Goal: Transaction & Acquisition: Book appointment/travel/reservation

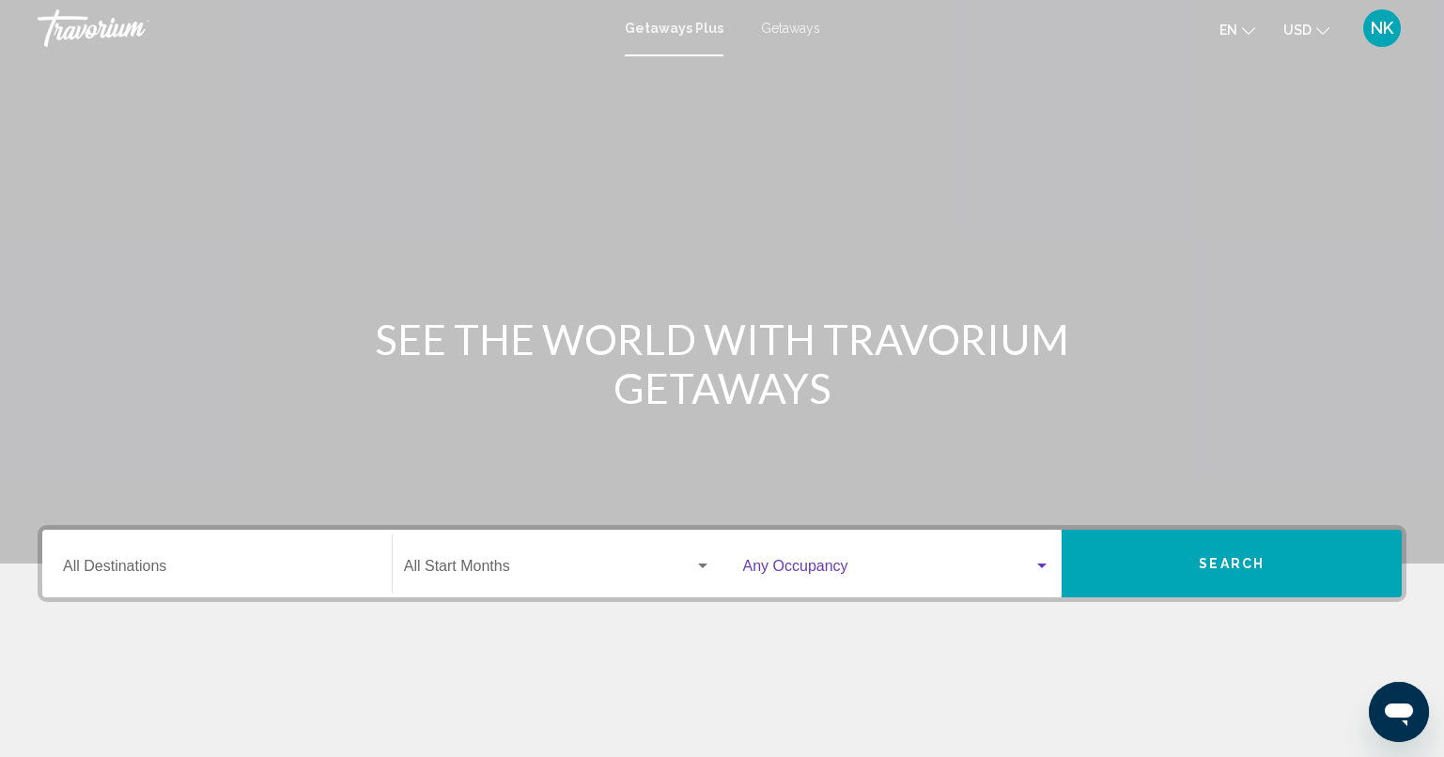
click at [765, 564] on span "Search widget" at bounding box center [888, 570] width 291 height 17
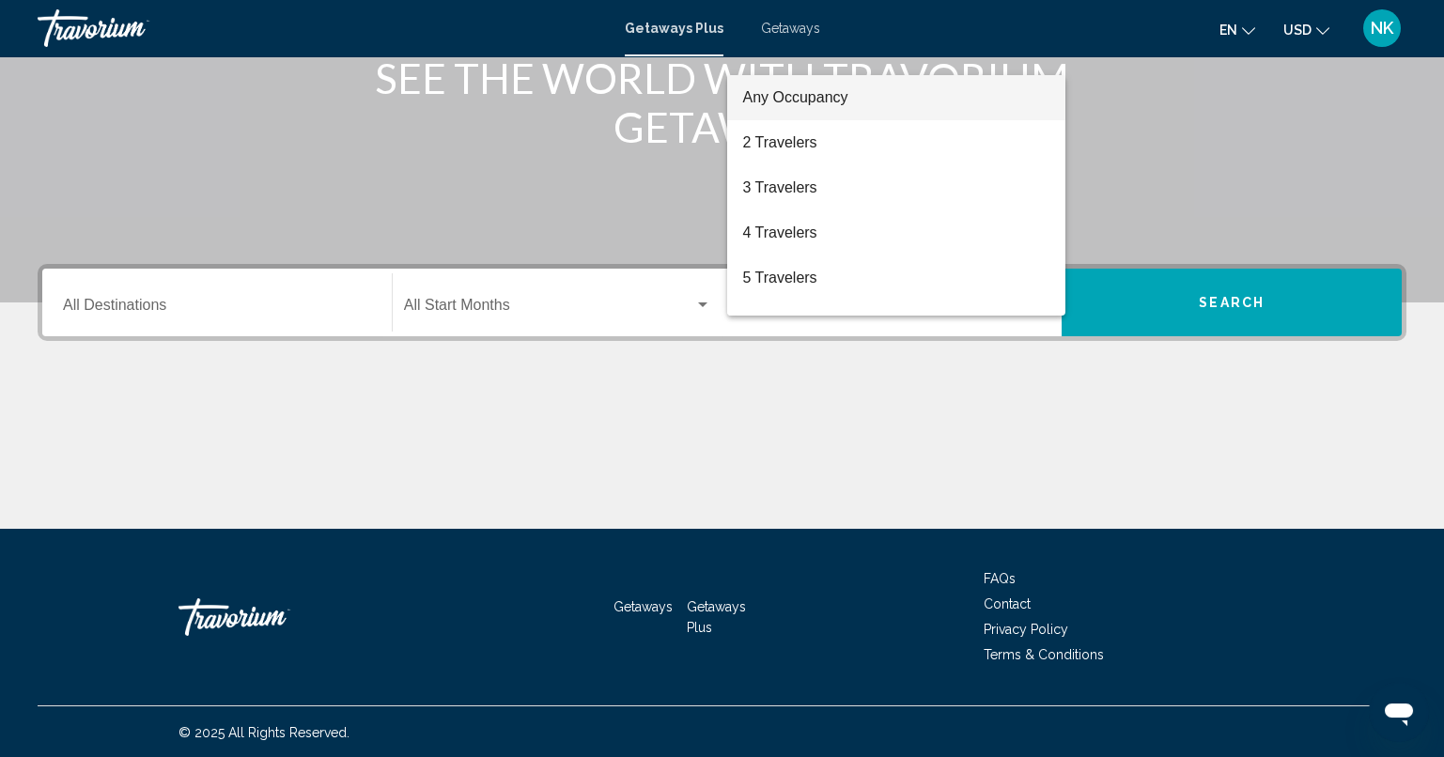
scroll to position [262, 0]
click at [438, 304] on div at bounding box center [722, 378] width 1444 height 757
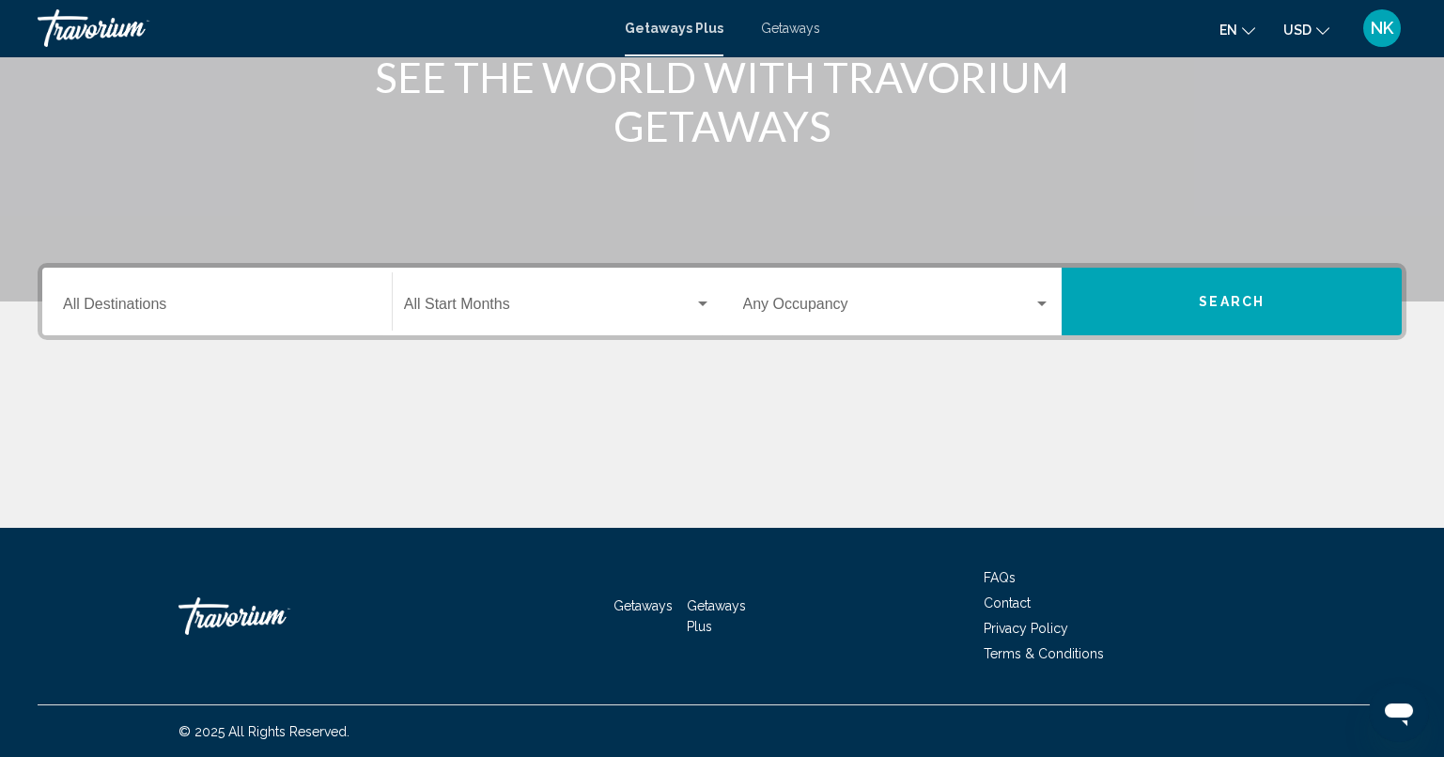
click at [125, 307] on input "Destination All Destinations" at bounding box center [217, 308] width 308 height 17
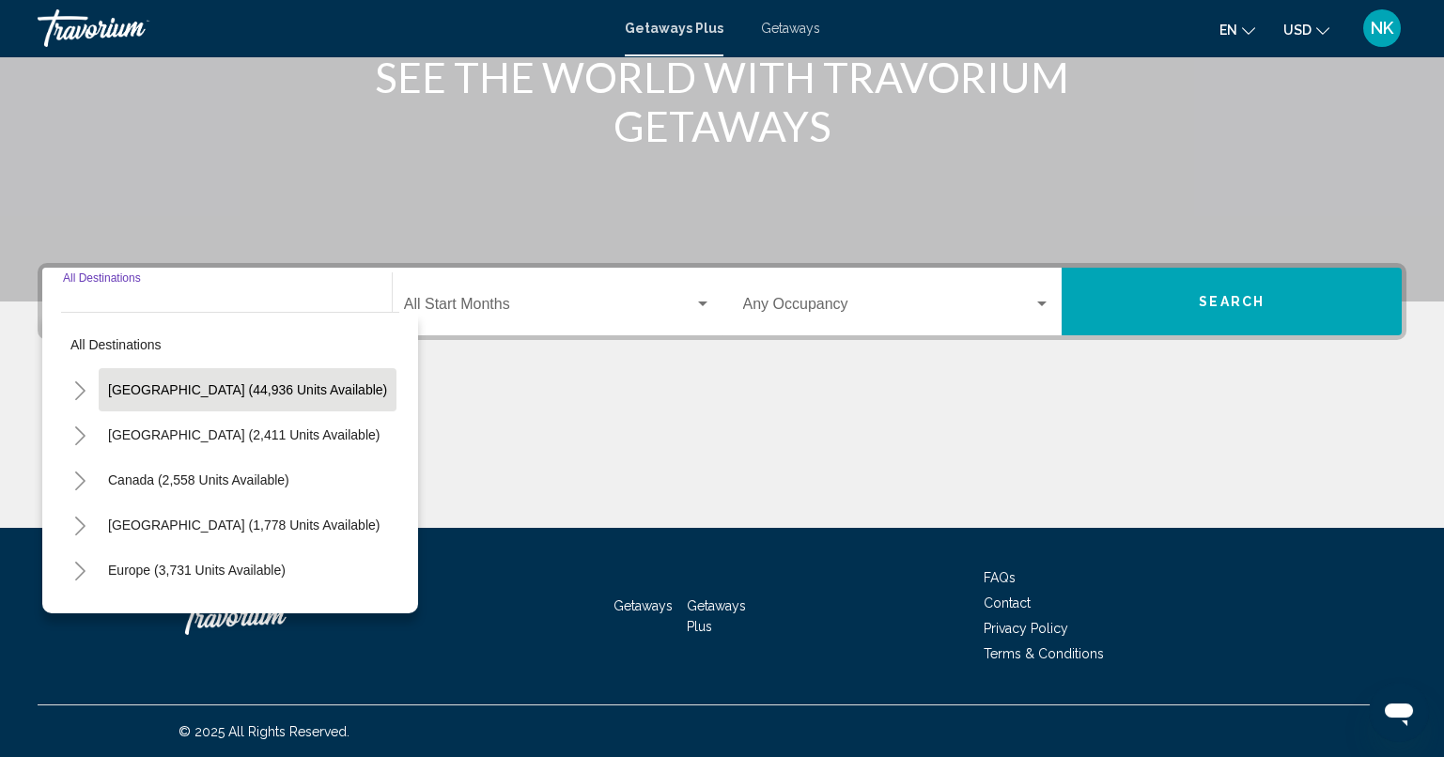
click at [222, 387] on span "[GEOGRAPHIC_DATA] (44,936 units available)" at bounding box center [247, 389] width 279 height 15
type input "**********"
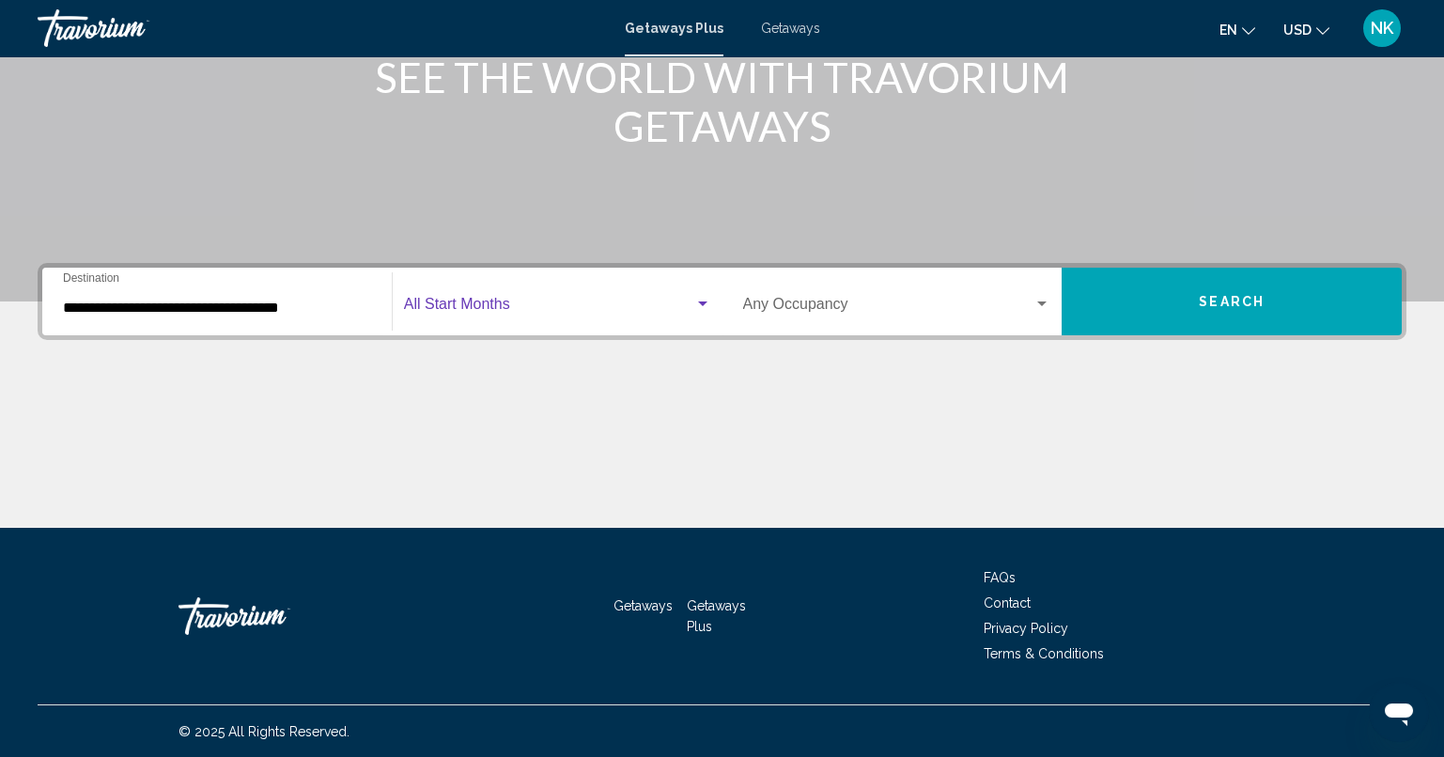
click at [487, 301] on span "Search widget" at bounding box center [549, 308] width 290 height 17
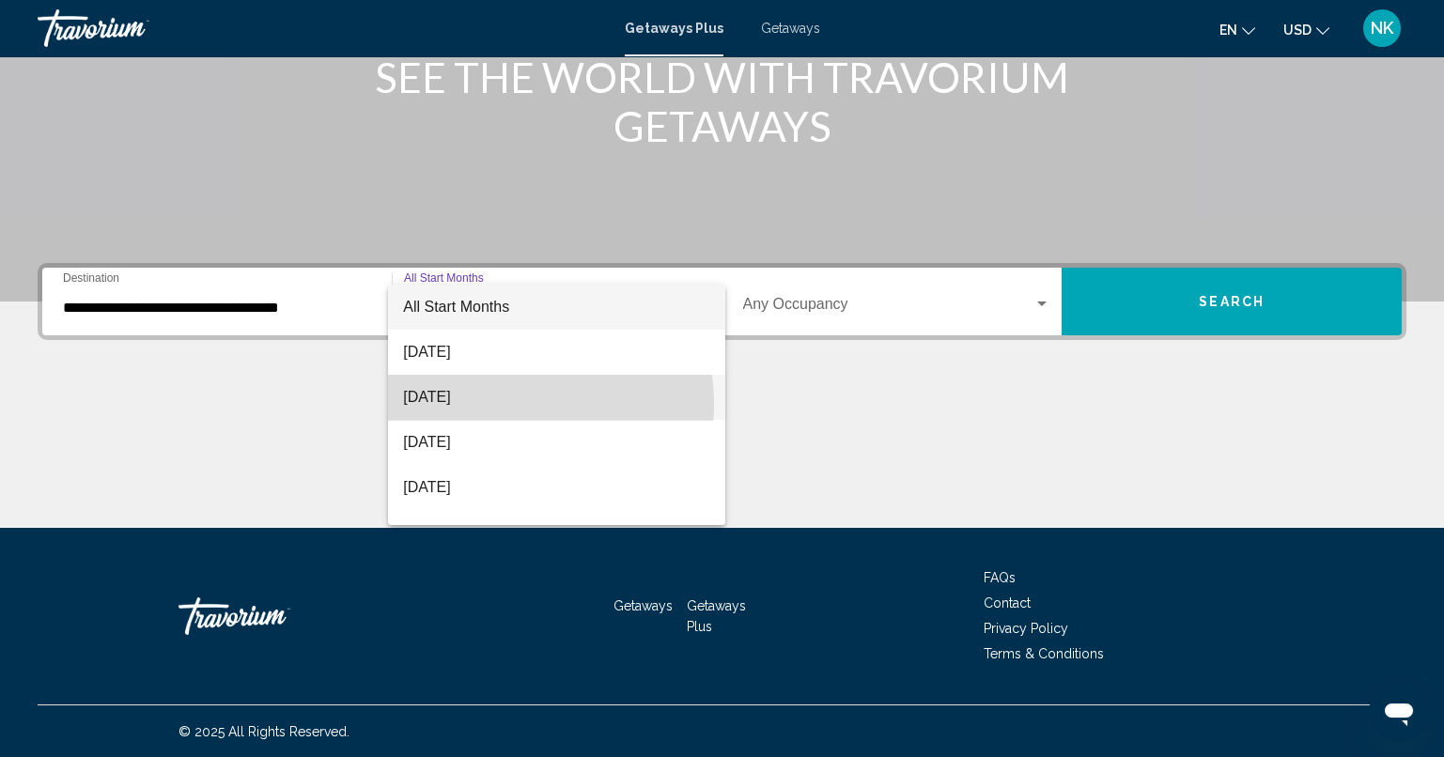
click at [512, 404] on span "[DATE]" at bounding box center [556, 397] width 307 height 45
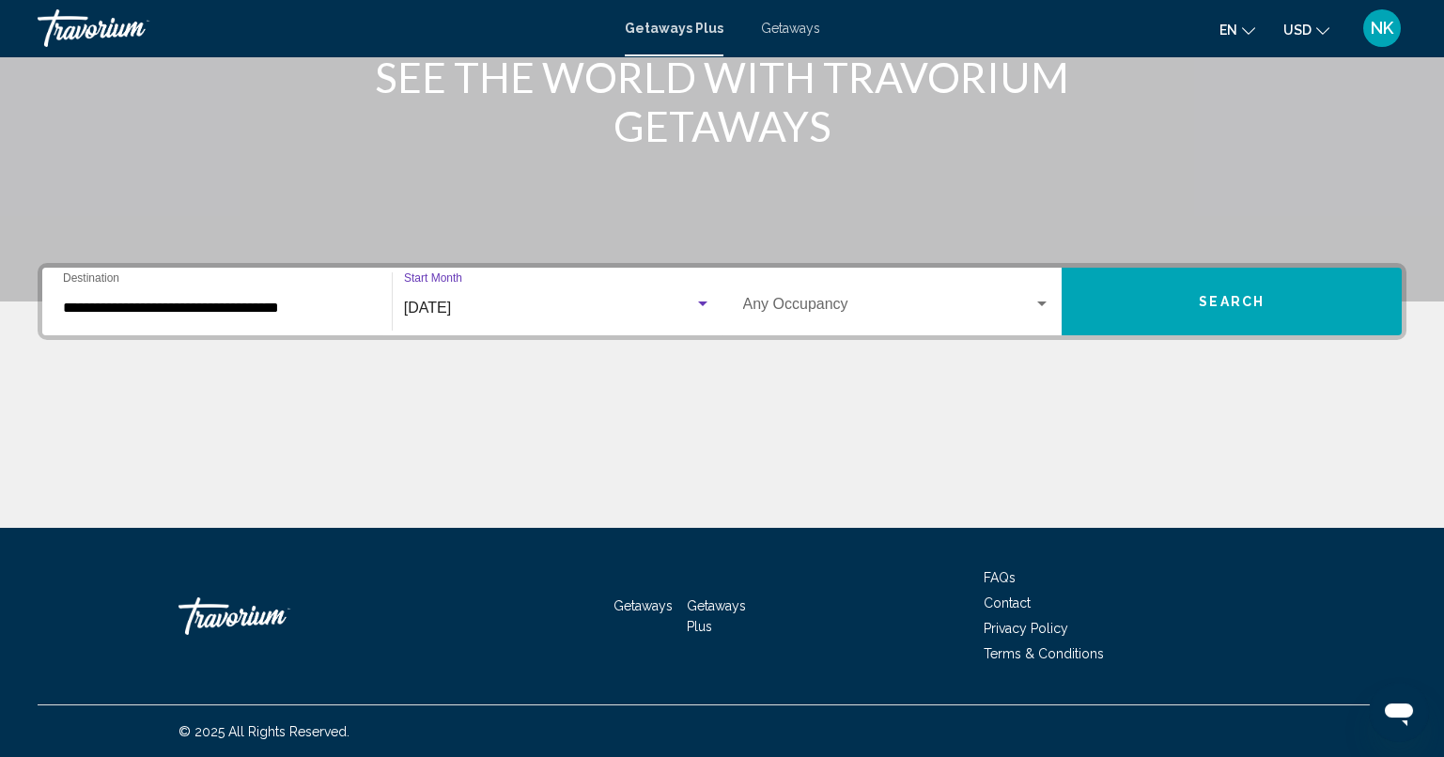
click at [451, 305] on span "[DATE]" at bounding box center [427, 308] width 47 height 16
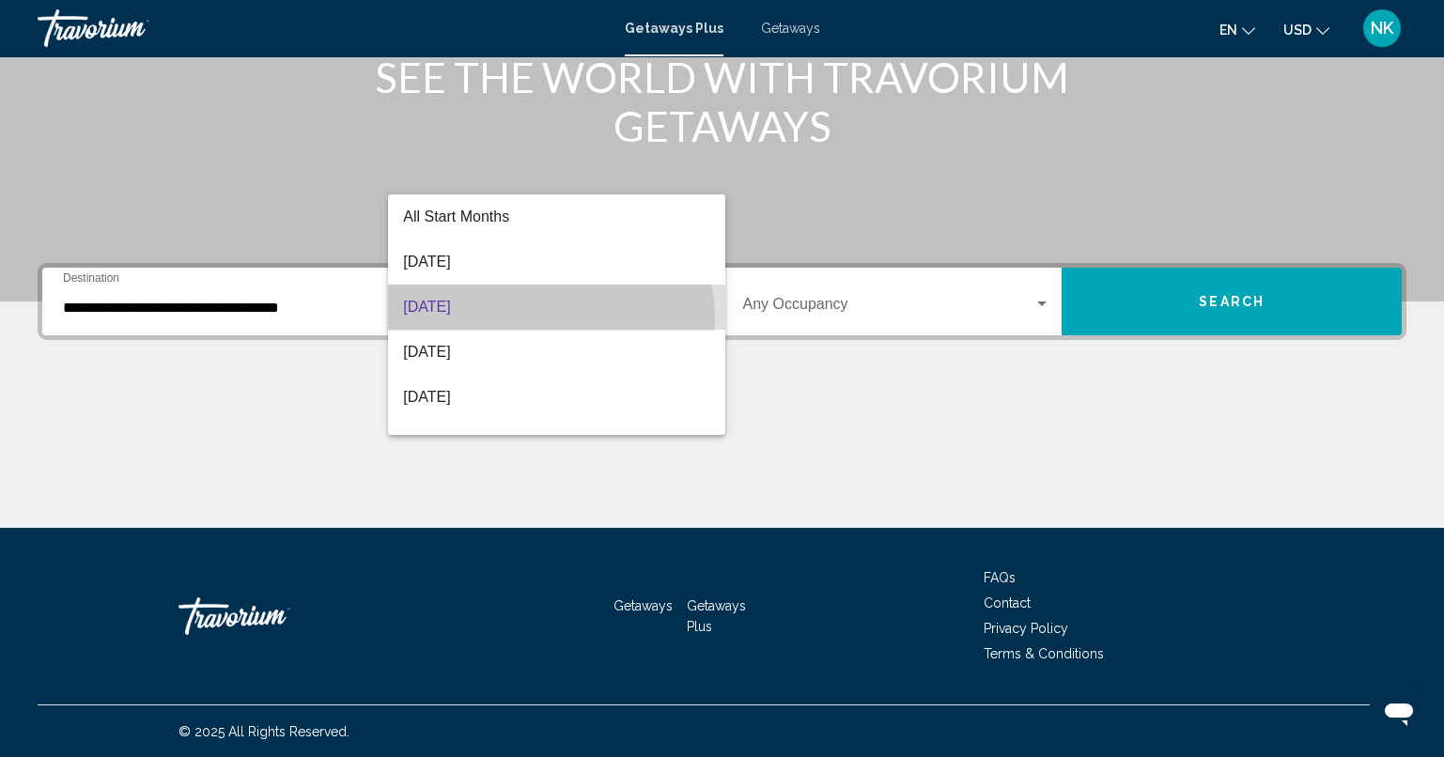
click at [517, 319] on span "[DATE]" at bounding box center [556, 307] width 307 height 45
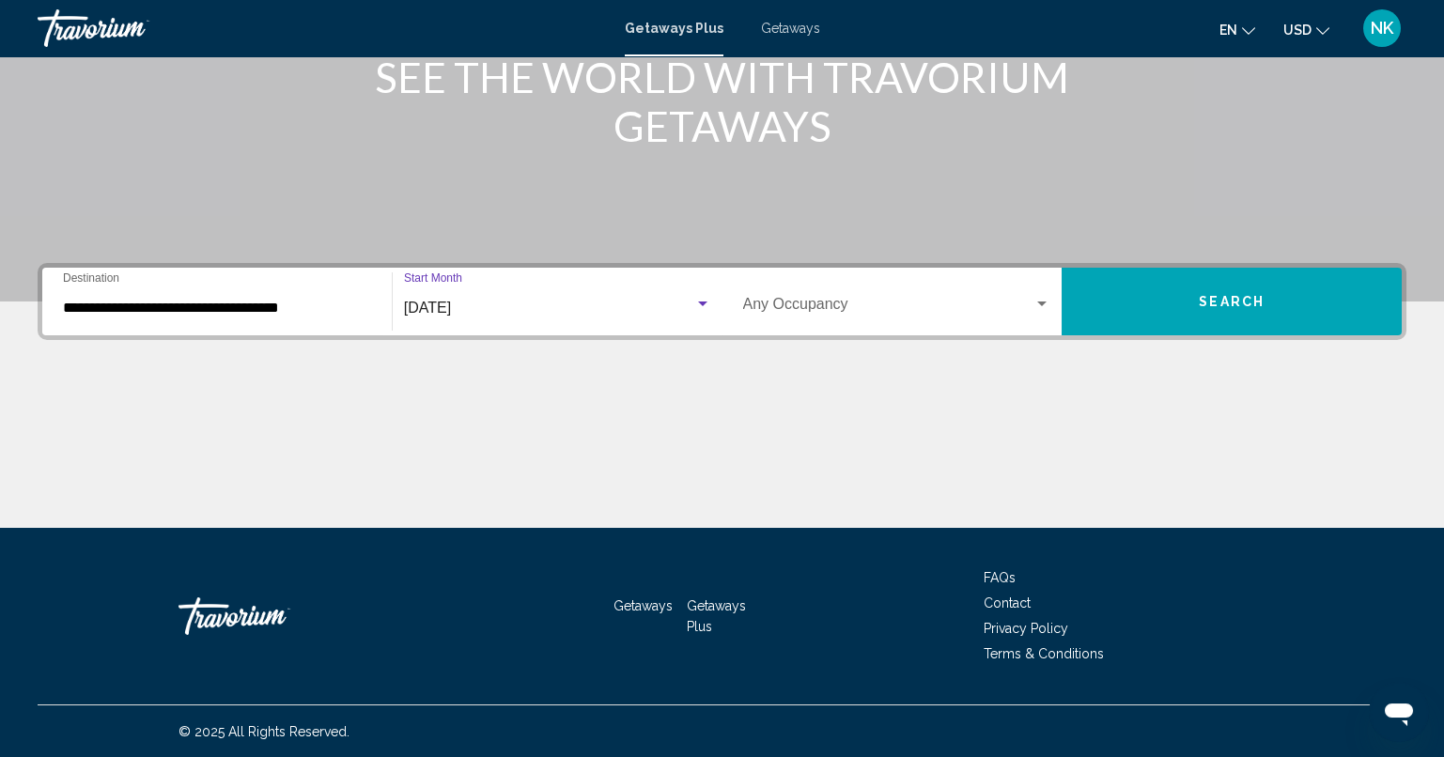
click at [440, 312] on span "[DATE]" at bounding box center [427, 308] width 47 height 16
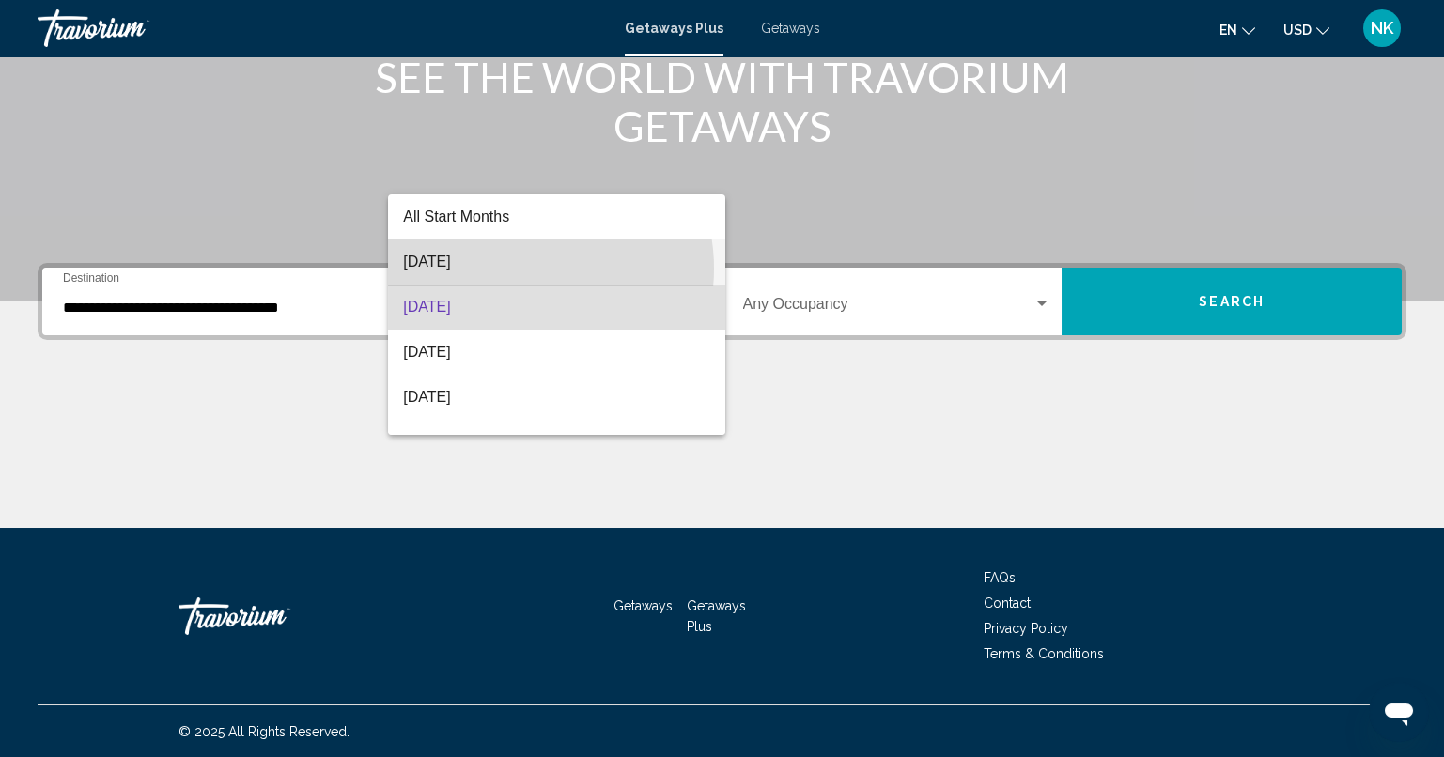
click at [522, 269] on span "[DATE]" at bounding box center [556, 262] width 307 height 45
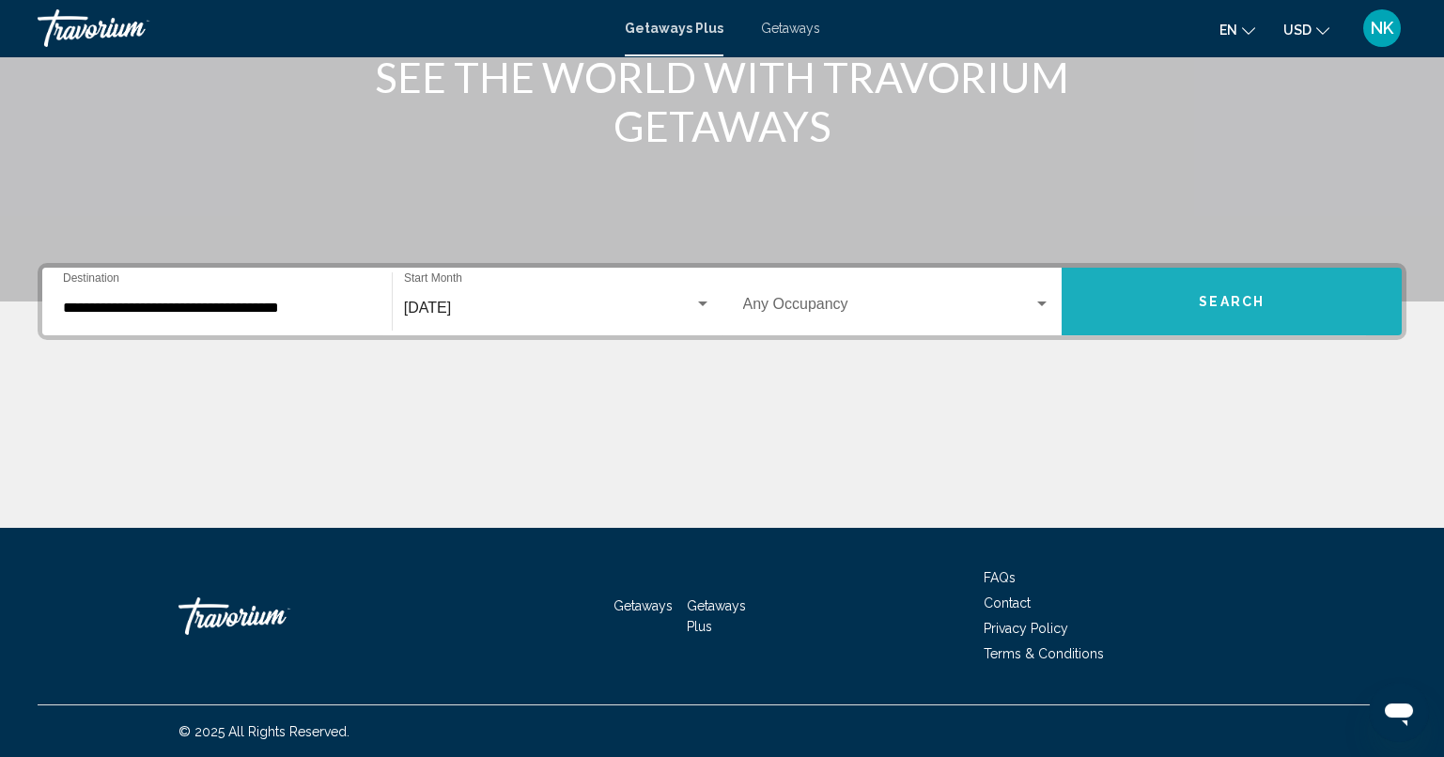
click at [1147, 286] on button "Search" at bounding box center [1231, 302] width 340 height 68
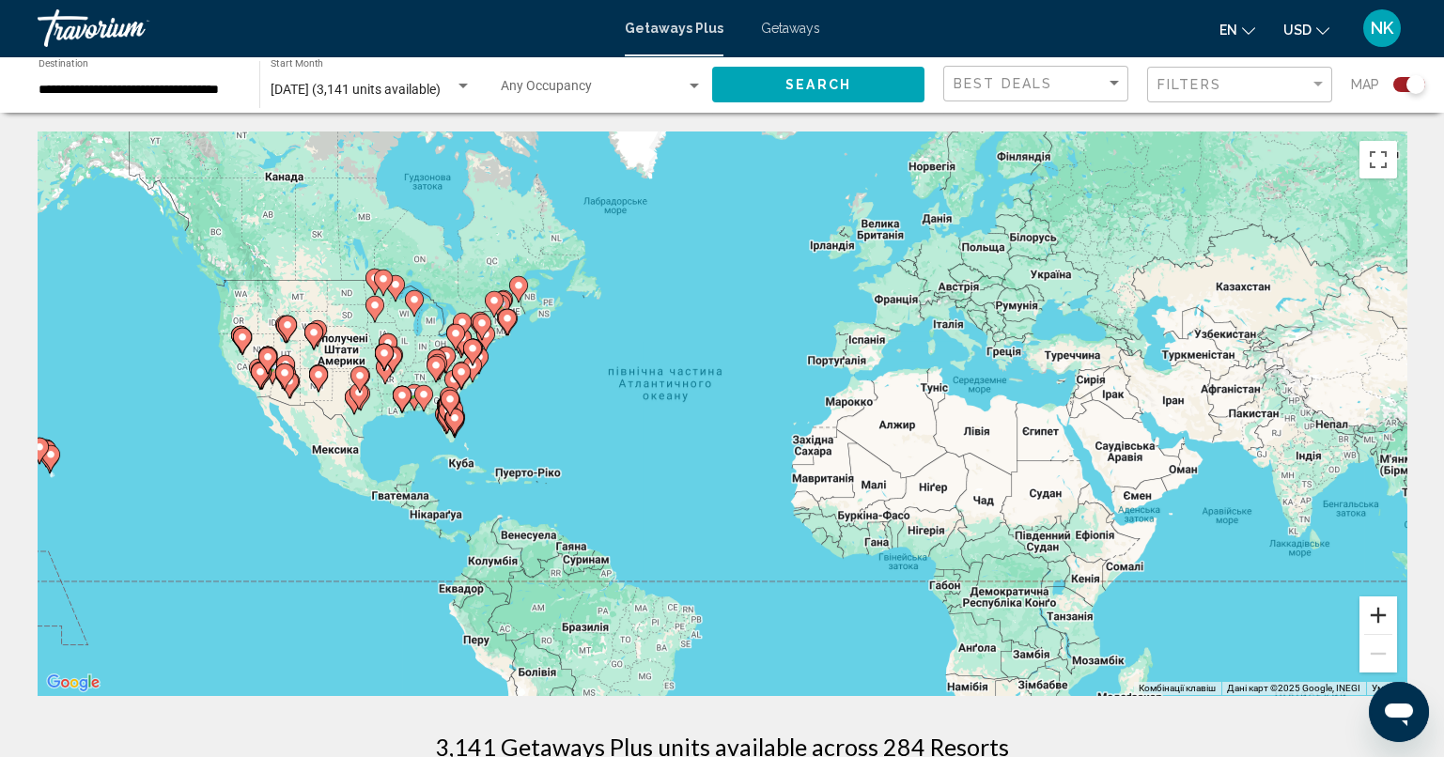
click at [1394, 631] on button "Збільшити" at bounding box center [1378, 615] width 38 height 38
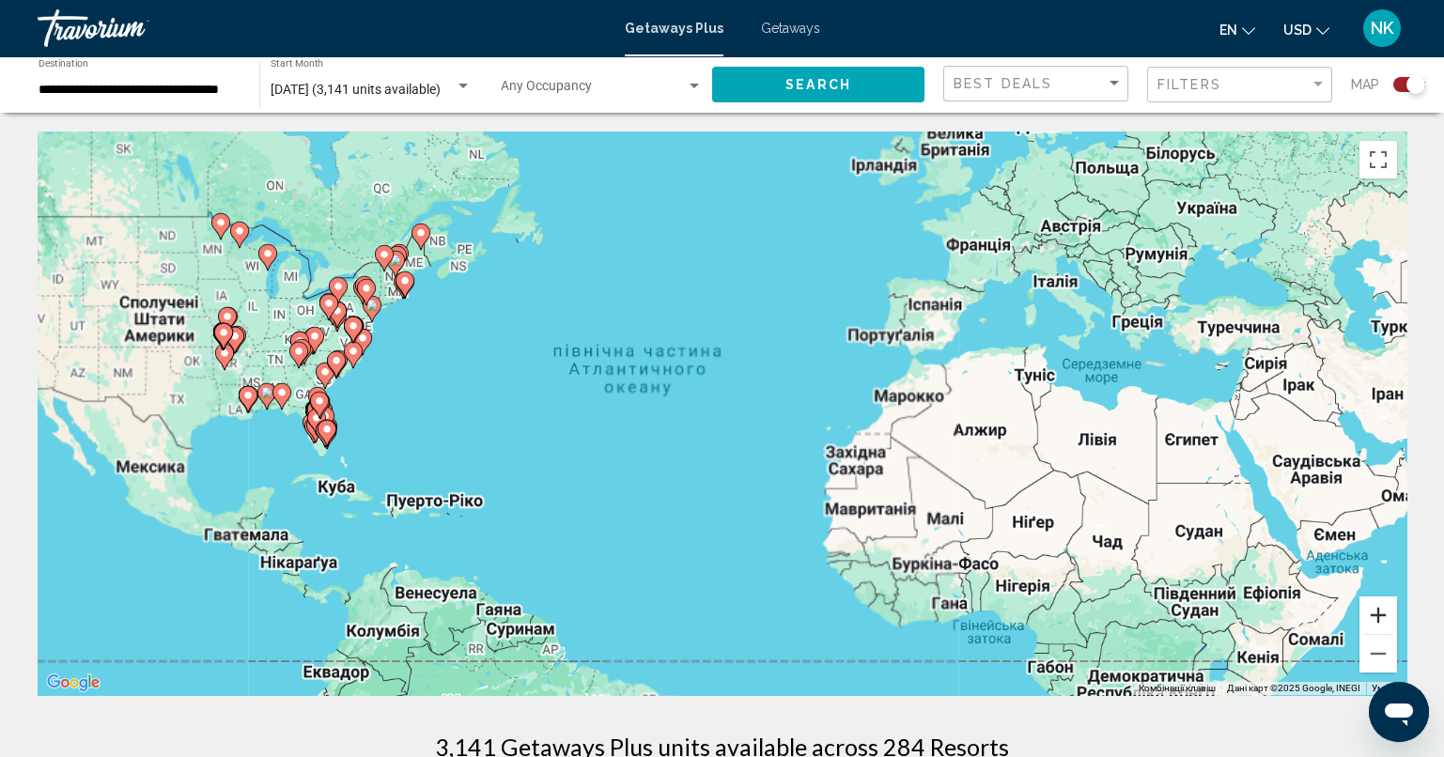
click at [1394, 631] on button "Збільшити" at bounding box center [1378, 615] width 38 height 38
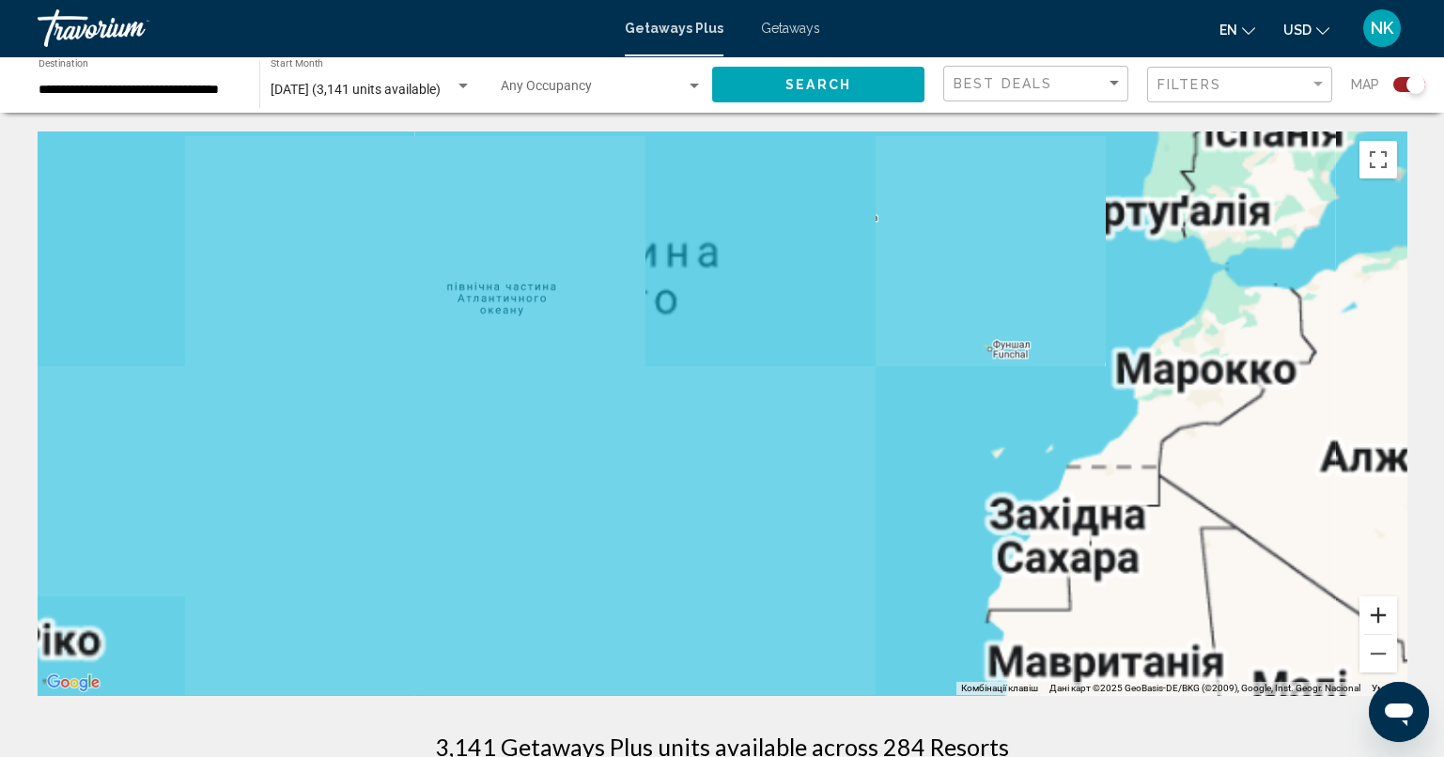
click at [1394, 631] on button "Збільшити" at bounding box center [1378, 615] width 38 height 38
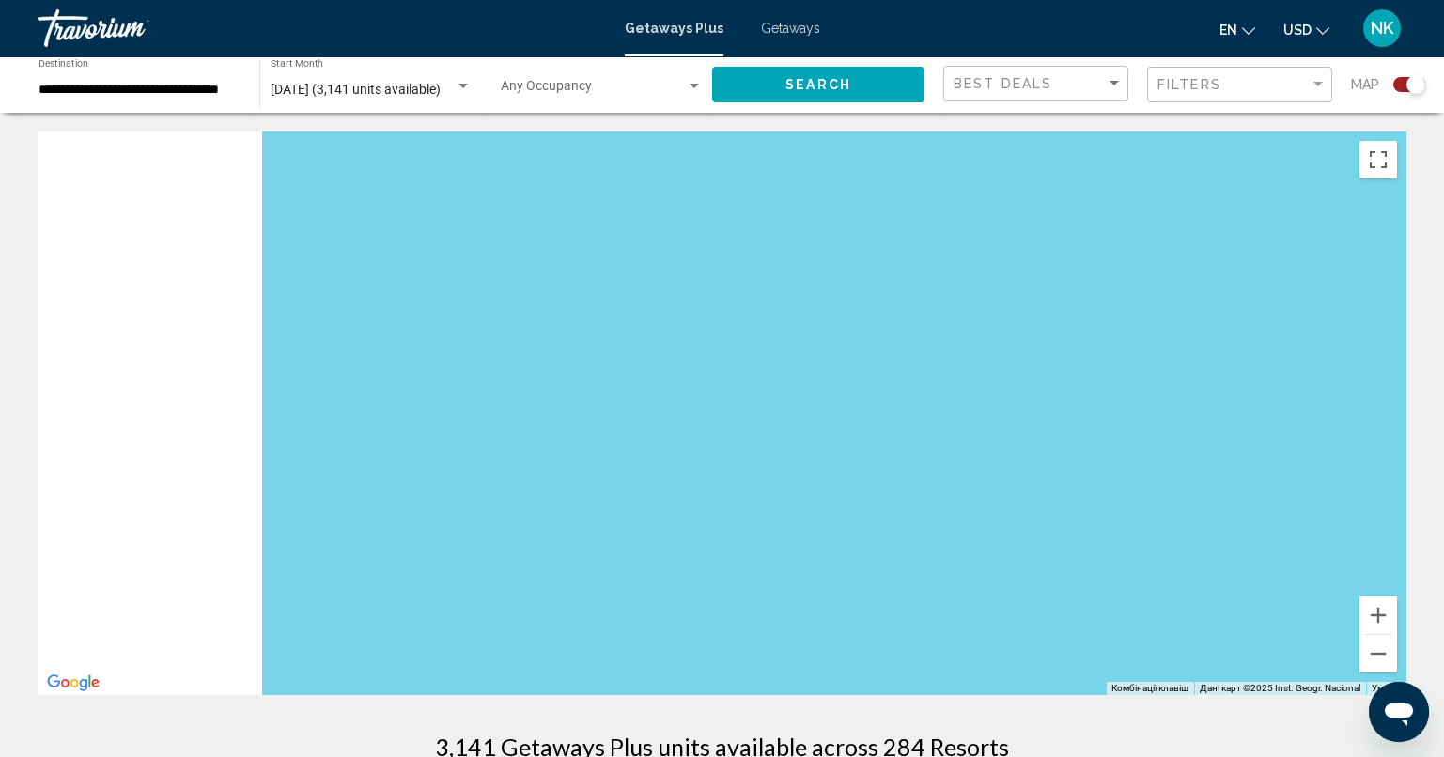
drag, startPoint x: 767, startPoint y: 545, endPoint x: 1311, endPoint y: 564, distance: 544.1
click at [1311, 564] on div "Main content" at bounding box center [722, 413] width 1368 height 564
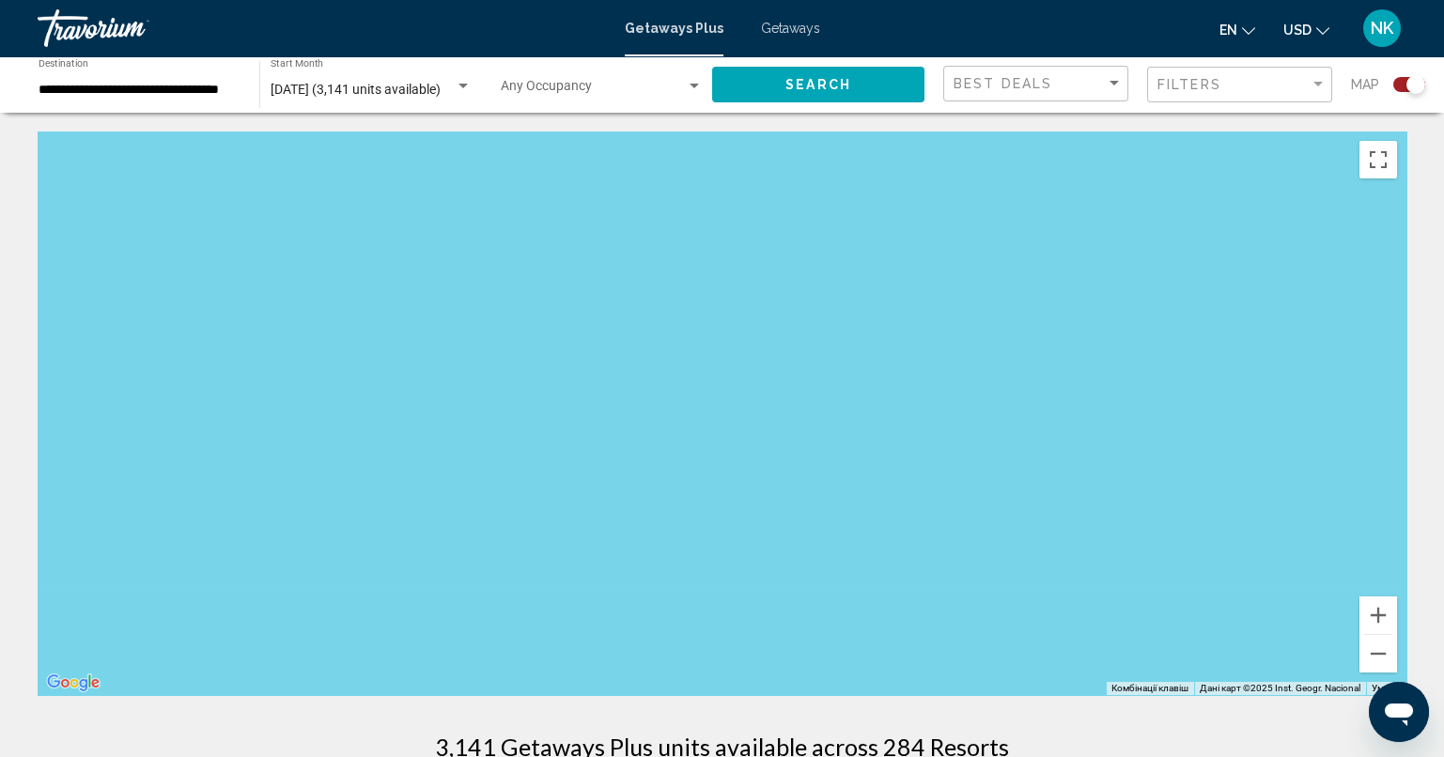
drag, startPoint x: 492, startPoint y: 379, endPoint x: 1016, endPoint y: 580, distance: 561.0
click at [1016, 580] on div "Main content" at bounding box center [722, 413] width 1368 height 564
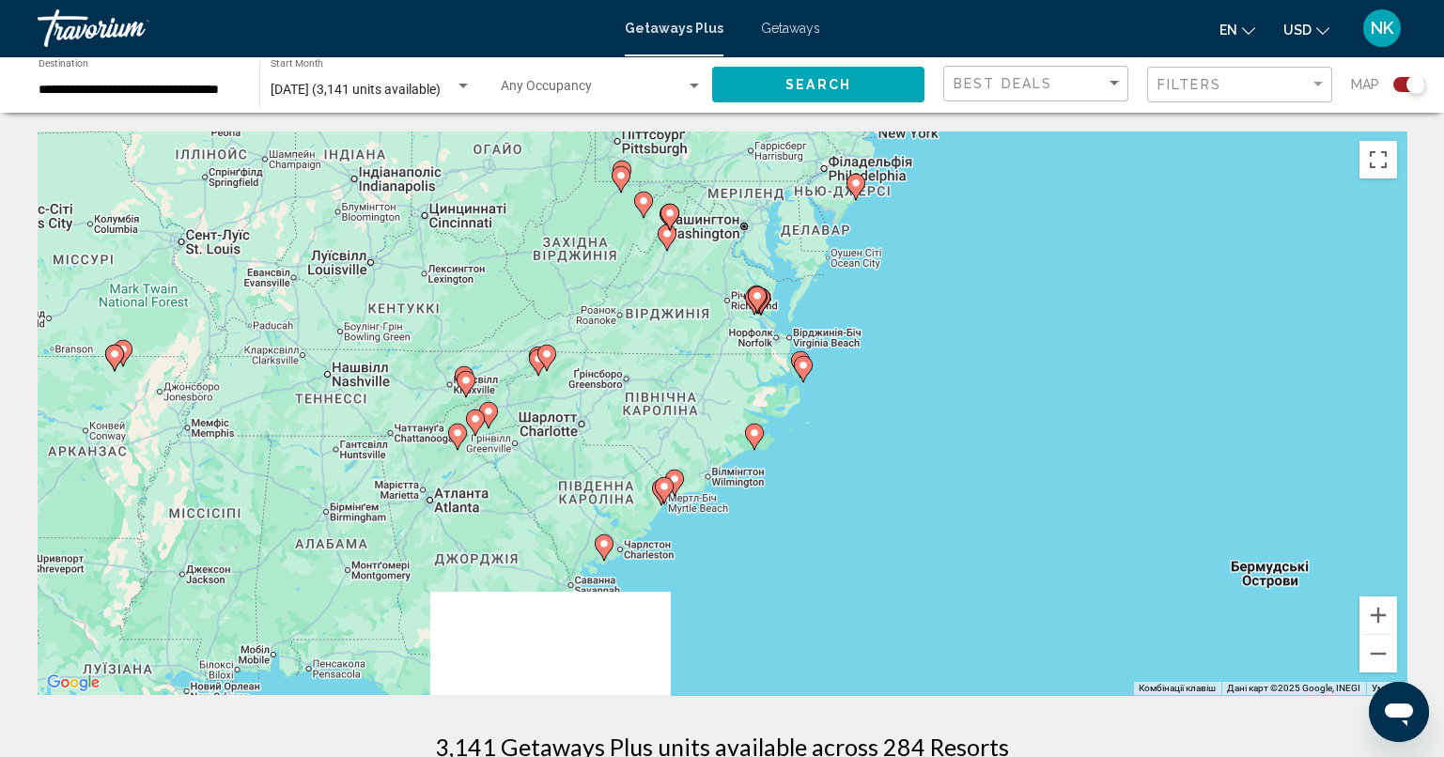
drag, startPoint x: 596, startPoint y: 499, endPoint x: 946, endPoint y: 346, distance: 381.5
click at [946, 346] on div "Увімкніть режим перетягування за допомогою клавіатури, натиснувши Alt + Enter. …" at bounding box center [722, 413] width 1368 height 564
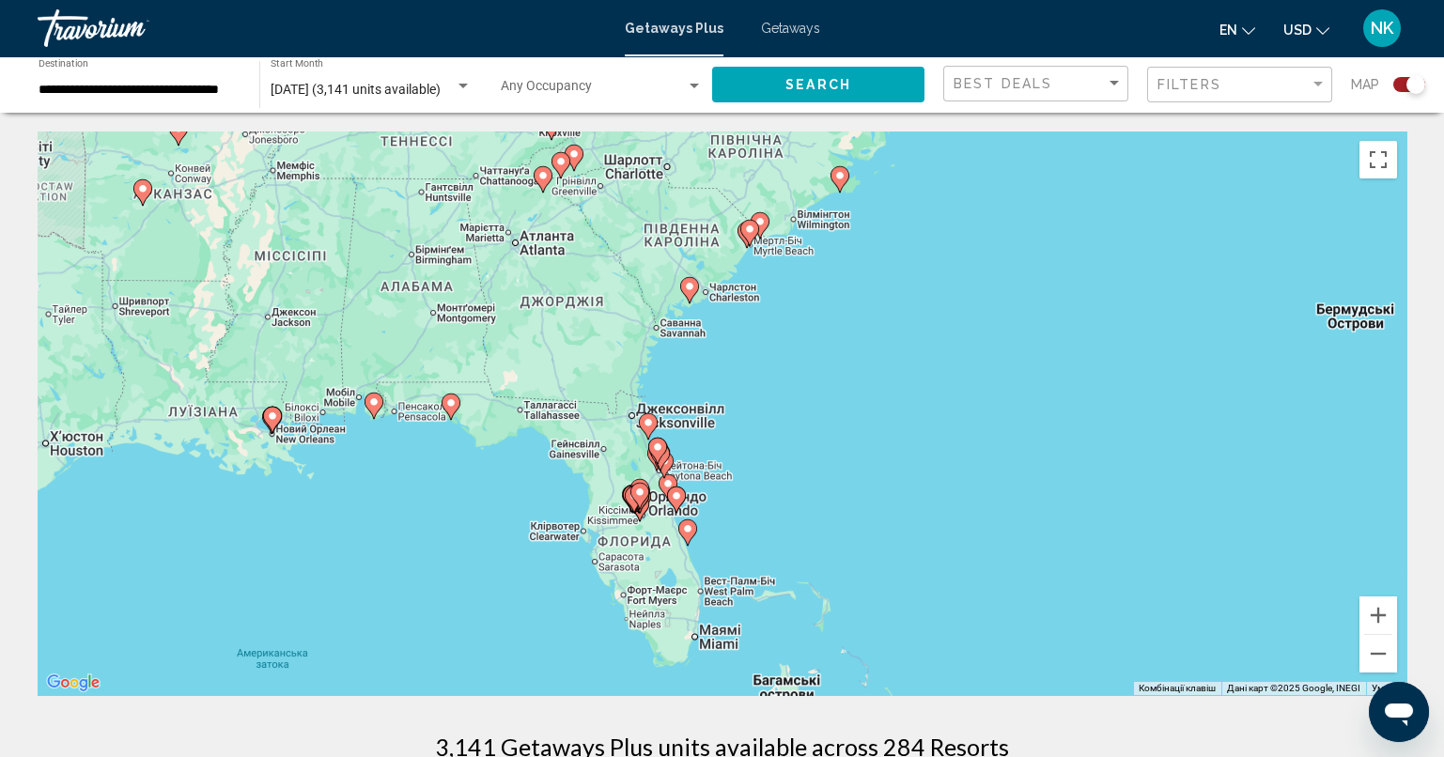
drag, startPoint x: 879, startPoint y: 483, endPoint x: 952, endPoint y: 218, distance: 274.8
click at [952, 218] on div "Увімкніть режим перетягування за допомогою клавіатури, натиснувши Alt + Enter. …" at bounding box center [722, 413] width 1368 height 564
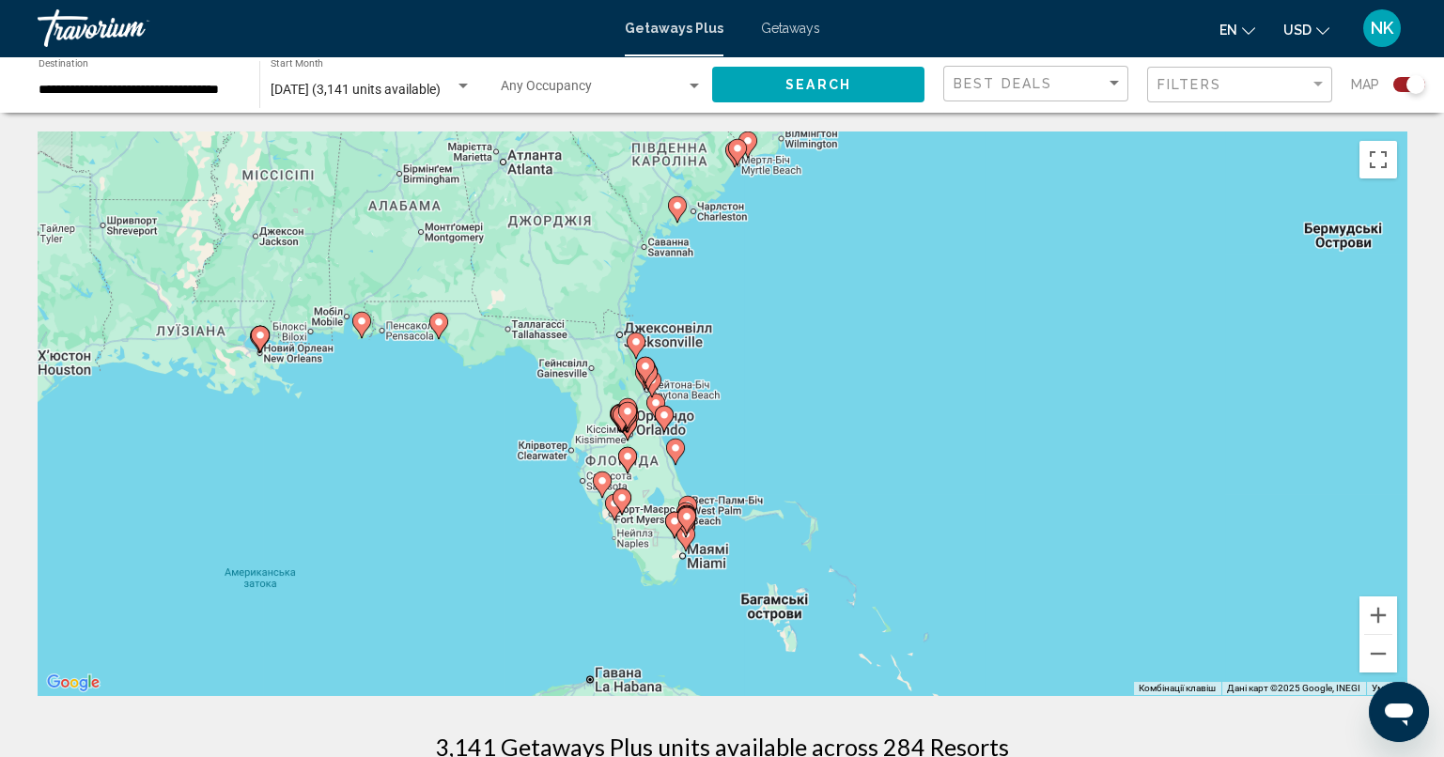
drag, startPoint x: 776, startPoint y: 514, endPoint x: 764, endPoint y: 434, distance: 80.8
click at [764, 434] on div "Увімкніть режим перетягування за допомогою клавіатури, натиснувши Alt + Enter. …" at bounding box center [722, 413] width 1368 height 564
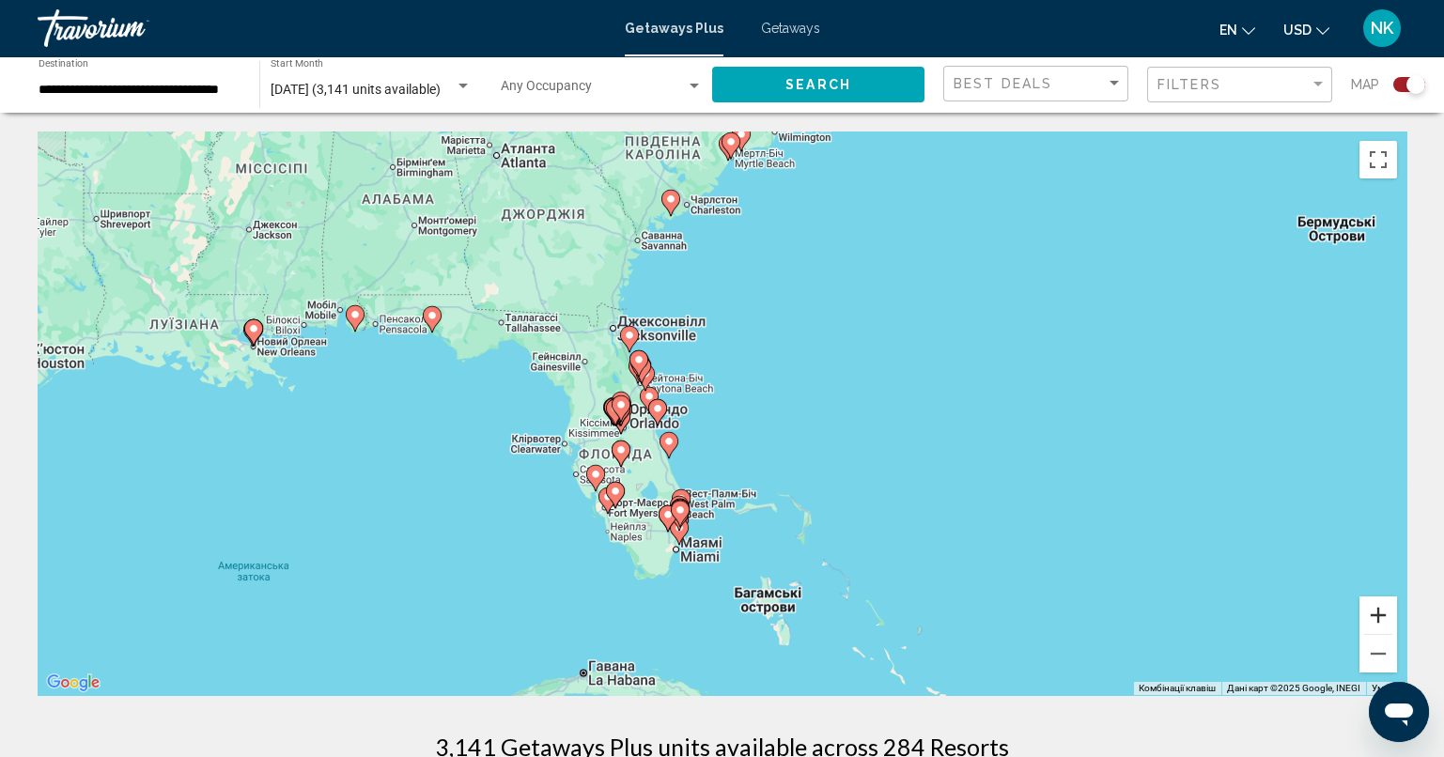
click at [1372, 620] on button "Збільшити" at bounding box center [1378, 615] width 38 height 38
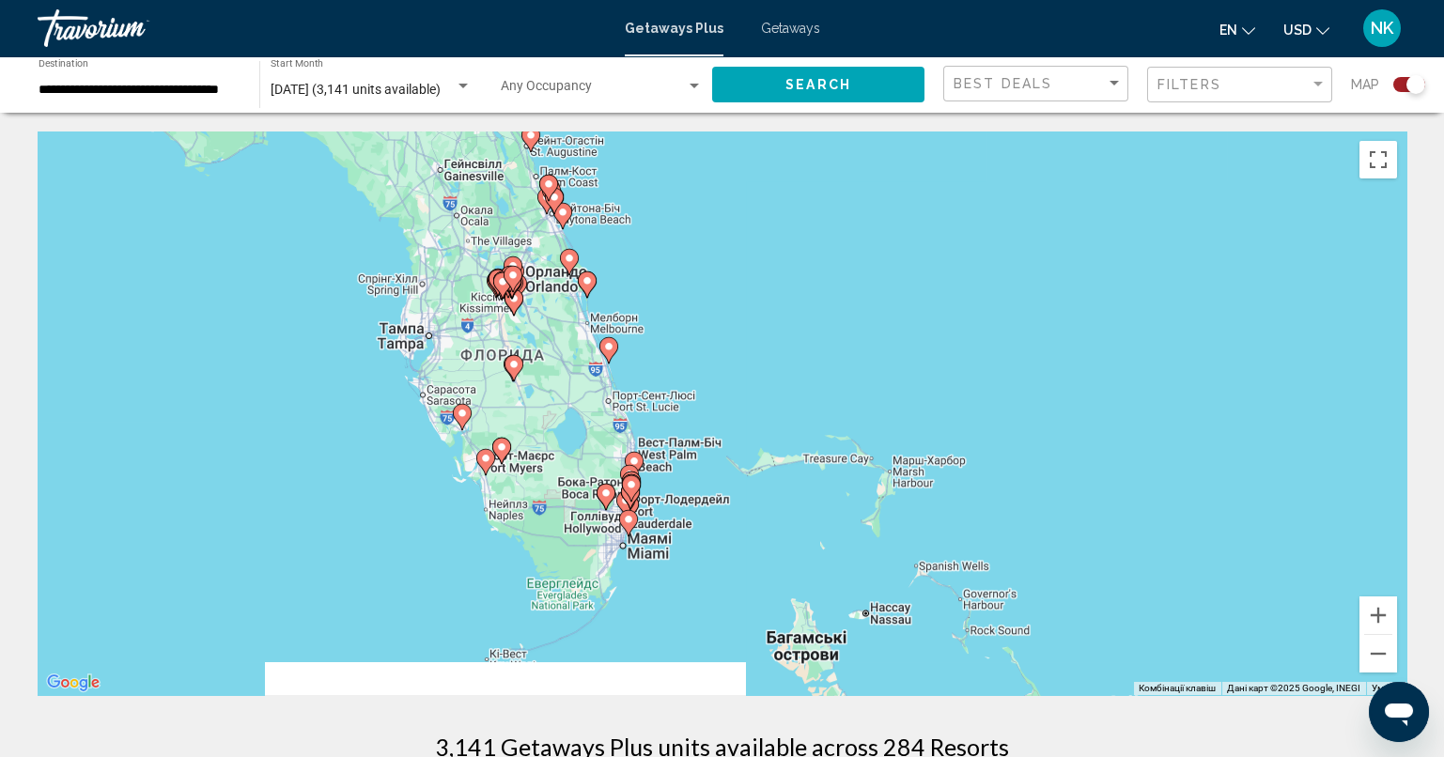
drag, startPoint x: 777, startPoint y: 494, endPoint x: 768, endPoint y: 344, distance: 150.5
click at [768, 344] on div "Увімкніть режим перетягування за допомогою клавіатури, натиснувши Alt + Enter. …" at bounding box center [722, 413] width 1368 height 564
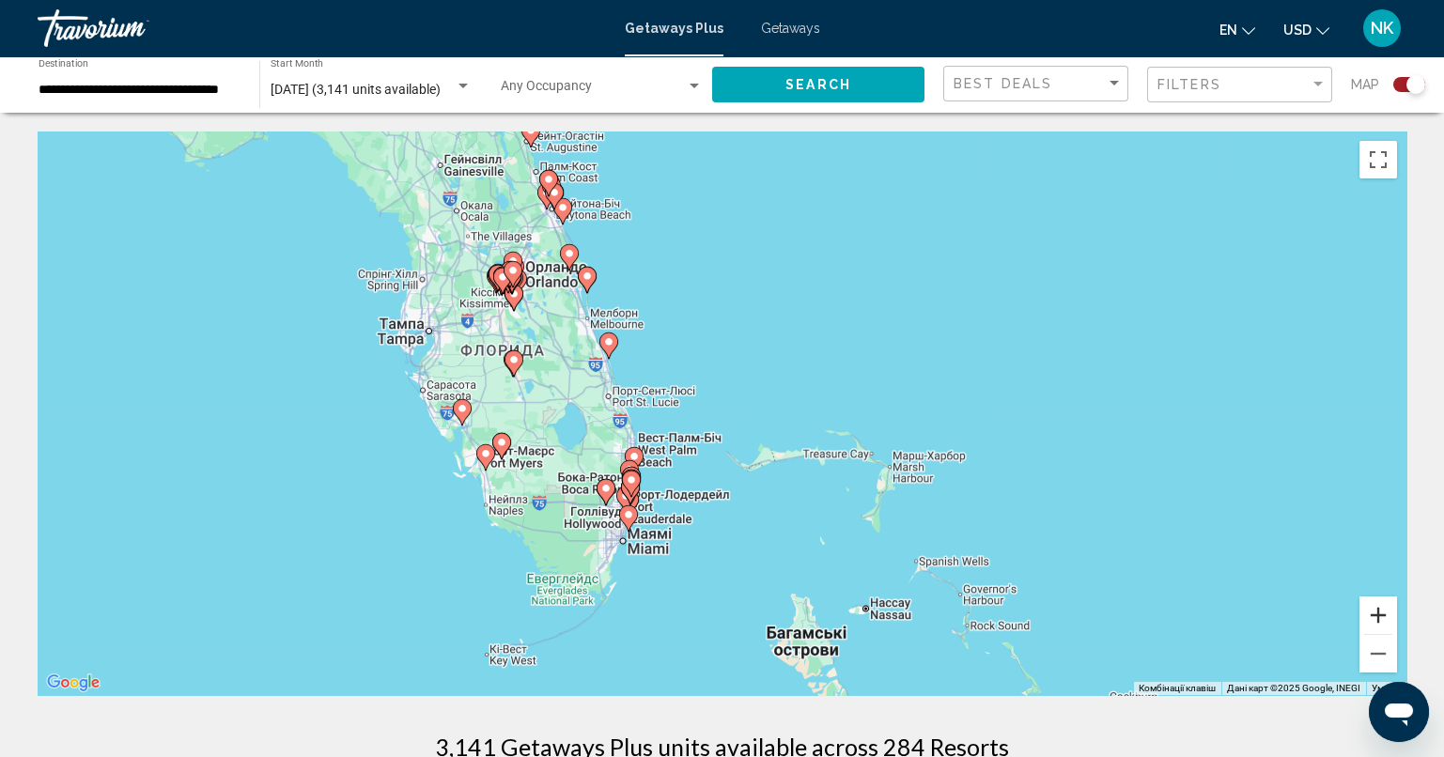
click at [1372, 624] on button "Збільшити" at bounding box center [1378, 615] width 38 height 38
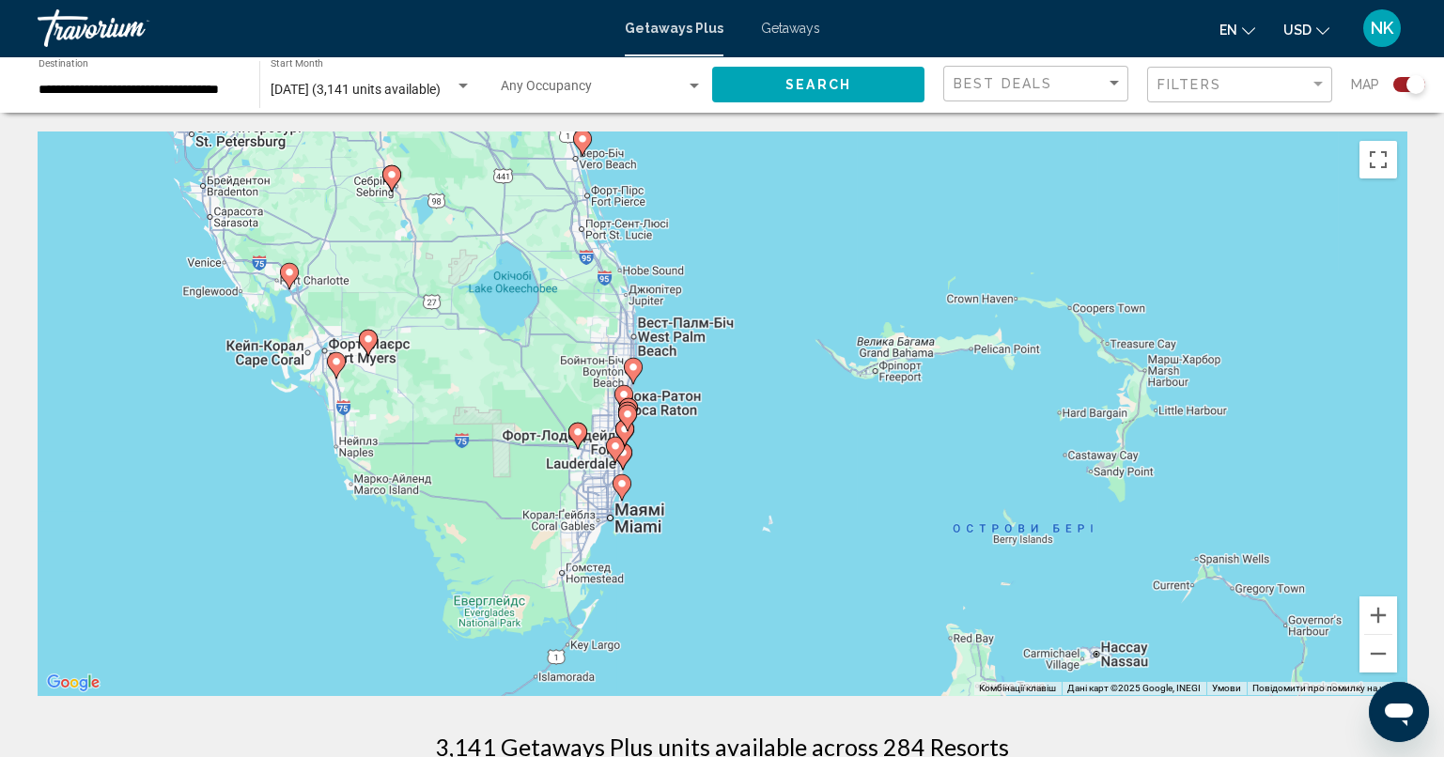
drag, startPoint x: 644, startPoint y: 563, endPoint x: 738, endPoint y: 403, distance: 185.2
click at [738, 403] on div "Увімкніть режим перетягування за допомогою клавіатури, натиснувши Alt + Enter. …" at bounding box center [722, 413] width 1368 height 564
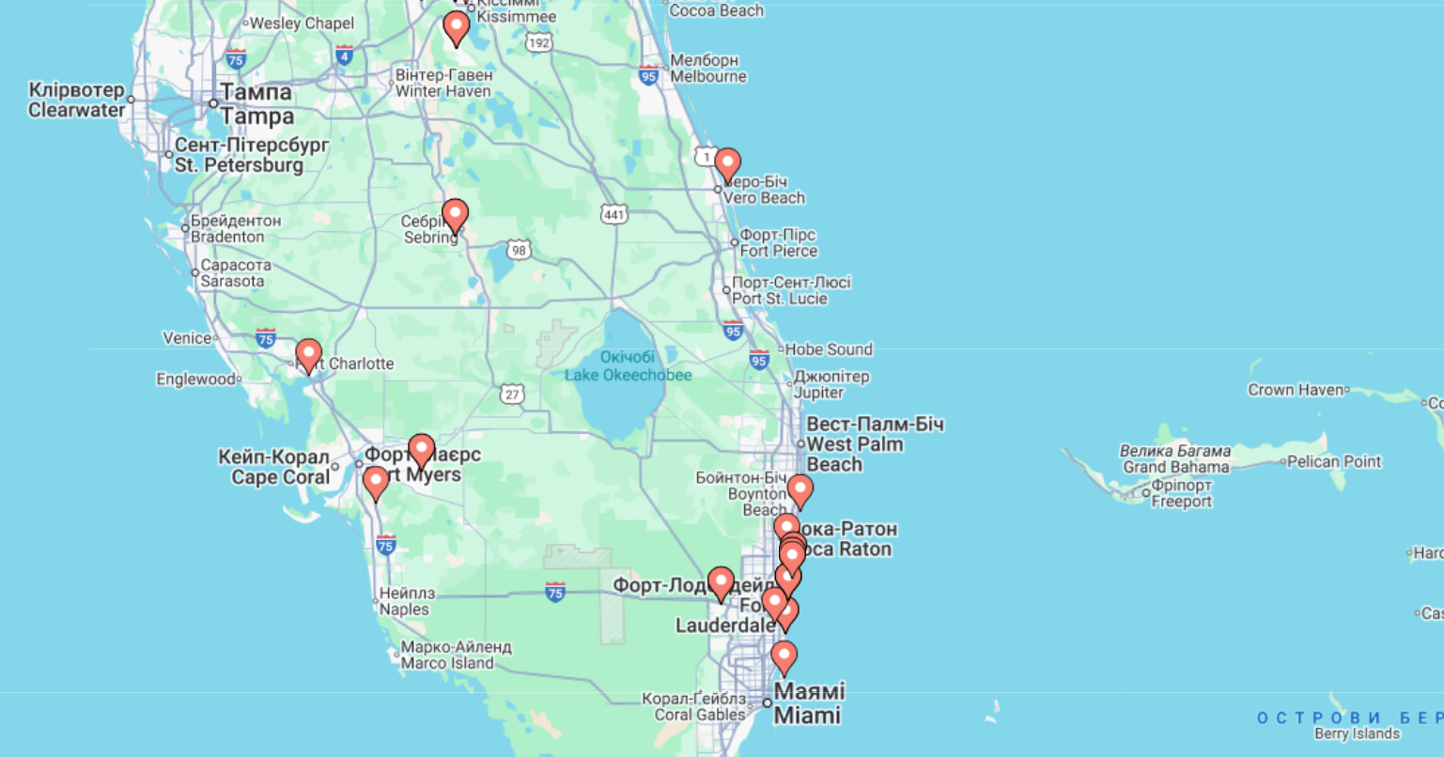
drag, startPoint x: 787, startPoint y: 263, endPoint x: 921, endPoint y: 379, distance: 177.8
click at [921, 379] on div "Увімкніть режим перетягування за допомогою клавіатури, натиснувши Alt + Enter. …" at bounding box center [722, 413] width 1368 height 564
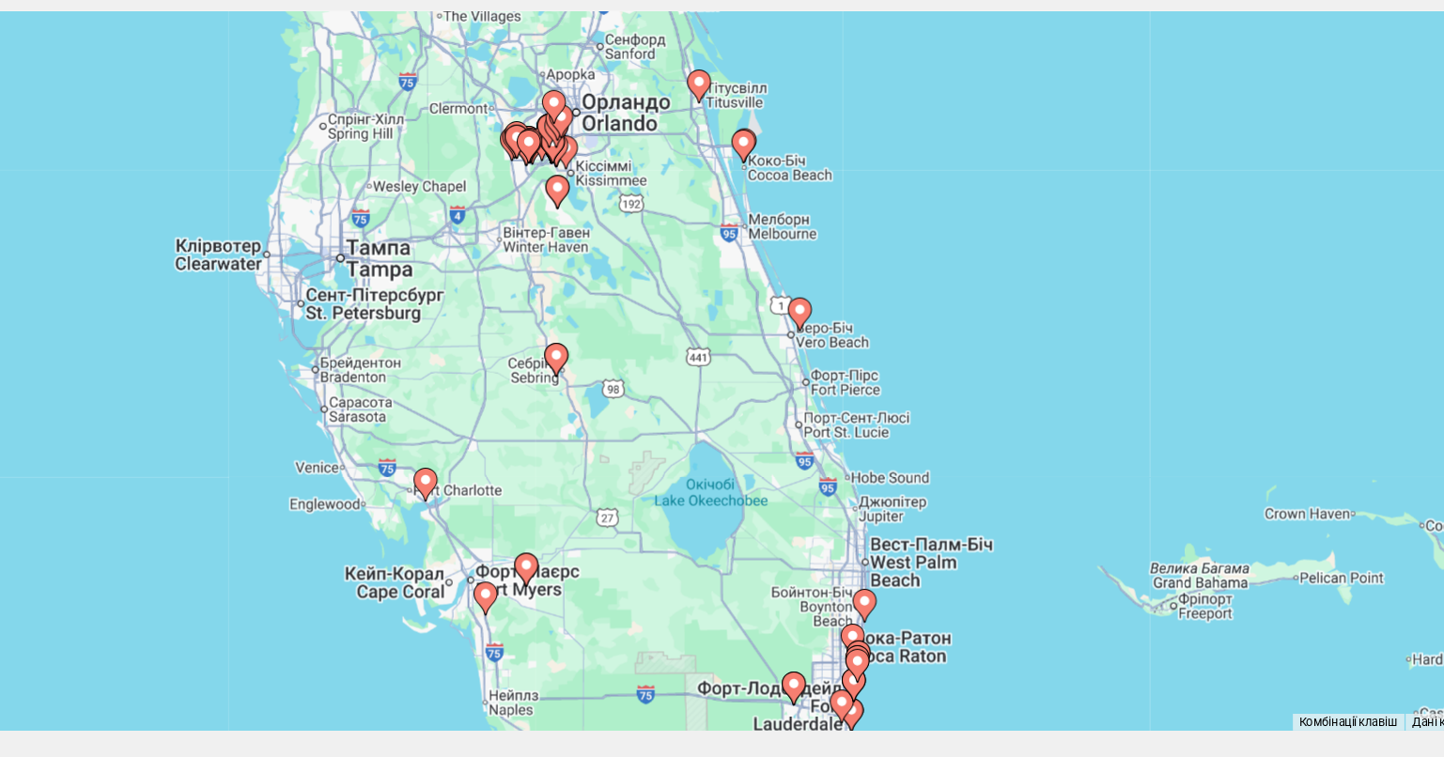
drag, startPoint x: 802, startPoint y: 209, endPoint x: 824, endPoint y: 353, distance: 145.3
click at [824, 353] on div "Увімкніть режим перетягування за допомогою клавіатури, натиснувши Alt + Enter. …" at bounding box center [722, 413] width 1368 height 564
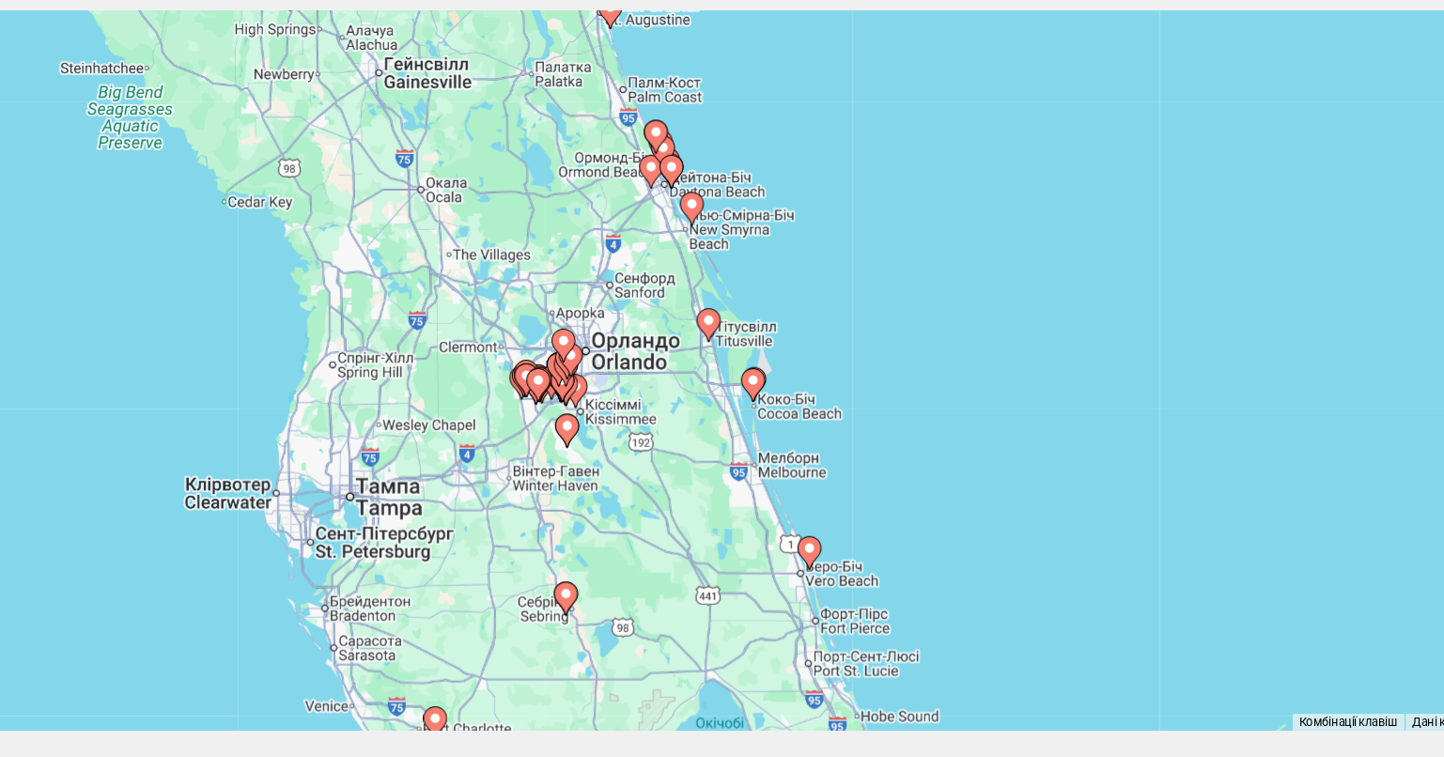
drag, startPoint x: 853, startPoint y: 238, endPoint x: 858, endPoint y: 373, distance: 135.4
click at [858, 373] on div "Увімкніть режим перетягування за допомогою клавіатури, натиснувши Alt + Enter. …" at bounding box center [722, 413] width 1368 height 564
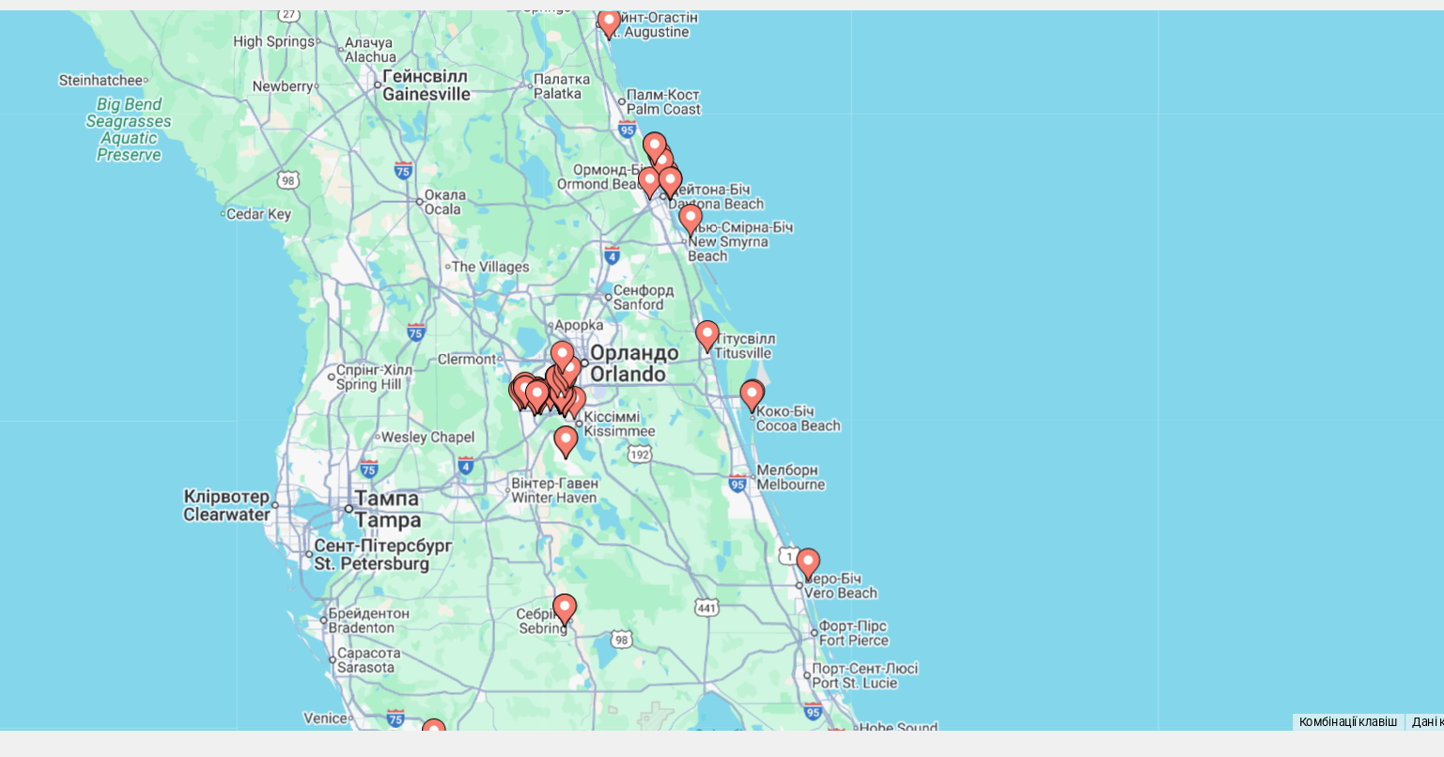
click at [646, 265] on image "Main content" at bounding box center [646, 262] width 11 height 11
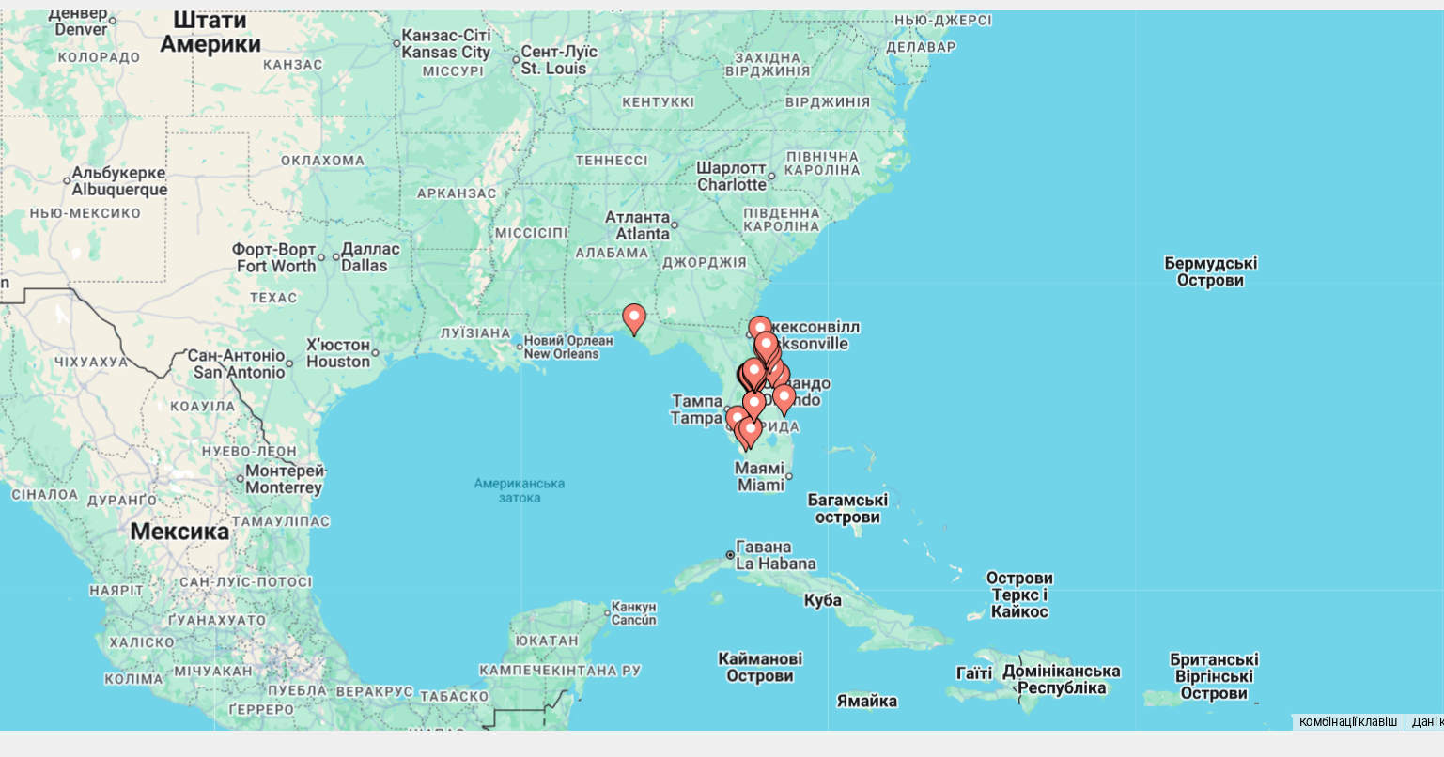
click at [722, 392] on image "Main content" at bounding box center [721, 391] width 11 height 11
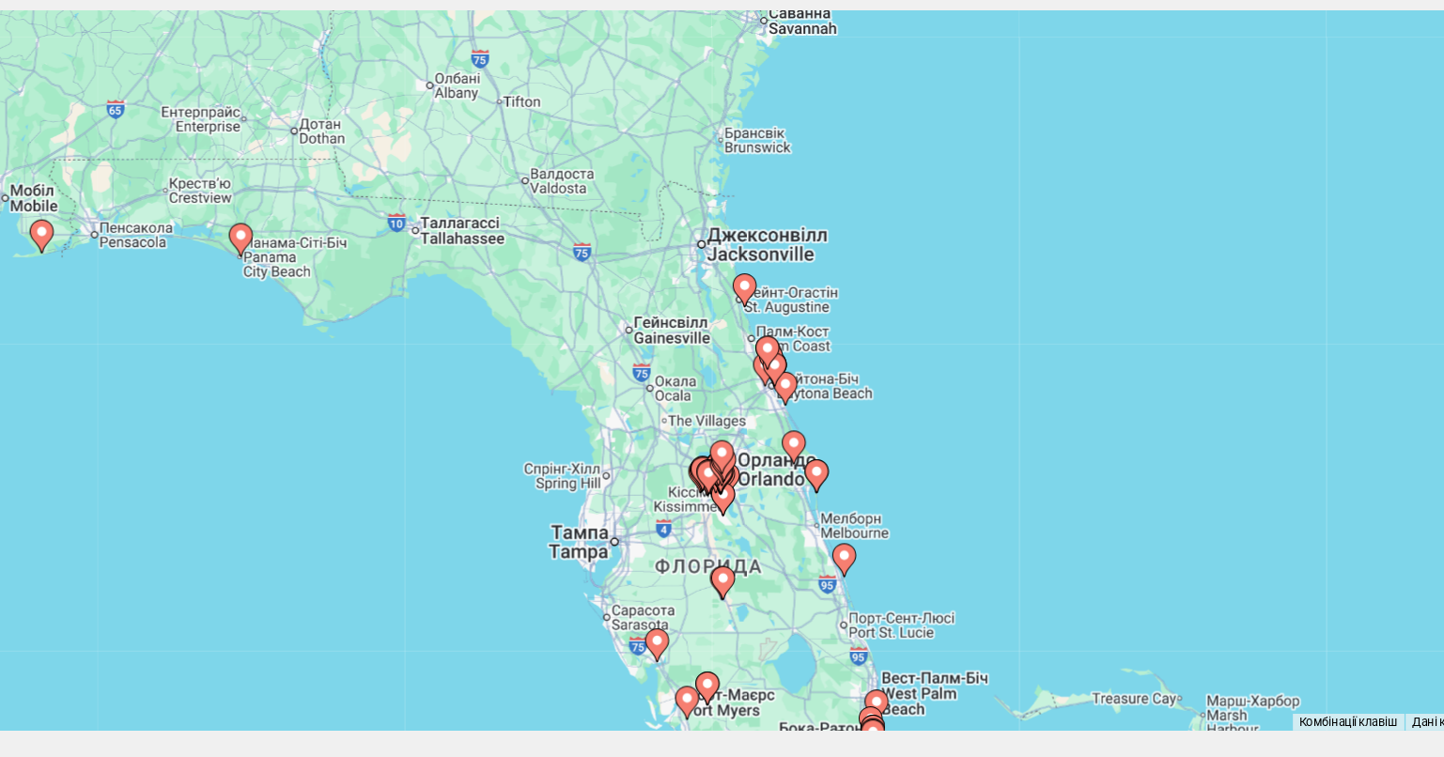
click at [722, 392] on image "Main content" at bounding box center [722, 395] width 11 height 11
type input "**********"
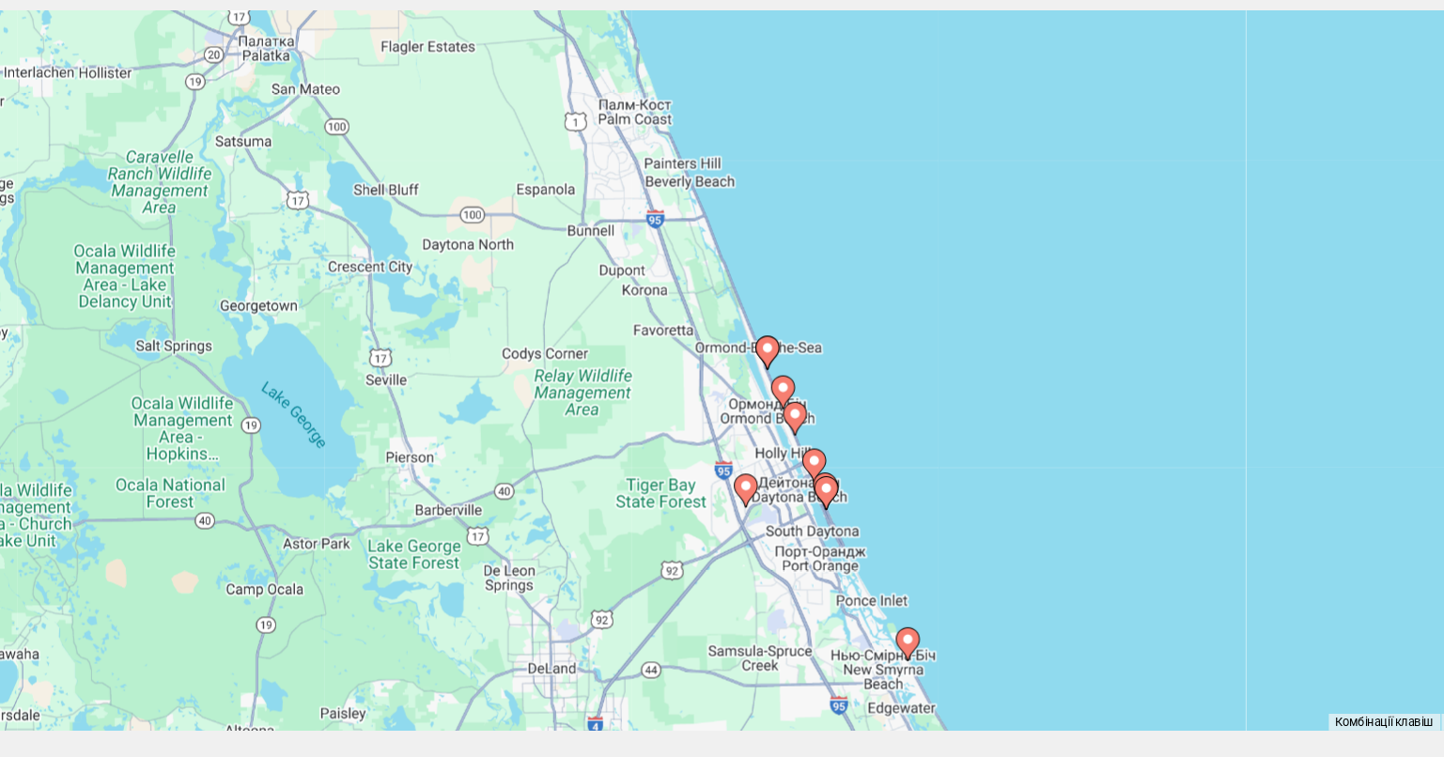
click at [722, 392] on image "Main content" at bounding box center [722, 395] width 11 height 11
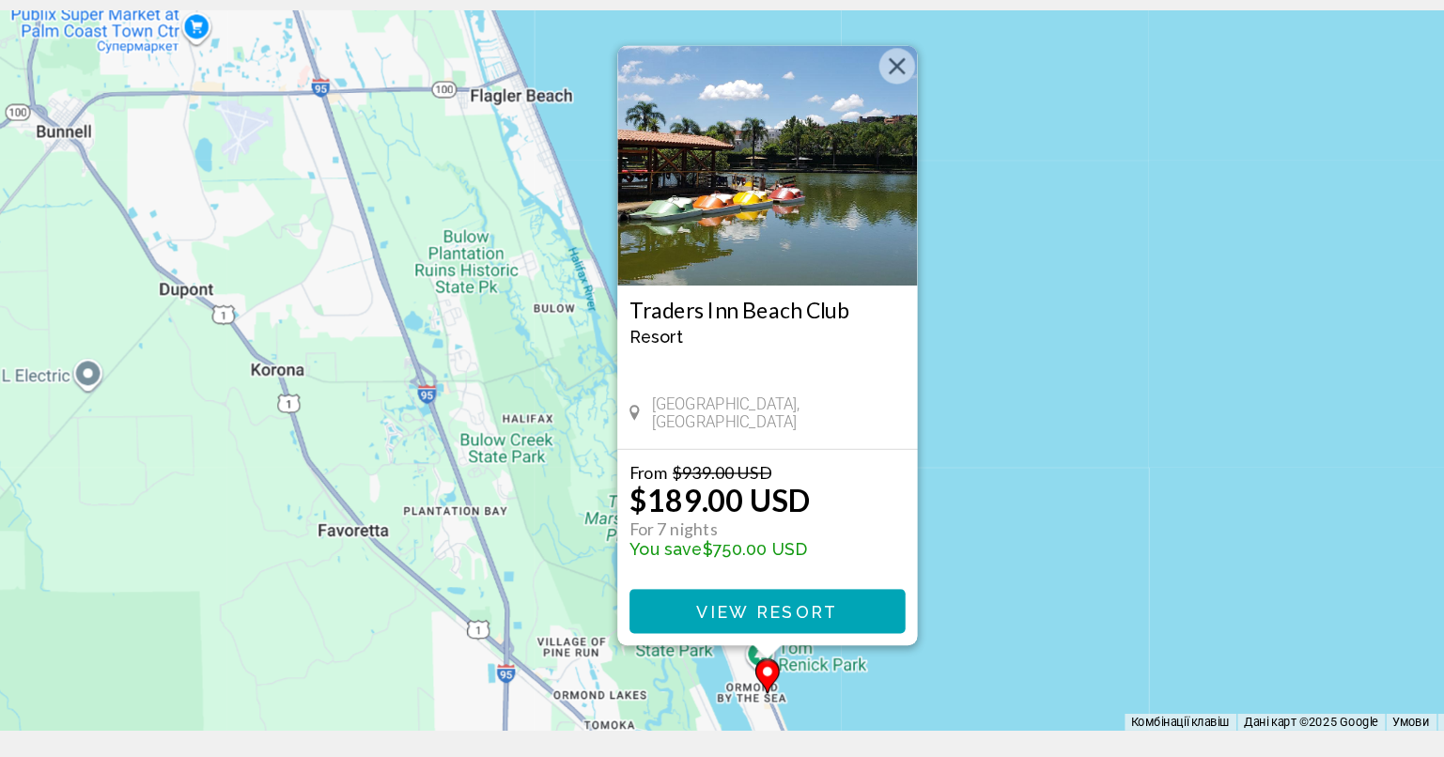
click at [815, 168] on button "Закрити" at bounding box center [824, 175] width 28 height 28
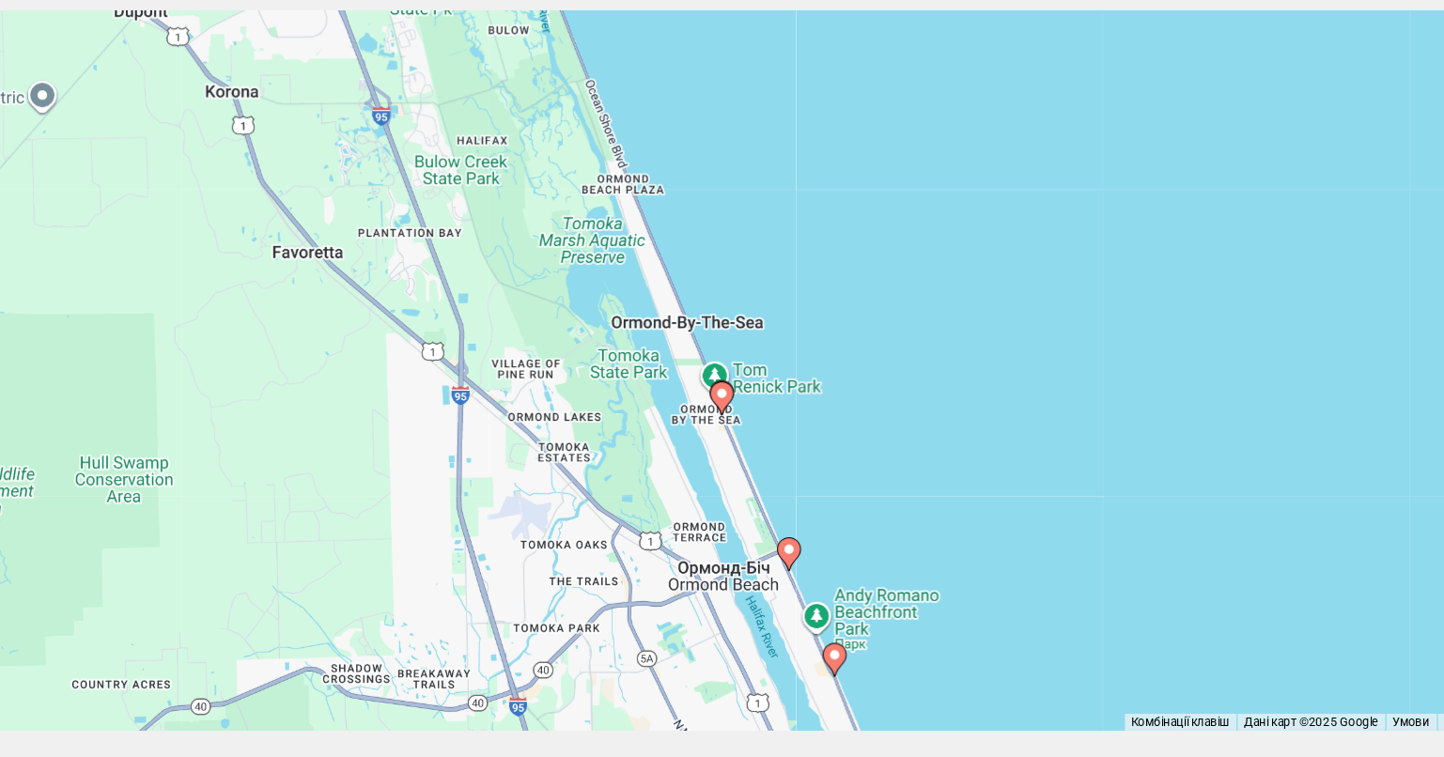
drag, startPoint x: 757, startPoint y: 459, endPoint x: 694, endPoint y: 139, distance: 326.4
click at [694, 139] on div "Увімкніть режим перетягування за допомогою клавіатури, натиснувши Alt + Enter. …" at bounding box center [722, 413] width 1368 height 564
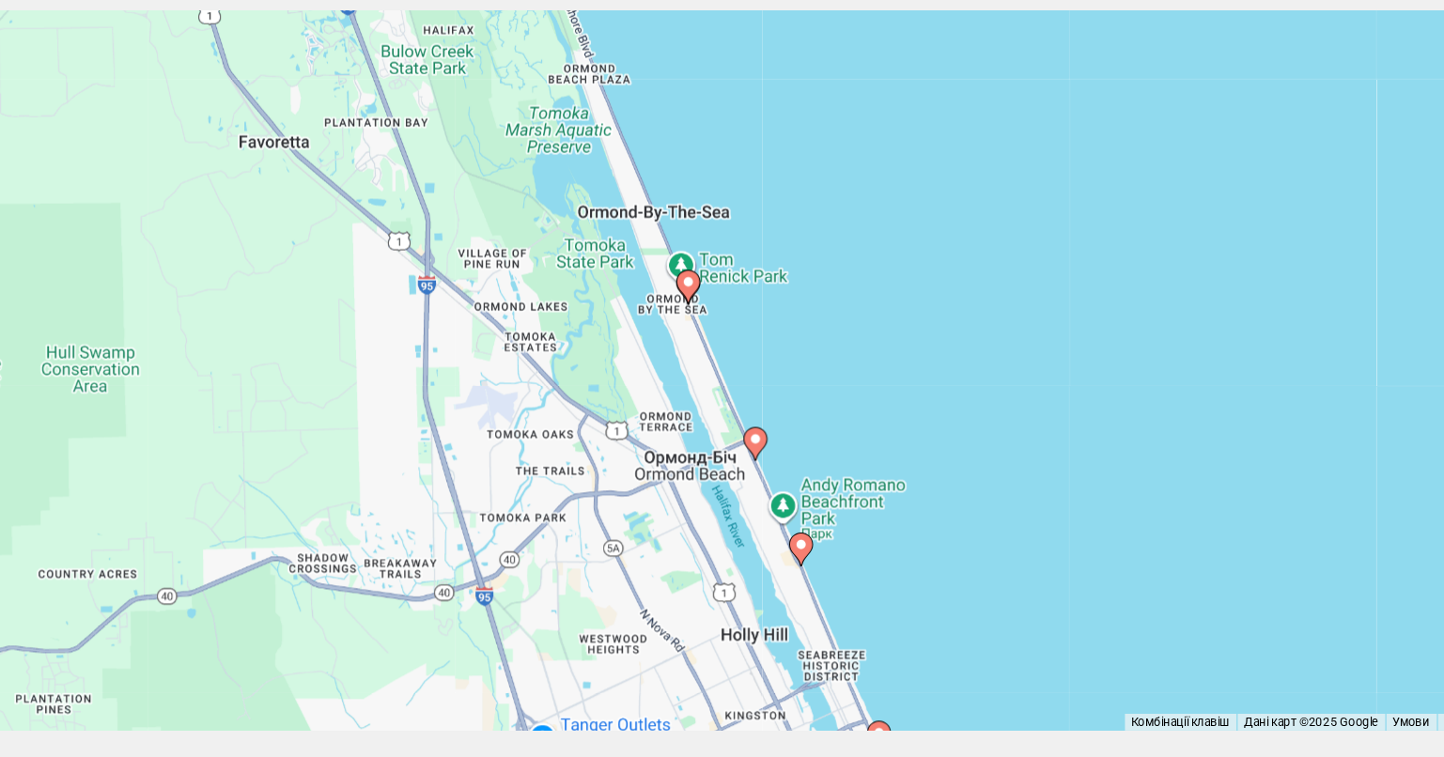
click at [706, 460] on icon "Main content" at bounding box center [711, 470] width 17 height 24
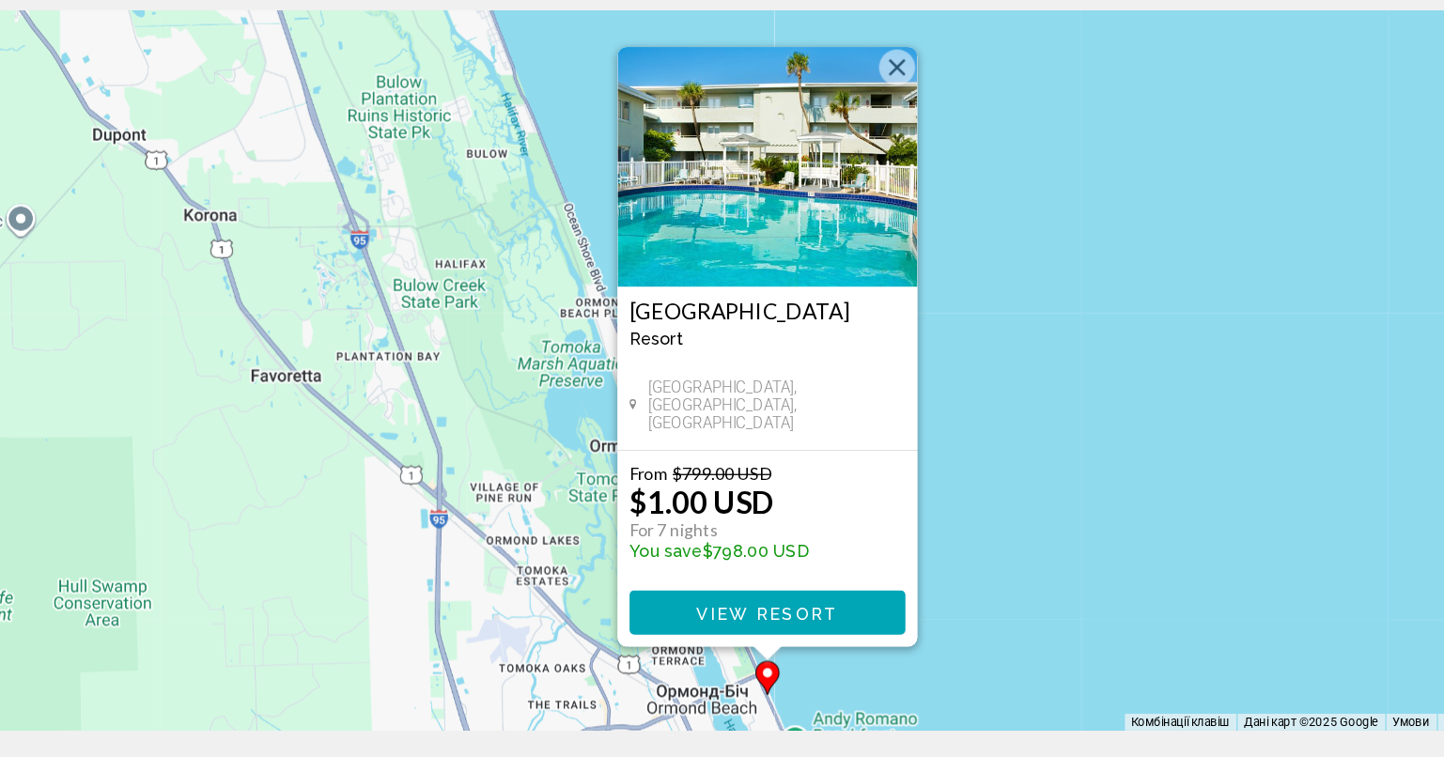
click at [743, 611] on button "View Resort" at bounding box center [722, 602] width 216 height 35
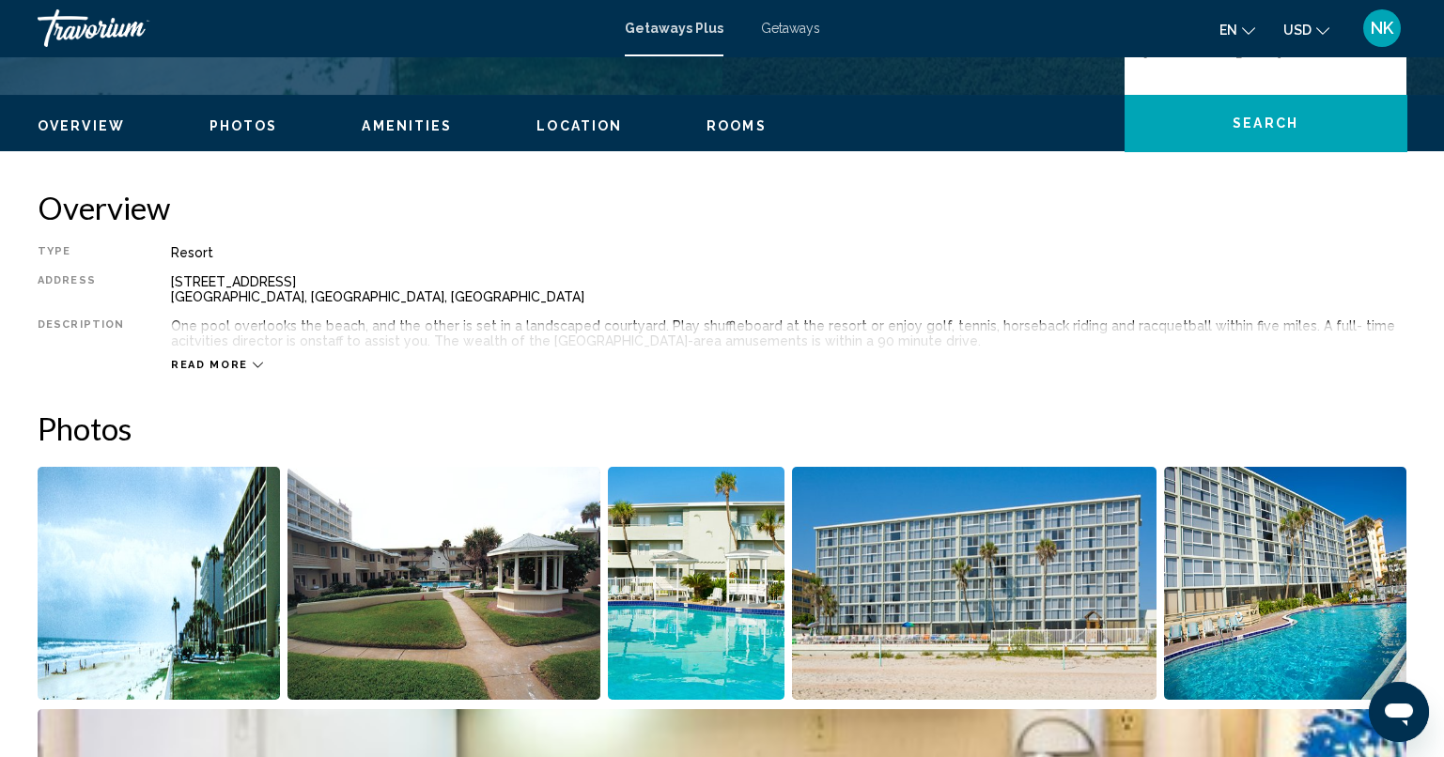
scroll to position [563, 0]
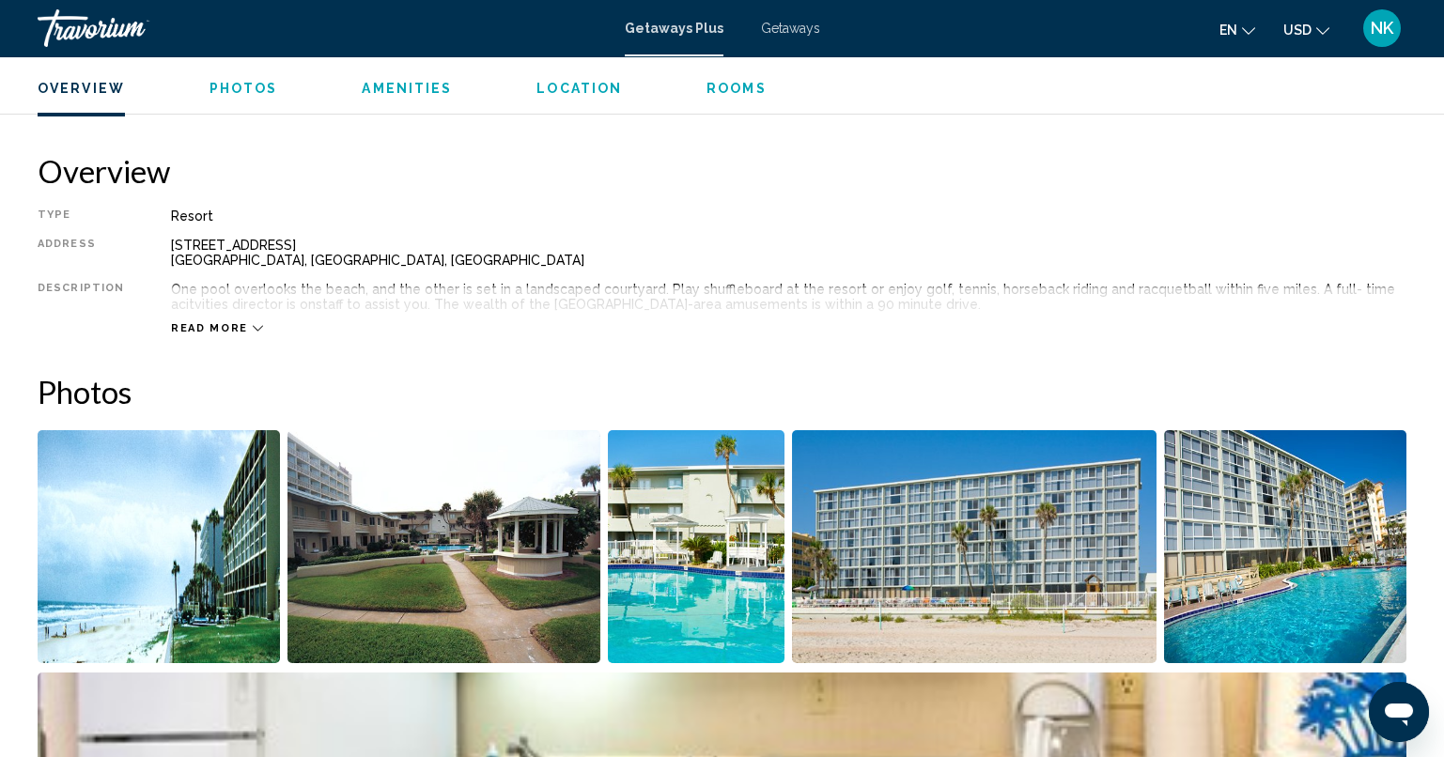
click at [206, 330] on span "Read more" at bounding box center [209, 328] width 77 height 12
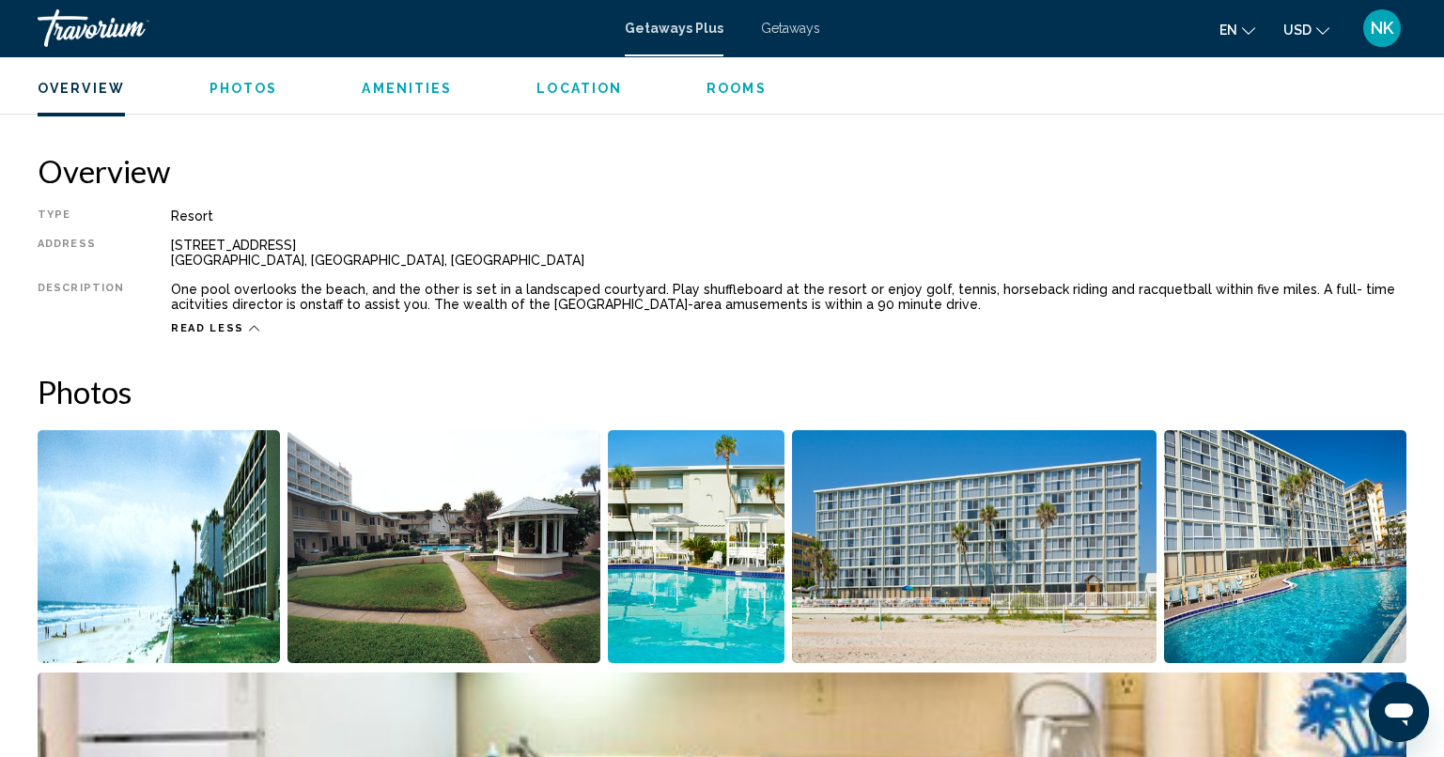
click at [261, 73] on div "Overview Photos Amenities Location Rooms Search" at bounding box center [722, 86] width 1444 height 58
click at [236, 92] on span "Photos" at bounding box center [243, 88] width 69 height 15
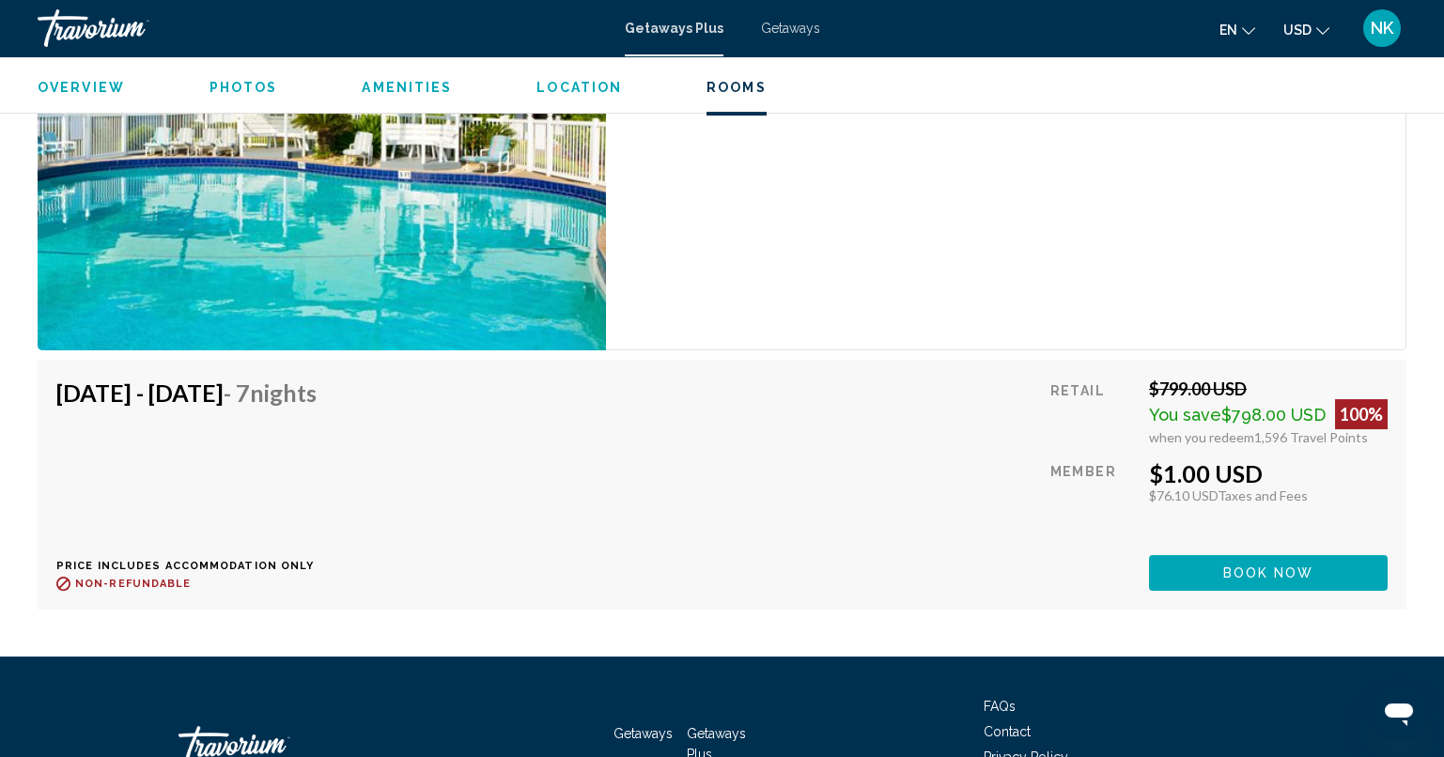
scroll to position [3189, 0]
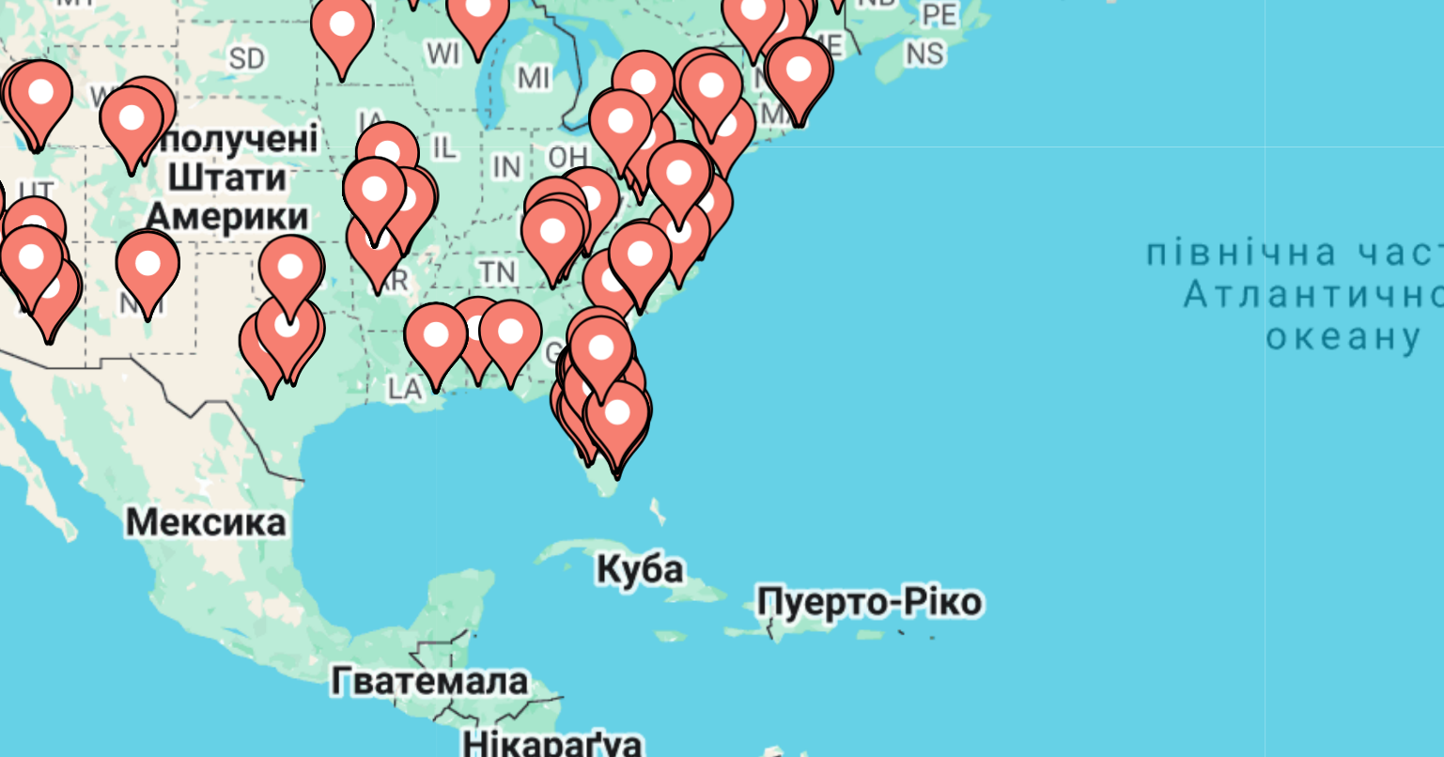
drag, startPoint x: 507, startPoint y: 402, endPoint x: 546, endPoint y: 332, distance: 79.5
click at [546, 332] on div "Увімкніть режим перетягування за допомогою клавіатури, натиснувши Alt + Enter. …" at bounding box center [722, 413] width 1368 height 564
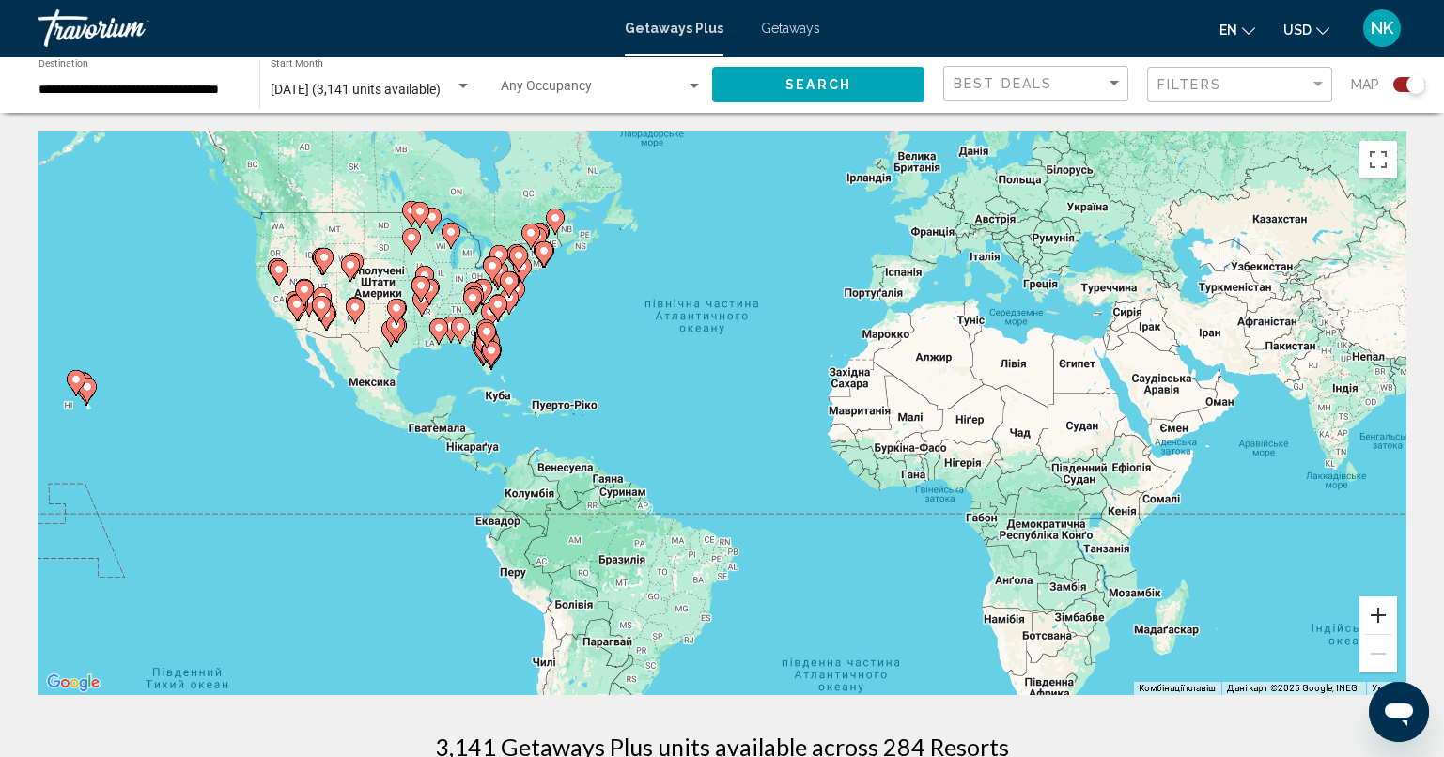
click at [1374, 618] on button "Збільшити" at bounding box center [1378, 615] width 38 height 38
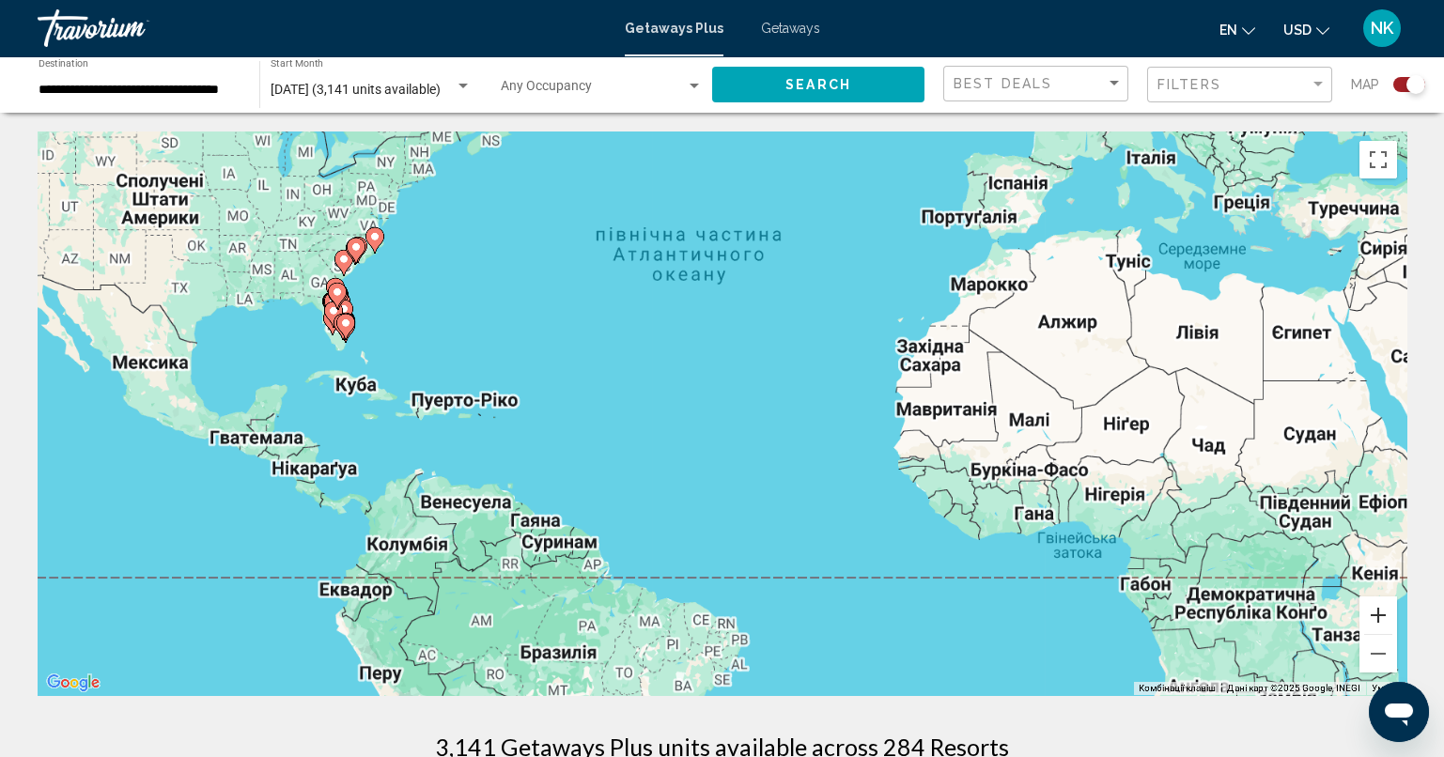
click at [1374, 618] on button "Збільшити" at bounding box center [1378, 615] width 38 height 38
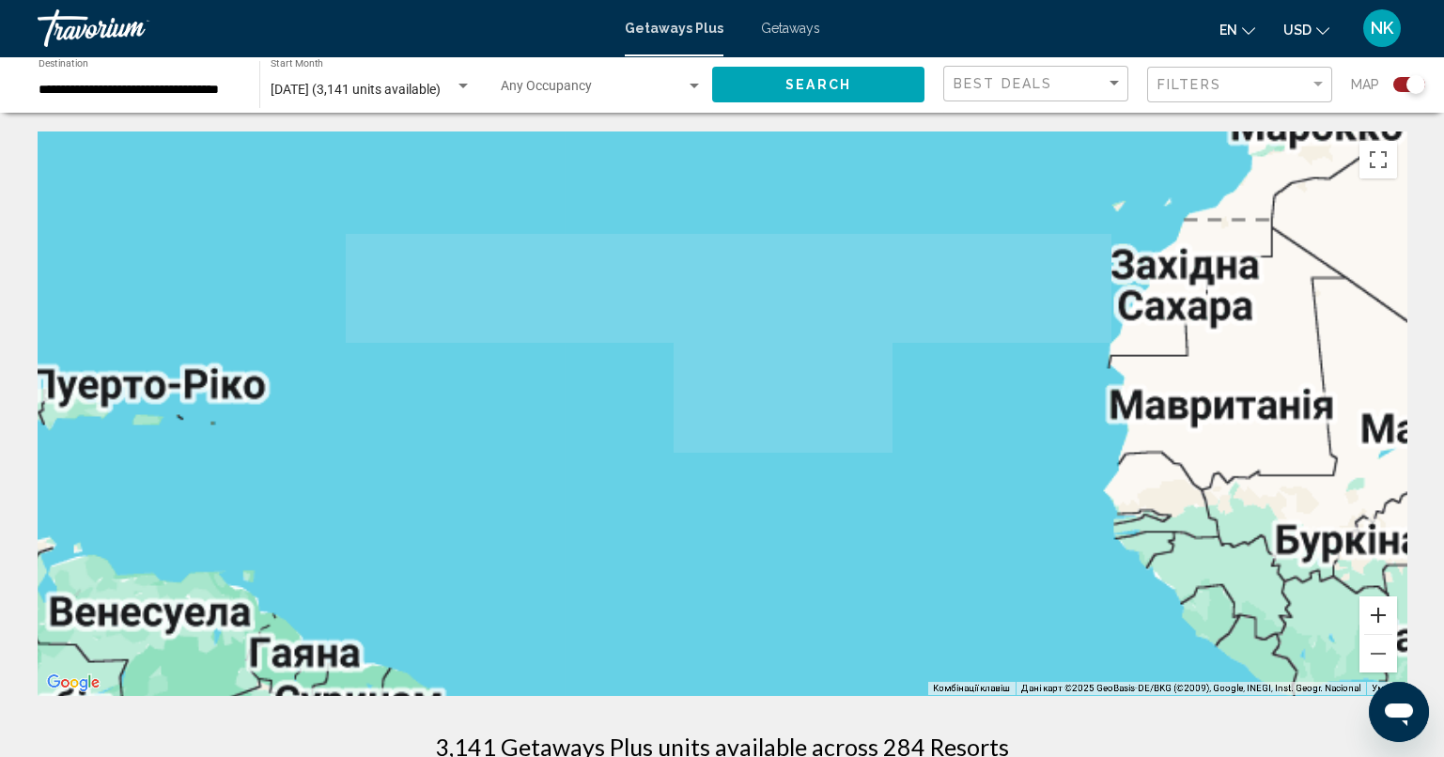
click at [1374, 618] on button "Збільшити" at bounding box center [1378, 615] width 38 height 38
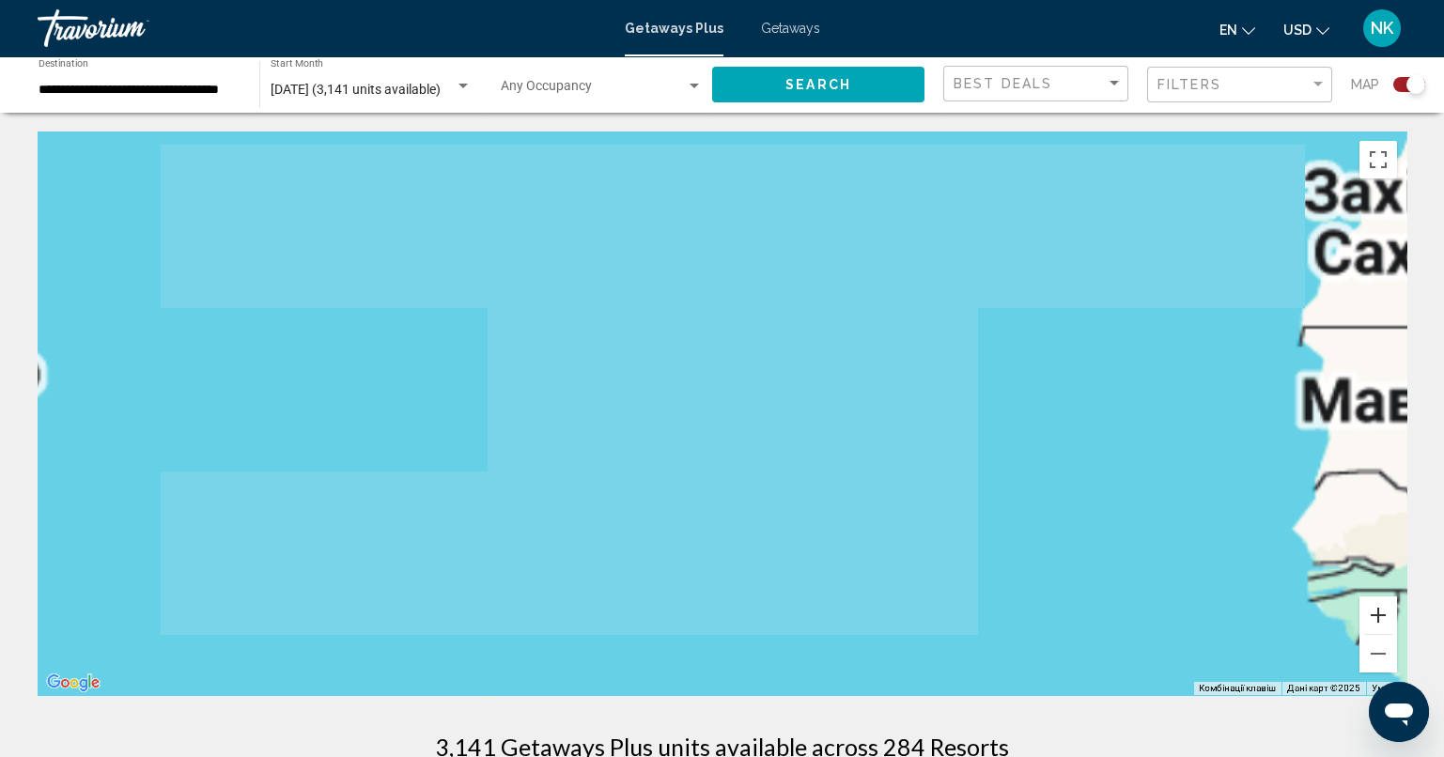
click at [1374, 618] on button "Збільшити" at bounding box center [1378, 615] width 38 height 38
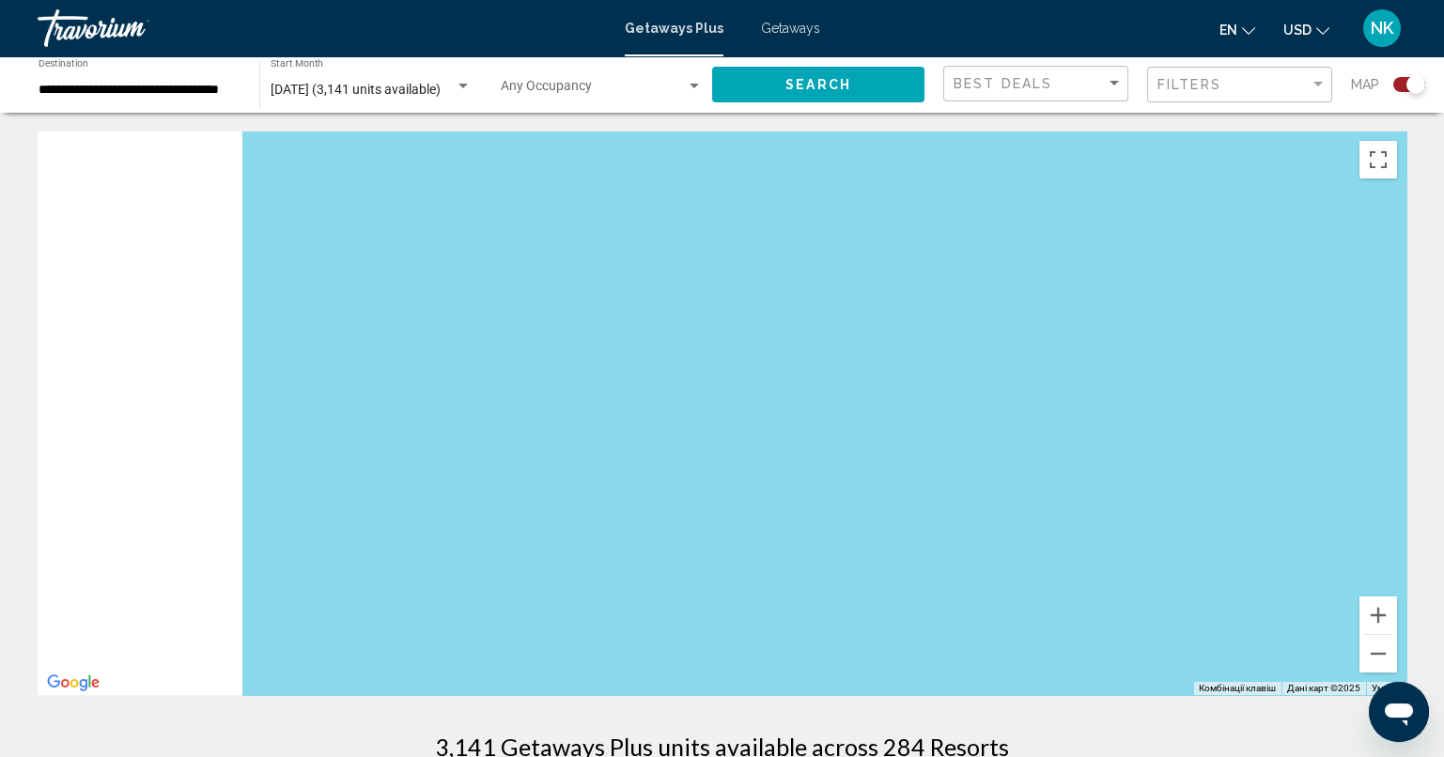
drag, startPoint x: 251, startPoint y: 440, endPoint x: 1029, endPoint y: 480, distance: 779.6
click at [1029, 480] on div "Main content" at bounding box center [722, 413] width 1368 height 564
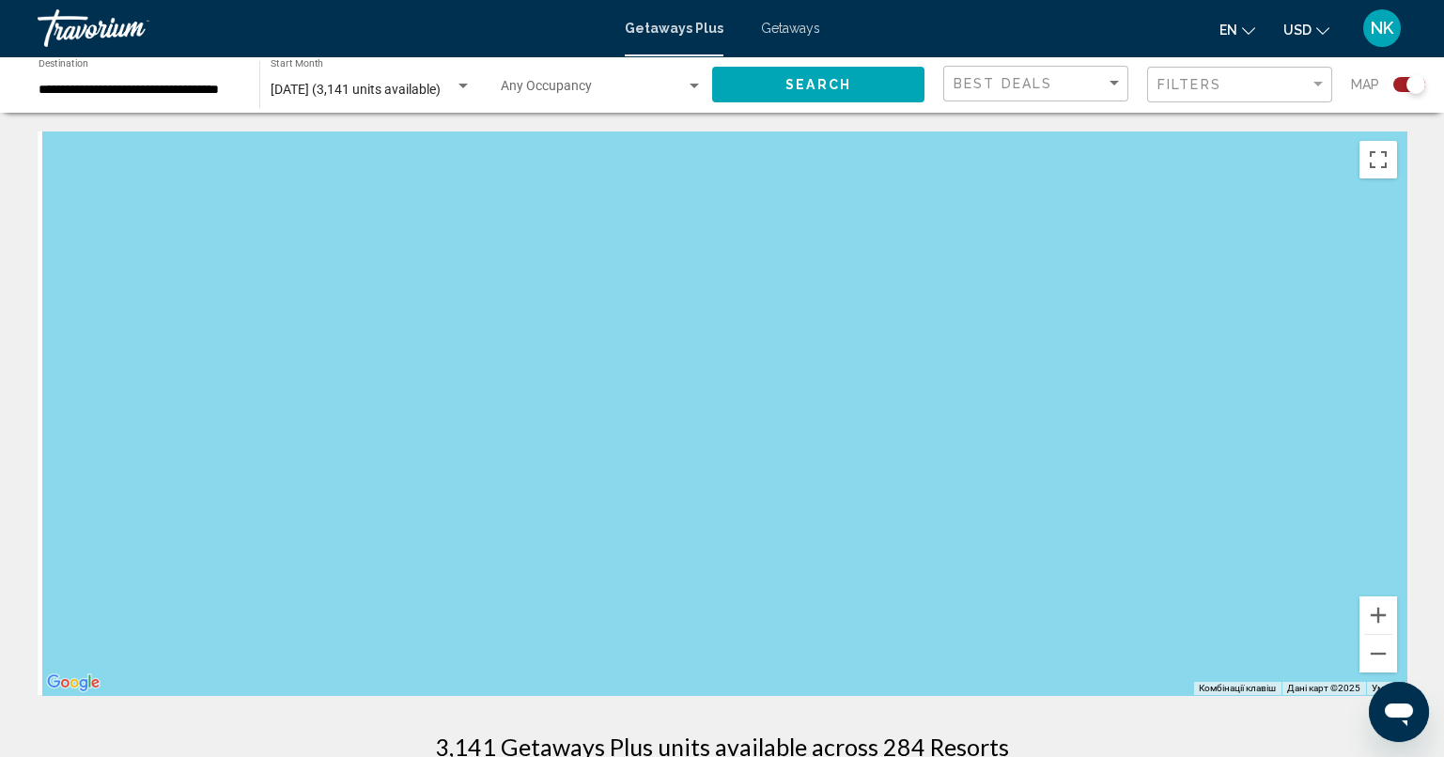
drag, startPoint x: 724, startPoint y: 413, endPoint x: 1142, endPoint y: 507, distance: 428.4
click at [1129, 516] on div "Main content" at bounding box center [722, 413] width 1368 height 564
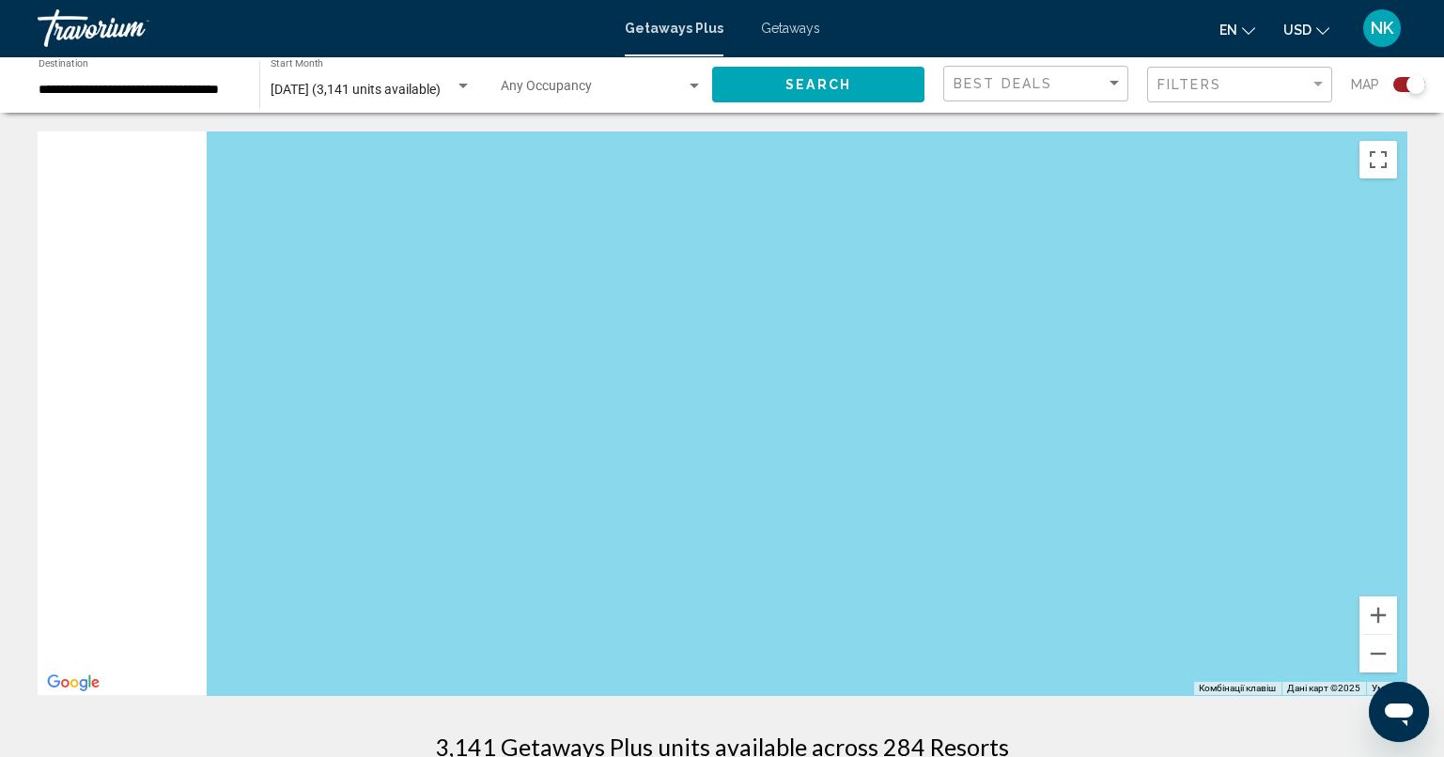
drag, startPoint x: 948, startPoint y: 481, endPoint x: 1269, endPoint y: 499, distance: 321.7
click at [1269, 499] on div "Main content" at bounding box center [722, 413] width 1368 height 564
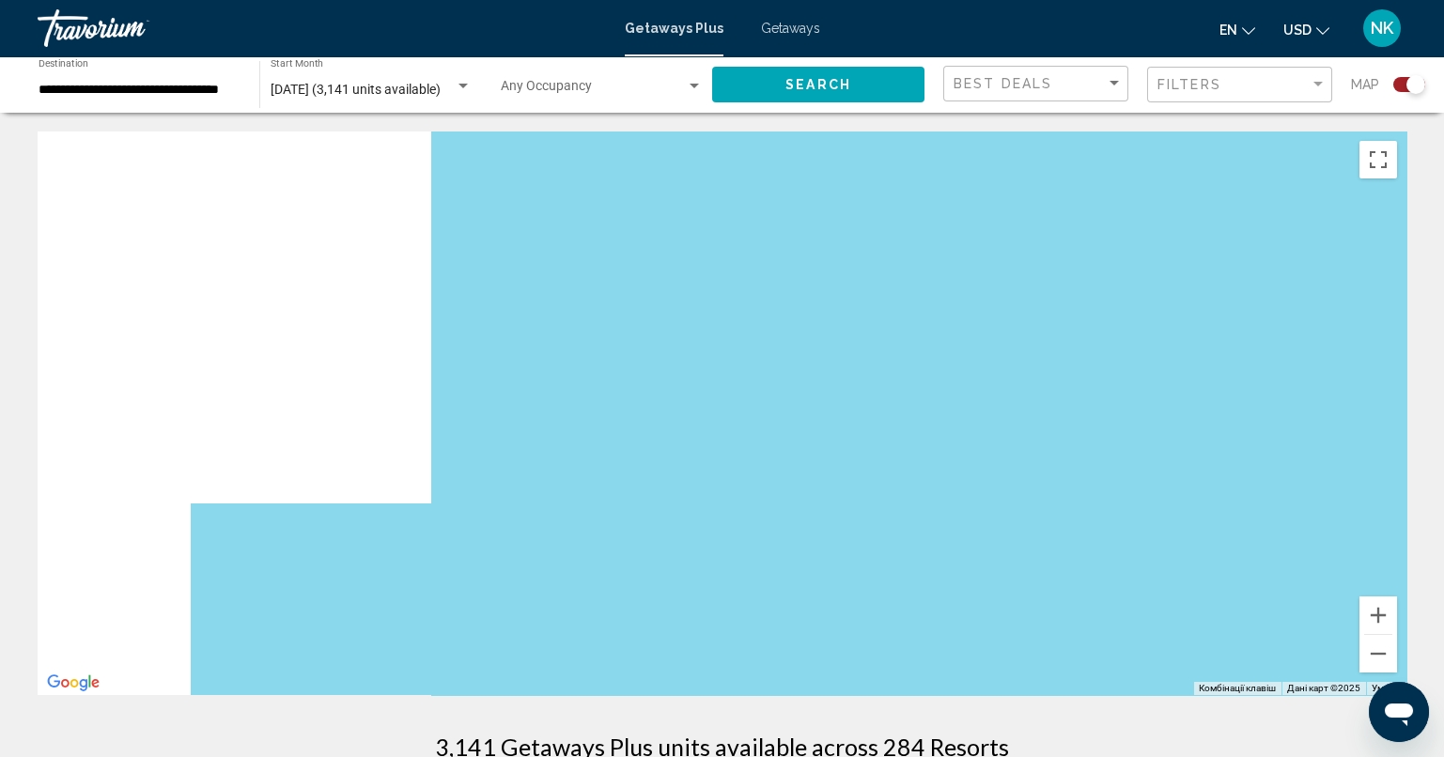
drag, startPoint x: 674, startPoint y: 425, endPoint x: 1456, endPoint y: 395, distance: 782.0
click at [1444, 404] on html "**********" at bounding box center [722, 378] width 1444 height 757
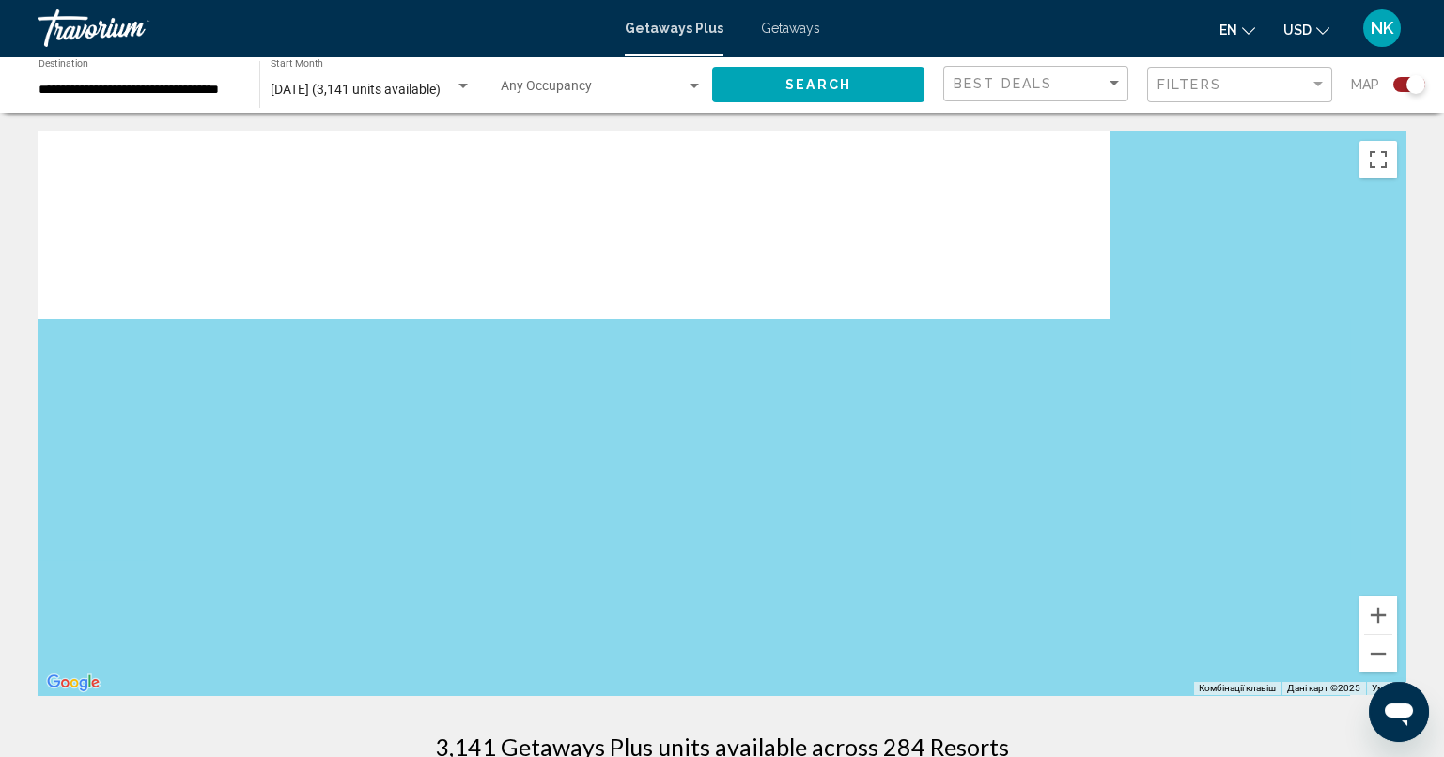
drag, startPoint x: 1087, startPoint y: 323, endPoint x: 760, endPoint y: 717, distance: 511.6
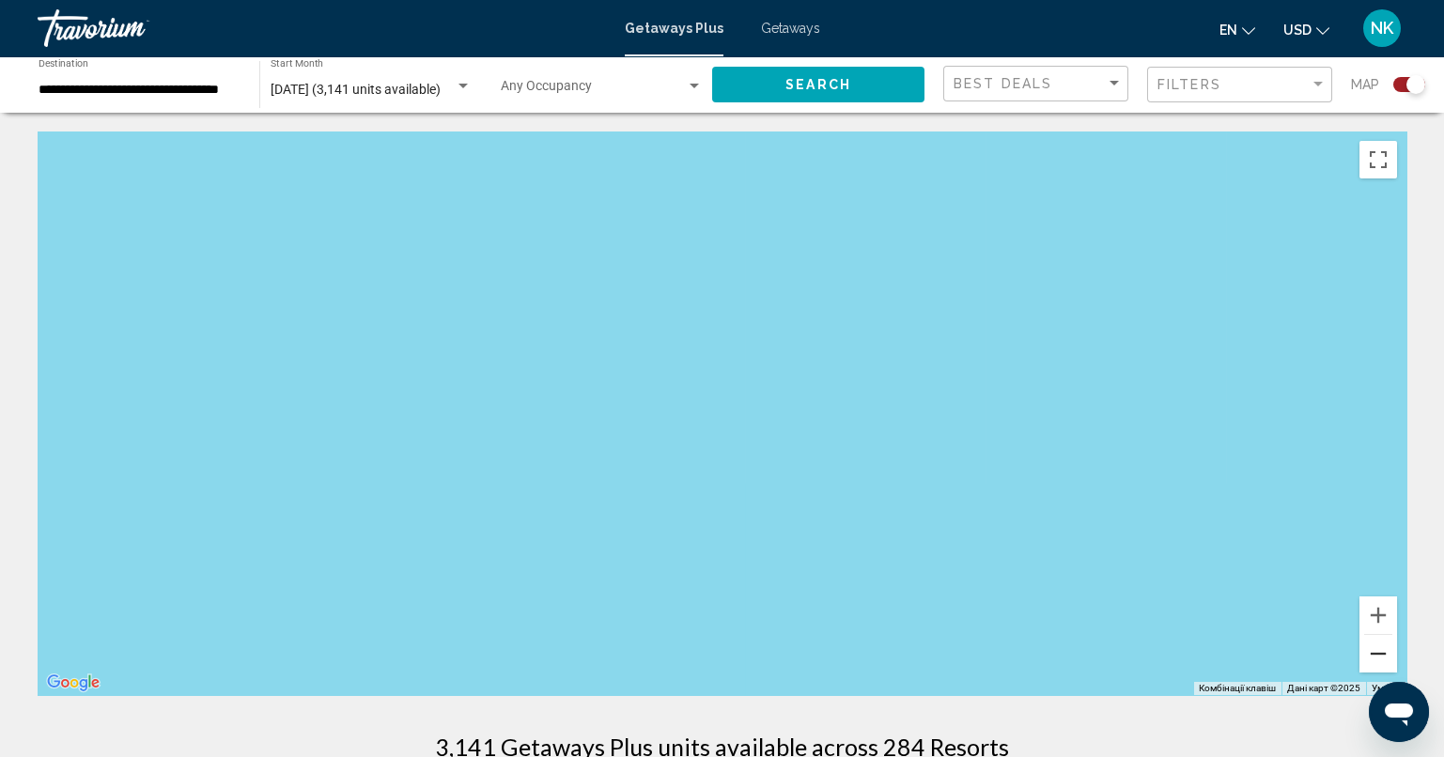
click at [1370, 660] on button "Зменшити" at bounding box center [1378, 654] width 38 height 38
click at [1266, 81] on div "Filters" at bounding box center [1233, 84] width 152 height 15
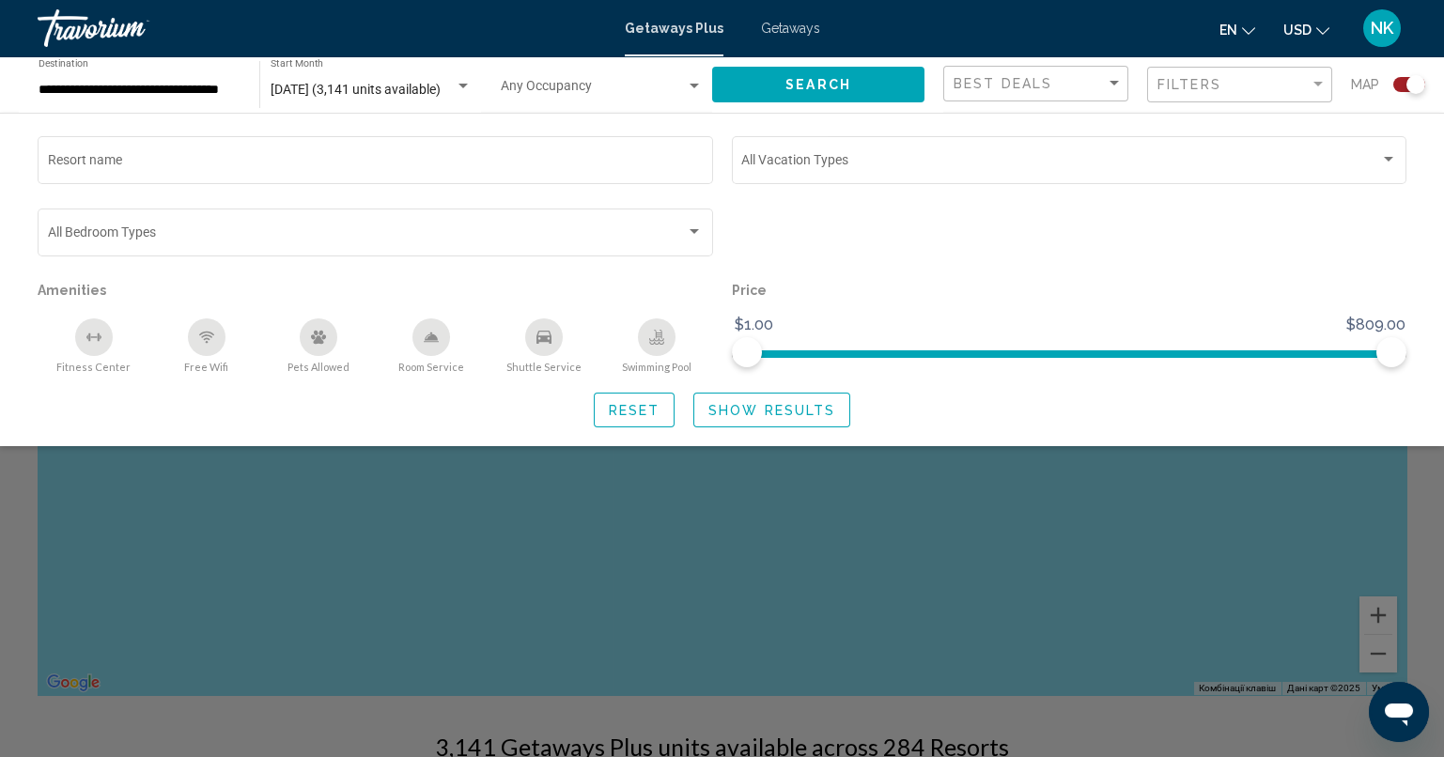
click at [698, 488] on div "Search widget" at bounding box center [722, 519] width 1444 height 475
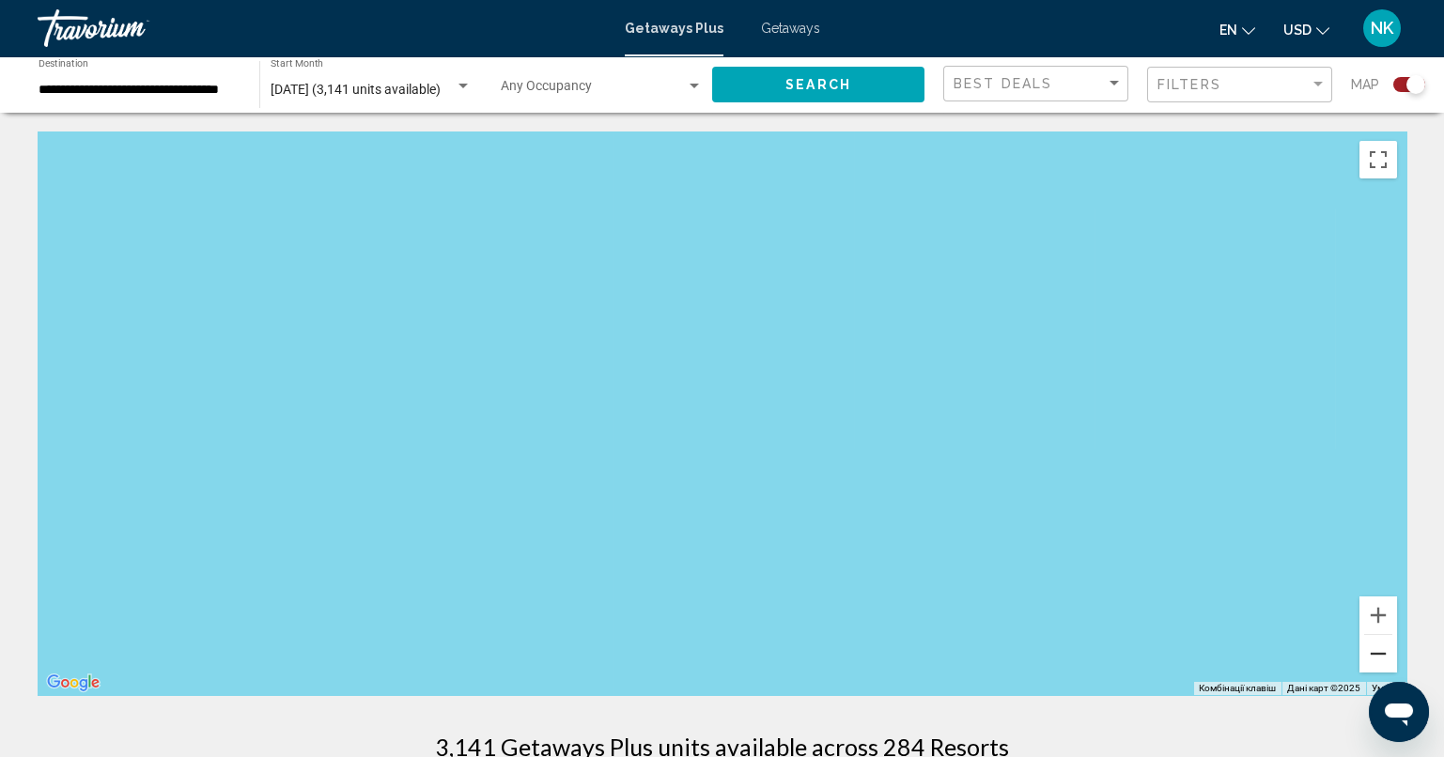
click at [1378, 652] on button "Зменшити" at bounding box center [1378, 654] width 38 height 38
drag, startPoint x: 480, startPoint y: 396, endPoint x: 914, endPoint y: 604, distance: 481.0
click at [848, 603] on div "Main content" at bounding box center [722, 413] width 1368 height 564
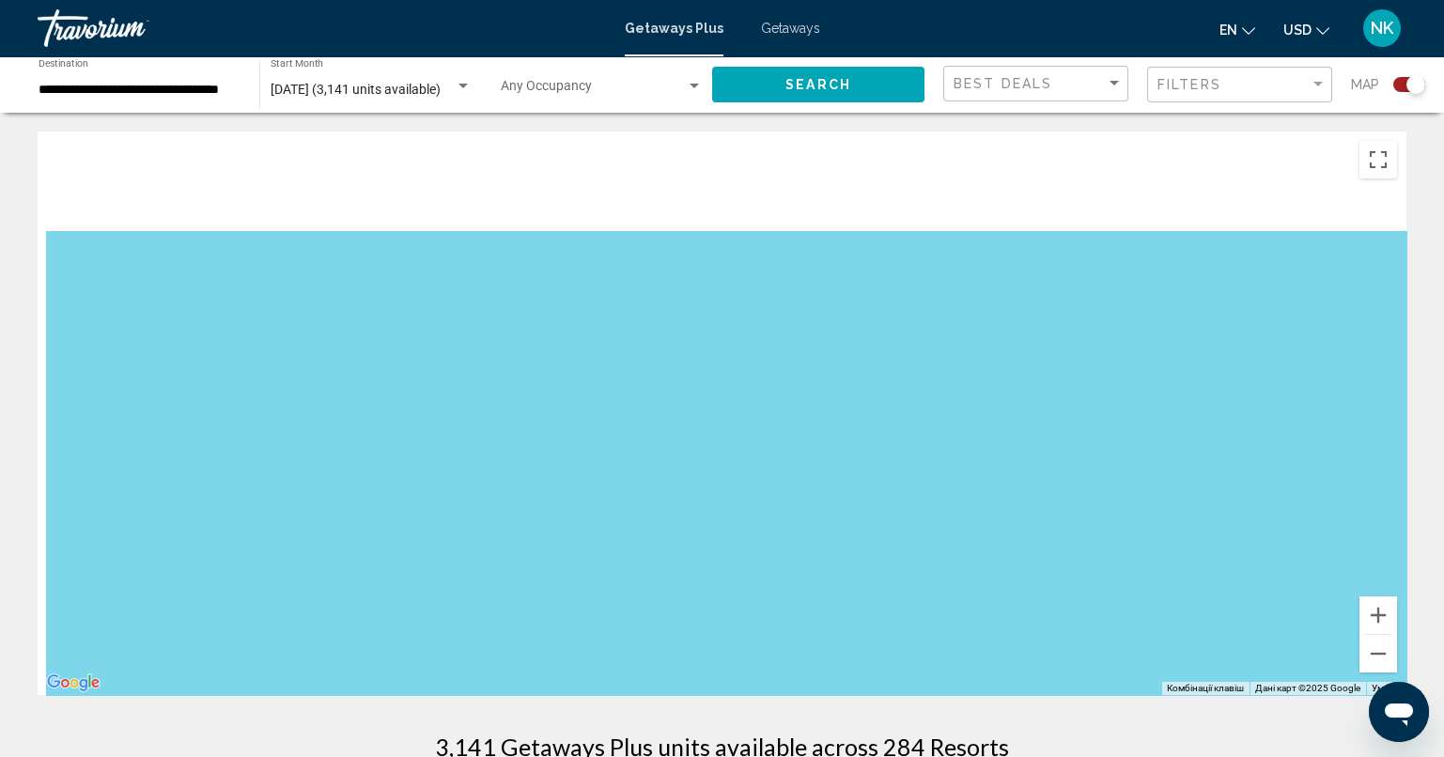
drag, startPoint x: 623, startPoint y: 409, endPoint x: 933, endPoint y: 590, distance: 359.1
click at [933, 590] on div "Main content" at bounding box center [722, 413] width 1368 height 564
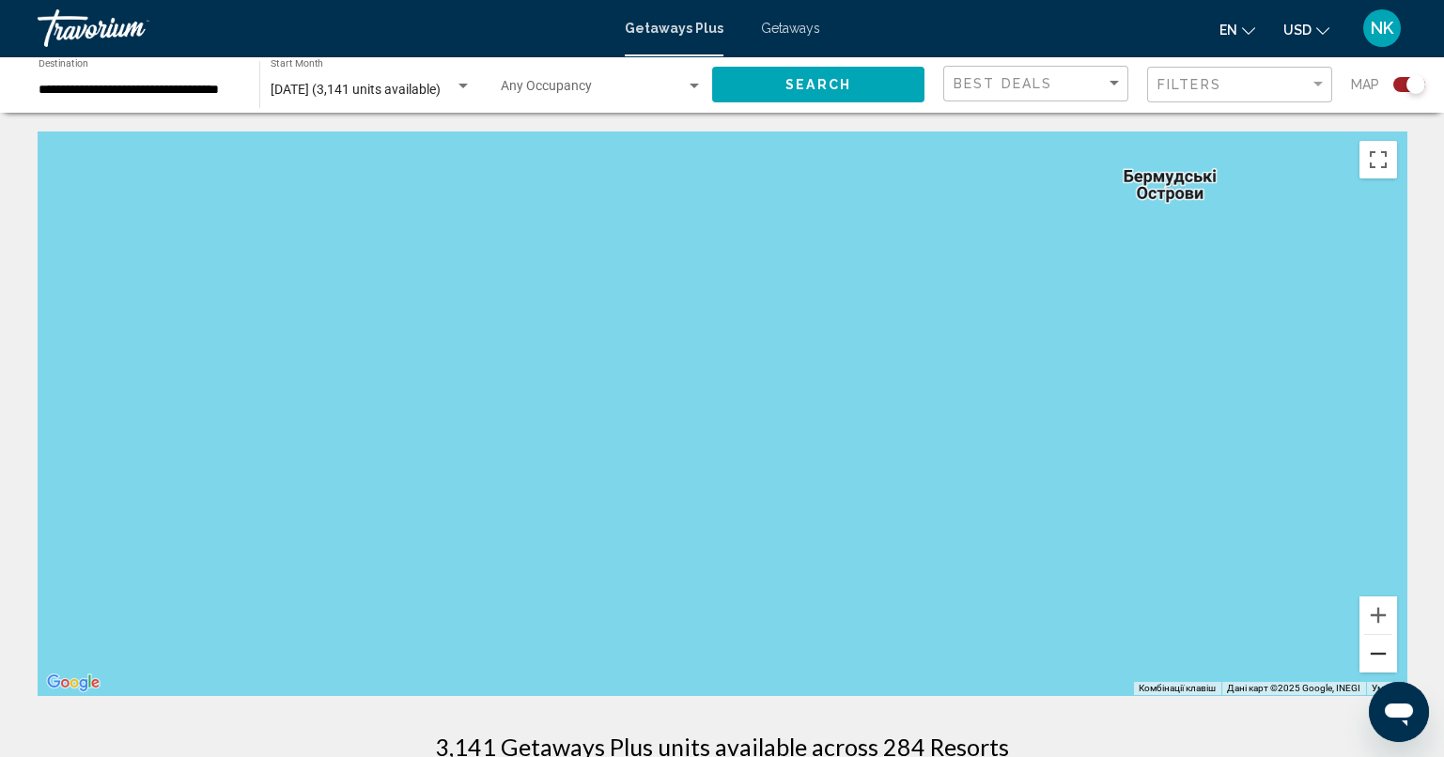
click at [1383, 659] on button "Зменшити" at bounding box center [1378, 654] width 38 height 38
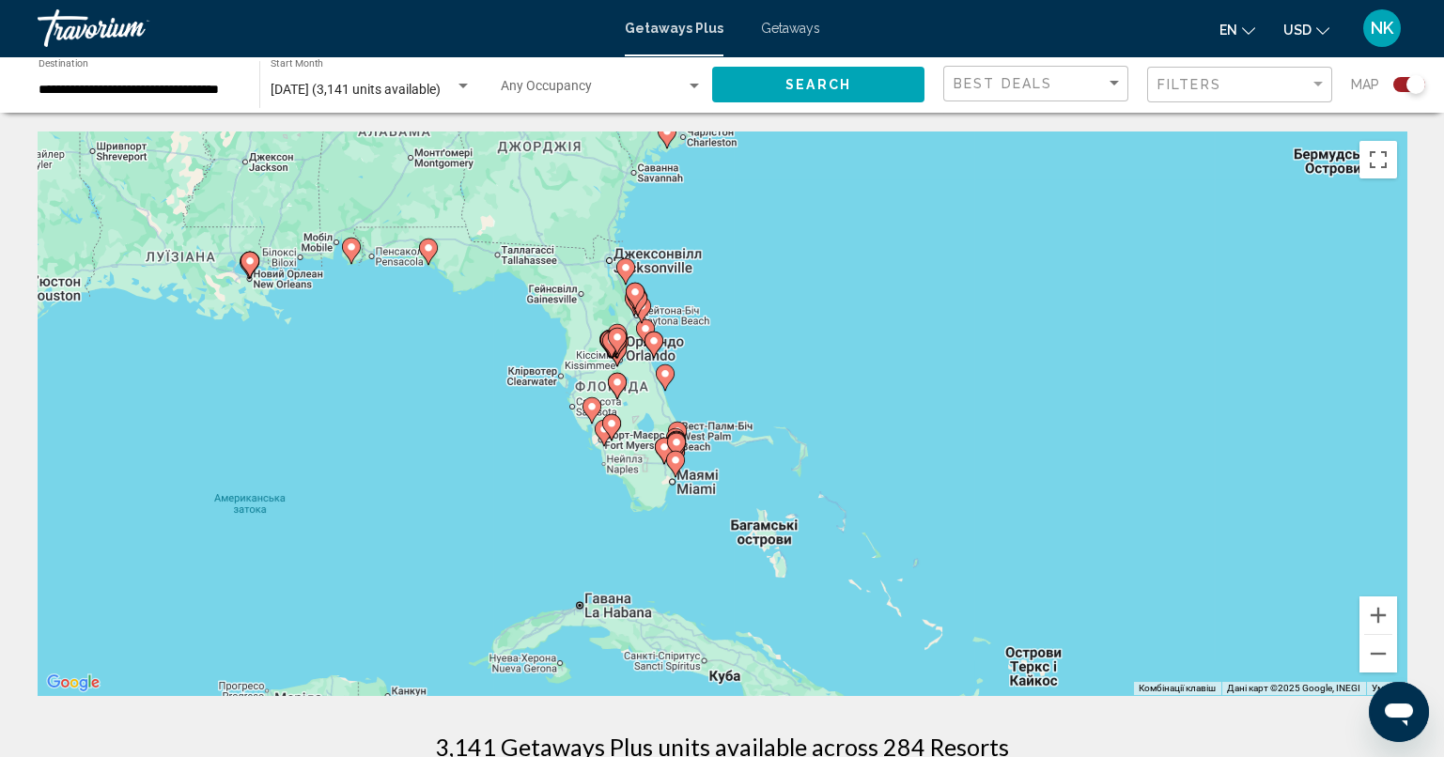
drag, startPoint x: 672, startPoint y: 484, endPoint x: 1080, endPoint y: 346, distance: 431.3
click at [1080, 346] on div "Увімкніть режим перетягування за допомогою клавіатури, натиснувши Alt + Enter. …" at bounding box center [722, 413] width 1368 height 564
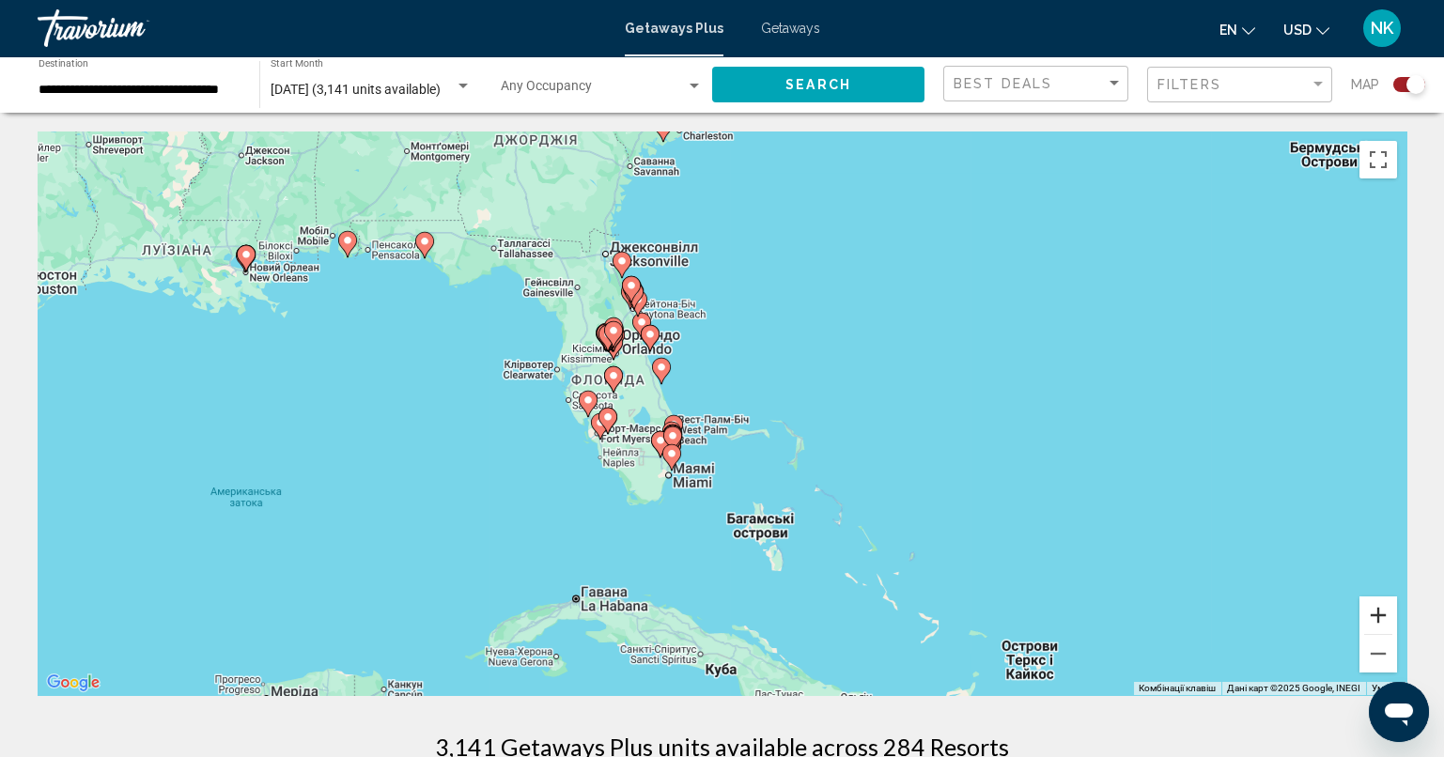
click at [1372, 626] on button "Збільшити" at bounding box center [1378, 615] width 38 height 38
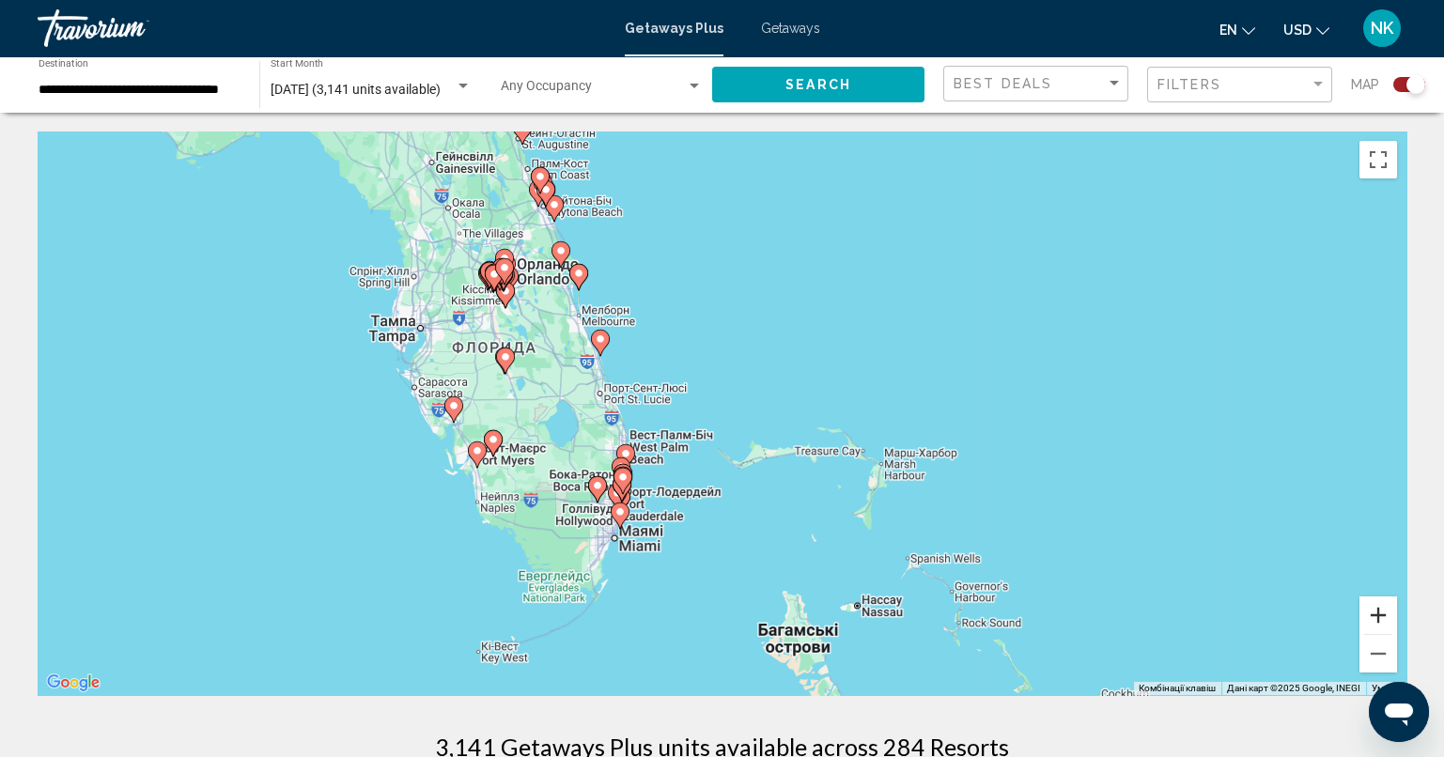
click at [1383, 607] on button "Збільшити" at bounding box center [1378, 615] width 38 height 38
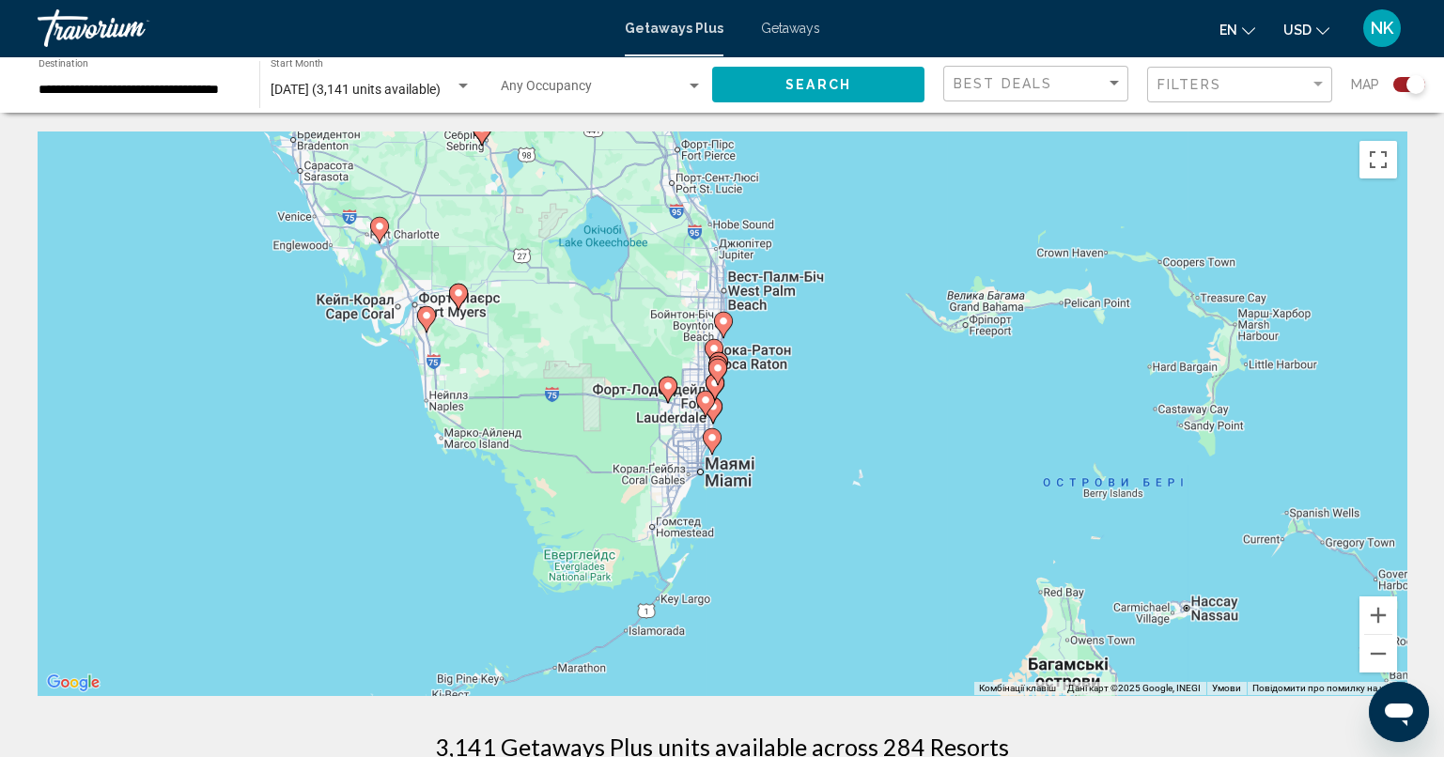
drag, startPoint x: 720, startPoint y: 543, endPoint x: 938, endPoint y: 332, distance: 302.9
click at [938, 332] on div "Увімкніть режим перетягування за допомогою клавіатури, натиснувши Alt + Enter. …" at bounding box center [722, 413] width 1368 height 564
click at [1378, 615] on button "Збільшити" at bounding box center [1378, 615] width 38 height 38
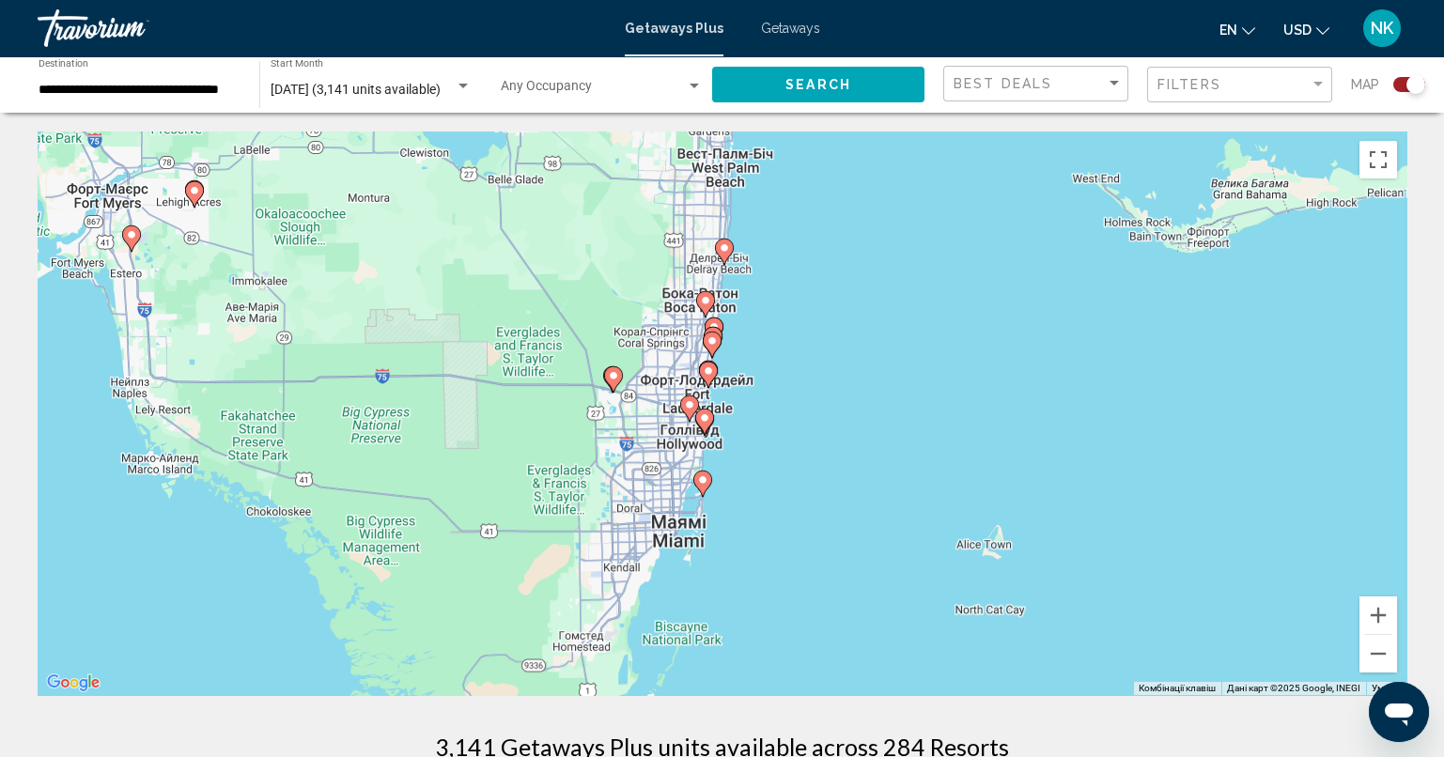
click at [703, 484] on image "Main content" at bounding box center [702, 479] width 11 height 11
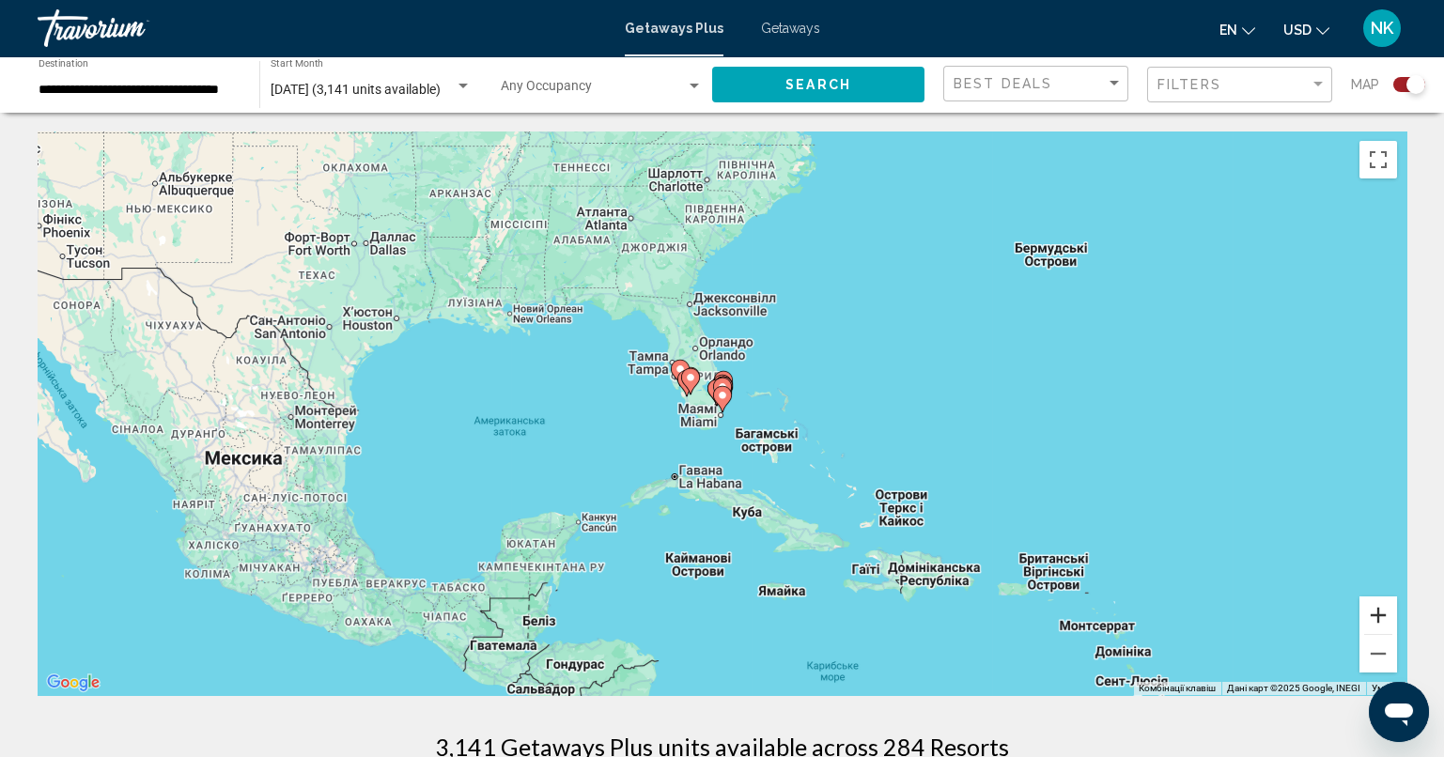
click at [1383, 614] on button "Збільшити" at bounding box center [1378, 615] width 38 height 38
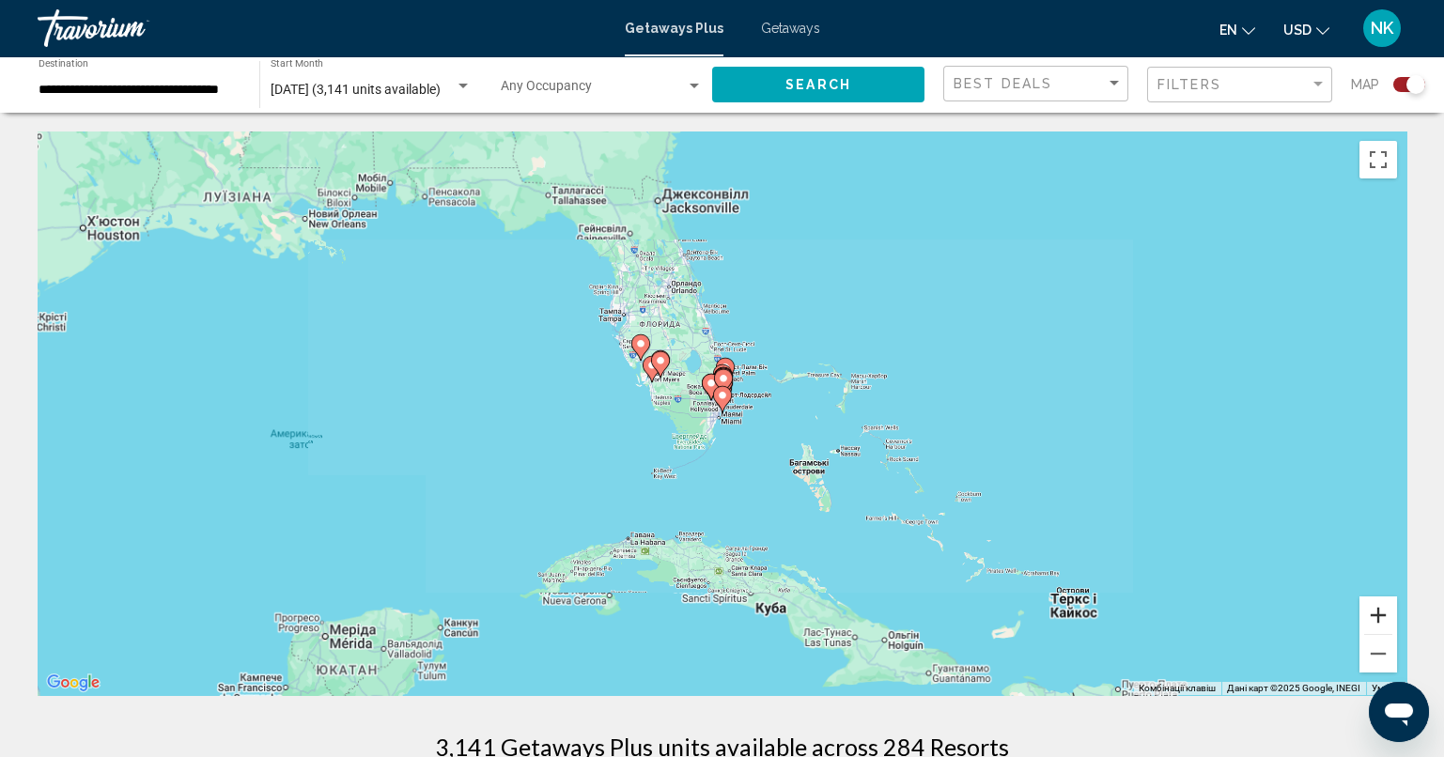
click at [1383, 614] on button "Збільшити" at bounding box center [1378, 615] width 38 height 38
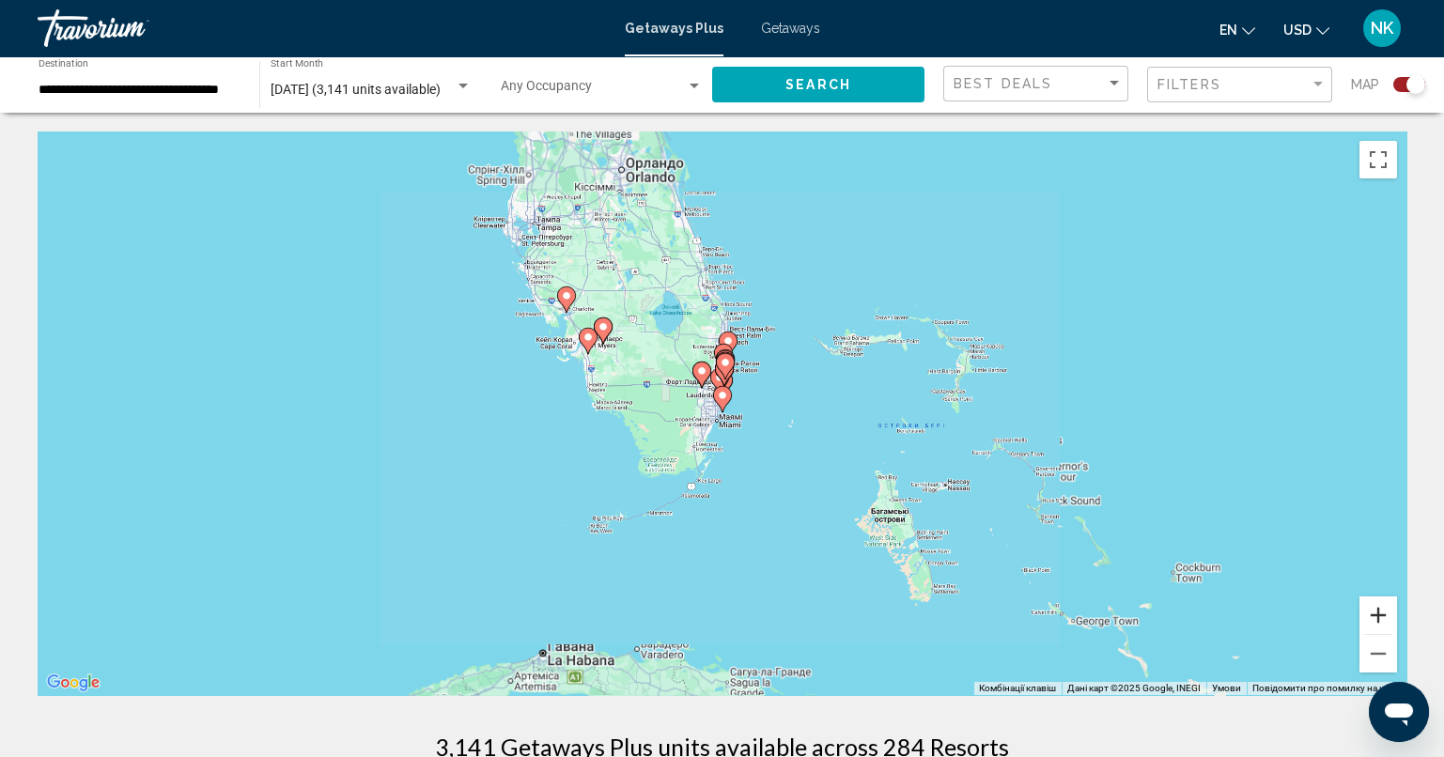
click at [1383, 614] on button "Збільшити" at bounding box center [1378, 615] width 38 height 38
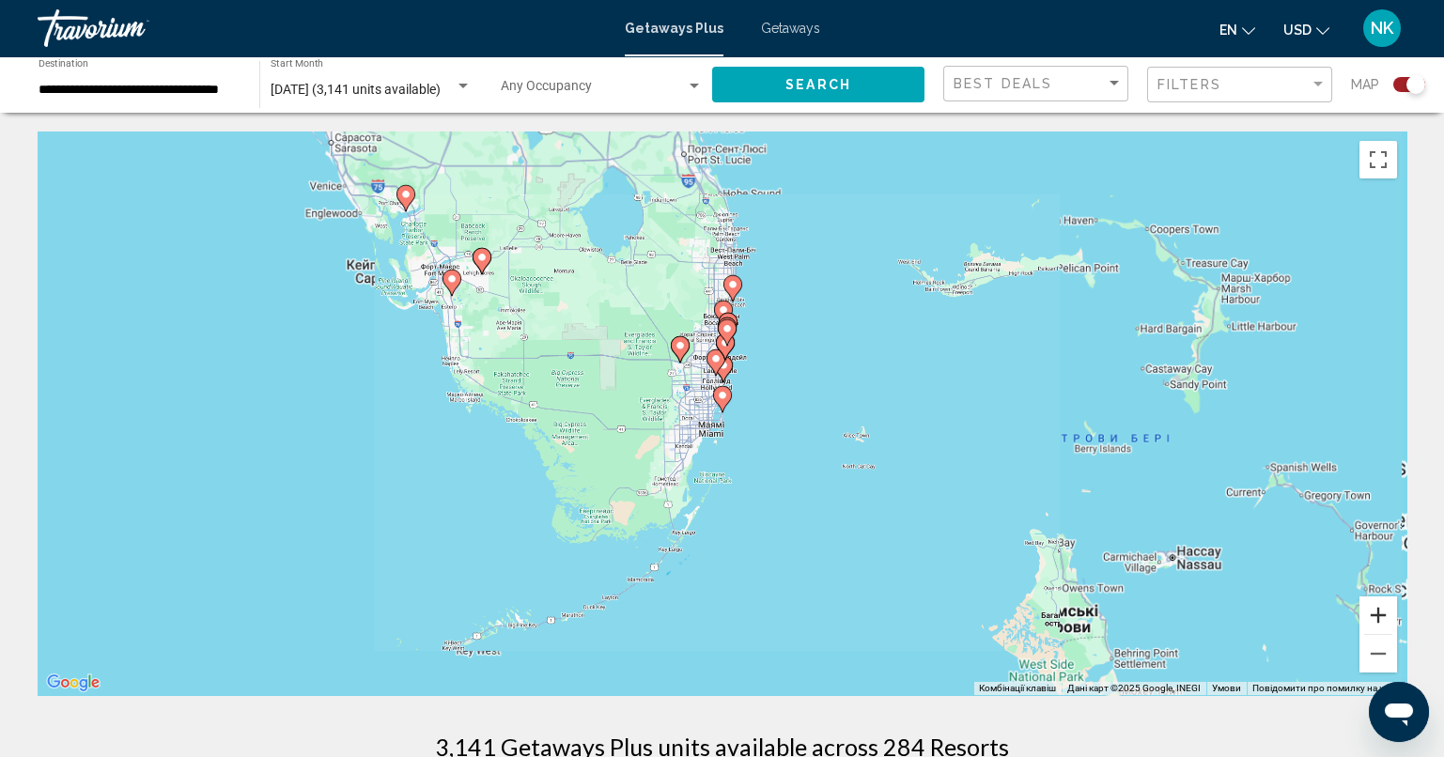
click at [1383, 614] on button "Збільшити" at bounding box center [1378, 615] width 38 height 38
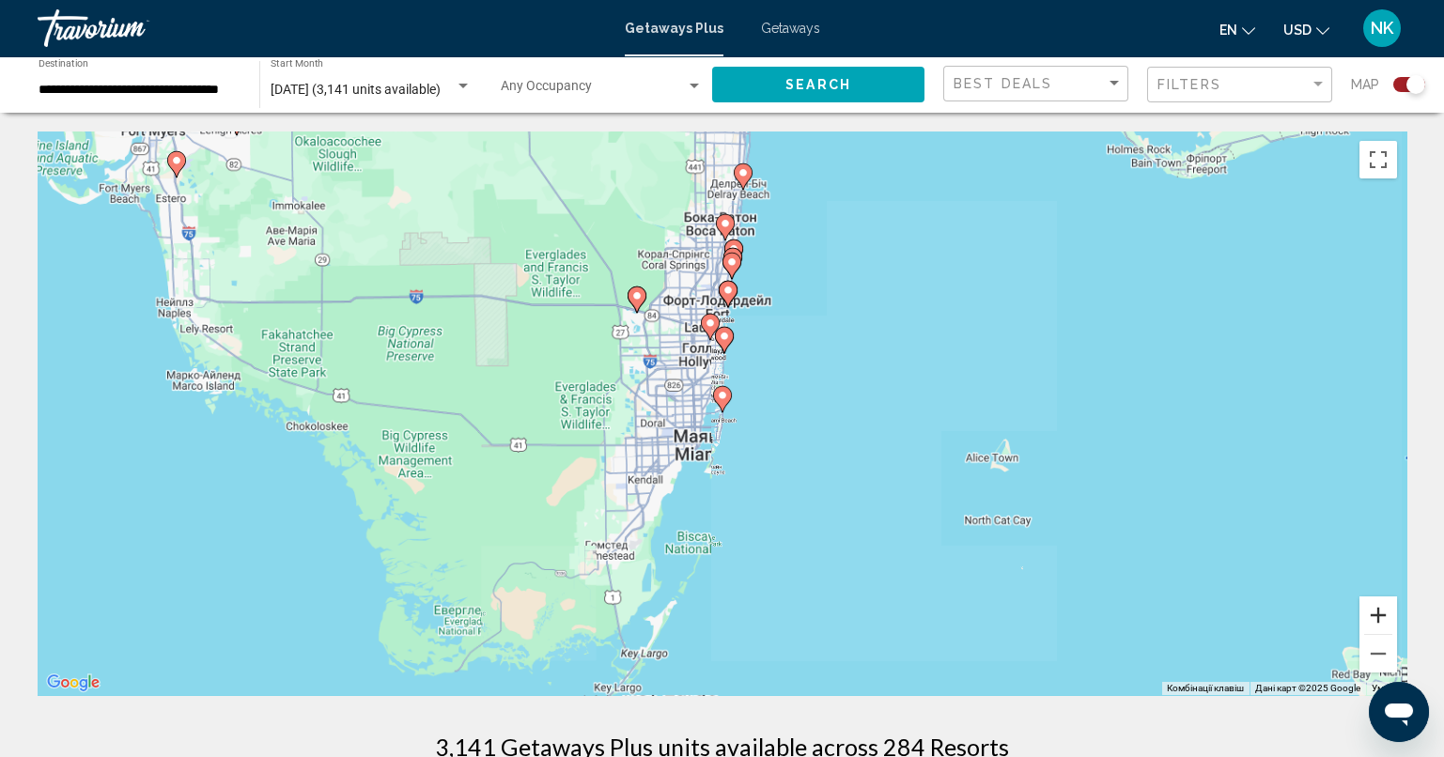
click at [1383, 614] on button "Збільшити" at bounding box center [1378, 615] width 38 height 38
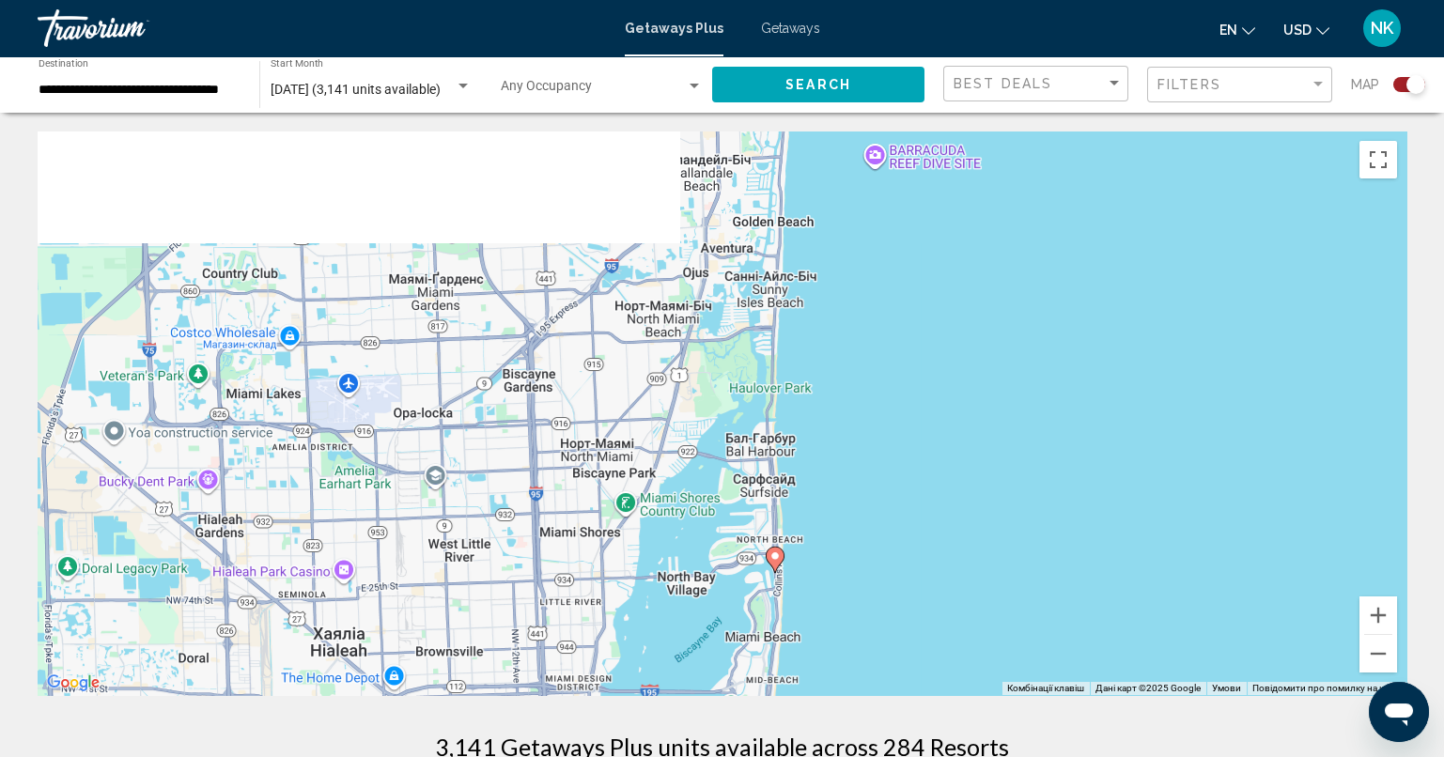
drag, startPoint x: 943, startPoint y: 394, endPoint x: 998, endPoint y: 682, distance: 292.7
click at [998, 682] on div "Увімкніть режим перетягування за допомогою клавіатури, натиснувши Alt + Enter. …" at bounding box center [722, 413] width 1368 height 564
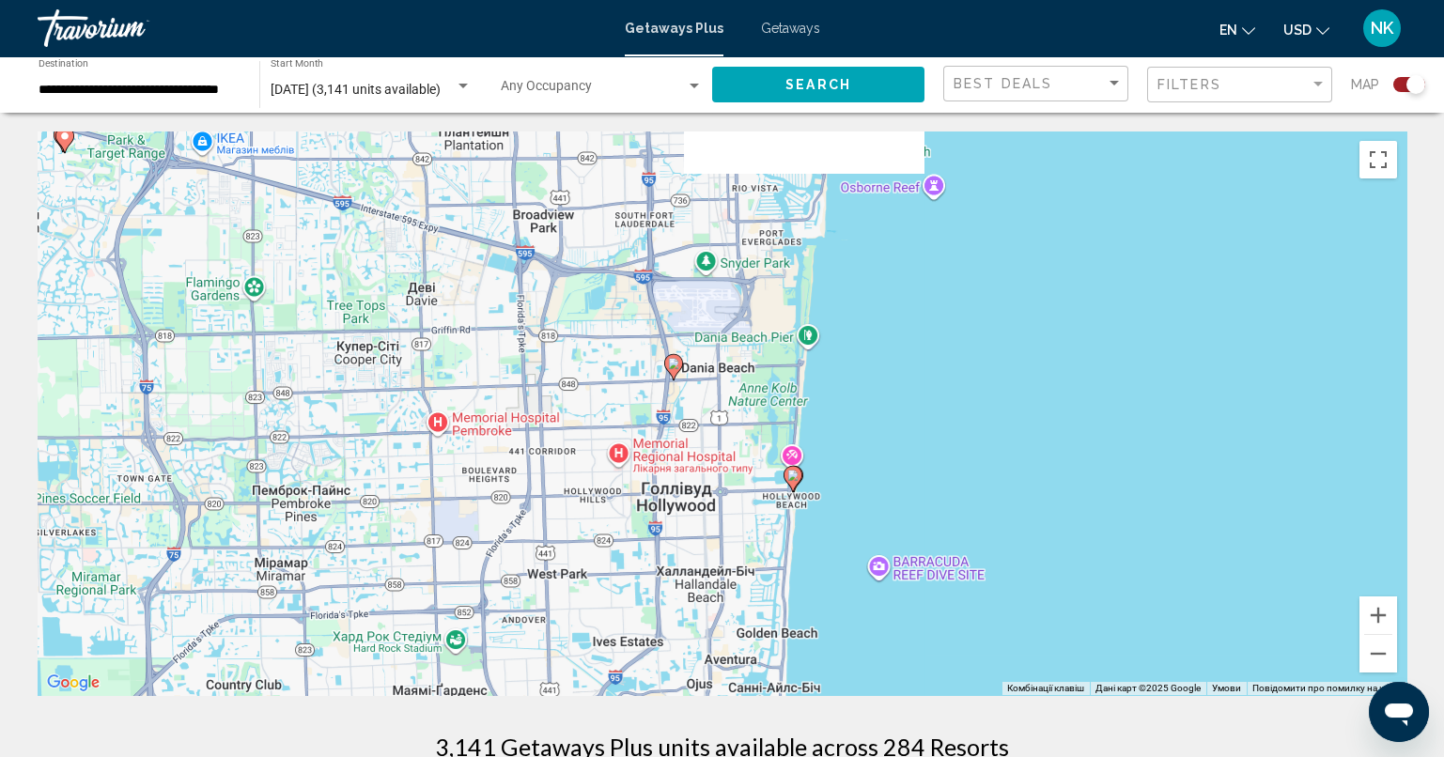
drag, startPoint x: 928, startPoint y: 327, endPoint x: 925, endPoint y: 439, distance: 111.8
click at [925, 439] on div "Увімкніть режим перетягування за допомогою клавіатури, натиснувши Alt + Enter. …" at bounding box center [722, 413] width 1368 height 564
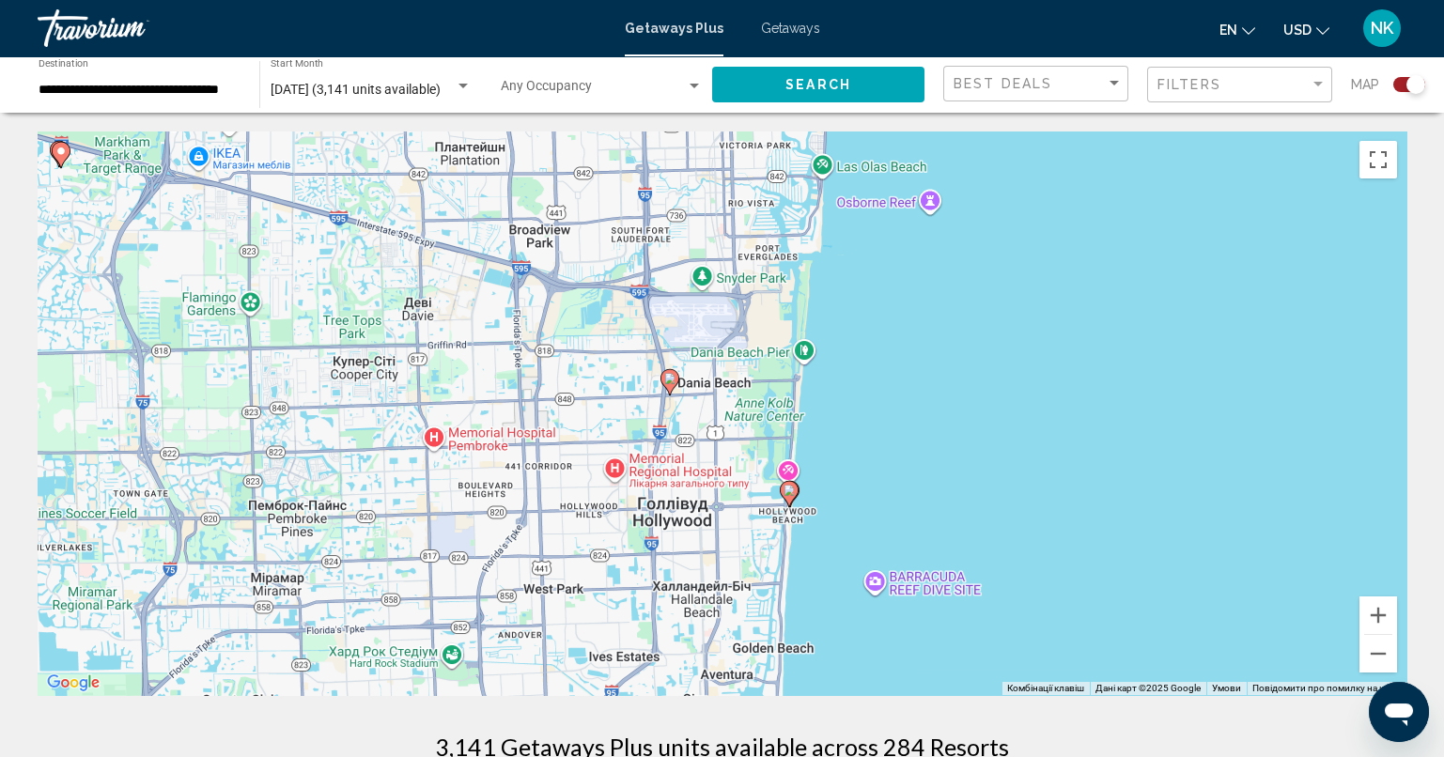
click at [672, 381] on image "Main content" at bounding box center [669, 378] width 11 height 11
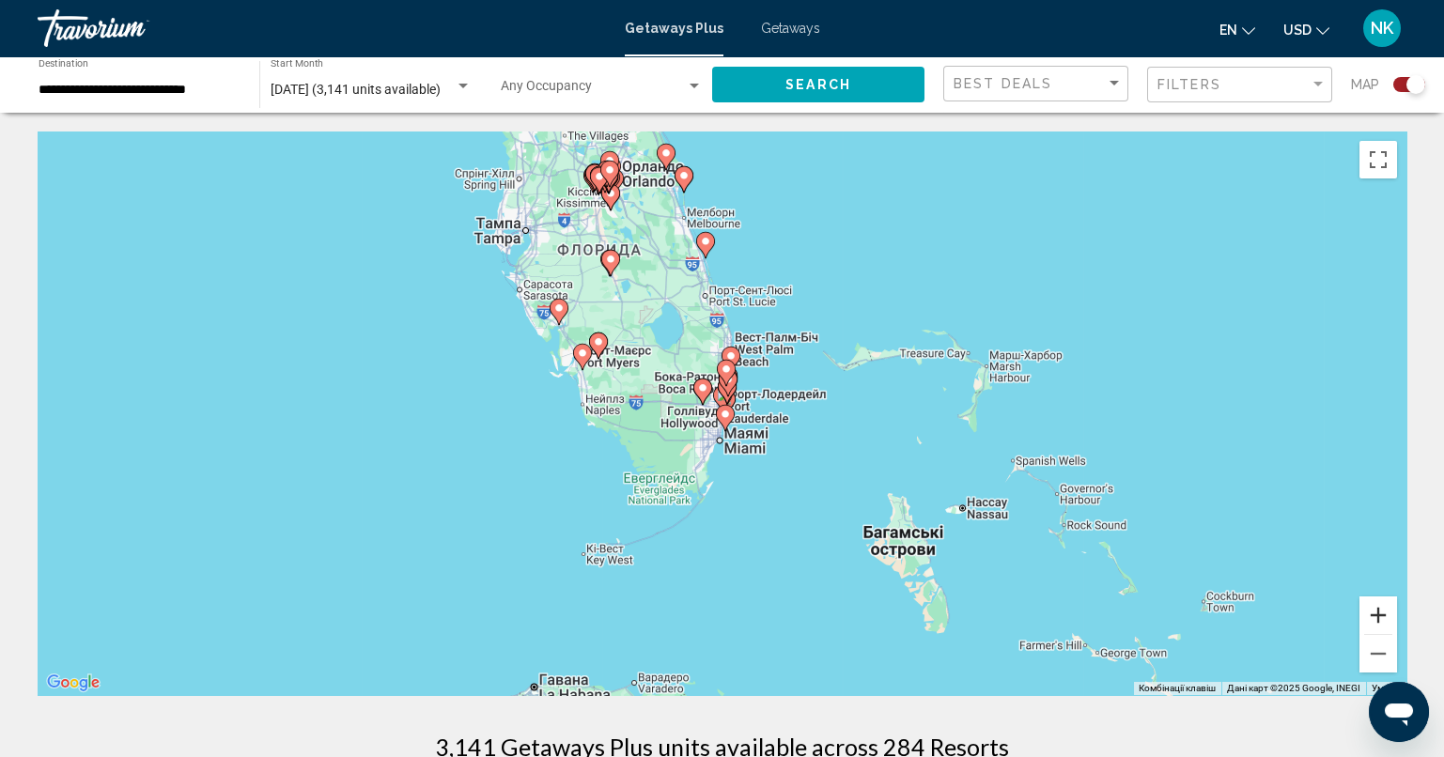
click at [1372, 622] on button "Збільшити" at bounding box center [1378, 615] width 38 height 38
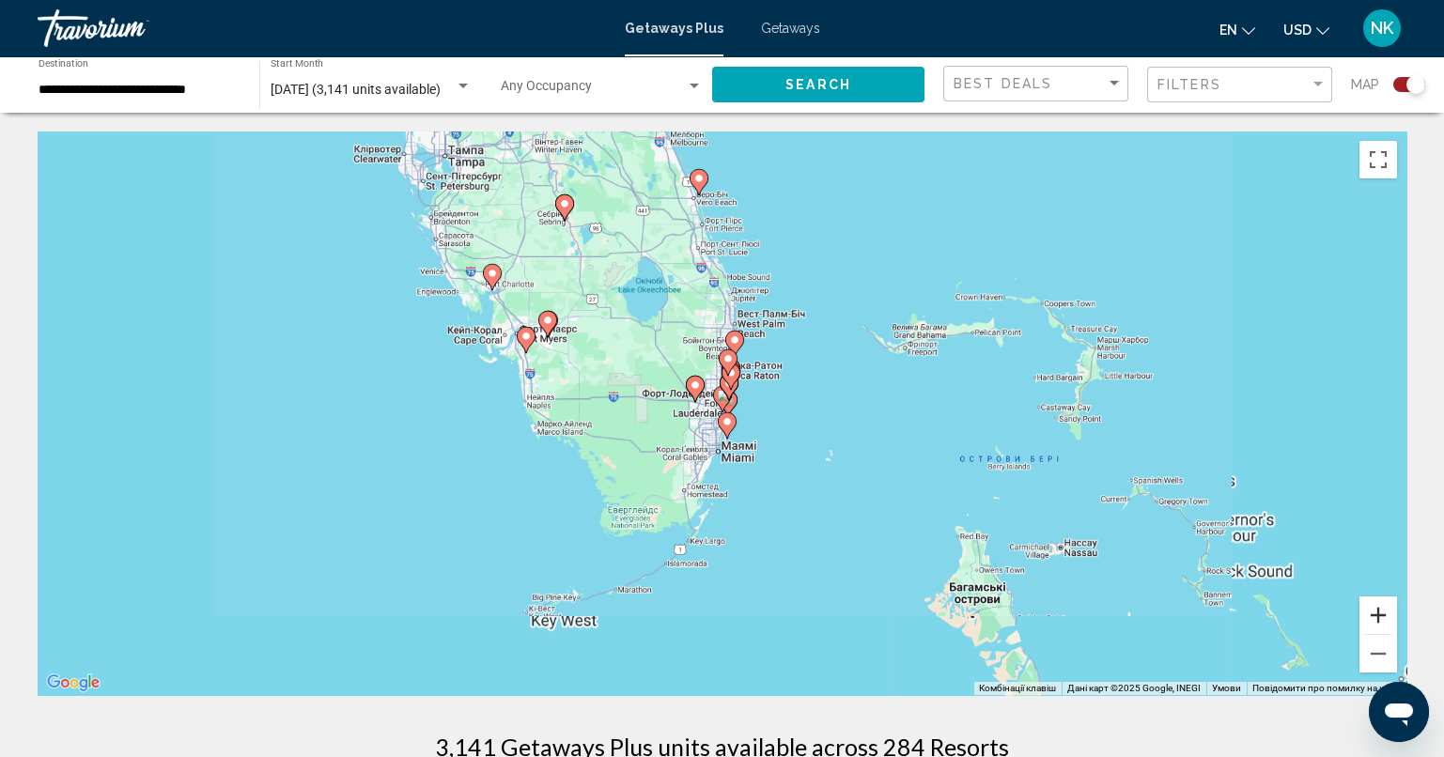
click at [1372, 622] on button "Збільшити" at bounding box center [1378, 615] width 38 height 38
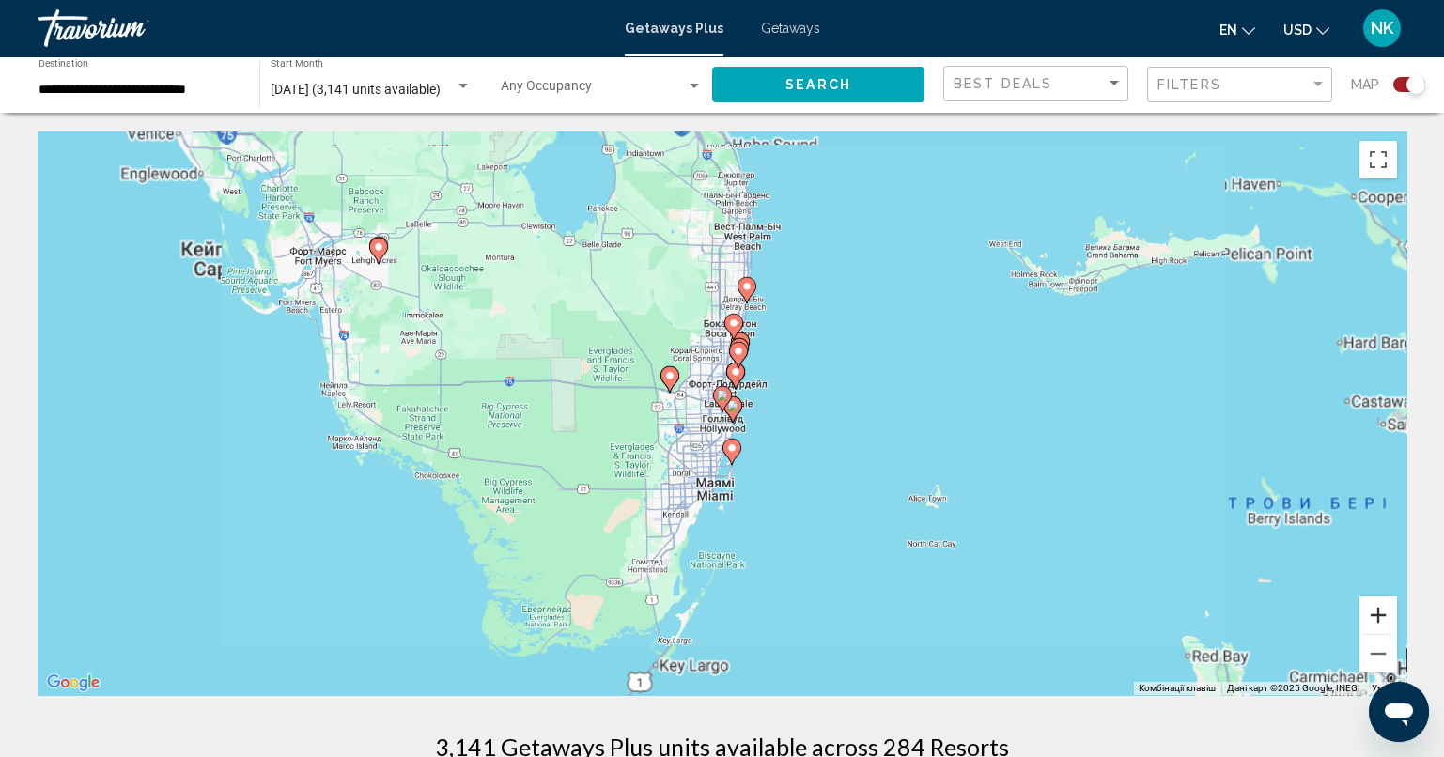
click at [1372, 622] on button "Збільшити" at bounding box center [1378, 615] width 38 height 38
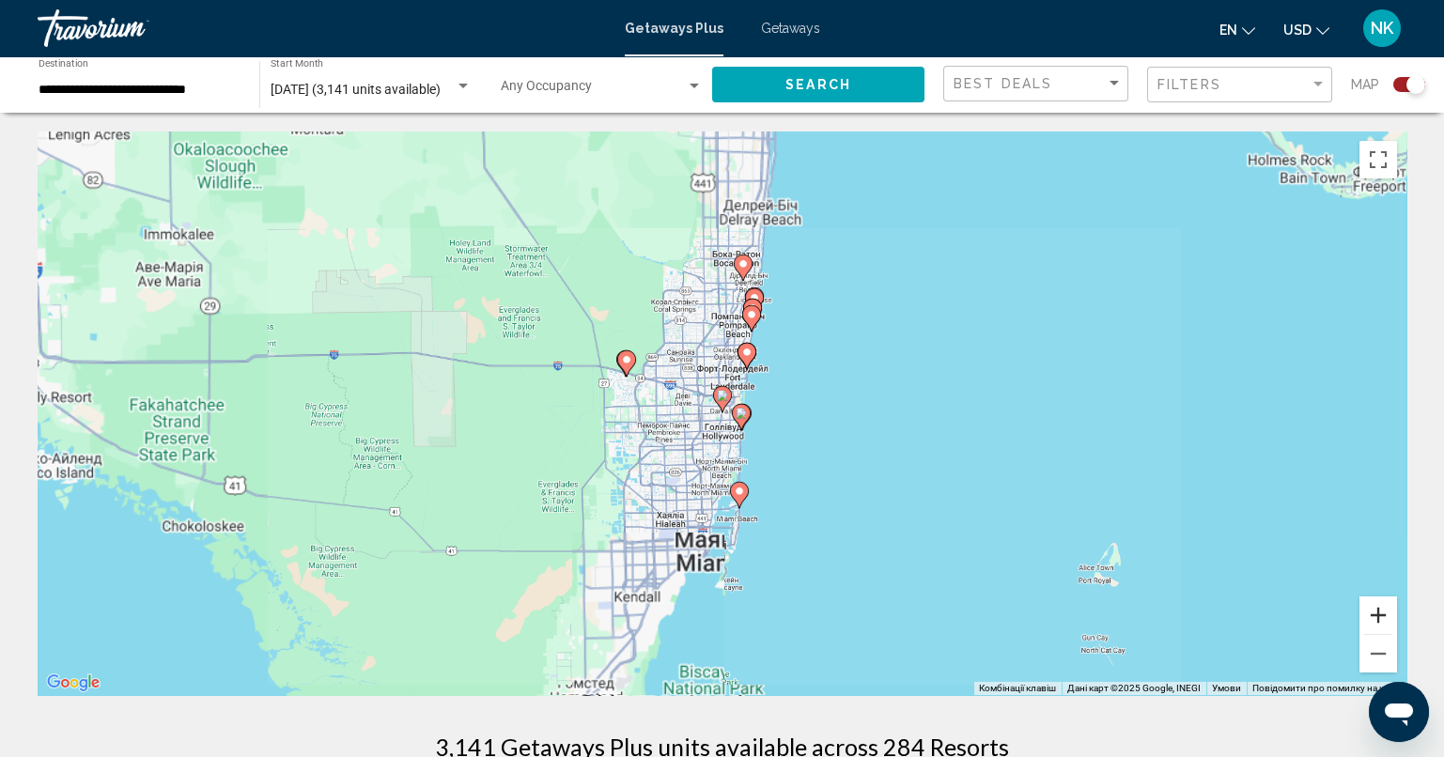
click at [1372, 622] on button "Збільшити" at bounding box center [1378, 615] width 38 height 38
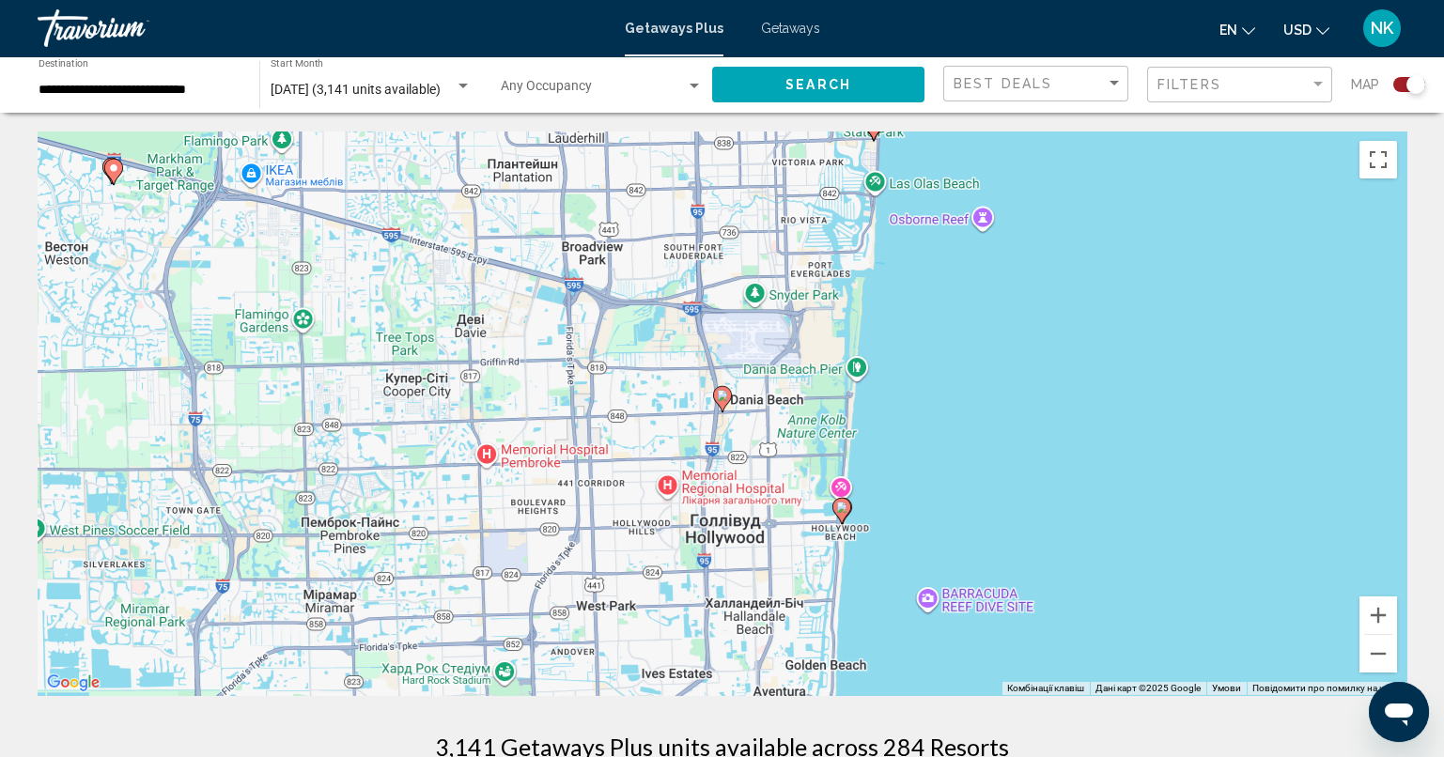
click at [838, 504] on image "Main content" at bounding box center [841, 507] width 11 height 11
type input "**********"
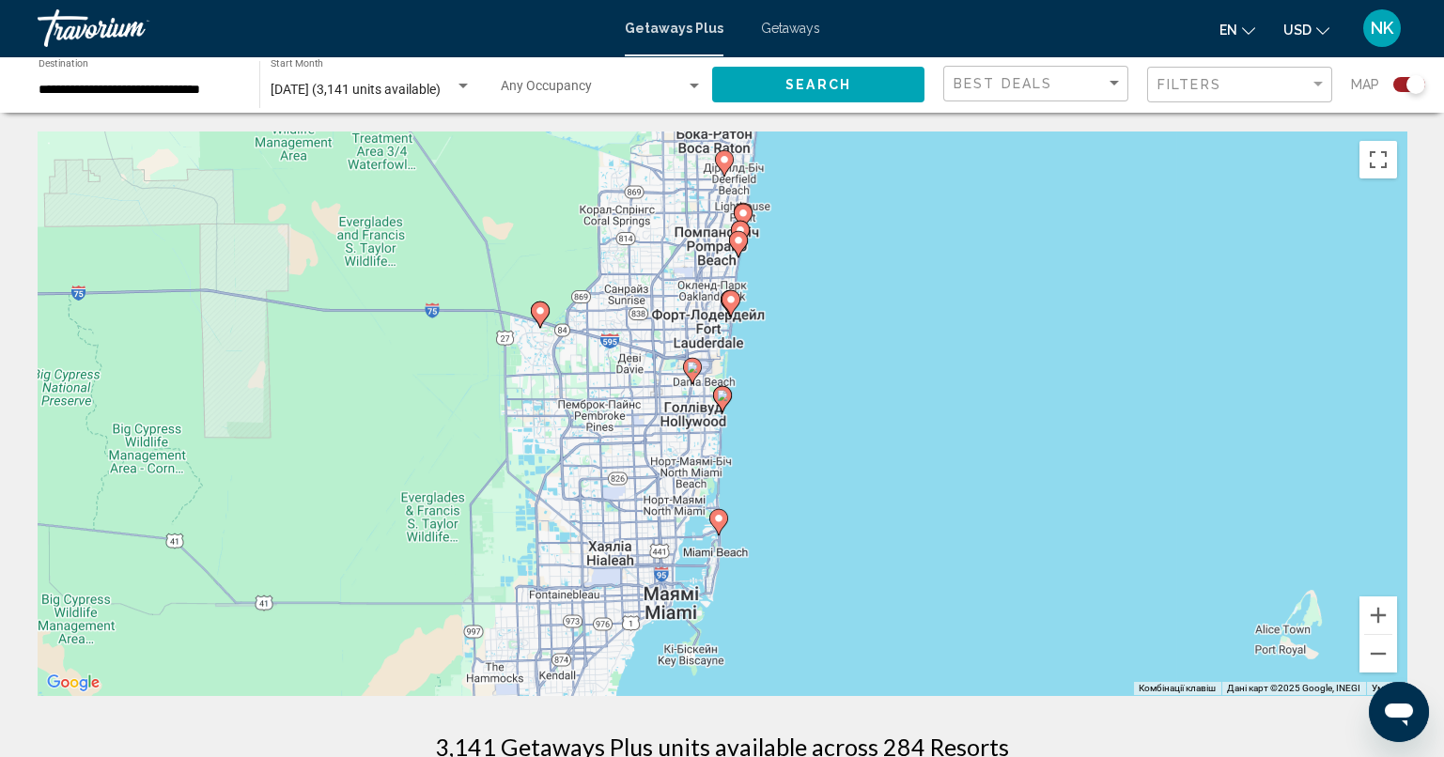
click at [719, 402] on icon "Main content" at bounding box center [721, 399] width 17 height 24
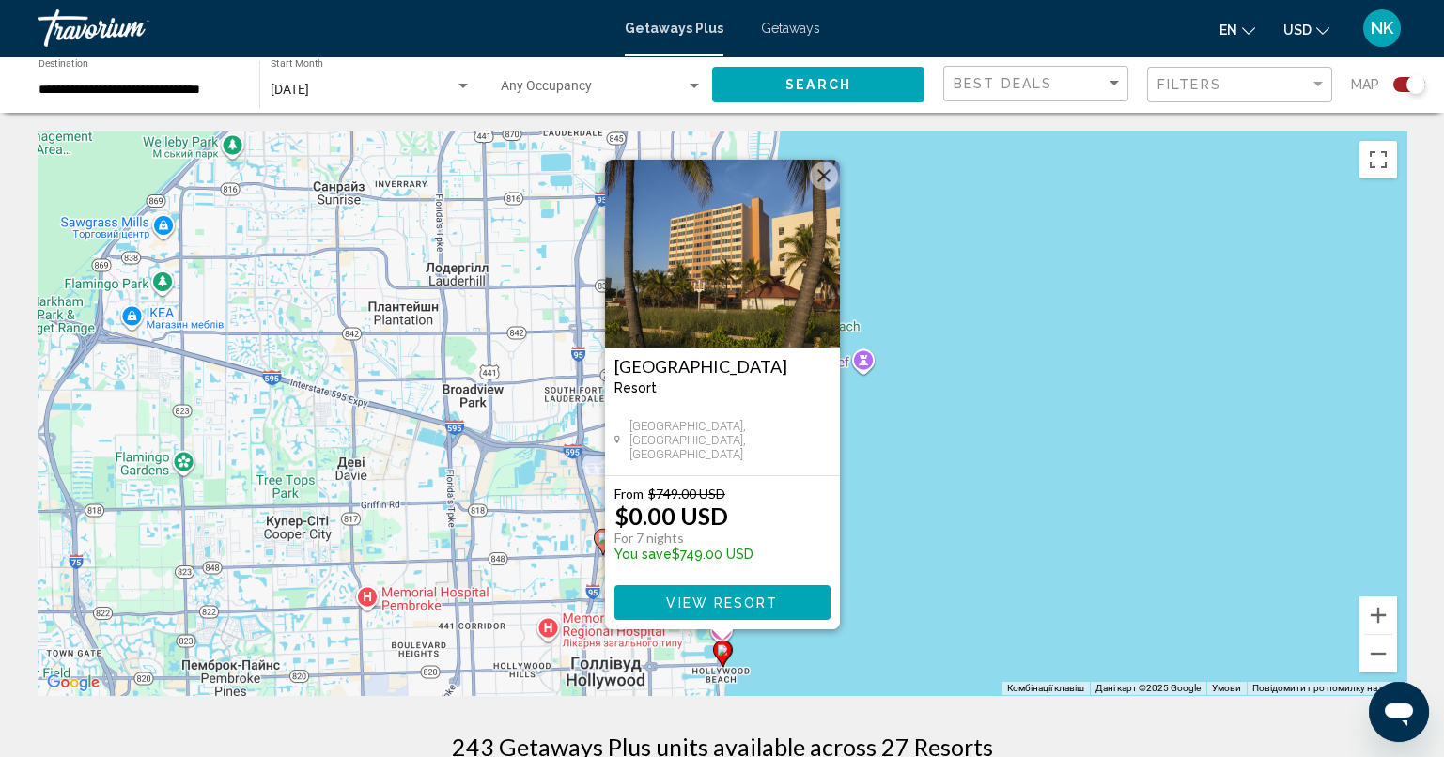
click at [707, 592] on button "View Resort" at bounding box center [722, 602] width 216 height 35
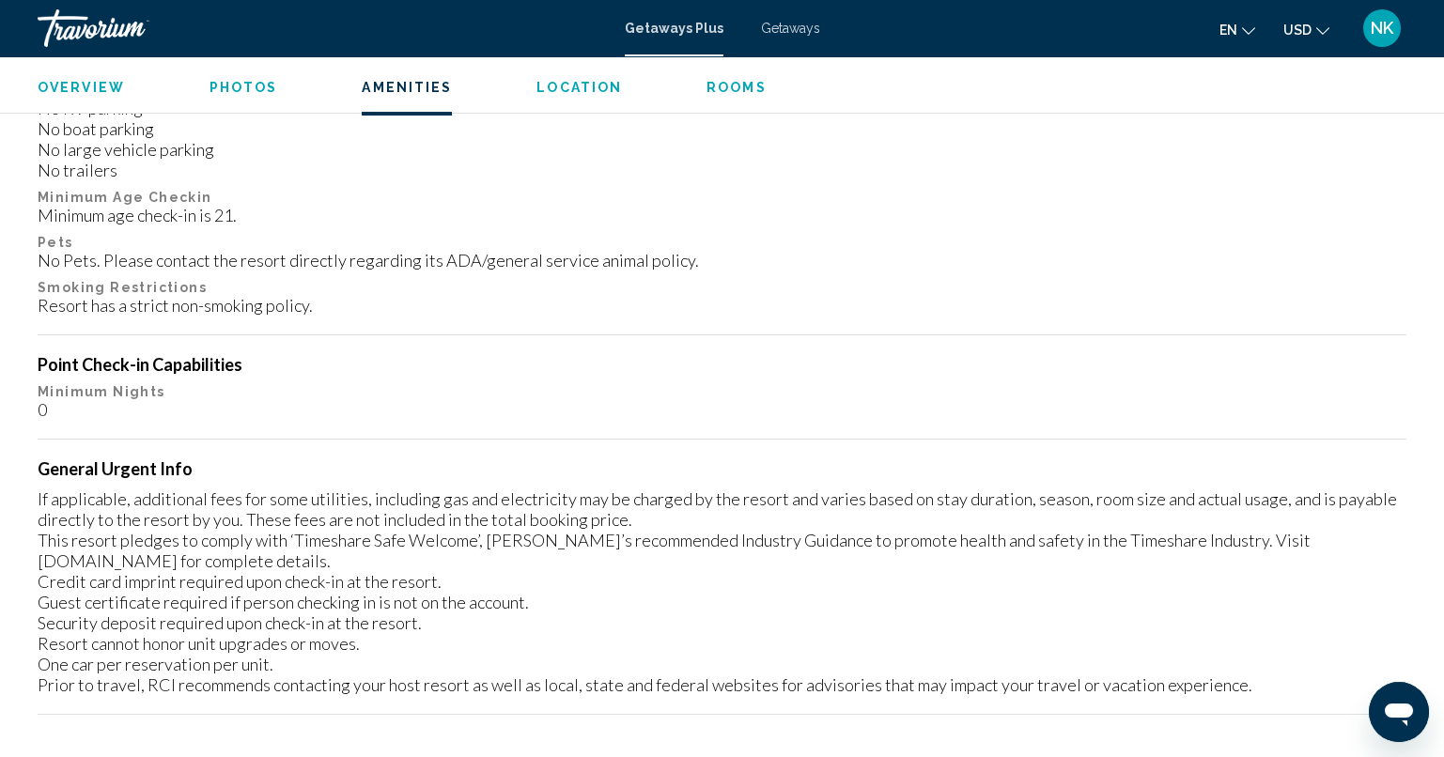
scroll to position [1802, 0]
click at [238, 70] on div "Overview Photos Amenities Location Rooms Search" at bounding box center [722, 85] width 1444 height 58
click at [240, 90] on span "Photos" at bounding box center [243, 87] width 69 height 15
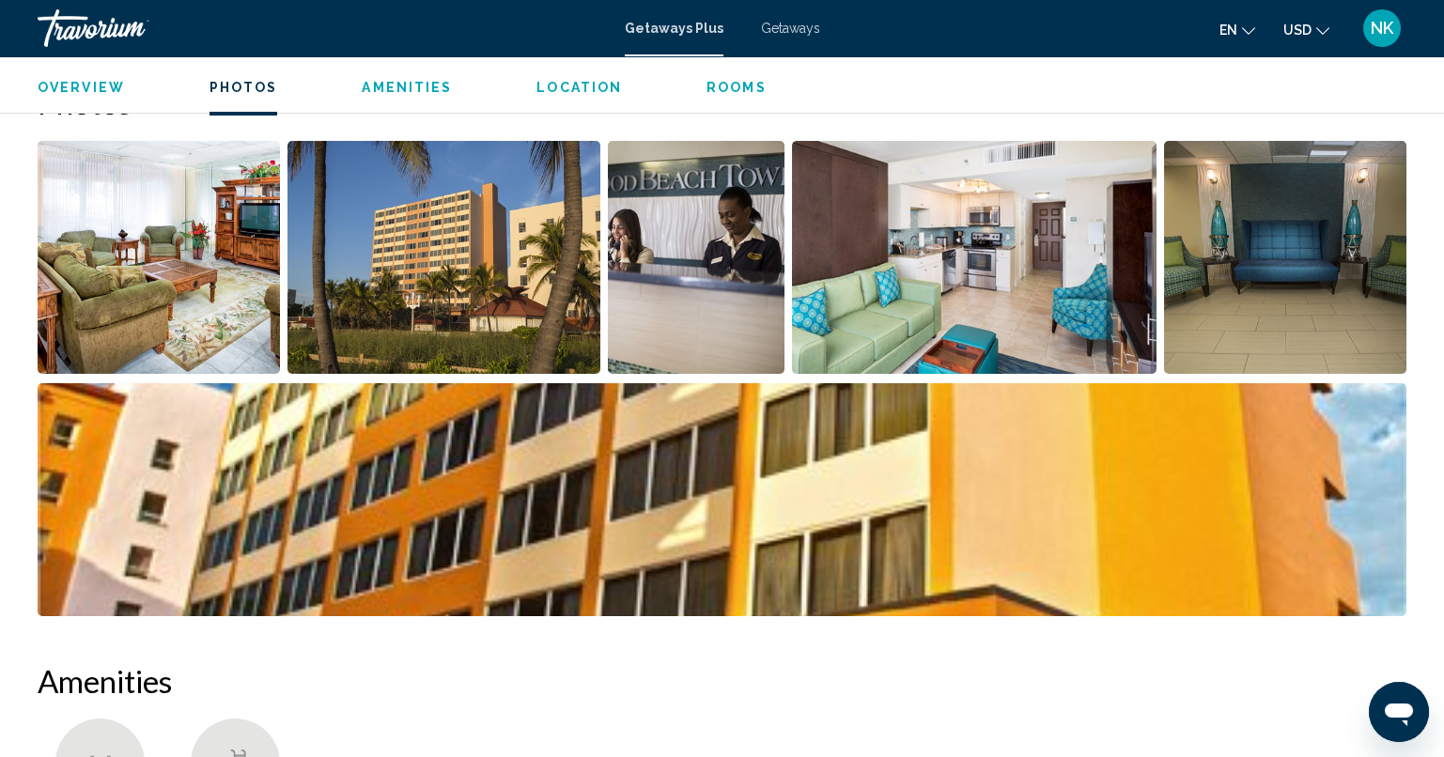
scroll to position [837, 0]
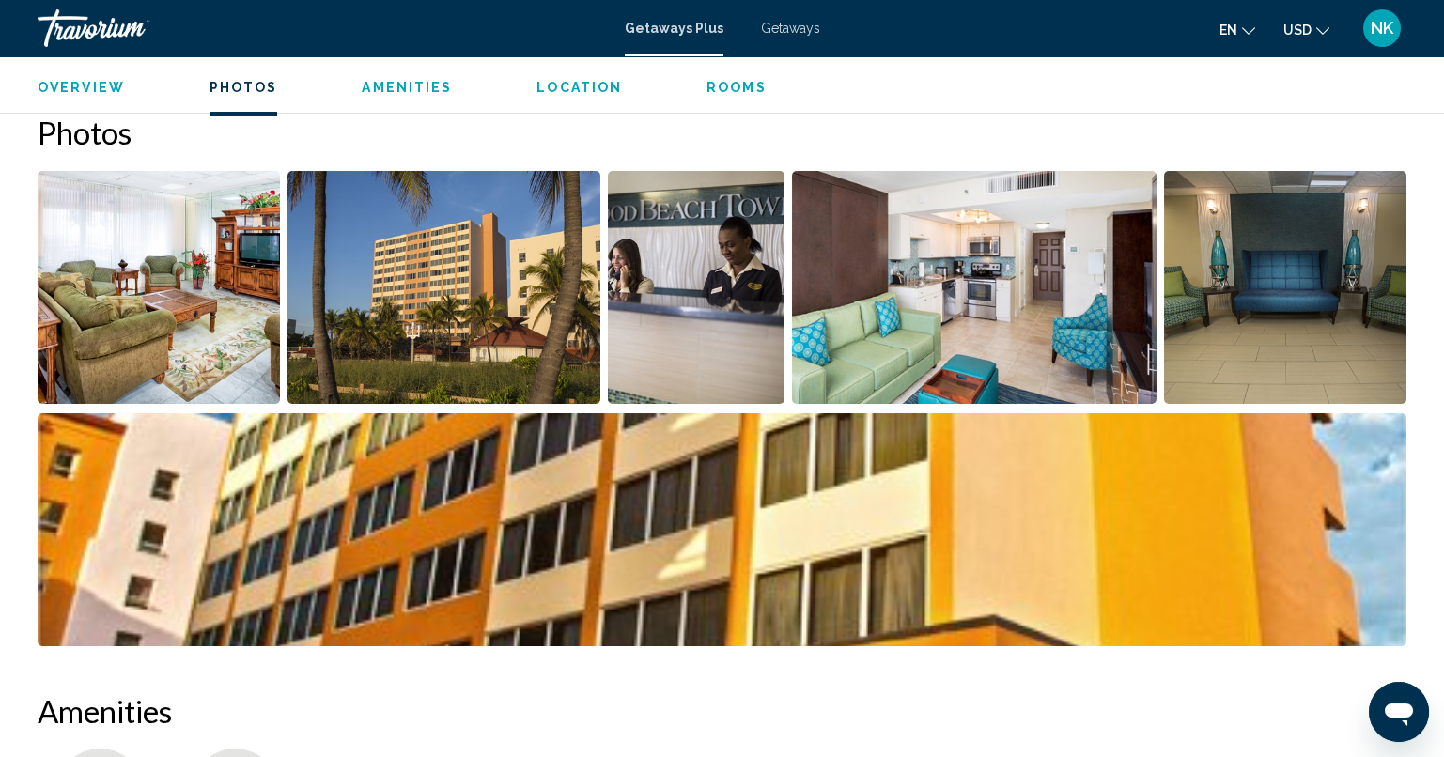
click at [139, 344] on img "Open full-screen image slider" at bounding box center [159, 287] width 242 height 233
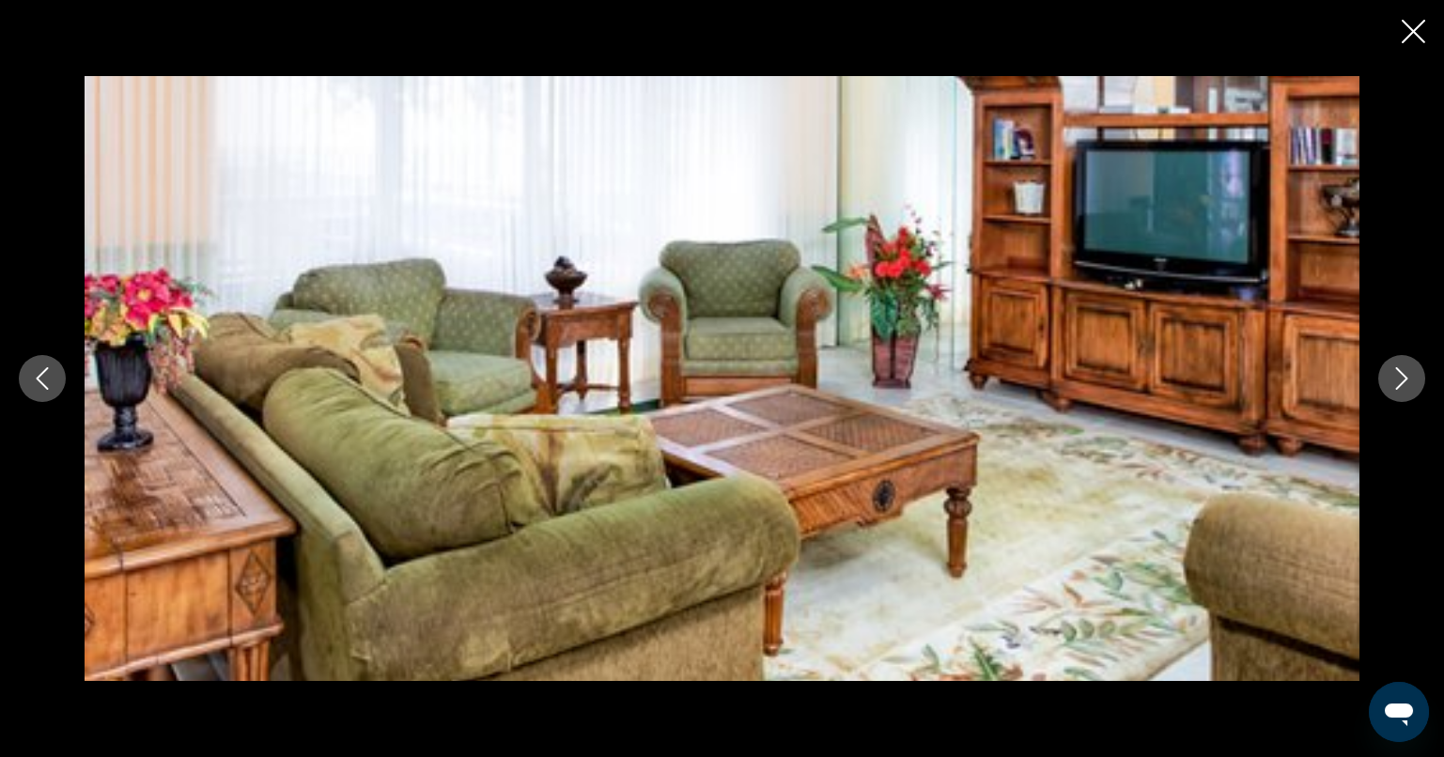
scroll to position [874, 0]
click at [1407, 387] on icon "Next image" at bounding box center [1401, 378] width 23 height 23
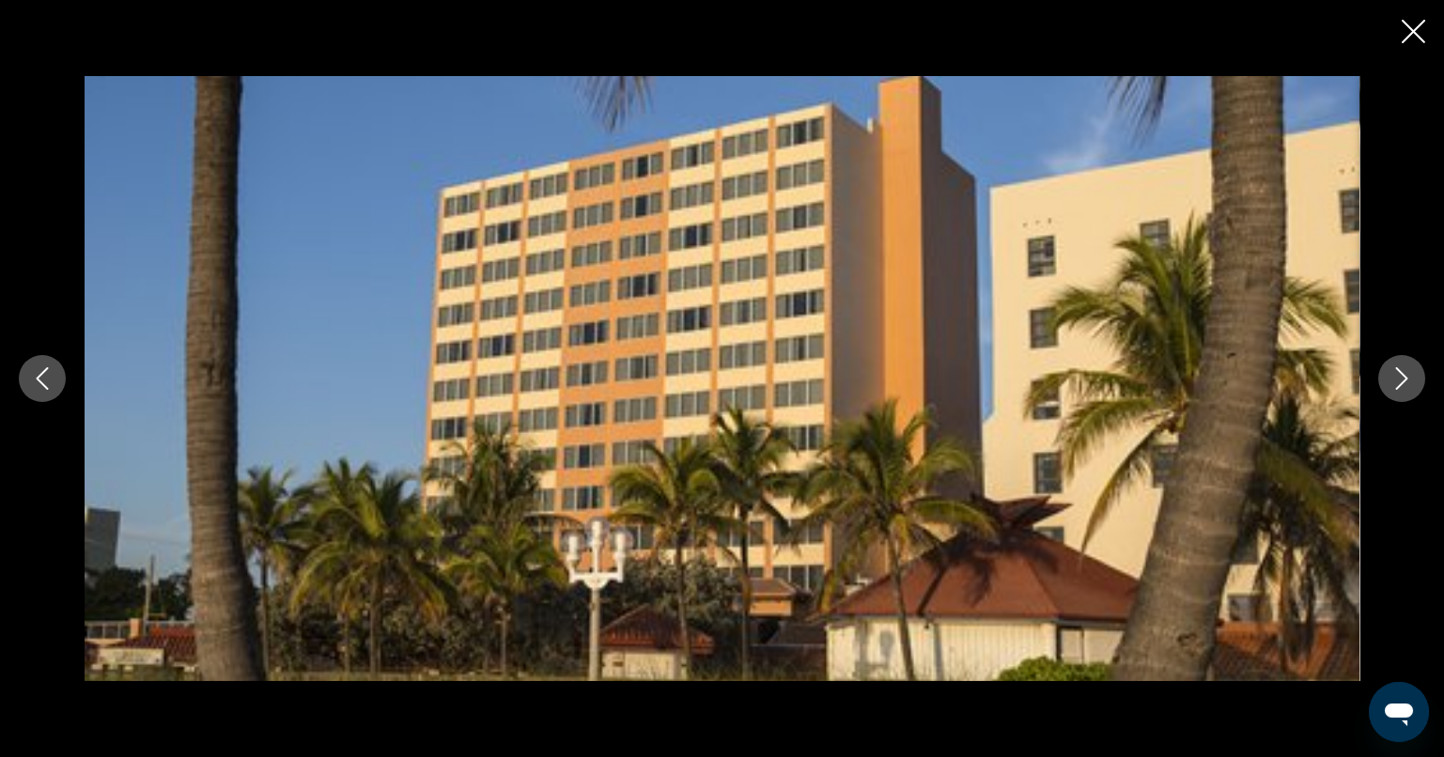
click at [1407, 387] on icon "Next image" at bounding box center [1401, 378] width 23 height 23
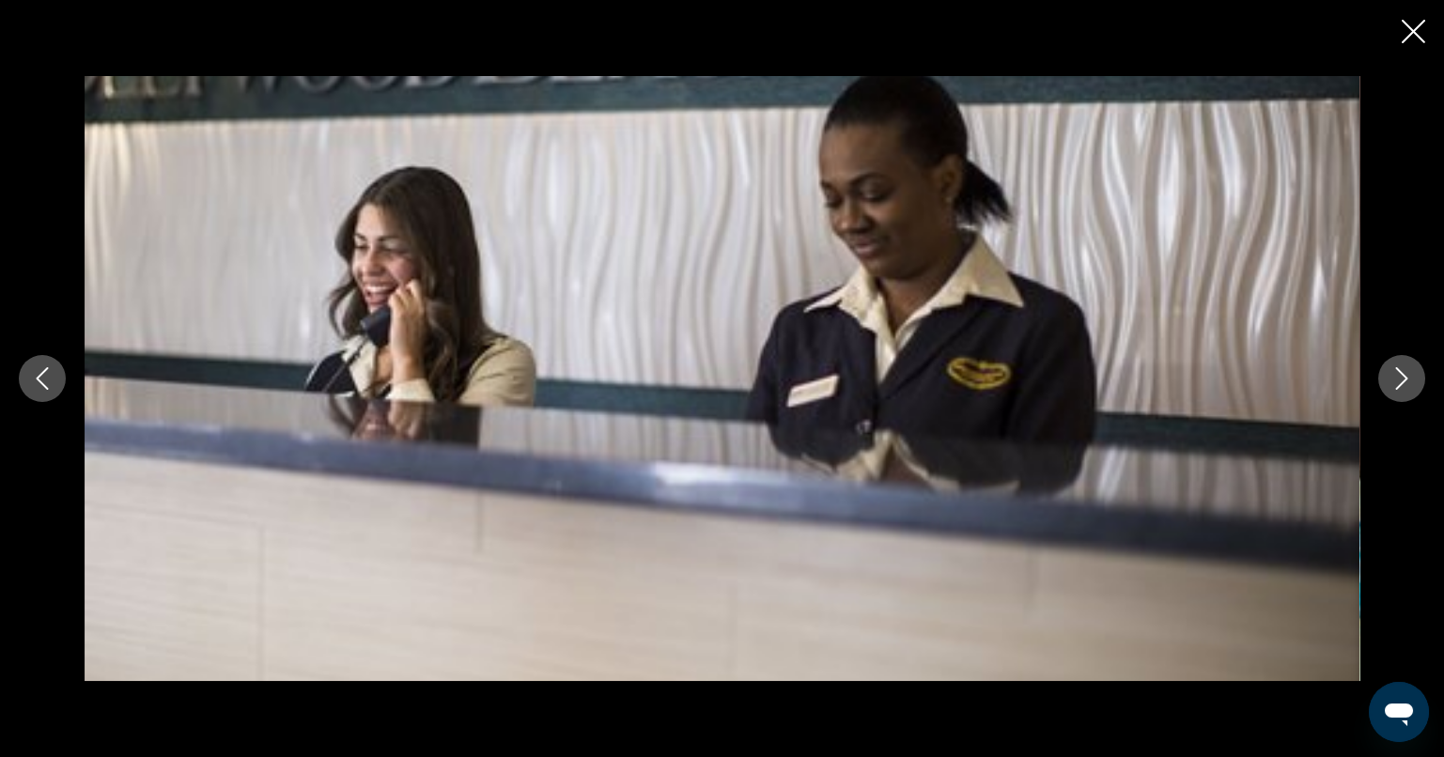
click at [1407, 387] on icon "Next image" at bounding box center [1401, 378] width 23 height 23
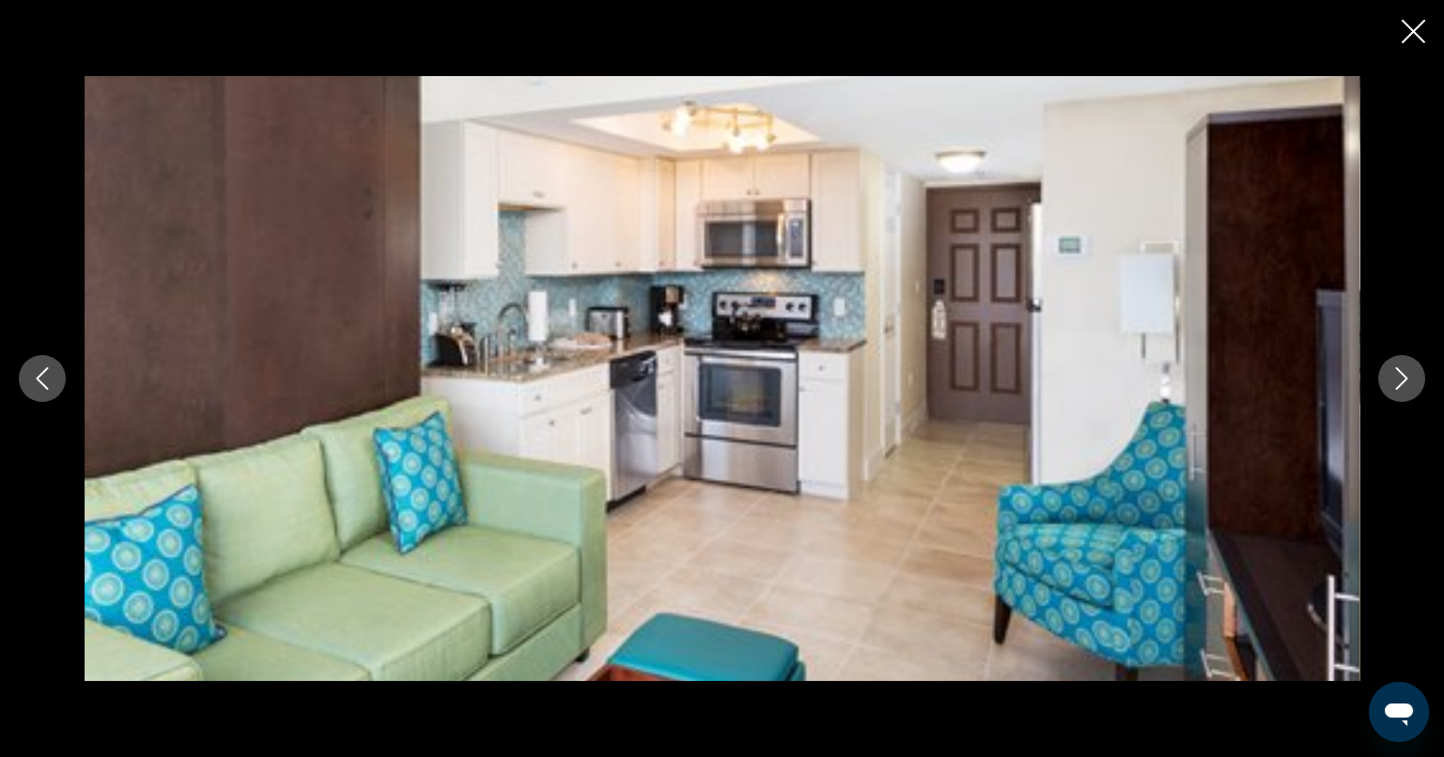
click at [1407, 387] on icon "Next image" at bounding box center [1401, 378] width 23 height 23
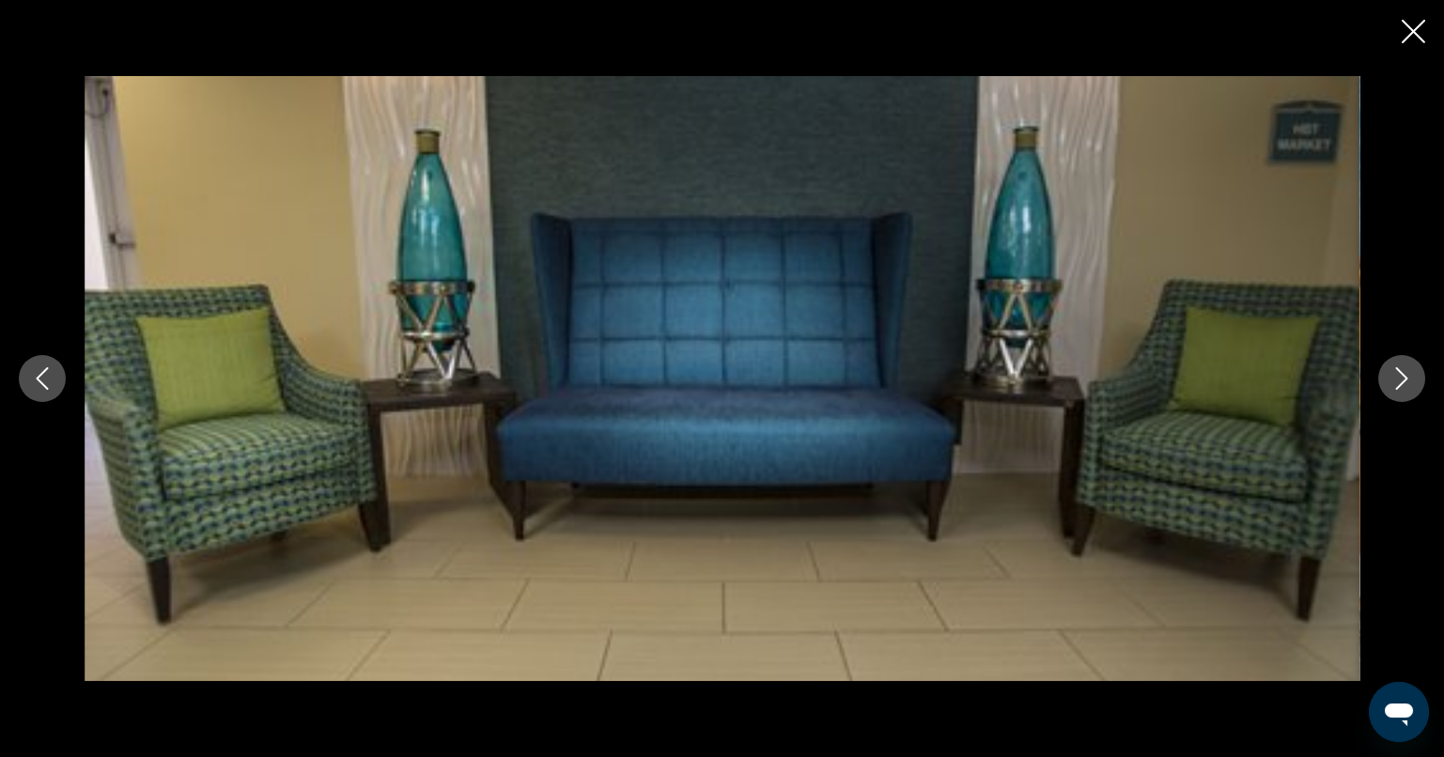
click at [1407, 387] on icon "Next image" at bounding box center [1401, 378] width 23 height 23
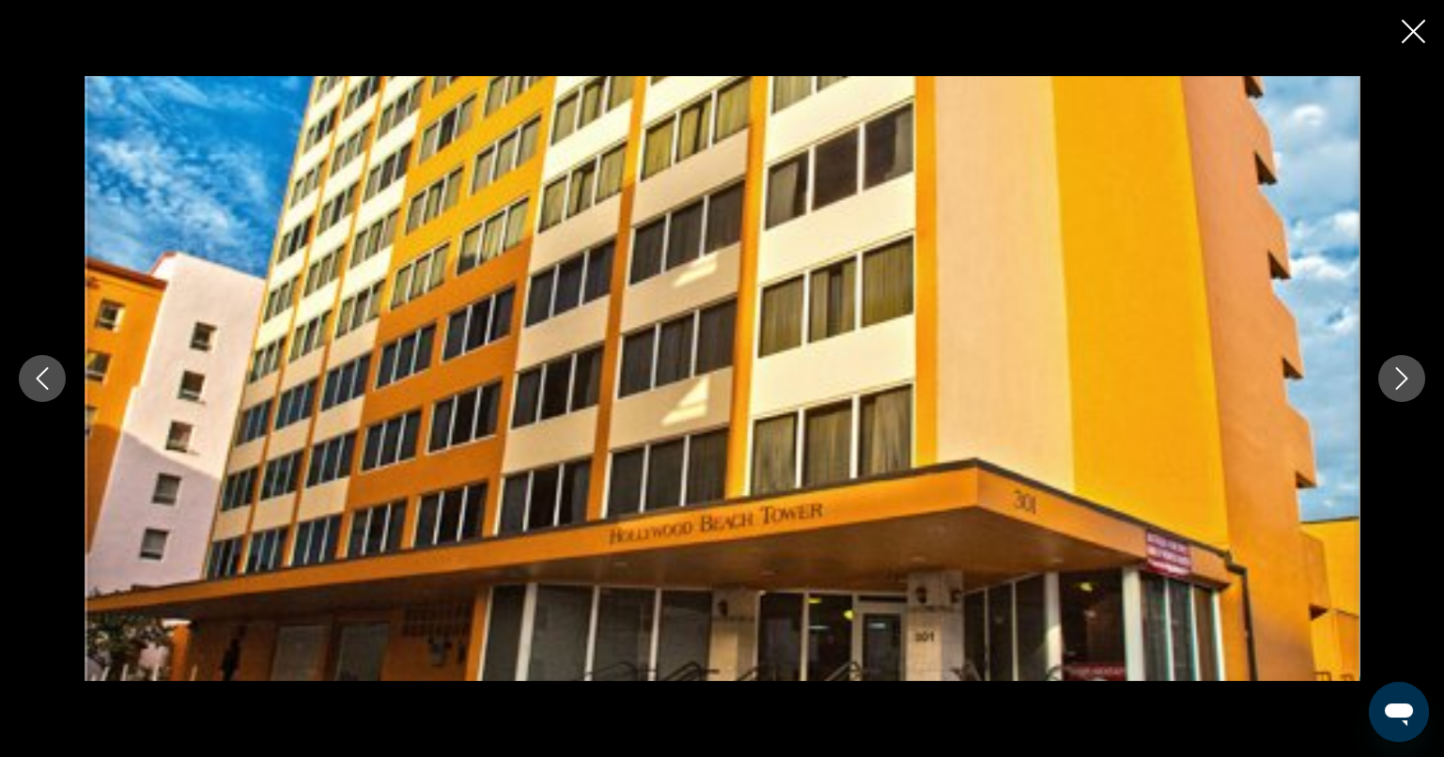
click at [1407, 387] on icon "Next image" at bounding box center [1401, 378] width 23 height 23
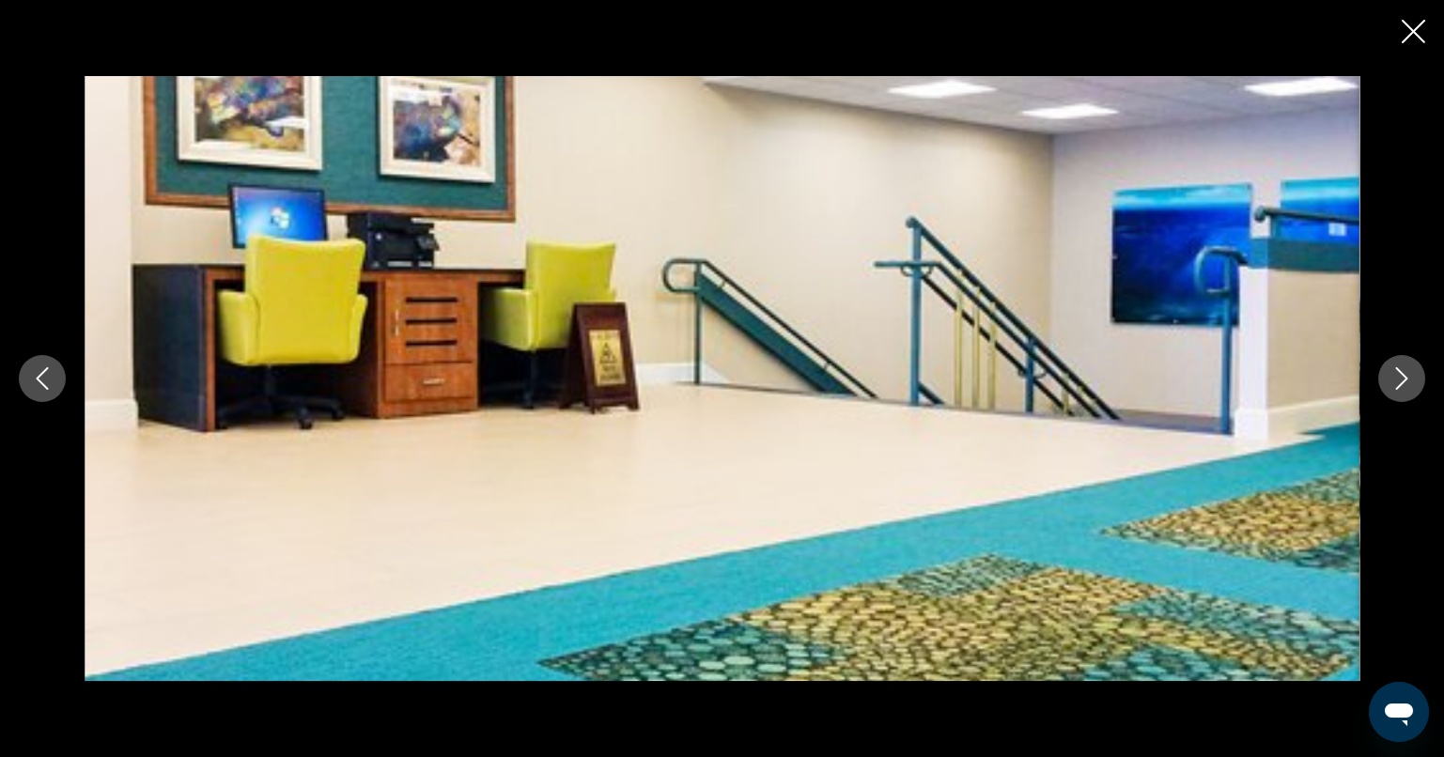
click at [1412, 31] on icon "Close slideshow" at bounding box center [1412, 31] width 23 height 23
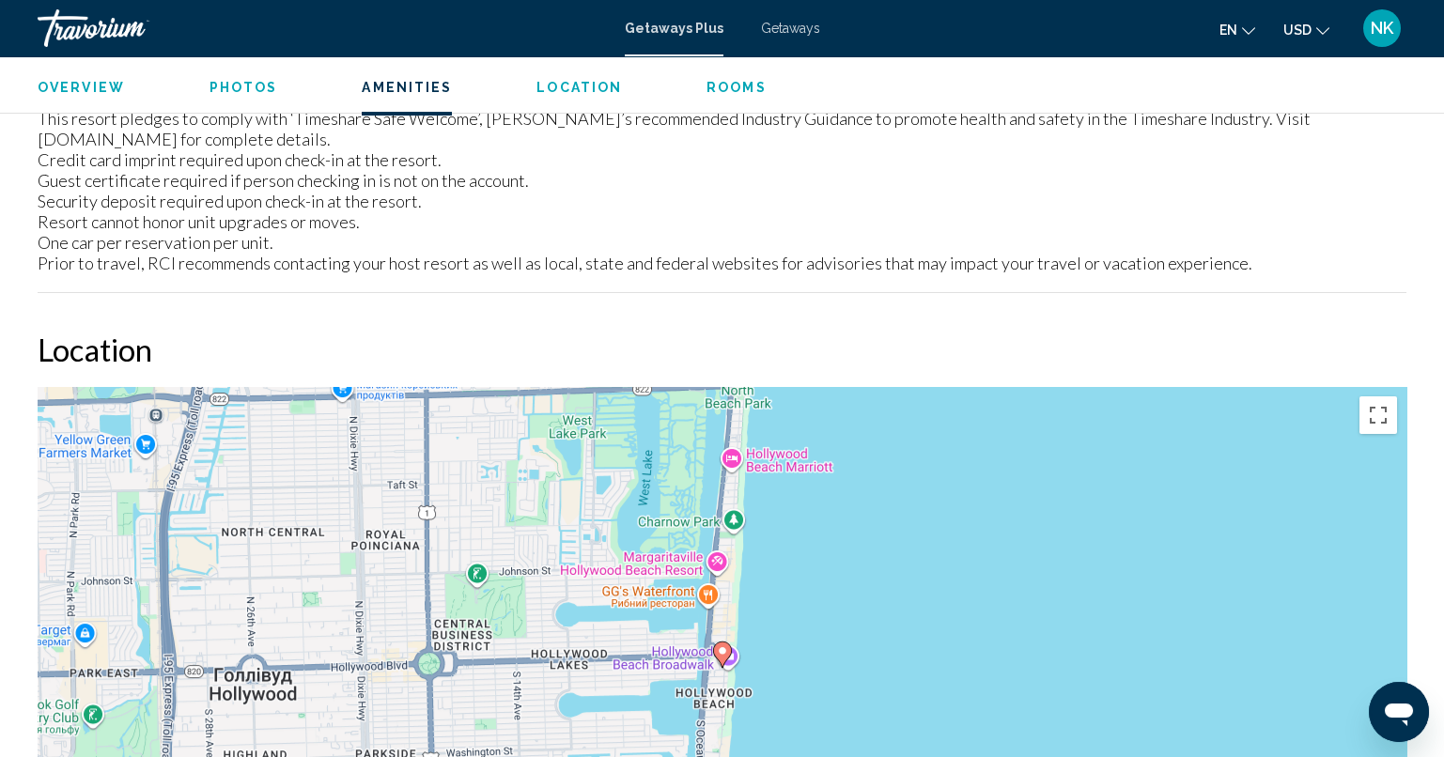
scroll to position [2186, 0]
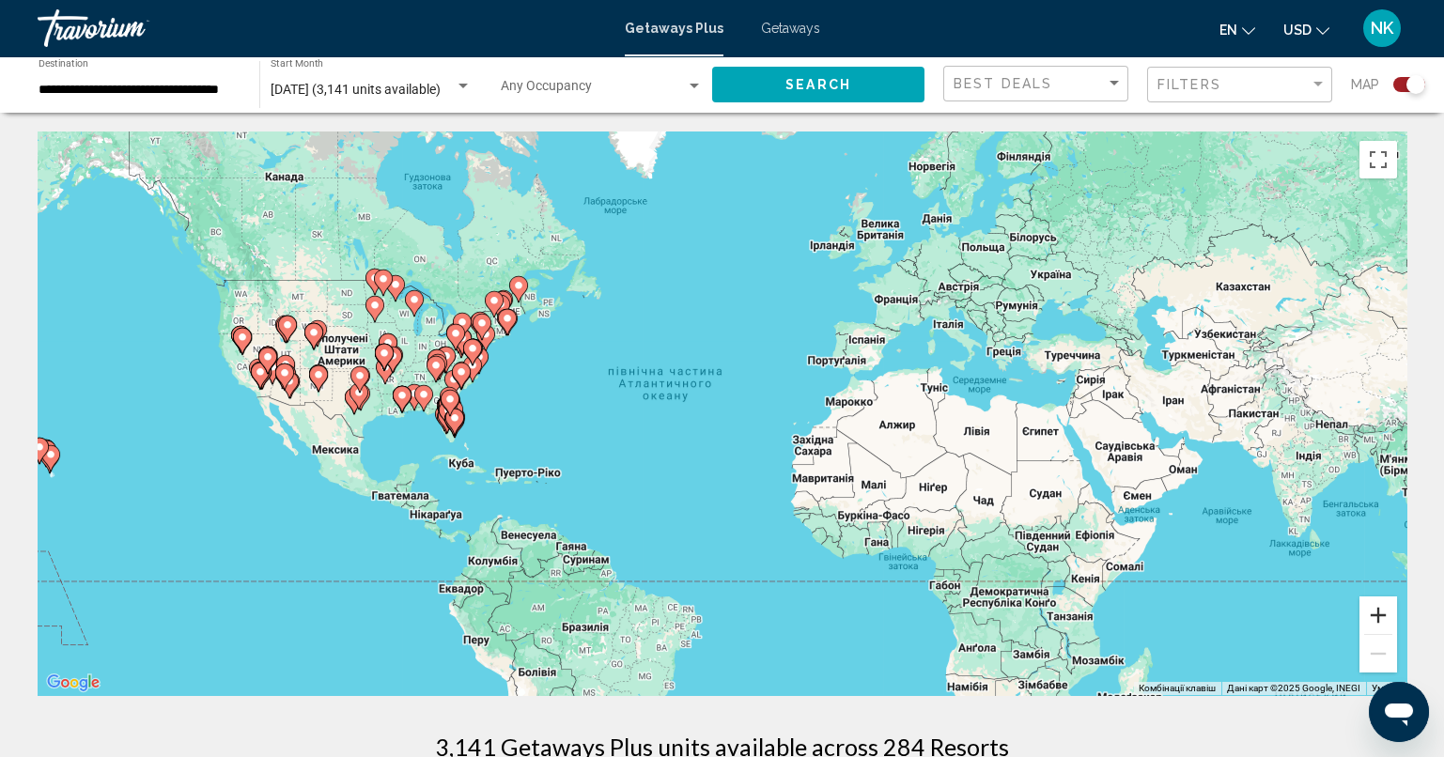
click at [1374, 621] on button "Збільшити" at bounding box center [1378, 615] width 38 height 38
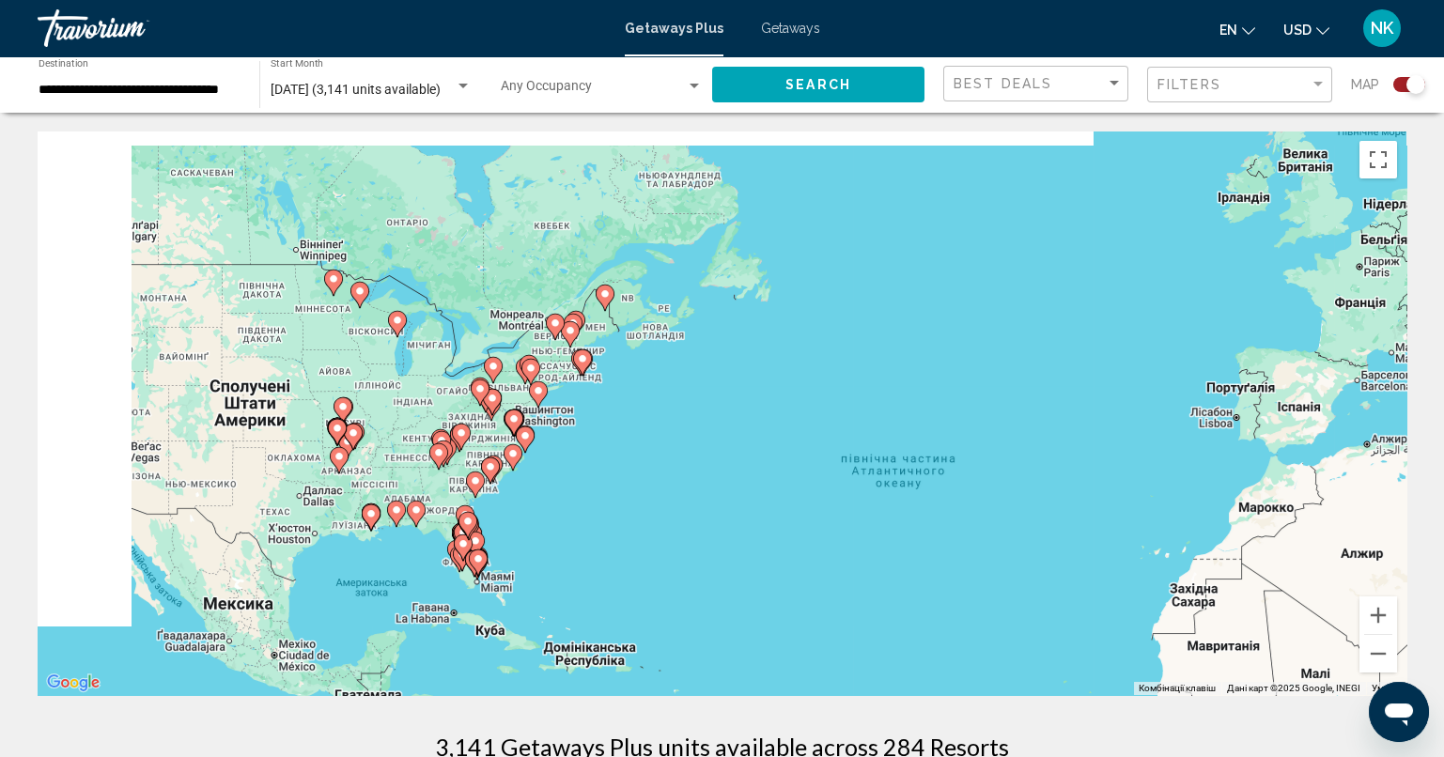
drag, startPoint x: 344, startPoint y: 464, endPoint x: 595, endPoint y: 557, distance: 268.3
click at [595, 557] on div "Увімкніть режим перетягування за допомогою клавіатури, натиснувши Alt + Enter. …" at bounding box center [722, 413] width 1368 height 564
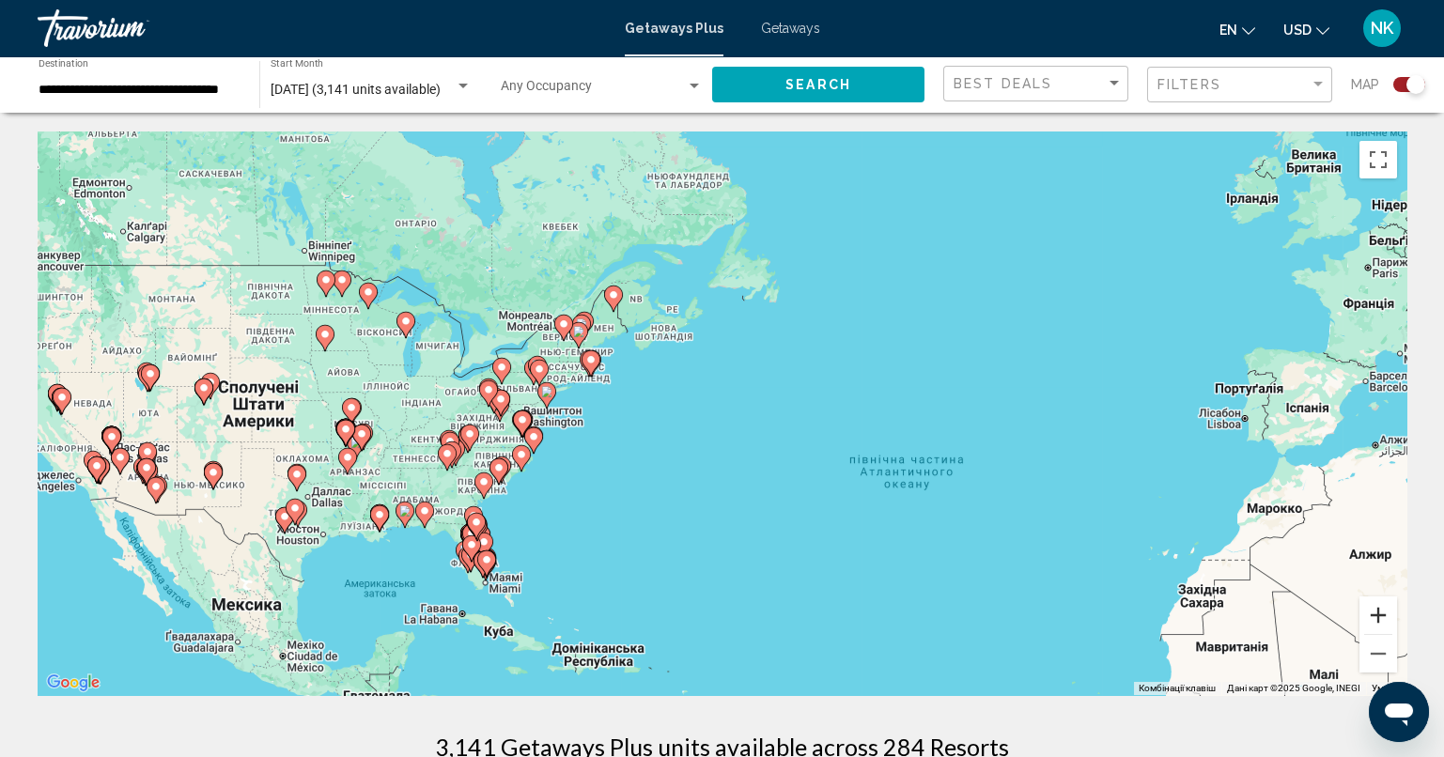
click at [1373, 611] on button "Збільшити" at bounding box center [1378, 615] width 38 height 38
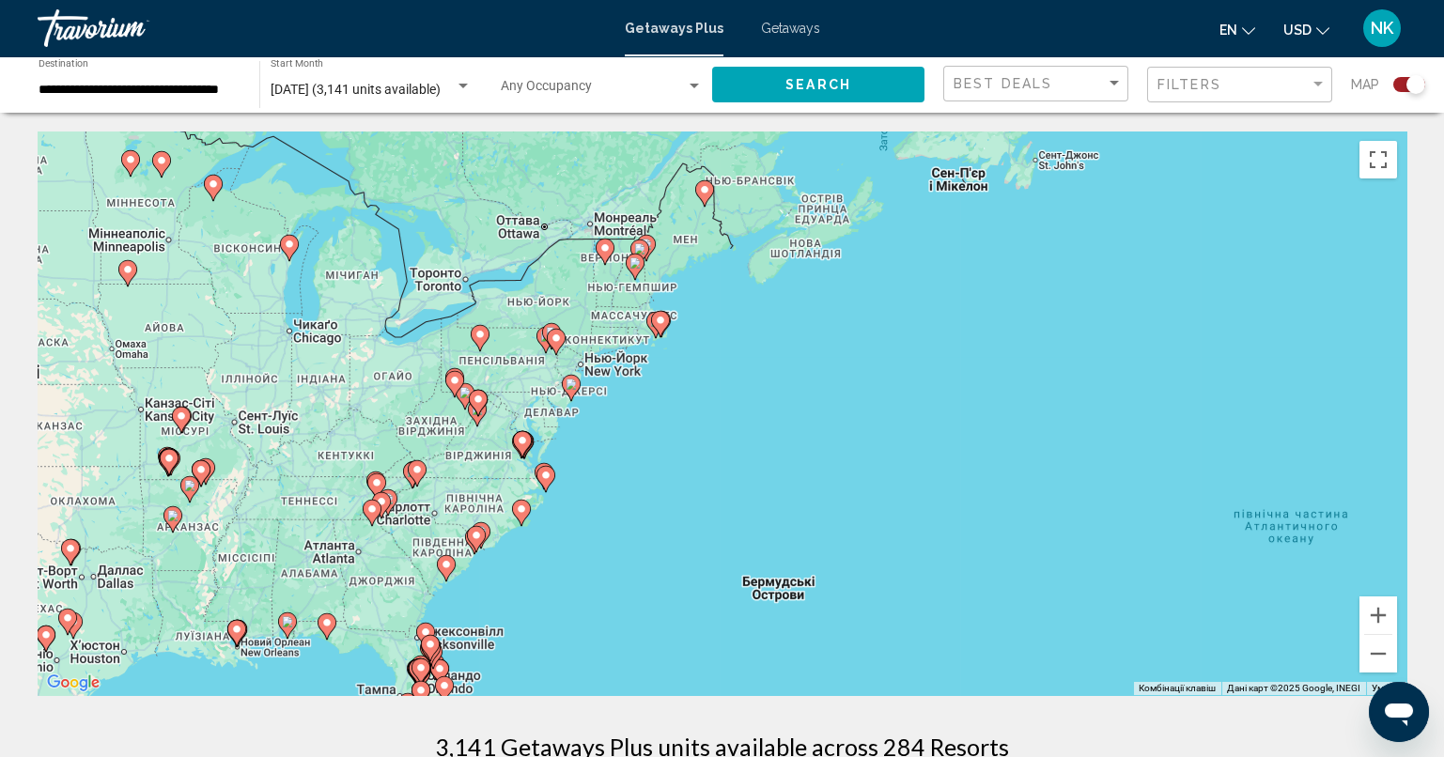
drag, startPoint x: 496, startPoint y: 454, endPoint x: 687, endPoint y: 446, distance: 190.8
click at [697, 451] on div "Увімкніть режим перетягування за допомогою клавіатури, натиснувши Alt + Enter. …" at bounding box center [722, 413] width 1368 height 564
click at [532, 340] on div "Увімкніть режим перетягування за допомогою клавіатури, натиснувши Alt + Enter. …" at bounding box center [722, 413] width 1368 height 564
click at [551, 338] on image "Main content" at bounding box center [555, 337] width 11 height 11
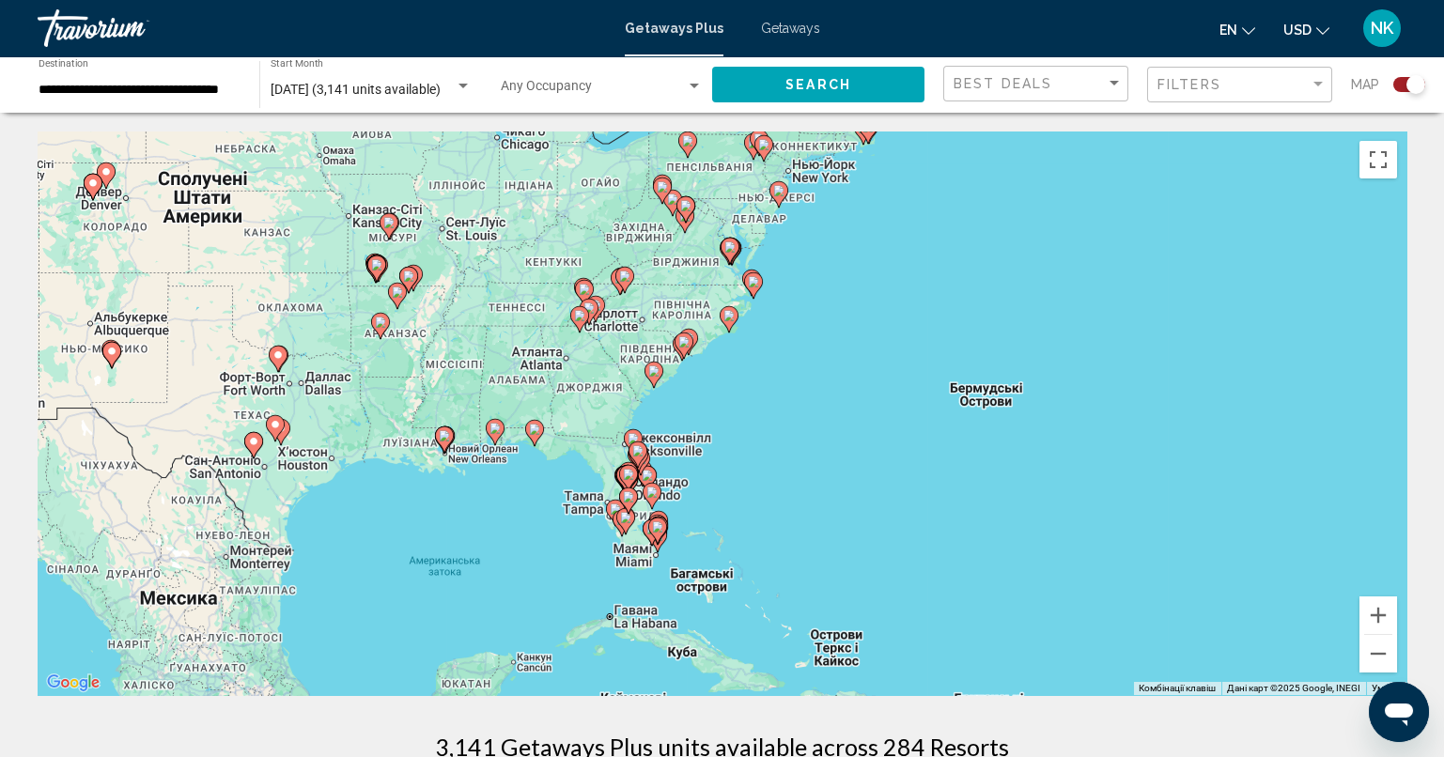
drag, startPoint x: 803, startPoint y: 522, endPoint x: 842, endPoint y: 264, distance: 261.1
click at [842, 264] on div "Увімкніть режим перетягування за допомогою клавіатури, натиснувши Alt + Enter. …" at bounding box center [722, 413] width 1368 height 564
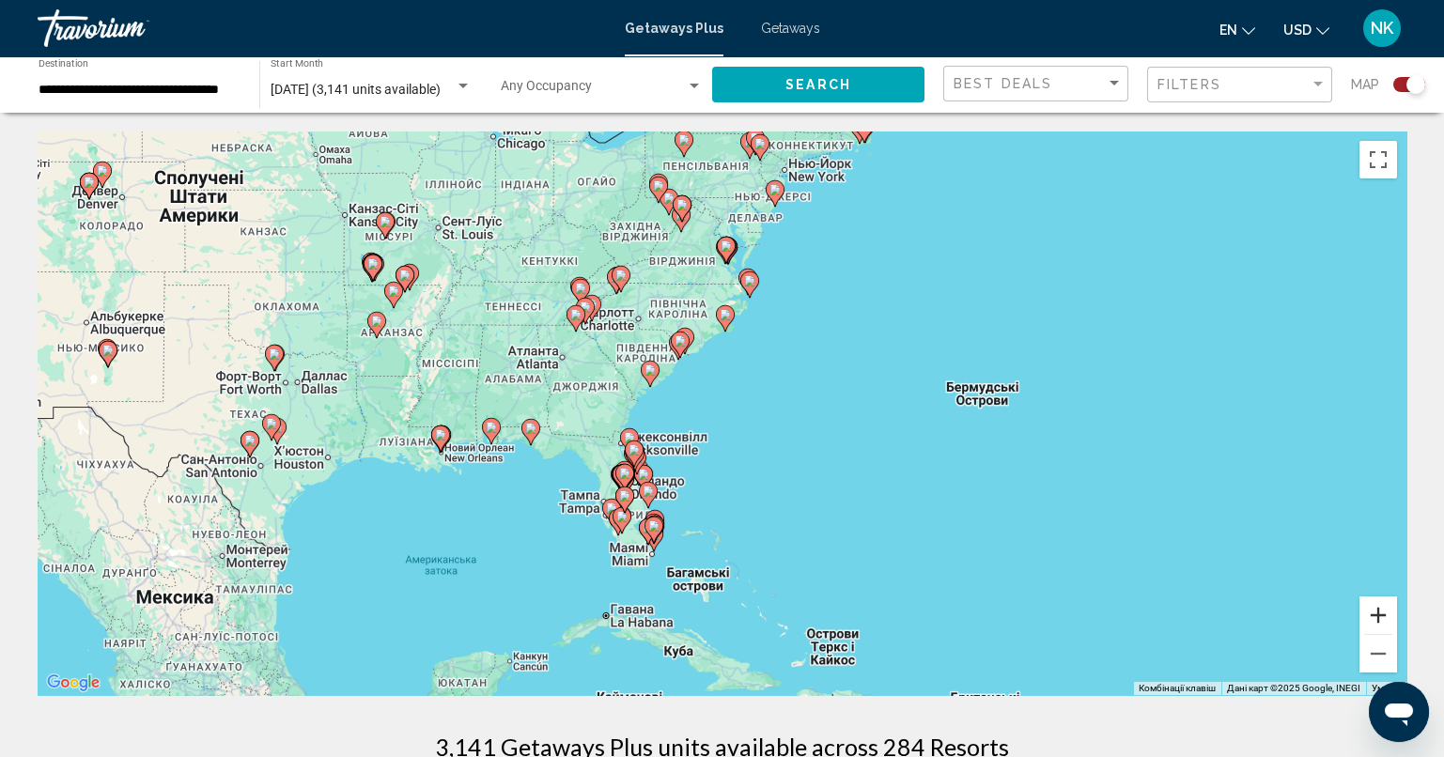
click at [1381, 614] on button "Збільшити" at bounding box center [1378, 615] width 38 height 38
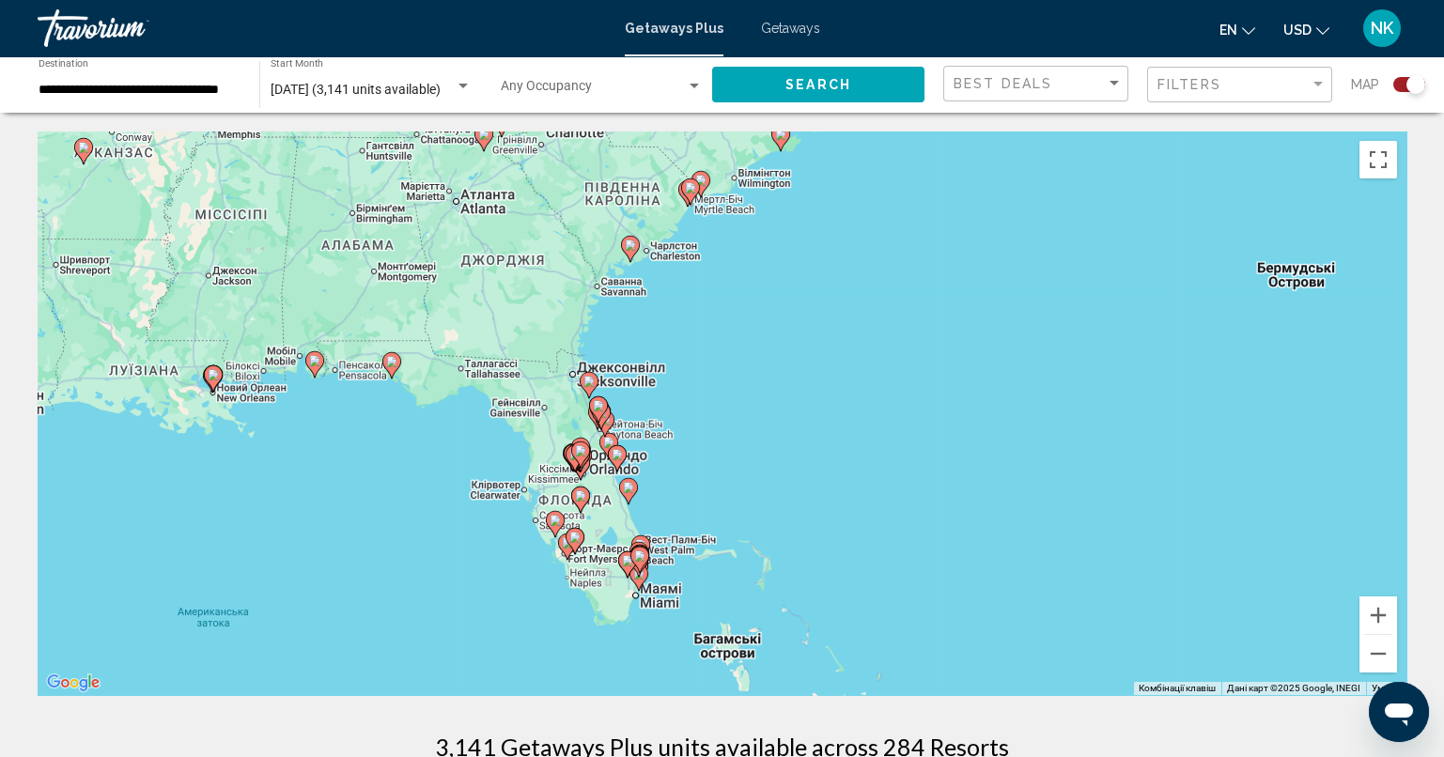
drag, startPoint x: 685, startPoint y: 614, endPoint x: 769, endPoint y: 454, distance: 181.5
click at [769, 454] on div "Увімкніть режим перетягування за допомогою клавіатури, натиснувши Alt + Enter. …" at bounding box center [722, 413] width 1368 height 564
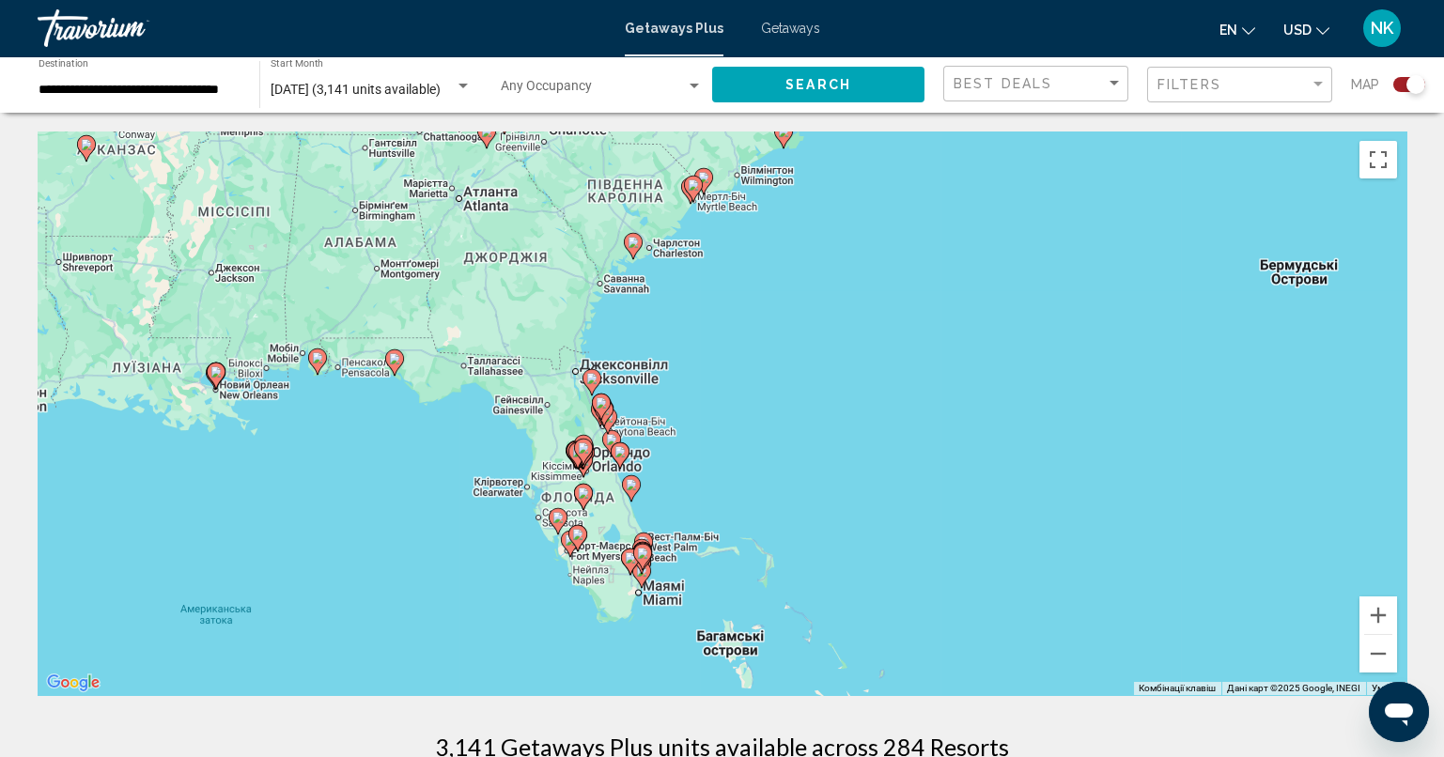
click at [588, 379] on image "Main content" at bounding box center [591, 378] width 11 height 11
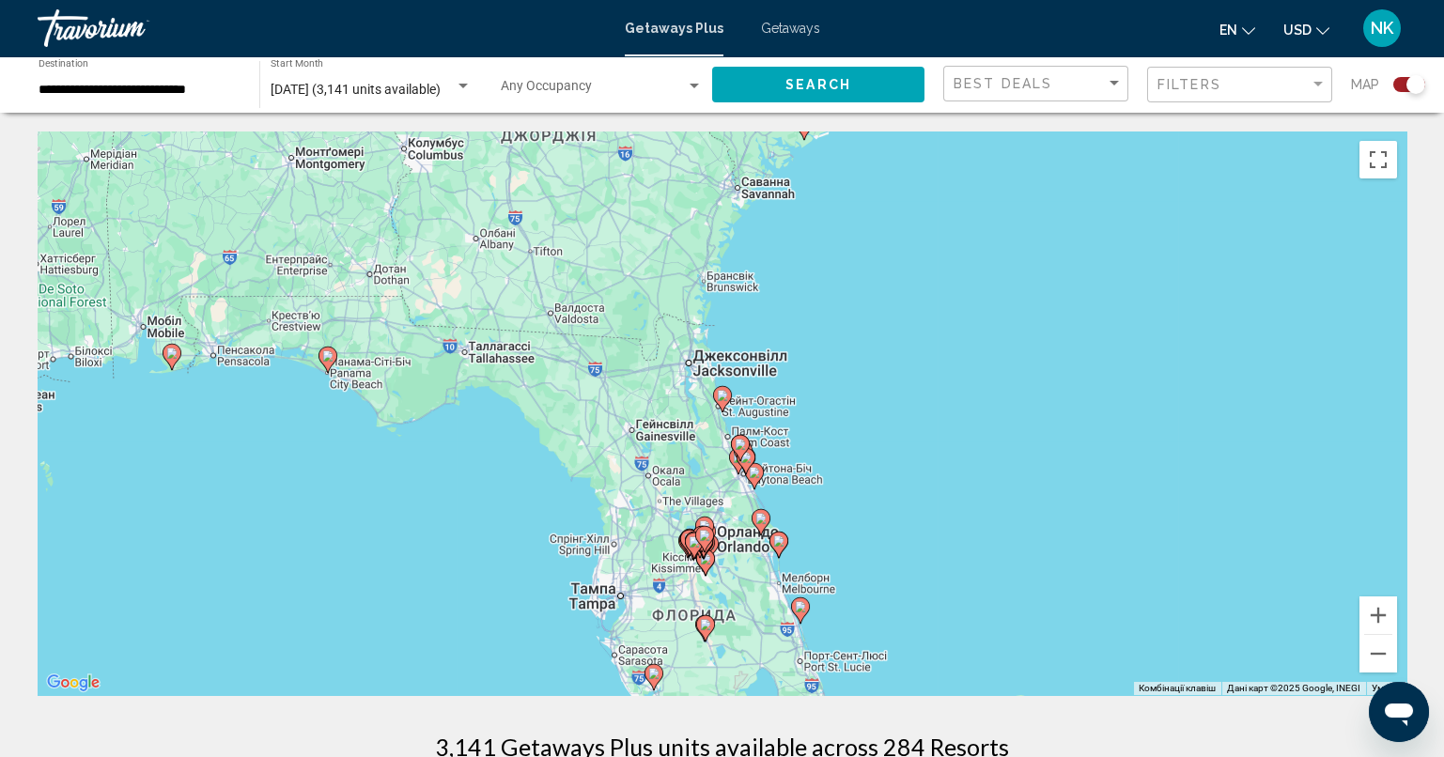
click at [719, 394] on image "Main content" at bounding box center [722, 395] width 11 height 11
type input "**********"
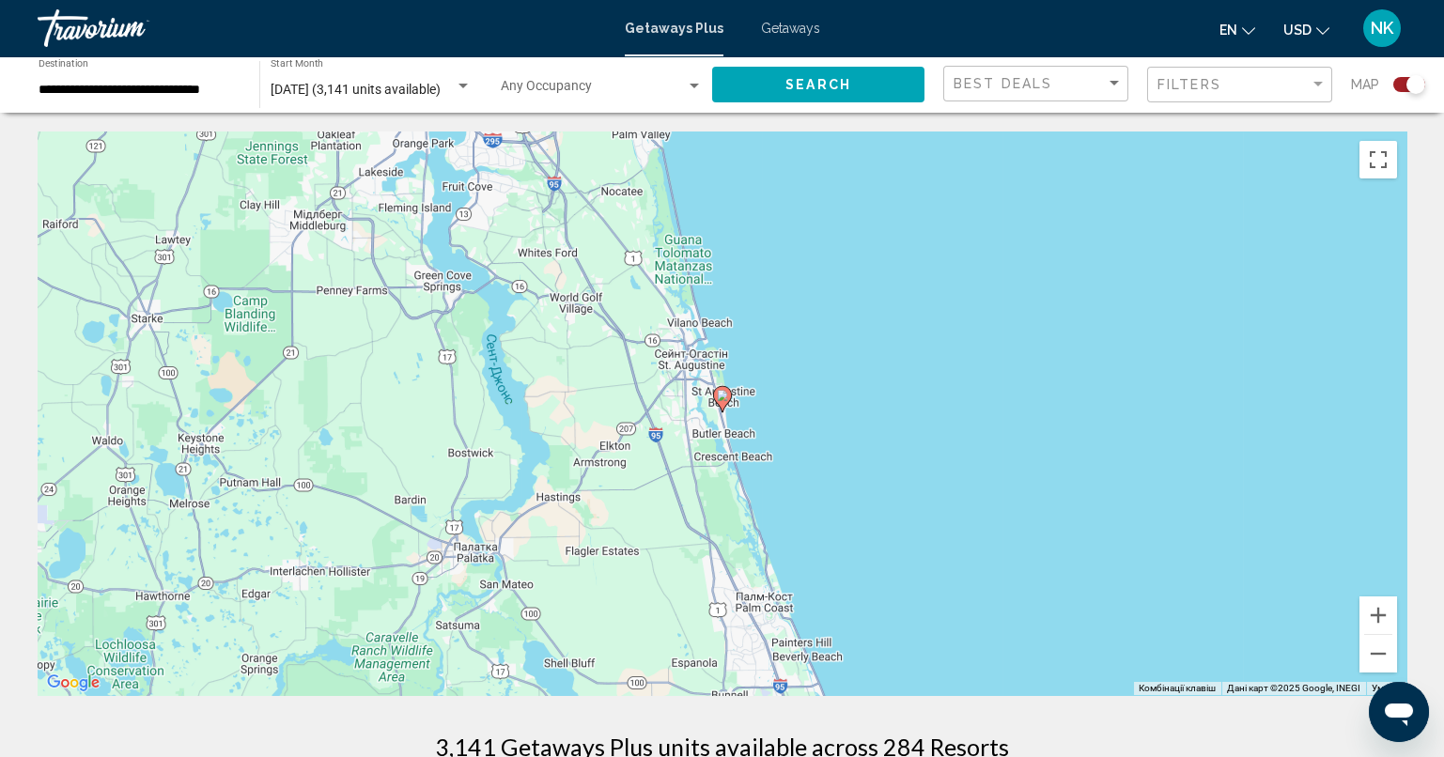
click at [719, 394] on image "Main content" at bounding box center [722, 395] width 11 height 11
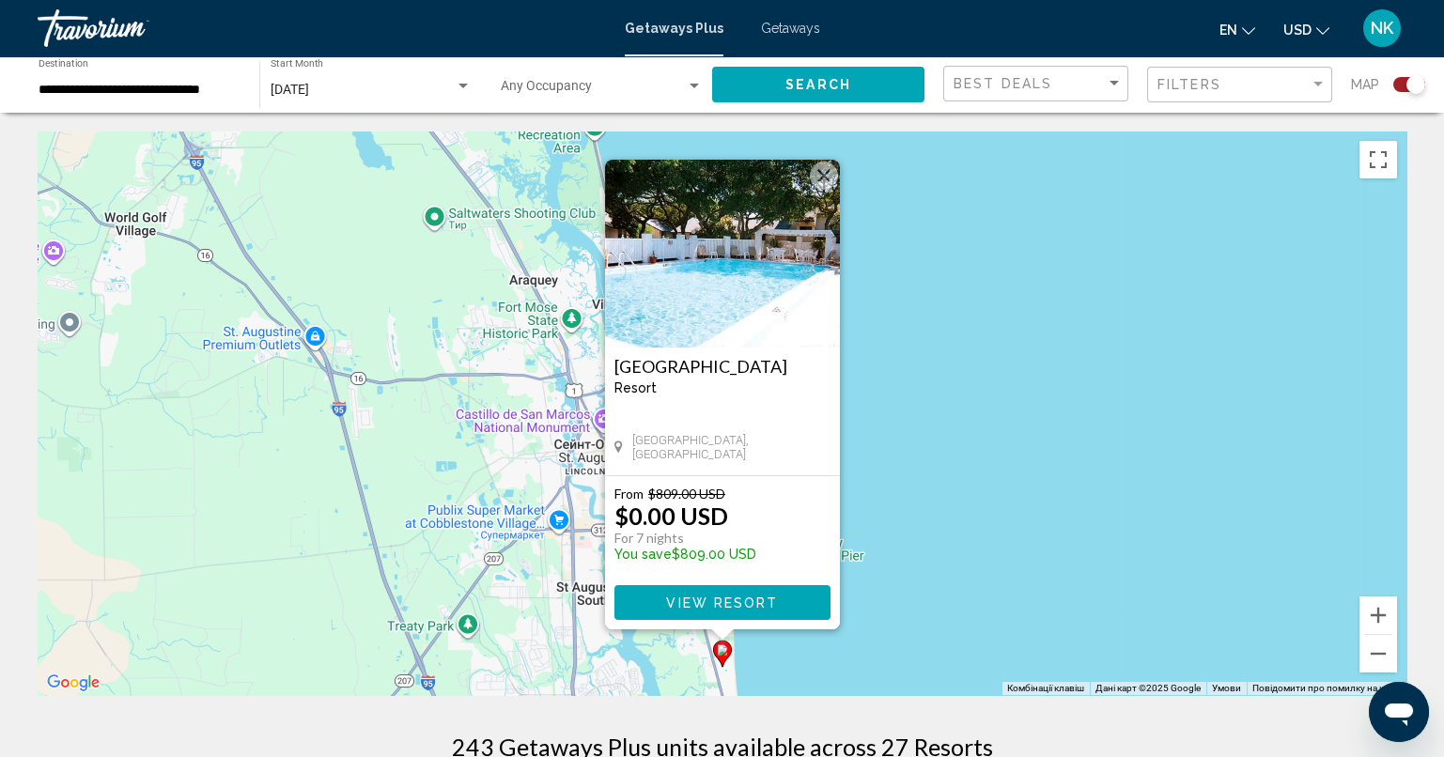
click at [825, 172] on button "Закрити" at bounding box center [824, 176] width 28 height 28
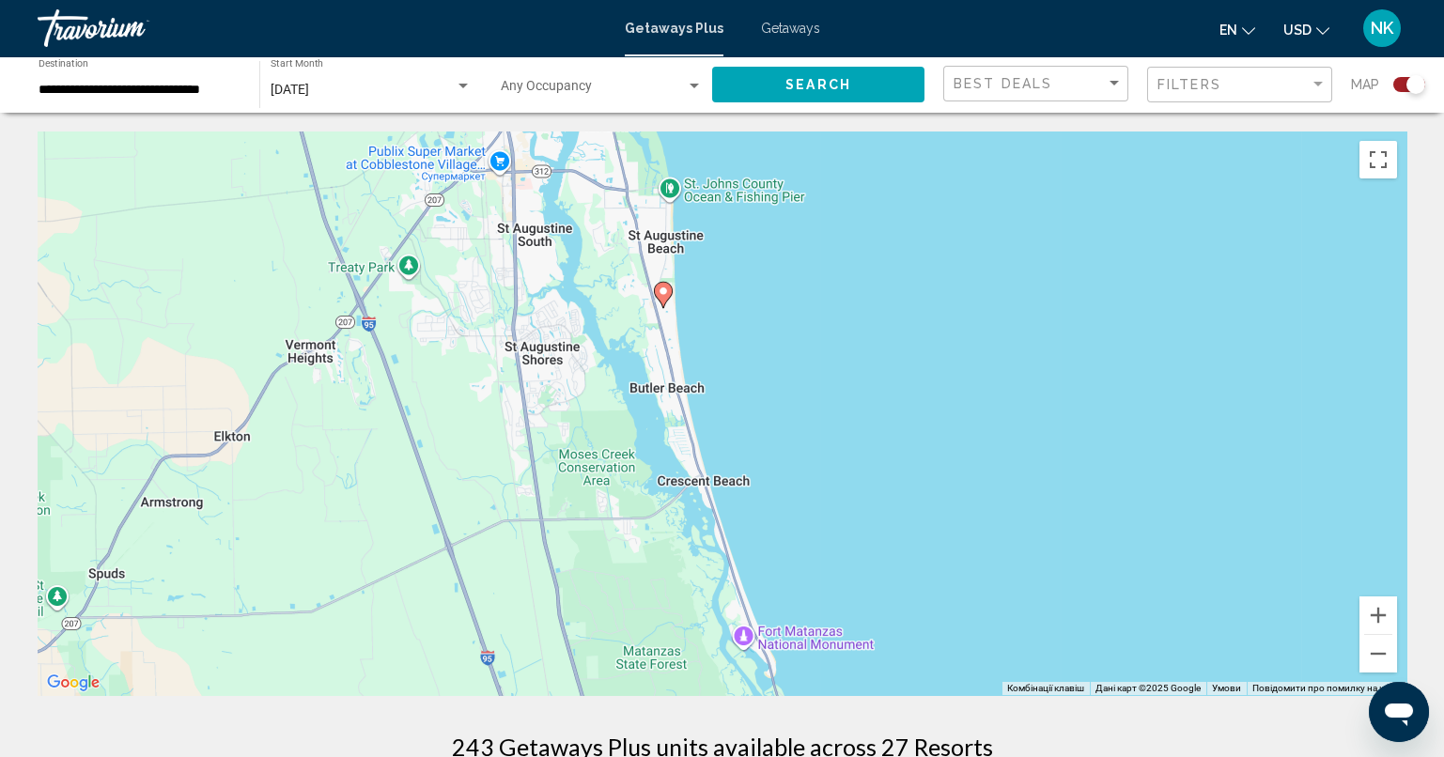
drag, startPoint x: 752, startPoint y: 437, endPoint x: 686, endPoint y: 40, distance: 401.9
click at [686, 40] on div "**********" at bounding box center [722, 378] width 1444 height 757
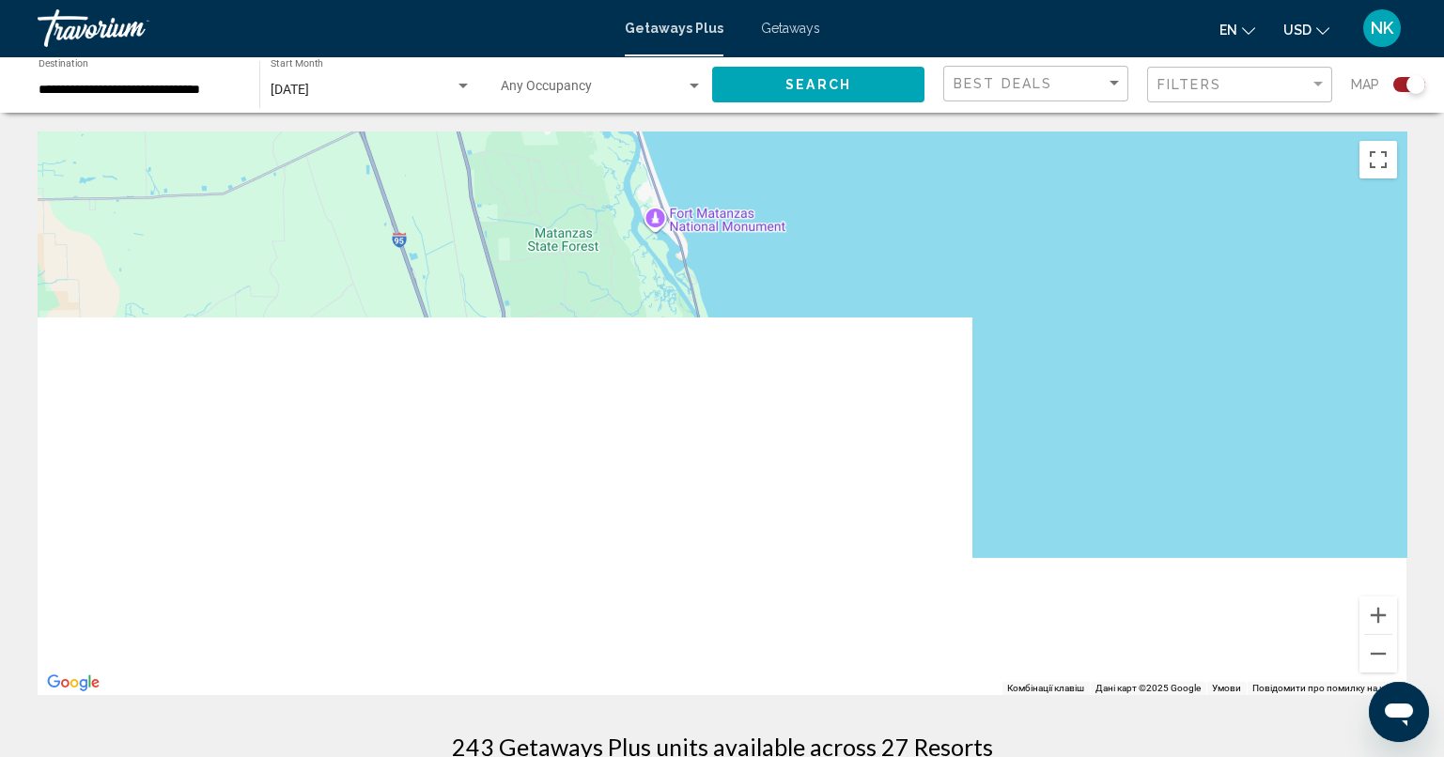
drag, startPoint x: 806, startPoint y: 445, endPoint x: 726, endPoint y: 2, distance: 450.4
click at [726, 2] on div "**********" at bounding box center [722, 378] width 1444 height 757
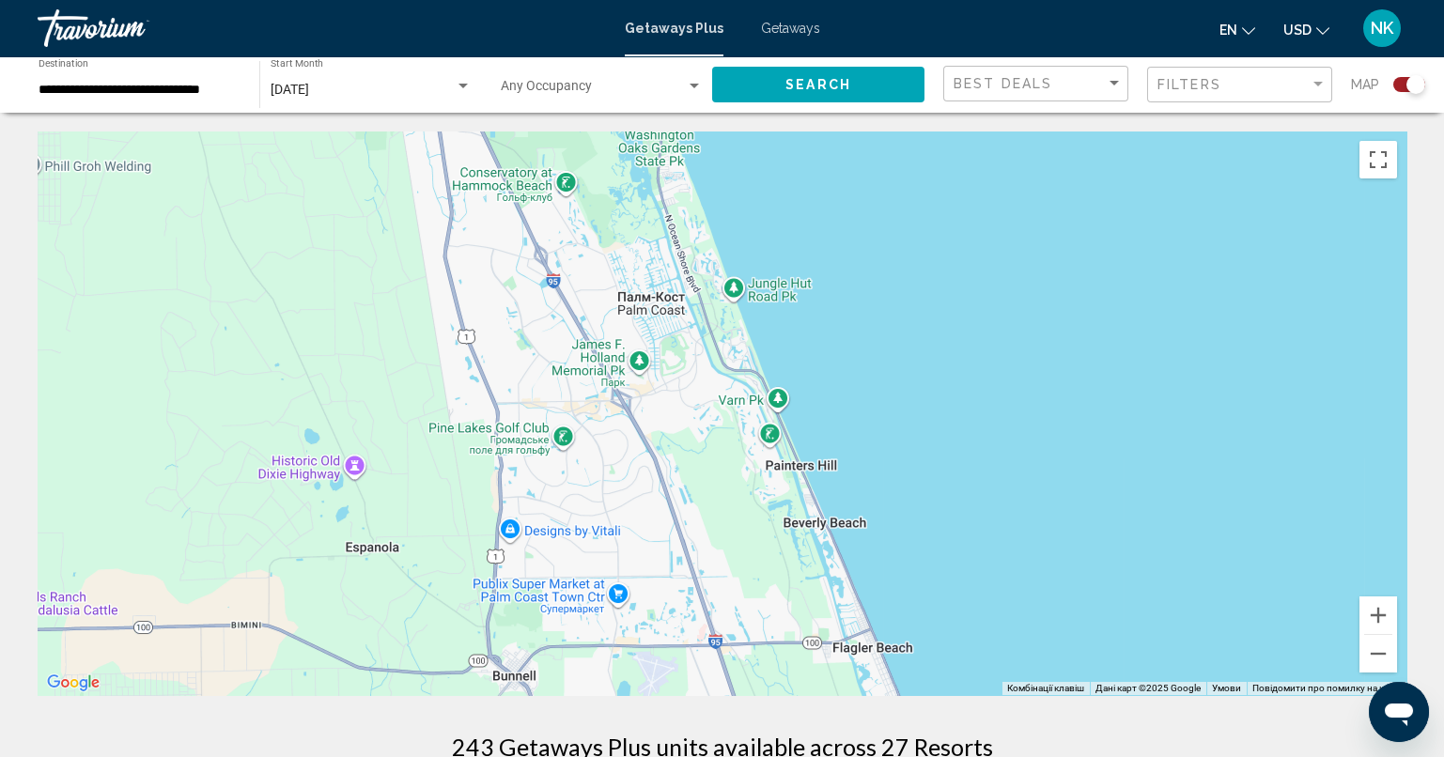
drag, startPoint x: 849, startPoint y: 367, endPoint x: 738, endPoint y: 127, distance: 264.8
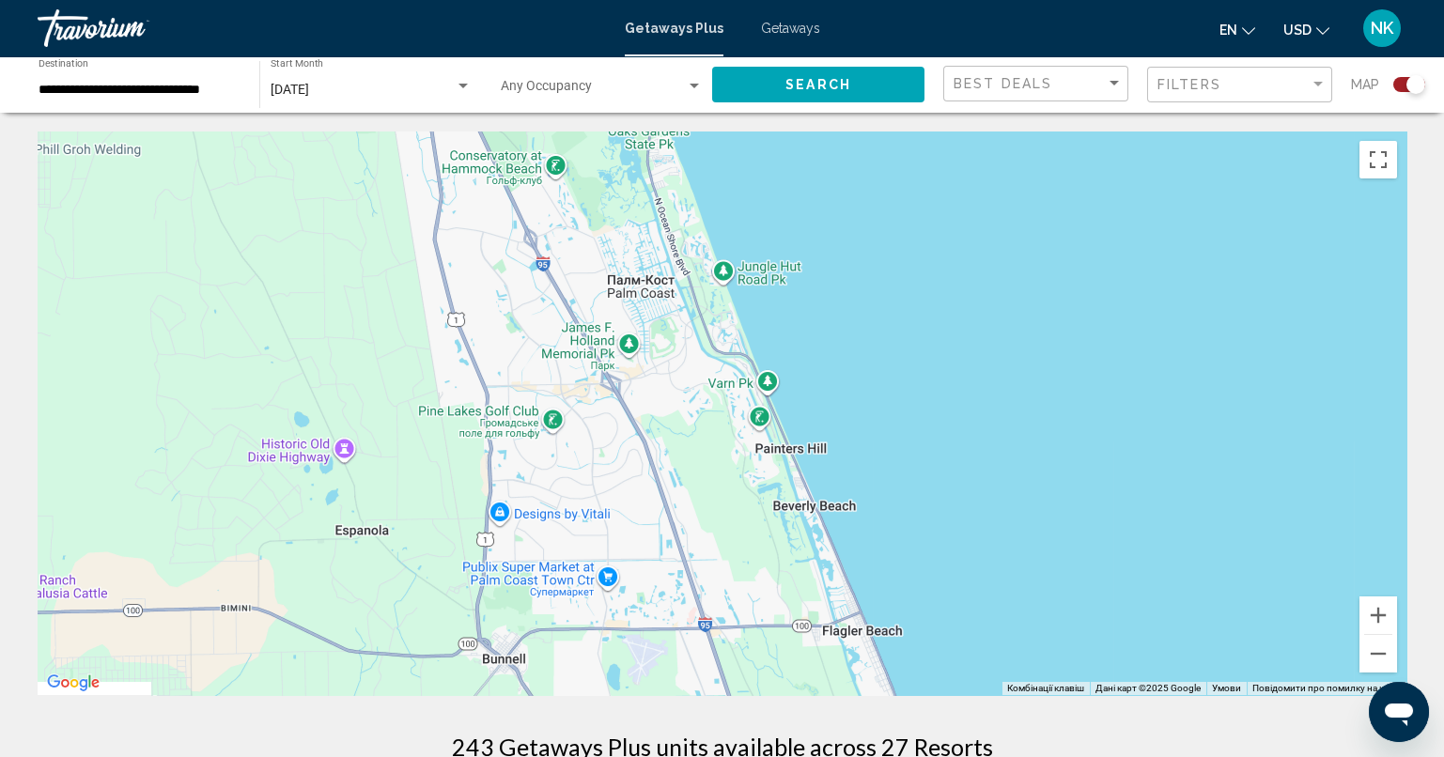
drag, startPoint x: 923, startPoint y: 478, endPoint x: 836, endPoint y: 363, distance: 144.8
click at [836, 363] on div "Main content" at bounding box center [722, 413] width 1368 height 564
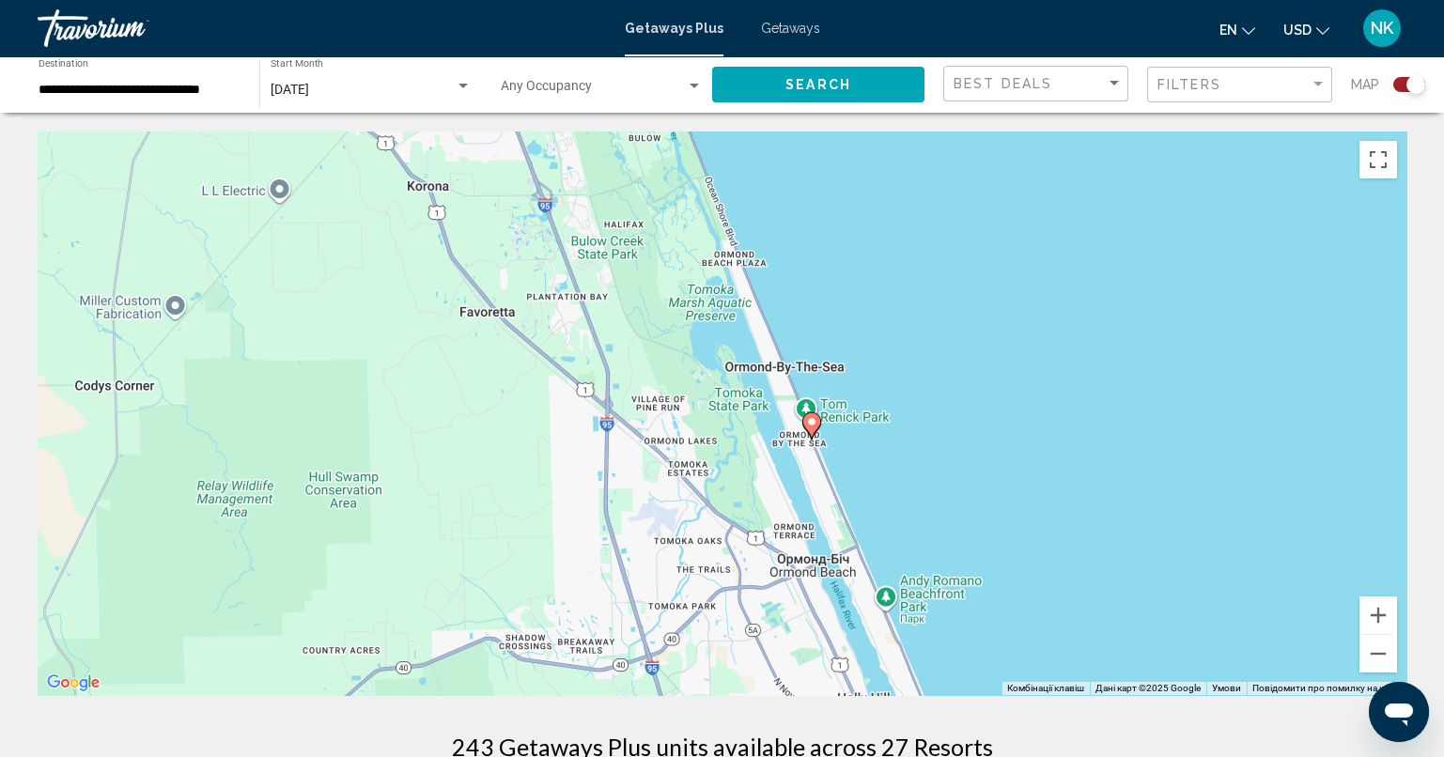
drag, startPoint x: 745, startPoint y: 548, endPoint x: 736, endPoint y: 166, distance: 381.4
click at [736, 166] on div "Увімкніть режим перетягування за допомогою клавіатури, натиснувши Alt + Enter. …" at bounding box center [722, 413] width 1368 height 564
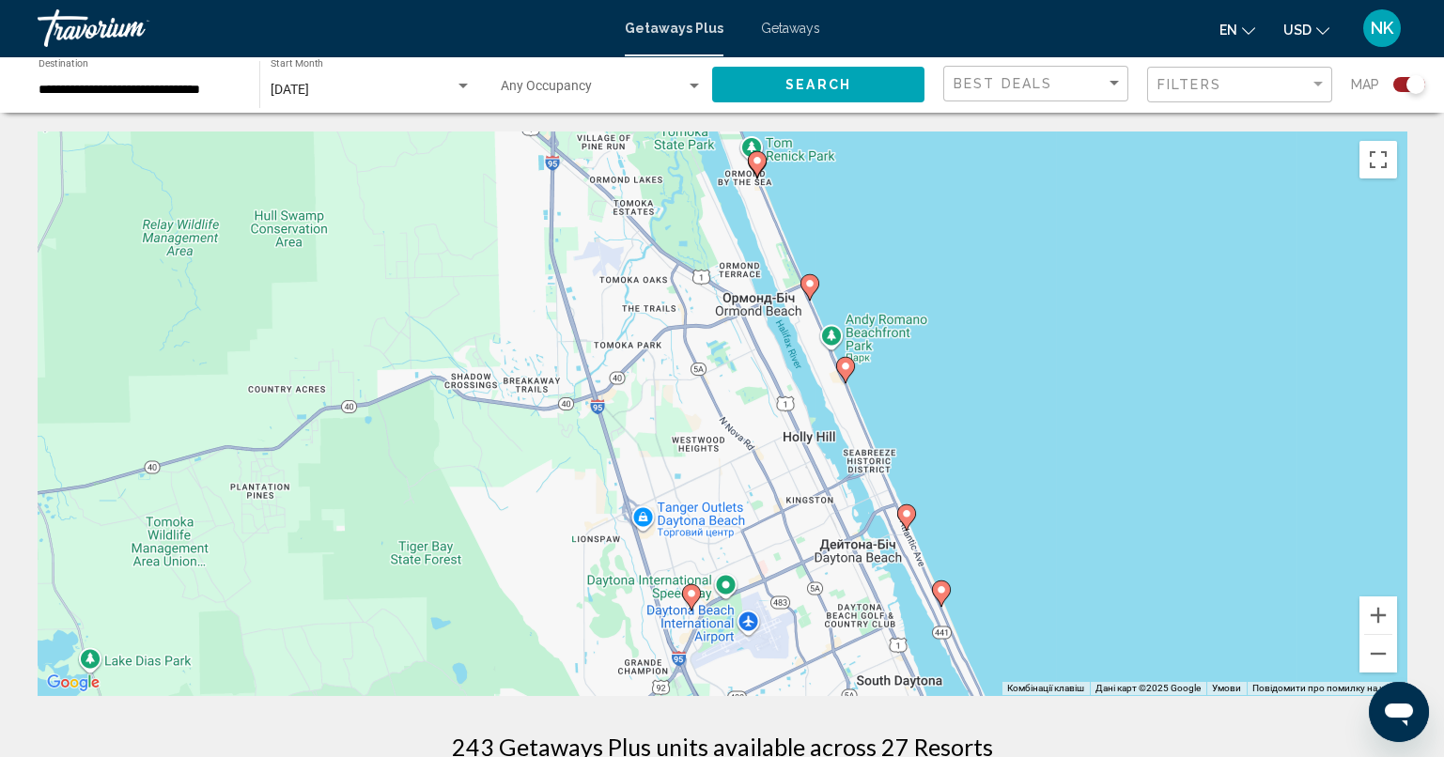
drag, startPoint x: 820, startPoint y: 477, endPoint x: 761, endPoint y: 213, distance: 270.5
click at [761, 213] on div "Увімкніть режим перетягування за допомогою клавіатури, натиснувши Alt + Enter. …" at bounding box center [722, 413] width 1368 height 564
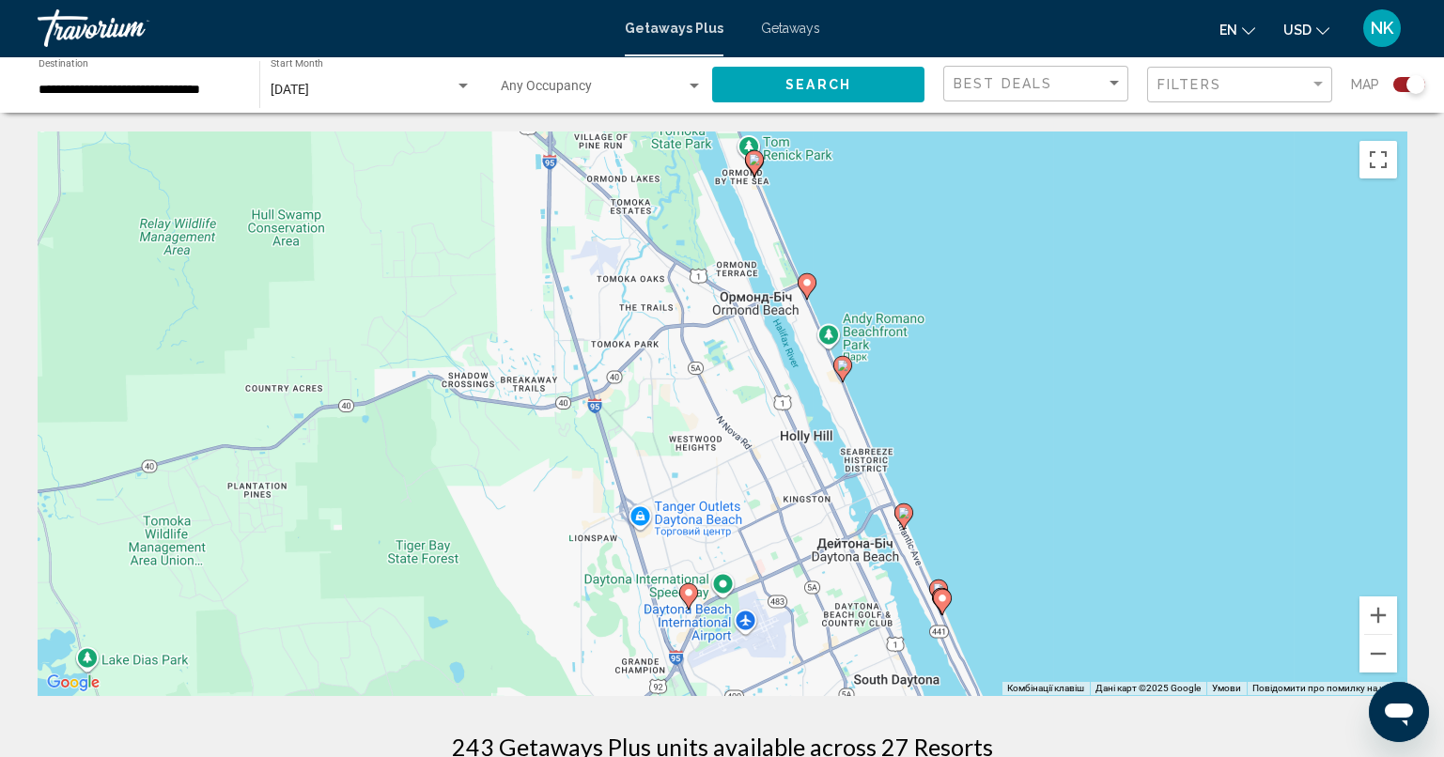
click at [688, 587] on icon "Main content" at bounding box center [687, 596] width 17 height 24
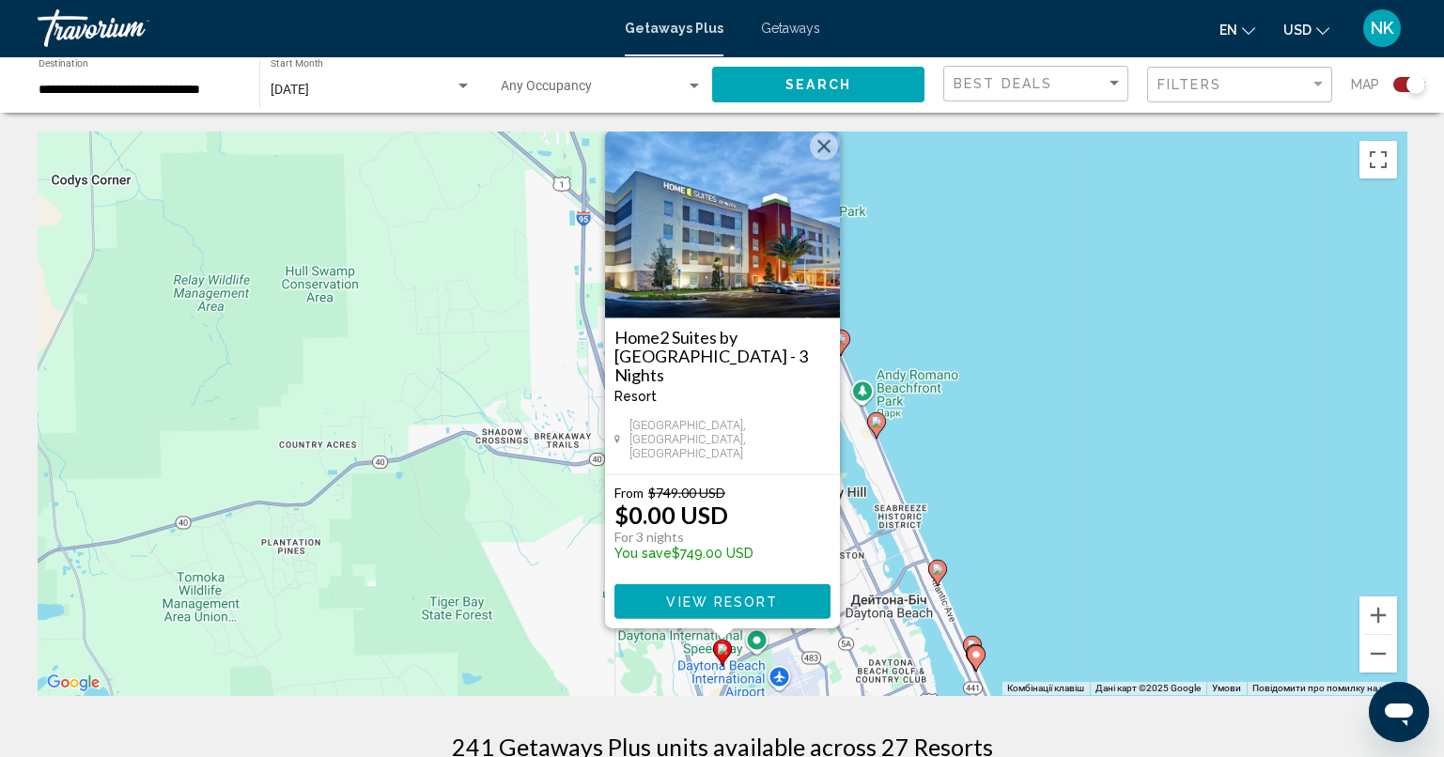
click at [696, 596] on span "View Resort" at bounding box center [722, 602] width 112 height 15
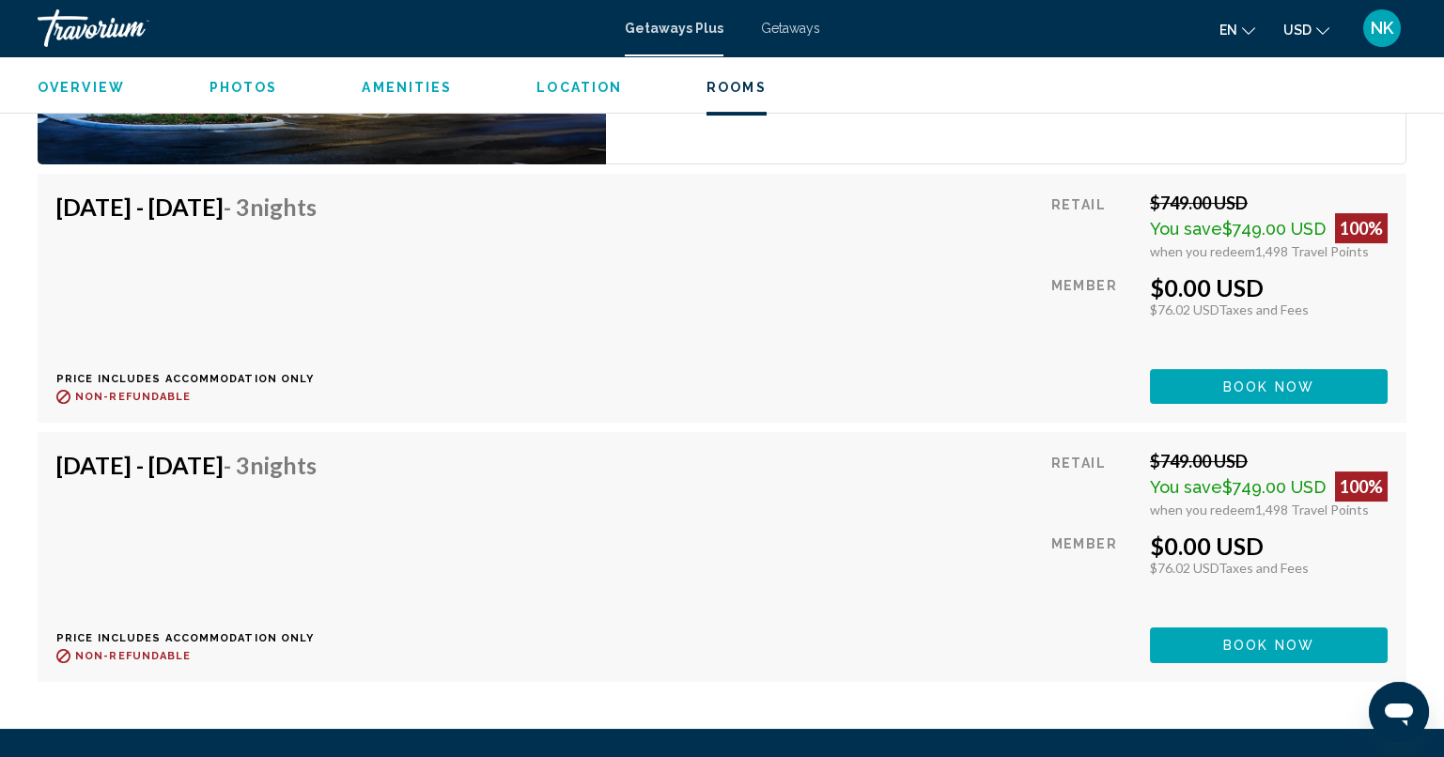
scroll to position [2851, 0]
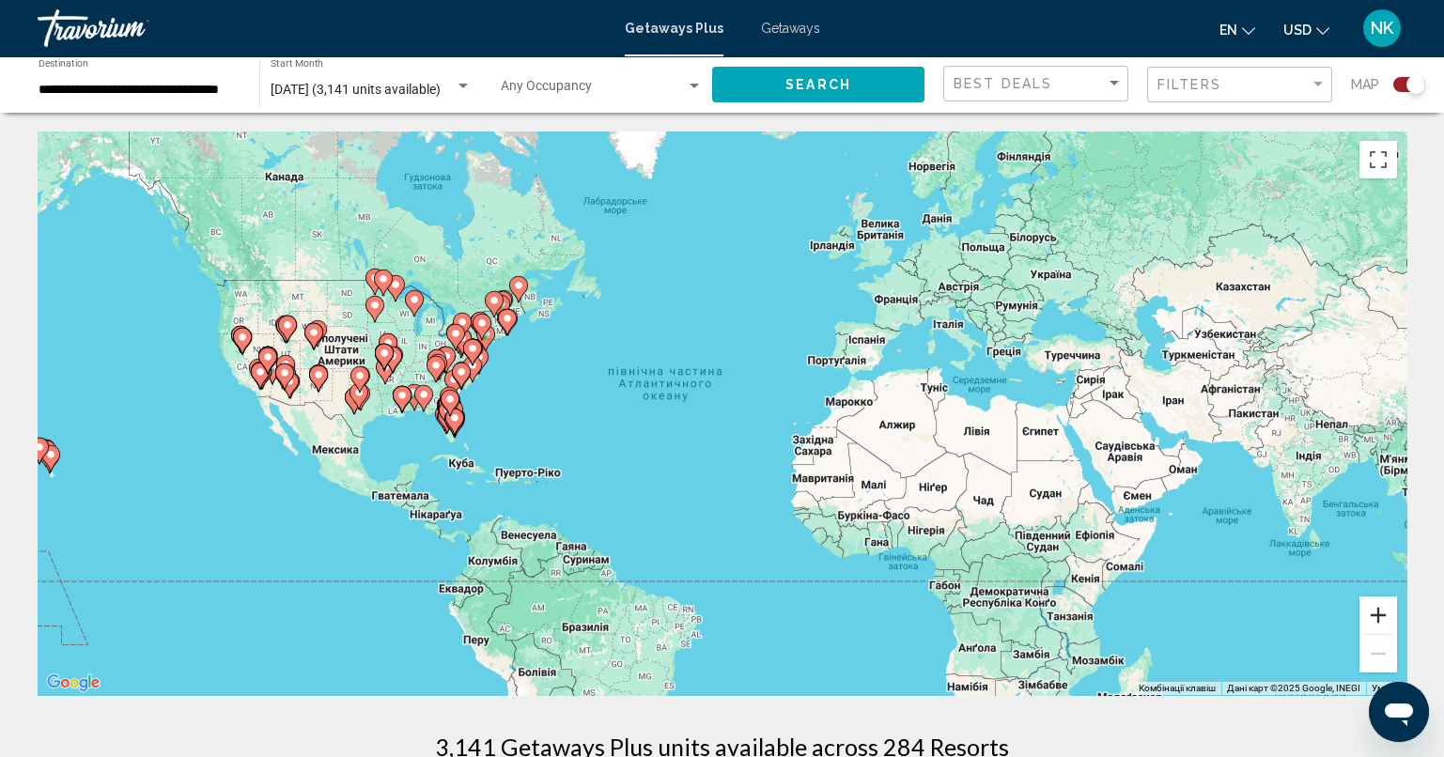
click at [1367, 620] on button "Збільшити" at bounding box center [1378, 615] width 38 height 38
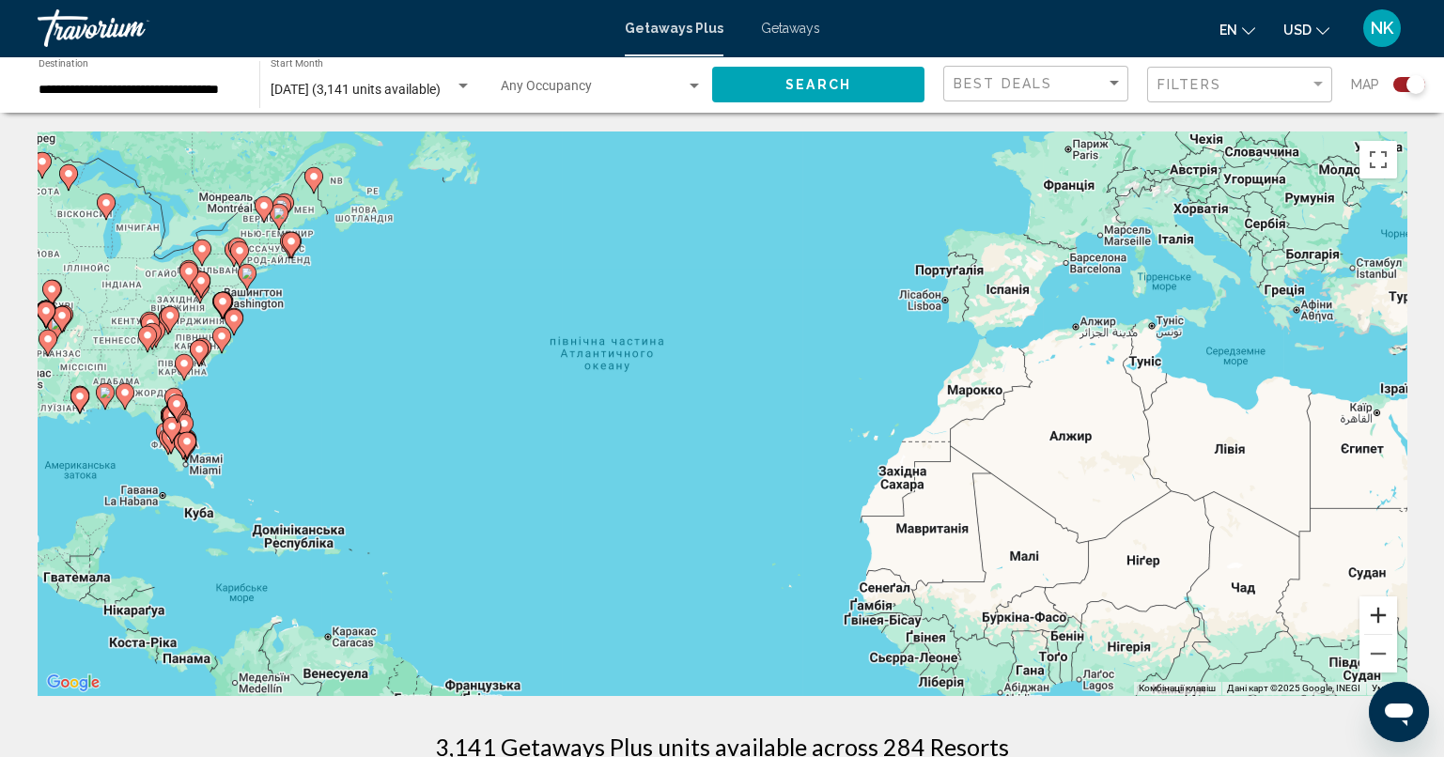
click at [1381, 615] on button "Збільшити" at bounding box center [1378, 615] width 38 height 38
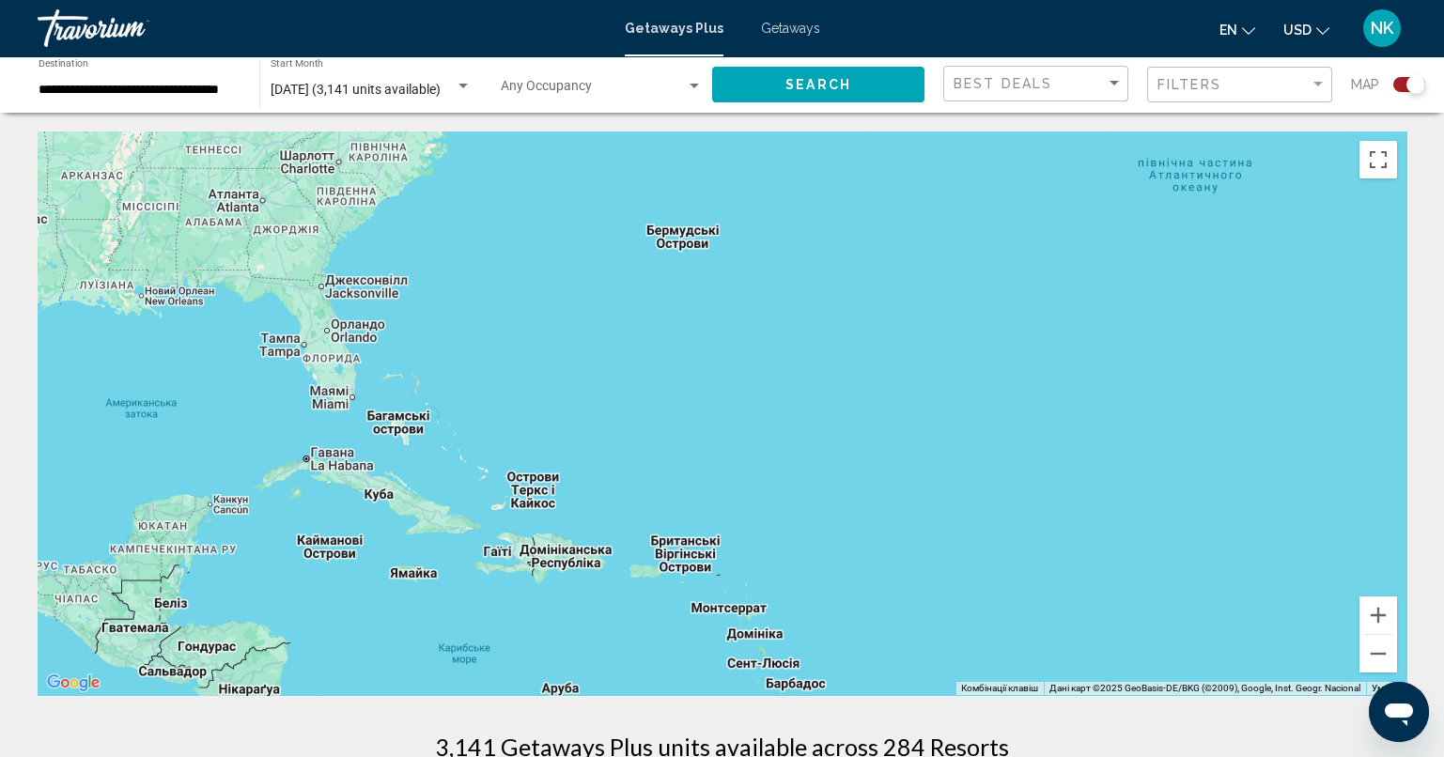
drag, startPoint x: 641, startPoint y: 509, endPoint x: 1364, endPoint y: 386, distance: 732.7
click at [1364, 386] on div "Увімкніть режим перетягування за допомогою клавіатури, натиснувши Alt + Enter. …" at bounding box center [722, 413] width 1368 height 564
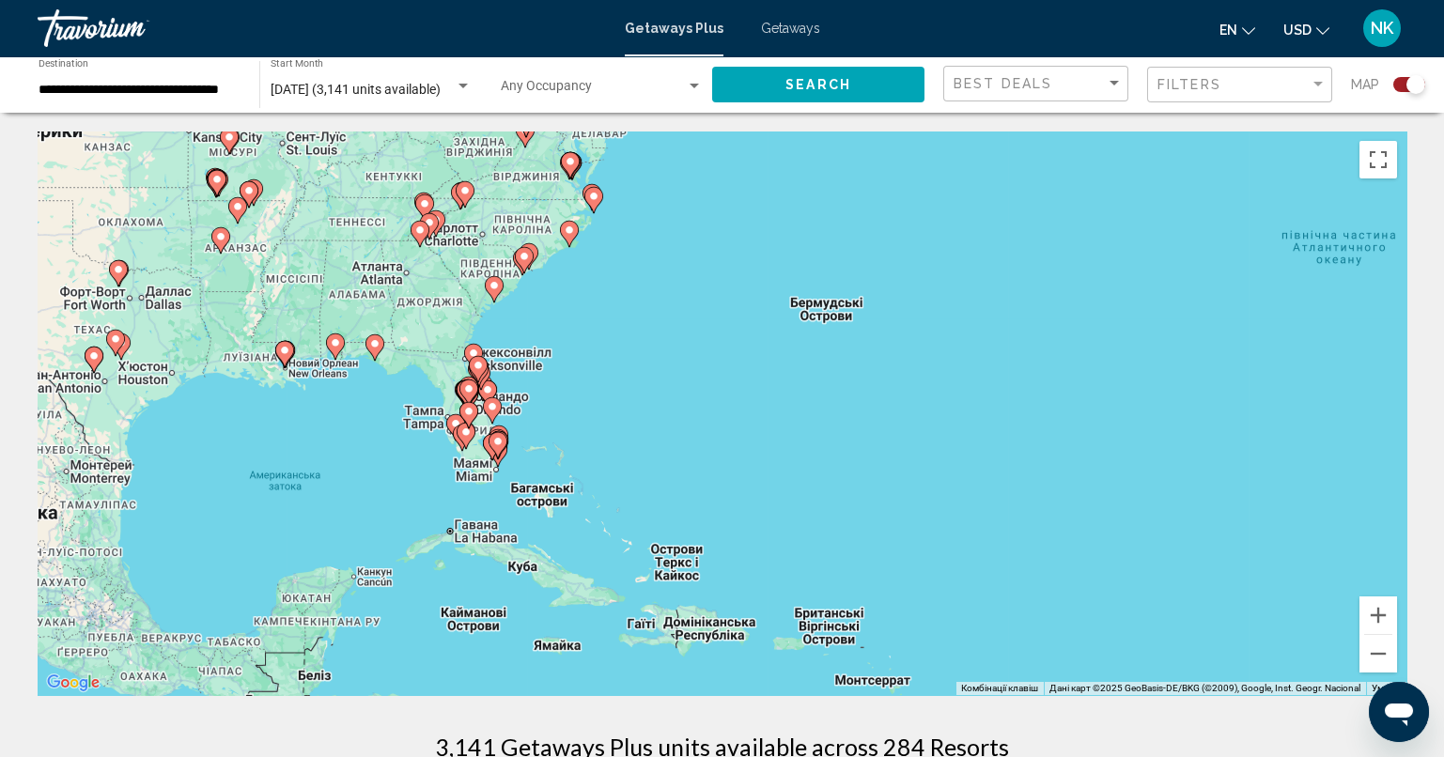
drag, startPoint x: 1104, startPoint y: 464, endPoint x: 1142, endPoint y: 512, distance: 61.5
click at [1142, 512] on div "Увімкніть режим перетягування за допомогою клавіатури, натиснувши Alt + Enter. …" at bounding box center [722, 413] width 1368 height 564
click at [1385, 615] on button "Збільшити" at bounding box center [1378, 615] width 38 height 38
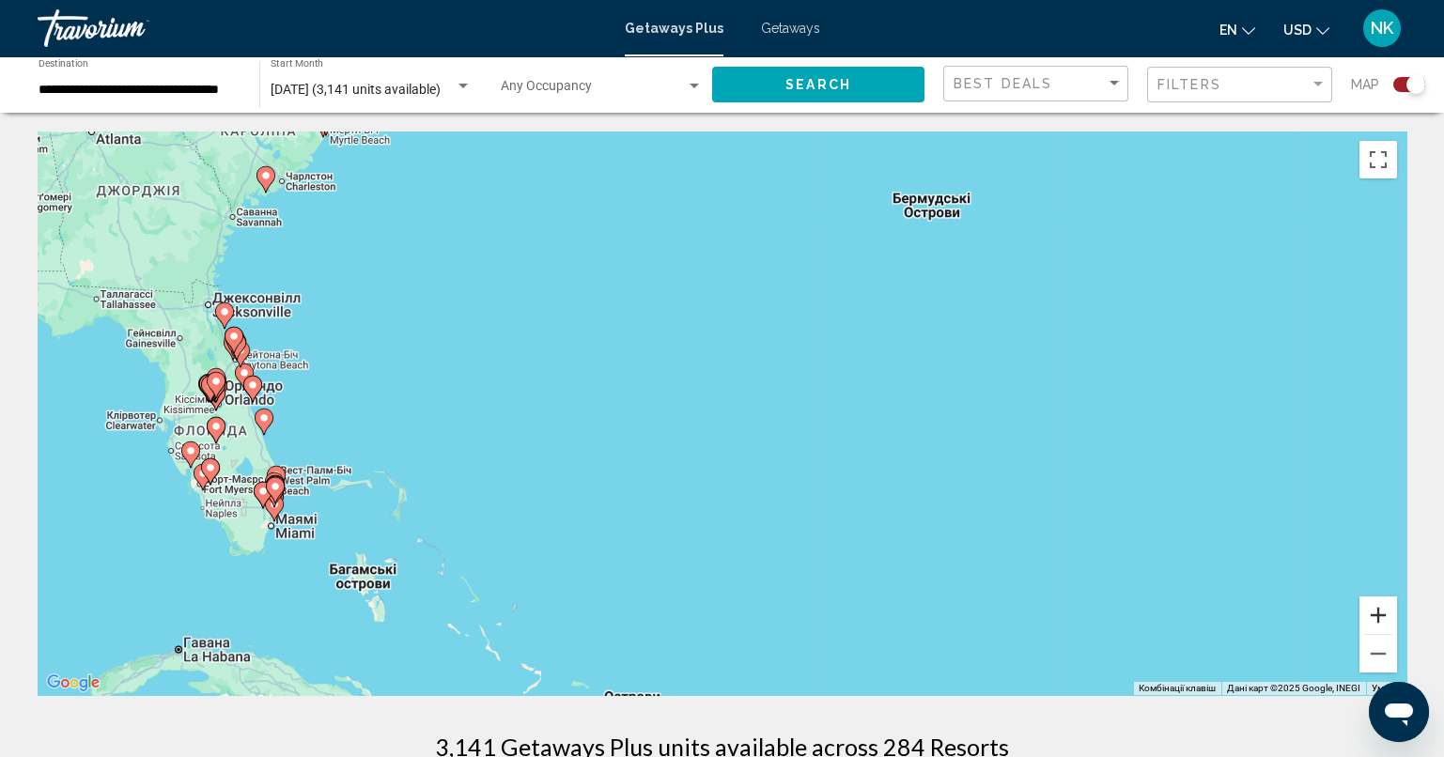
click at [1383, 615] on button "Збільшити" at bounding box center [1378, 615] width 38 height 38
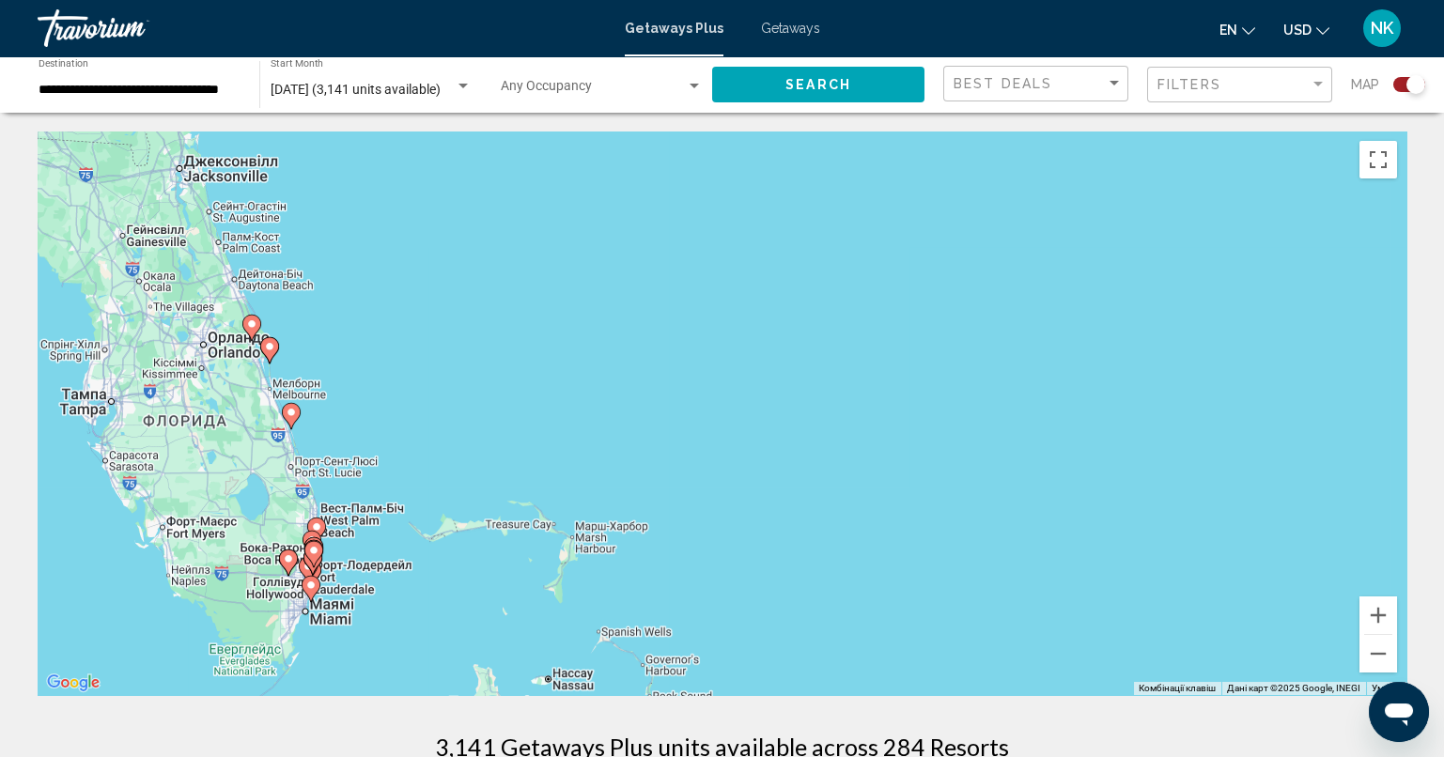
drag, startPoint x: 400, startPoint y: 529, endPoint x: 910, endPoint y: 502, distance: 510.7
click at [910, 502] on div "Увімкніть режим перетягування за допомогою клавіатури, натиснувши Alt + Enter. …" at bounding box center [722, 413] width 1368 height 564
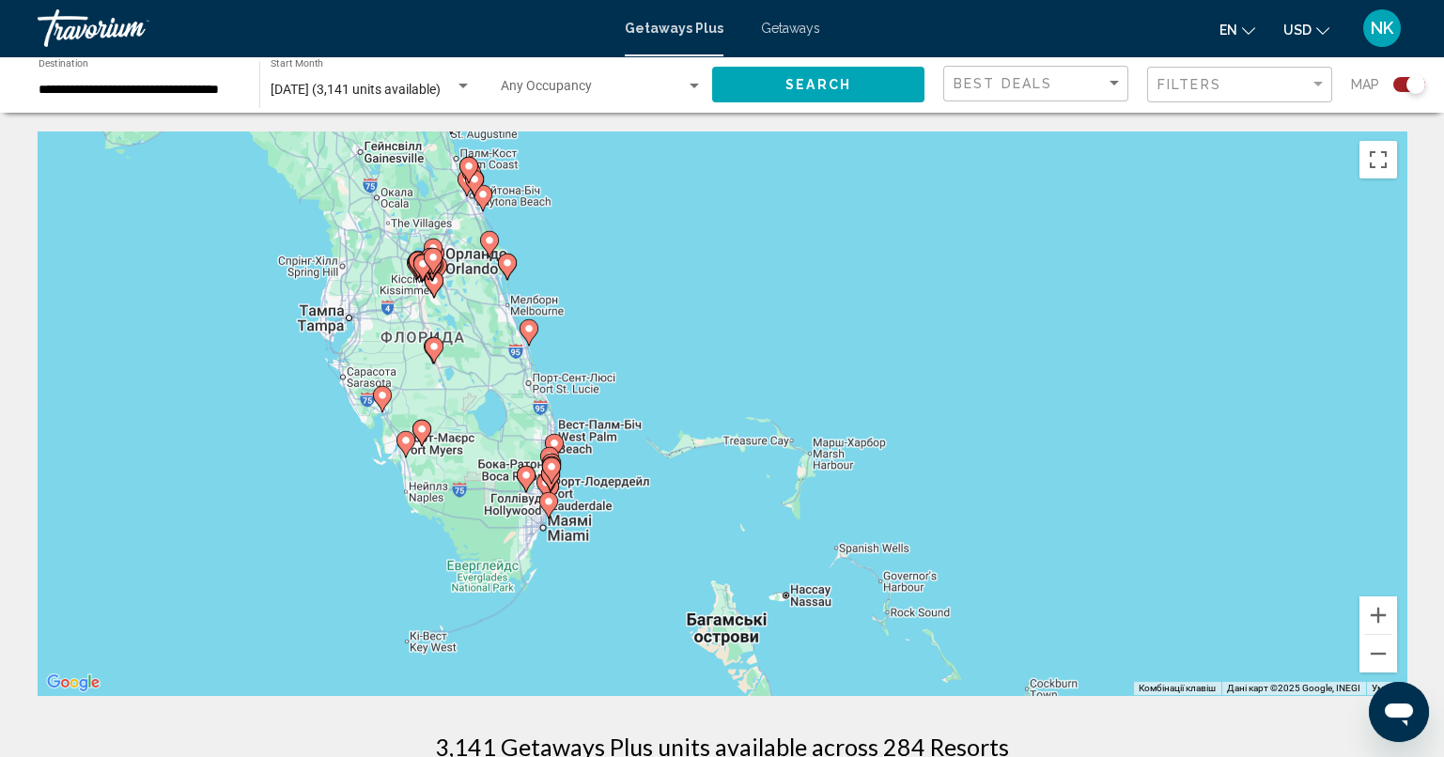
drag, startPoint x: 463, startPoint y: 534, endPoint x: 710, endPoint y: 442, distance: 263.6
click at [710, 442] on div "Увімкніть режим перетягування за допомогою клавіатури, натиснувши Alt + Enter. …" at bounding box center [722, 413] width 1368 height 564
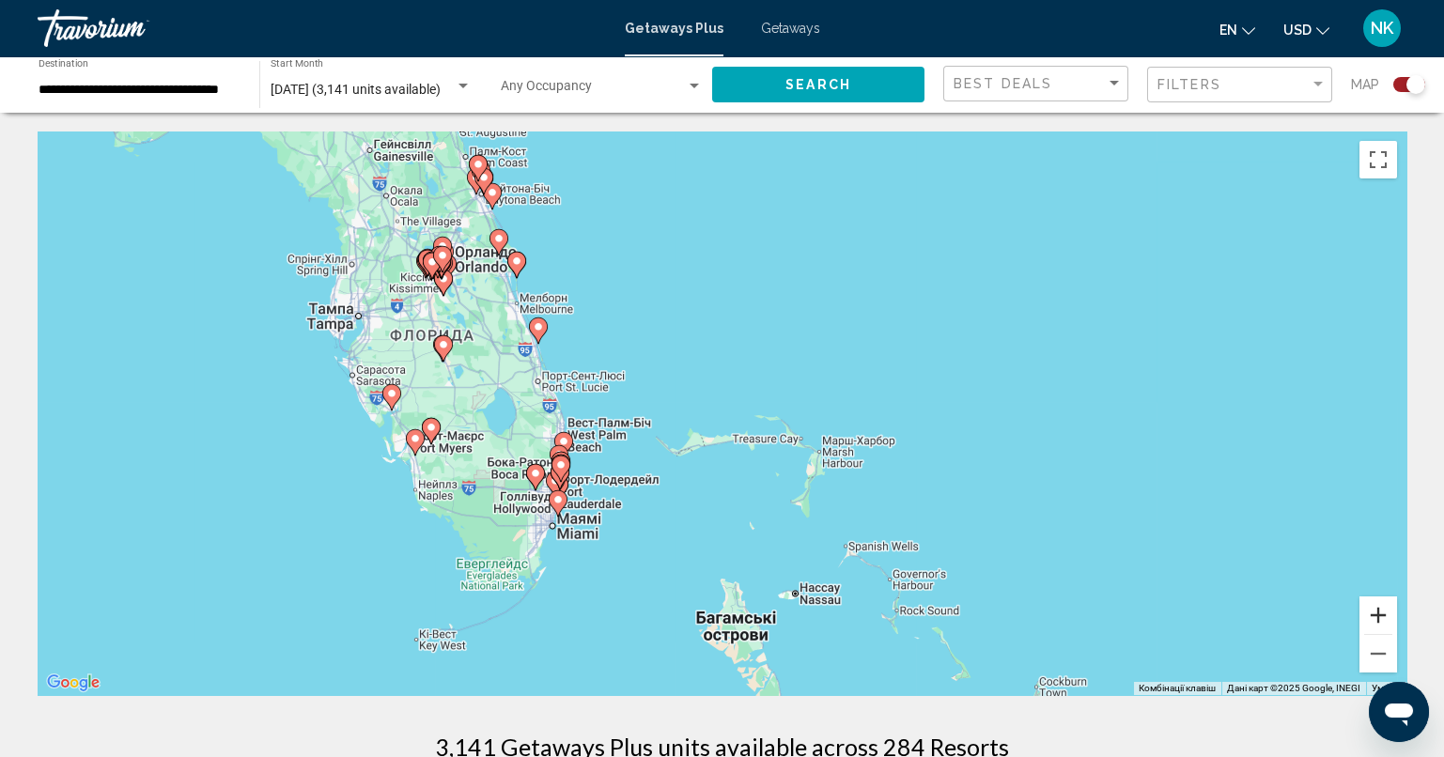
click at [1386, 615] on button "Збільшити" at bounding box center [1378, 615] width 38 height 38
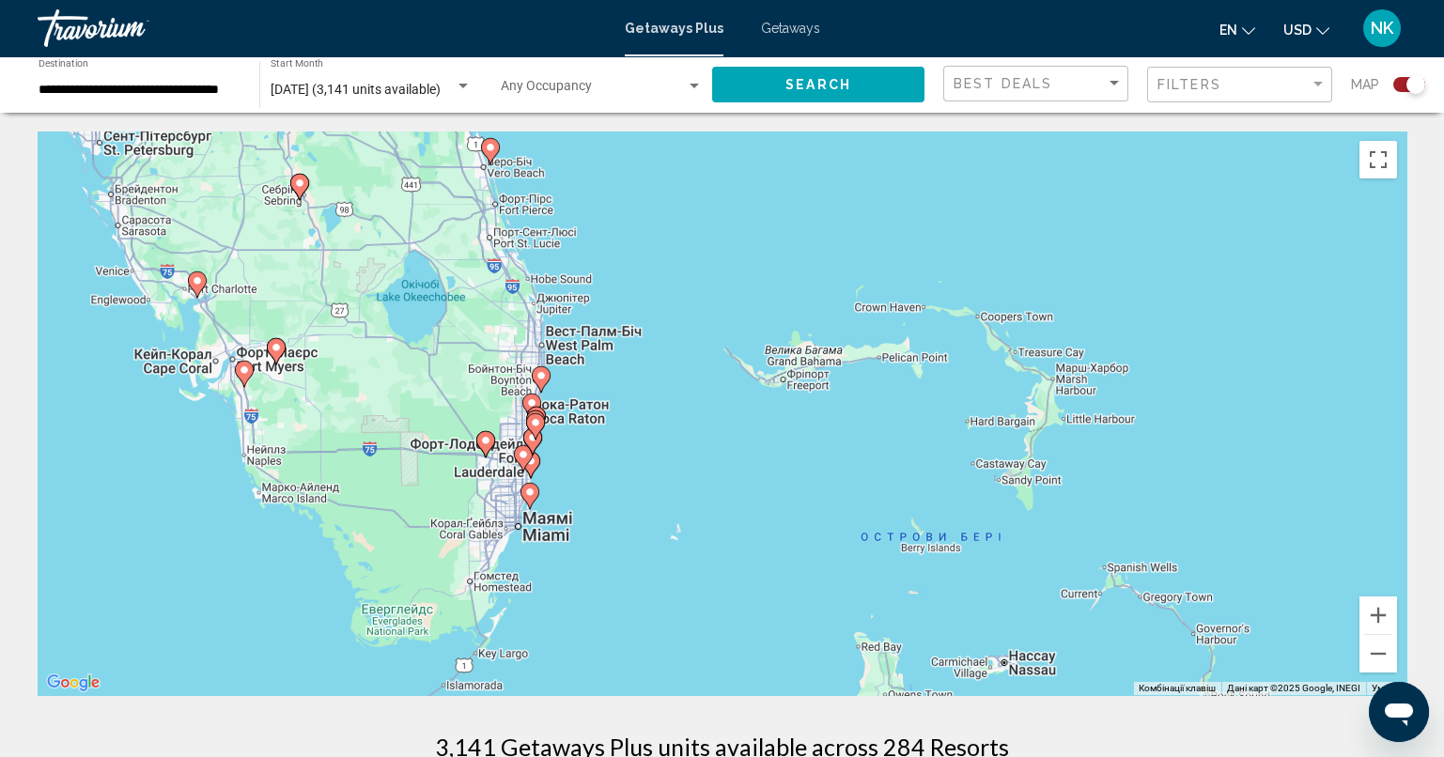
drag, startPoint x: 476, startPoint y: 573, endPoint x: 616, endPoint y: 459, distance: 180.3
click at [616, 459] on div "Увімкніть режим перетягування за допомогою клавіатури, натиснувши Alt + Enter. …" at bounding box center [722, 413] width 1368 height 564
click at [490, 451] on gmp-advanced-marker "Main content" at bounding box center [487, 444] width 19 height 28
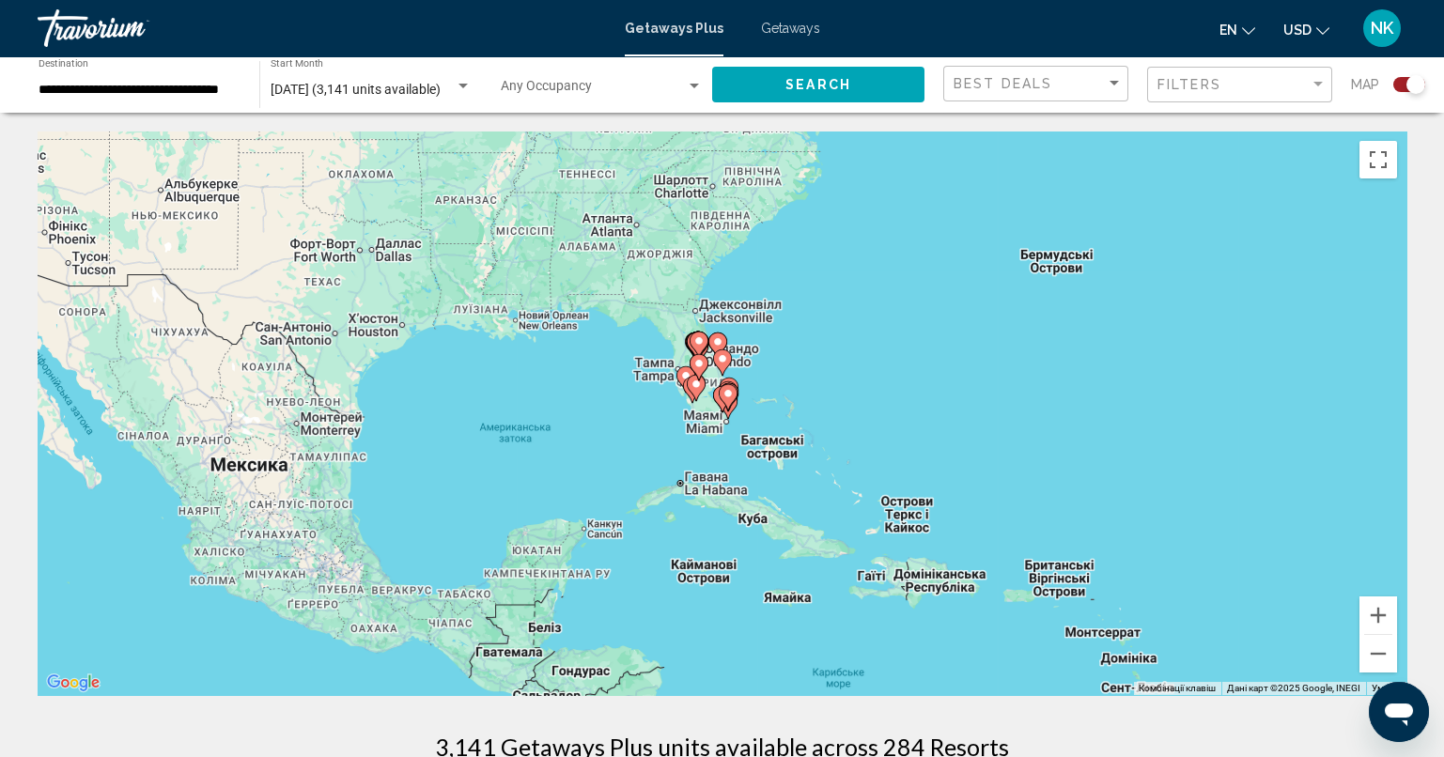
click at [725, 402] on icon "Main content" at bounding box center [727, 397] width 17 height 24
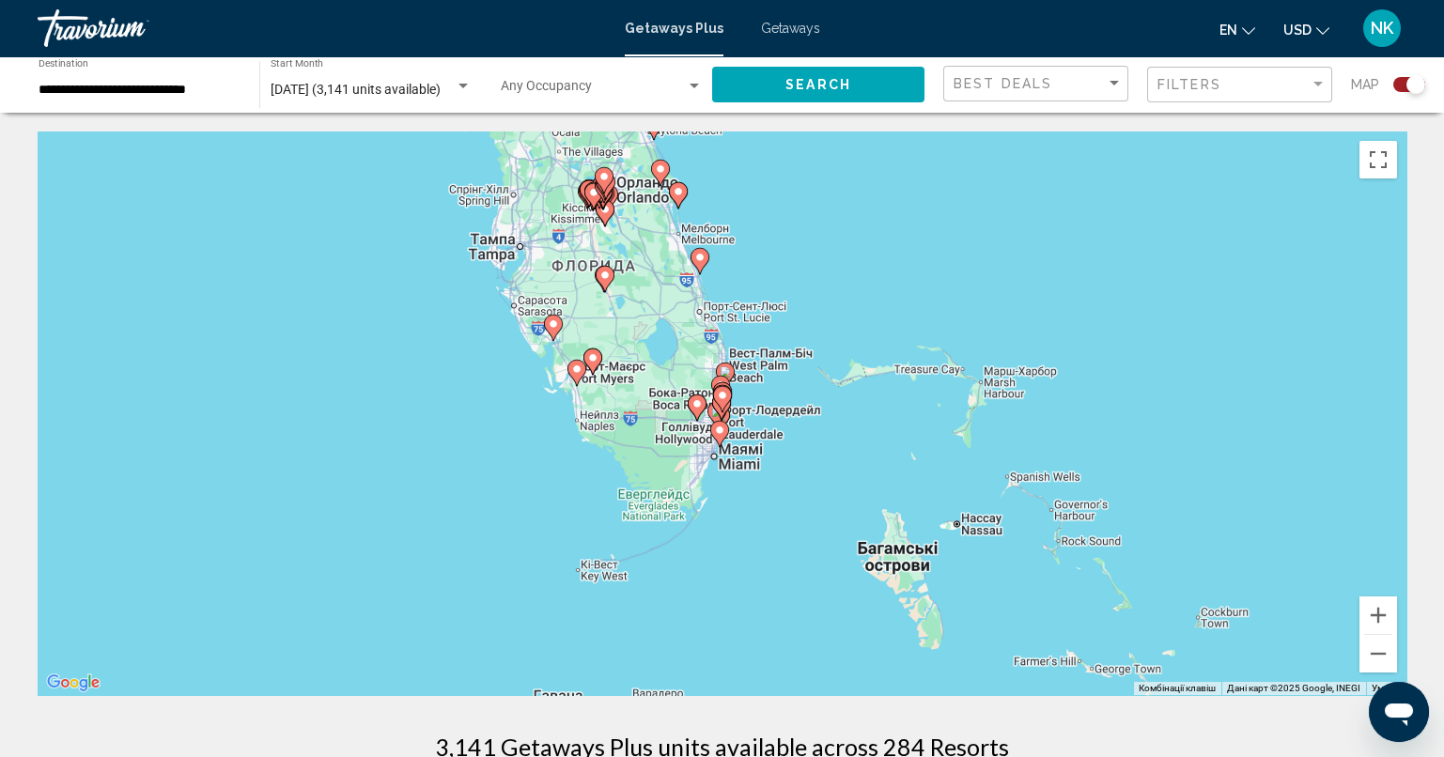
click at [723, 402] on icon "Main content" at bounding box center [721, 399] width 17 height 24
type input "**********"
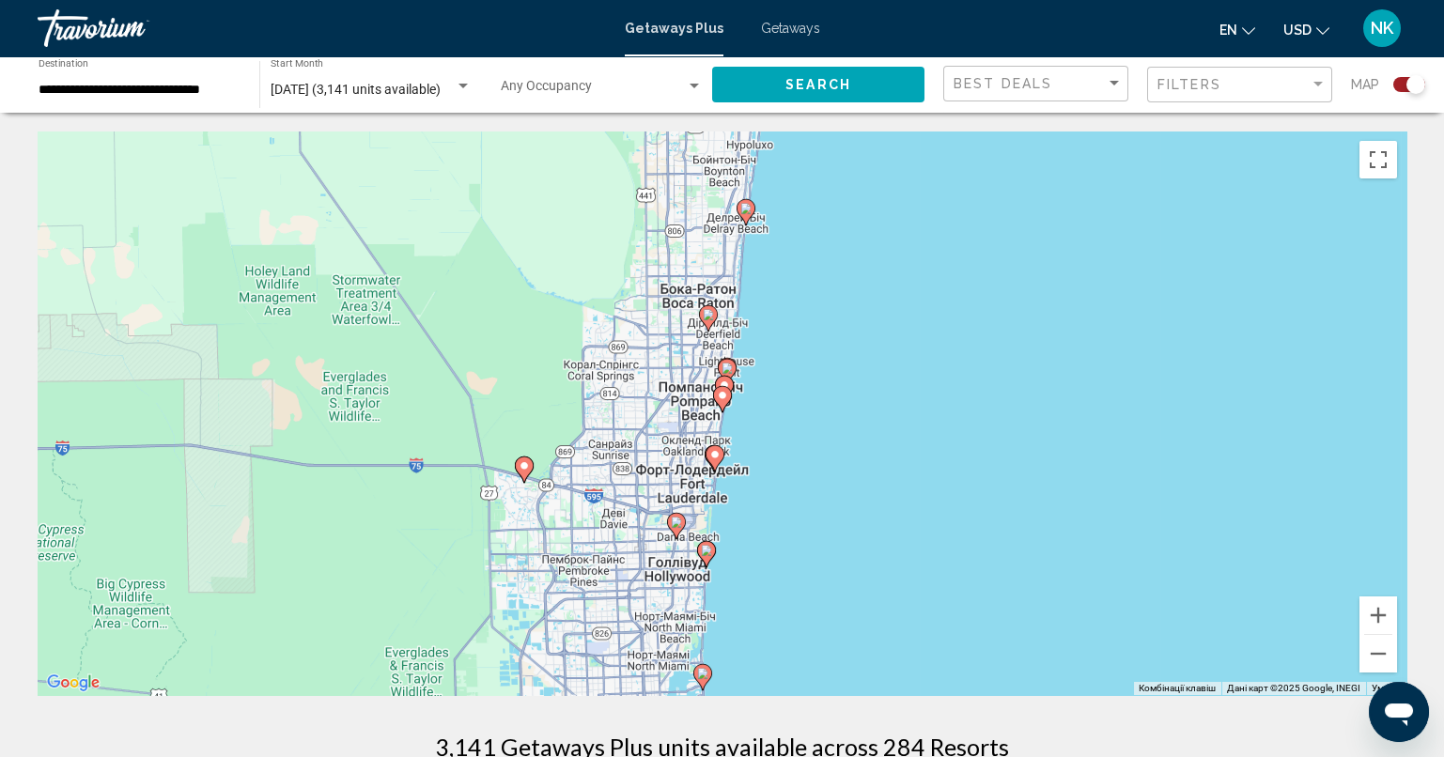
click at [675, 529] on icon "Main content" at bounding box center [675, 526] width 17 height 24
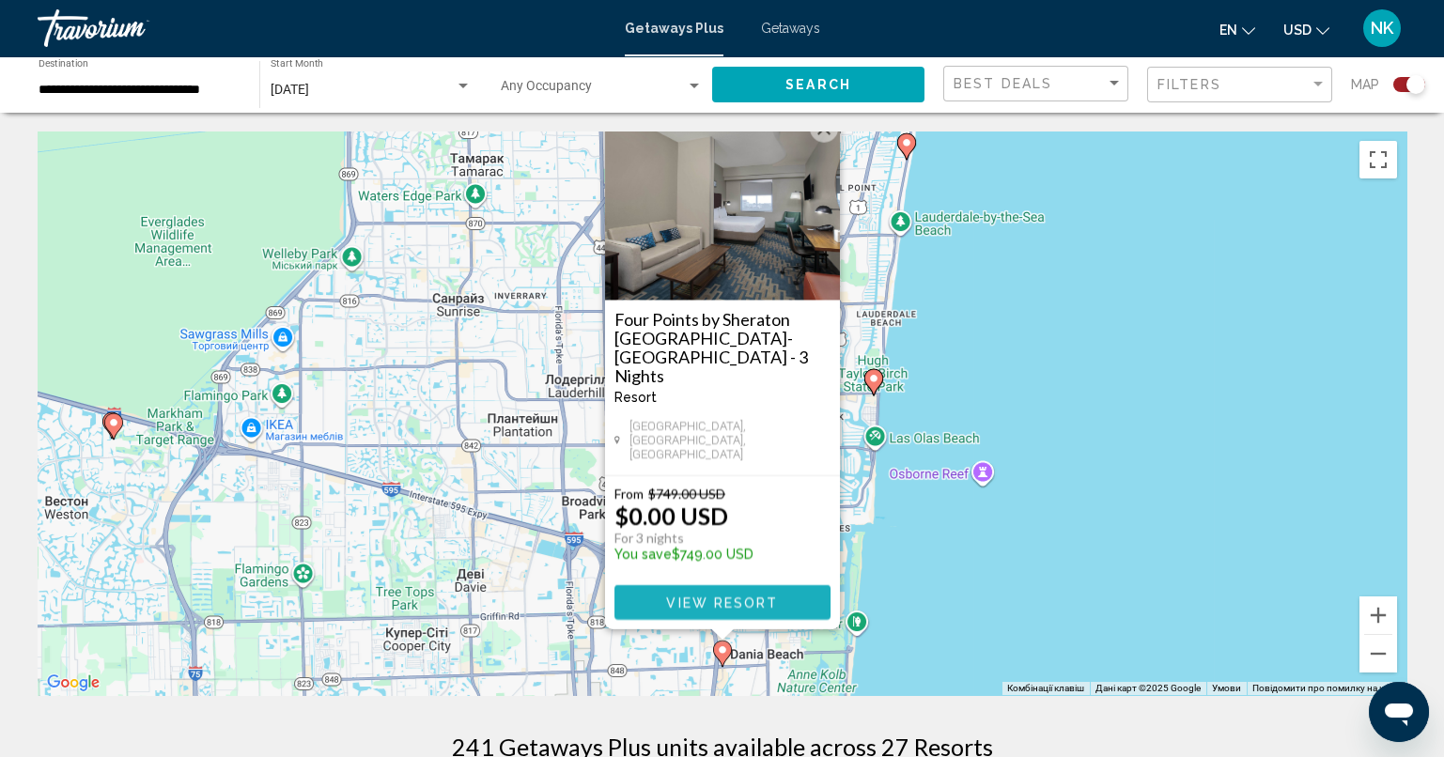
click at [796, 613] on button "View Resort" at bounding box center [722, 602] width 216 height 35
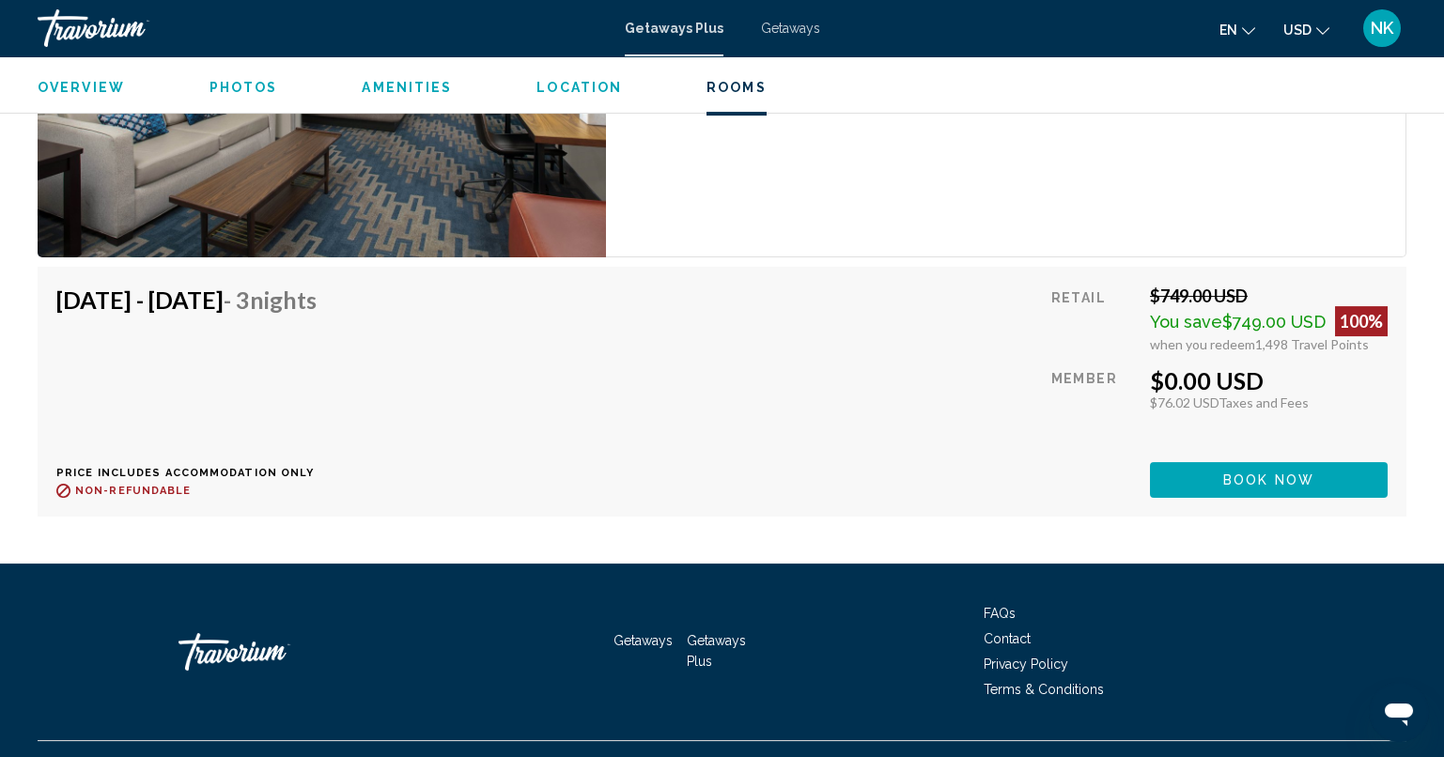
scroll to position [3814, 0]
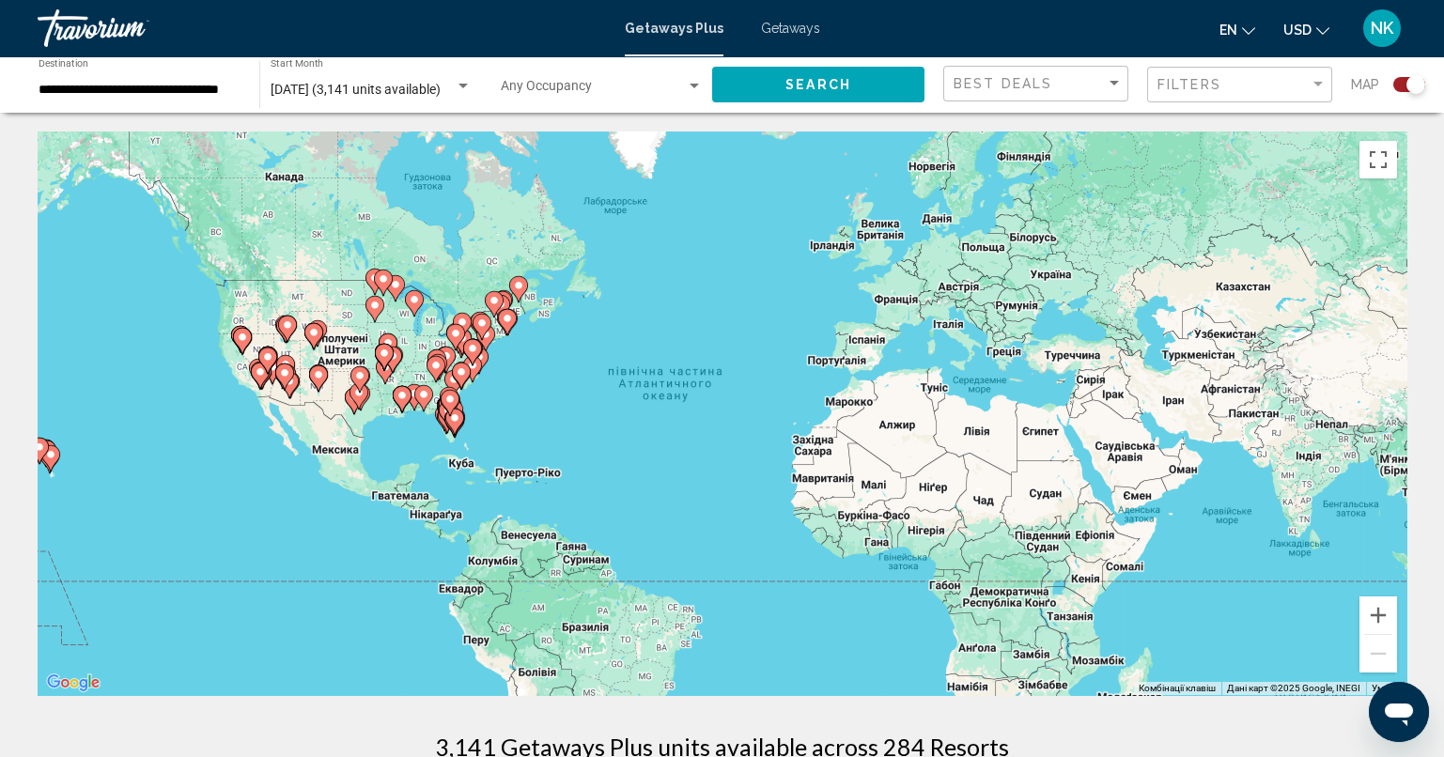
click at [440, 415] on gmp-advanced-marker "Main content" at bounding box center [449, 403] width 19 height 28
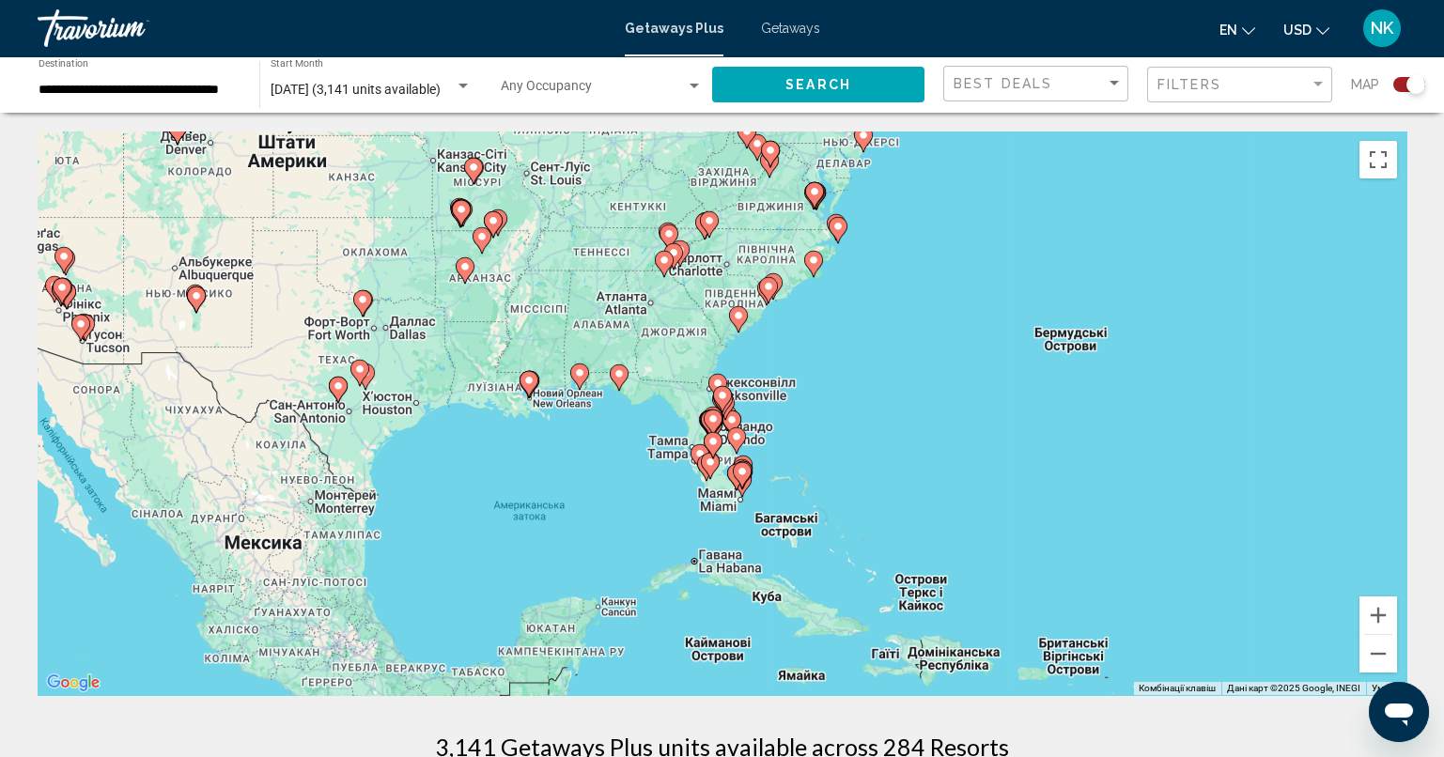
click at [729, 441] on icon "Main content" at bounding box center [735, 440] width 17 height 24
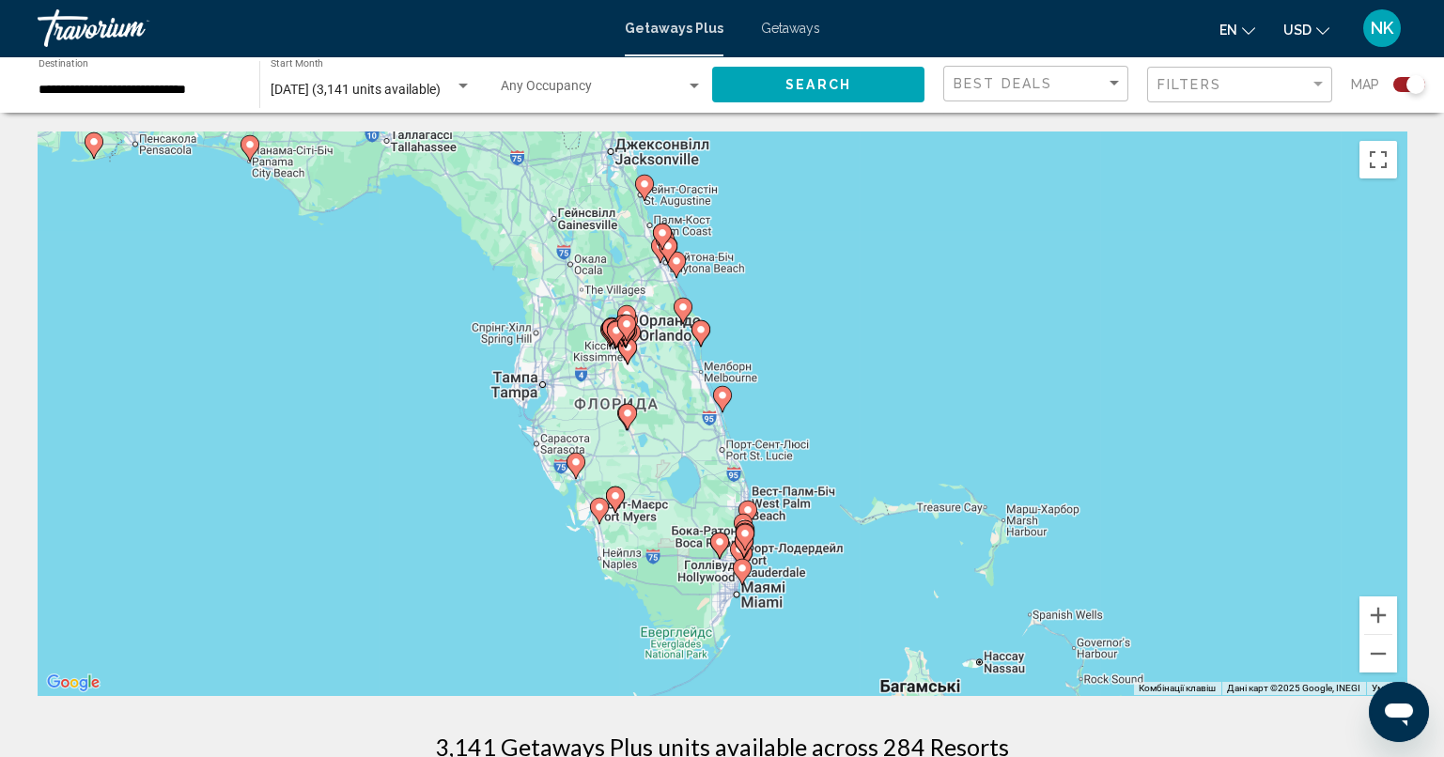
click at [631, 346] on gmp-advanced-marker "Main content" at bounding box center [625, 333] width 19 height 28
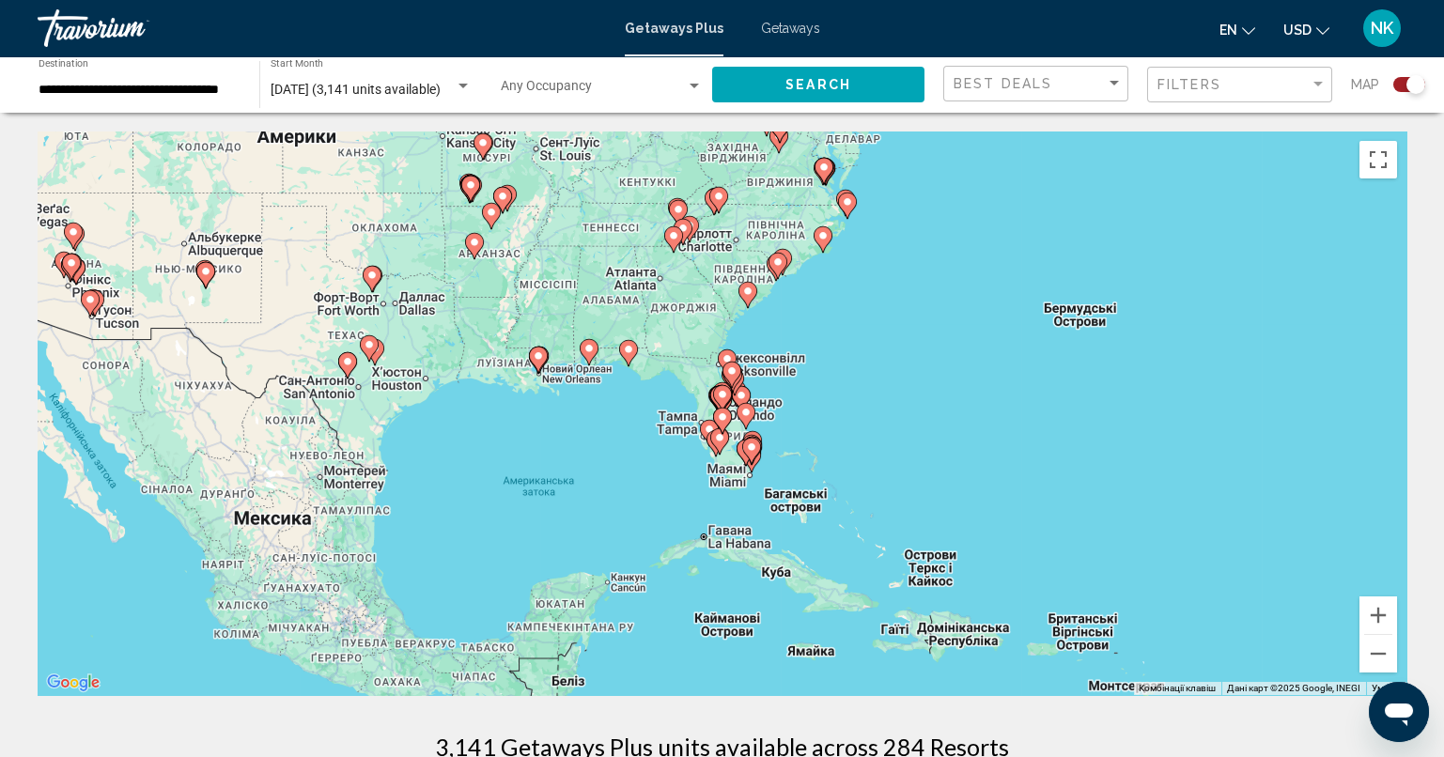
click at [720, 445] on icon "Main content" at bounding box center [718, 441] width 17 height 24
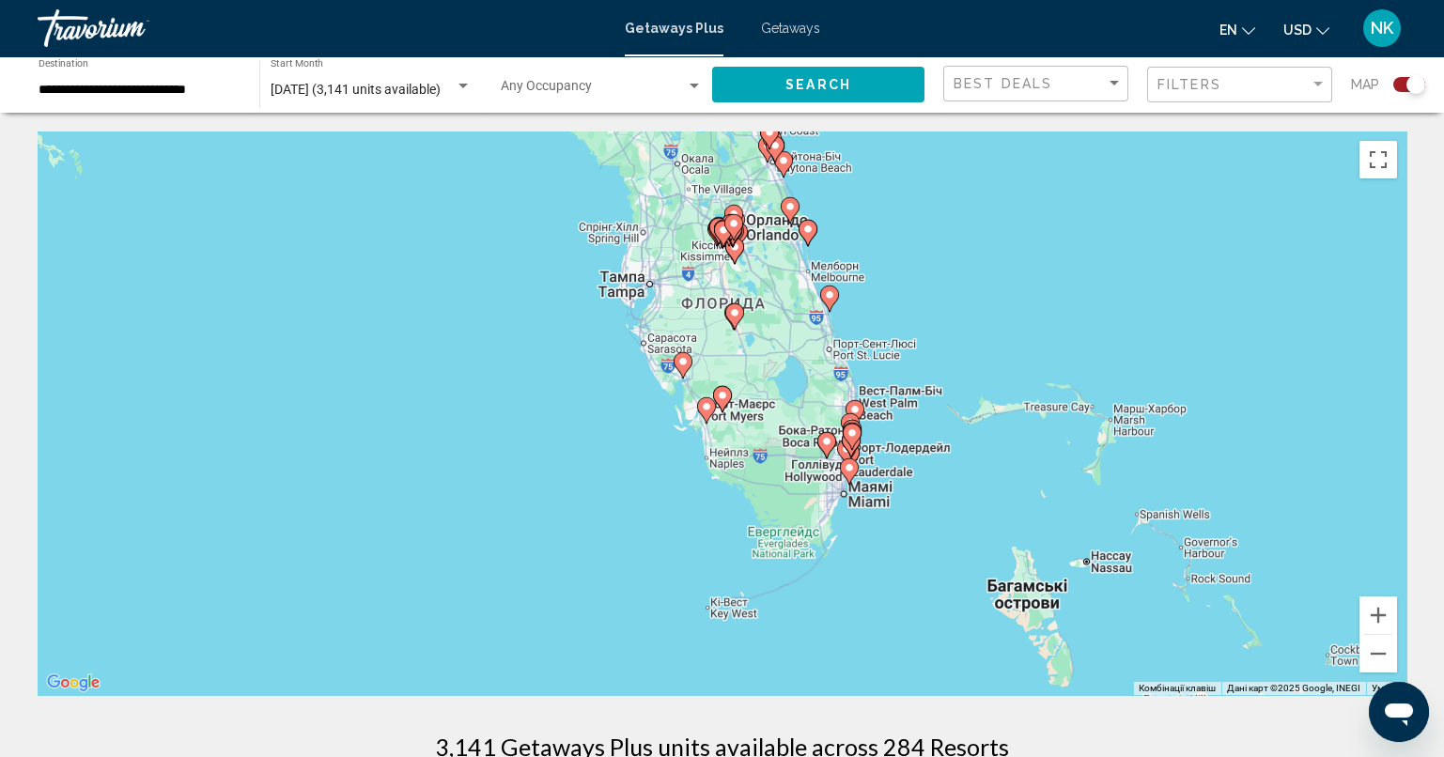
click at [719, 404] on icon "Main content" at bounding box center [721, 399] width 17 height 24
type input "**********"
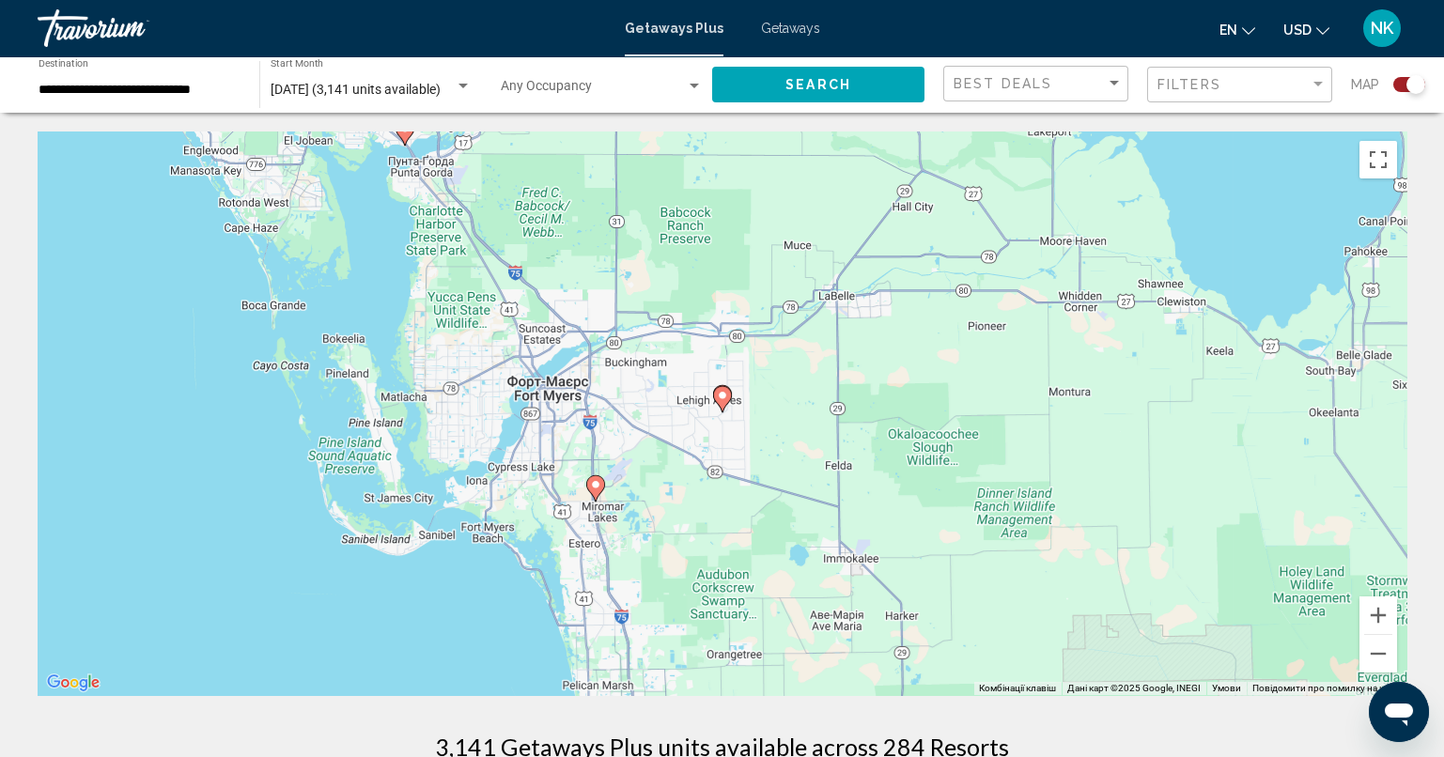
click at [729, 399] on icon "Main content" at bounding box center [722, 399] width 19 height 26
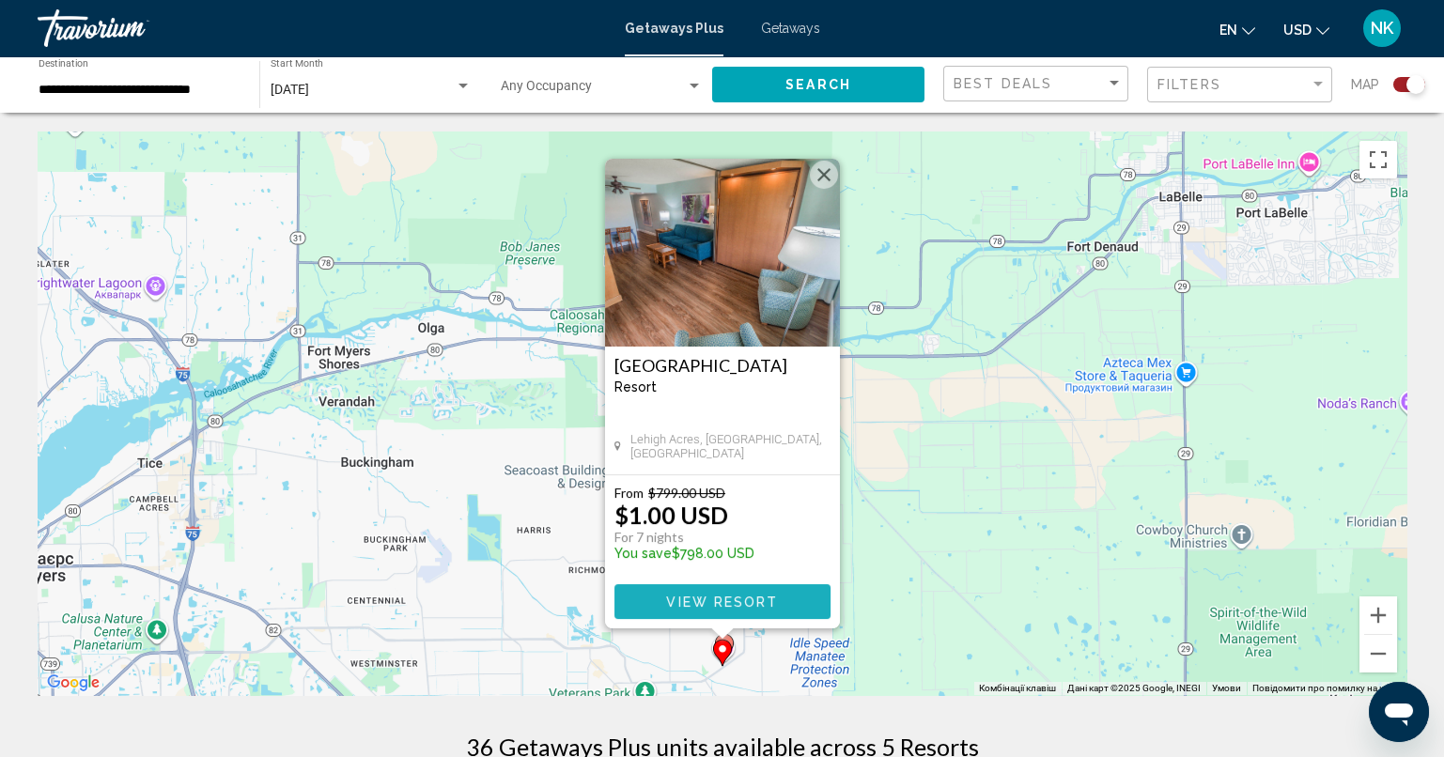
click at [705, 597] on span "View Resort" at bounding box center [722, 602] width 112 height 15
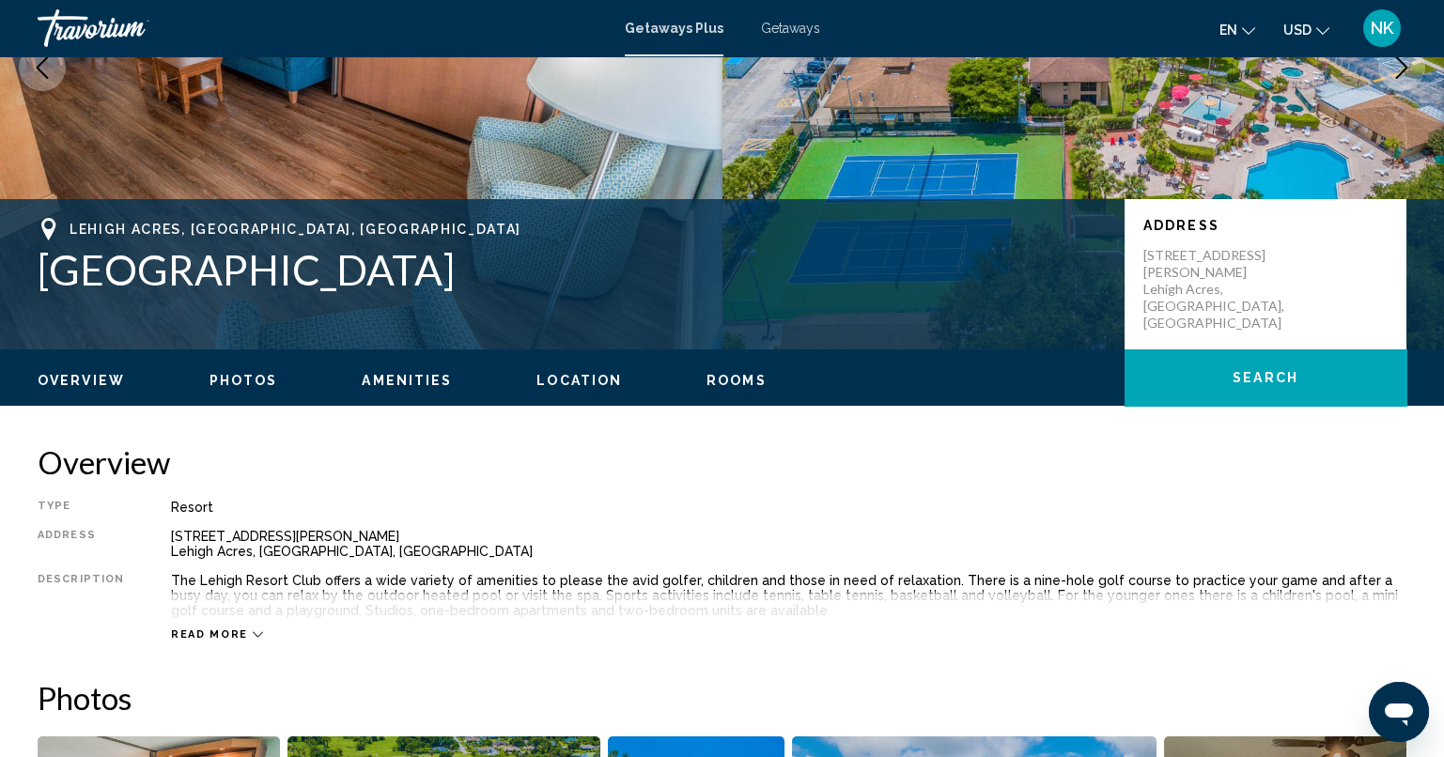
scroll to position [309, 0]
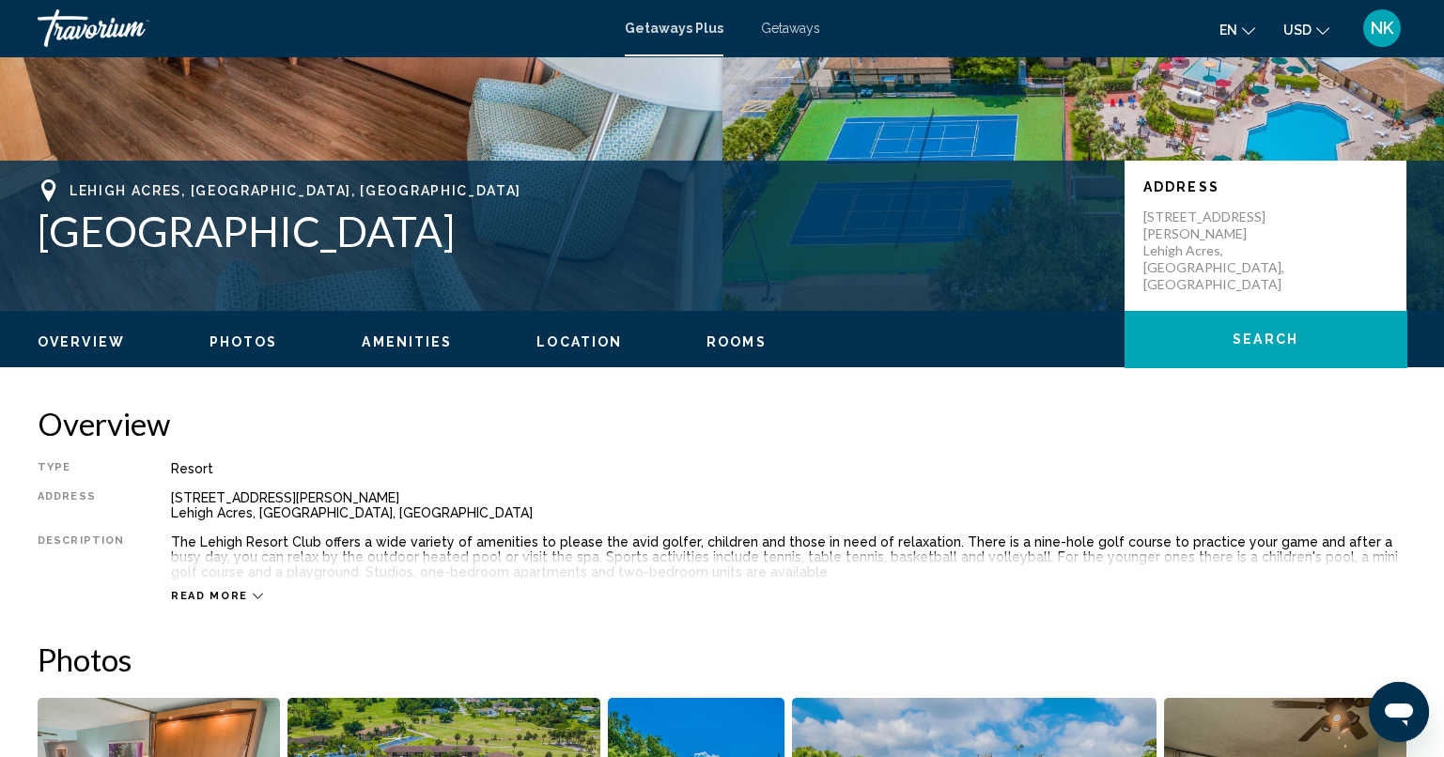
click at [204, 595] on span "Read more" at bounding box center [209, 596] width 77 height 12
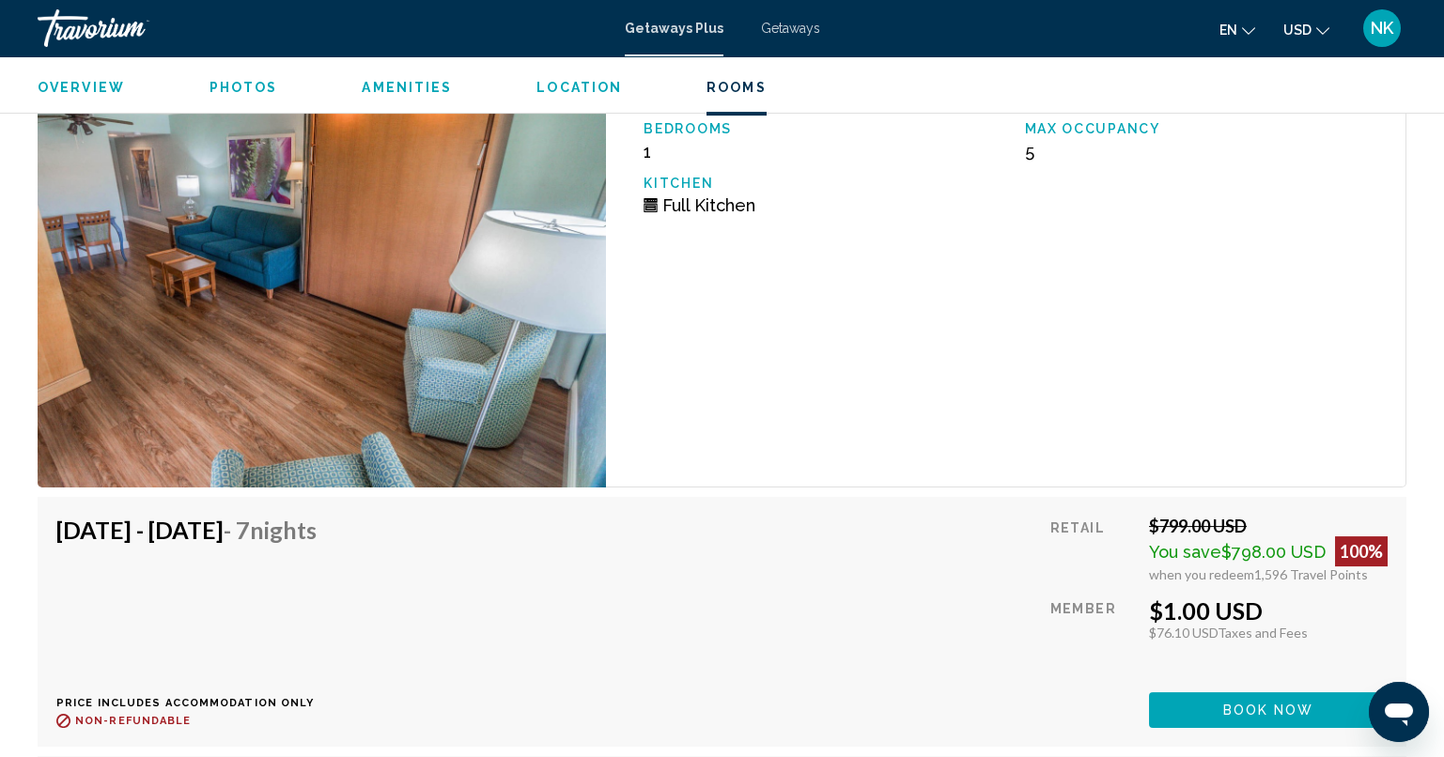
scroll to position [3632, 0]
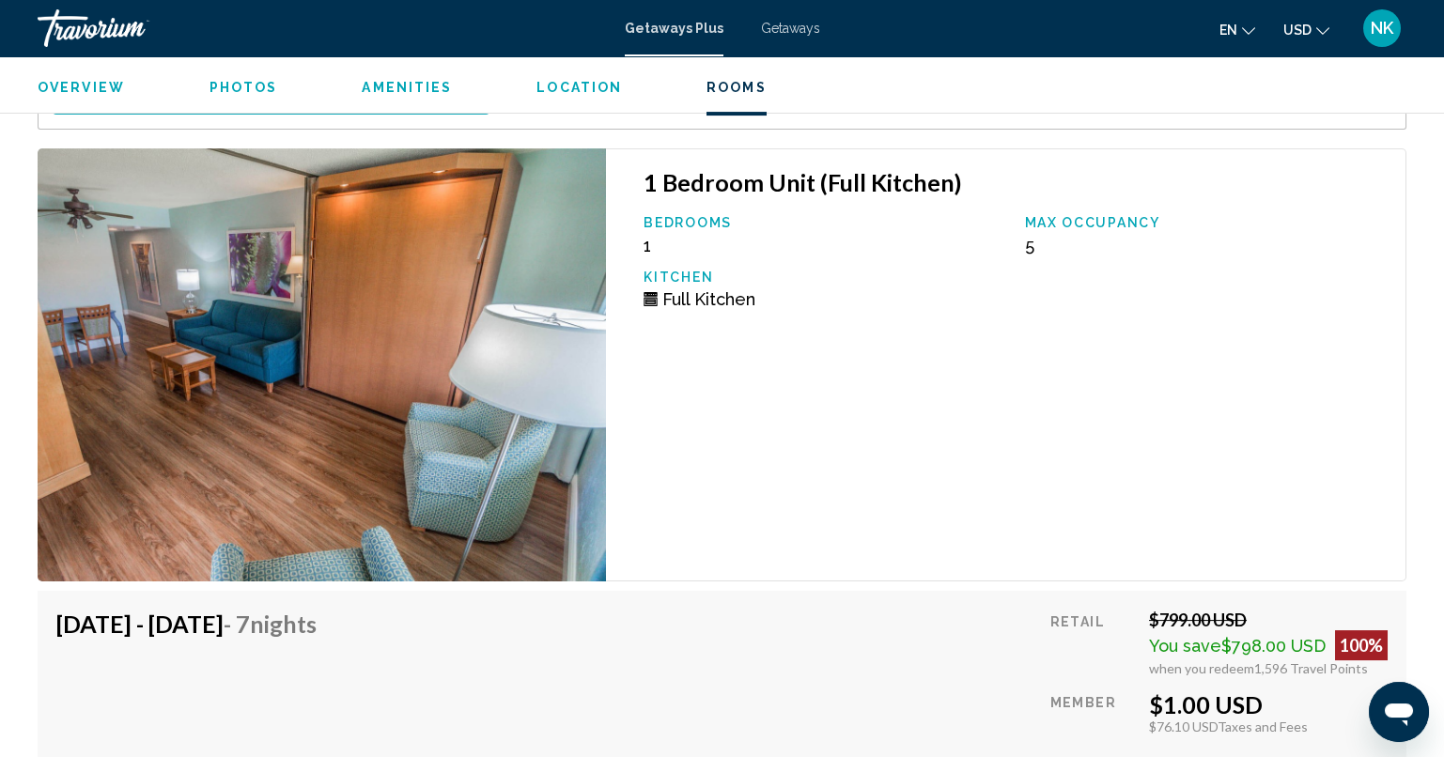
click at [262, 94] on span "Photos" at bounding box center [243, 87] width 69 height 15
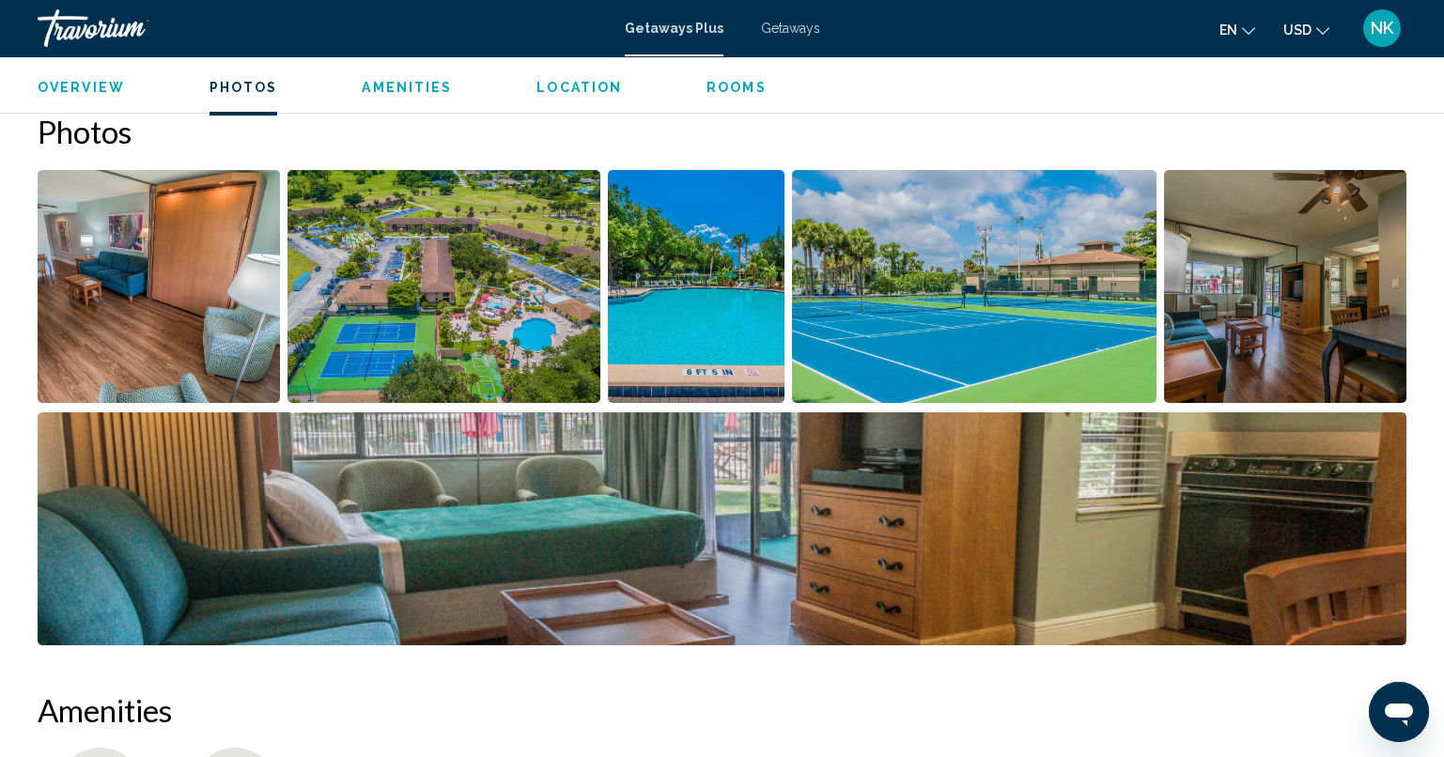
scroll to position [837, 0]
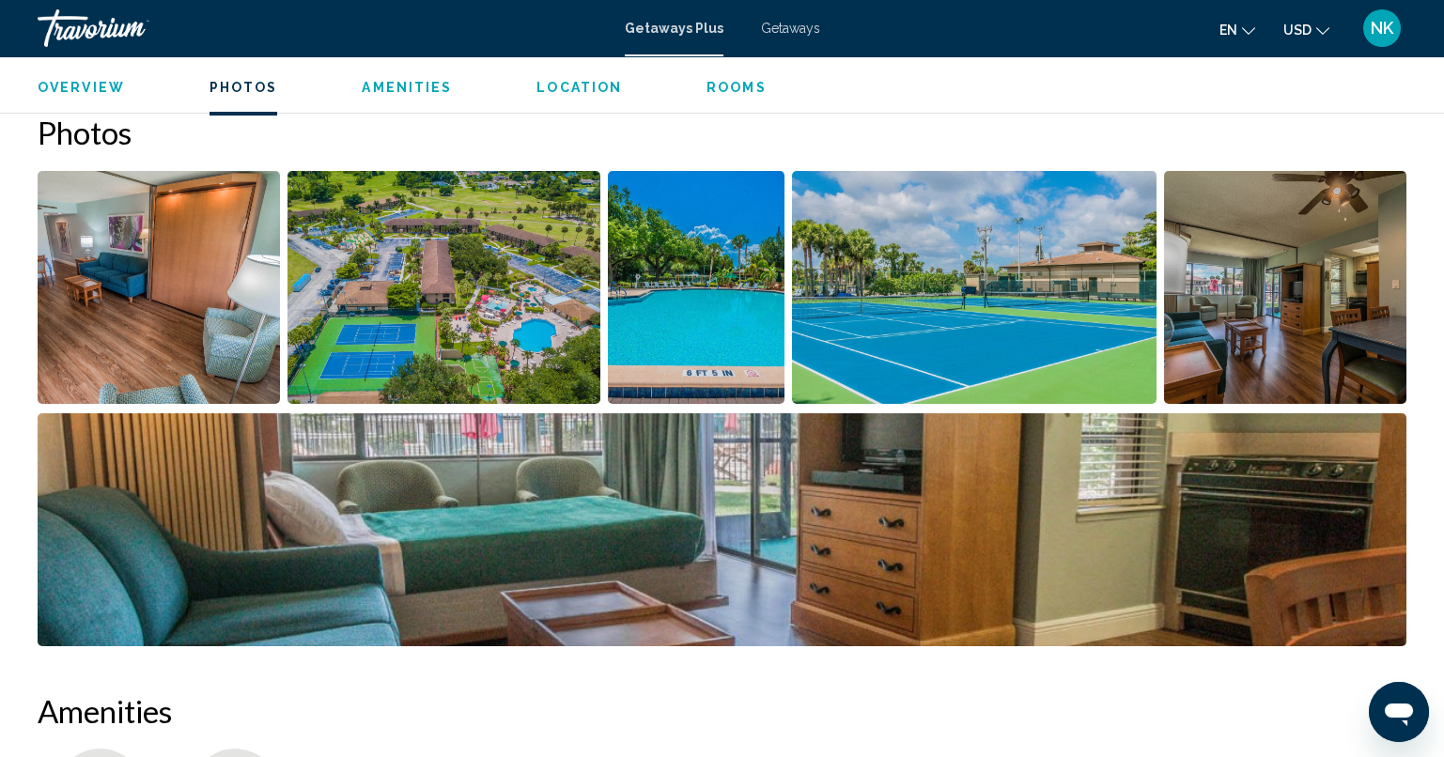
click at [262, 94] on span "Photos" at bounding box center [243, 87] width 69 height 15
click at [100, 243] on img "Open full-screen image slider" at bounding box center [159, 287] width 242 height 233
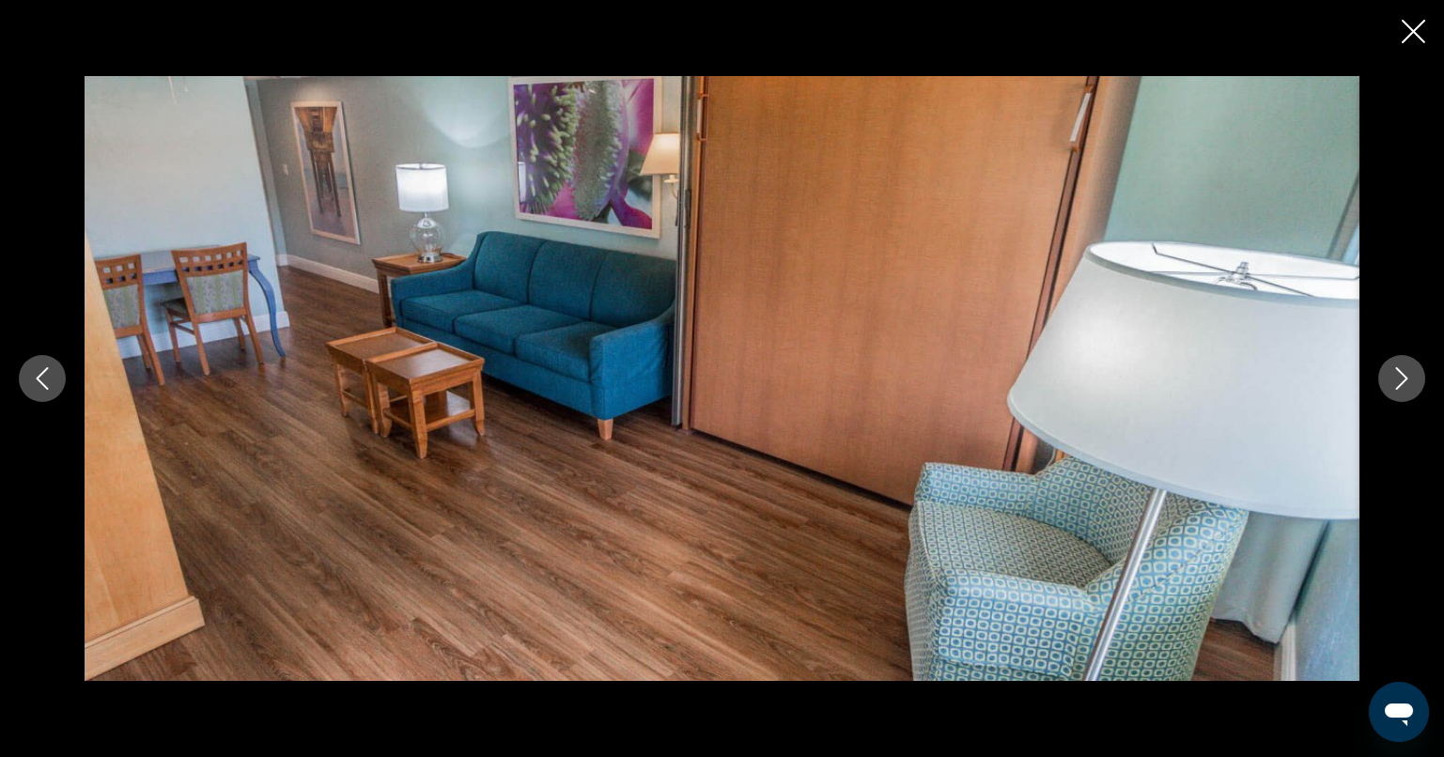
click at [1414, 368] on button "Next image" at bounding box center [1401, 378] width 47 height 47
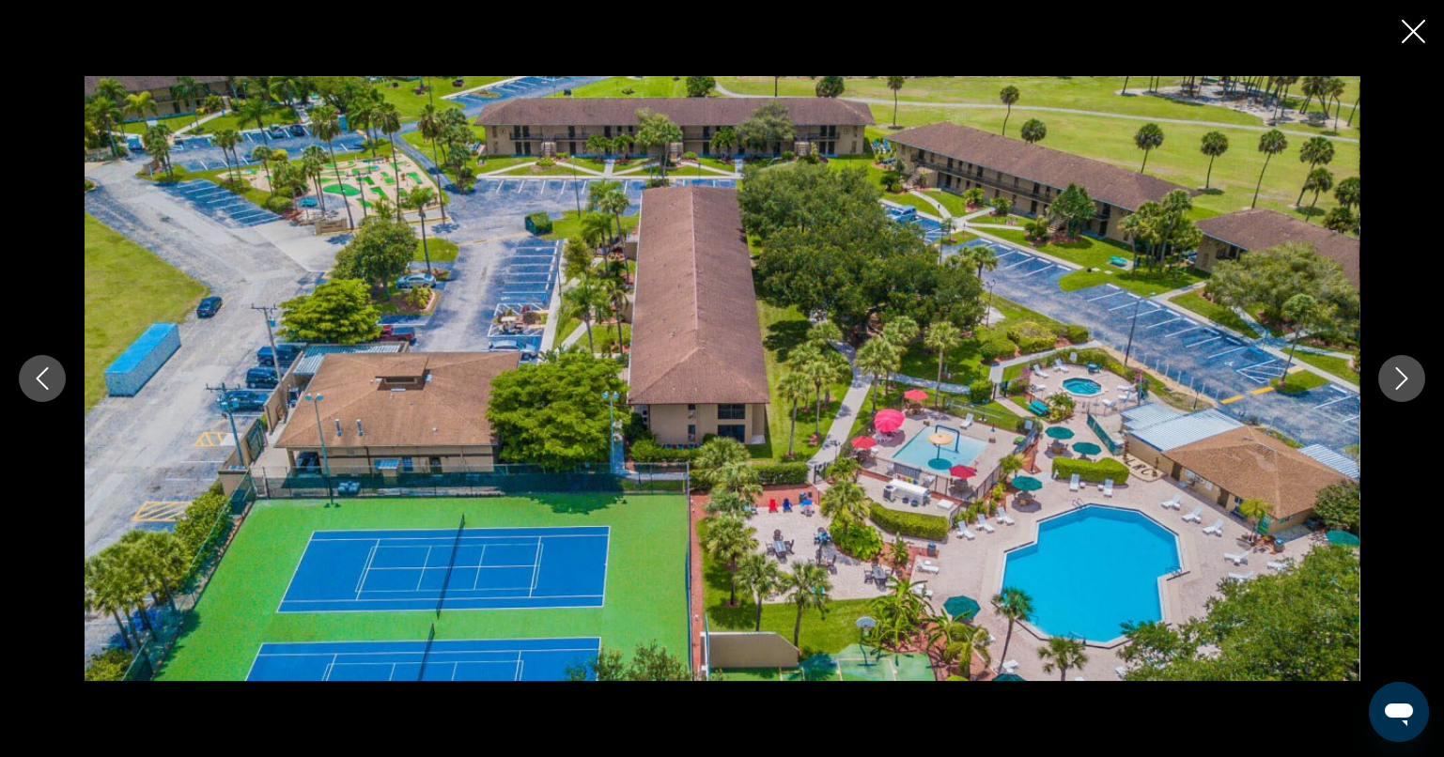
click at [1414, 368] on button "Next image" at bounding box center [1401, 378] width 47 height 47
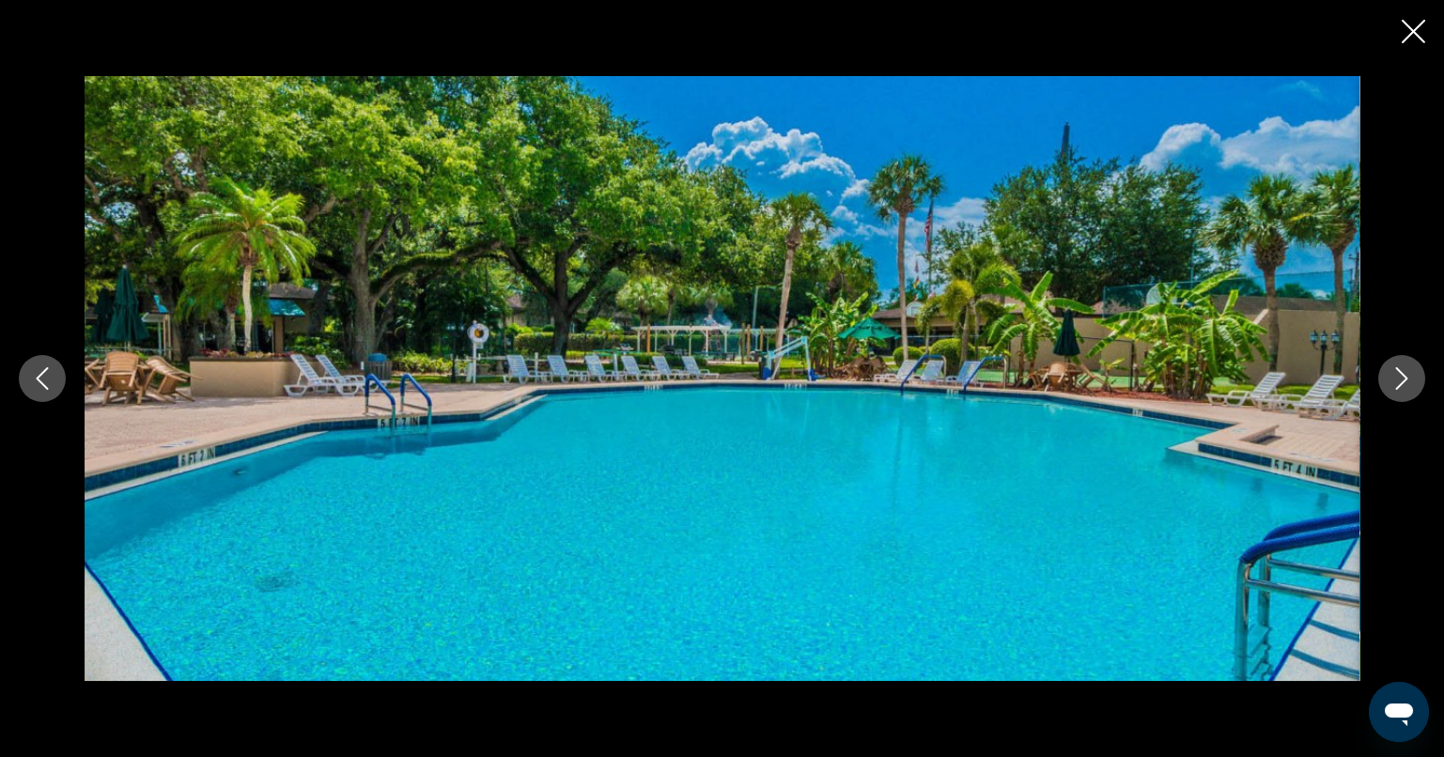
click at [1414, 368] on button "Next image" at bounding box center [1401, 378] width 47 height 47
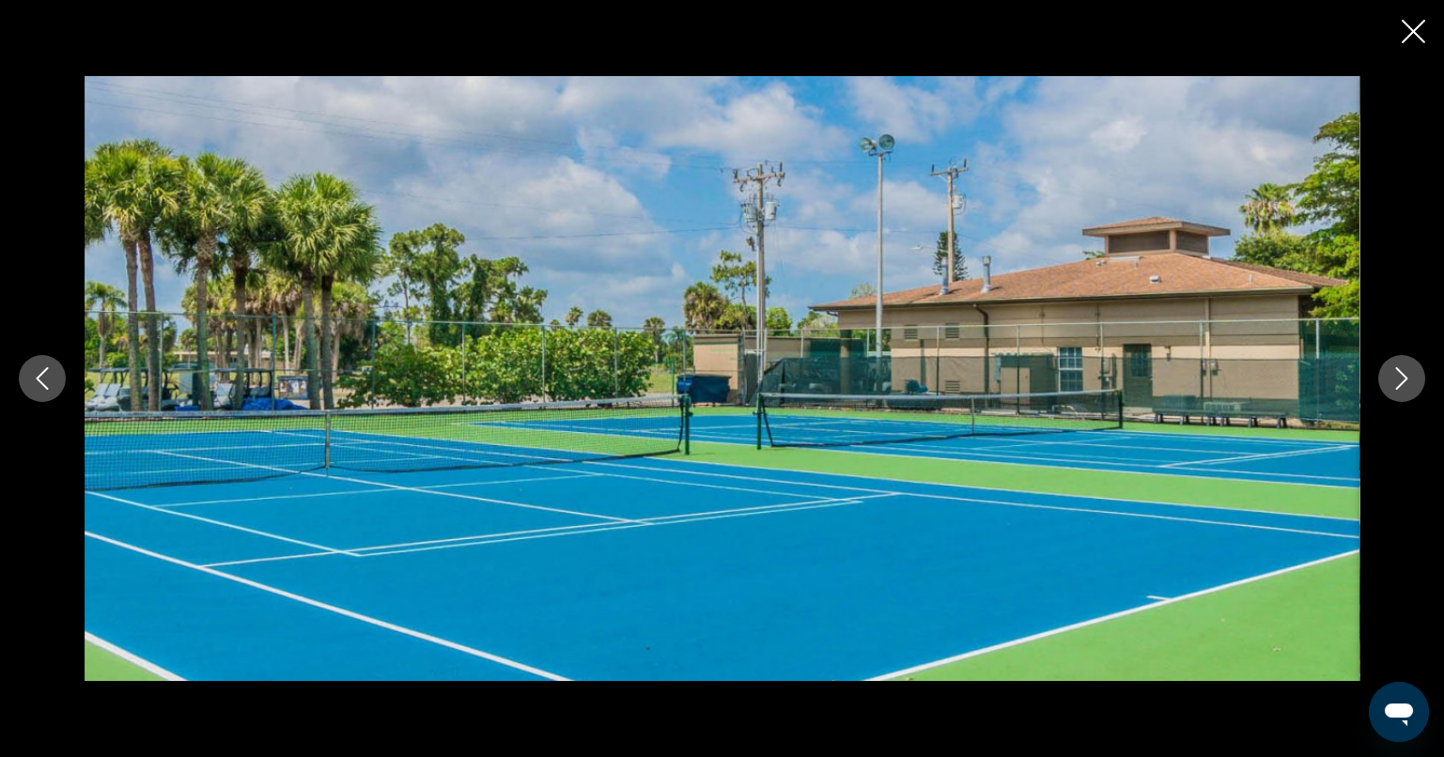
click at [1414, 368] on button "Next image" at bounding box center [1401, 378] width 47 height 47
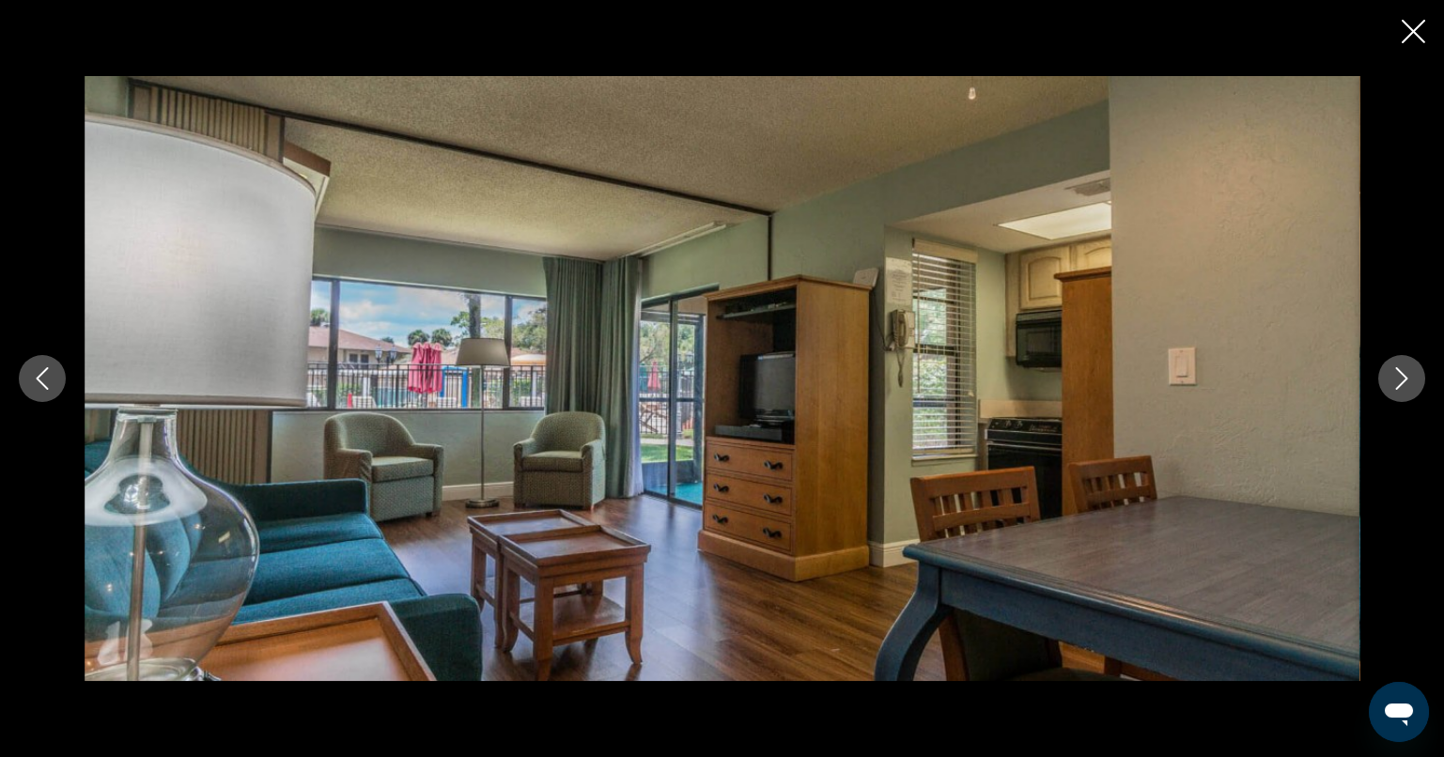
click at [1414, 368] on button "Next image" at bounding box center [1401, 378] width 47 height 47
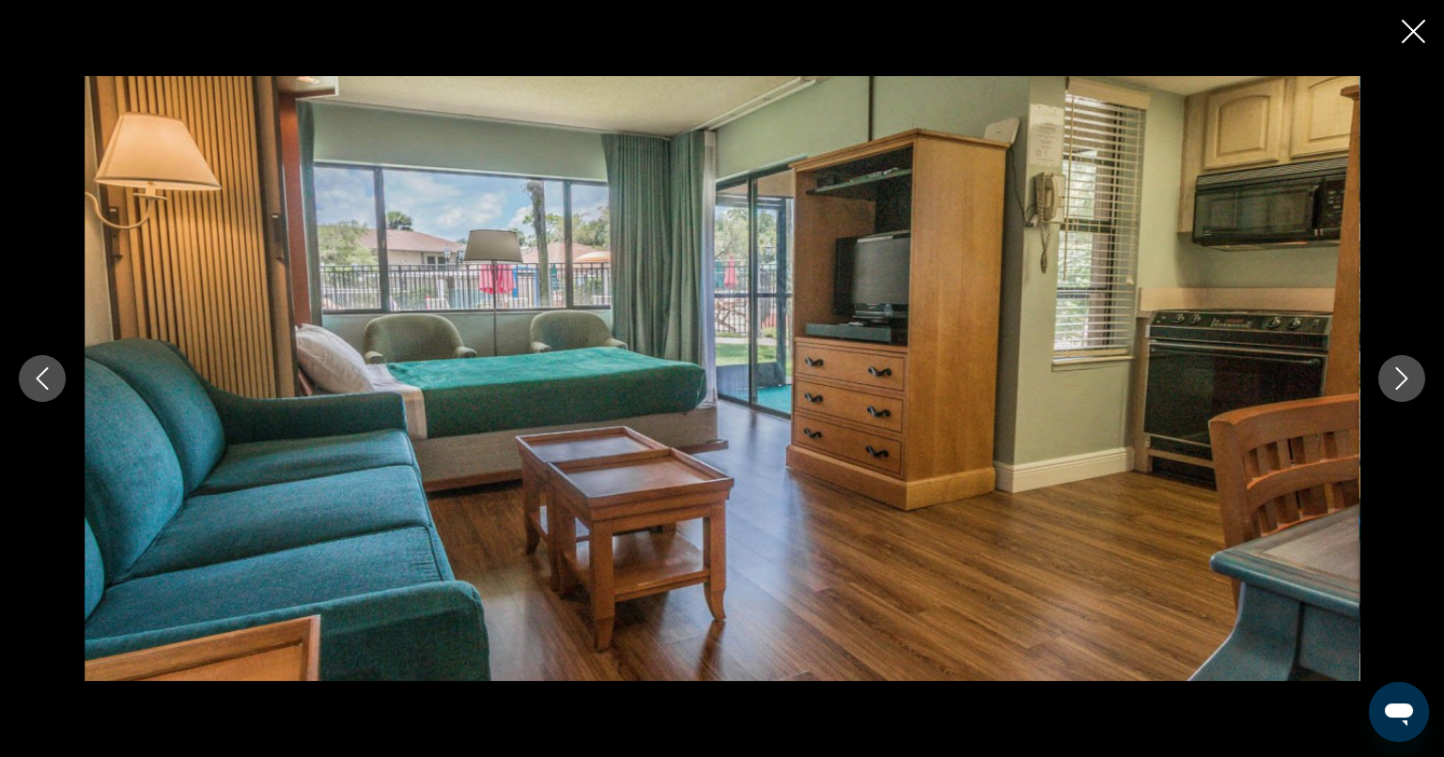
click at [1414, 368] on button "Next image" at bounding box center [1401, 378] width 47 height 47
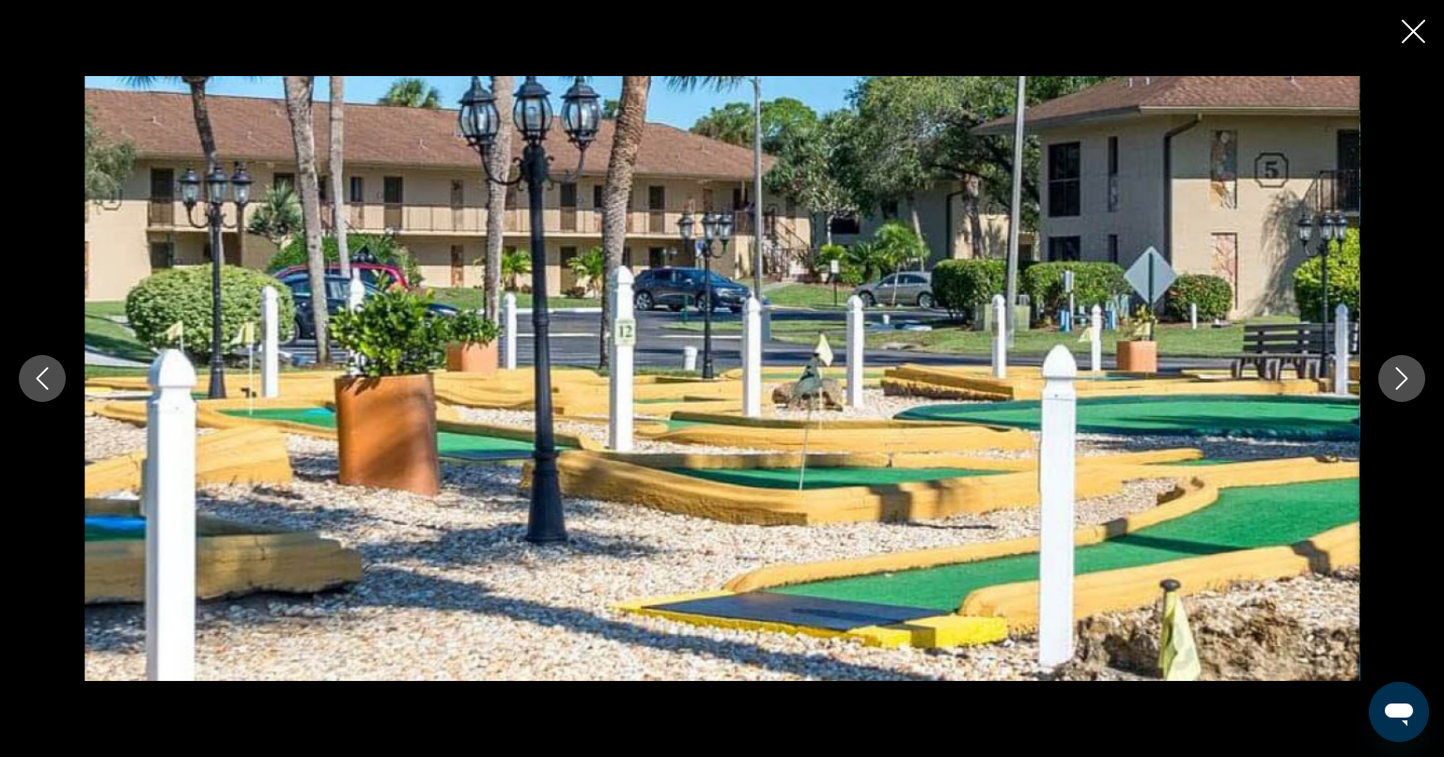
click at [1414, 368] on button "Next image" at bounding box center [1401, 378] width 47 height 47
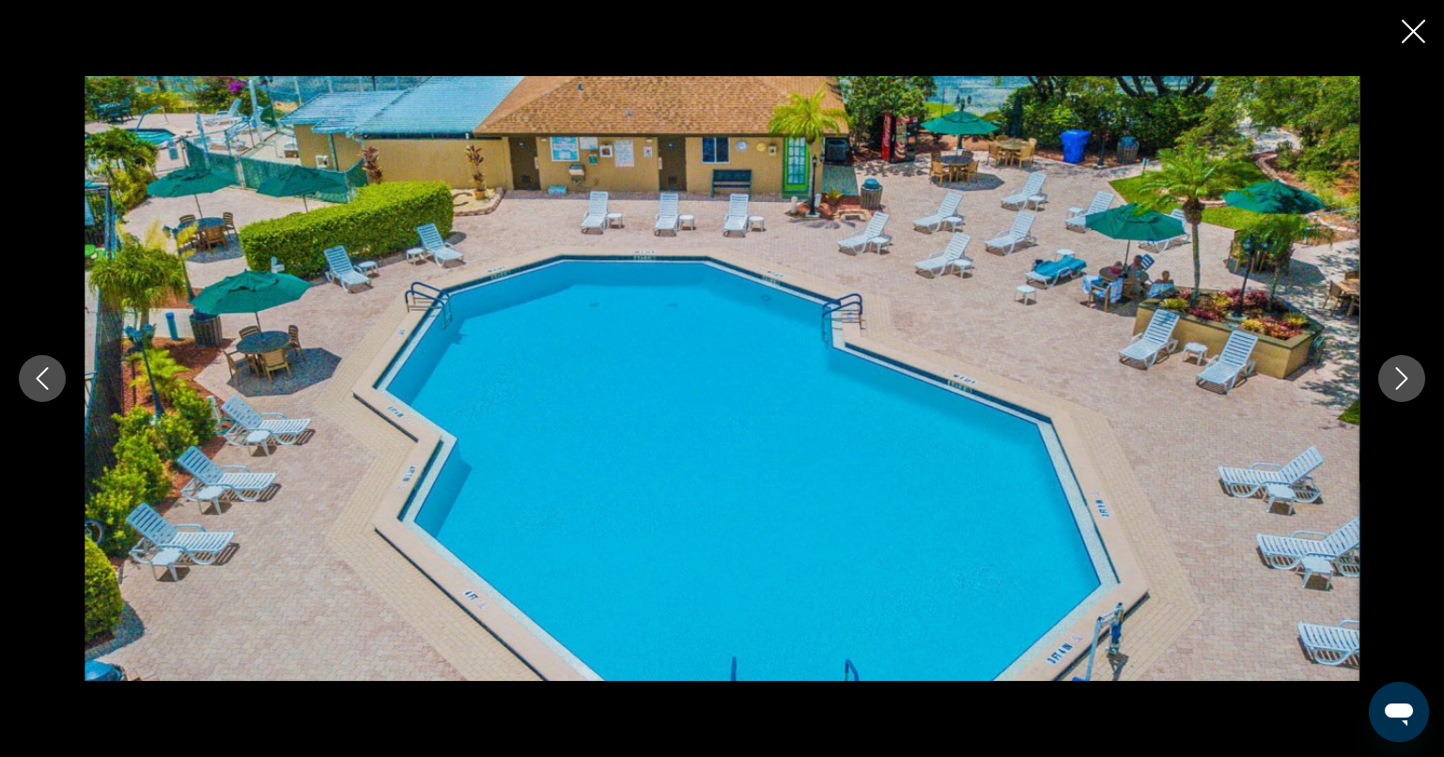
click at [1414, 368] on button "Next image" at bounding box center [1401, 378] width 47 height 47
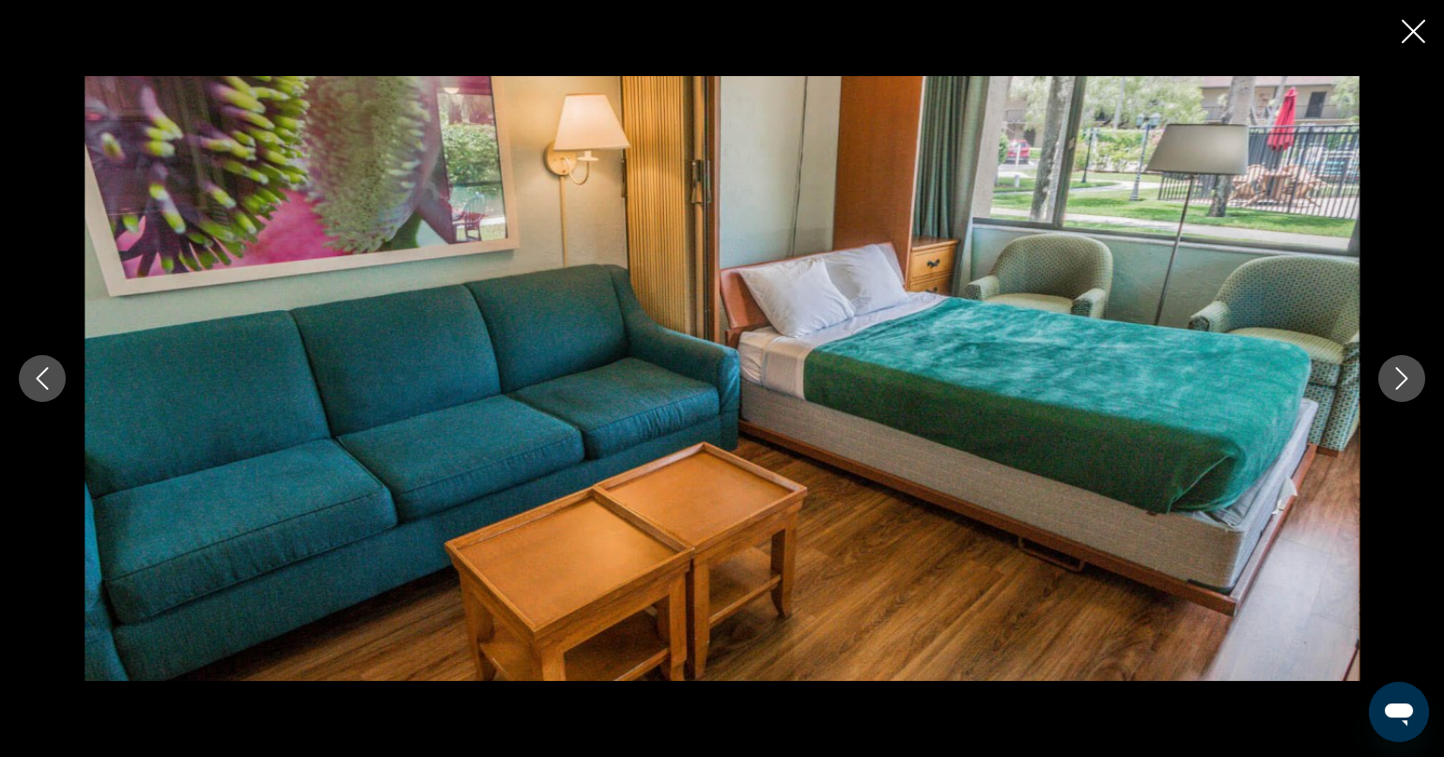
click at [1414, 368] on button "Next image" at bounding box center [1401, 378] width 47 height 47
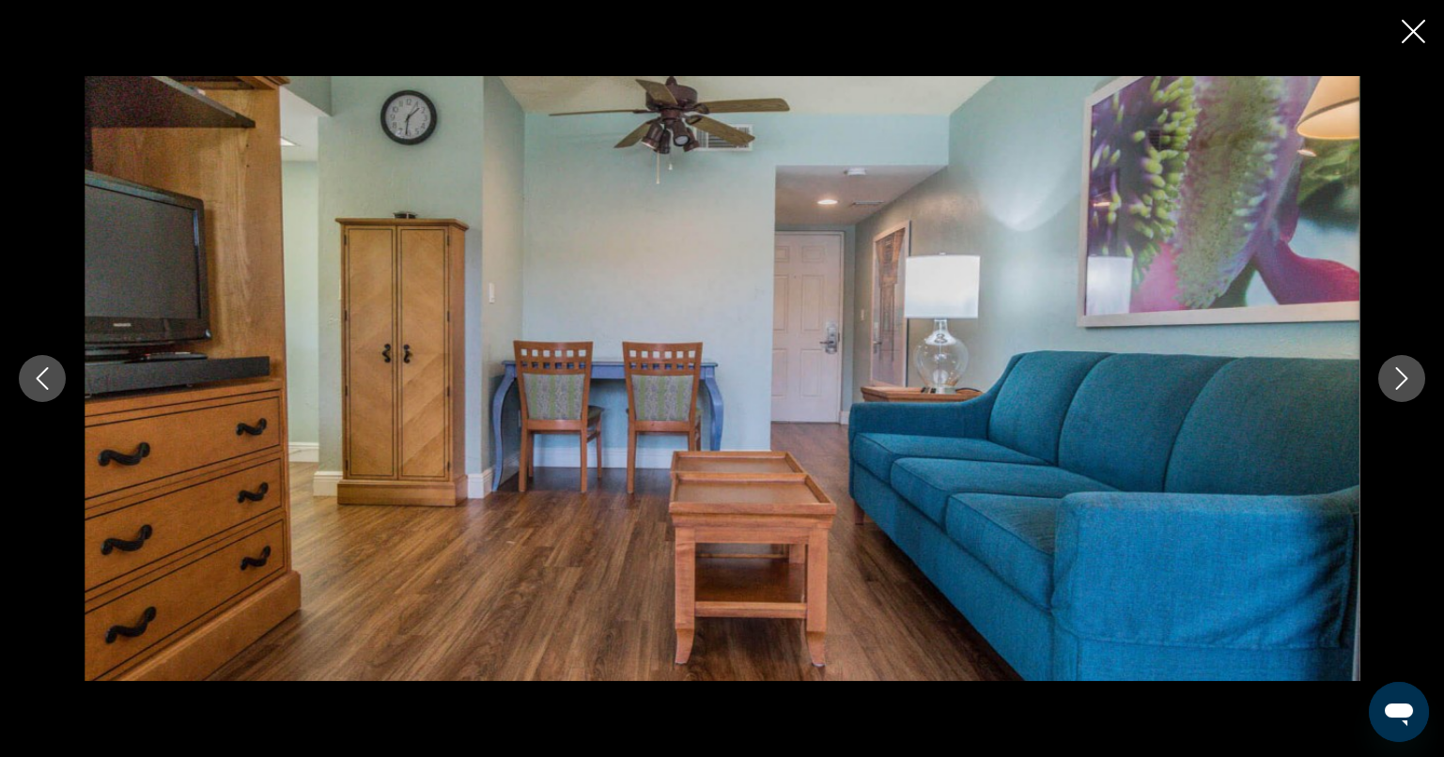
click at [1414, 368] on button "Next image" at bounding box center [1401, 378] width 47 height 47
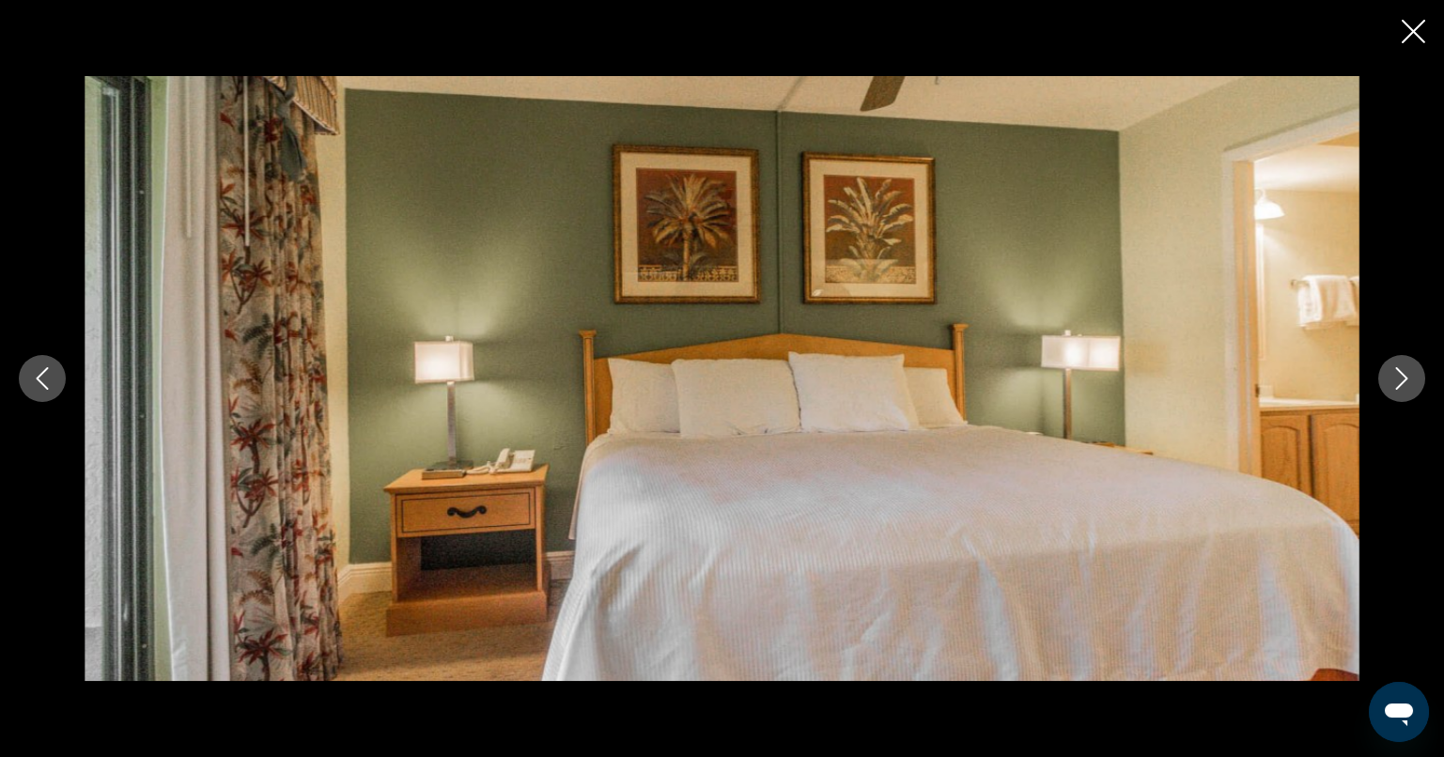
click at [1414, 368] on button "Next image" at bounding box center [1401, 378] width 47 height 47
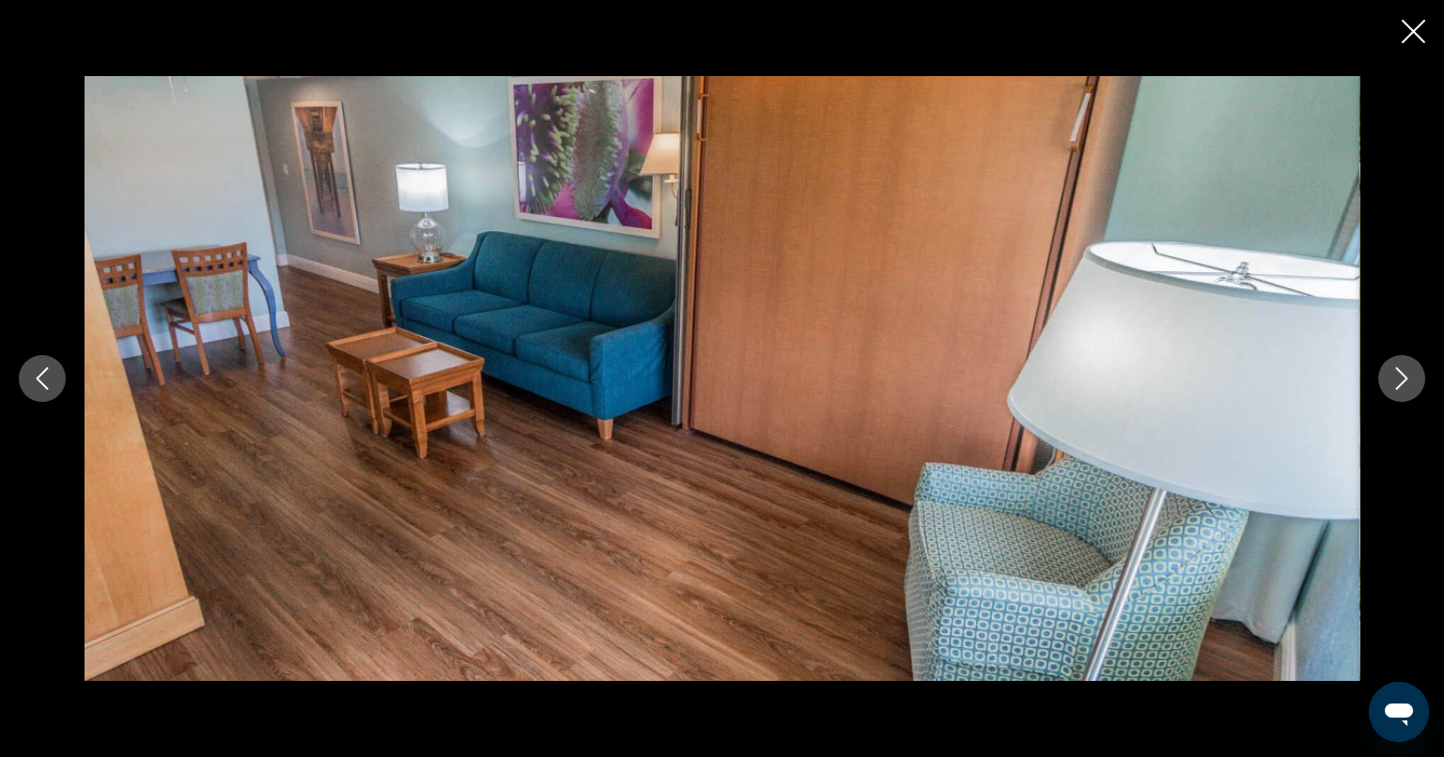
click at [1385, 17] on div "Main content" at bounding box center [722, 378] width 1444 height 757
click at [1402, 23] on icon "Close slideshow" at bounding box center [1412, 31] width 23 height 23
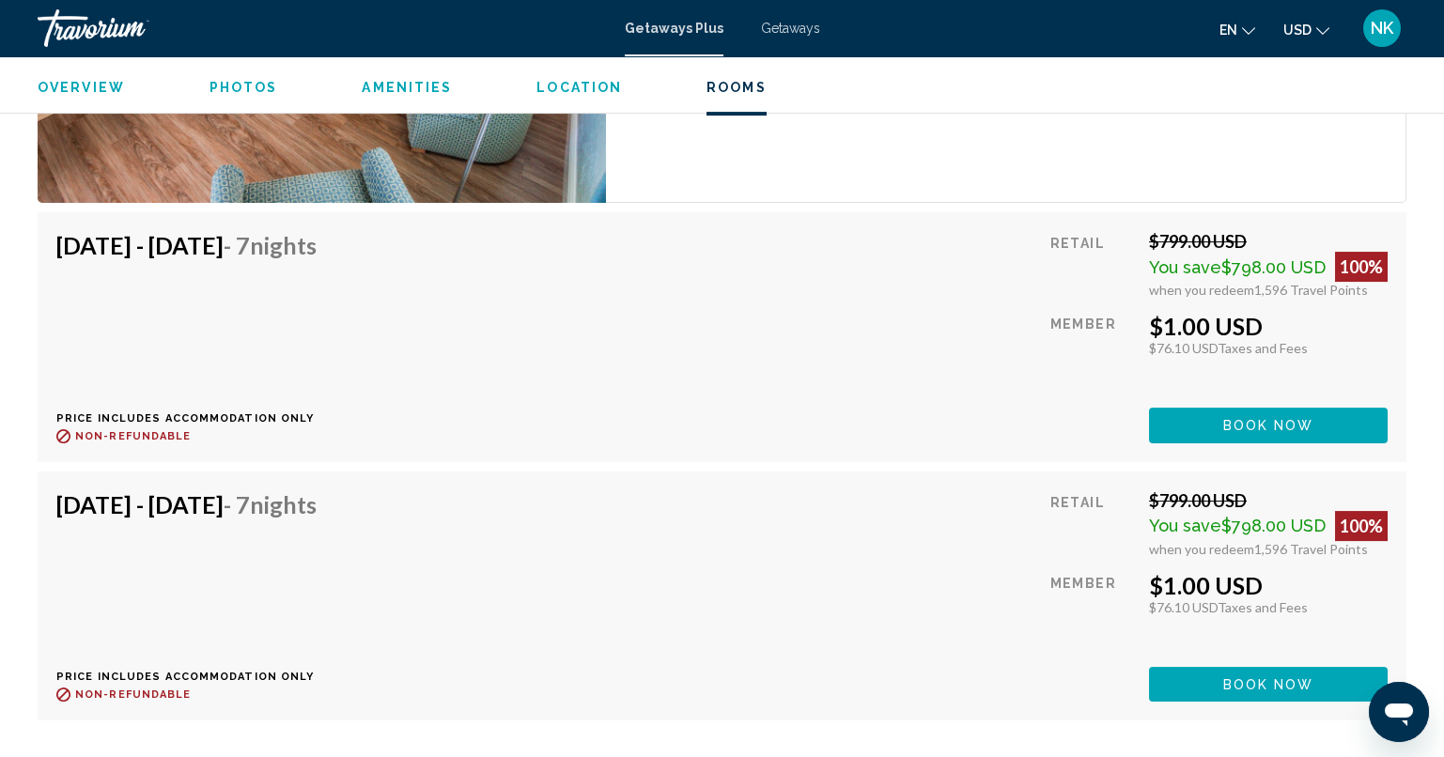
scroll to position [4001, 0]
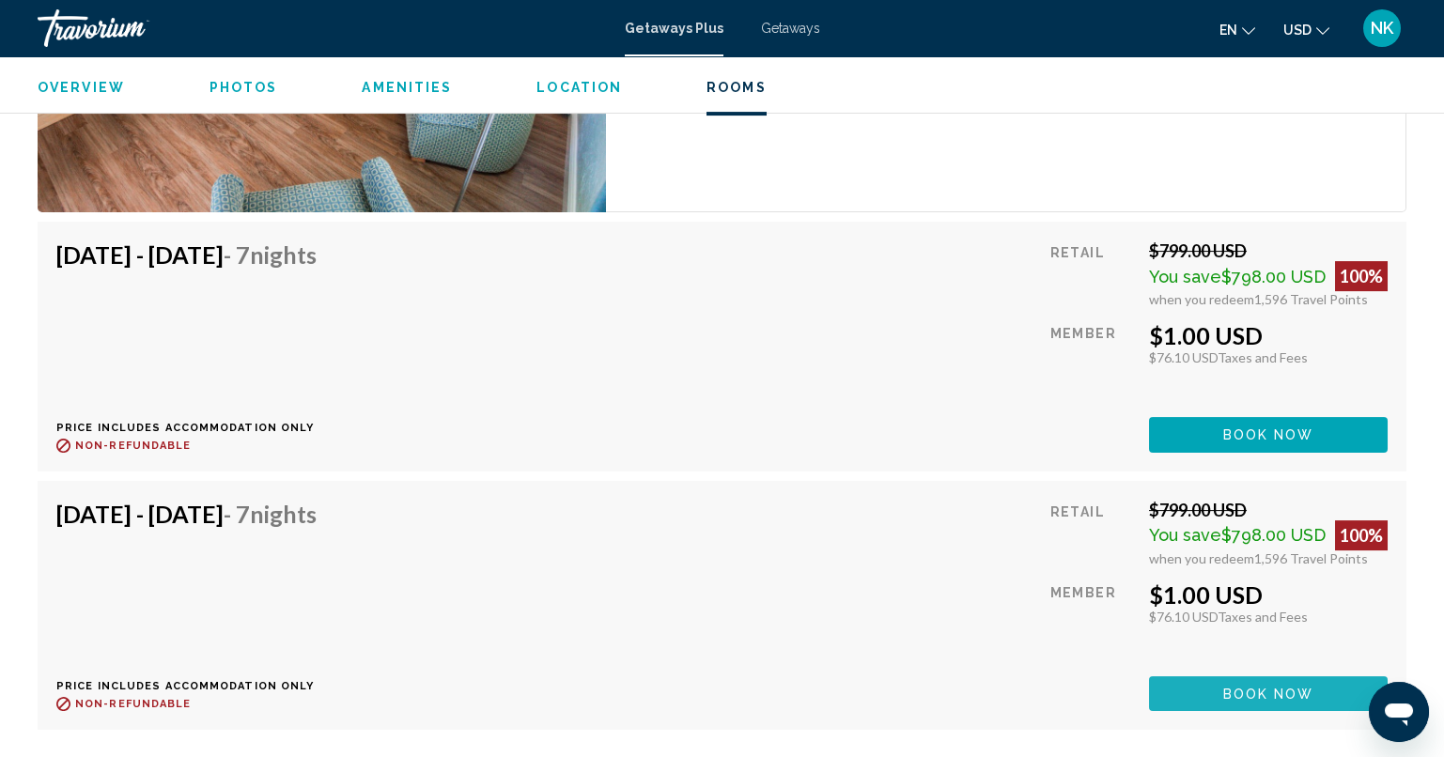
click at [1239, 687] on span "Book now" at bounding box center [1268, 694] width 91 height 15
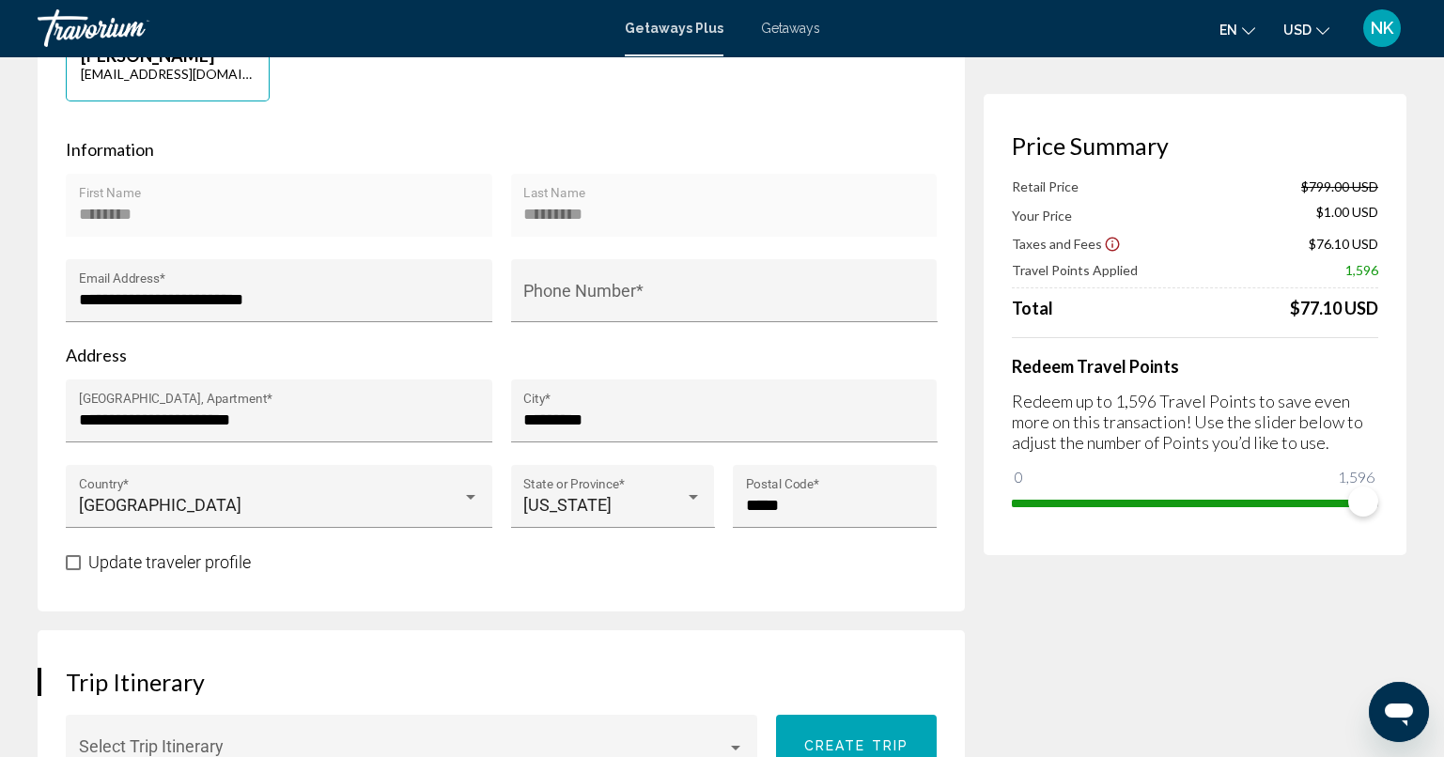
scroll to position [533, 0]
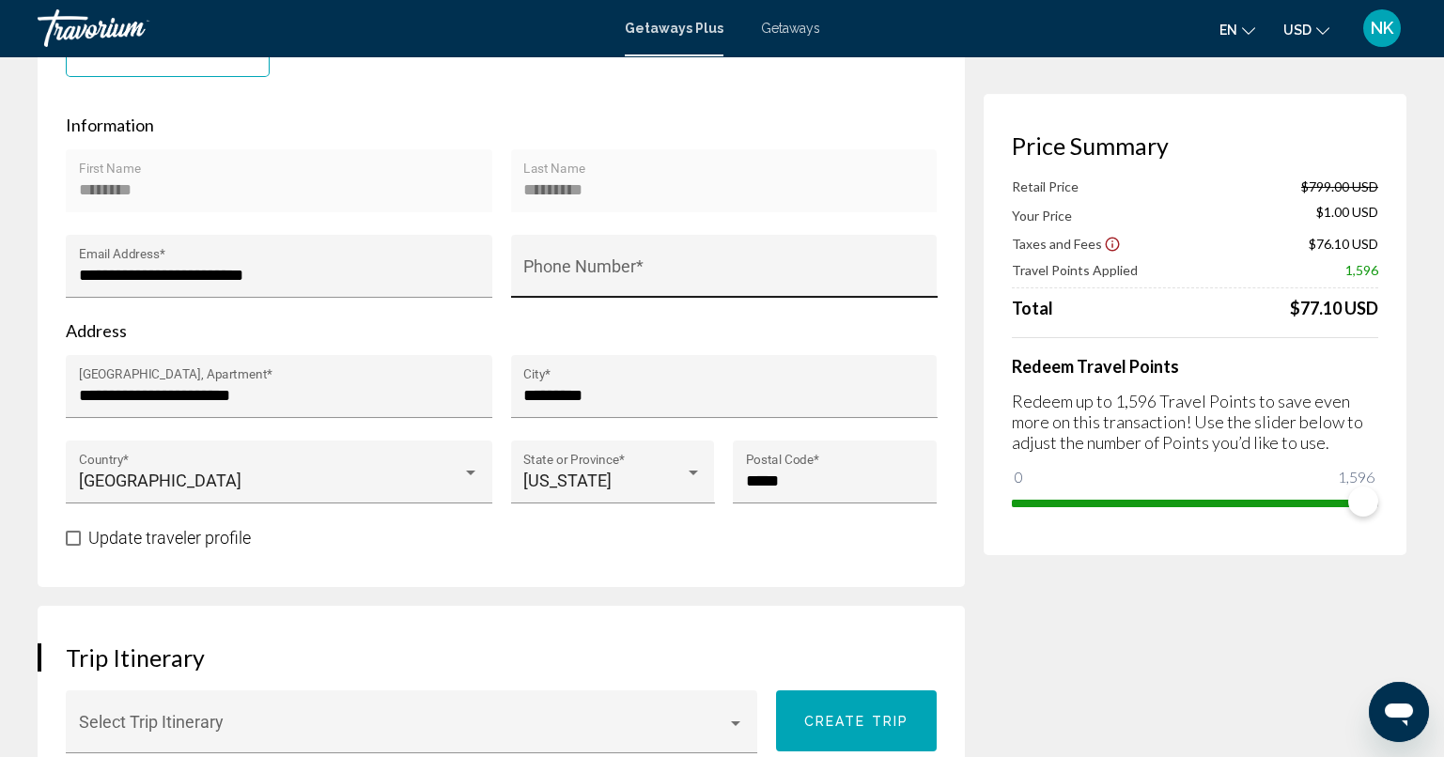
click at [855, 245] on div "Phone Number *" at bounding box center [724, 266] width 426 height 63
type input "**********"
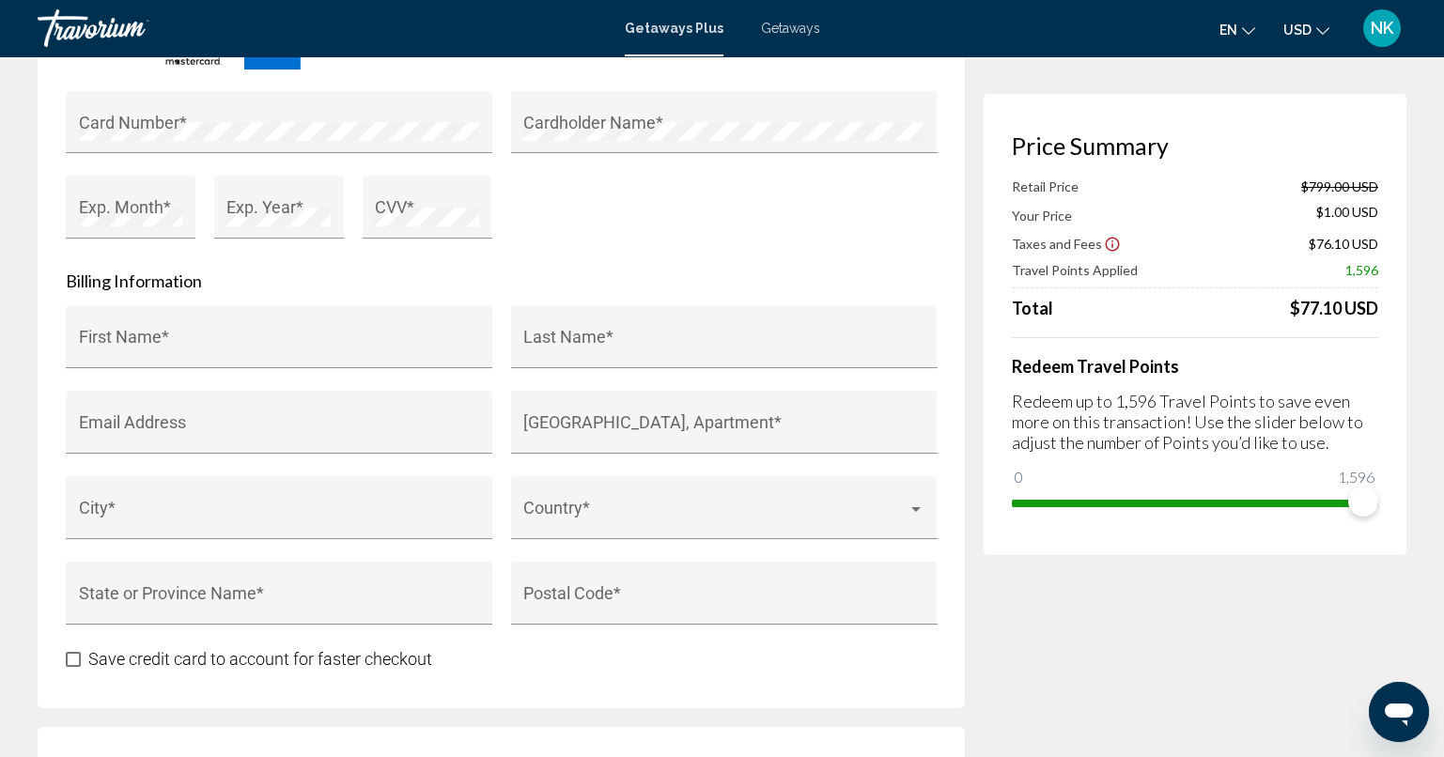
scroll to position [1708, 0]
click at [350, 112] on div "Card Number *" at bounding box center [279, 125] width 401 height 50
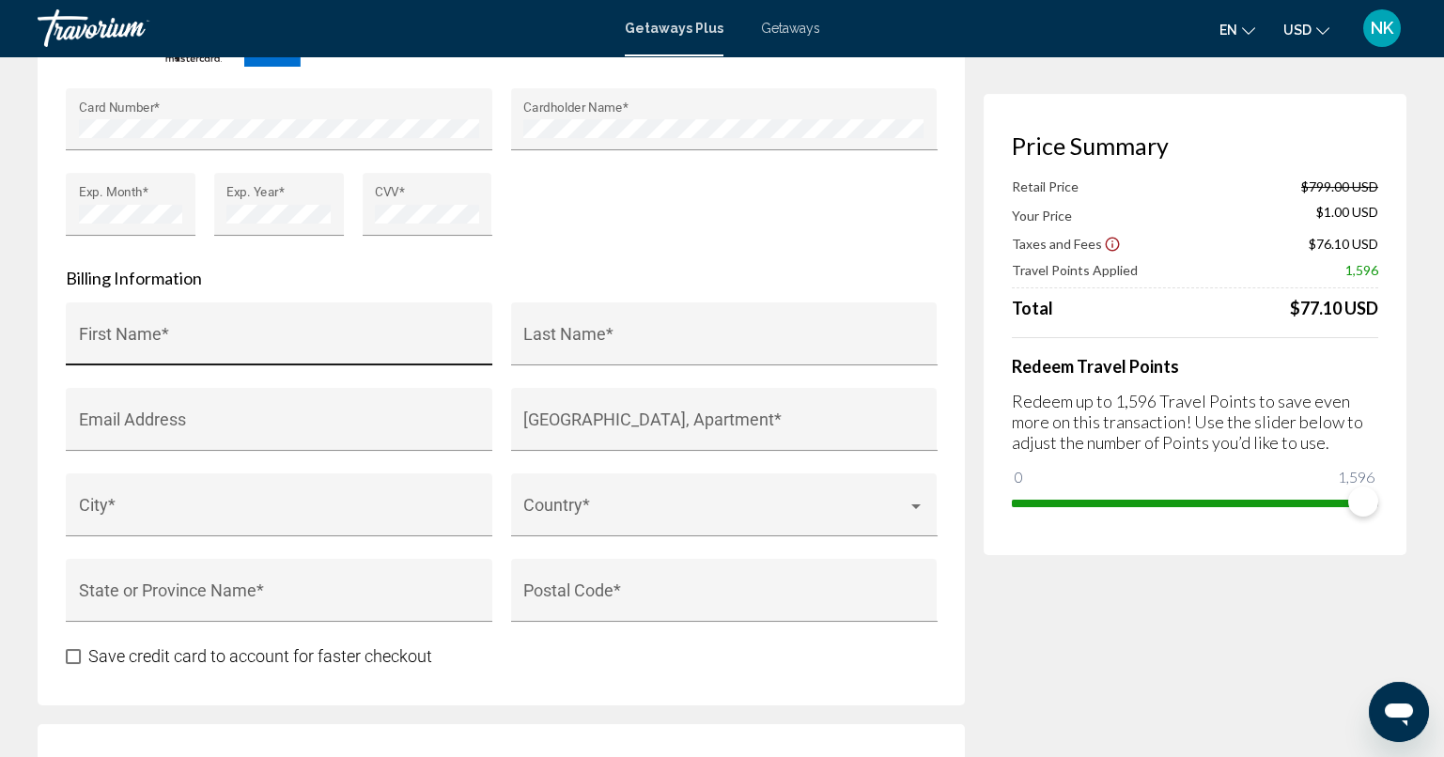
click at [241, 322] on div "First Name *" at bounding box center [279, 341] width 401 height 50
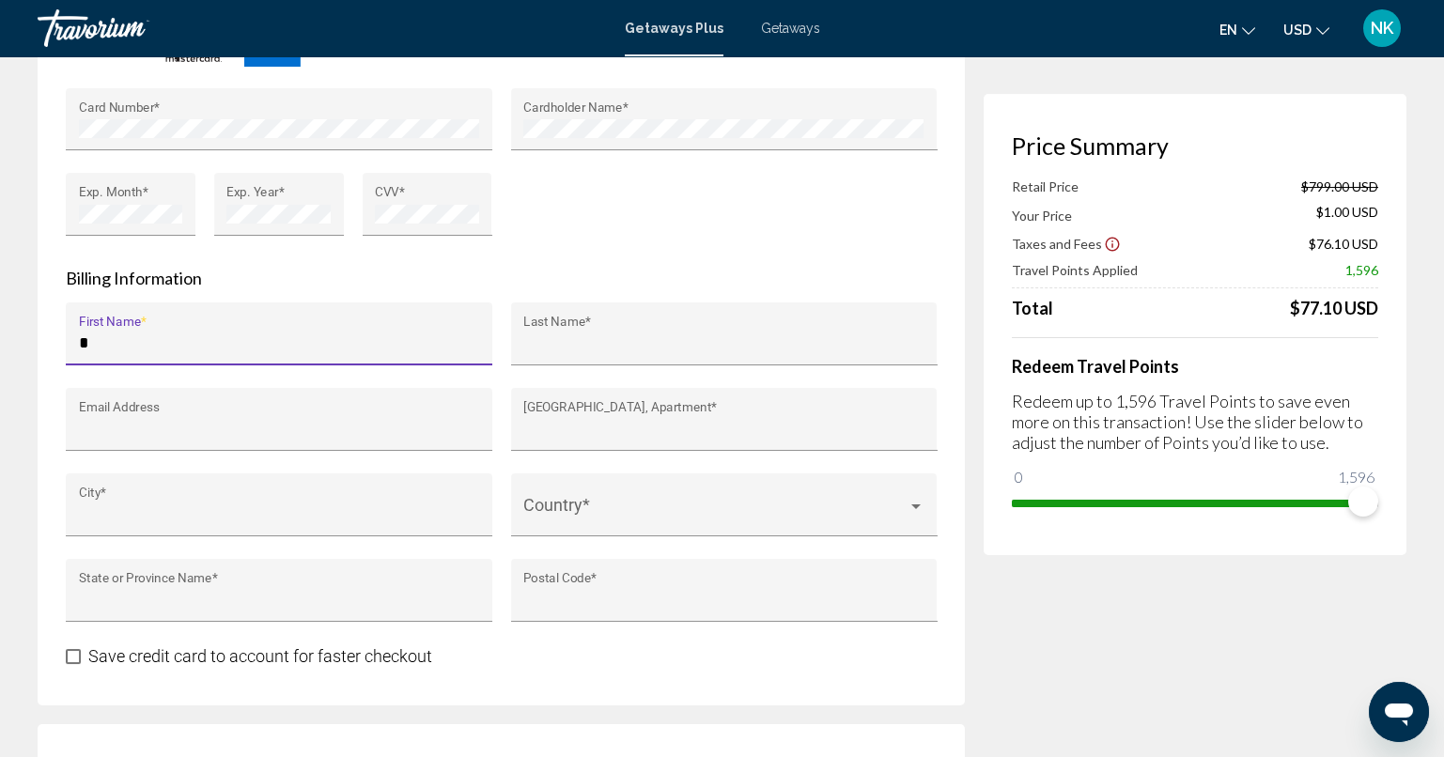
type input "********"
type input "*********"
type input "**********"
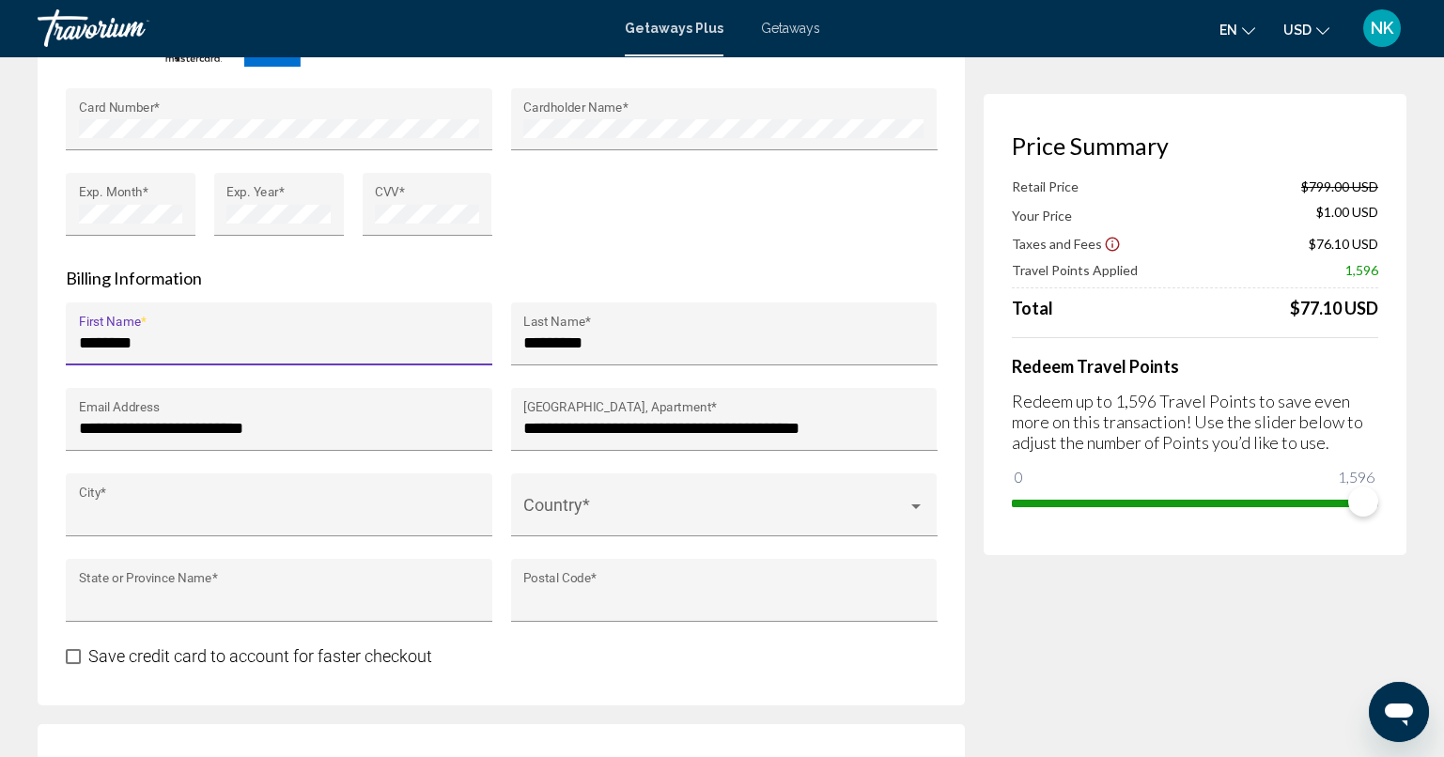
type input "*********"
type input "**"
type input "*****"
click at [550, 504] on span "Main content" at bounding box center [715, 513] width 384 height 19
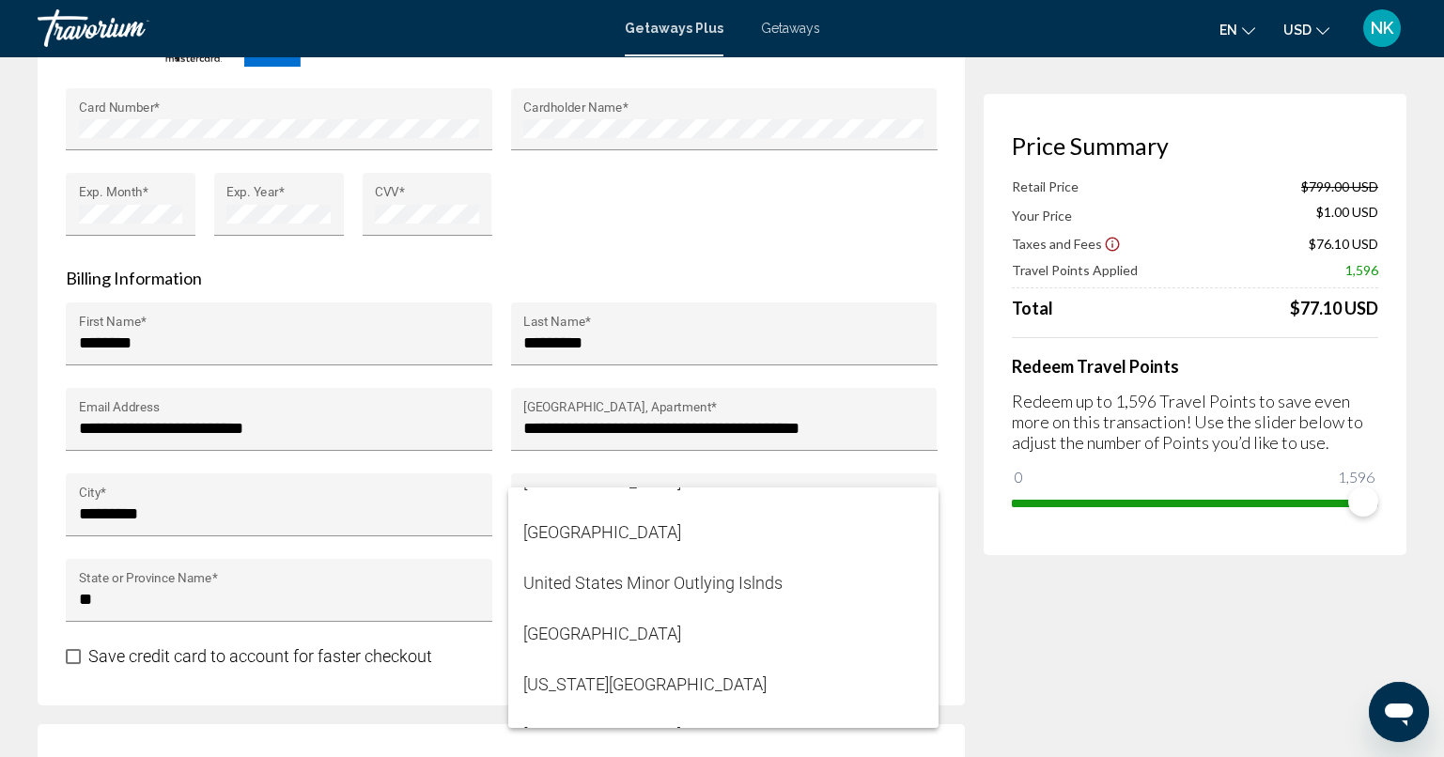
scroll to position [12293, 0]
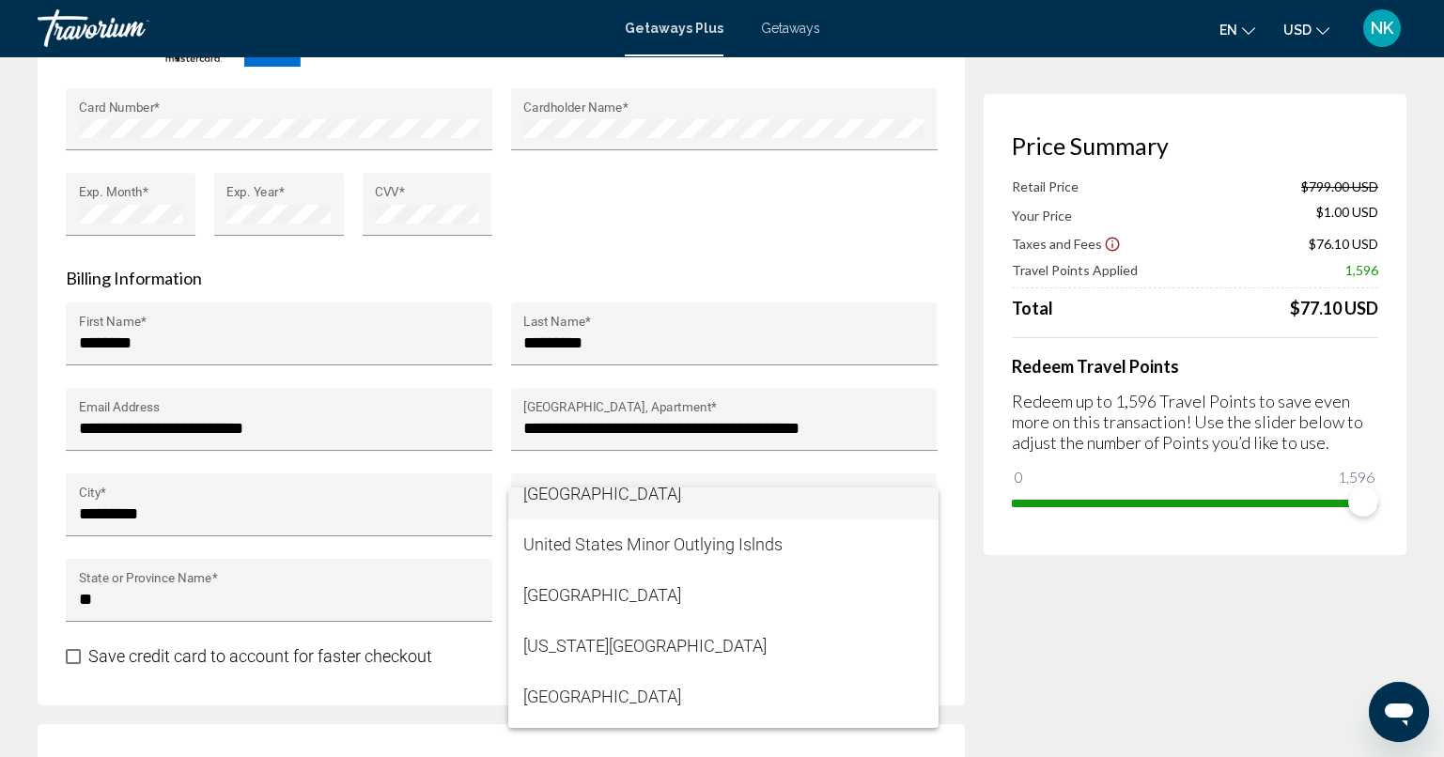
click at [717, 493] on span "[GEOGRAPHIC_DATA]" at bounding box center [723, 494] width 400 height 51
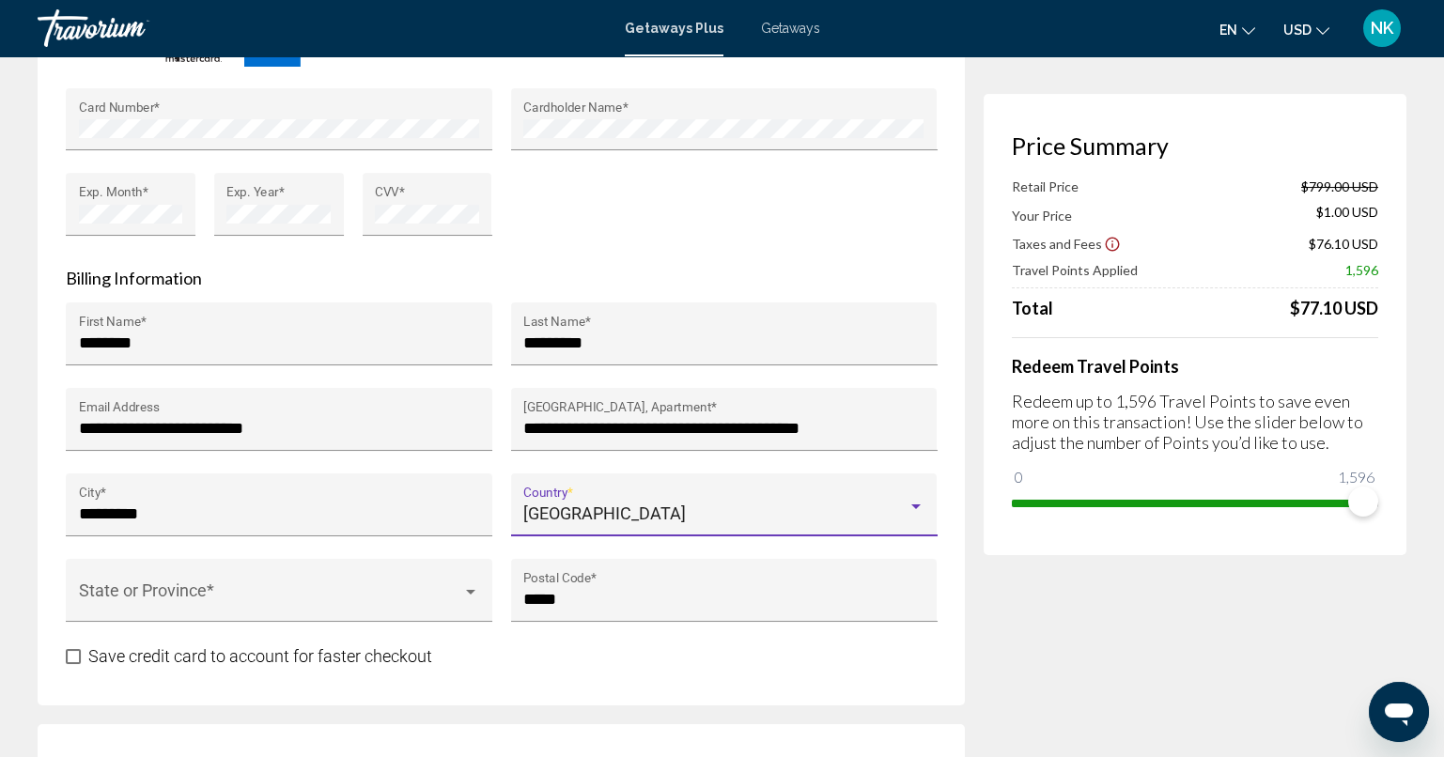
scroll to position [12273, 0]
click at [401, 582] on div "State or Province *" at bounding box center [279, 597] width 401 height 50
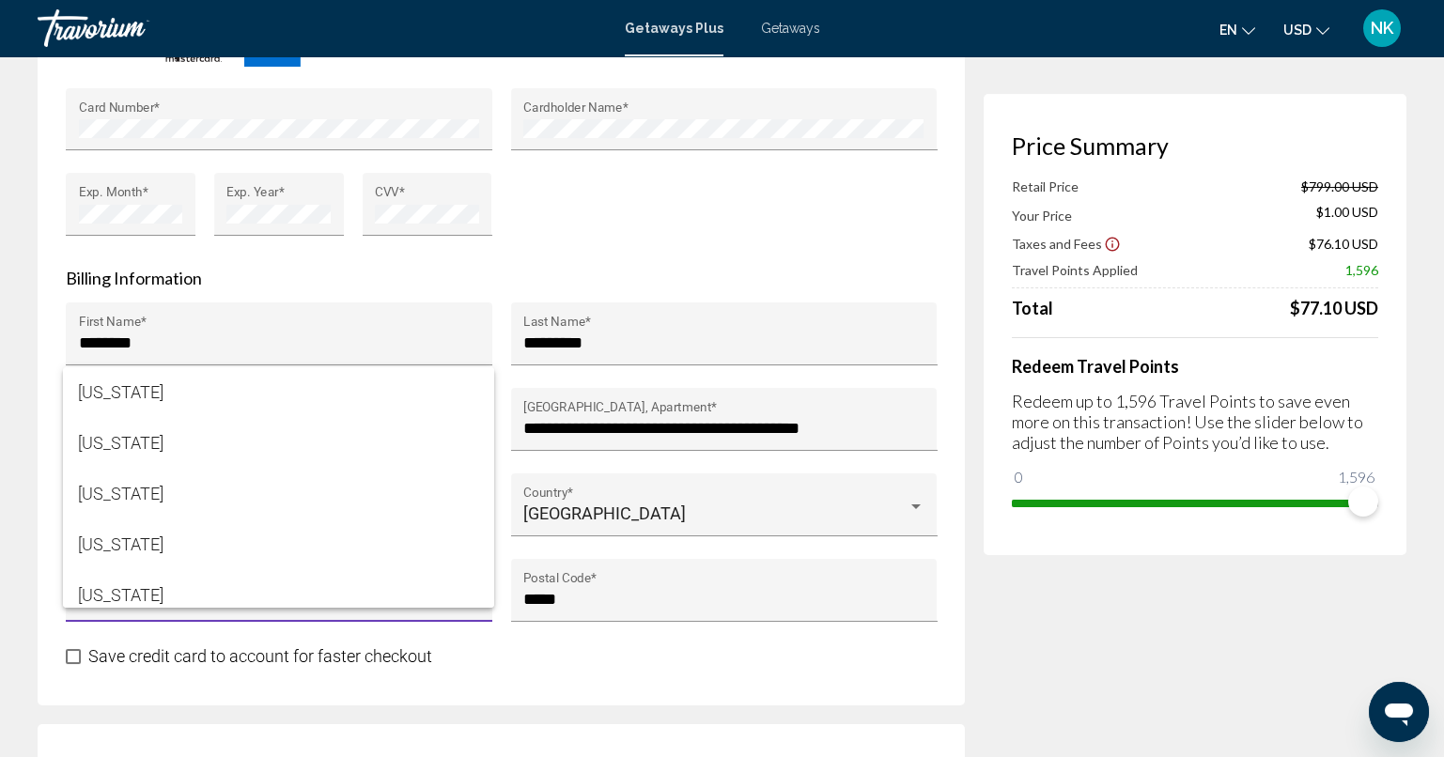
scroll to position [1483, 0]
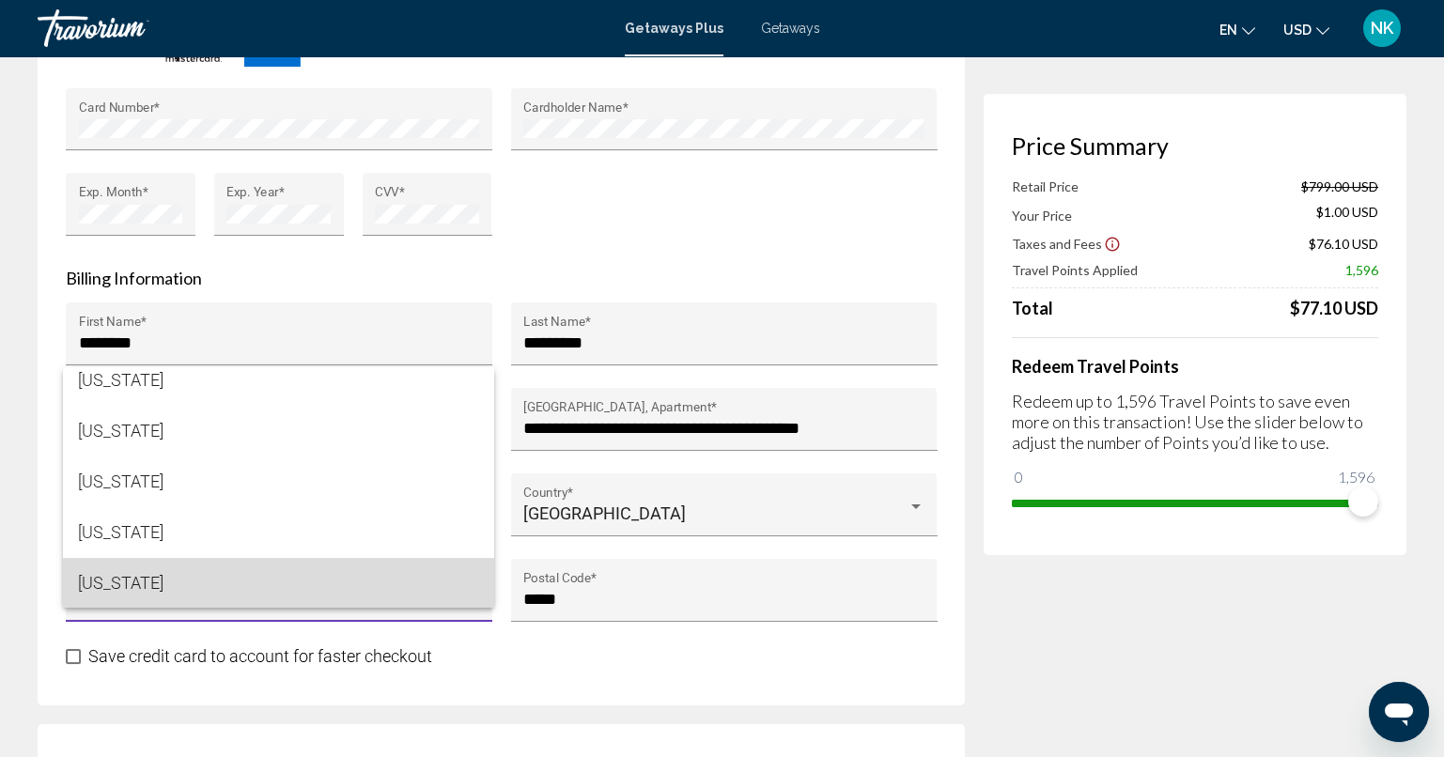
click at [401, 582] on span "[US_STATE][PERSON_NAME]" at bounding box center [278, 583] width 400 height 51
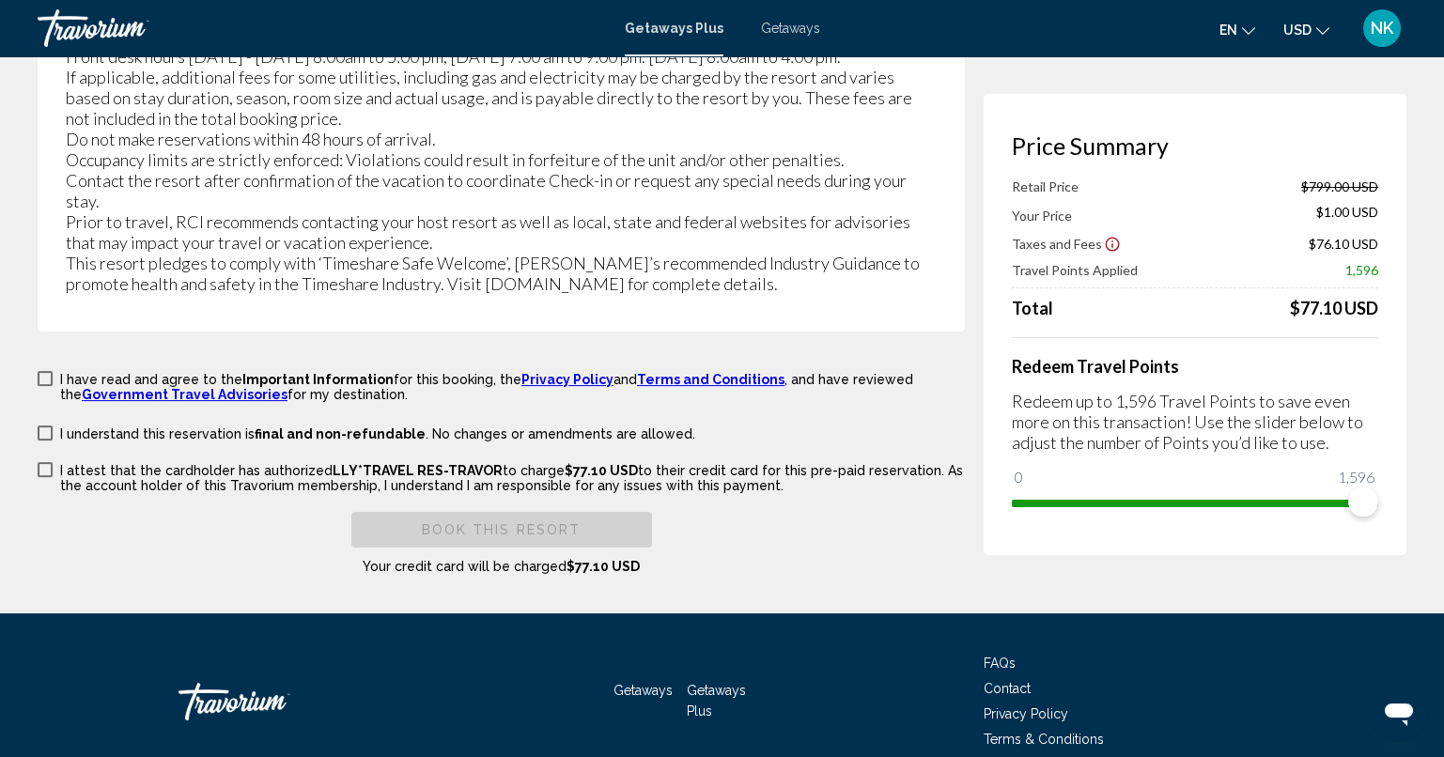
scroll to position [3706, 0]
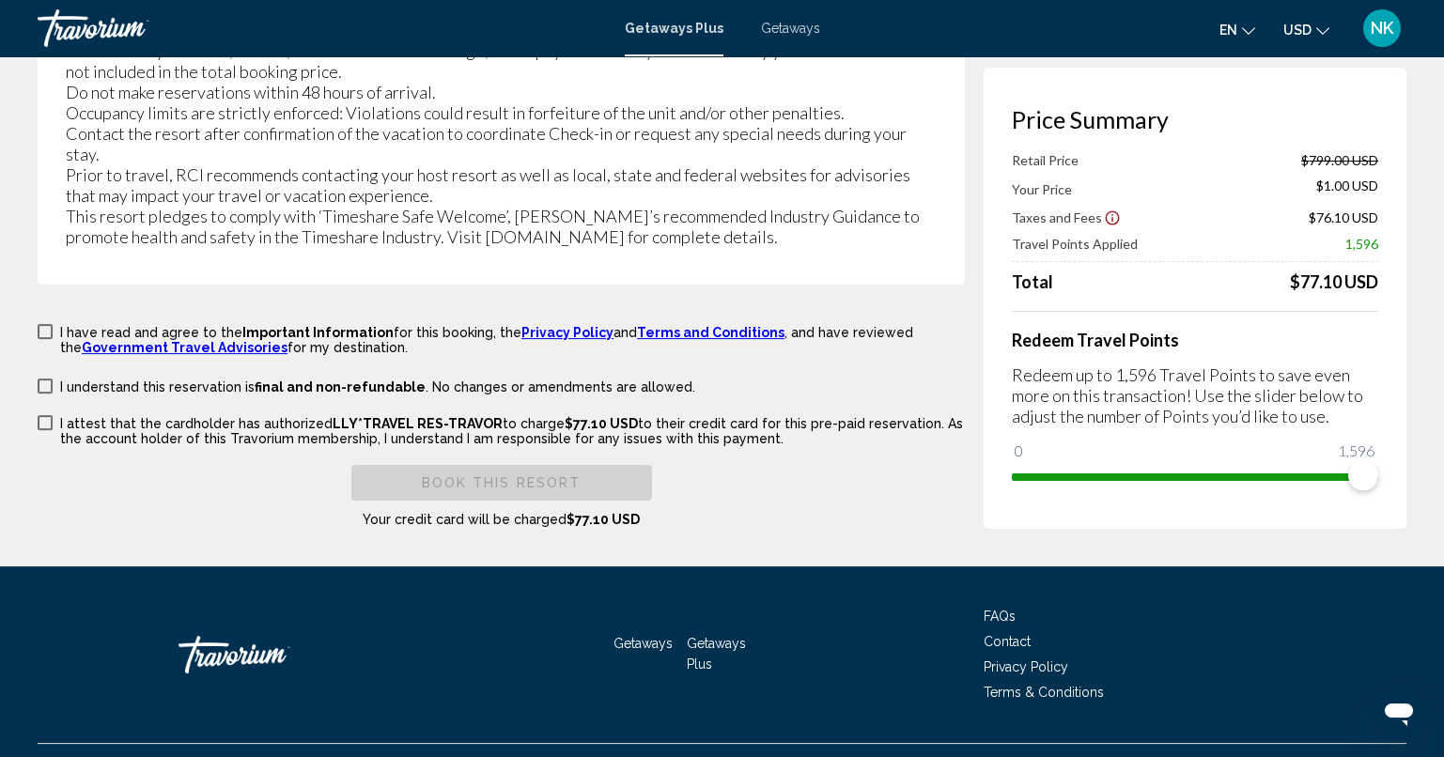
click at [46, 324] on span "Main content" at bounding box center [45, 331] width 15 height 15
click at [46, 379] on span "Main content" at bounding box center [45, 386] width 15 height 15
click at [47, 415] on span "Main content" at bounding box center [45, 422] width 15 height 15
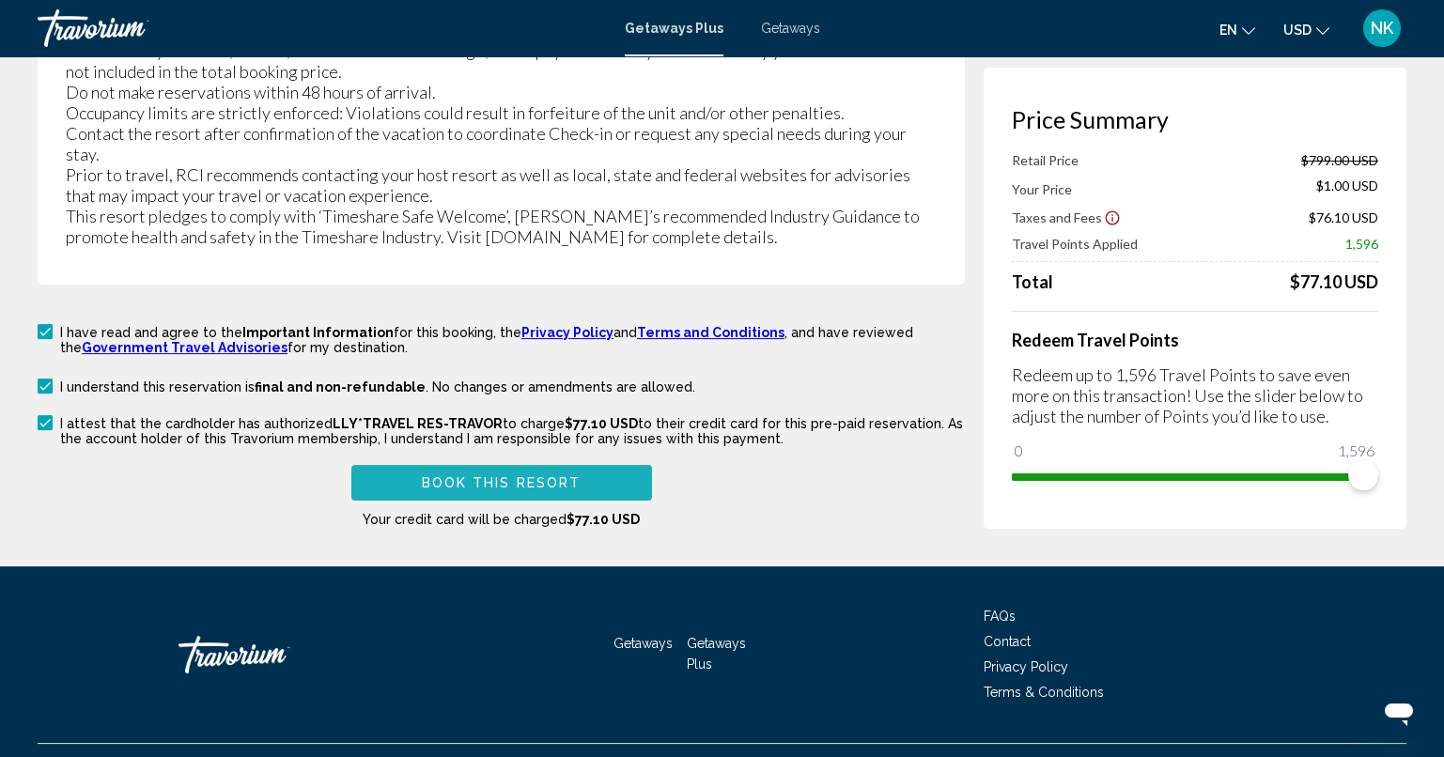
click at [593, 465] on button "Book this Resort" at bounding box center [501, 482] width 301 height 35
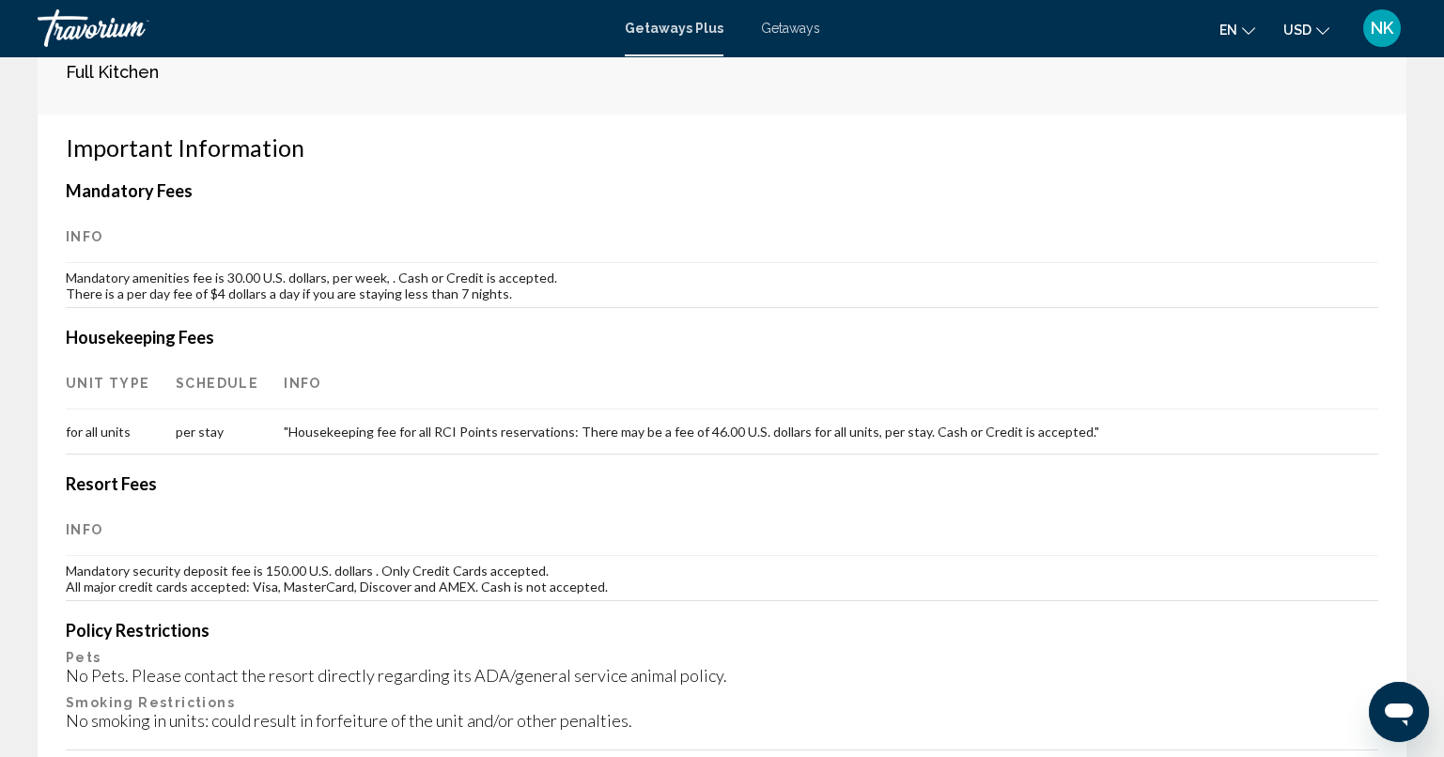
scroll to position [780, 0]
drag, startPoint x: 1436, startPoint y: 434, endPoint x: 1442, endPoint y: 483, distance: 49.2
click at [1442, 483] on div "Your booking was successful! Below you can find a summary of your booking. Prin…" at bounding box center [722, 422] width 1444 height 2293
click at [1345, 502] on th "Info" at bounding box center [722, 528] width 1312 height 53
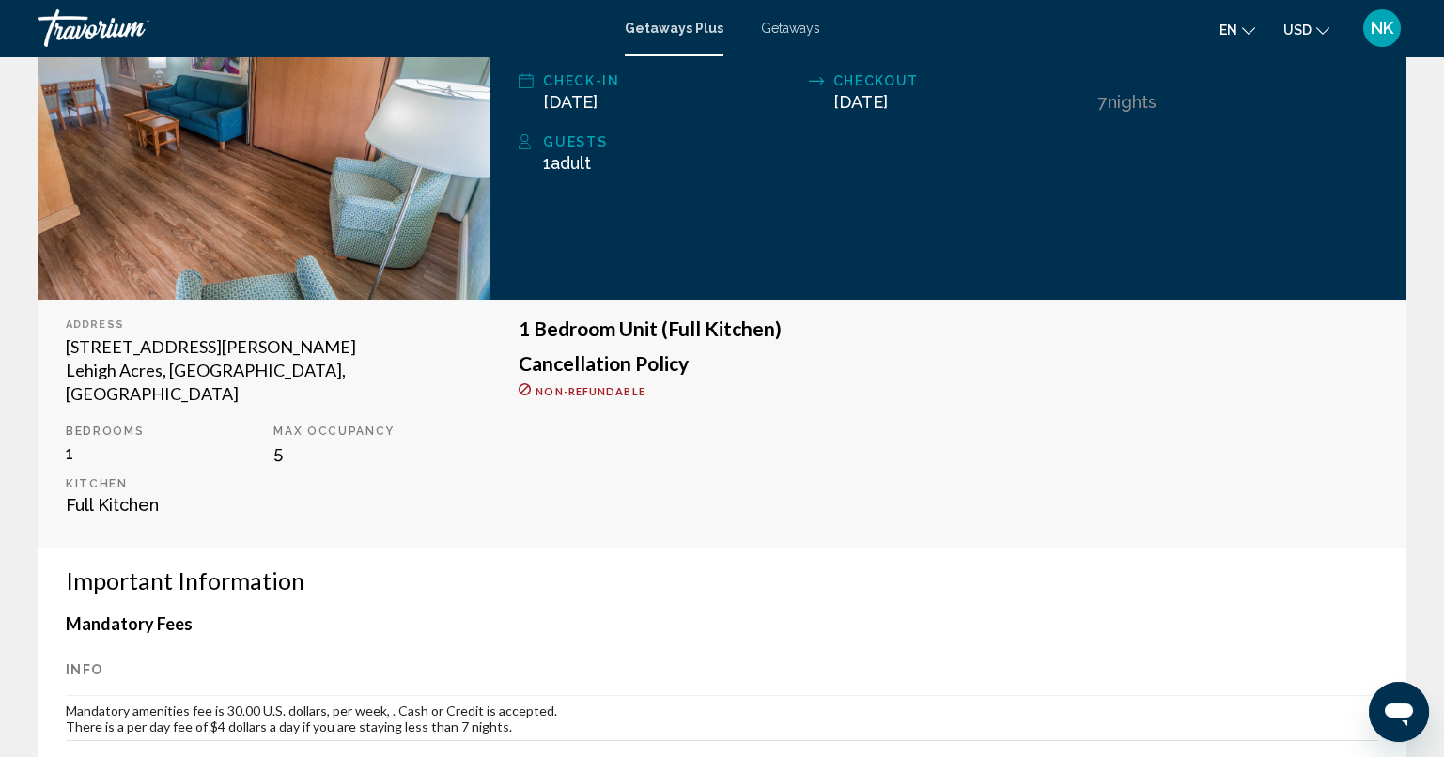
scroll to position [366, 0]
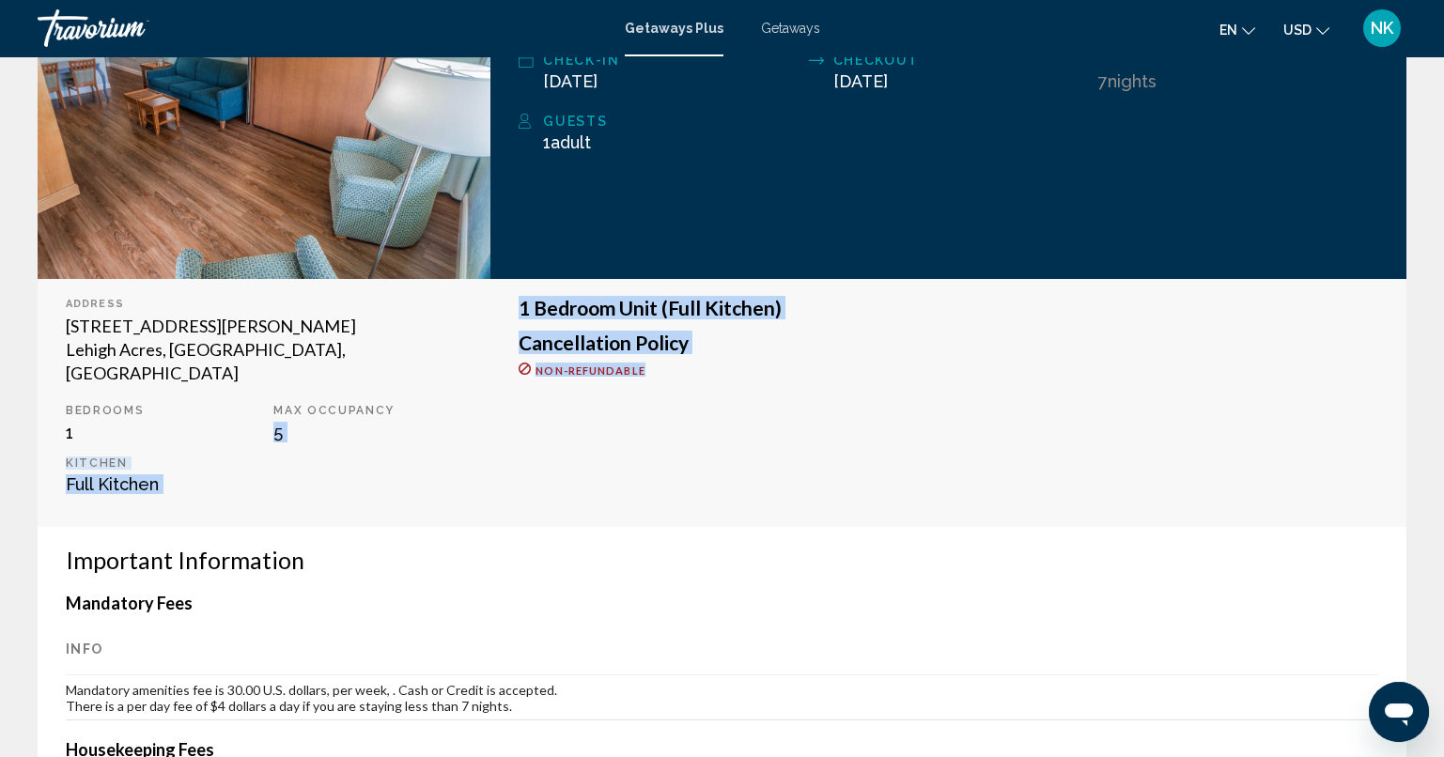
drag, startPoint x: 480, startPoint y: 387, endPoint x: 686, endPoint y: 381, distance: 205.8
click at [686, 381] on div "Address 231 Joel Blvd. Lehigh Acres, FL, USA Bedrooms 1 Max Occupancy 5 Kitchen…" at bounding box center [721, 403] width 1387 height 248
click at [663, 424] on div "1 Bedroom Unit (Full Kitchen) Cancellation Policy Non-refundable" at bounding box center [948, 403] width 916 height 248
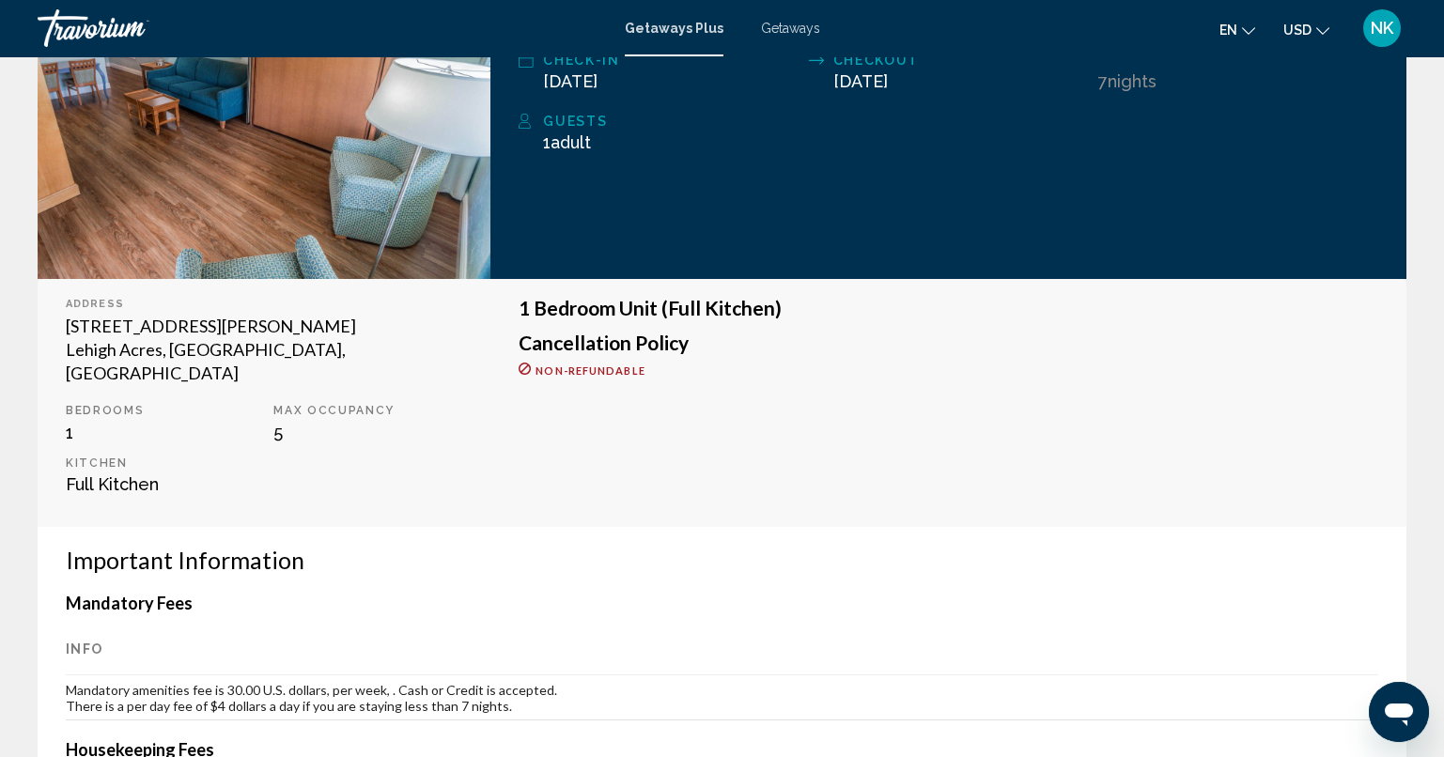
drag, startPoint x: 1456, startPoint y: 19, endPoint x: 935, endPoint y: 298, distance: 591.2
click at [935, 298] on h3 "1 Bedroom Unit (Full Kitchen)" at bounding box center [947, 308] width 859 height 21
drag, startPoint x: 1456, startPoint y: 205, endPoint x: 1342, endPoint y: 62, distance: 182.5
click at [1342, 62] on div "7 Night Nights" at bounding box center [1238, 70] width 280 height 42
drag, startPoint x: 1453, startPoint y: 185, endPoint x: 1073, endPoint y: 303, distance: 398.4
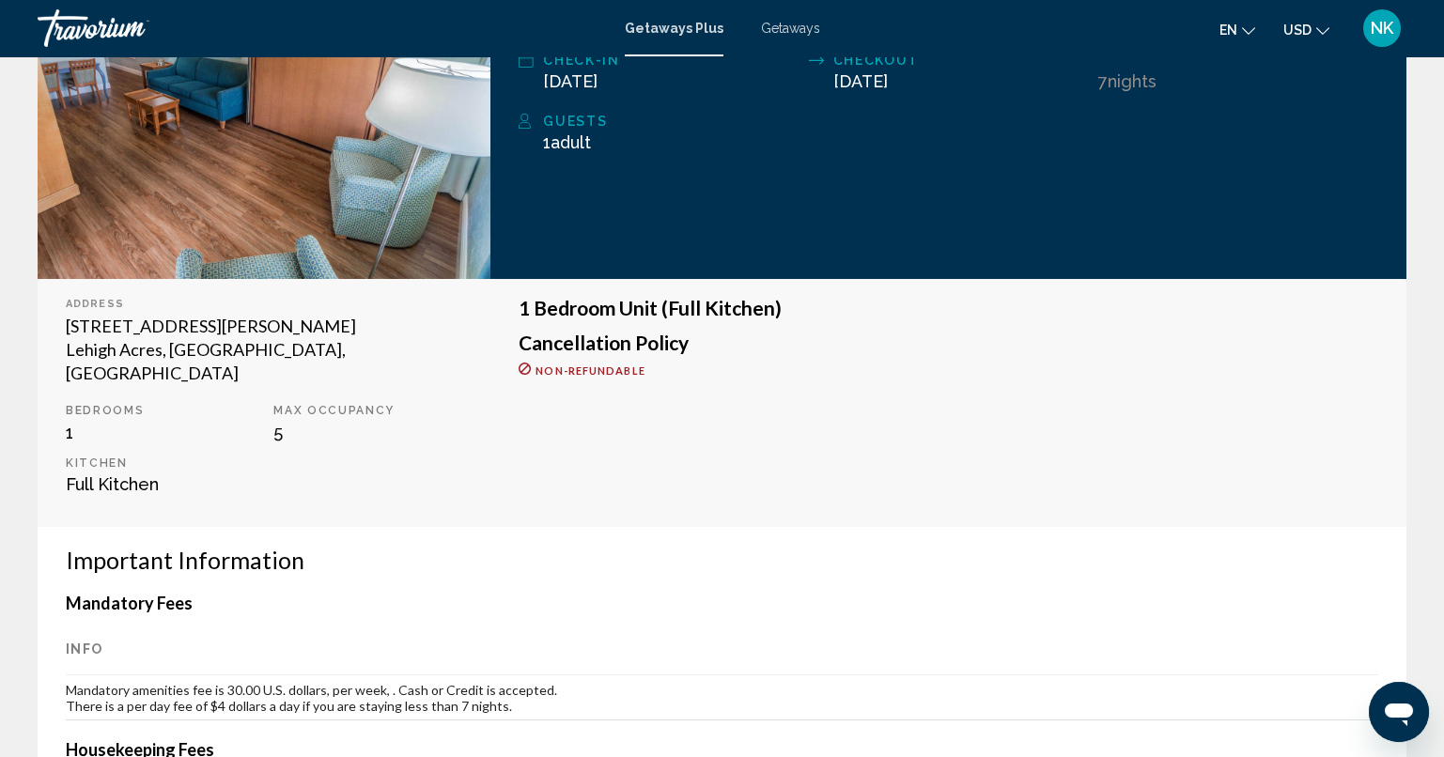
click at [1073, 303] on h3 "1 Bedroom Unit (Full Kitchen)" at bounding box center [947, 308] width 859 height 21
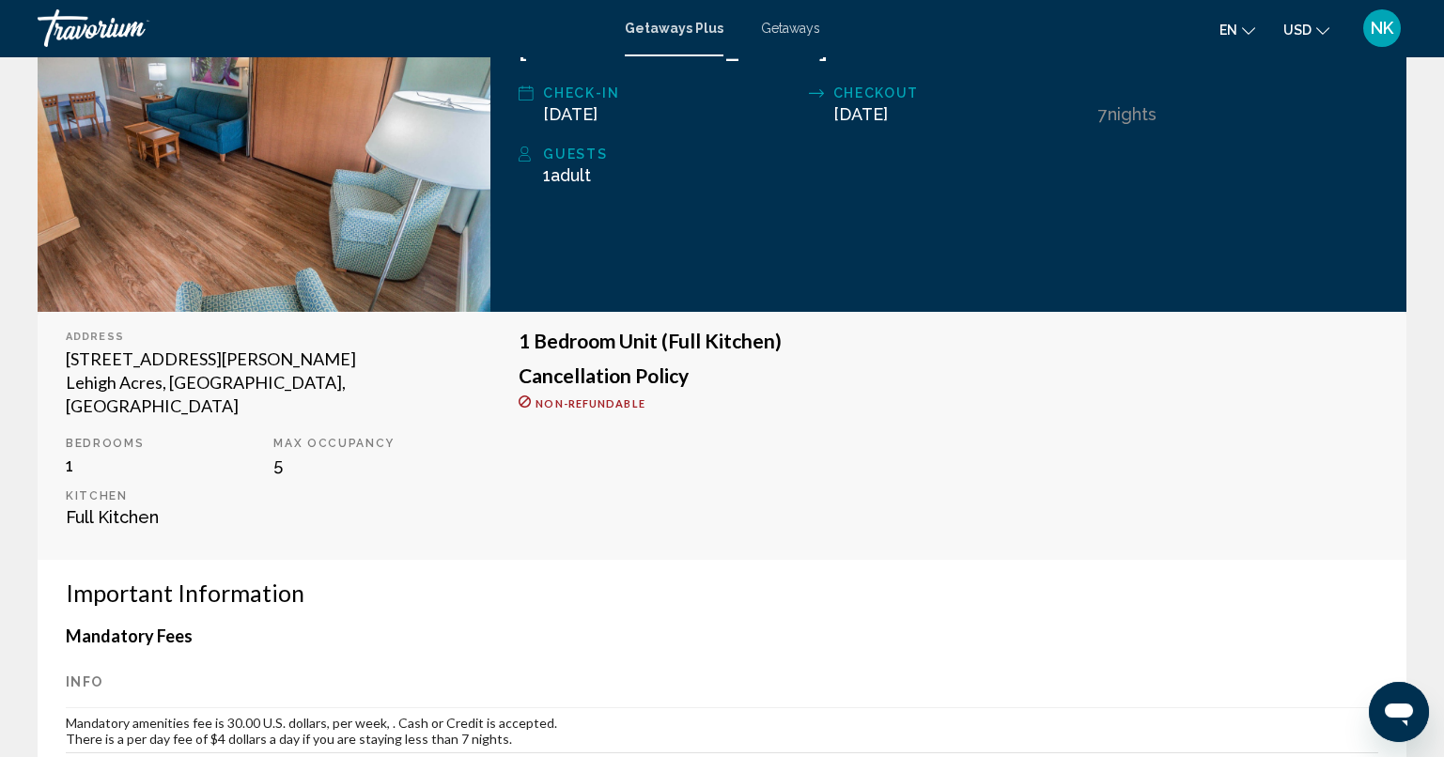
scroll to position [337, 0]
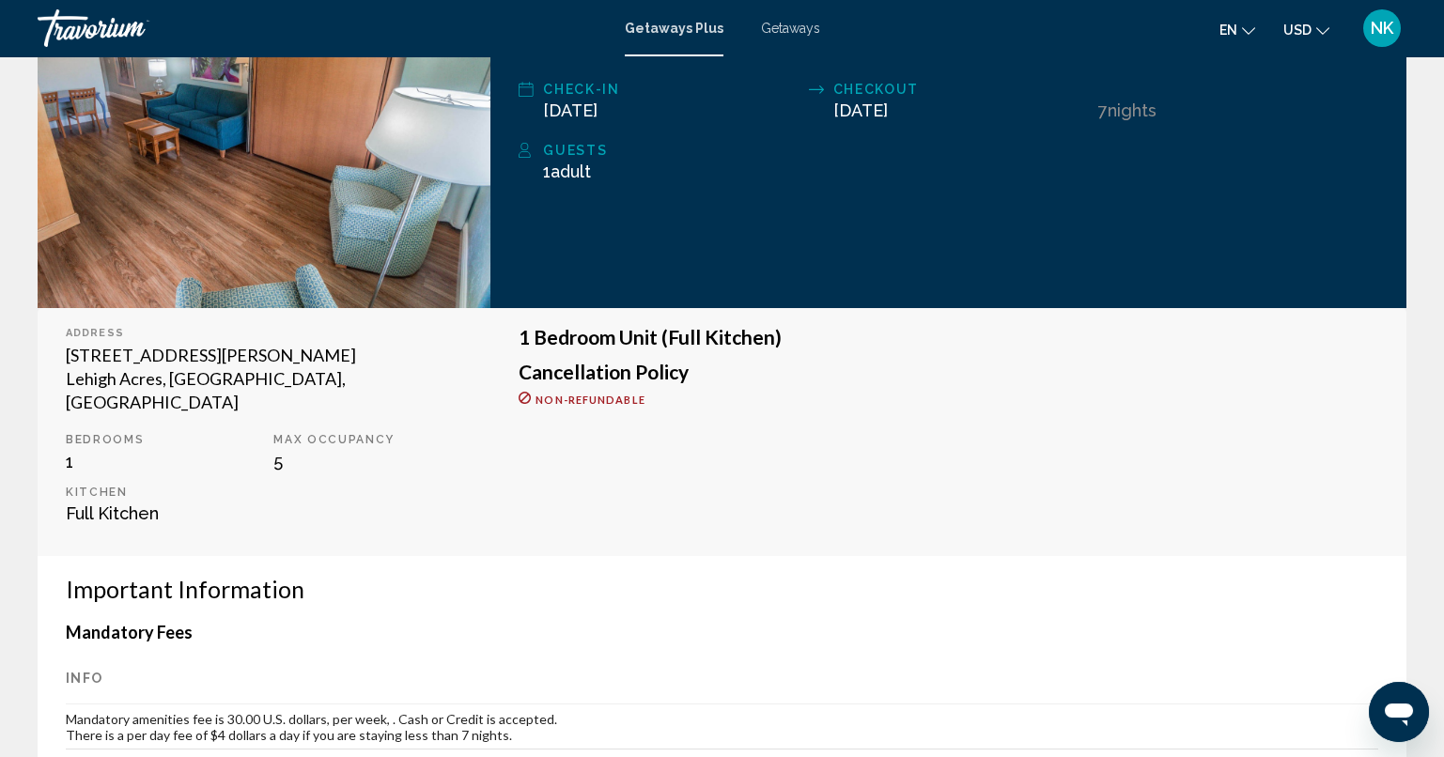
drag, startPoint x: 525, startPoint y: 391, endPoint x: 686, endPoint y: 411, distance: 161.9
click at [686, 411] on div "1 Bedroom Unit (Full Kitchen) Cancellation Policy Non-refundable" at bounding box center [948, 432] width 916 height 248
drag, startPoint x: 530, startPoint y: 399, endPoint x: 694, endPoint y: 384, distance: 165.0
click at [694, 384] on div "1 Bedroom Unit (Full Kitchen) Cancellation Policy Non-refundable" at bounding box center [947, 366] width 859 height 79
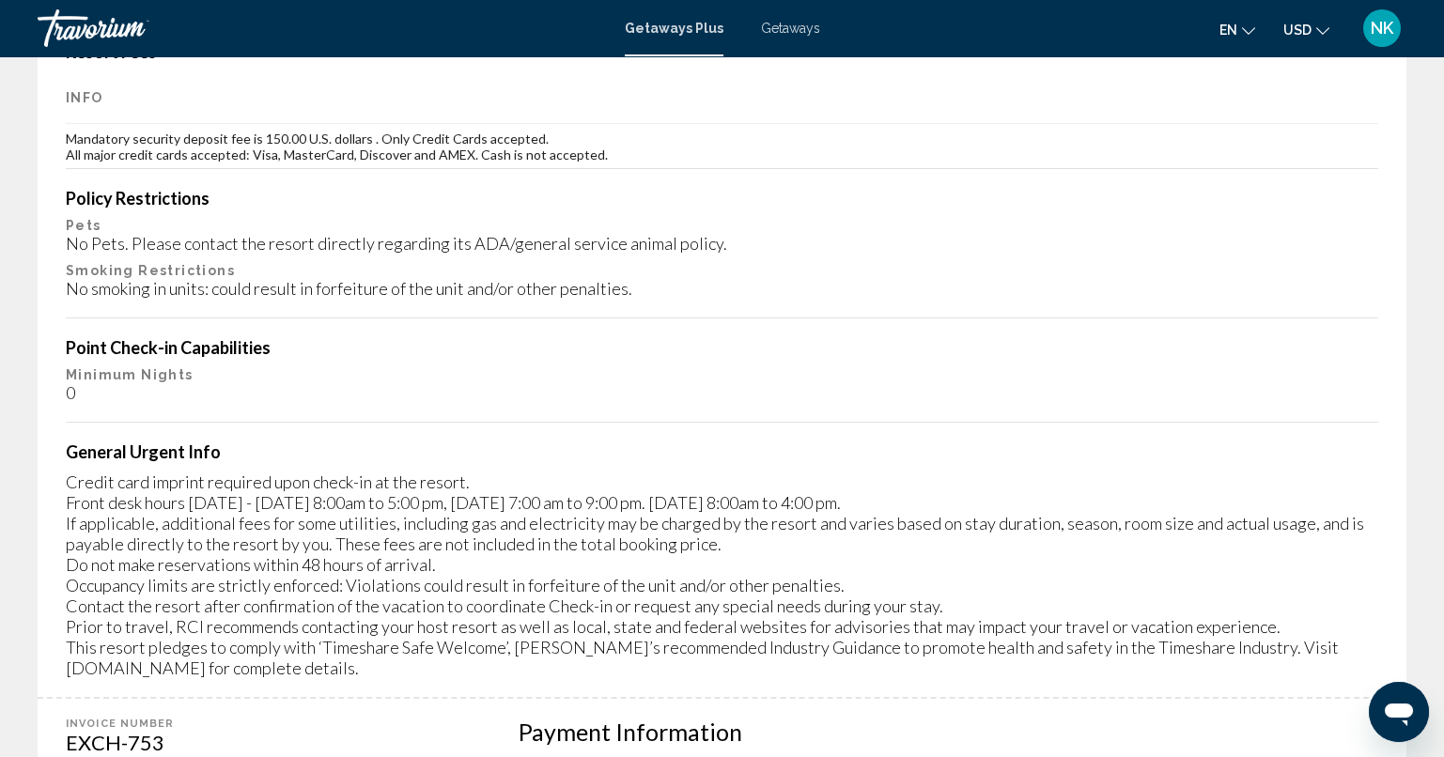
scroll to position [1314, 0]
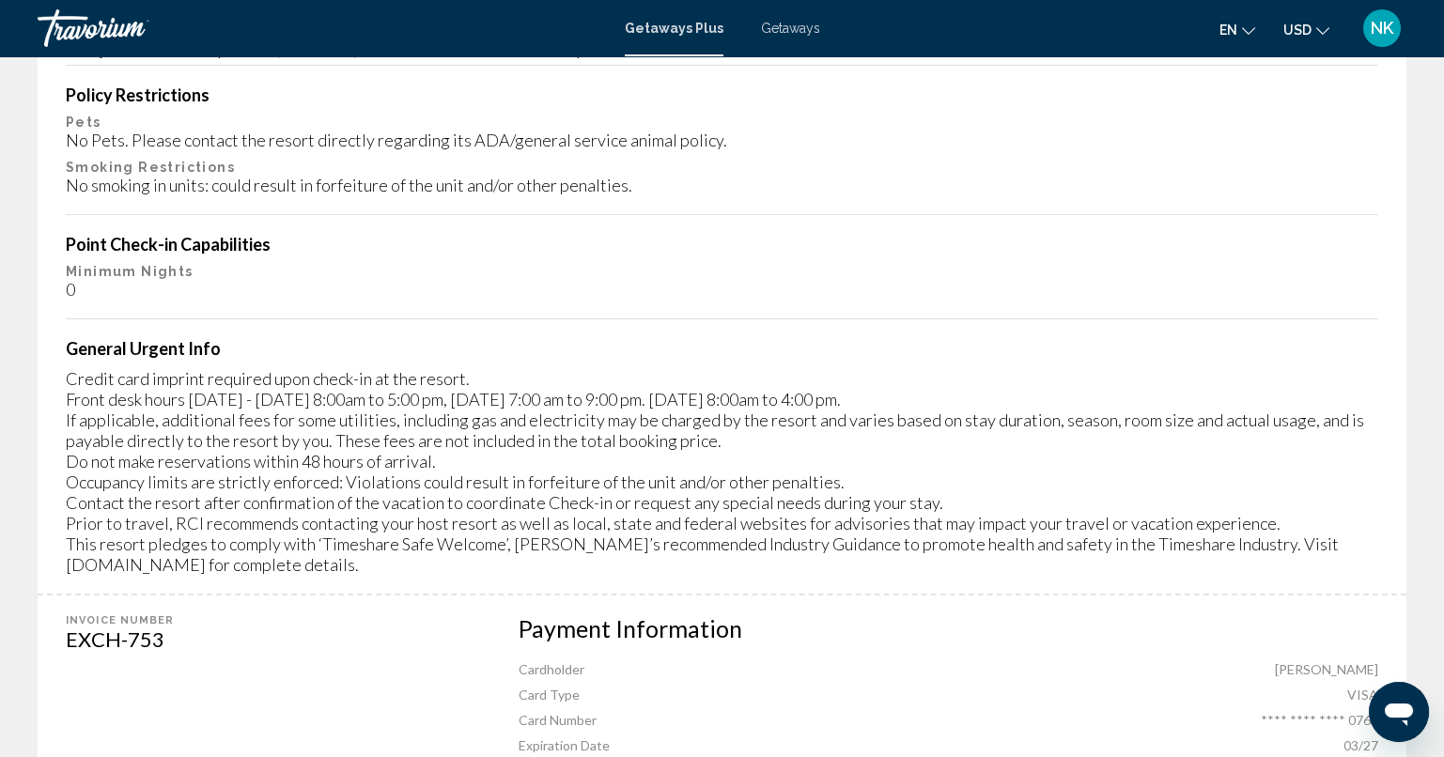
click at [852, 371] on div "Credit card imprint required upon check-in at the resort. Front desk hours Mond…" at bounding box center [722, 471] width 1312 height 207
click at [873, 341] on div "General Urgent Info Credit card imprint required upon check-in at the resort. F…" at bounding box center [722, 456] width 1312 height 237
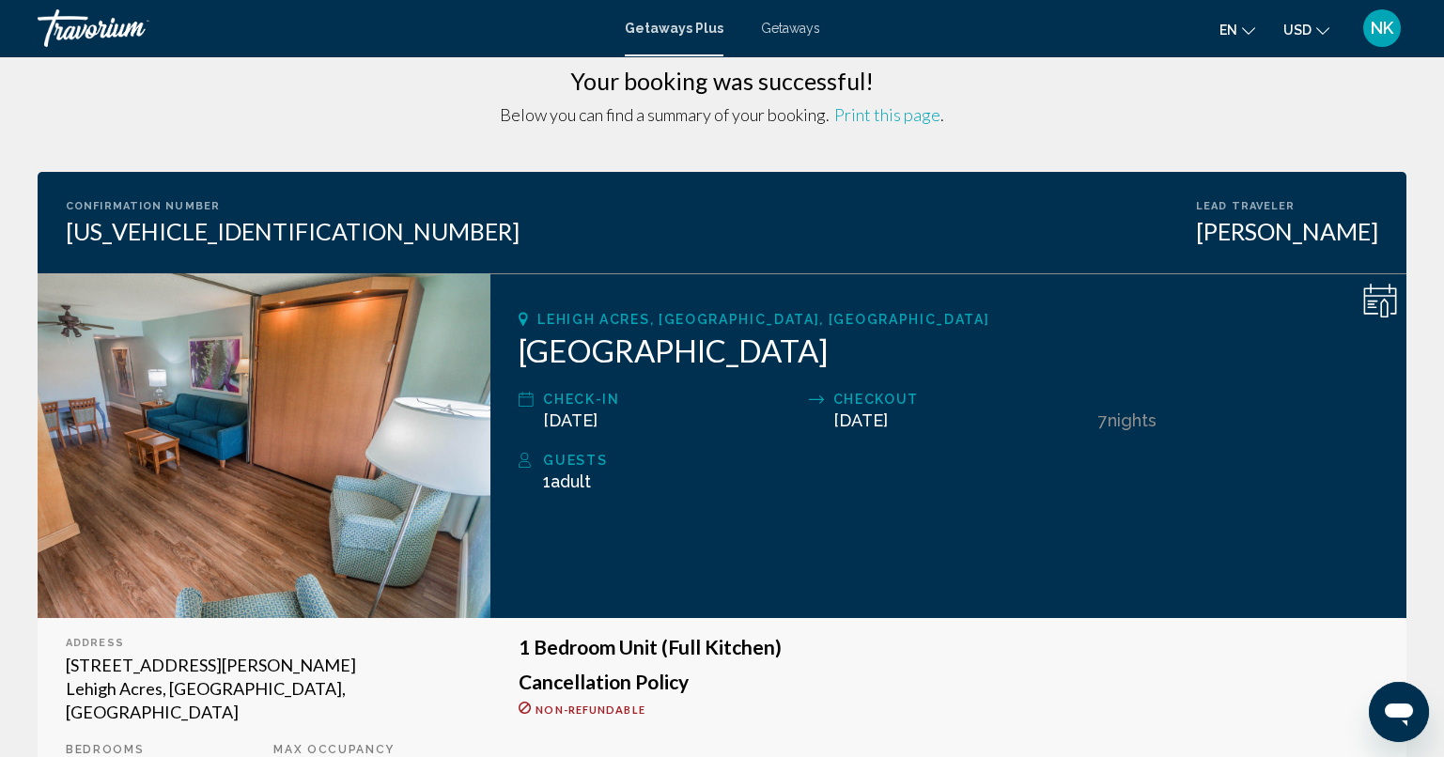
scroll to position [0, 0]
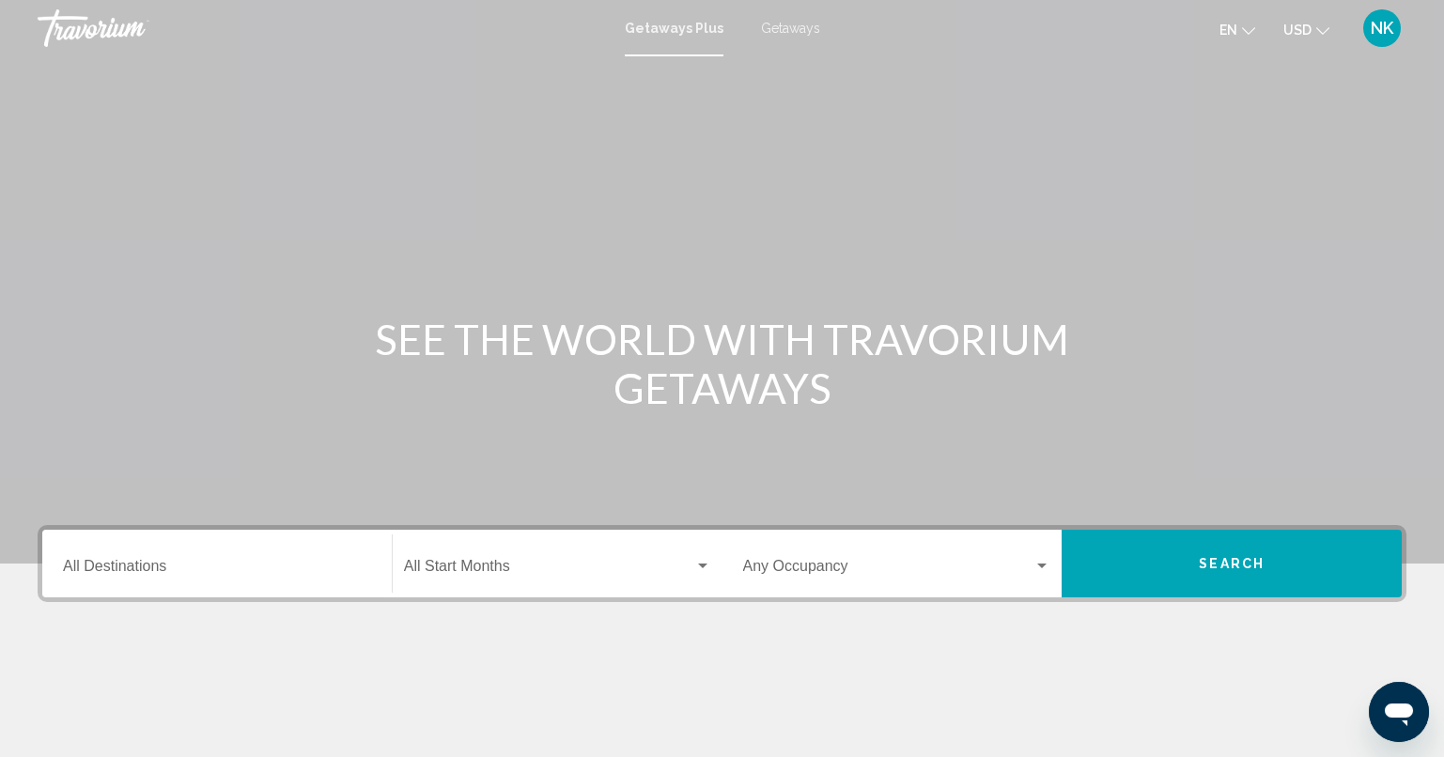
click at [130, 567] on input "Destination All Destinations" at bounding box center [217, 570] width 308 height 17
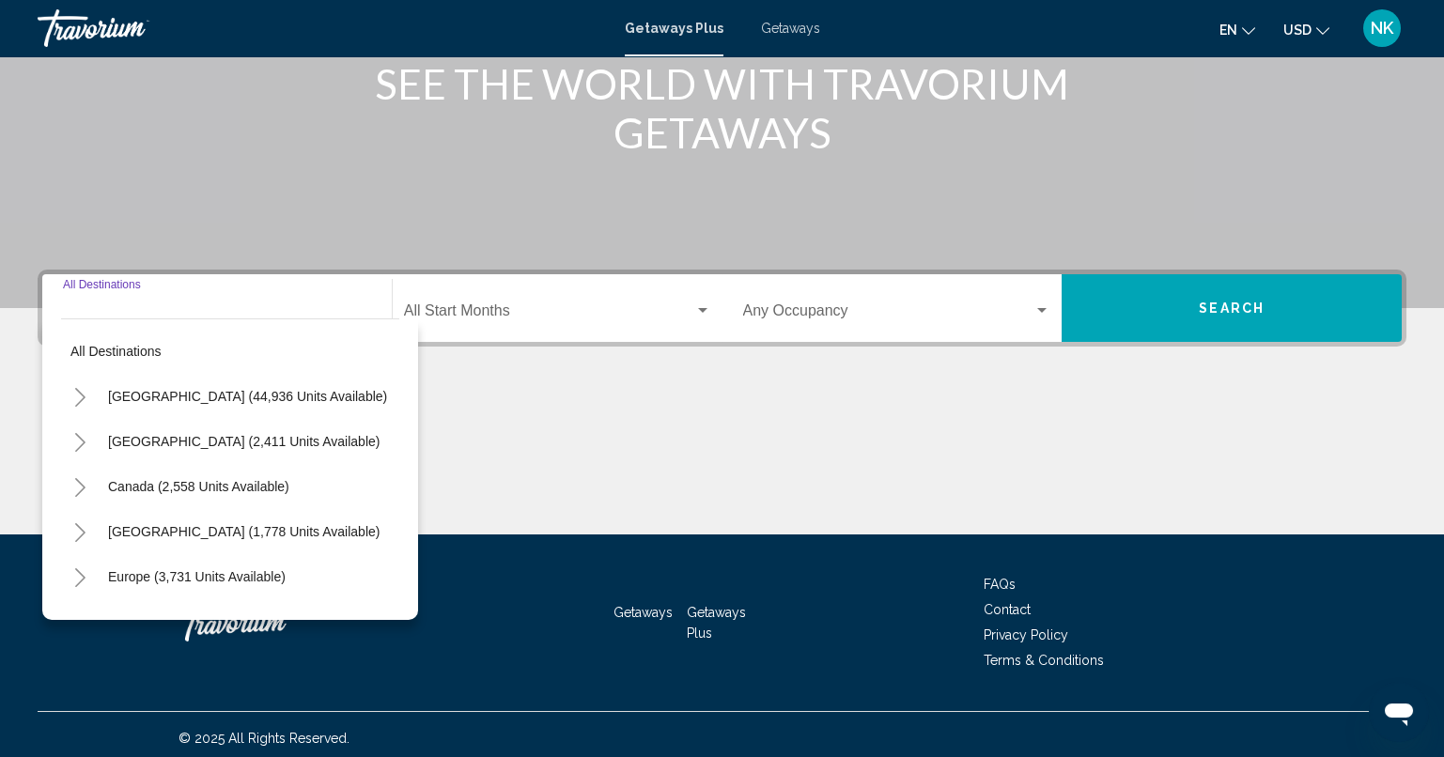
scroll to position [262, 0]
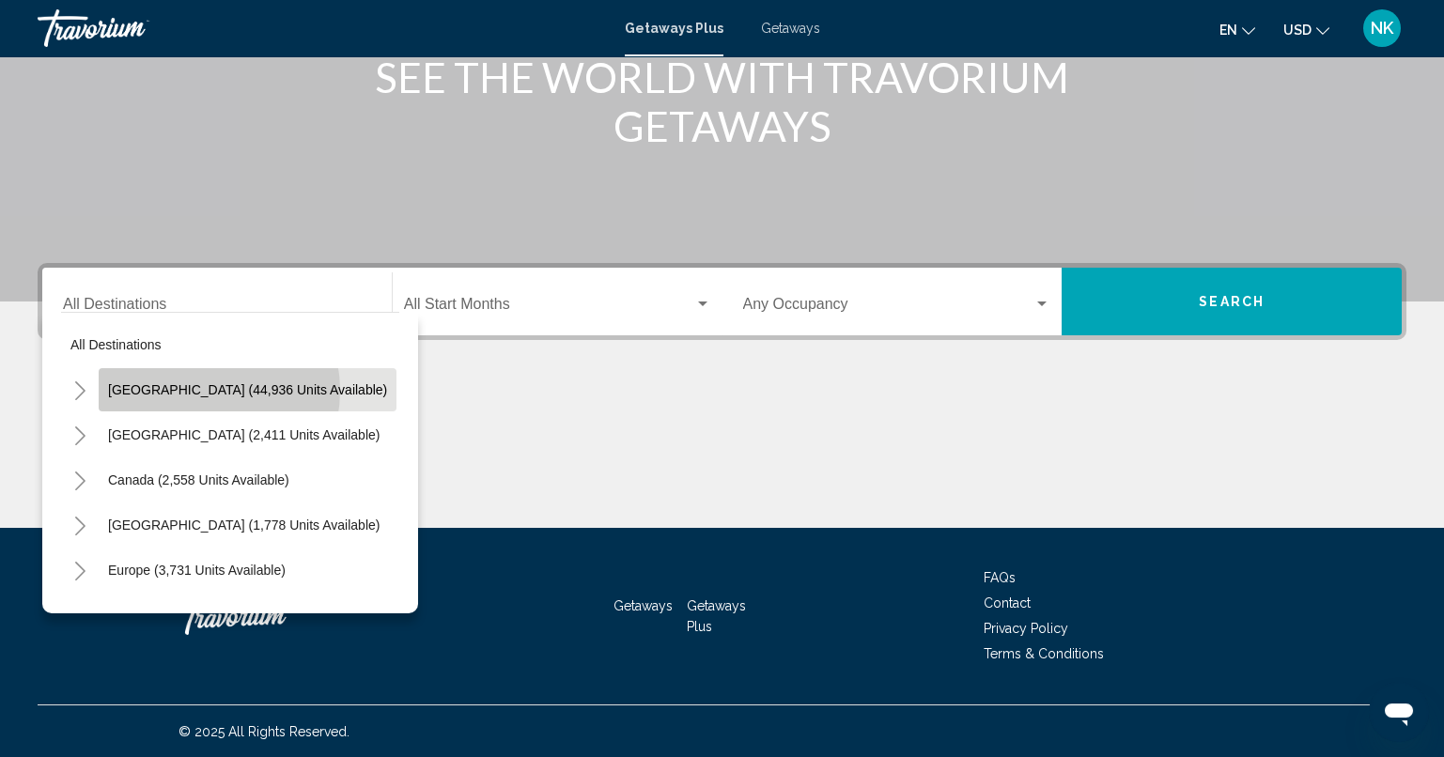
click at [193, 390] on span "[GEOGRAPHIC_DATA] (44,936 units available)" at bounding box center [247, 389] width 279 height 15
type input "**********"
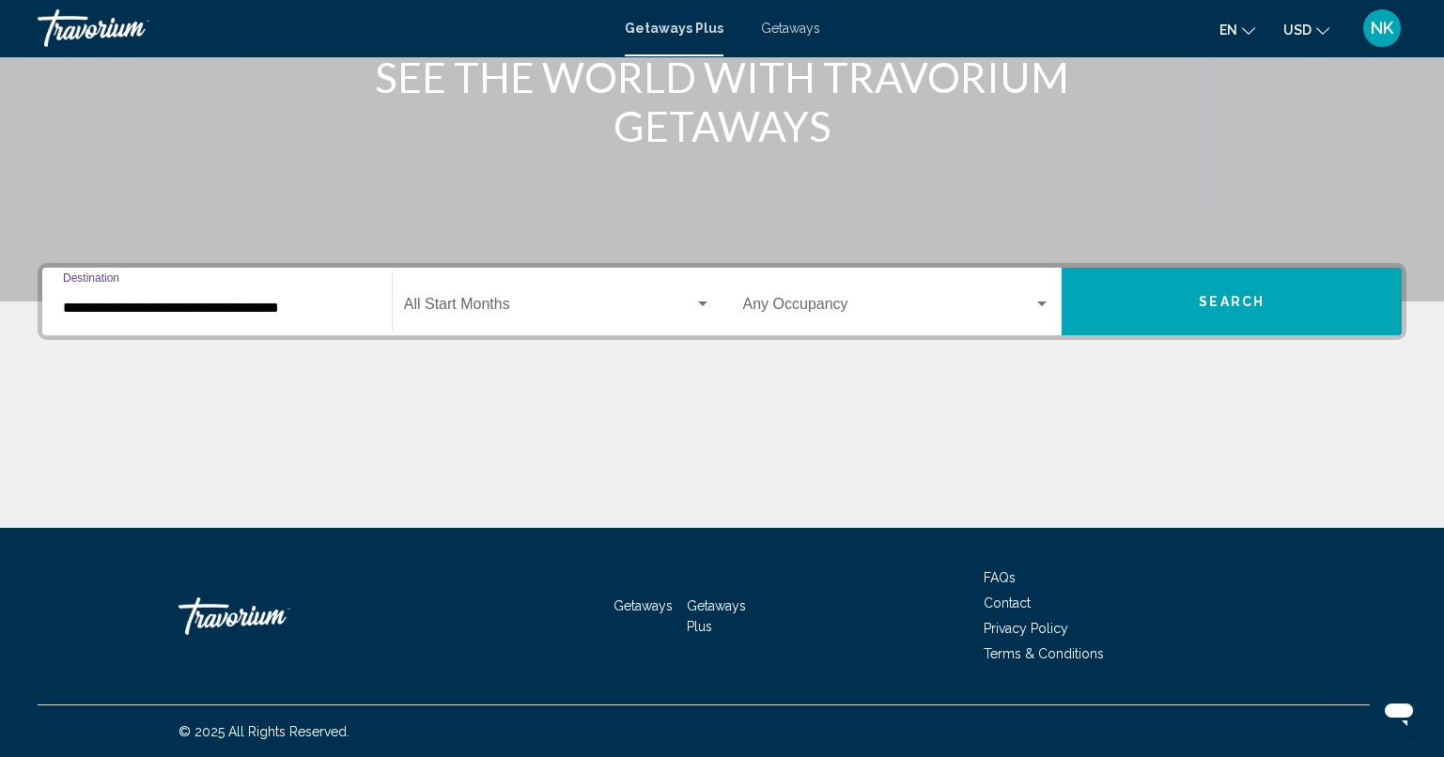
click at [502, 291] on div "Start Month All Start Months" at bounding box center [557, 301] width 307 height 59
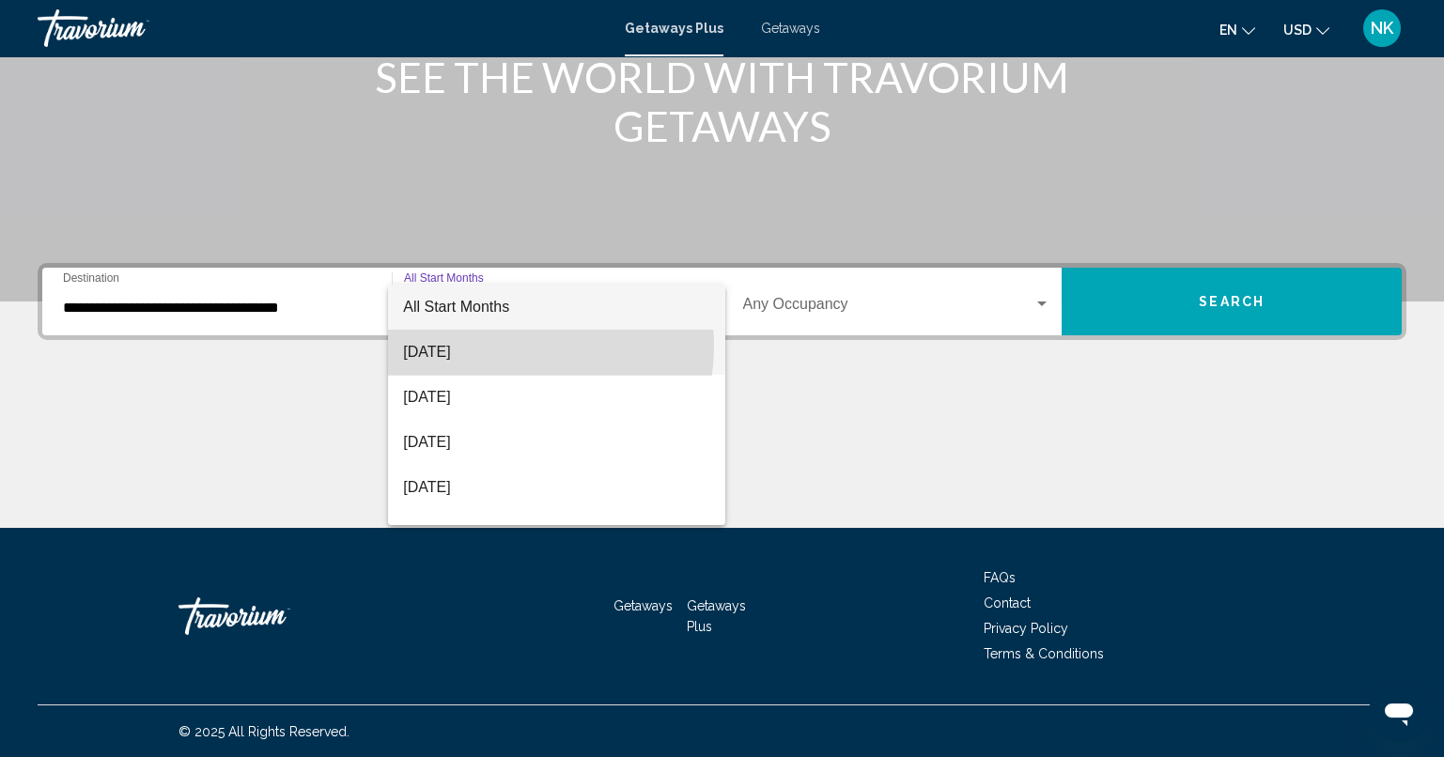
click at [506, 346] on span "[DATE]" at bounding box center [556, 352] width 307 height 45
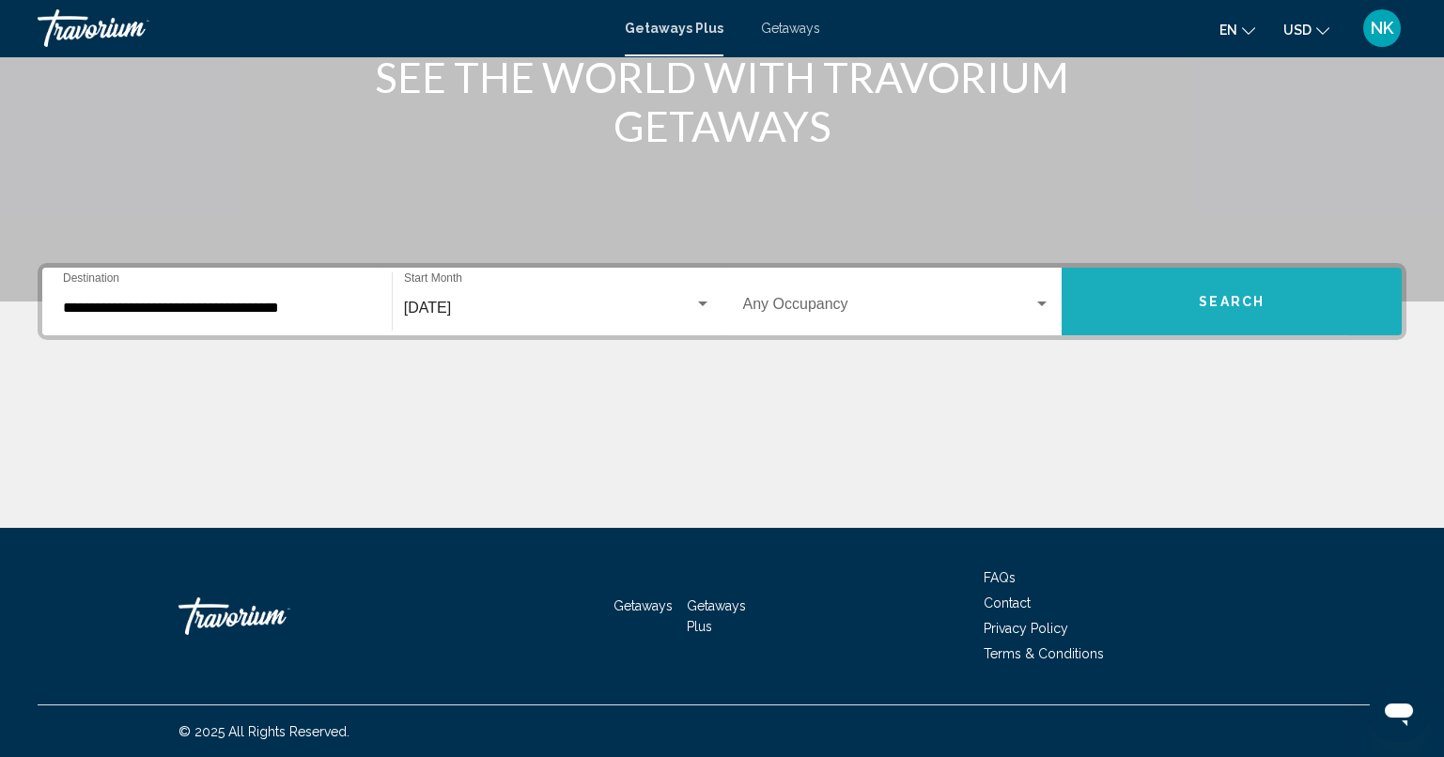
click at [1137, 305] on button "Search" at bounding box center [1231, 302] width 340 height 68
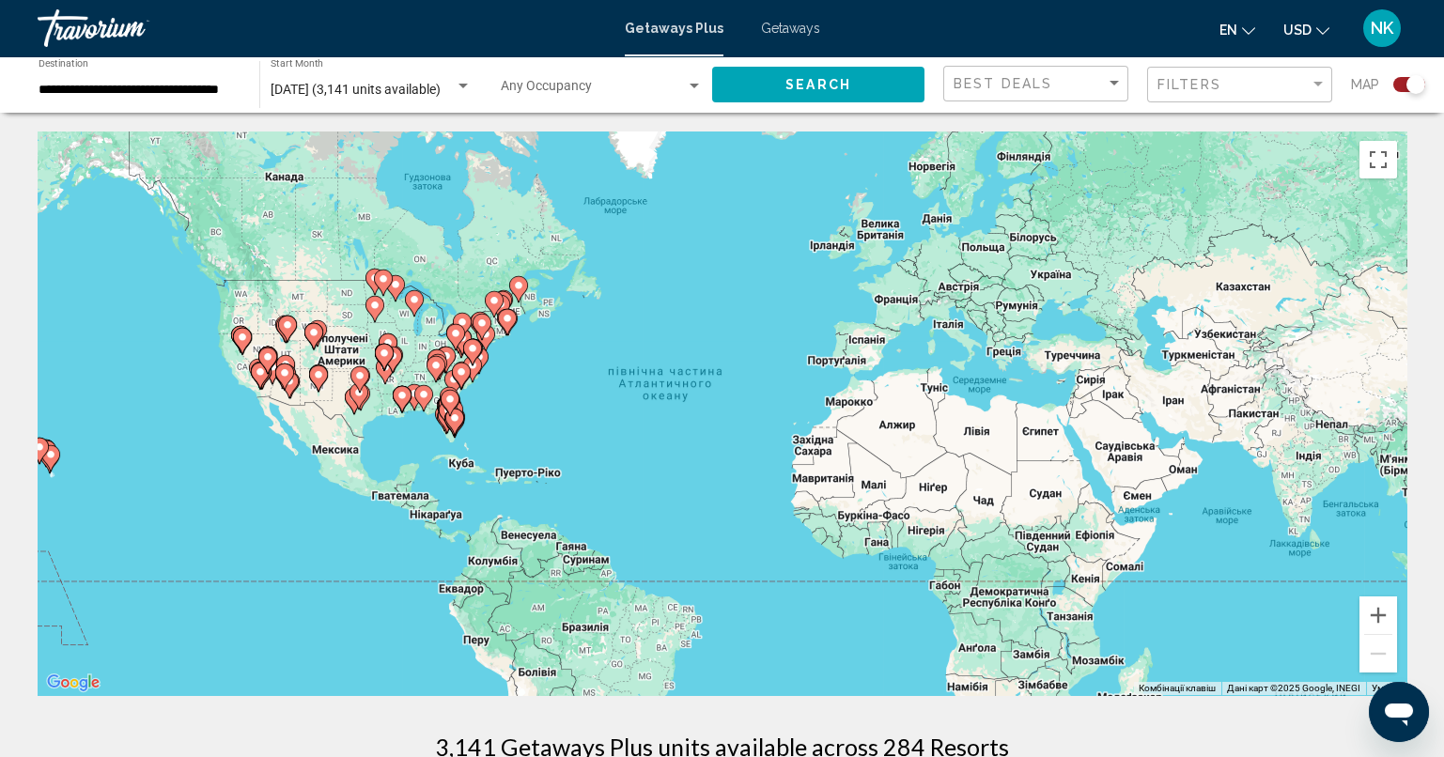
click at [1229, 513] on div "Увімкніть режим перетягування за допомогою клавіатури, натиснувши Alt + Enter. …" at bounding box center [722, 413] width 1368 height 564
click at [1376, 620] on button "Збільшити" at bounding box center [1378, 615] width 38 height 38
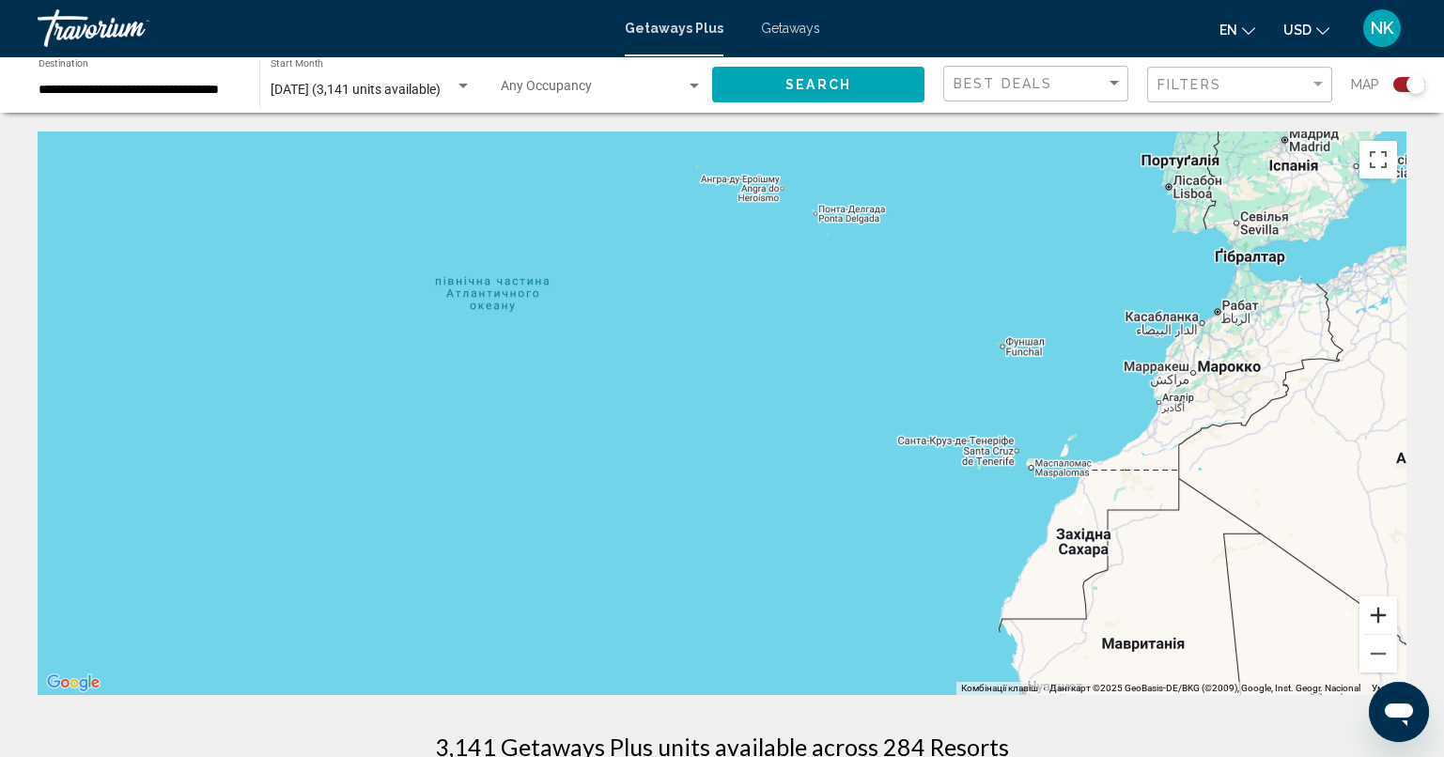
click at [1376, 620] on button "Збільшити" at bounding box center [1378, 615] width 38 height 38
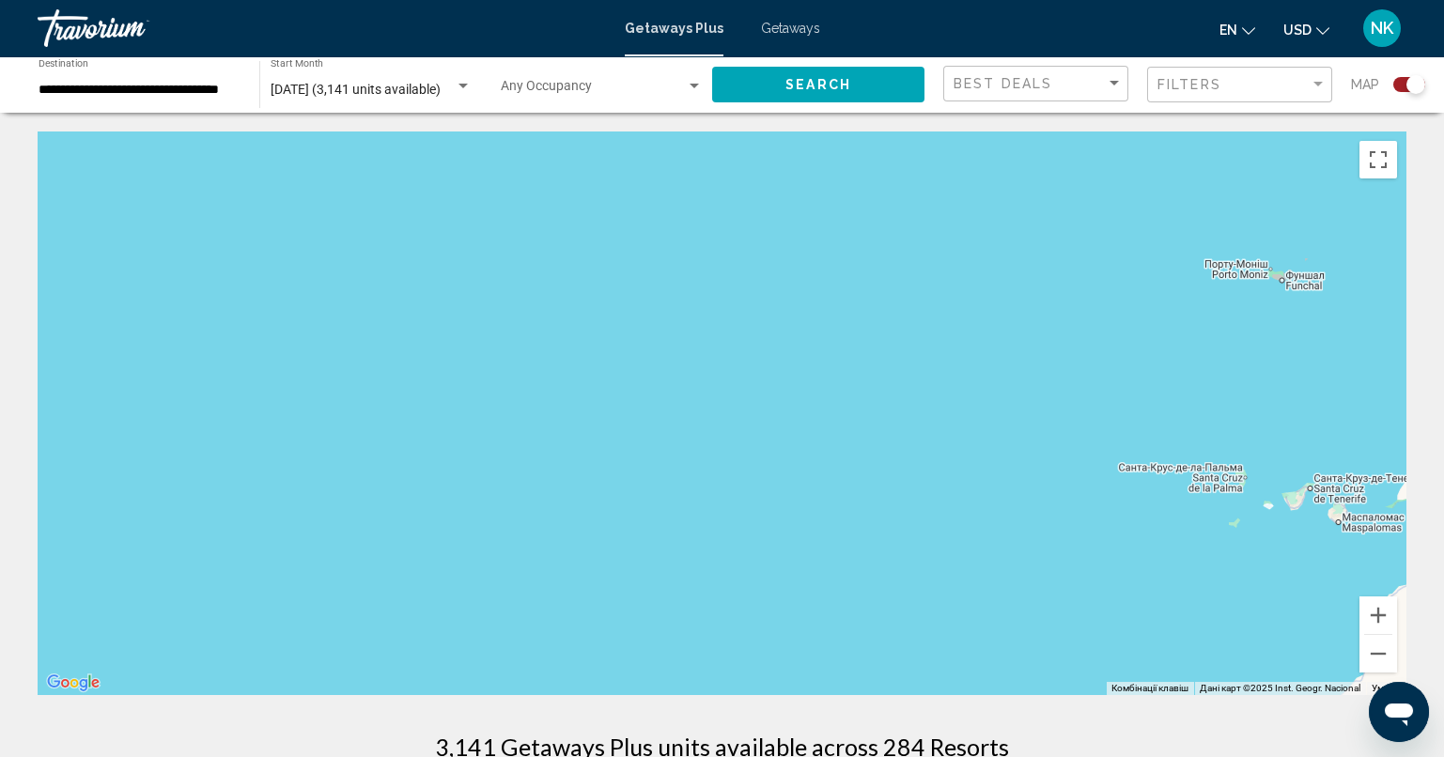
drag, startPoint x: 770, startPoint y: 444, endPoint x: 1456, endPoint y: 452, distance: 685.7
click at [1444, 452] on html "**********" at bounding box center [722, 378] width 1444 height 757
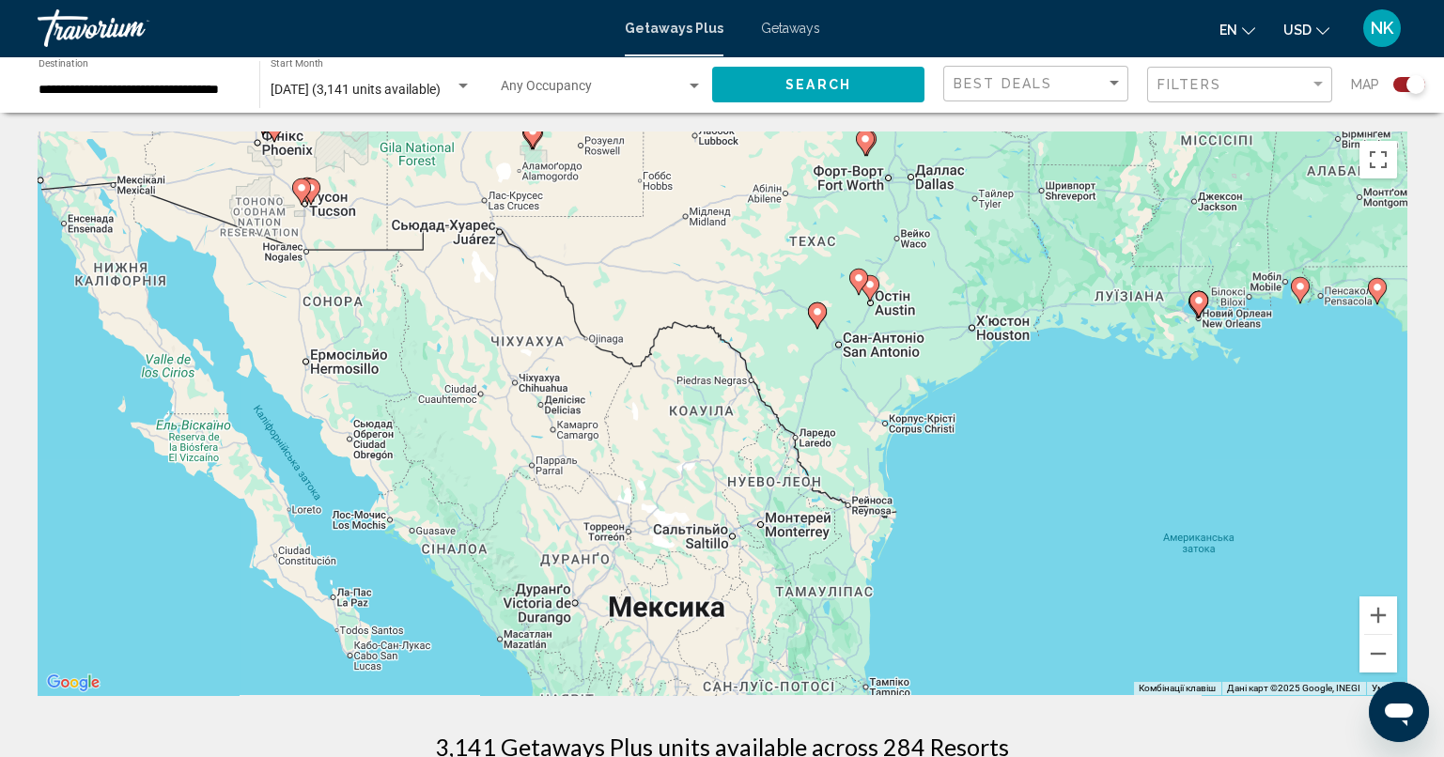
drag, startPoint x: 1225, startPoint y: 478, endPoint x: 799, endPoint y: 347, distance: 445.3
click at [799, 347] on div "Увімкніть режим перетягування за допомогою клавіатури, натиснувши Alt + Enter. …" at bounding box center [722, 413] width 1368 height 564
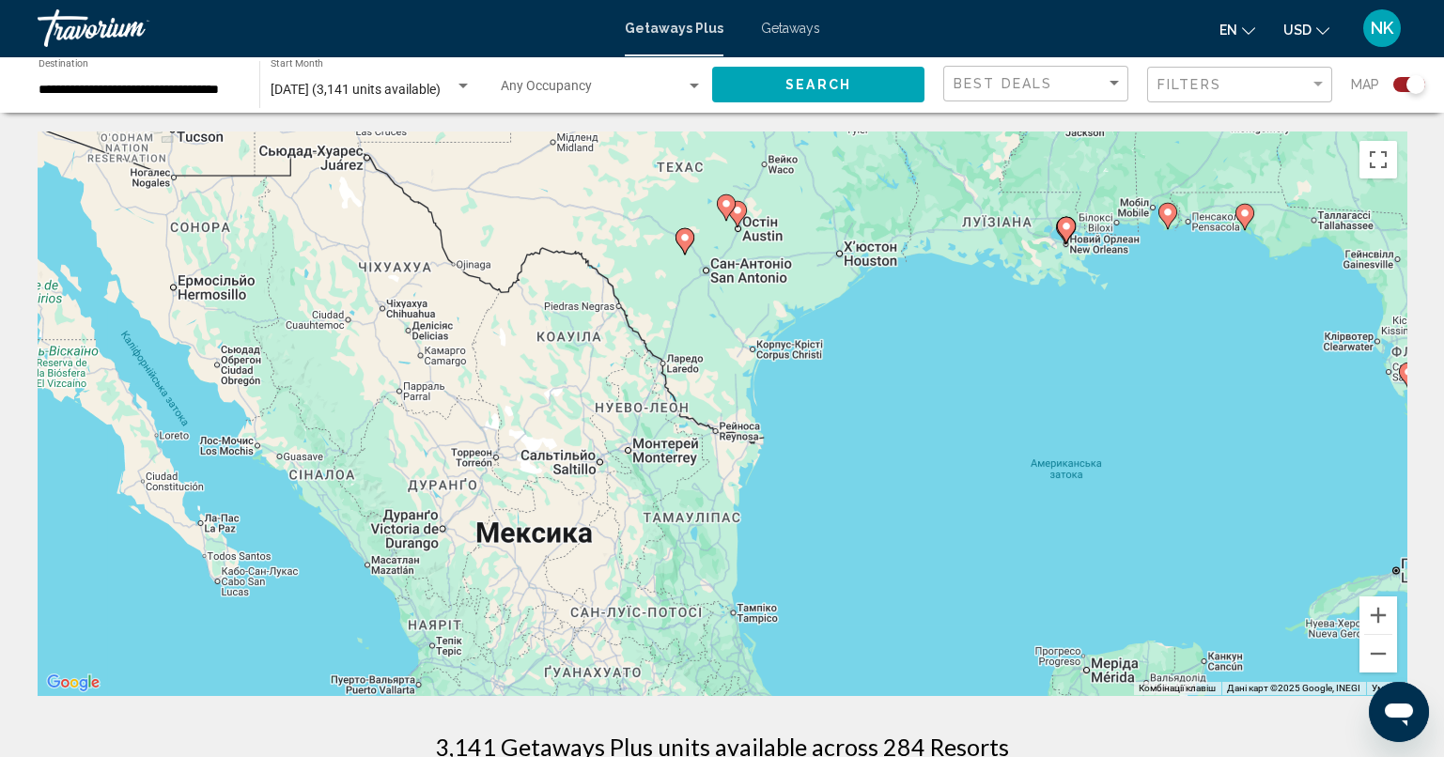
drag, startPoint x: 1040, startPoint y: 451, endPoint x: 577, endPoint y: 548, distance: 473.0
click at [577, 548] on div "Увімкніть режим перетягування за допомогою клавіатури, натиснувши Alt + Enter. …" at bounding box center [722, 413] width 1368 height 564
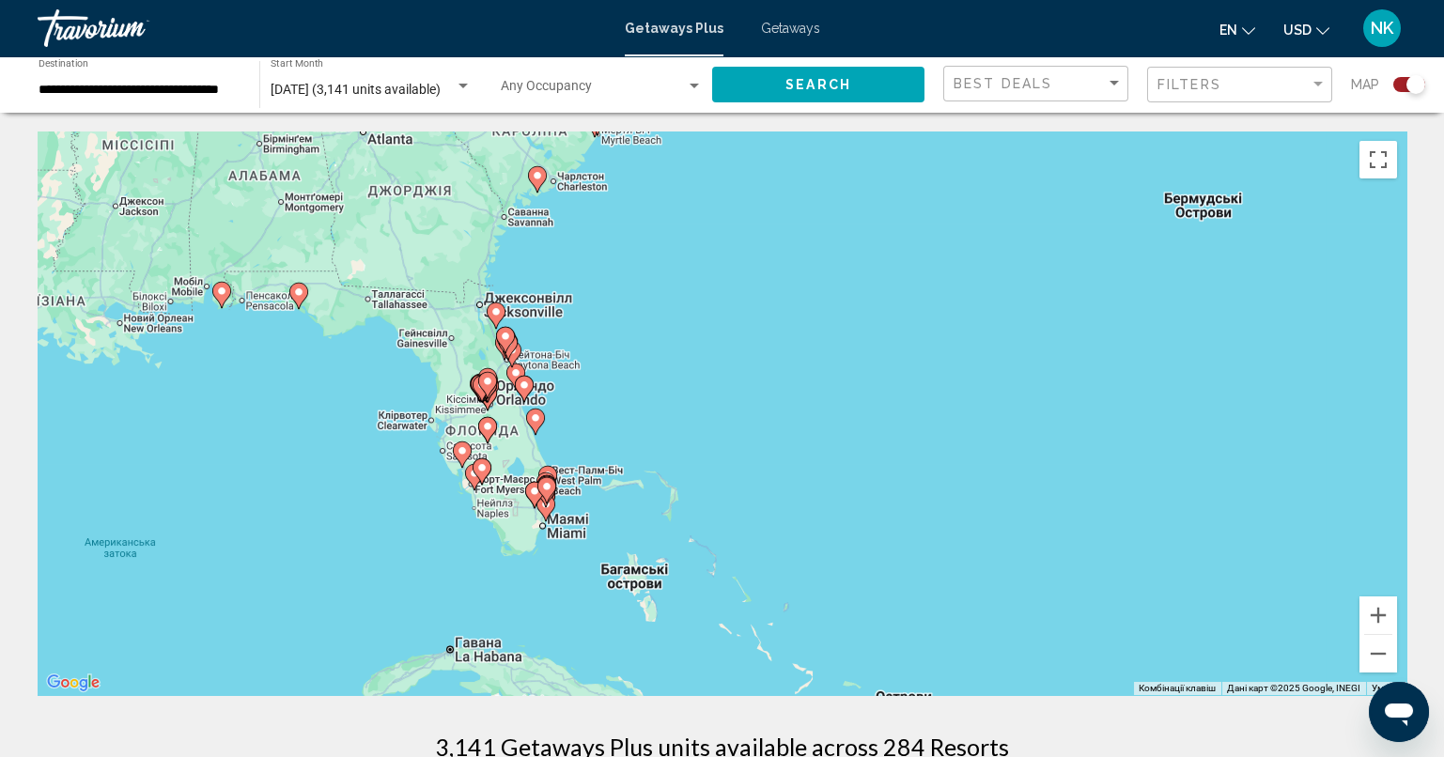
drag, startPoint x: 444, startPoint y: 495, endPoint x: 861, endPoint y: 328, distance: 449.3
click at [861, 328] on div "Увімкніть режим перетягування за допомогою клавіатури, натиснувши Alt + Enter. …" at bounding box center [722, 413] width 1368 height 564
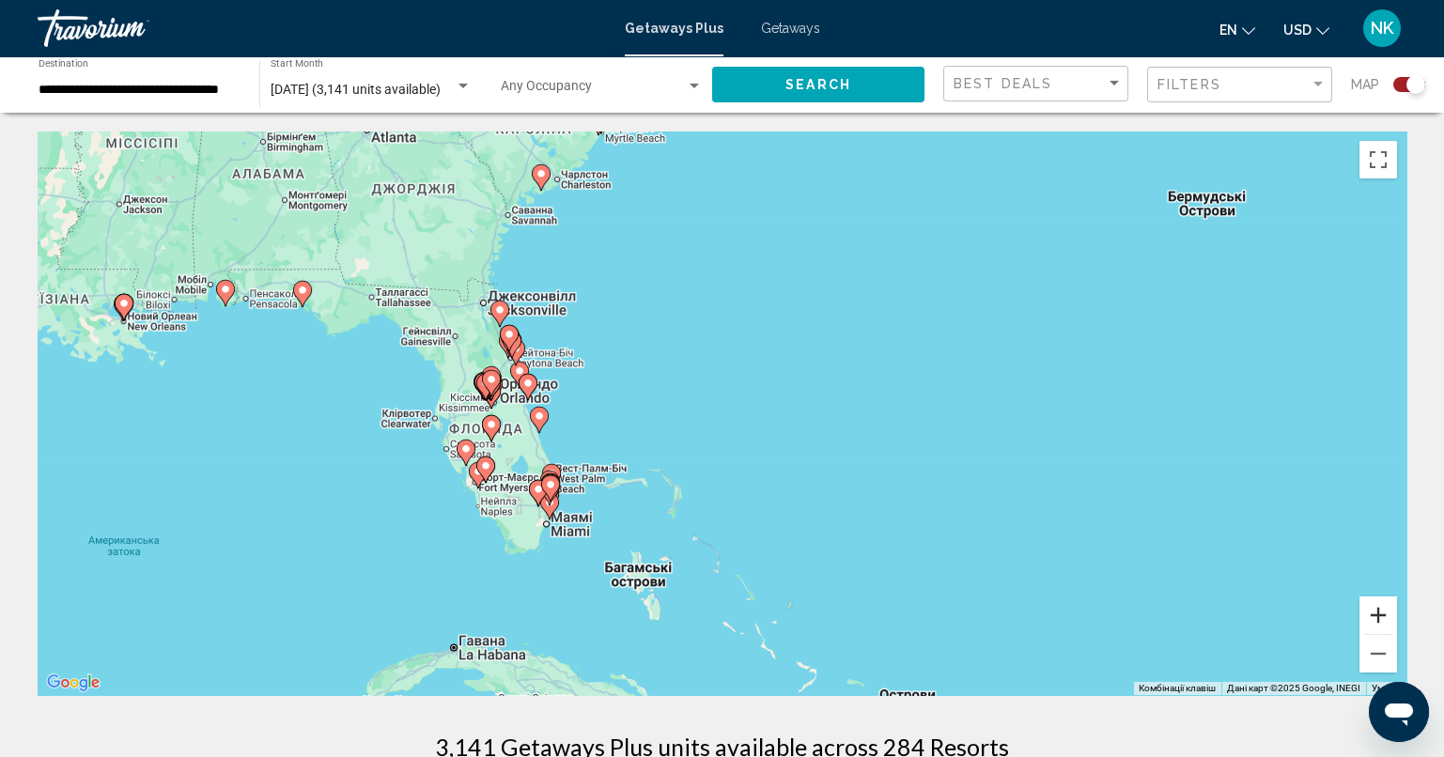
click at [1379, 617] on button "Збільшити" at bounding box center [1378, 615] width 38 height 38
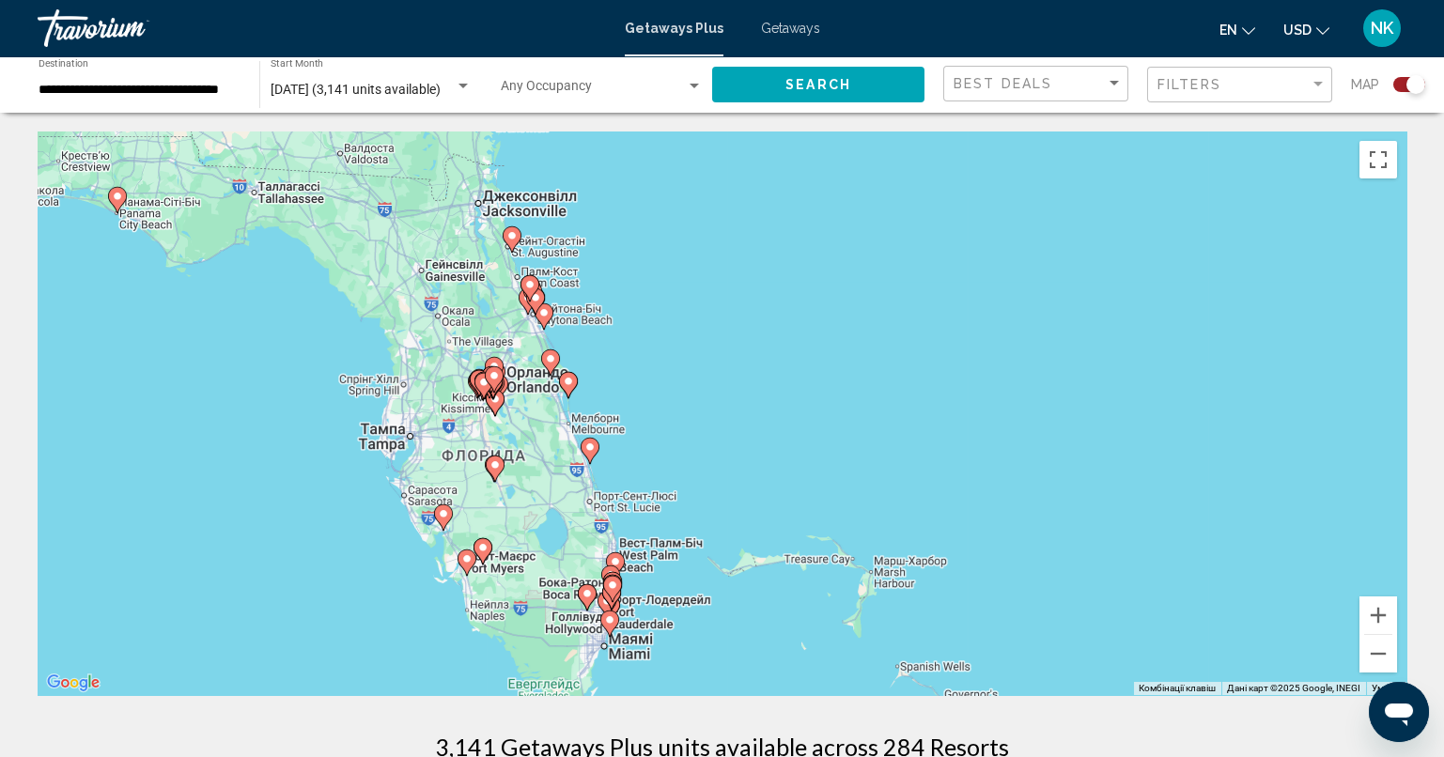
drag, startPoint x: 595, startPoint y: 500, endPoint x: 831, endPoint y: 510, distance: 236.9
click at [831, 510] on div "Увімкніть режим перетягування за допомогою клавіатури, натиснувши Alt + Enter. …" at bounding box center [722, 413] width 1368 height 564
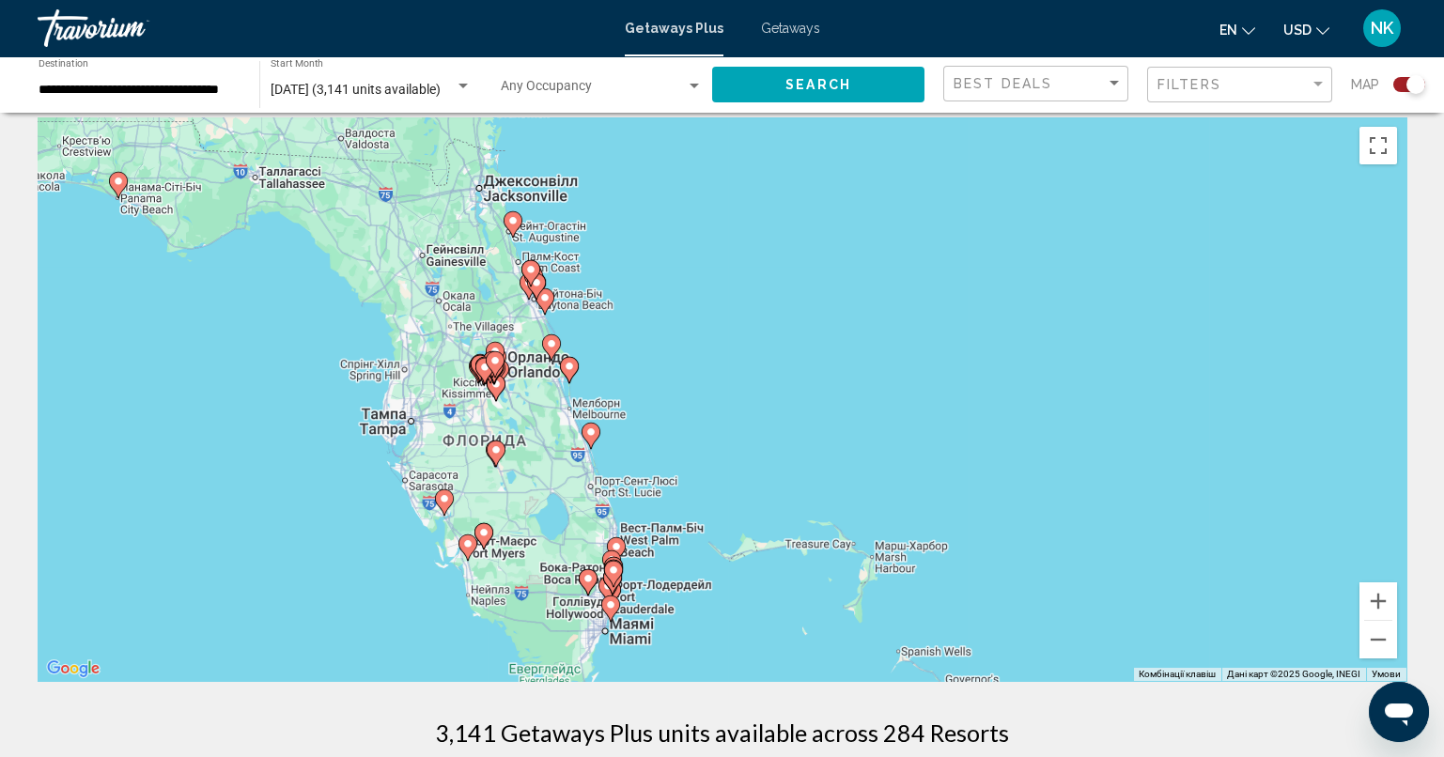
scroll to position [25, 0]
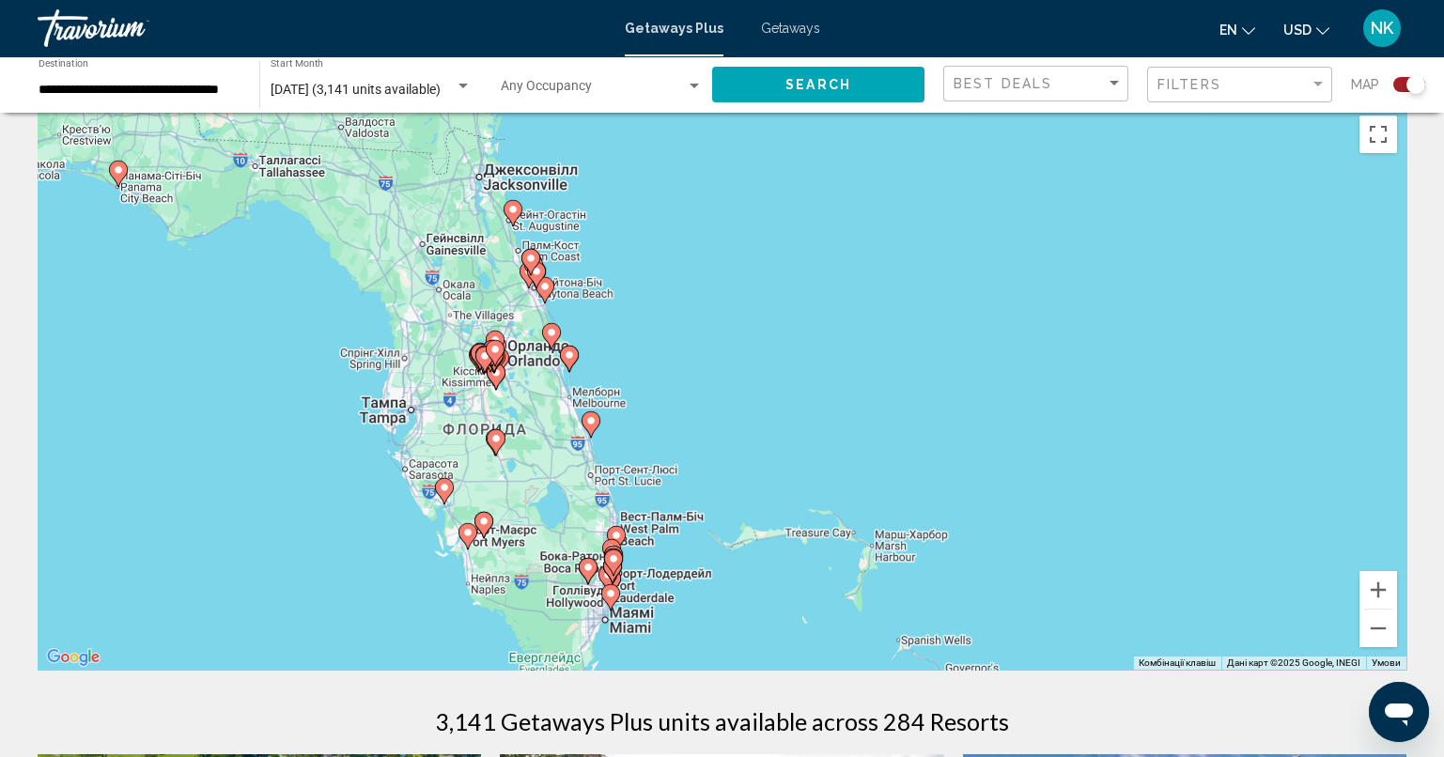
click at [523, 253] on icon "Main content" at bounding box center [529, 262] width 17 height 24
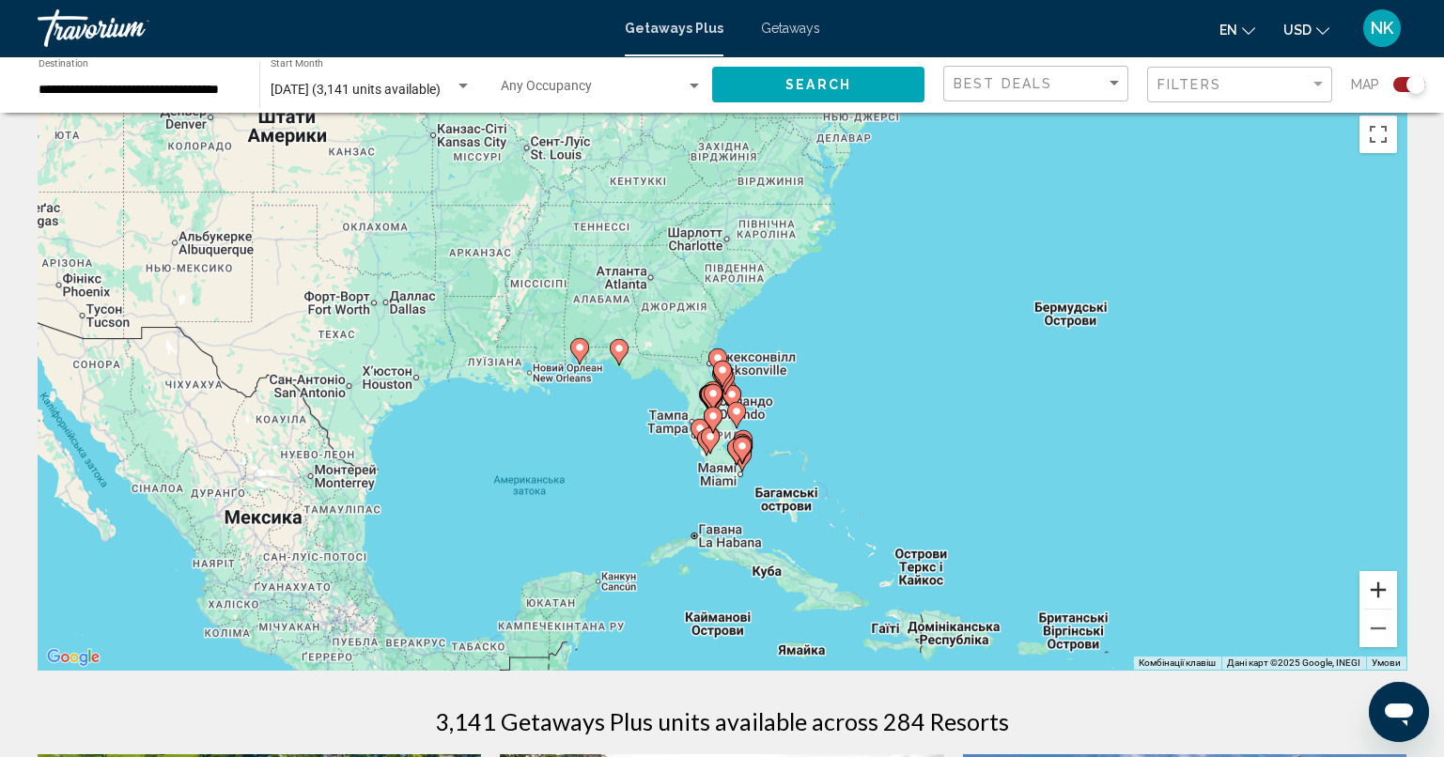
click at [1383, 591] on button "Збільшити" at bounding box center [1378, 590] width 38 height 38
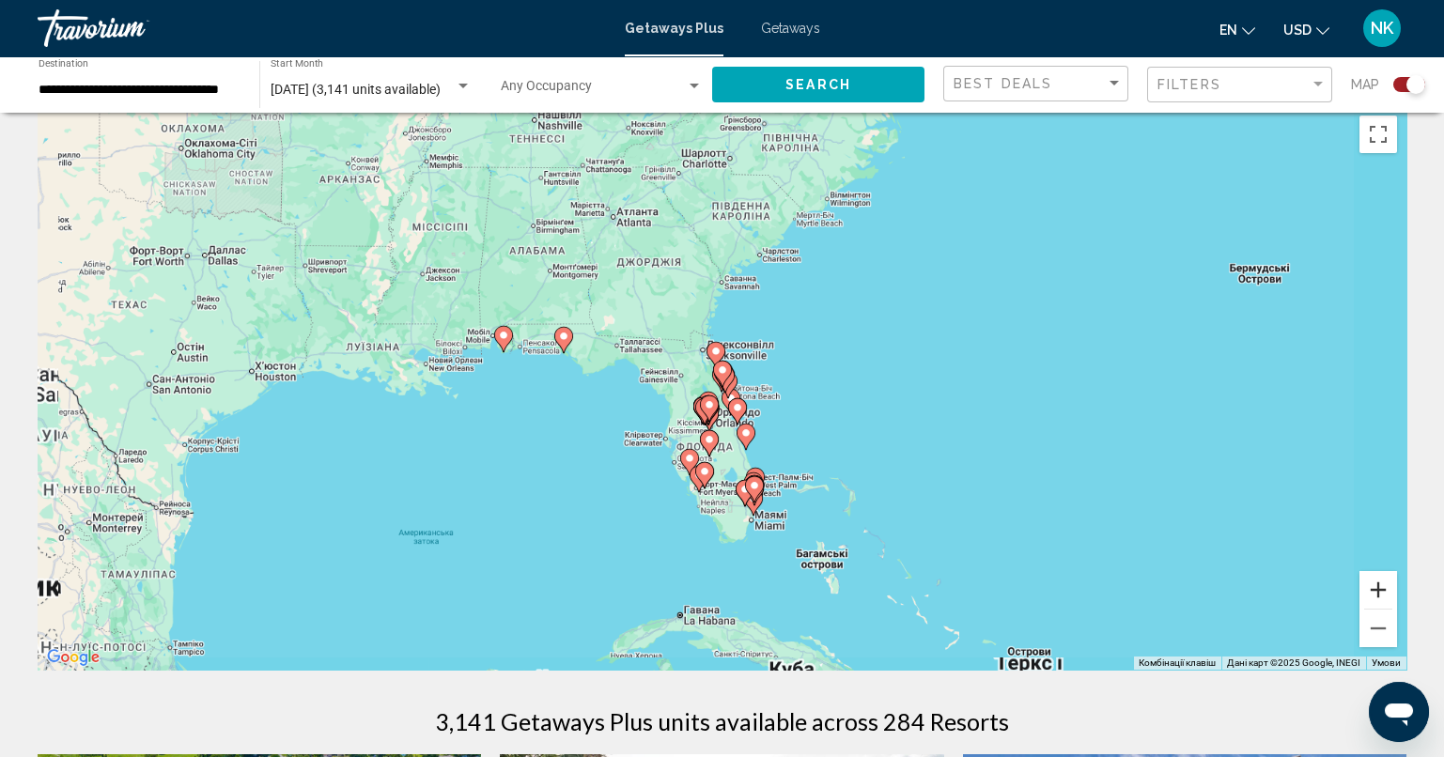
click at [1383, 591] on button "Збільшити" at bounding box center [1378, 590] width 38 height 38
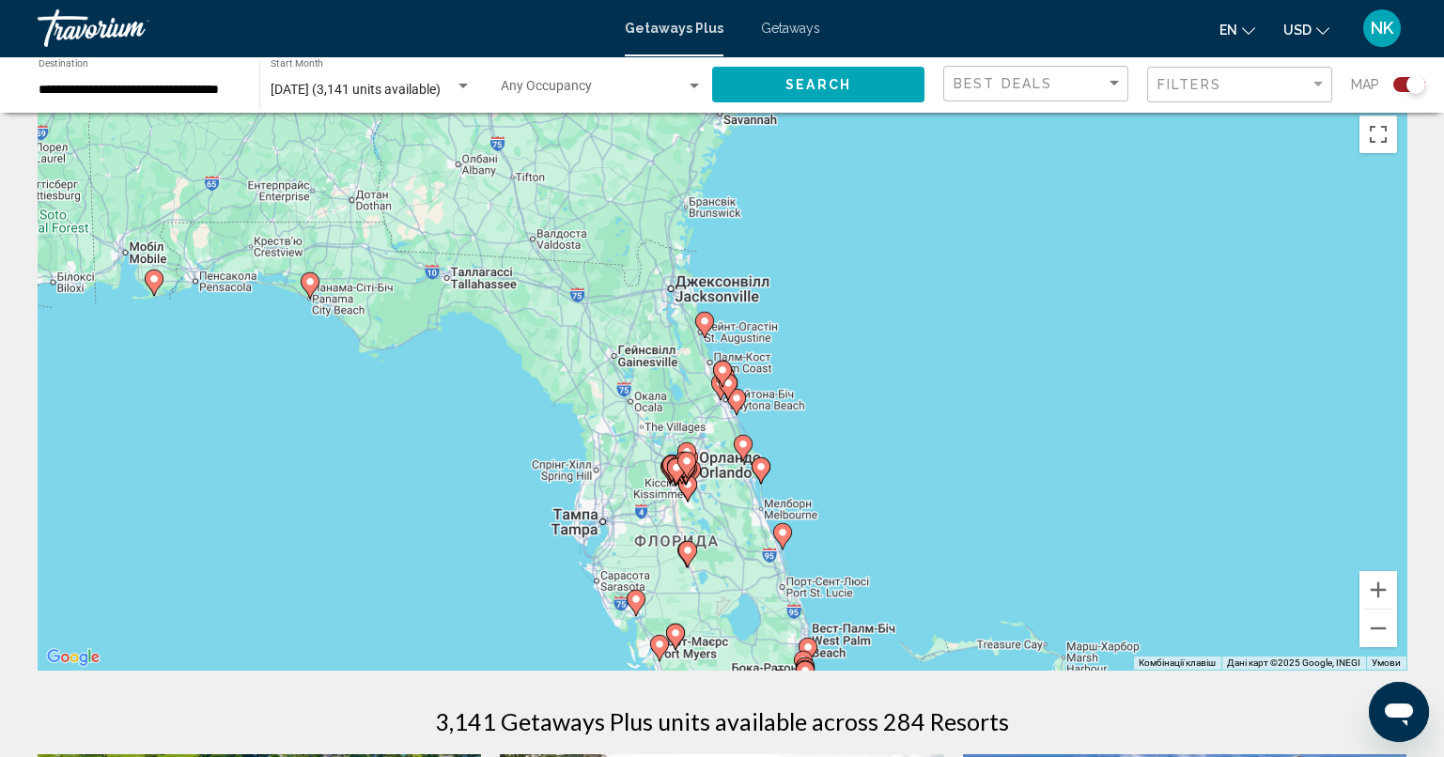
click at [701, 321] on image "Main content" at bounding box center [704, 321] width 11 height 11
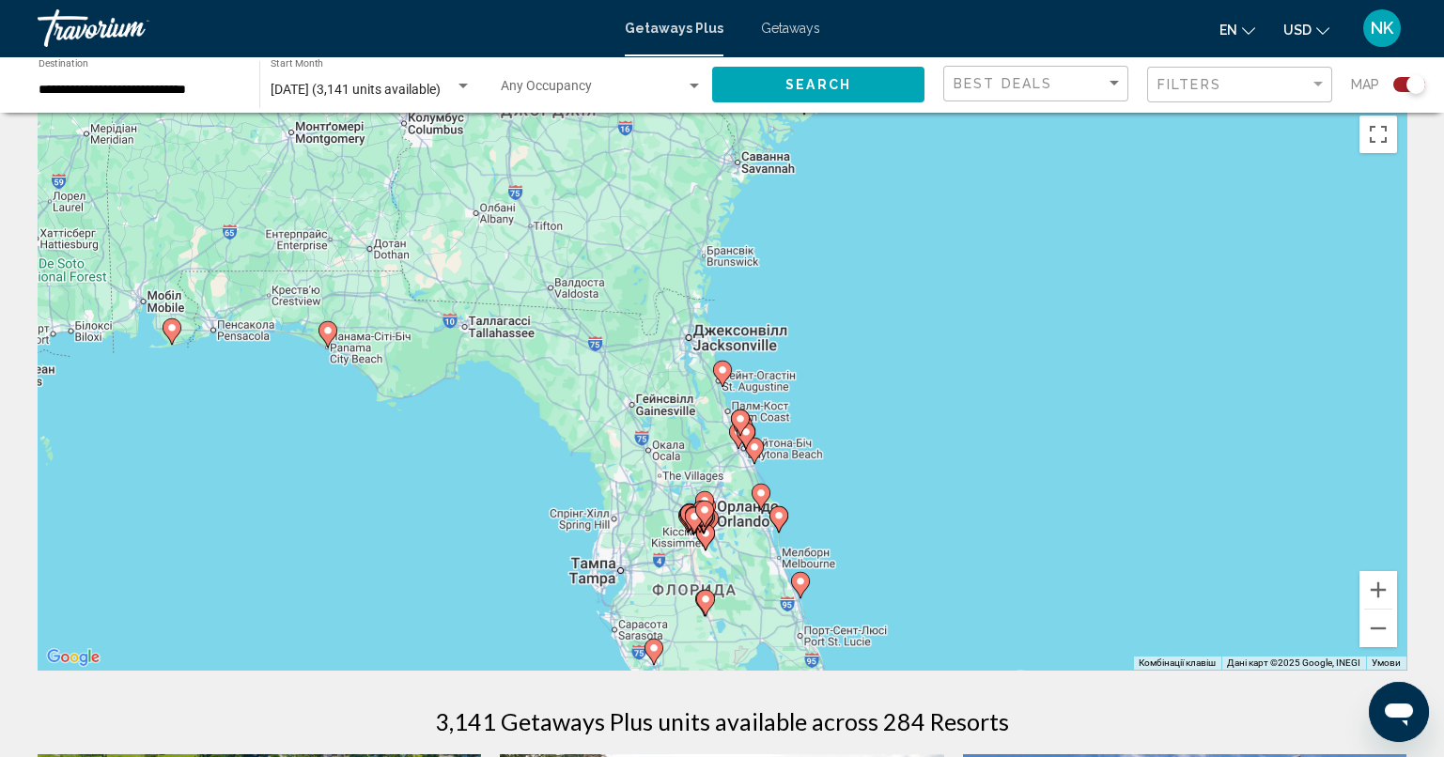
click at [719, 365] on image "Main content" at bounding box center [722, 369] width 11 height 11
type input "**********"
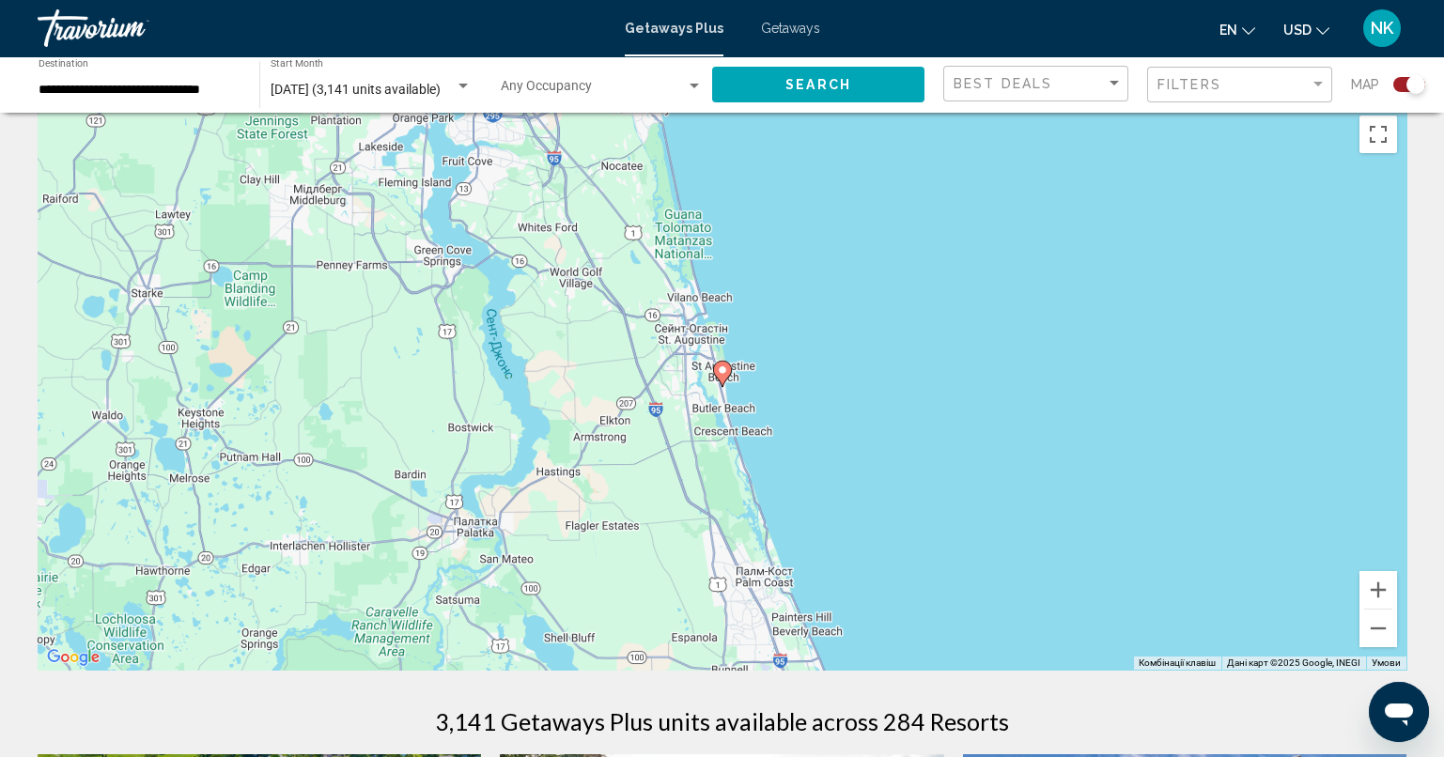
click at [718, 368] on image "Main content" at bounding box center [722, 369] width 11 height 11
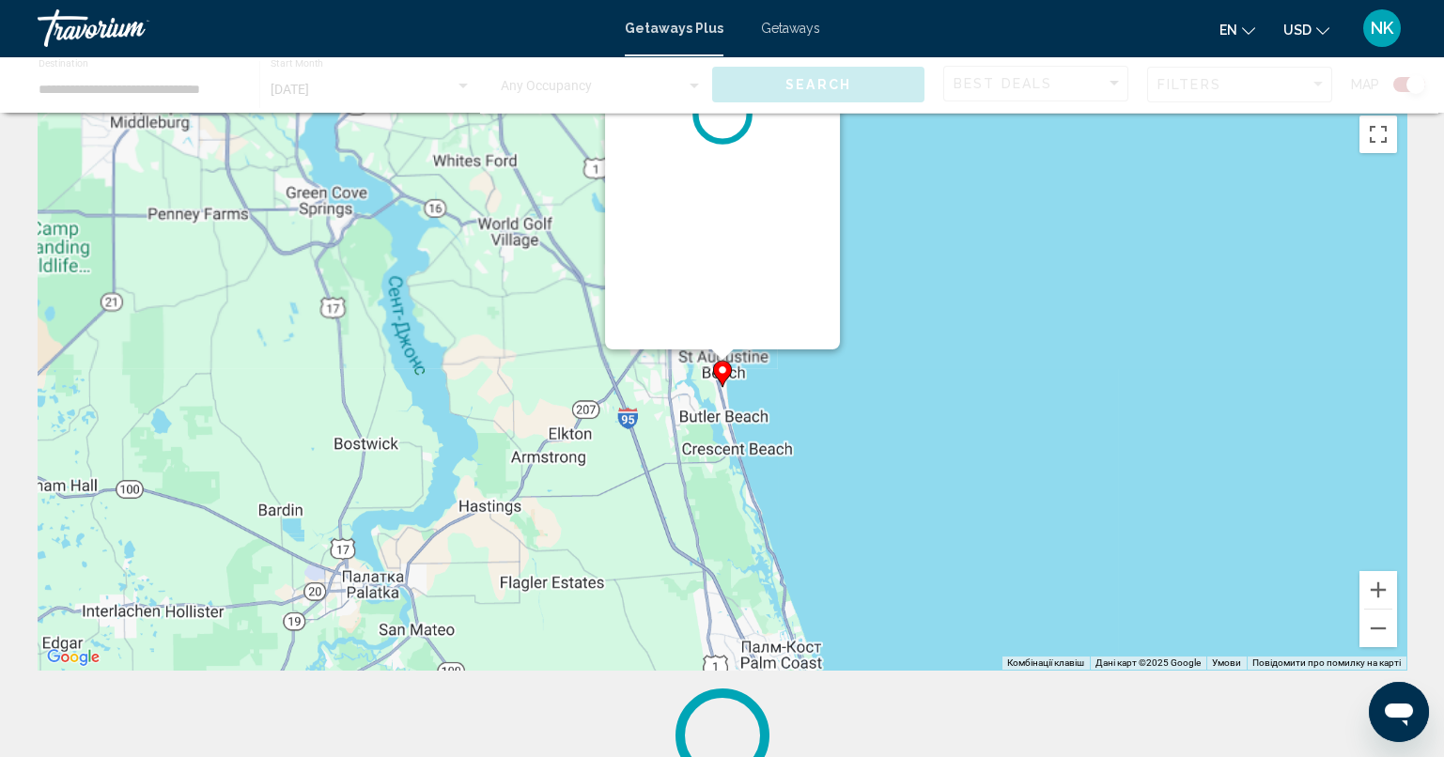
scroll to position [0, 0]
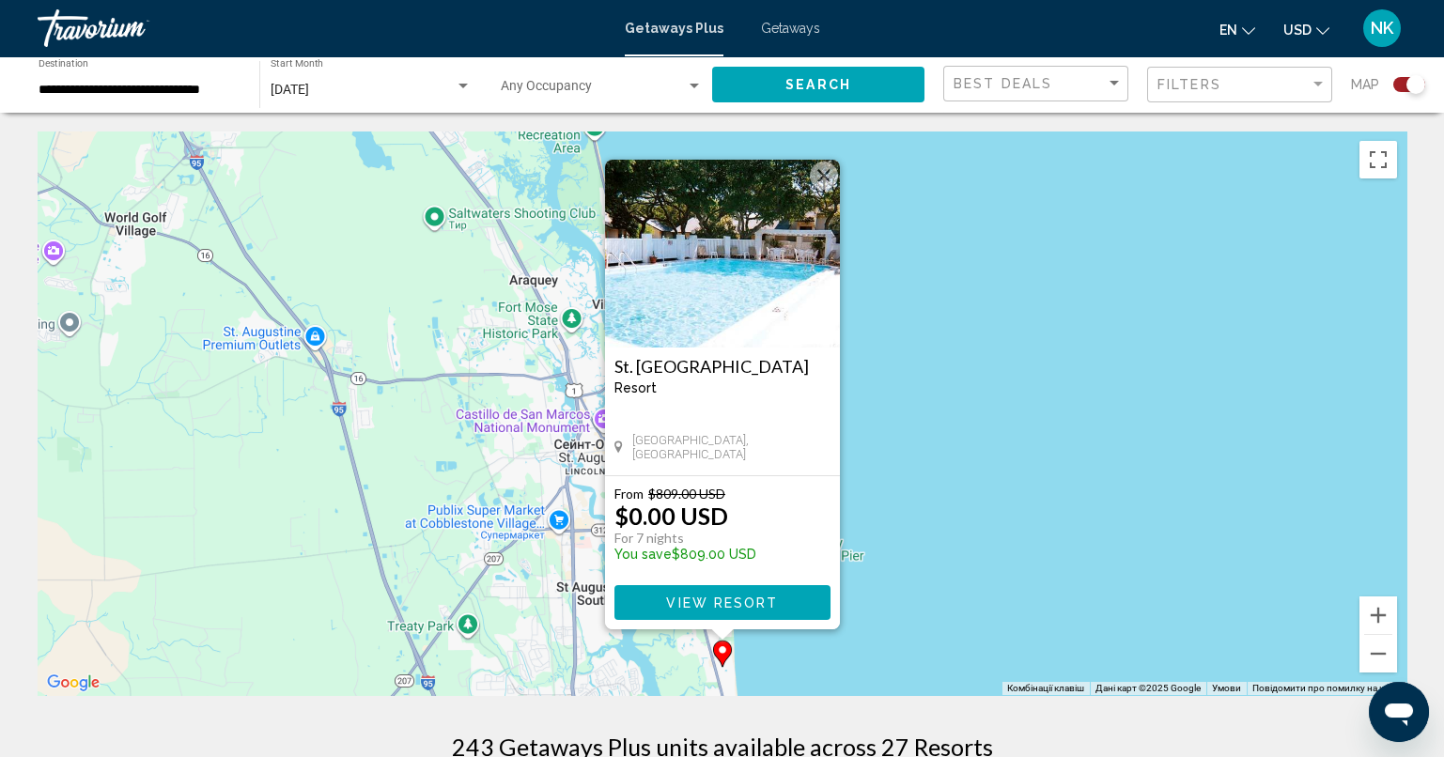
click at [712, 597] on span "View Resort" at bounding box center [722, 602] width 112 height 15
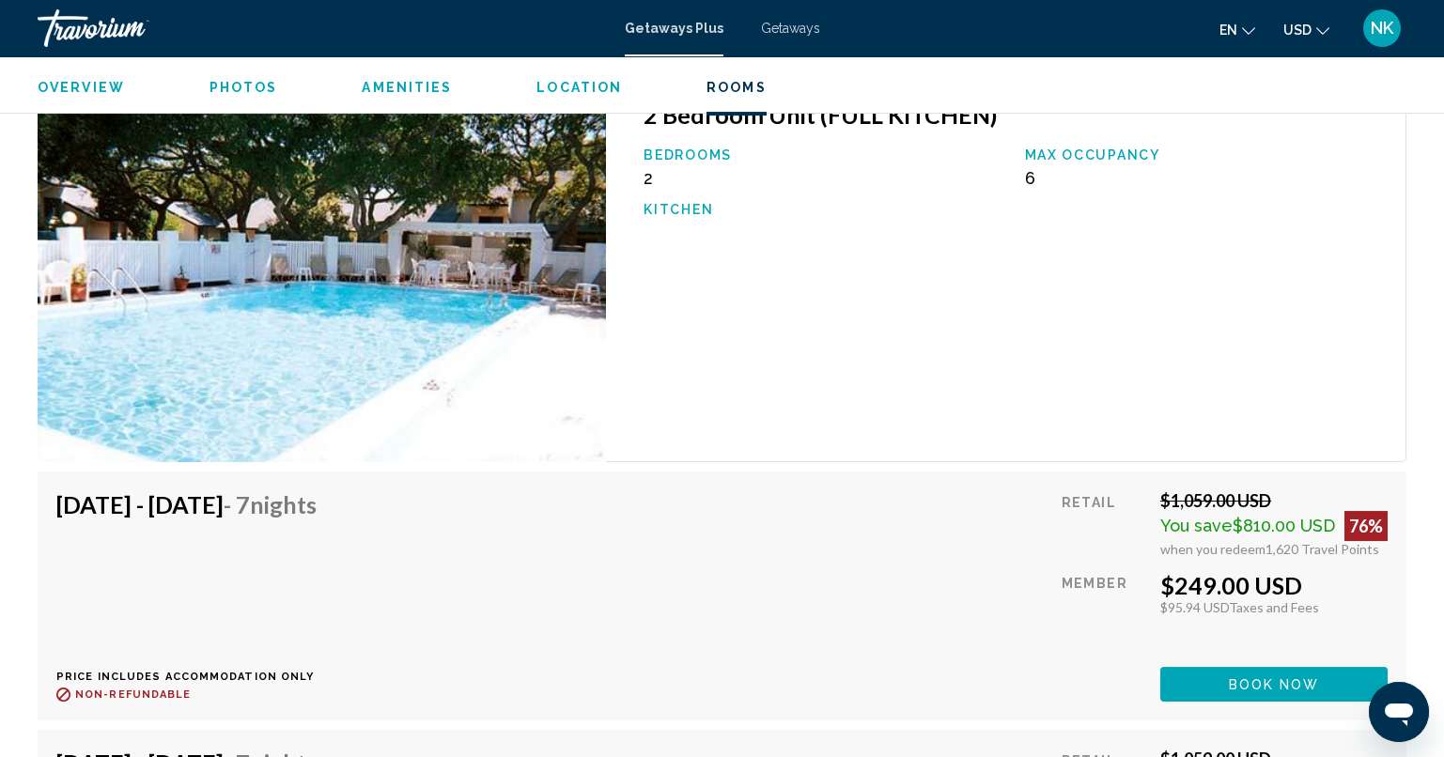
scroll to position [2967, 0]
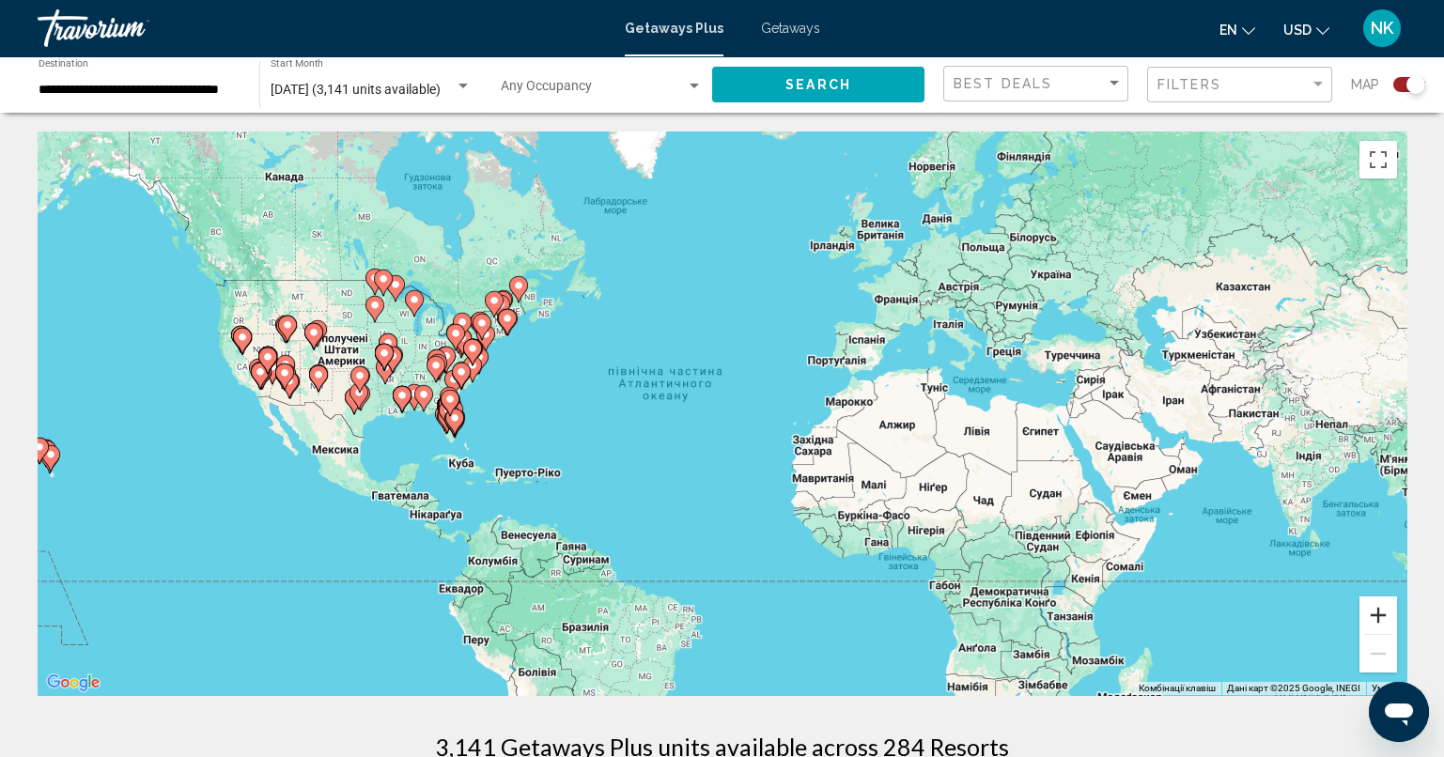
click at [1389, 624] on button "Збільшити" at bounding box center [1378, 615] width 38 height 38
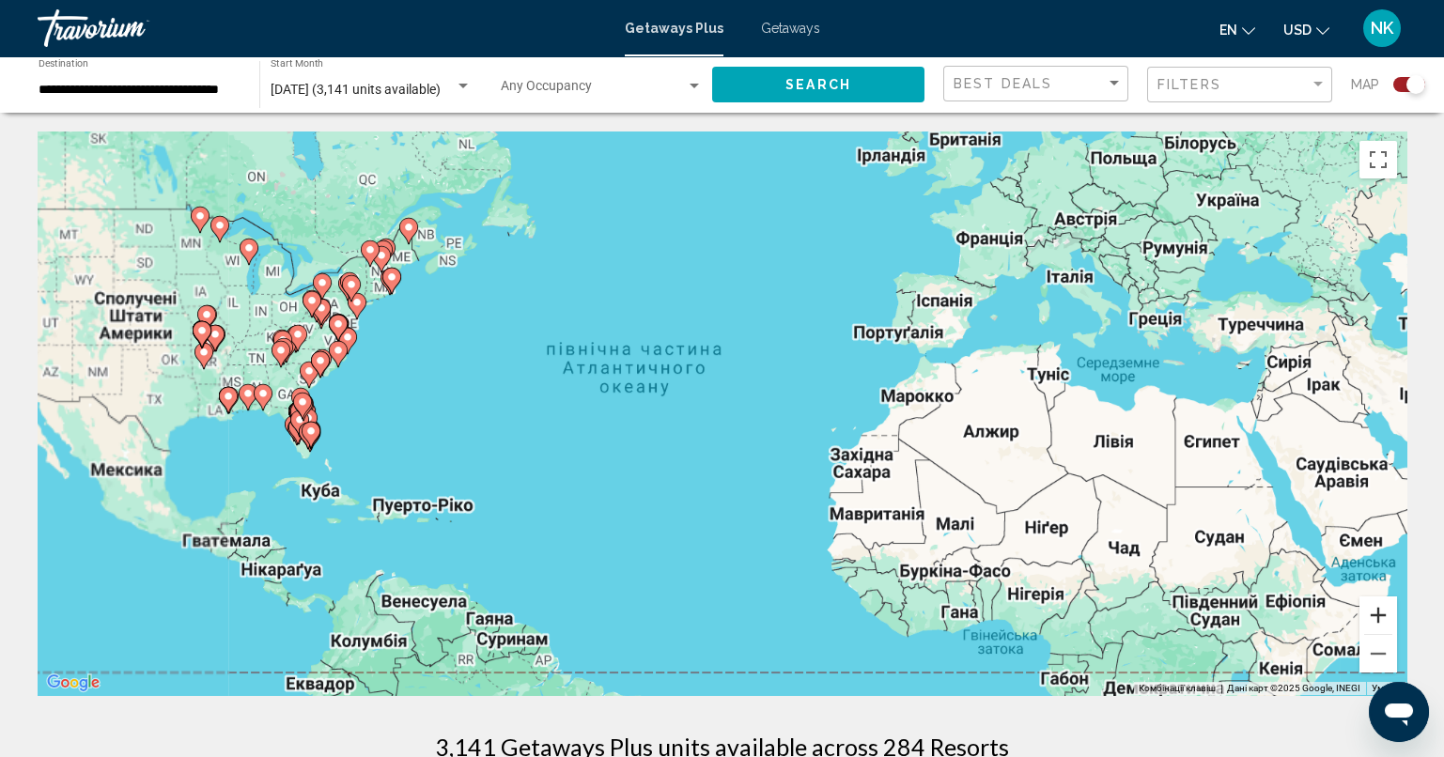
click at [1389, 624] on button "Збільшити" at bounding box center [1378, 615] width 38 height 38
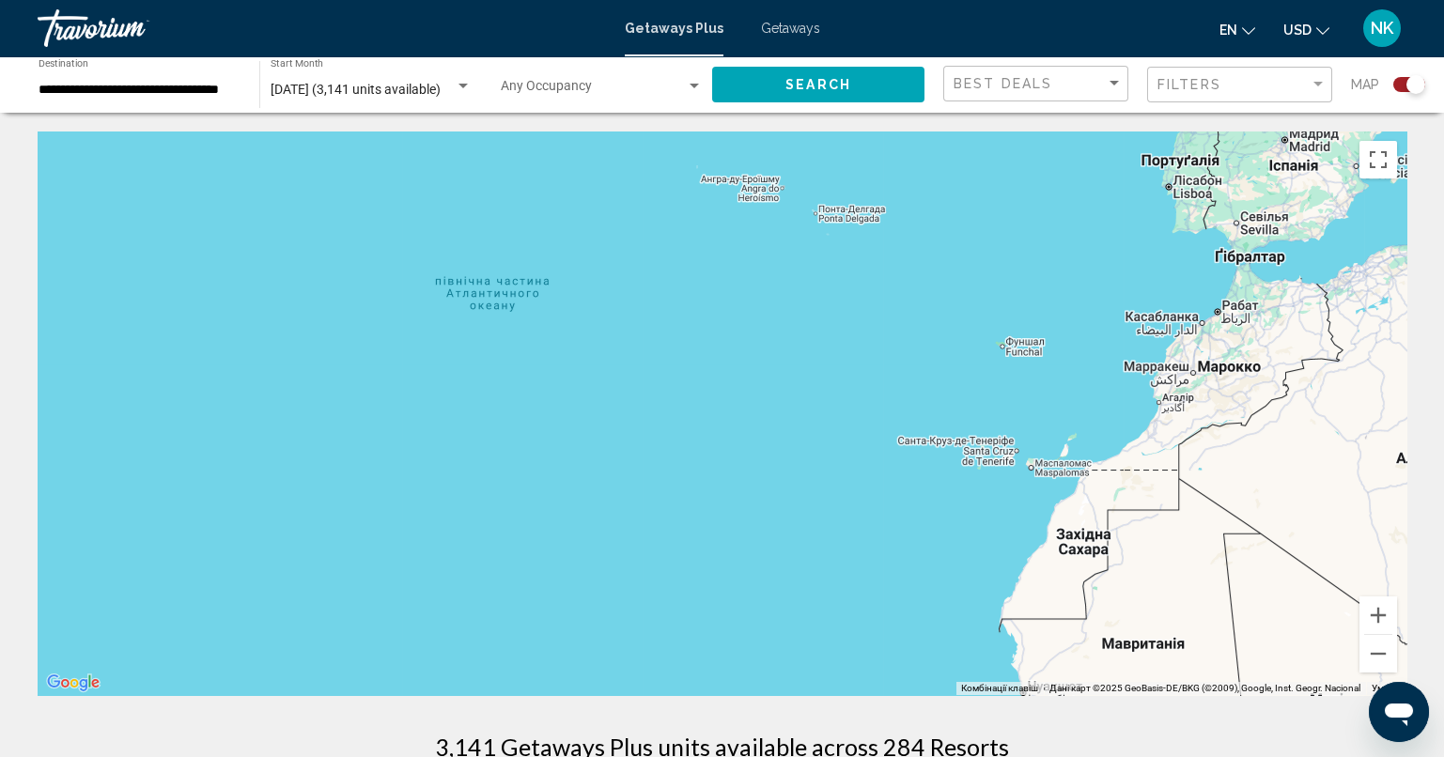
drag, startPoint x: 686, startPoint y: 526, endPoint x: 1321, endPoint y: 610, distance: 641.3
click at [1321, 610] on div "Увімкніть режим перетягування за допомогою клавіатури, натиснувши Alt + Enter. …" at bounding box center [722, 413] width 1368 height 564
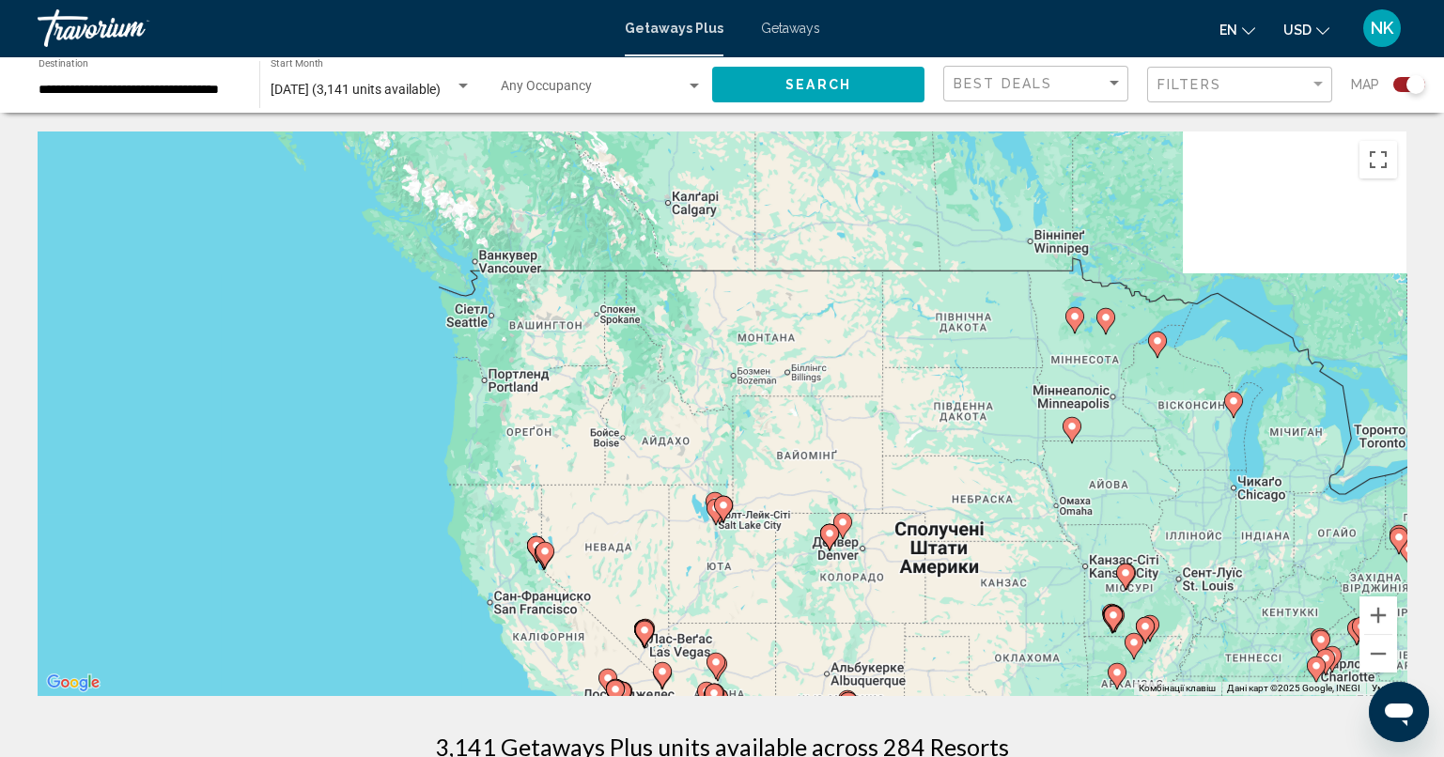
drag, startPoint x: 419, startPoint y: 440, endPoint x: 341, endPoint y: 421, distance: 80.2
click at [341, 421] on div "Увімкніть режим перетягування за допомогою клавіатури, натиснувши Alt + Enter. …" at bounding box center [722, 413] width 1368 height 564
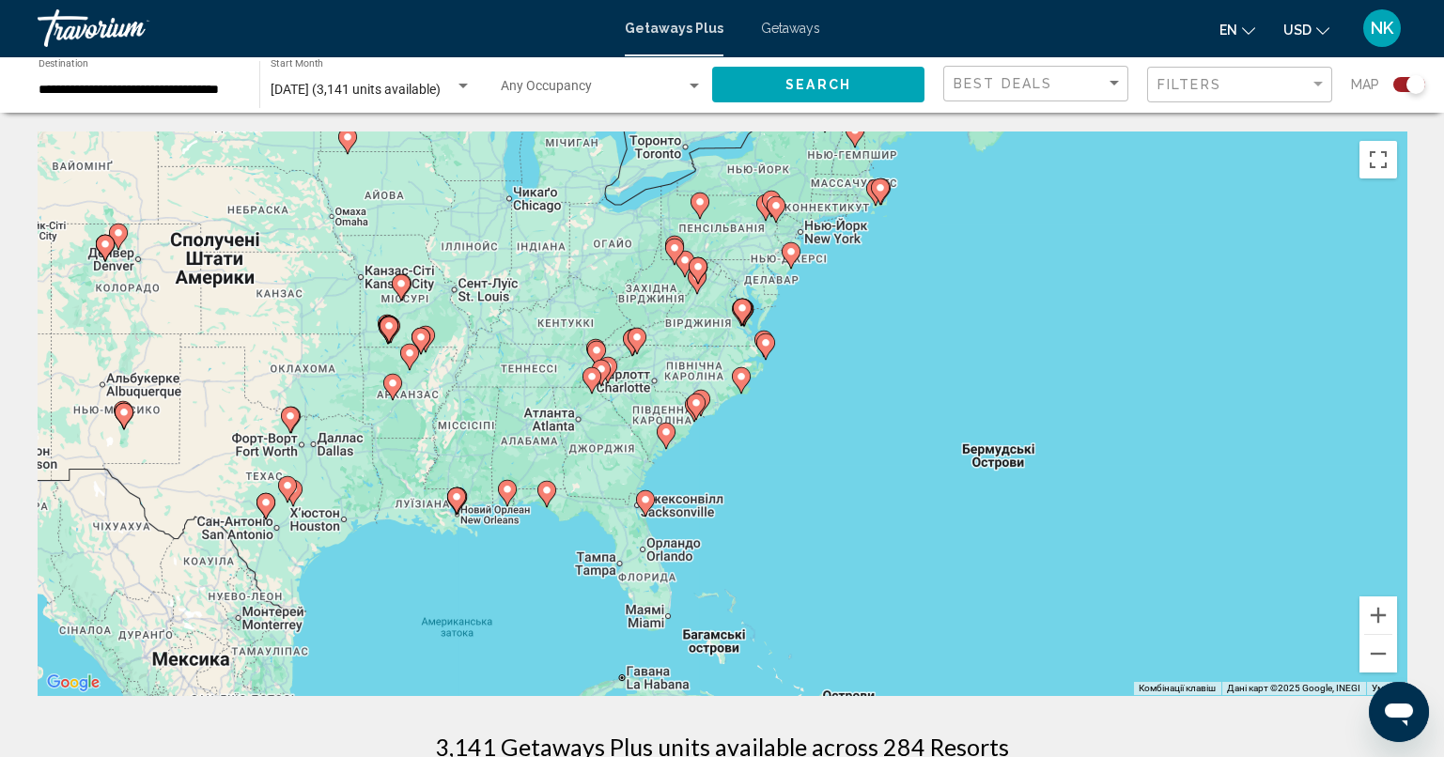
drag, startPoint x: 701, startPoint y: 411, endPoint x: 18, endPoint y: 121, distance: 741.9
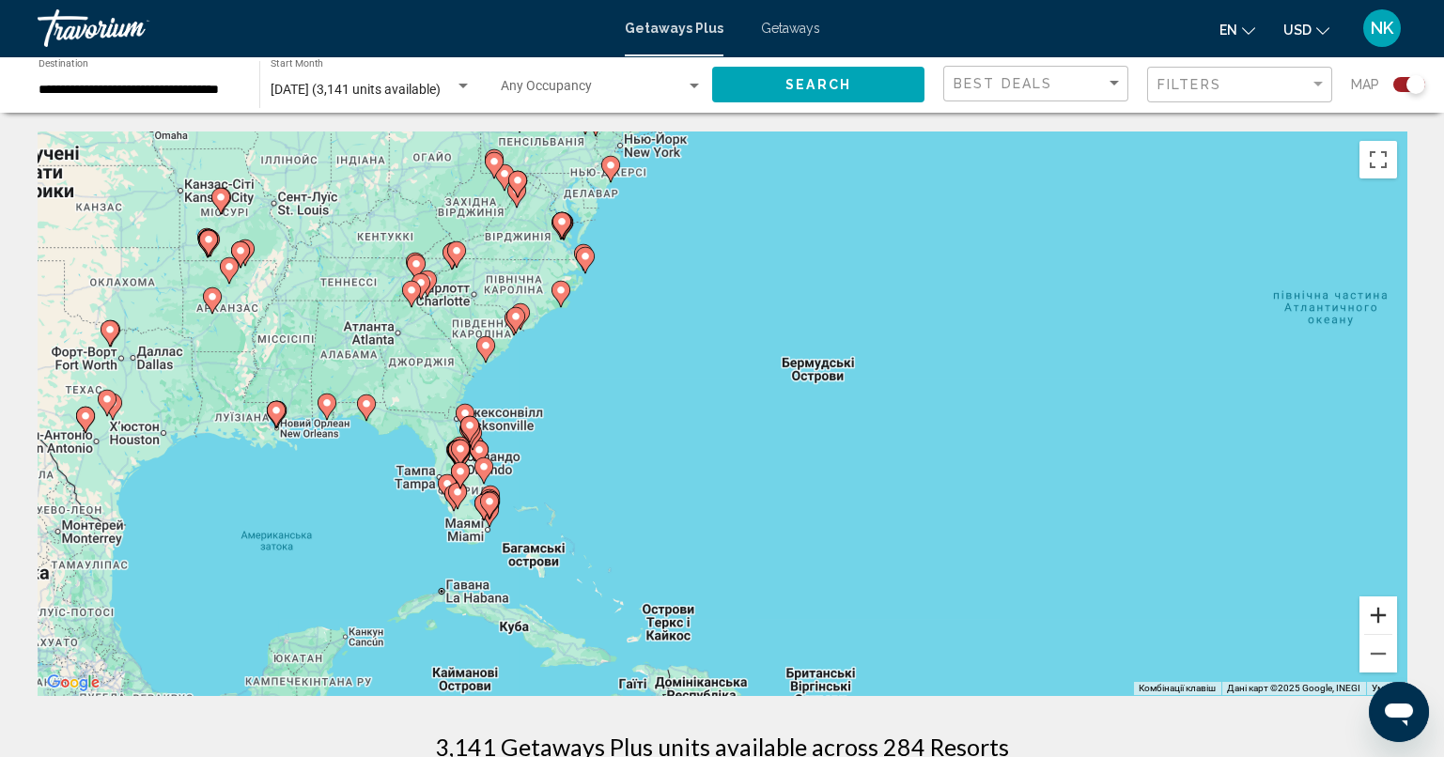
click at [1375, 614] on button "Збільшити" at bounding box center [1378, 615] width 38 height 38
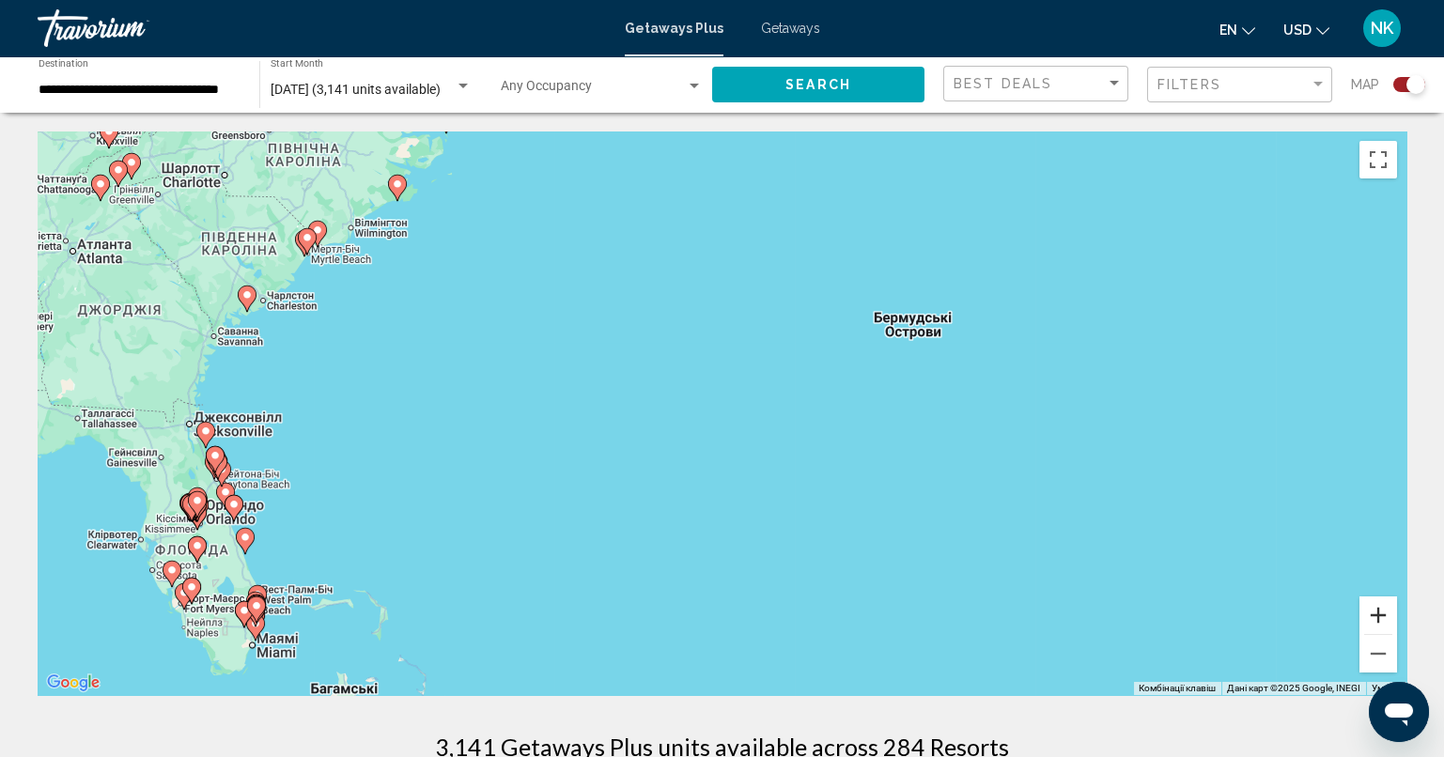
click at [1387, 633] on button "Збільшити" at bounding box center [1378, 615] width 38 height 38
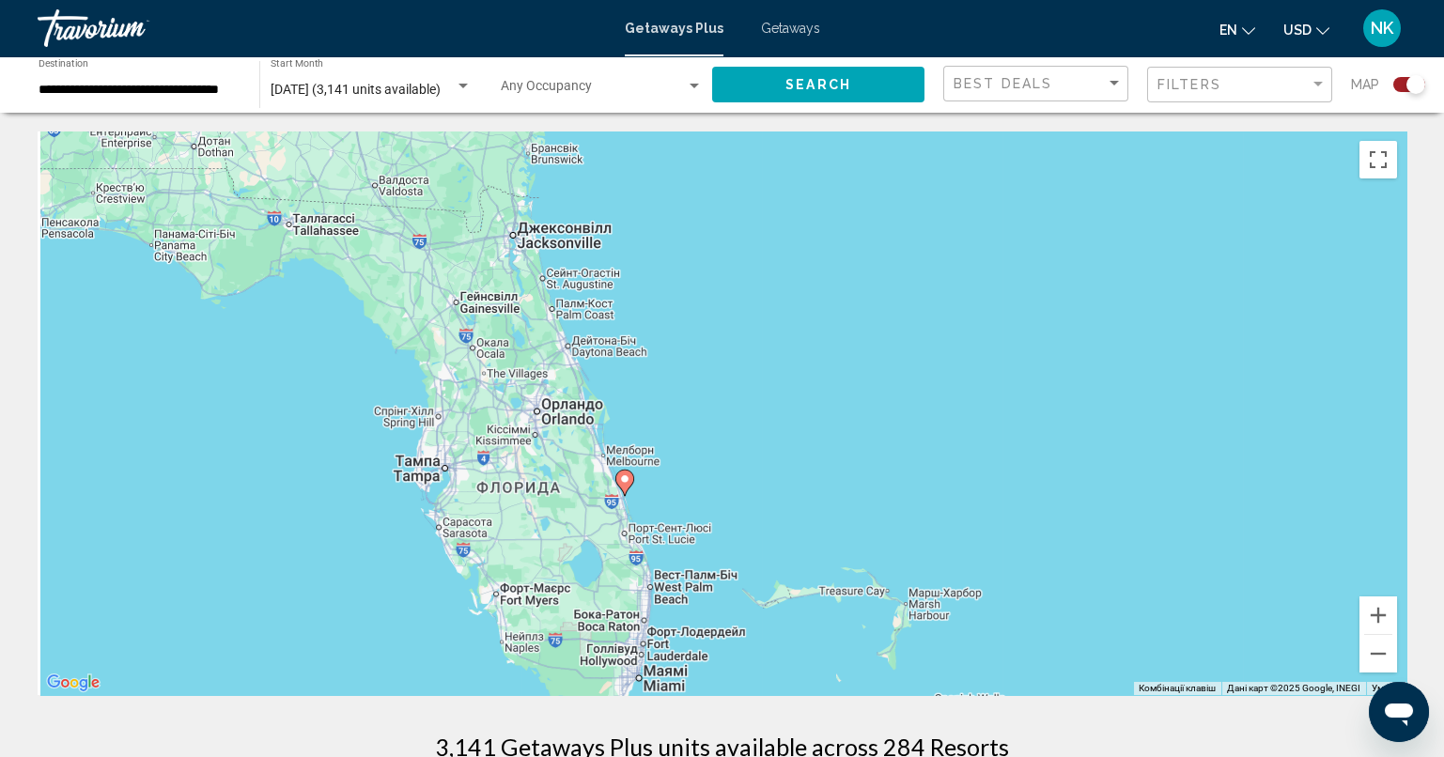
drag, startPoint x: 564, startPoint y: 487, endPoint x: 1425, endPoint y: 287, distance: 884.0
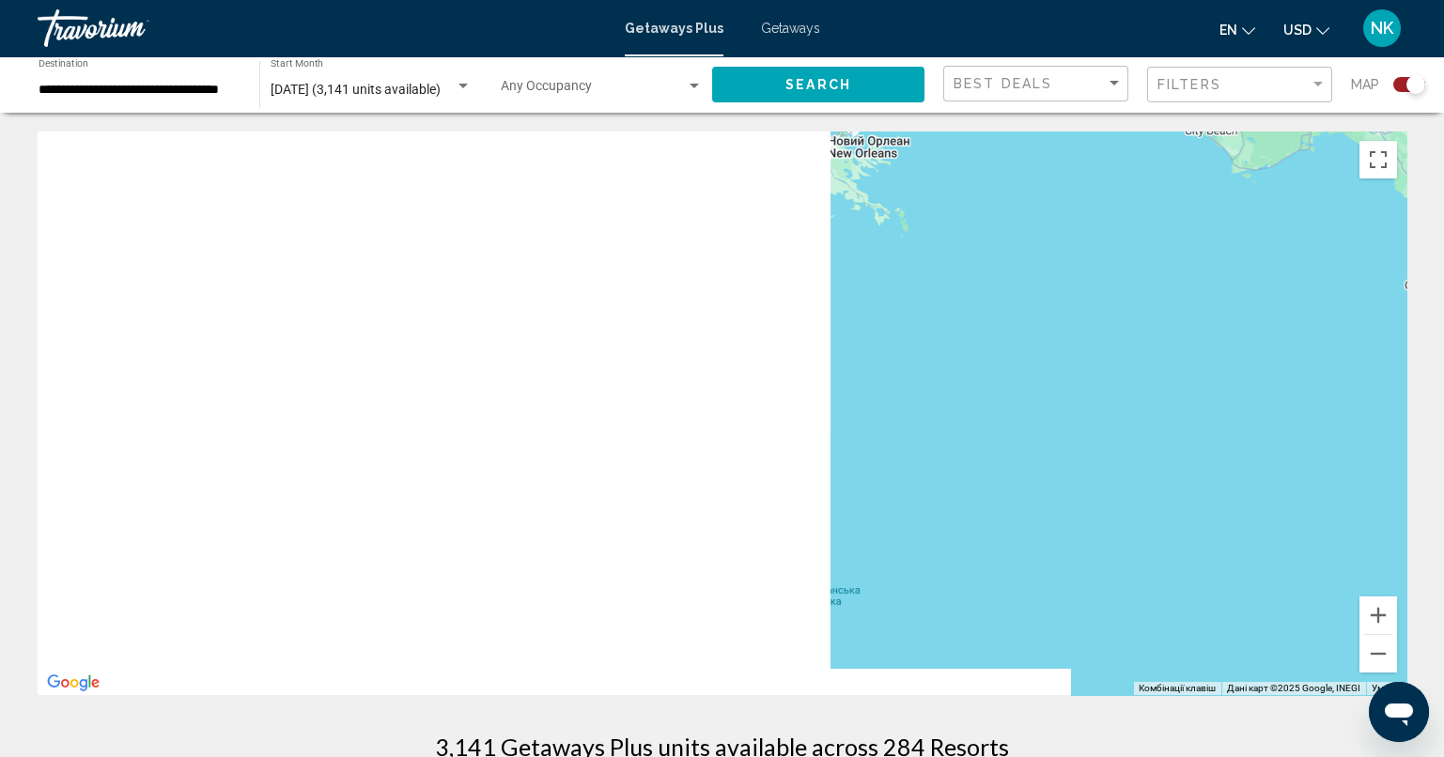
drag, startPoint x: 874, startPoint y: 375, endPoint x: 660, endPoint y: 464, distance: 232.0
click at [660, 464] on div "Увімкніть режим перетягування за допомогою клавіатури, натиснувши Alt + Enter. …" at bounding box center [722, 413] width 1368 height 564
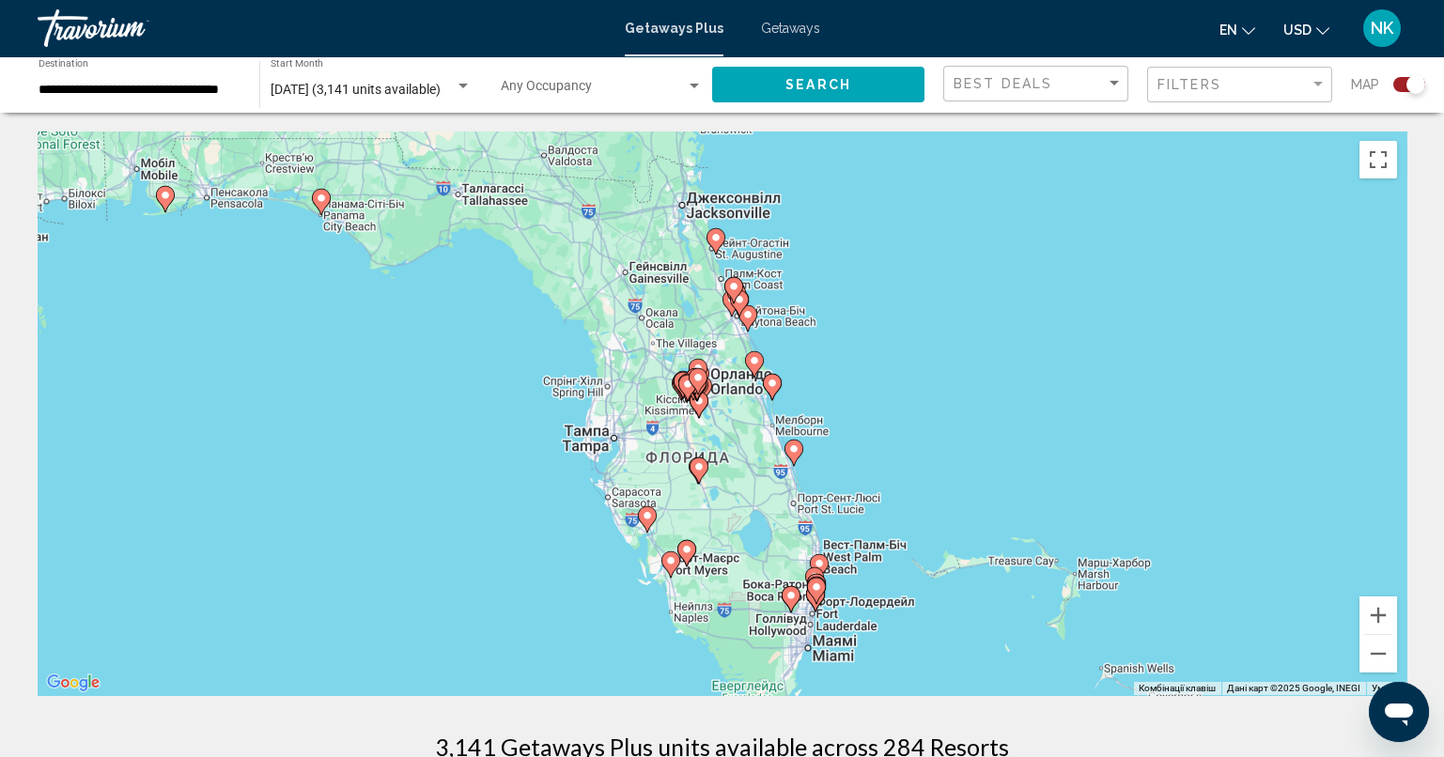
drag, startPoint x: 976, startPoint y: 431, endPoint x: 924, endPoint y: 234, distance: 203.9
click at [924, 234] on div "Увімкніть режим перетягування за допомогою клавіатури, натиснувши Alt + Enter. …" at bounding box center [722, 413] width 1368 height 564
click at [1370, 619] on button "Збільшити" at bounding box center [1378, 615] width 38 height 38
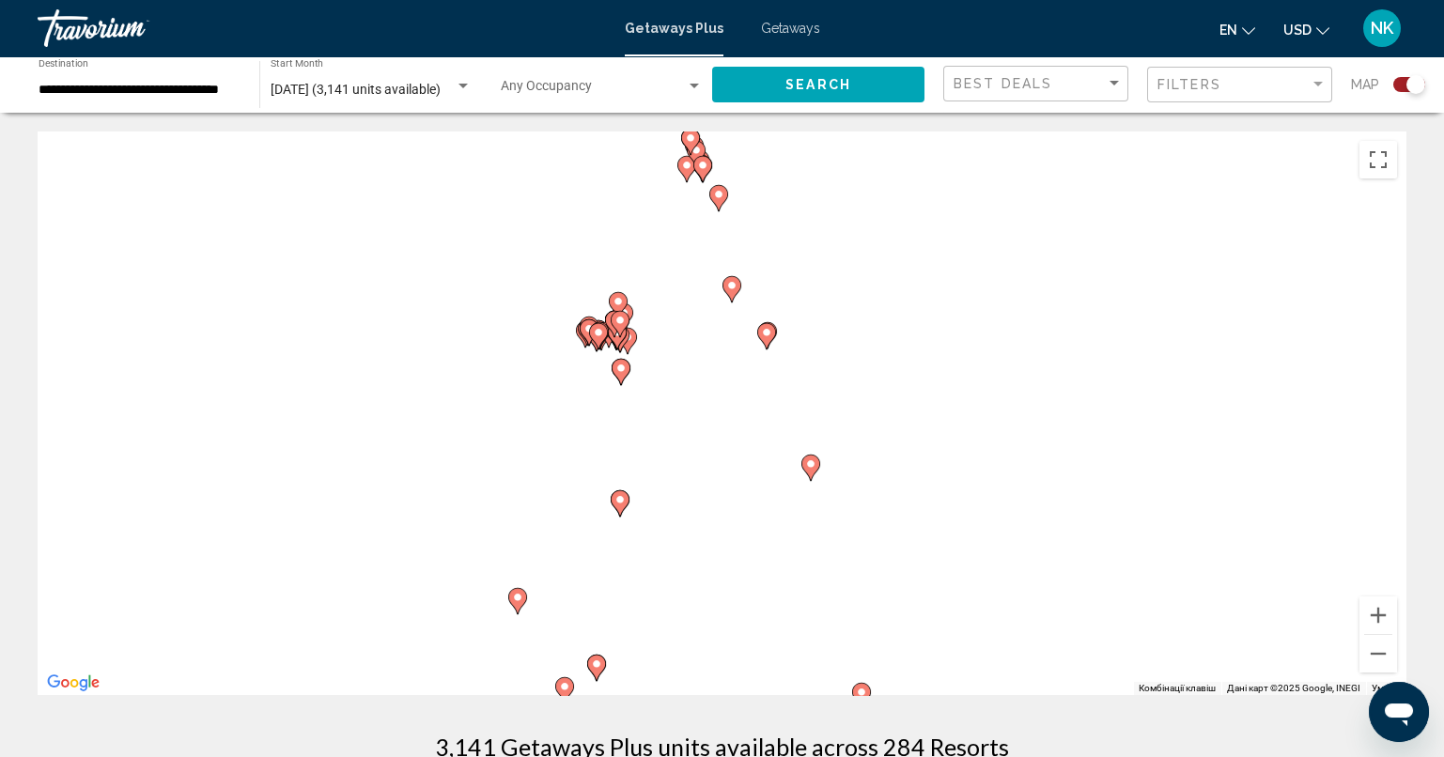
drag, startPoint x: 970, startPoint y: 442, endPoint x: 909, endPoint y: 403, distance: 72.7
click at [909, 403] on div "Увімкніть режим перетягування за допомогою клавіатури, натиснувши Alt + Enter. …" at bounding box center [722, 413] width 1368 height 564
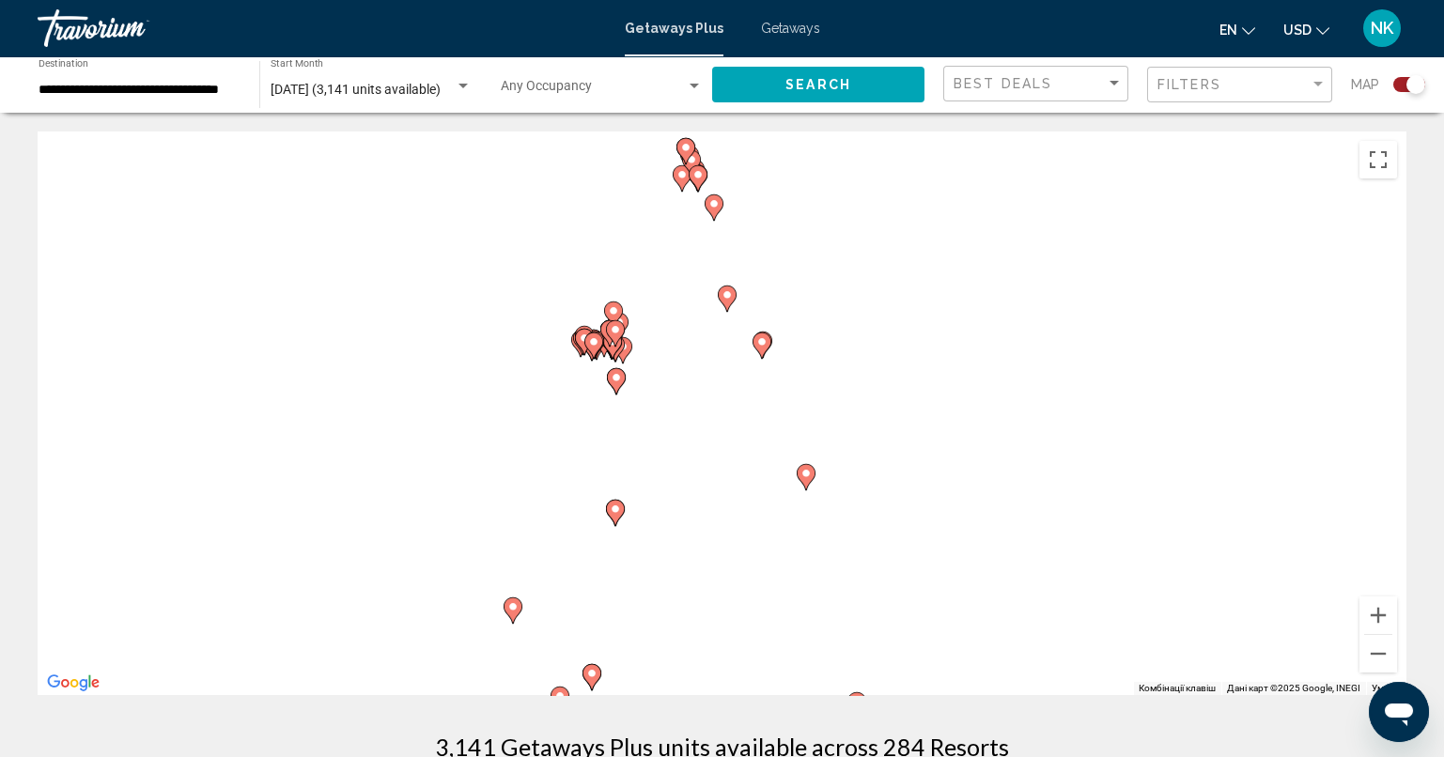
click at [727, 296] on image "Main content" at bounding box center [726, 294] width 11 height 11
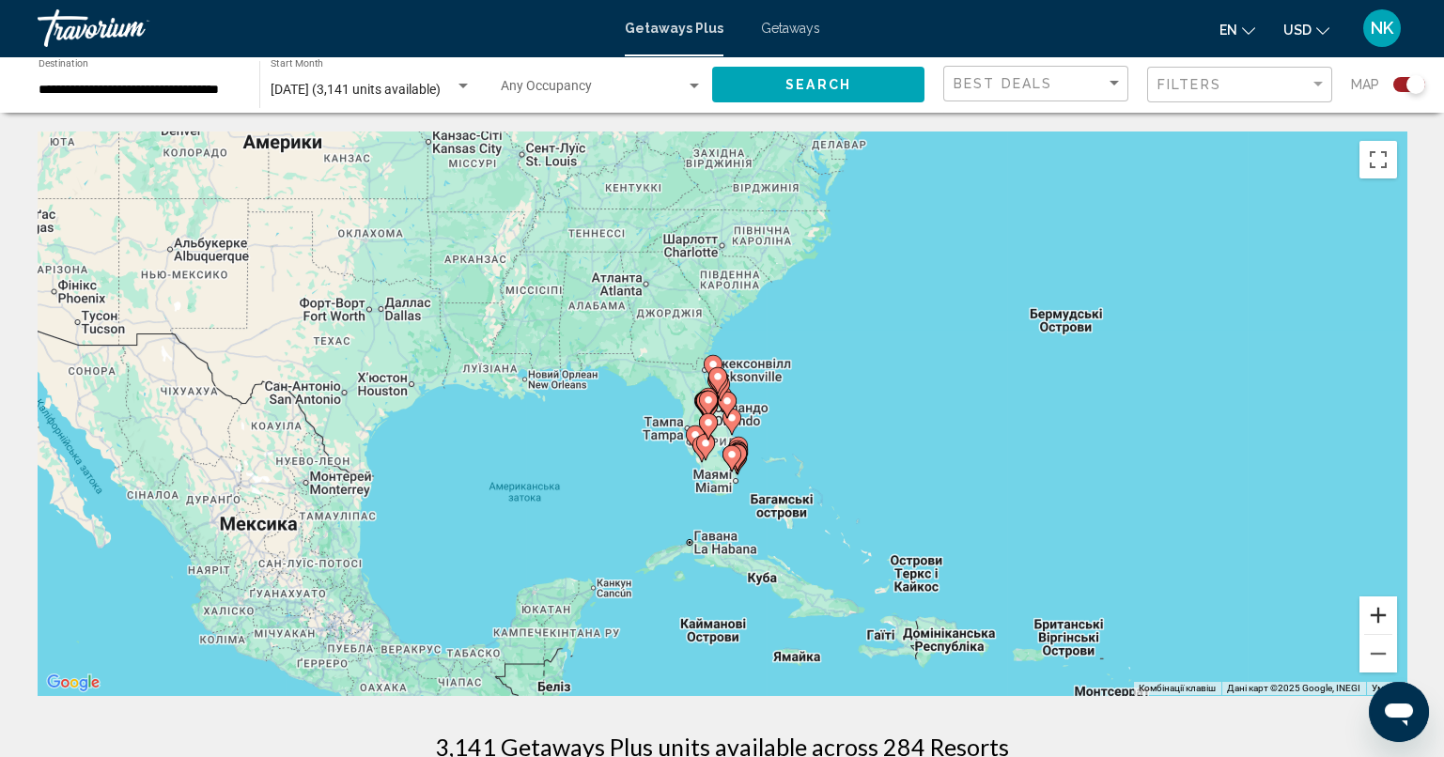
click at [1374, 622] on button "Збільшити" at bounding box center [1378, 615] width 38 height 38
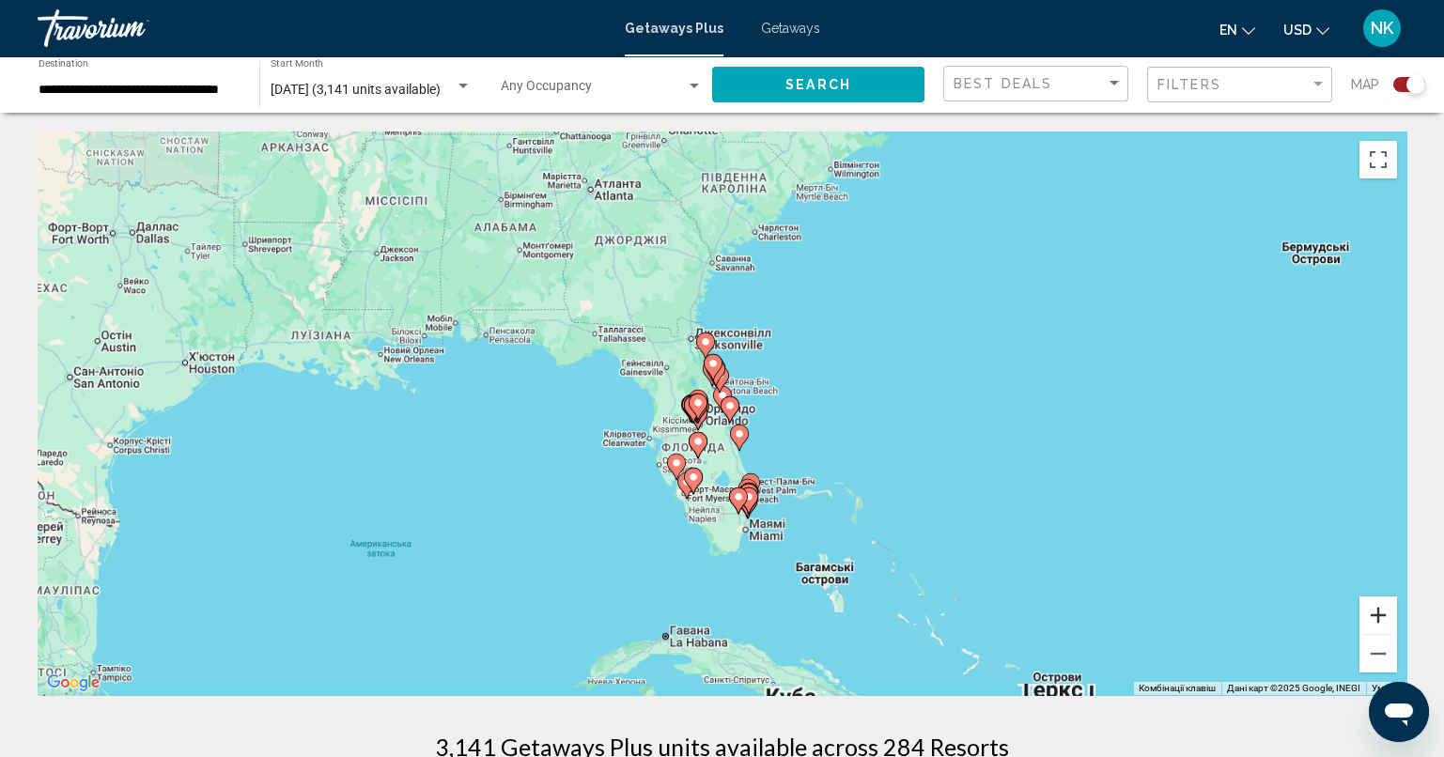
click at [1374, 622] on button "Збільшити" at bounding box center [1378, 615] width 38 height 38
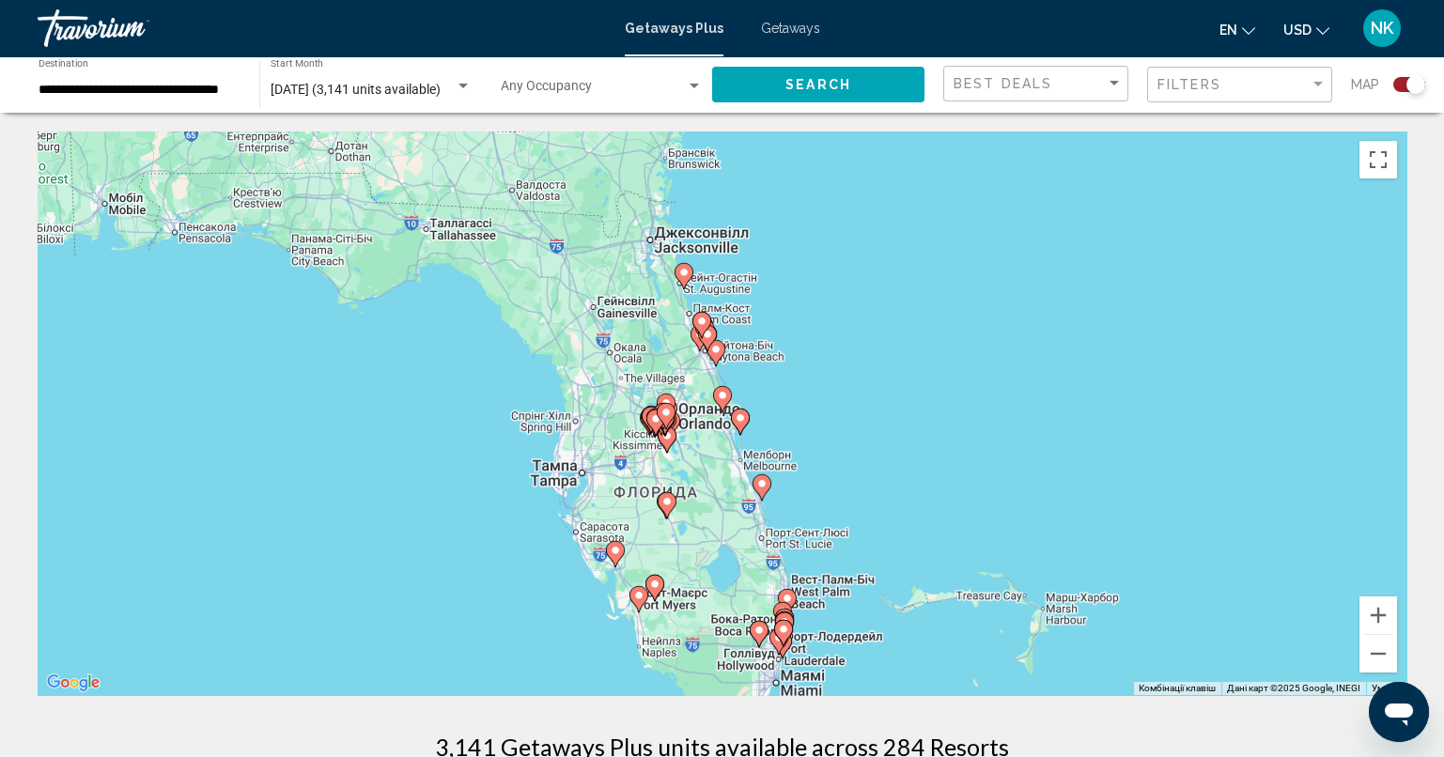
click at [718, 395] on image "Main content" at bounding box center [722, 395] width 11 height 11
type input "**********"
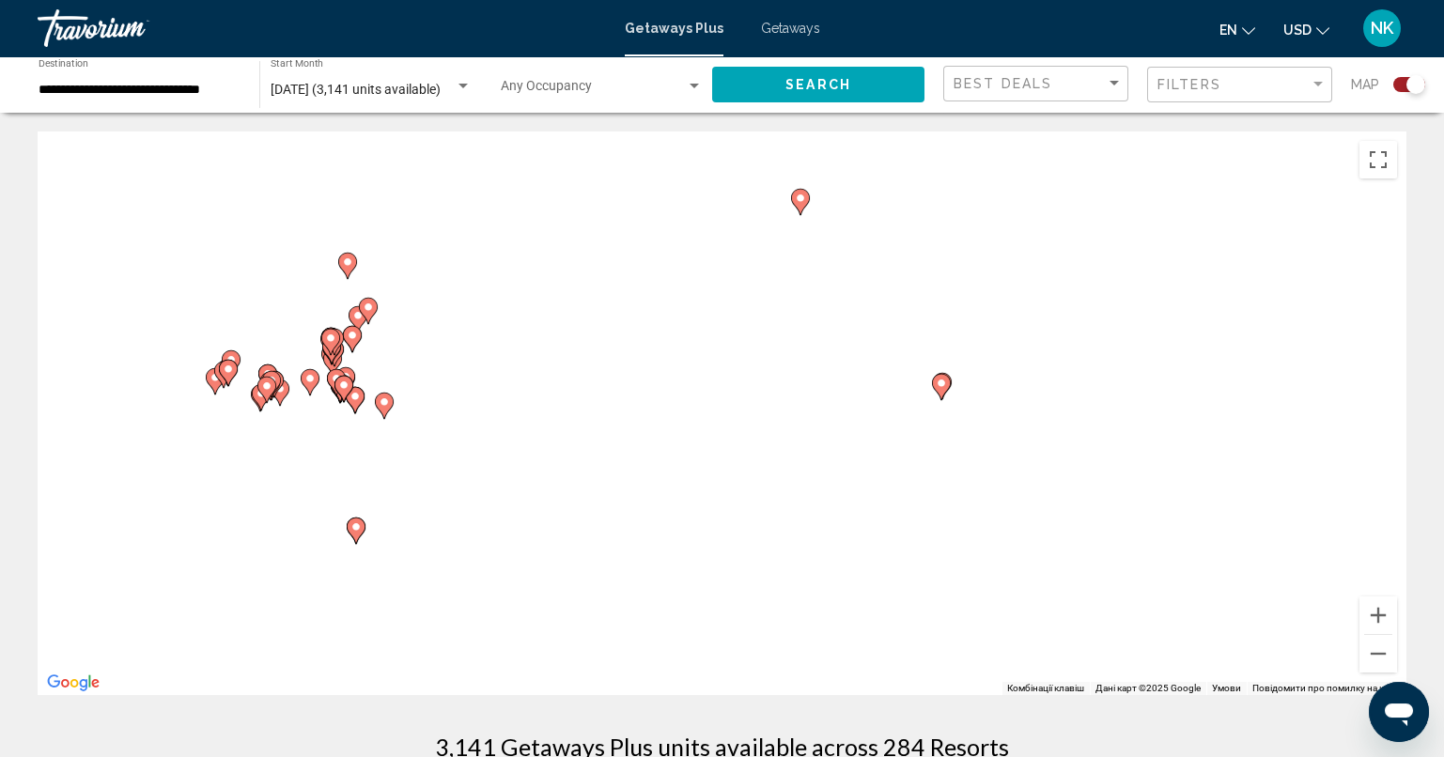
drag, startPoint x: 1008, startPoint y: 495, endPoint x: 1101, endPoint y: 264, distance: 249.1
click at [1101, 264] on div "Увімкніть режим перетягування за допомогою клавіатури, натиснувши Alt + Enter. …" at bounding box center [722, 413] width 1368 height 564
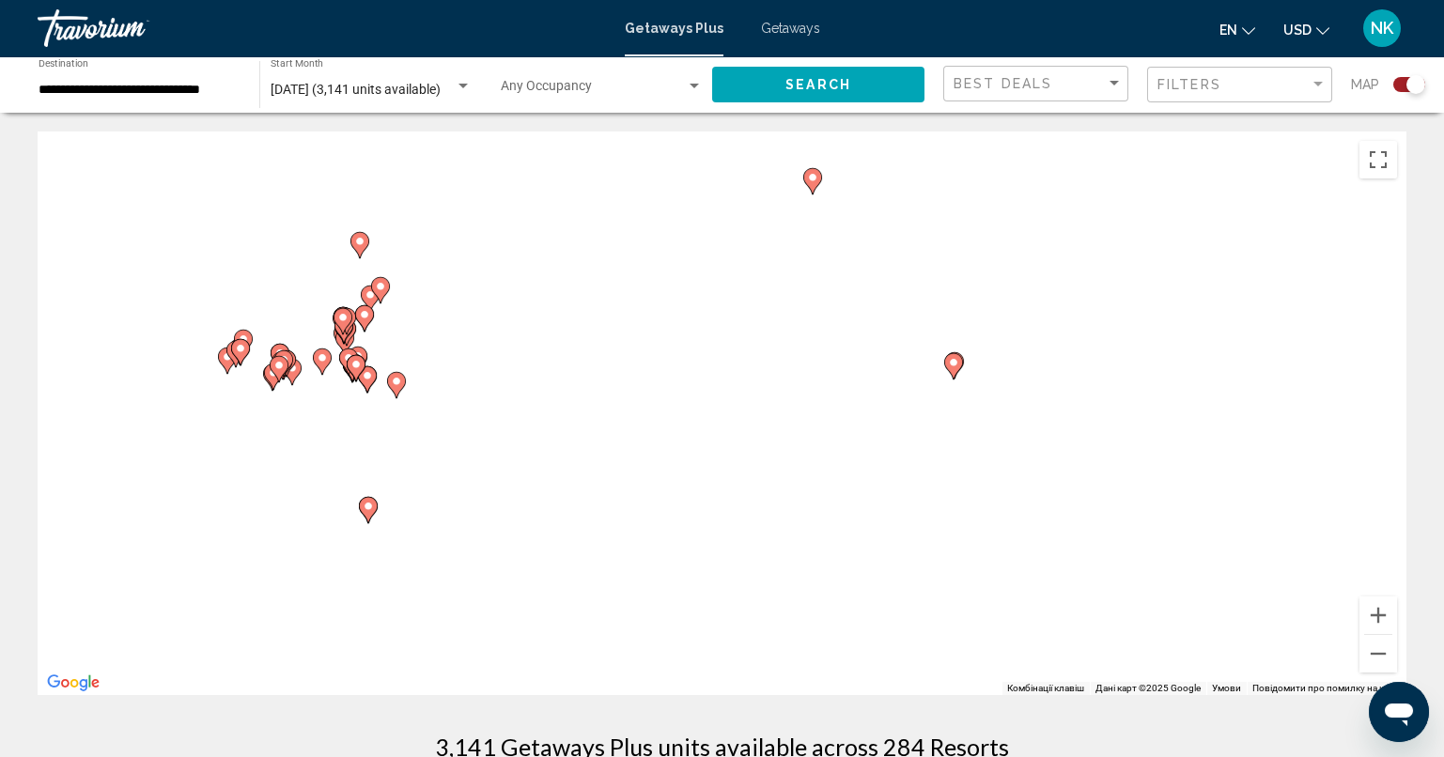
click at [809, 171] on icon "Main content" at bounding box center [811, 181] width 17 height 24
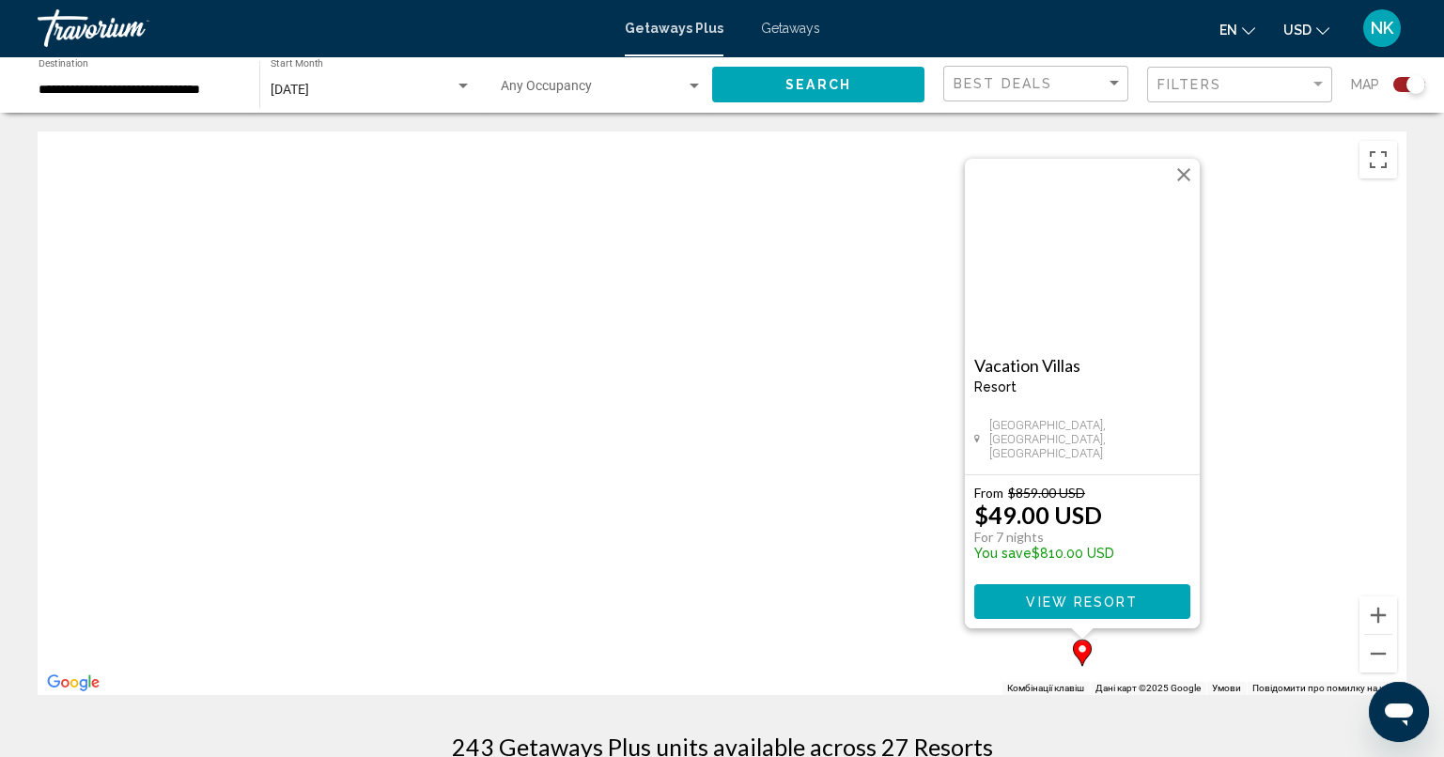
click at [1183, 175] on button "Закрити" at bounding box center [1183, 175] width 28 height 28
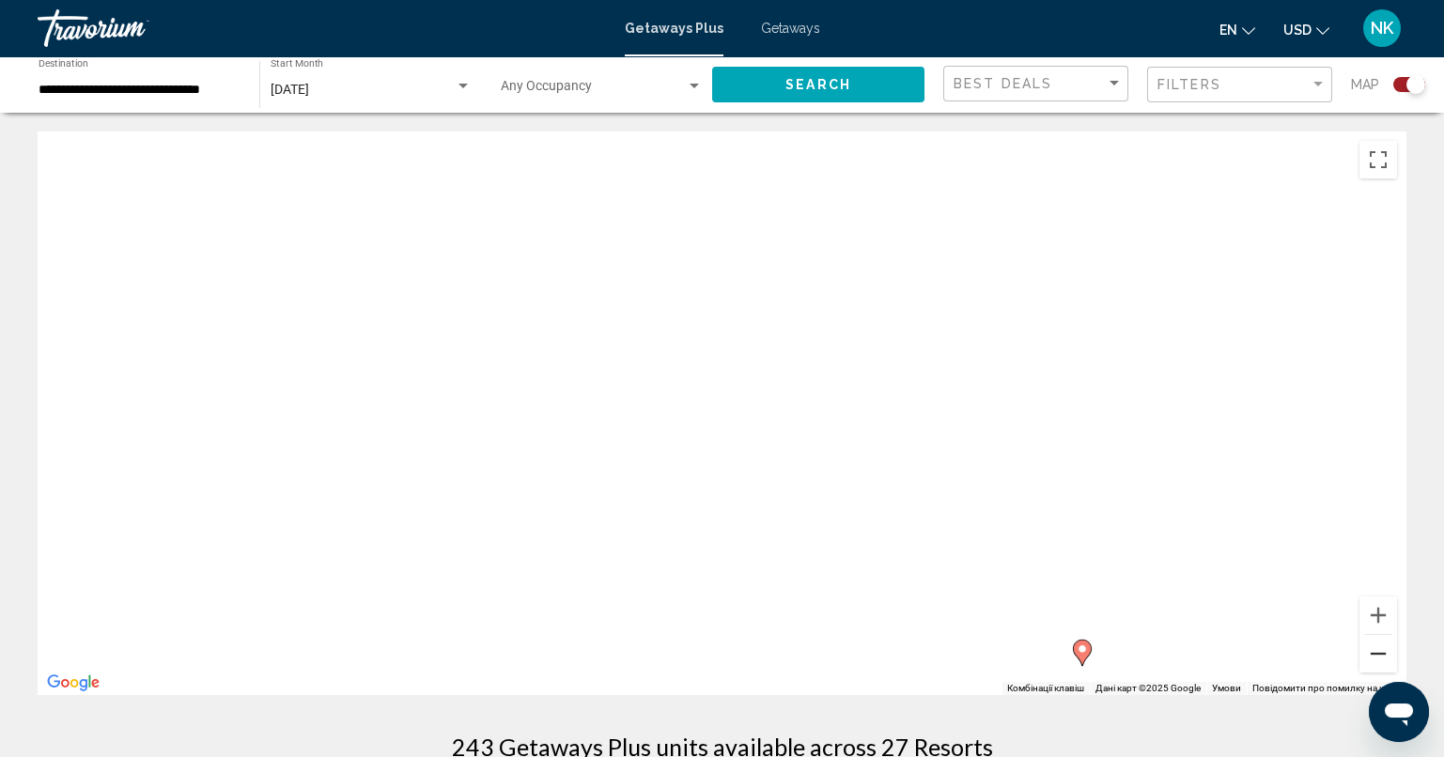
click at [1383, 649] on button "Зменшити" at bounding box center [1378, 654] width 38 height 38
drag, startPoint x: 1189, startPoint y: 572, endPoint x: 1060, endPoint y: 171, distance: 421.2
click at [1060, 171] on div "Увімкніть режим перетягування за допомогою клавіатури, натиснувши Alt + Enter. …" at bounding box center [722, 413] width 1368 height 564
drag, startPoint x: 1144, startPoint y: 425, endPoint x: 1265, endPoint y: 347, distance: 144.6
click at [1265, 347] on div "Увімкніть режим перетягування за допомогою клавіатури, натиснувши Alt + Enter. …" at bounding box center [722, 413] width 1368 height 564
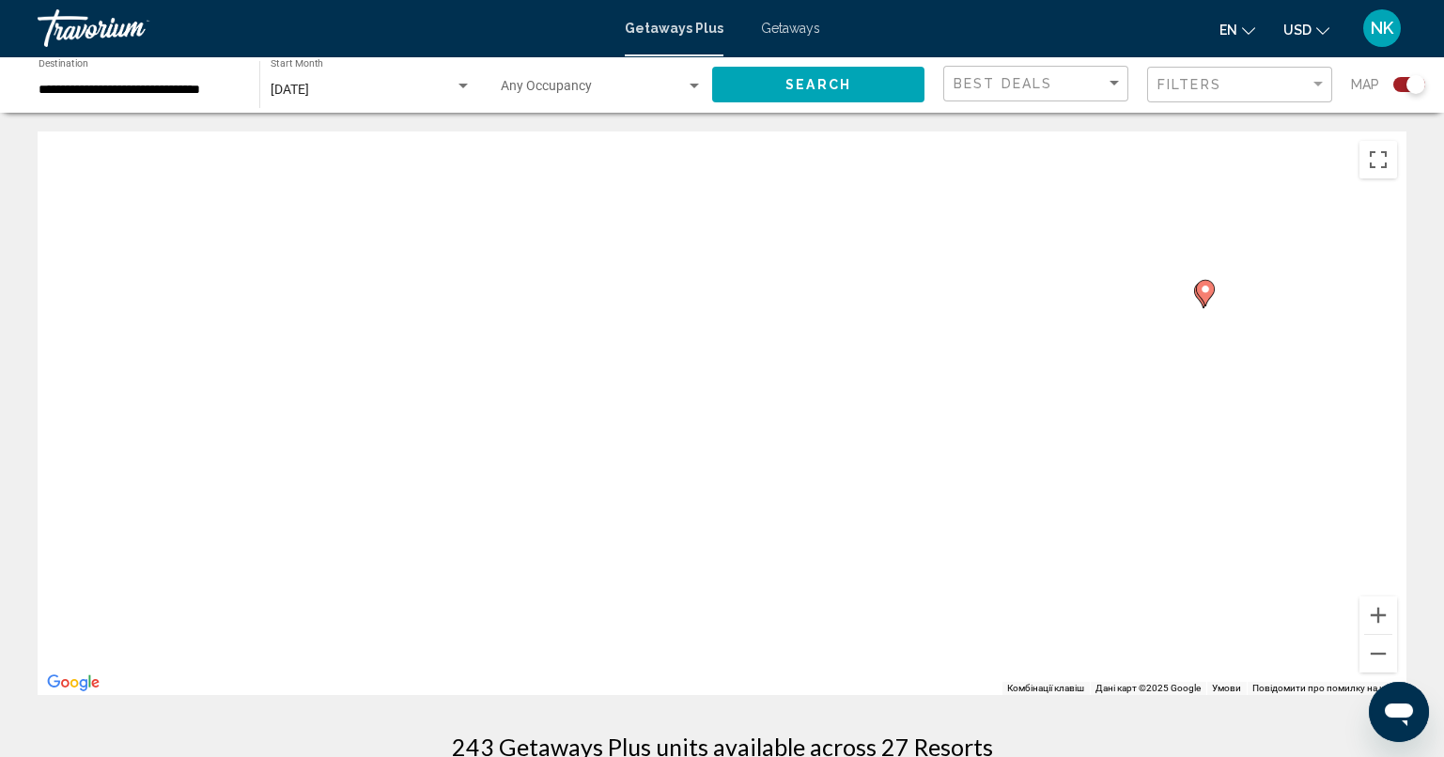
click at [1203, 290] on image "Main content" at bounding box center [1204, 289] width 11 height 11
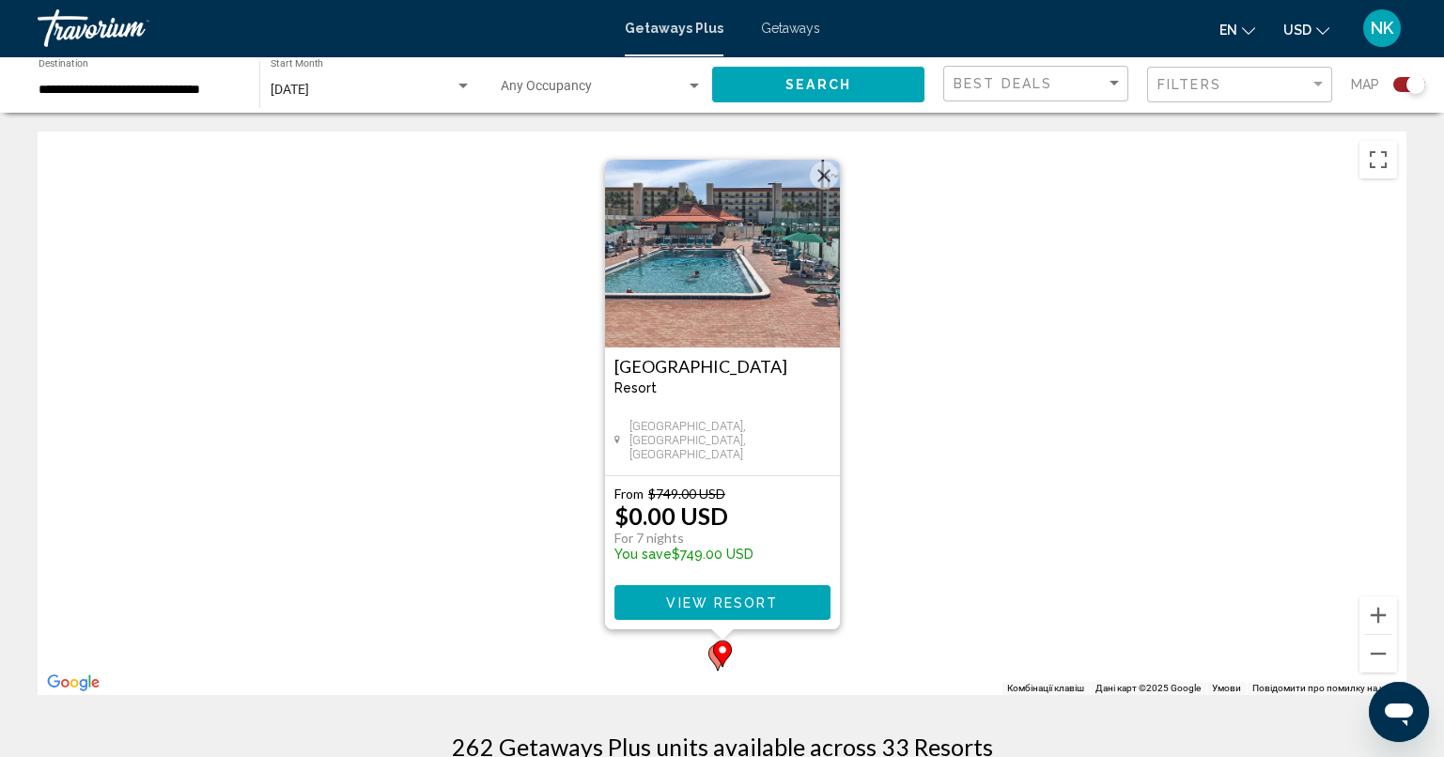
click at [764, 598] on span "View Resort" at bounding box center [722, 602] width 112 height 15
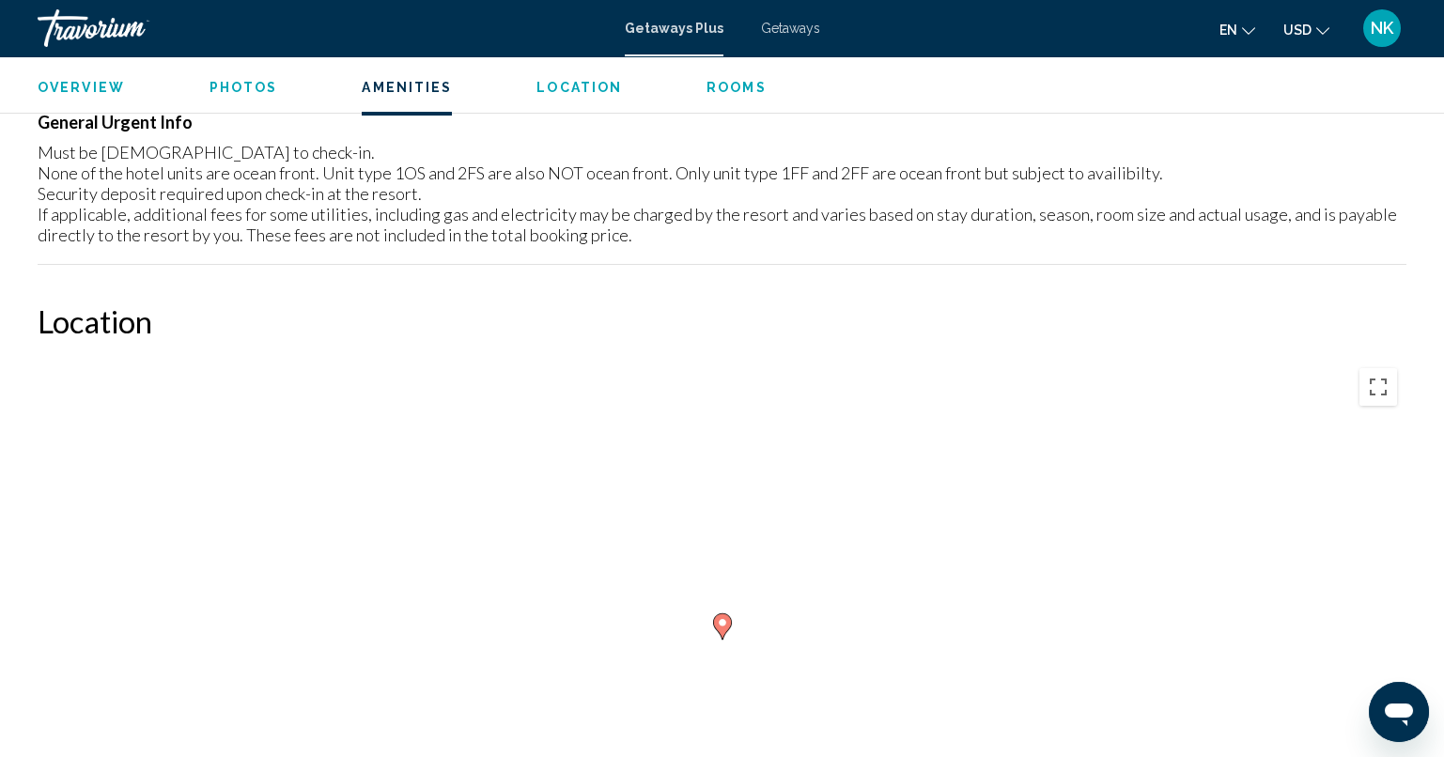
scroll to position [2178, 0]
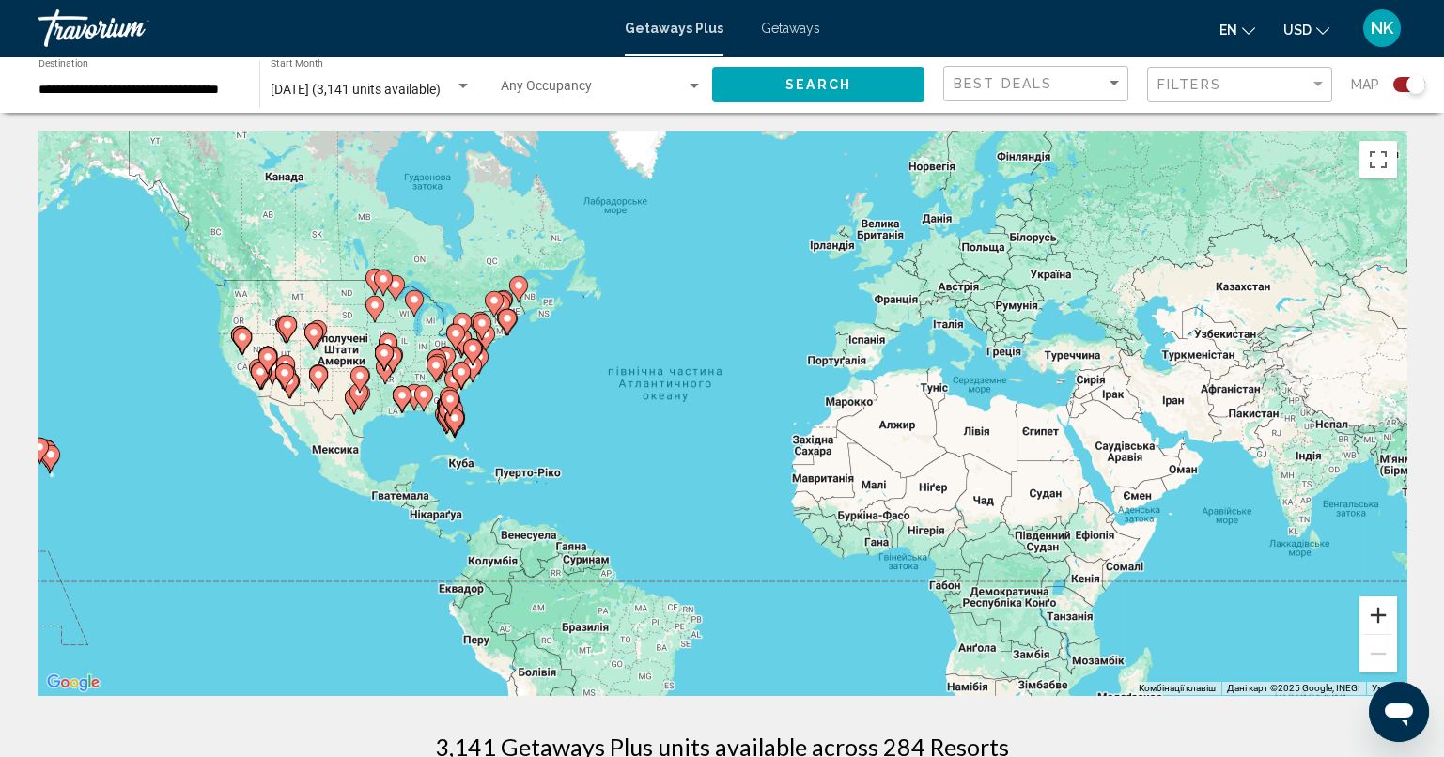
click at [1370, 617] on button "Збільшити" at bounding box center [1378, 615] width 38 height 38
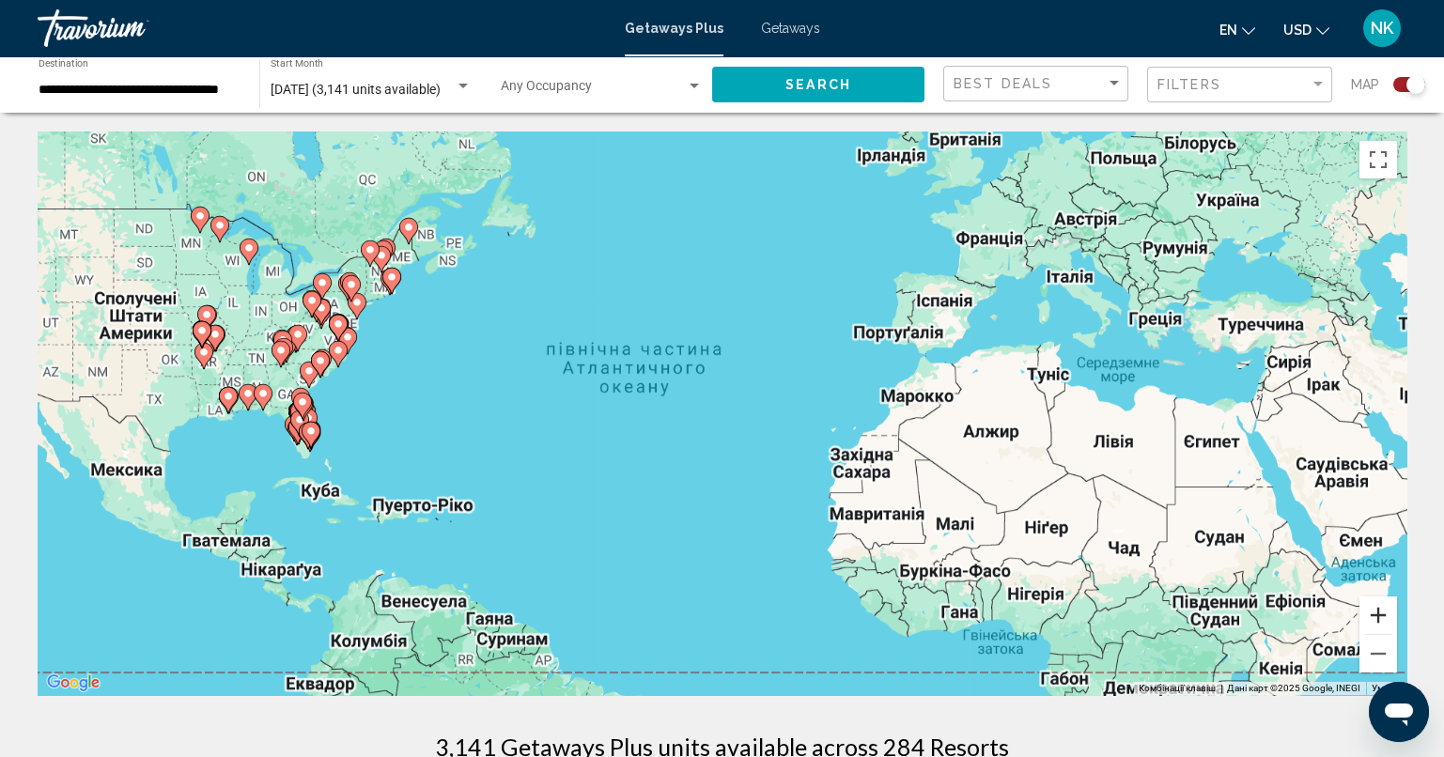
click at [1370, 617] on button "Збільшити" at bounding box center [1378, 615] width 38 height 38
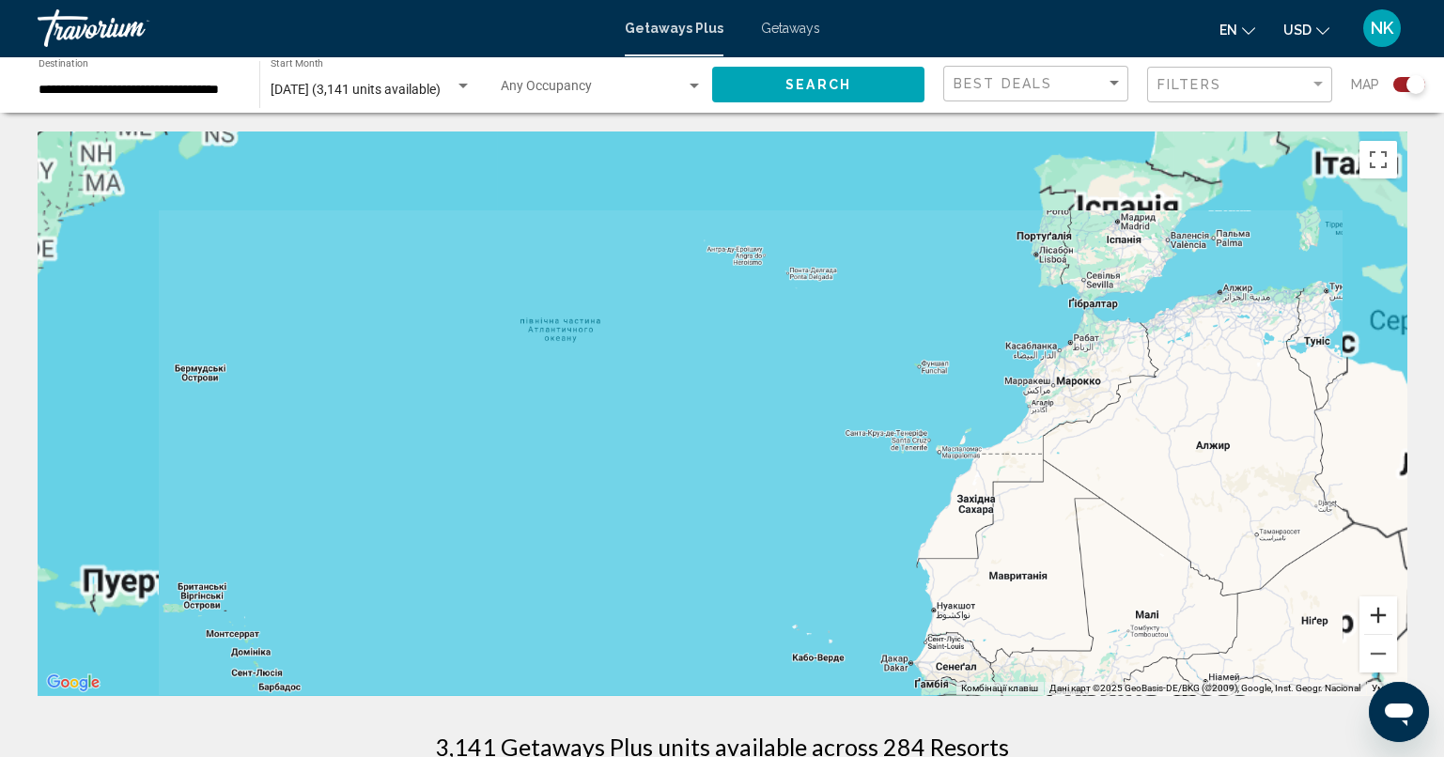
click at [1370, 617] on button "Збільшити" at bounding box center [1378, 615] width 38 height 38
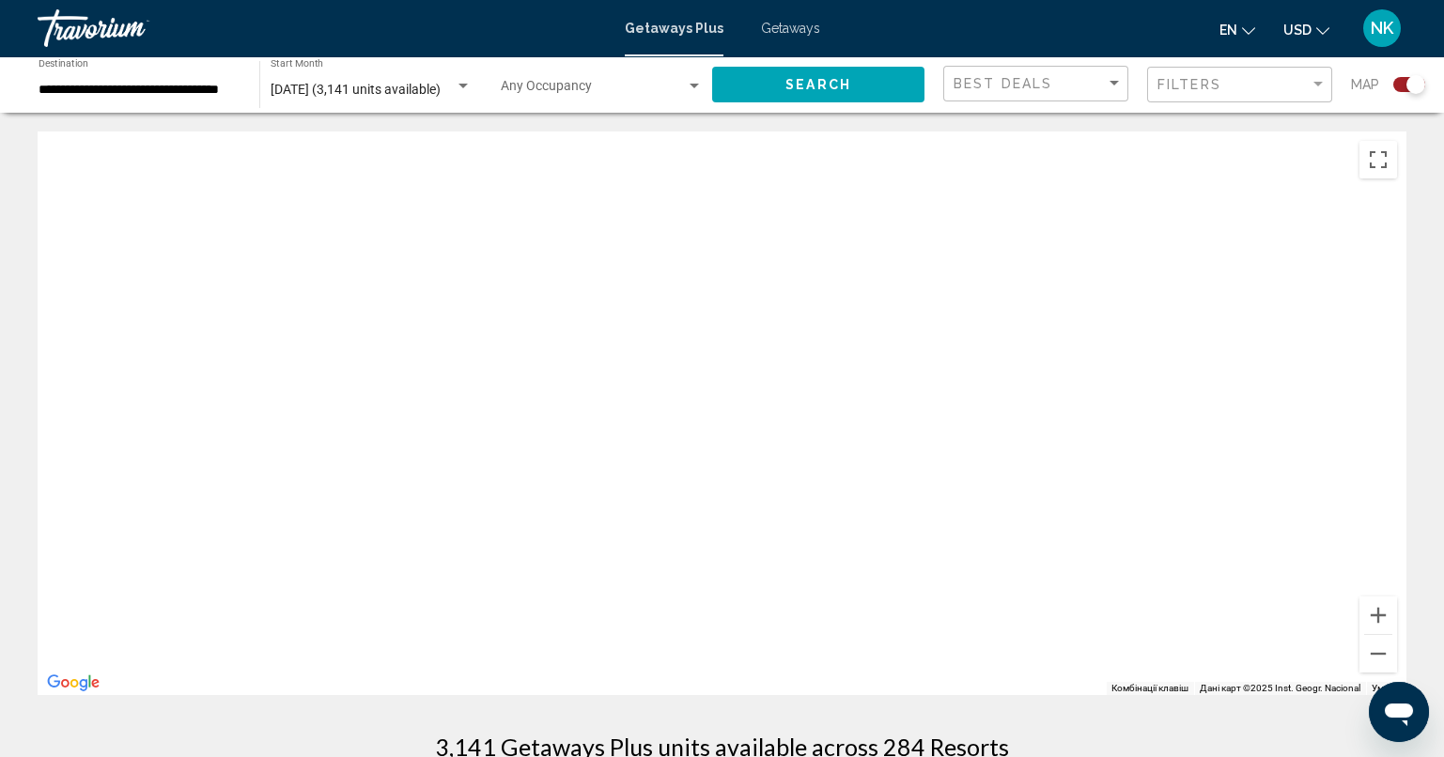
drag, startPoint x: 505, startPoint y: 432, endPoint x: 1208, endPoint y: 481, distance: 704.2
click at [1208, 481] on div "Main content" at bounding box center [722, 413] width 1368 height 564
drag, startPoint x: 766, startPoint y: 420, endPoint x: 1176, endPoint y: 502, distance: 417.8
click at [1176, 502] on div "Main content" at bounding box center [722, 413] width 1368 height 564
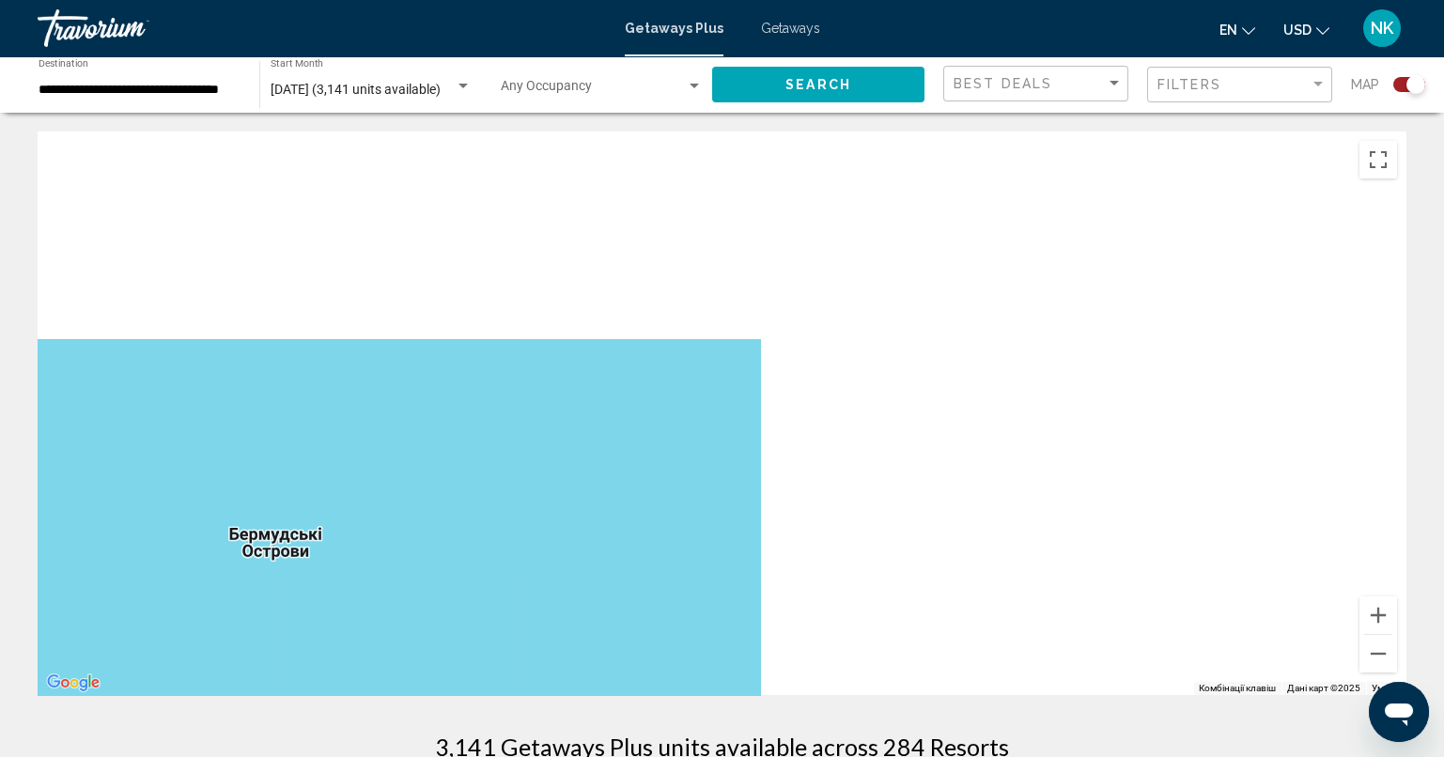
drag, startPoint x: 754, startPoint y: 403, endPoint x: 1203, endPoint y: 493, distance: 457.9
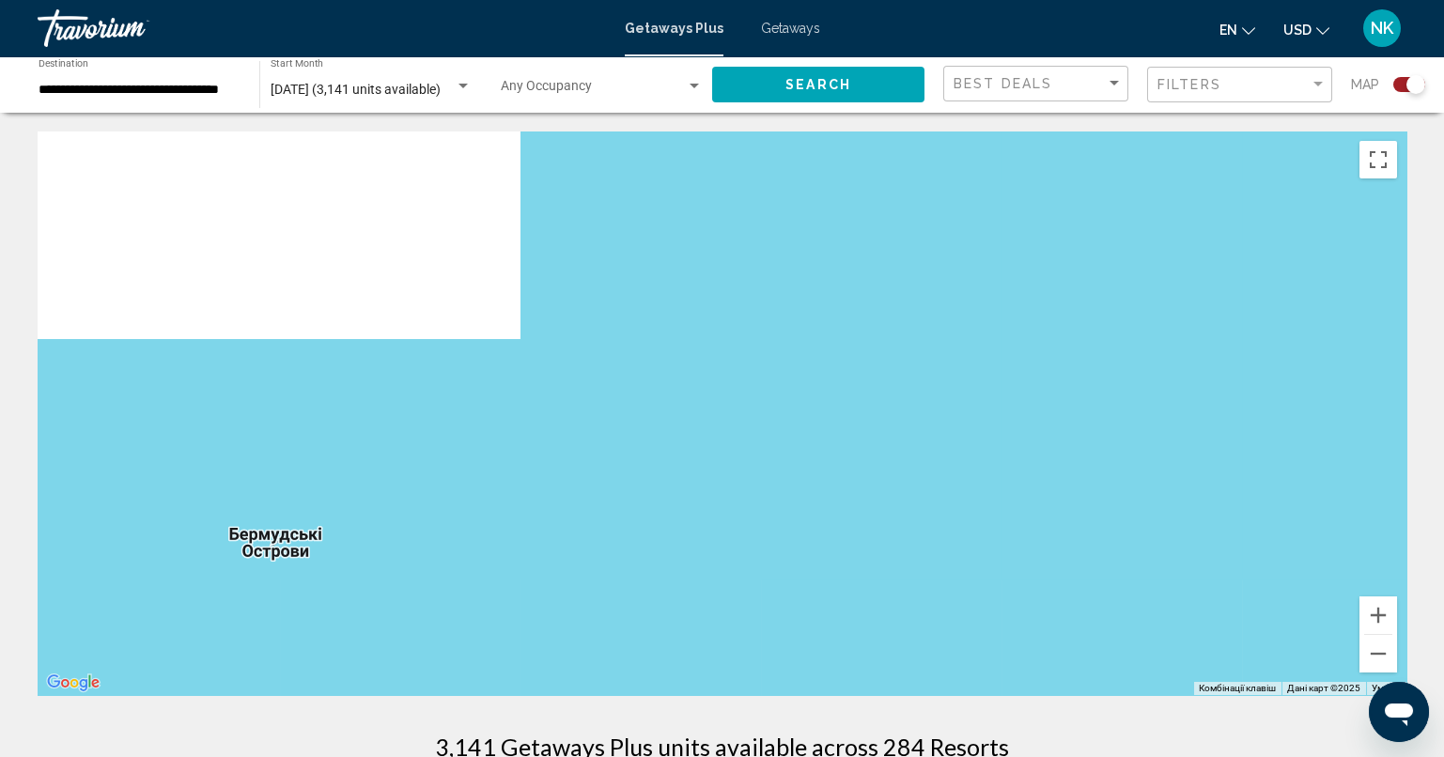
click at [1203, 493] on div "Main content" at bounding box center [722, 413] width 1368 height 564
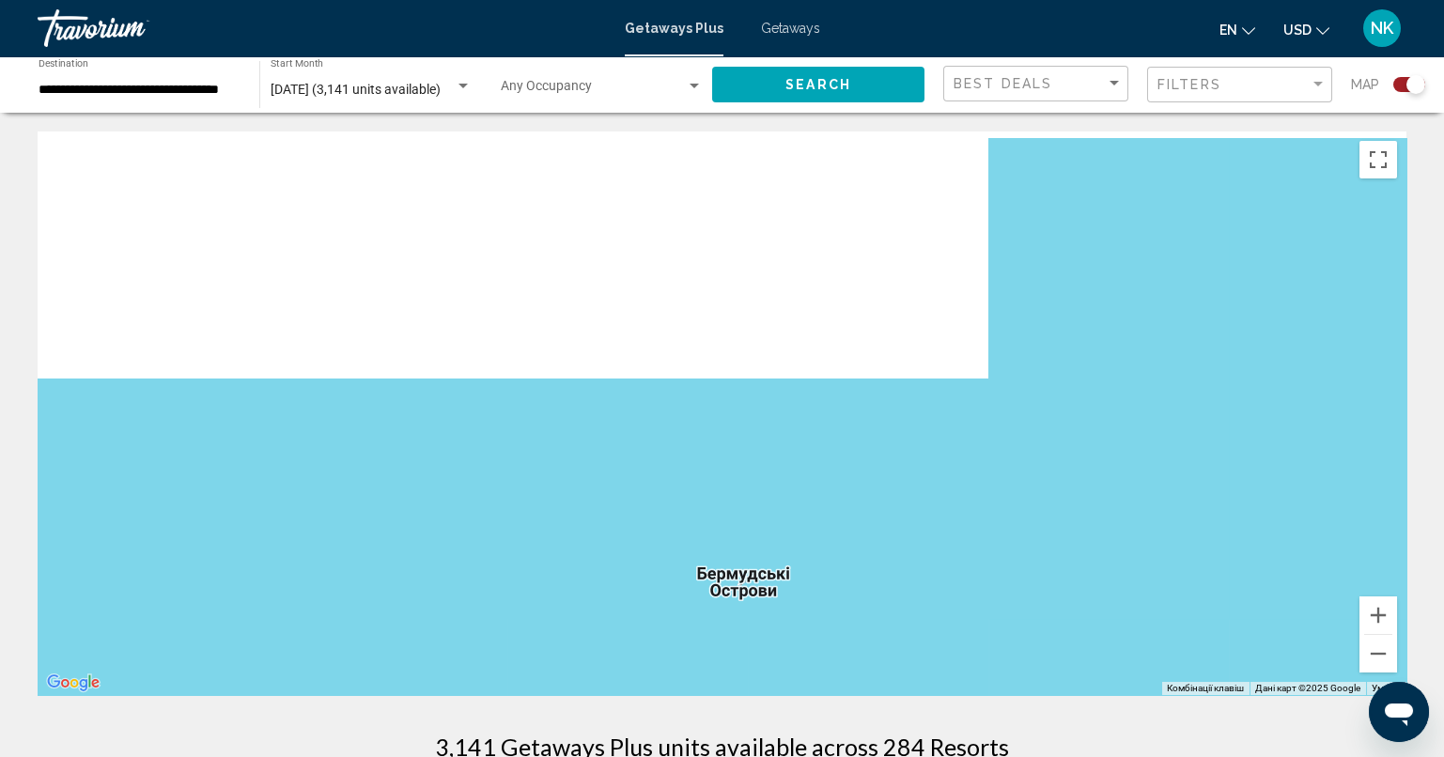
drag, startPoint x: 464, startPoint y: 446, endPoint x: 1004, endPoint y: 521, distance: 545.3
click at [1004, 521] on div "Main content" at bounding box center [722, 413] width 1368 height 564
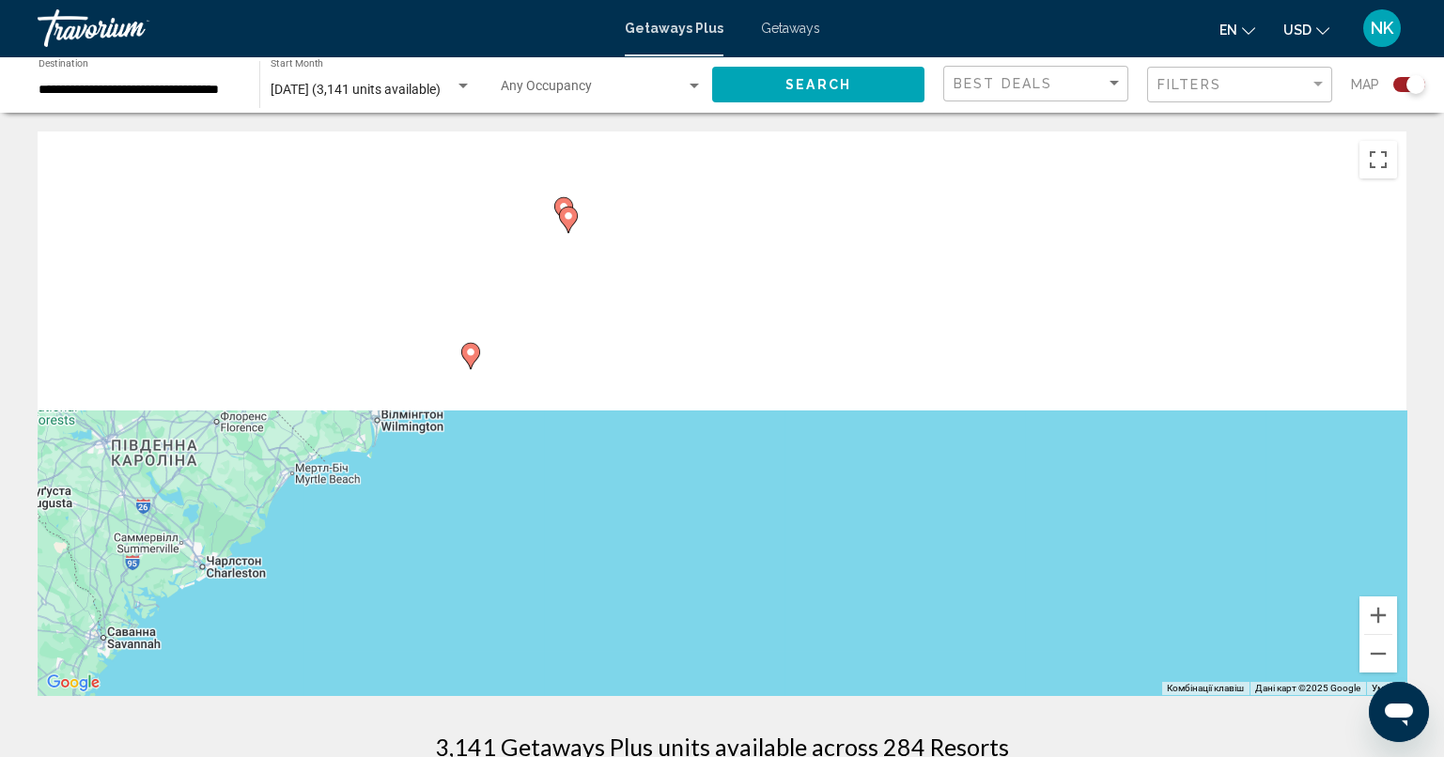
drag, startPoint x: 573, startPoint y: 458, endPoint x: 1253, endPoint y: 453, distance: 680.0
click at [1253, 453] on div "Увімкніть режим перетягування за допомогою клавіатури, натиснувши Alt + Enter. …" at bounding box center [722, 413] width 1368 height 564
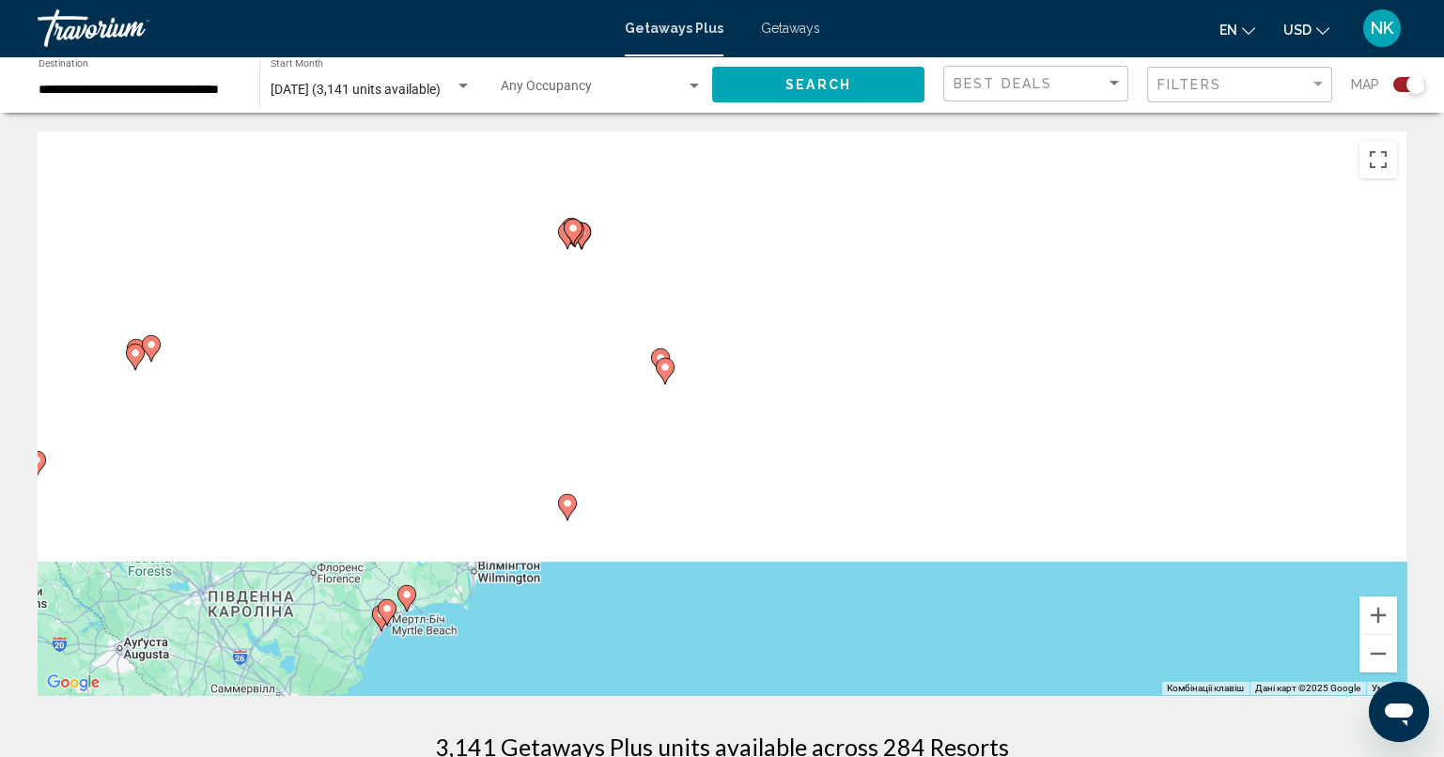
drag, startPoint x: 620, startPoint y: 313, endPoint x: 714, endPoint y: 464, distance: 178.0
click at [714, 464] on div "Увімкніть режим перетягування за допомогою клавіатури, натиснувши Alt + Enter. …" at bounding box center [722, 413] width 1368 height 564
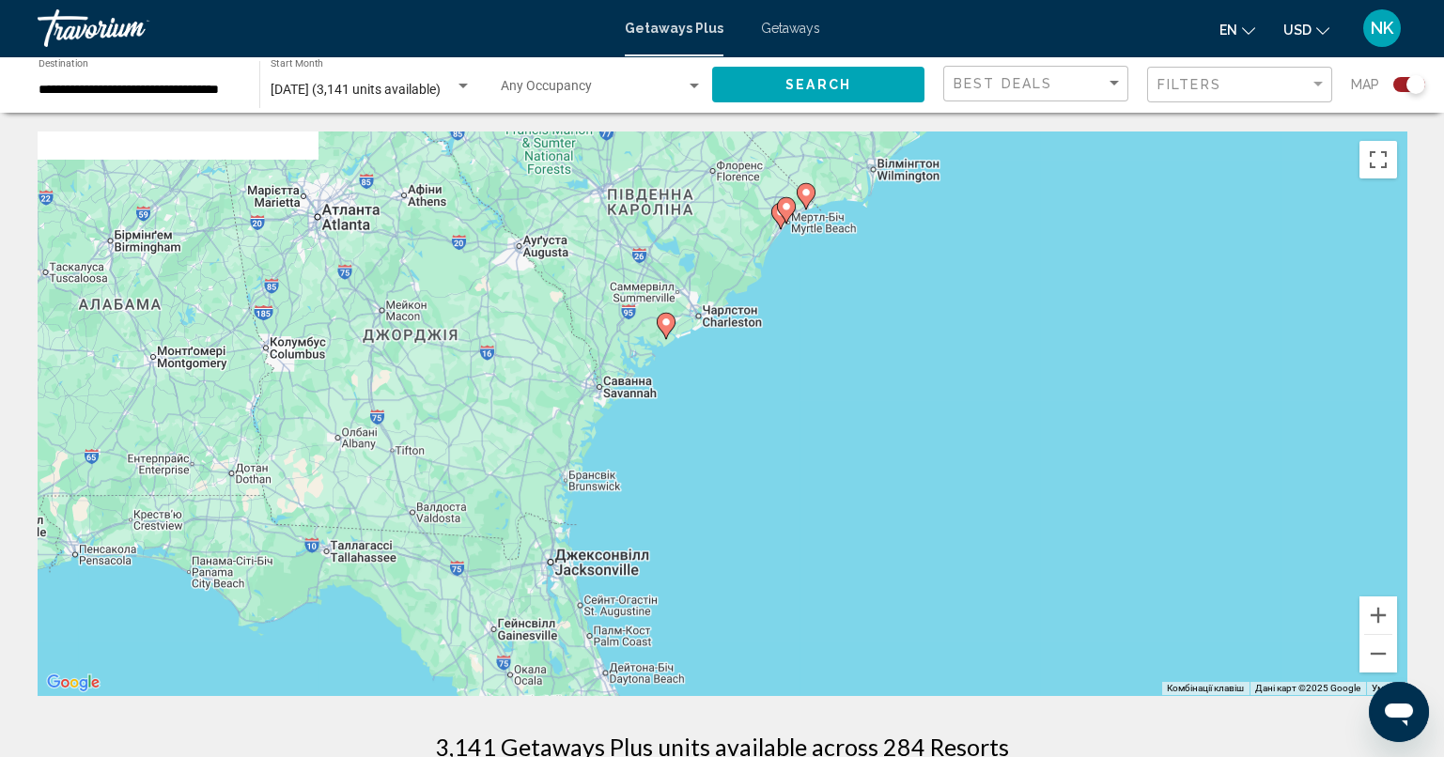
drag, startPoint x: 463, startPoint y: 602, endPoint x: 861, endPoint y: 192, distance: 571.9
click at [861, 192] on div "Увімкніть режим перетягування за допомогою клавіатури, натиснувши Alt + Enter. …" at bounding box center [722, 413] width 1368 height 564
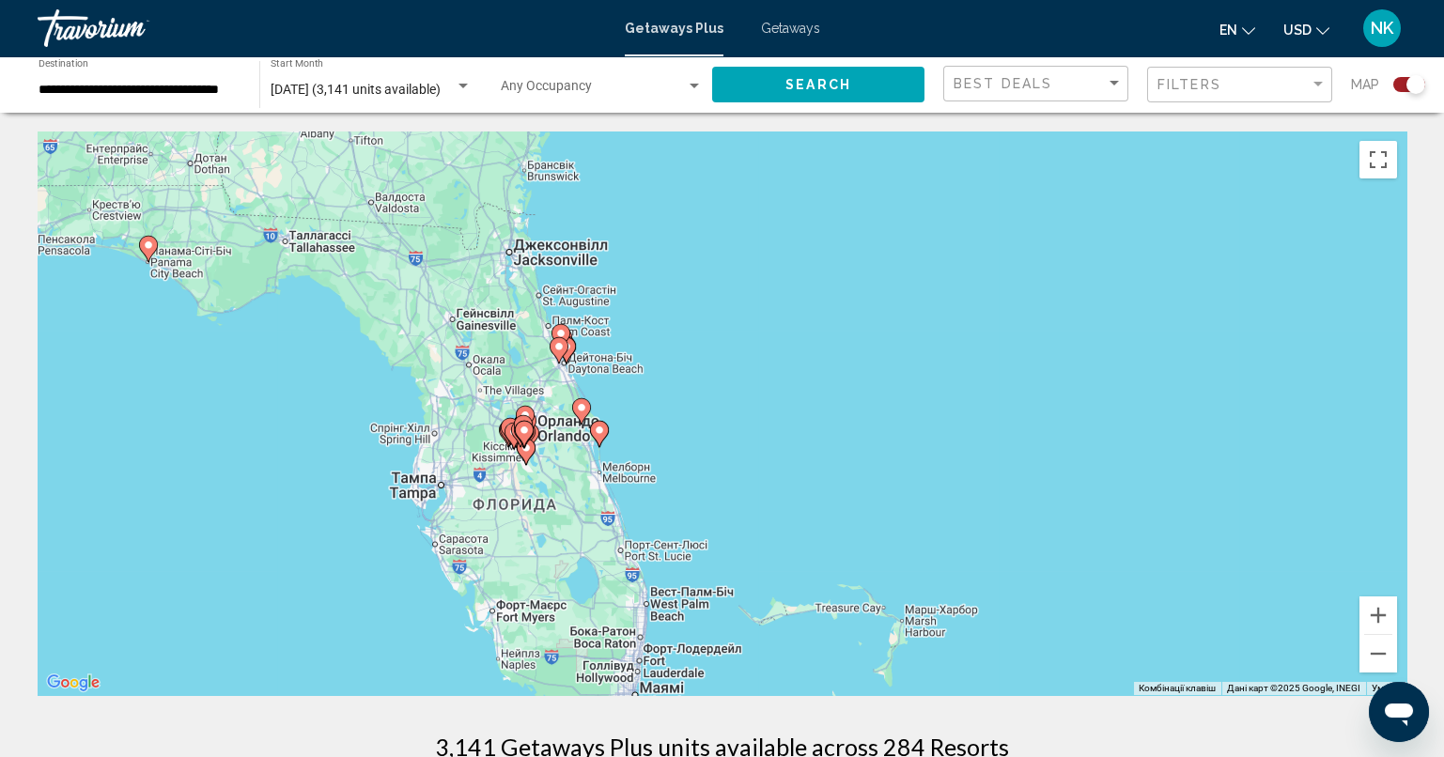
drag, startPoint x: 774, startPoint y: 443, endPoint x: 739, endPoint y: 51, distance: 394.1
click at [739, 51] on div "**********" at bounding box center [722, 378] width 1444 height 757
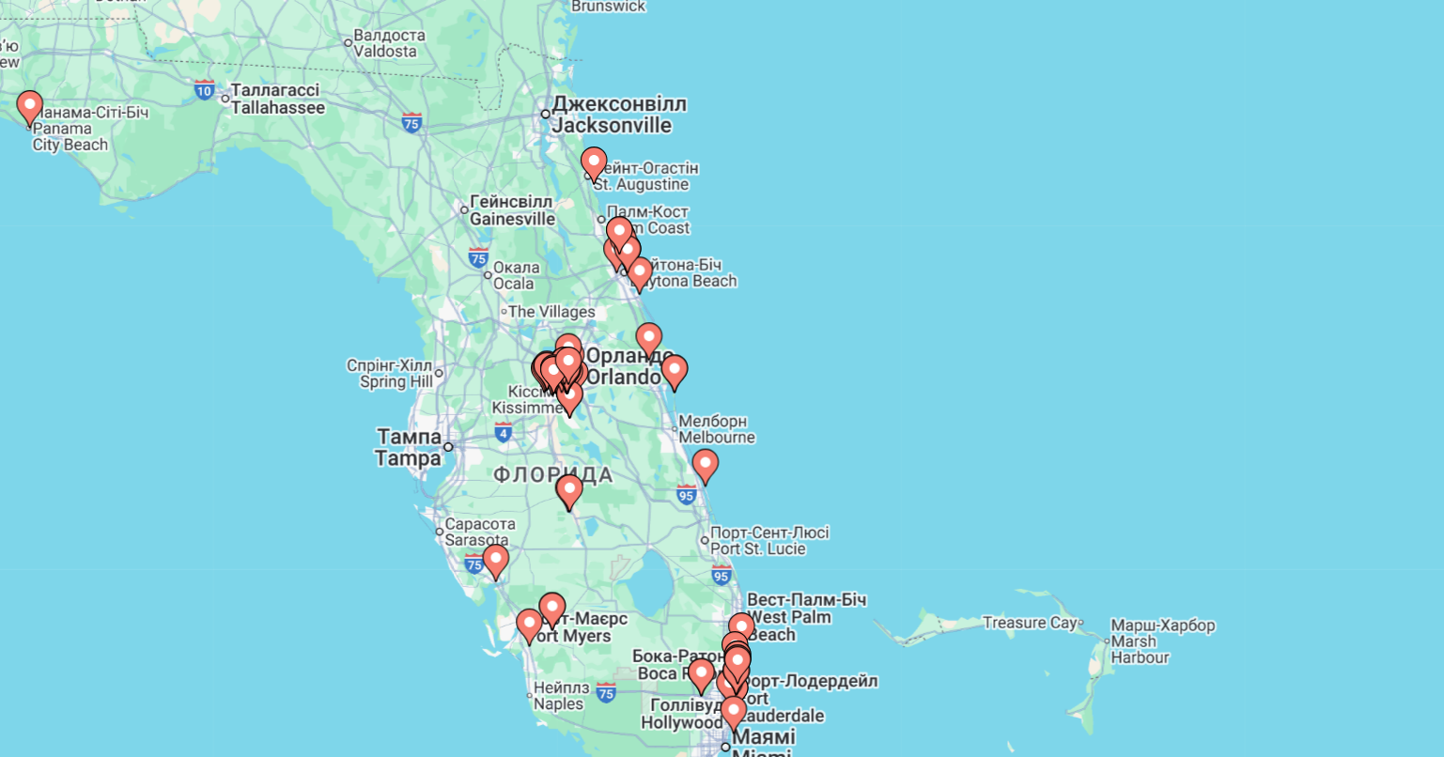
scroll to position [3, 0]
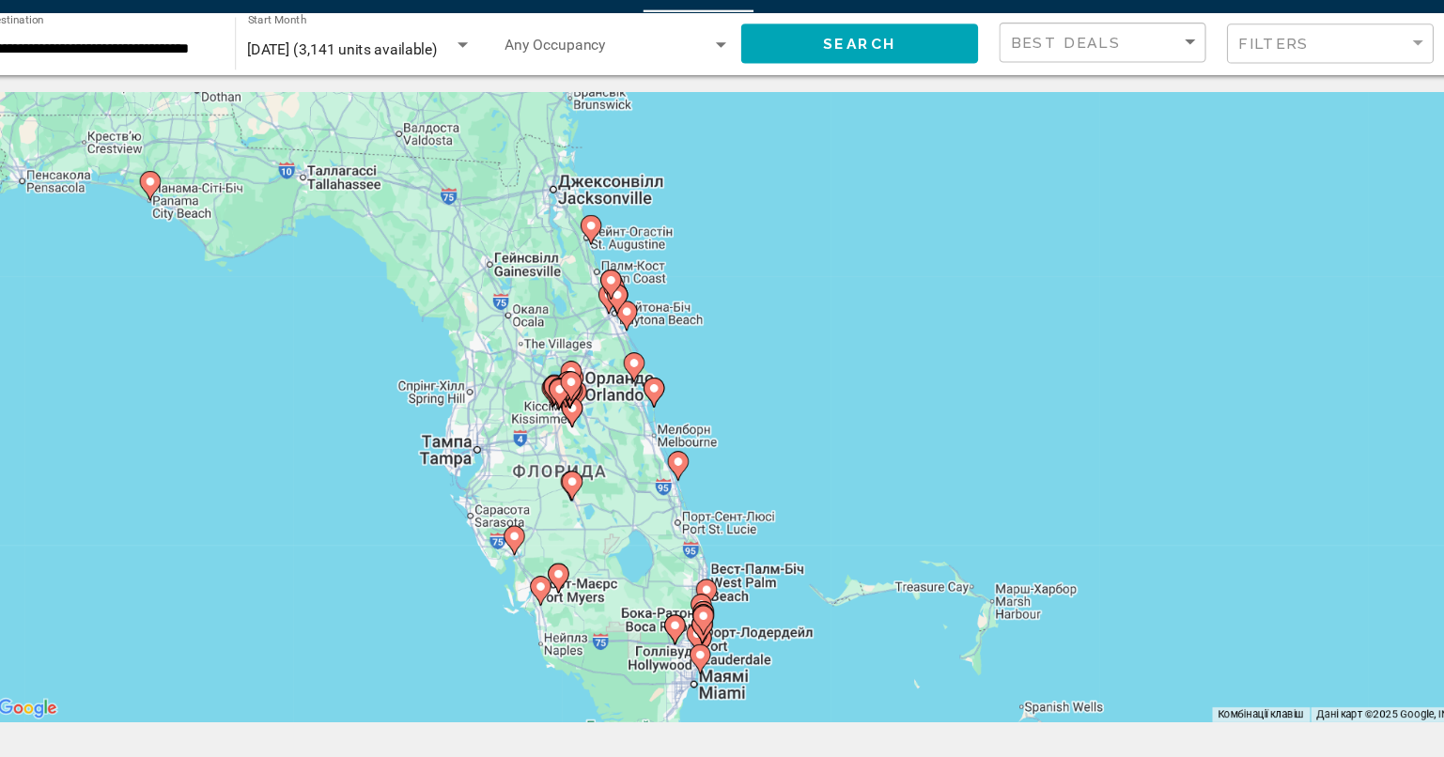
click at [511, 525] on image "Main content" at bounding box center [508, 525] width 11 height 11
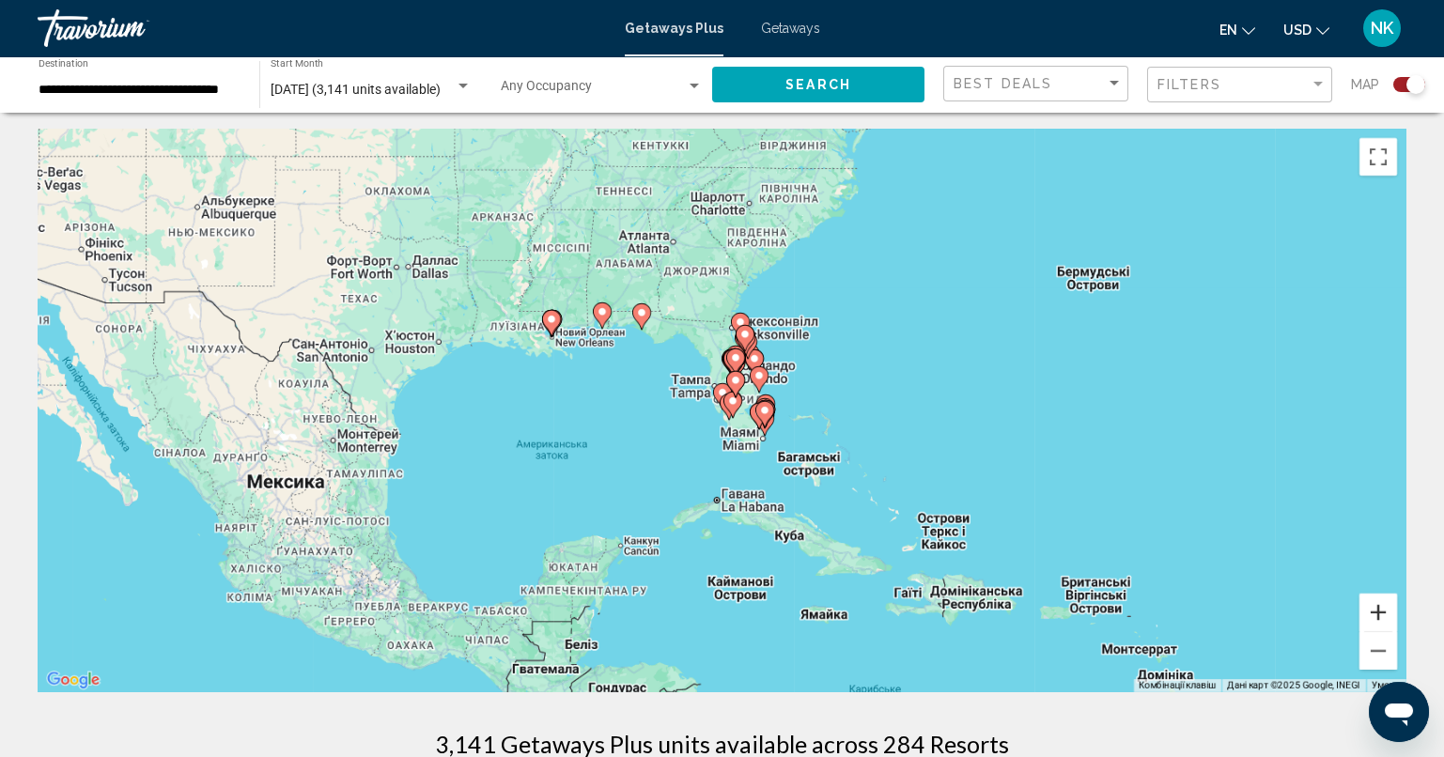
click at [1381, 626] on button "Збільшити" at bounding box center [1378, 613] width 38 height 38
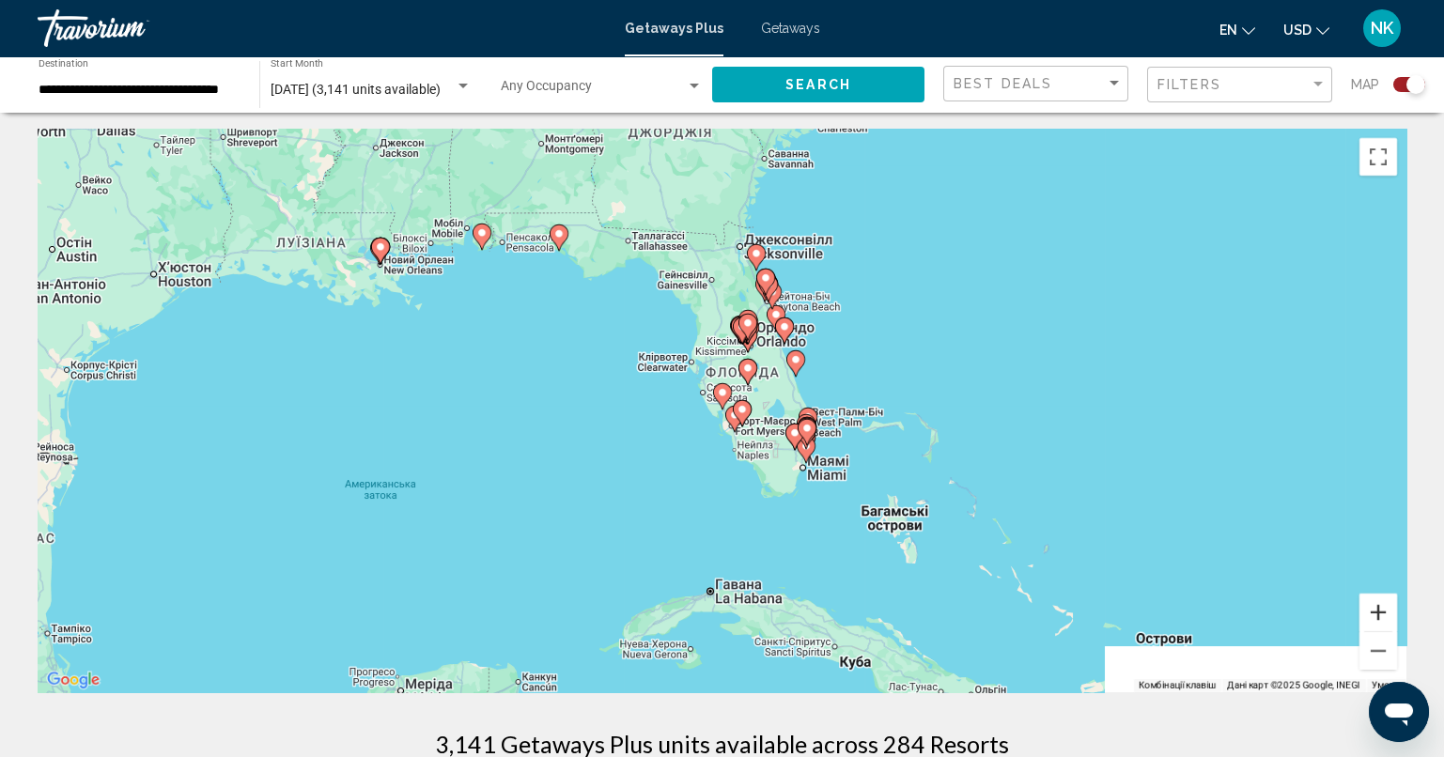
click at [1381, 604] on button "Збільшити" at bounding box center [1378, 613] width 38 height 38
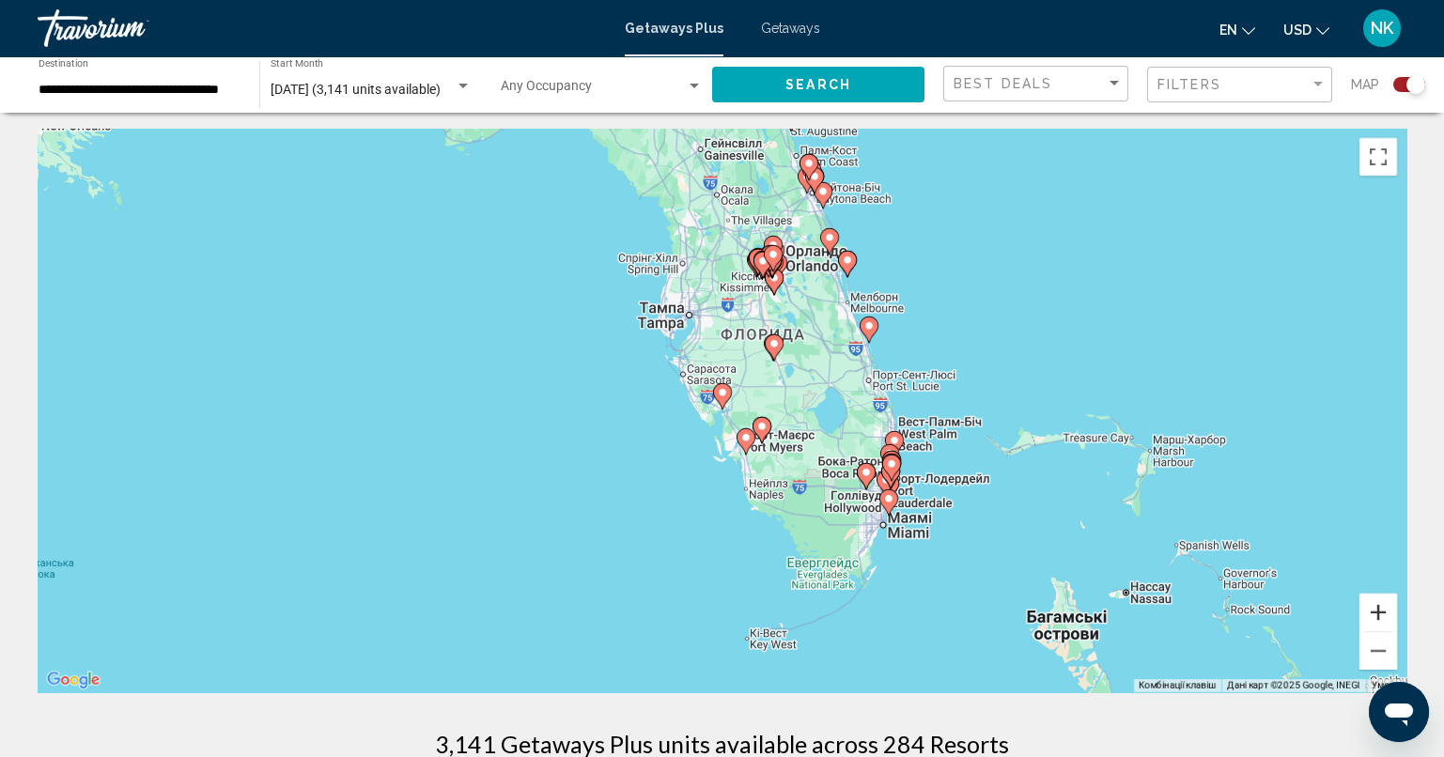
click at [1381, 604] on button "Збільшити" at bounding box center [1378, 613] width 38 height 38
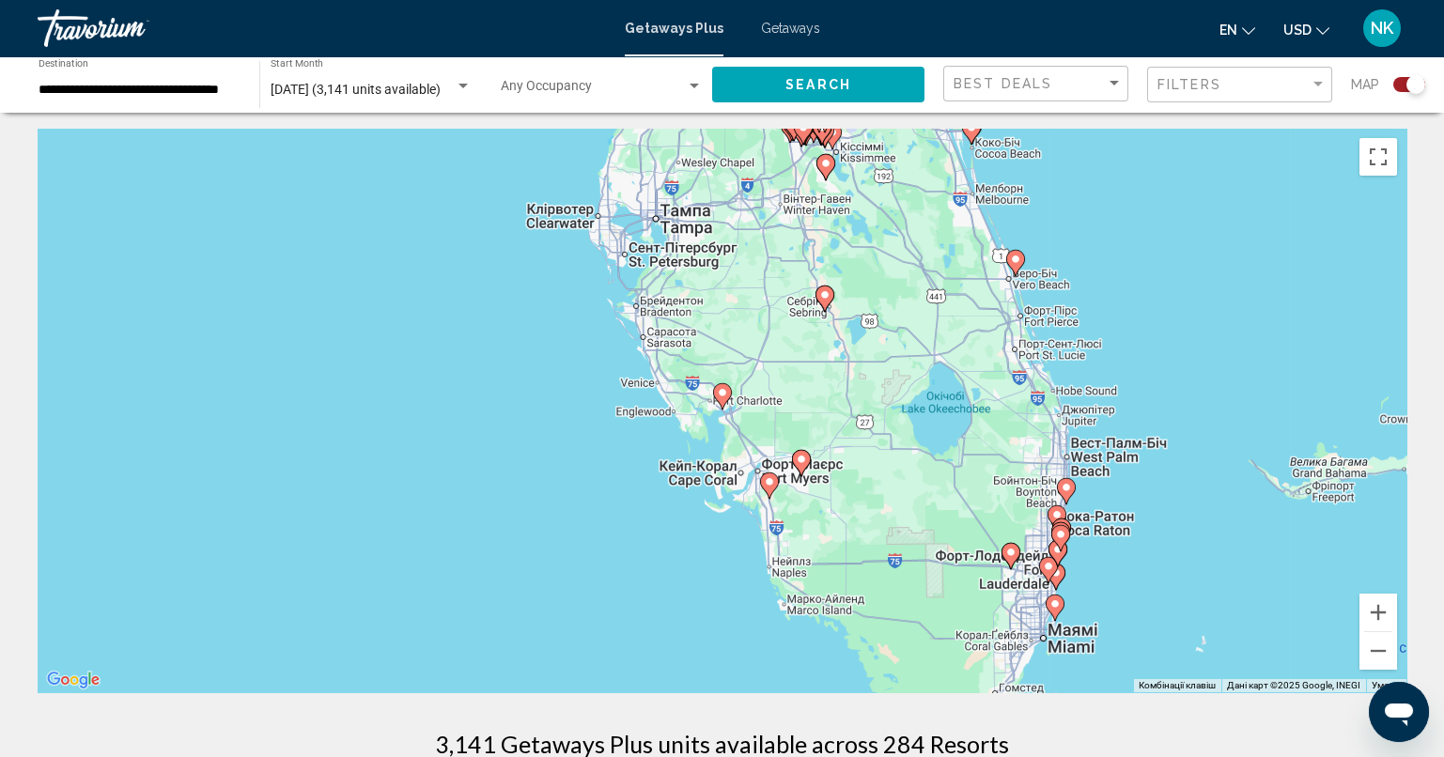
click at [715, 389] on icon "Main content" at bounding box center [721, 396] width 17 height 24
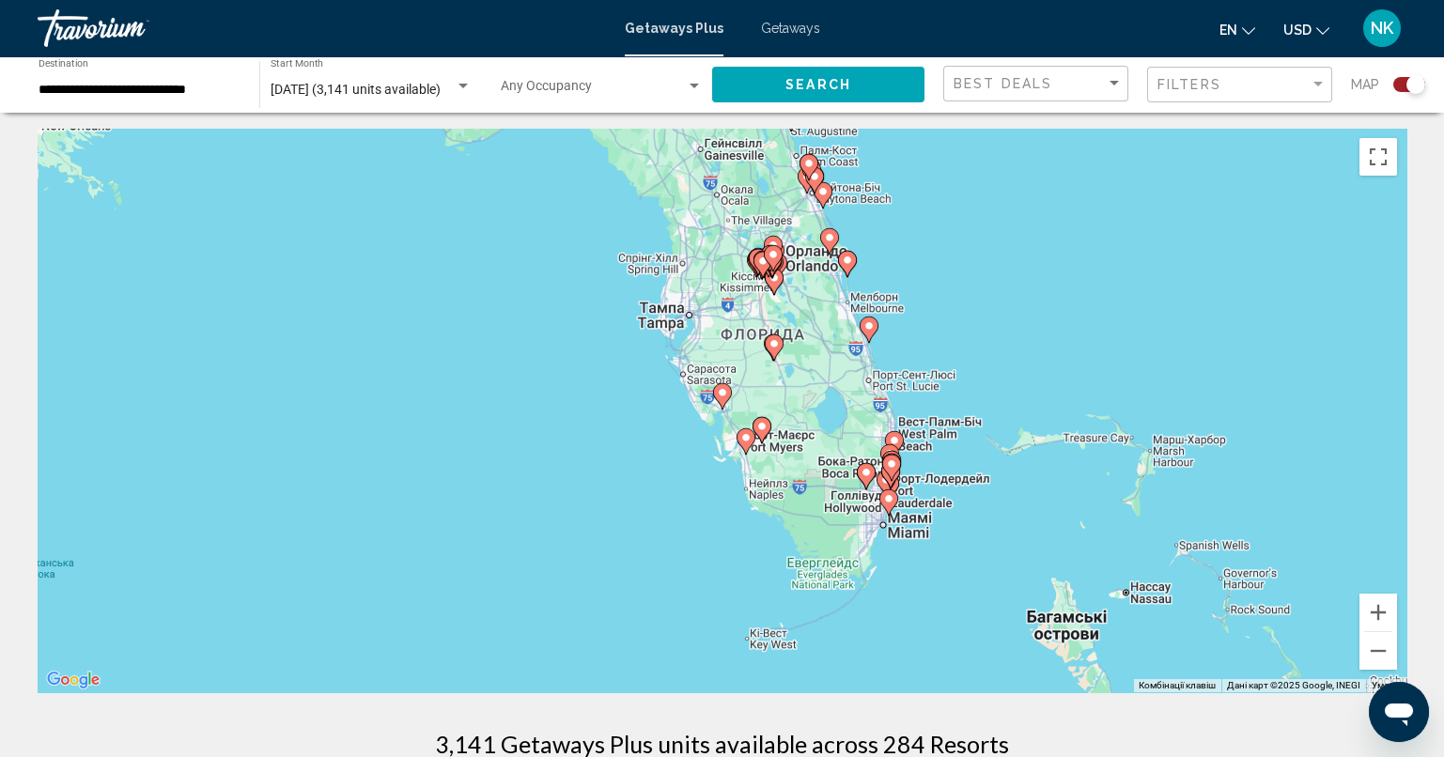
click at [722, 384] on icon "Main content" at bounding box center [721, 396] width 17 height 24
type input "**********"
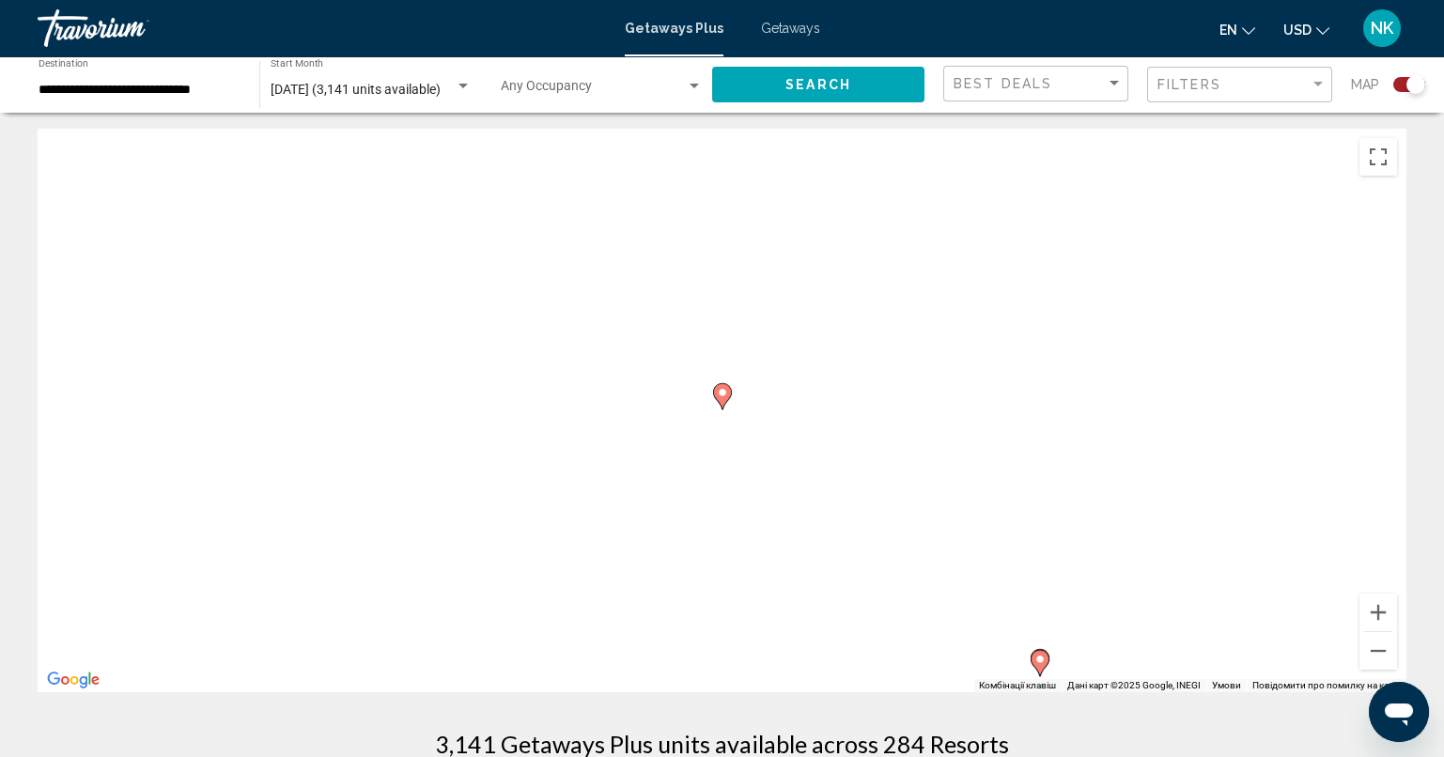
click at [722, 384] on icon "Main content" at bounding box center [721, 396] width 17 height 24
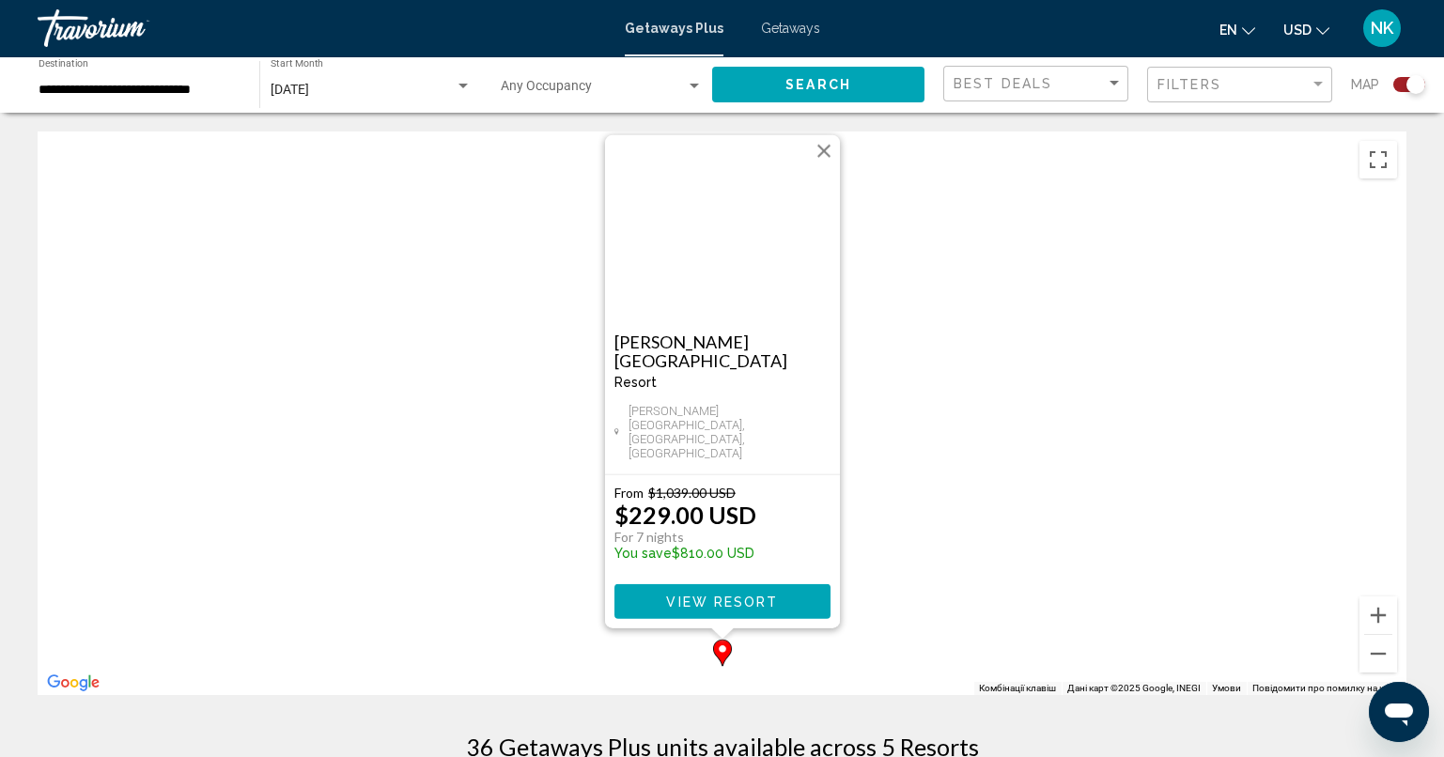
click at [819, 165] on button "Закрити" at bounding box center [824, 151] width 28 height 28
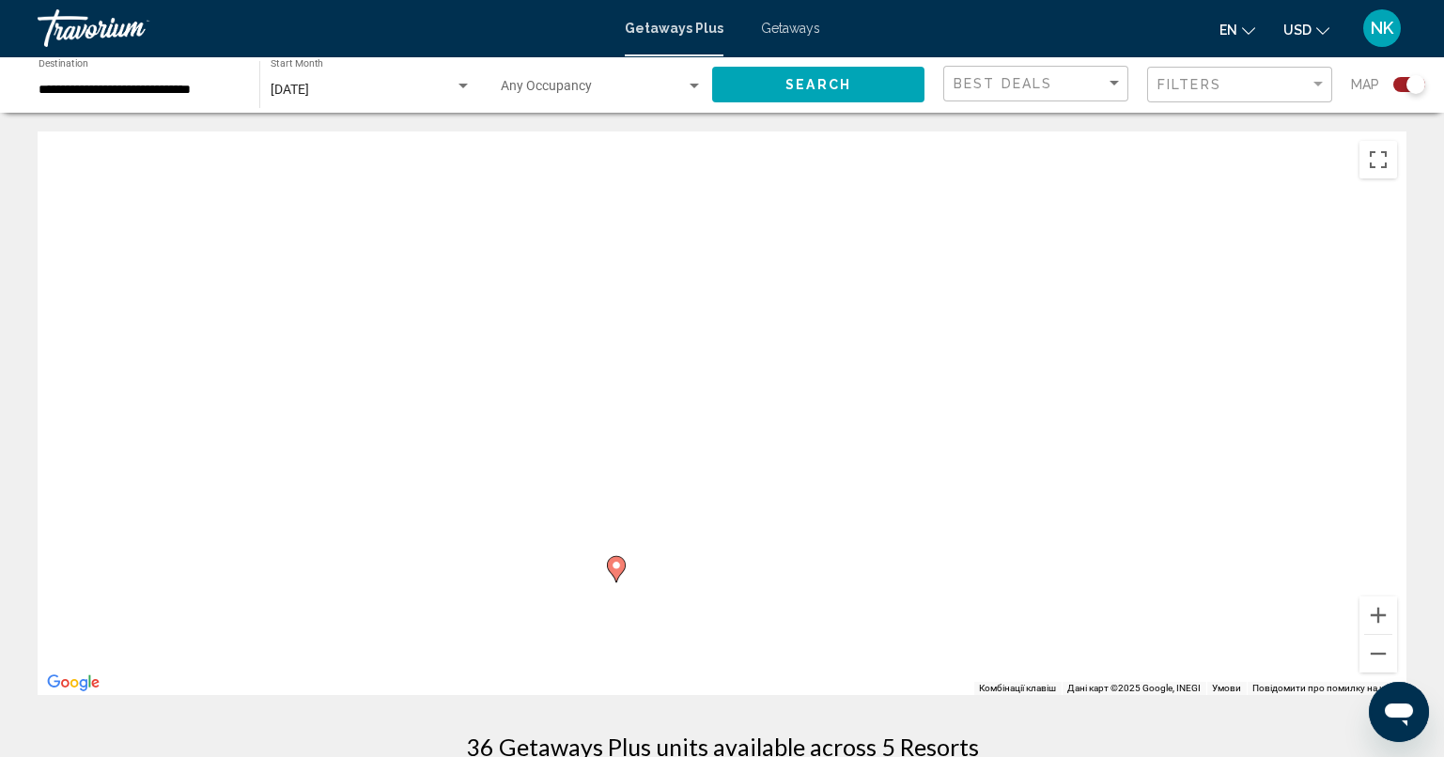
drag, startPoint x: 995, startPoint y: 484, endPoint x: 730, endPoint y: 96, distance: 469.7
drag, startPoint x: 723, startPoint y: 171, endPoint x: 566, endPoint y: 59, distance: 192.6
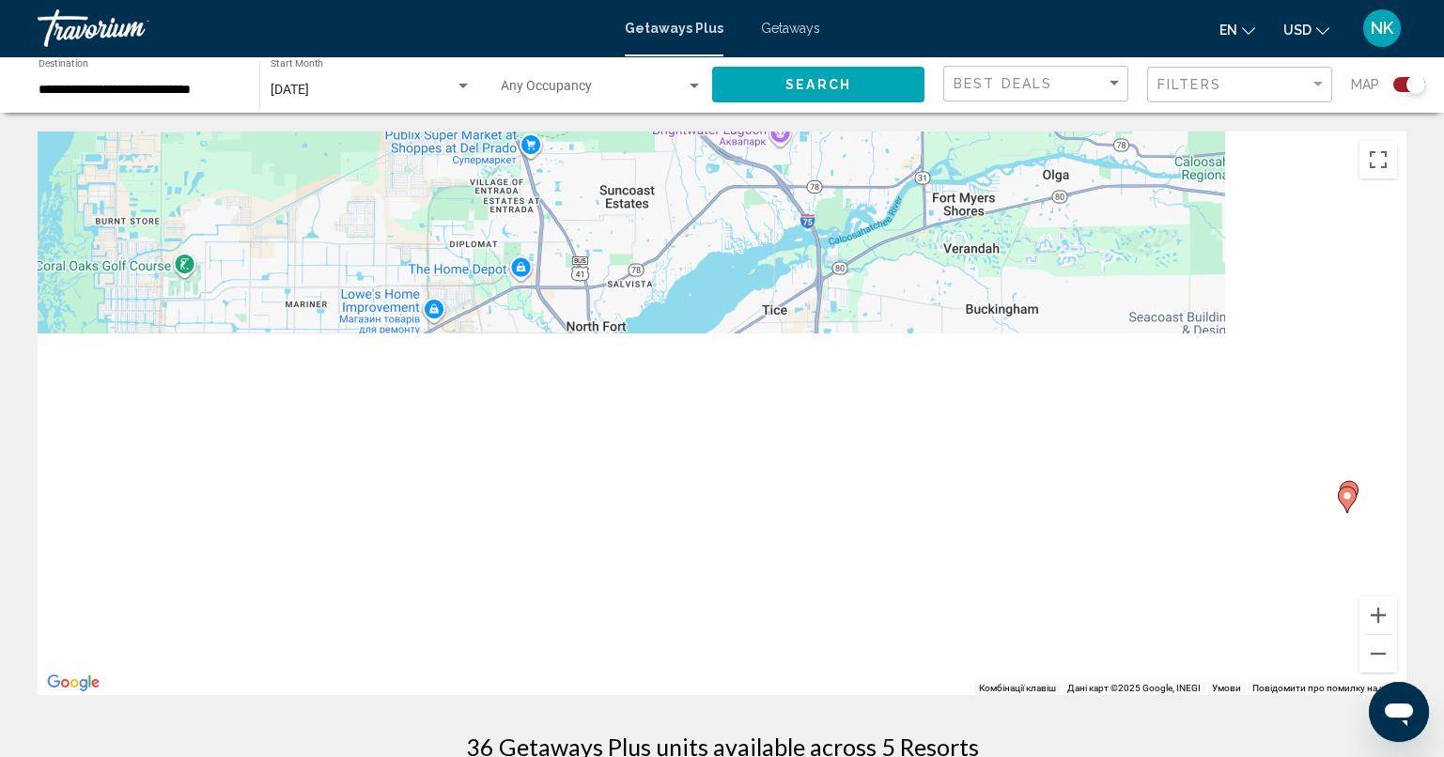
drag, startPoint x: 588, startPoint y: 464, endPoint x: 707, endPoint y: 136, distance: 348.8
click at [707, 136] on div "Увімкніть режим перетягування за допомогою клавіатури, натиснувши Alt + Enter. …" at bounding box center [722, 413] width 1368 height 564
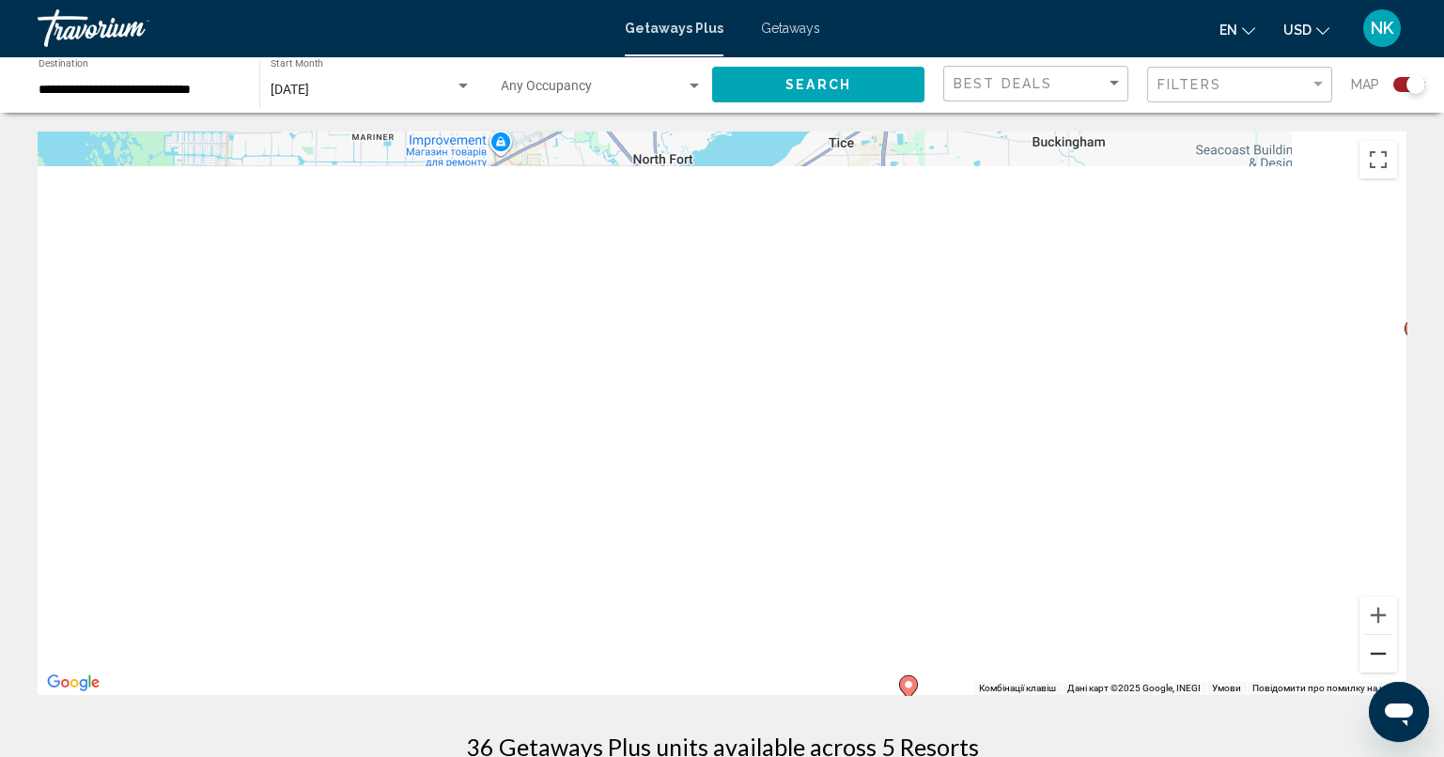
click at [1378, 658] on button "Зменшити" at bounding box center [1378, 654] width 38 height 38
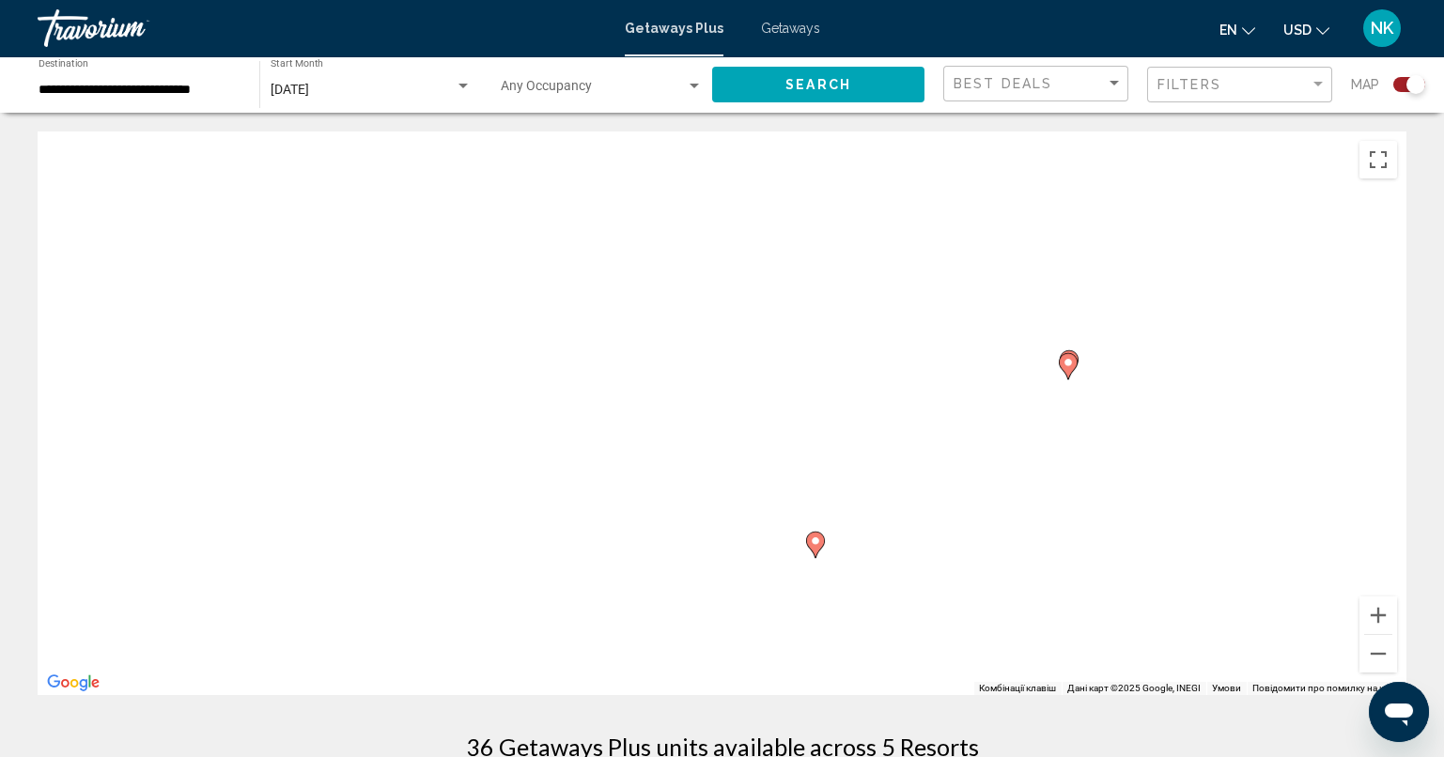
click at [1066, 363] on image "Main content" at bounding box center [1067, 362] width 11 height 11
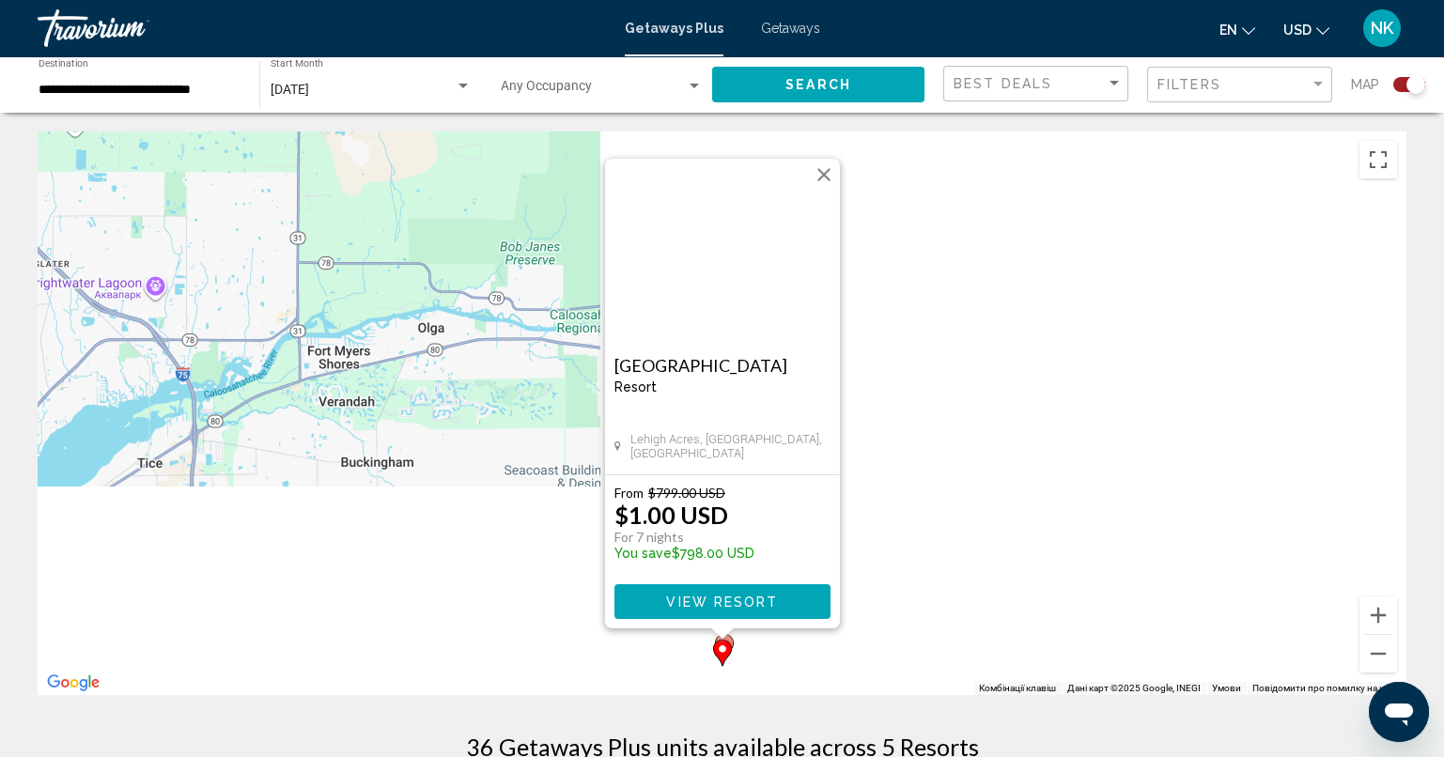
click at [829, 186] on button "Закрити" at bounding box center [824, 175] width 28 height 28
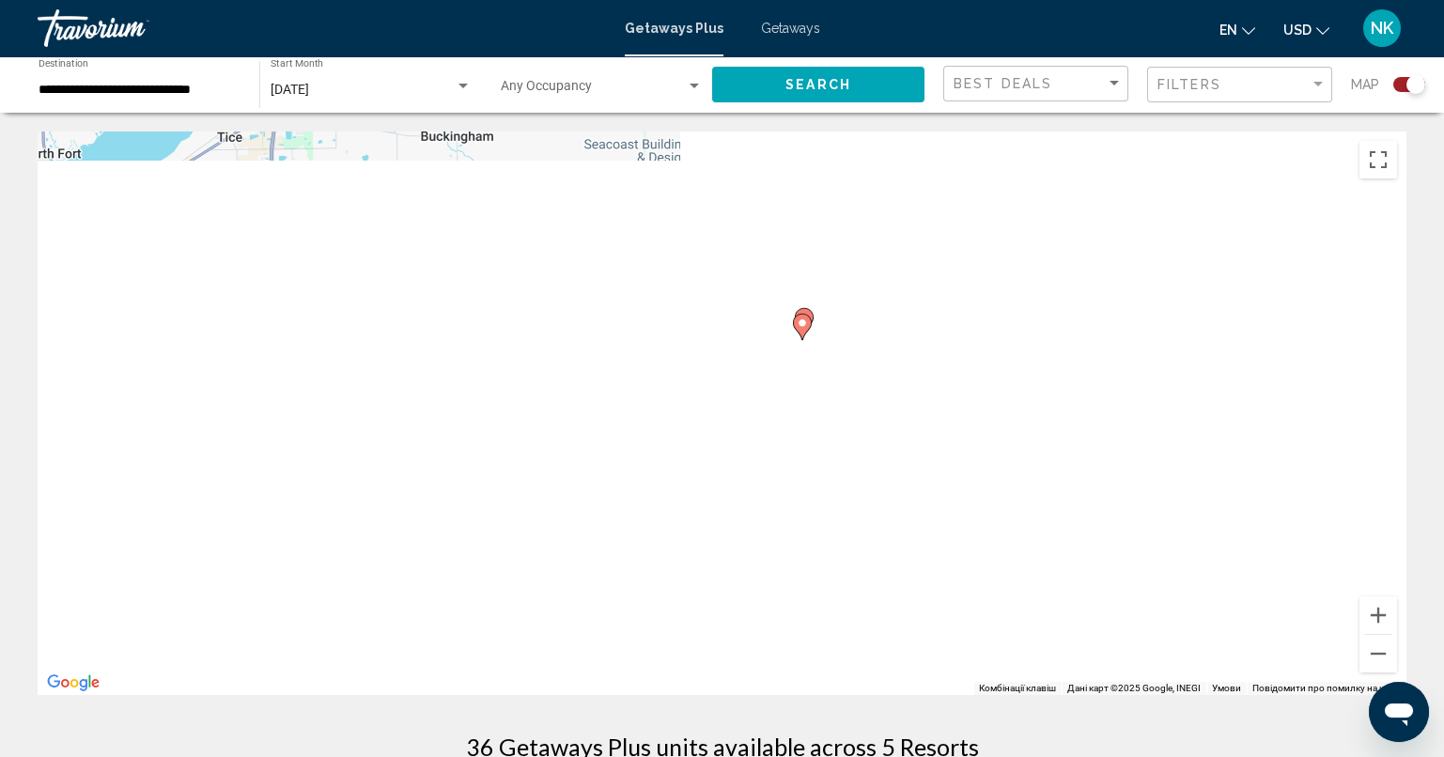
drag, startPoint x: 638, startPoint y: 427, endPoint x: 718, endPoint y: 89, distance: 347.4
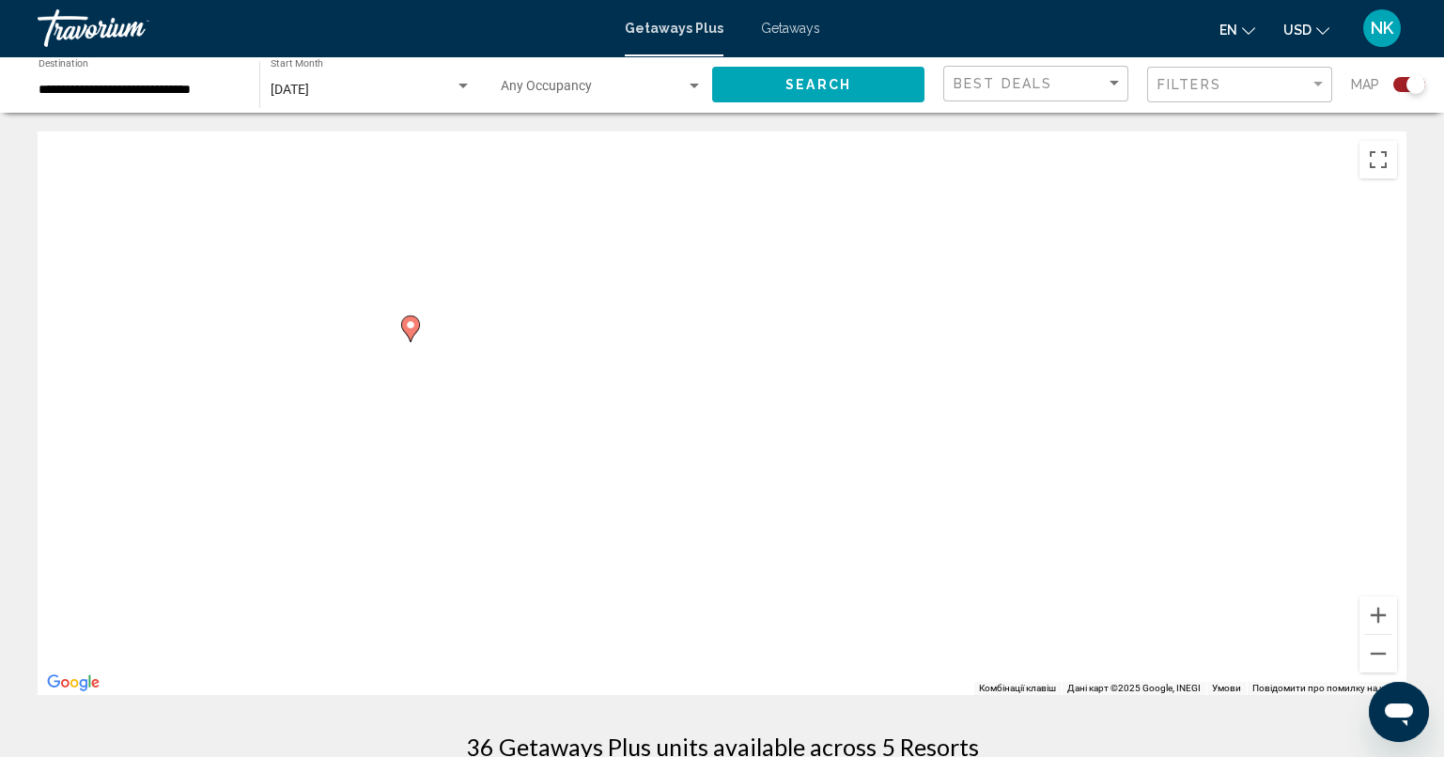
drag, startPoint x: 629, startPoint y: 483, endPoint x: 760, endPoint y: 103, distance: 401.3
drag, startPoint x: 719, startPoint y: 426, endPoint x: 836, endPoint y: 115, distance: 333.2
drag, startPoint x: 703, startPoint y: 432, endPoint x: 597, endPoint y: 183, distance: 270.6
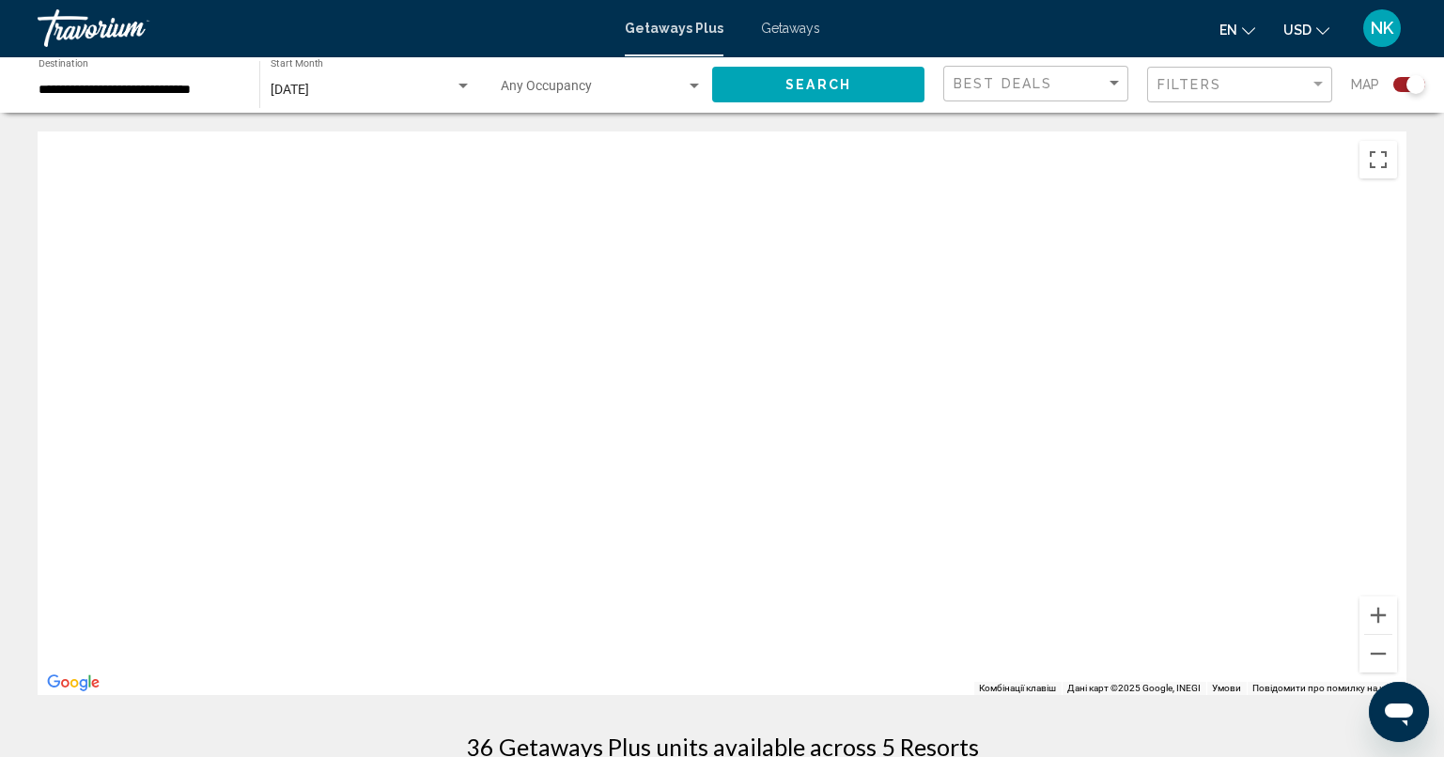
click at [597, 183] on div "Увімкніть режим перетягування за допомогою клавіатури, натиснувши Alt + Enter. …" at bounding box center [722, 413] width 1368 height 564
click at [1376, 652] on button "Зменшити" at bounding box center [1378, 654] width 38 height 38
drag, startPoint x: 995, startPoint y: 482, endPoint x: 761, endPoint y: 202, distance: 364.7
drag, startPoint x: 938, startPoint y: 328, endPoint x: 498, endPoint y: 151, distance: 474.6
click at [498, 151] on div "Main content" at bounding box center [722, 413] width 1368 height 564
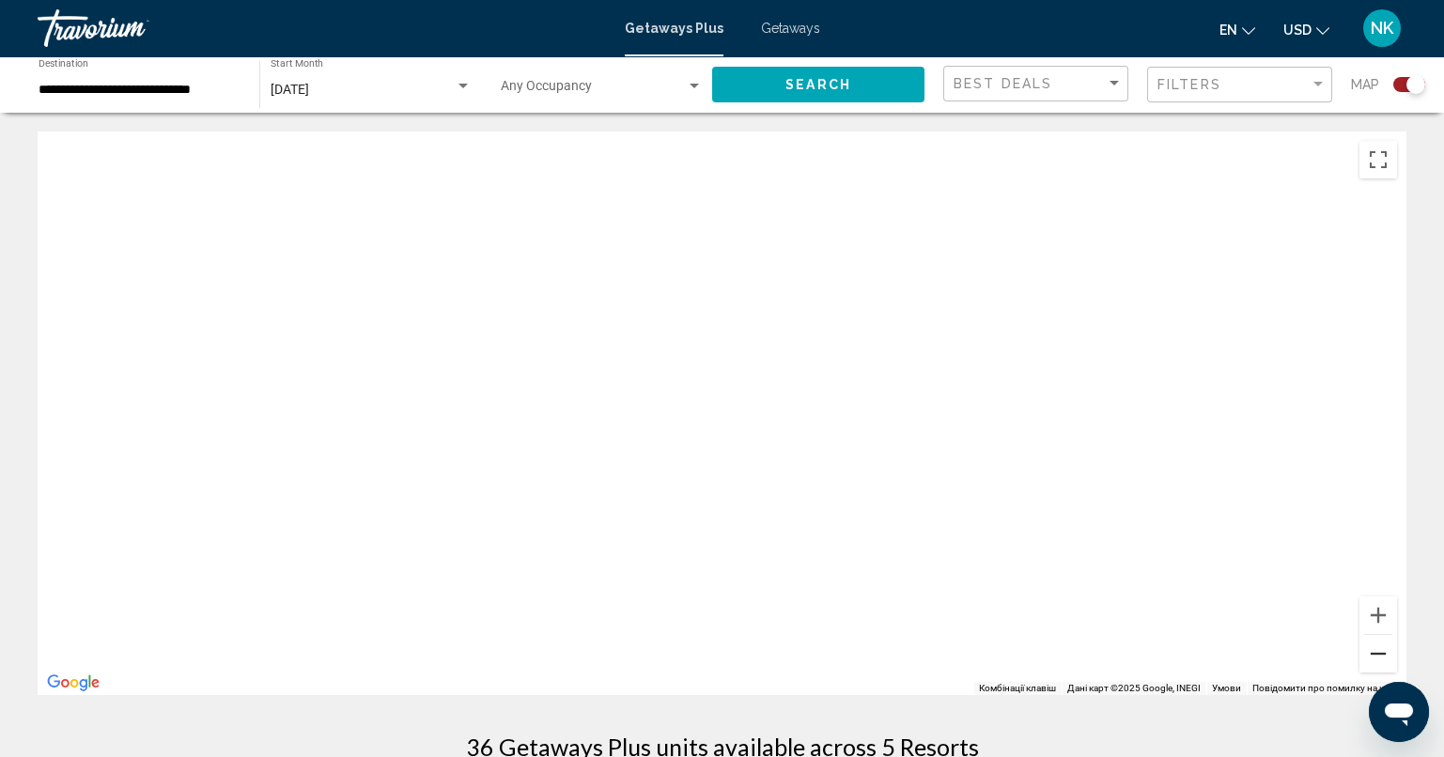
click at [1383, 657] on button "Зменшити" at bounding box center [1378, 654] width 38 height 38
drag, startPoint x: 969, startPoint y: 505, endPoint x: 864, endPoint y: 378, distance: 165.5
click at [864, 378] on div "Увімкніть режим перетягування за допомогою клавіатури, натиснувши Alt + Enter. …" at bounding box center [722, 413] width 1368 height 564
drag, startPoint x: 1074, startPoint y: 471, endPoint x: 744, endPoint y: 607, distance: 356.7
click at [744, 607] on div "Main content" at bounding box center [722, 413] width 1368 height 564
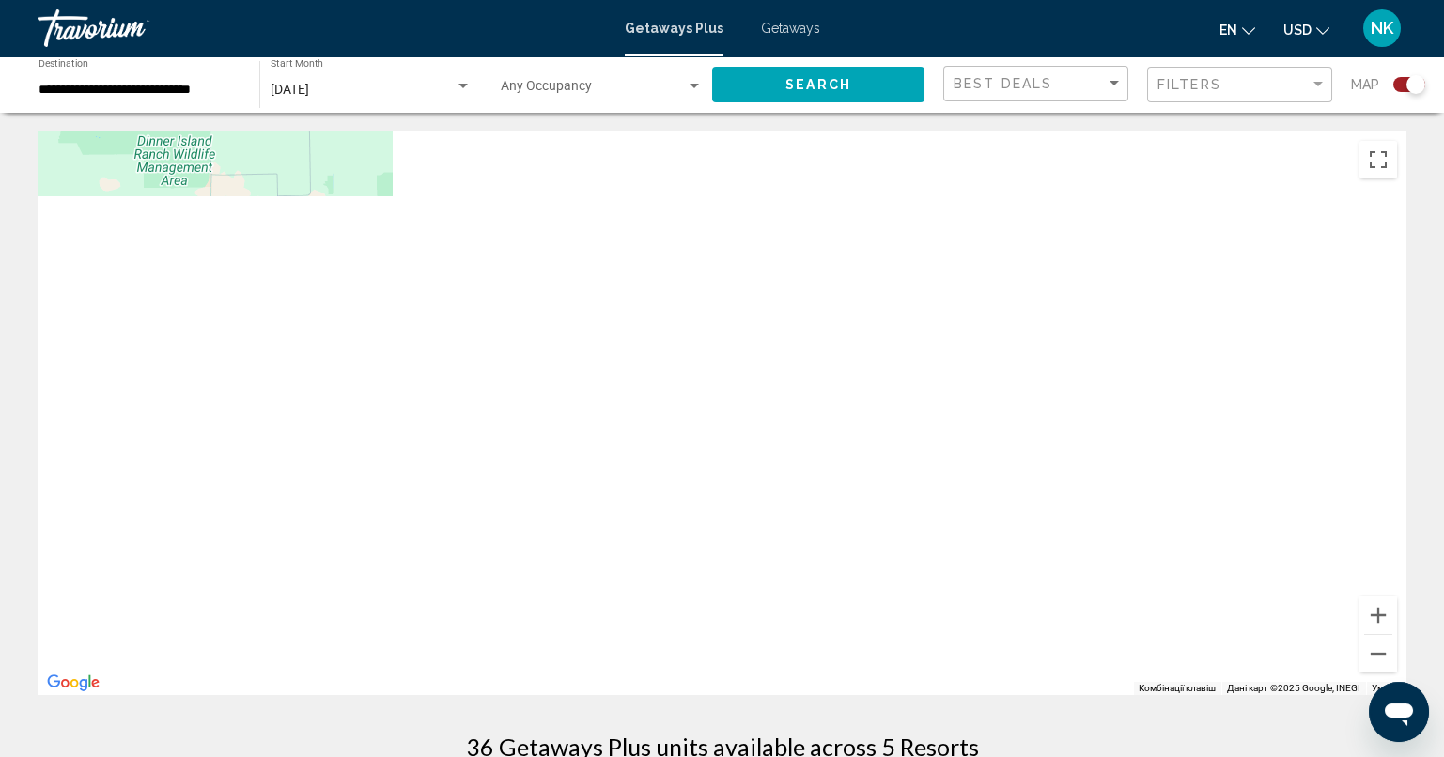
drag, startPoint x: 895, startPoint y: 440, endPoint x: 977, endPoint y: 750, distance: 320.5
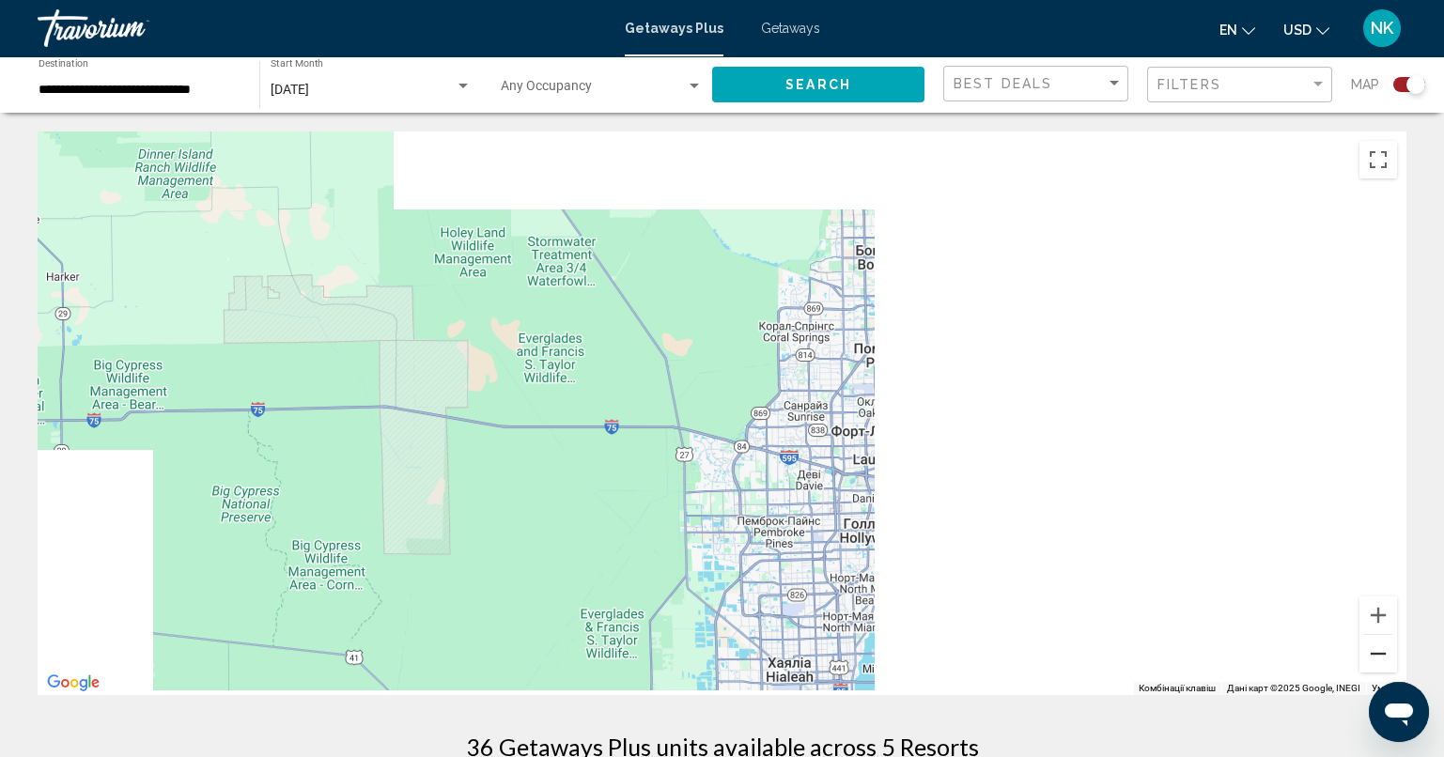
click at [1381, 647] on button "Зменшити" at bounding box center [1378, 654] width 38 height 38
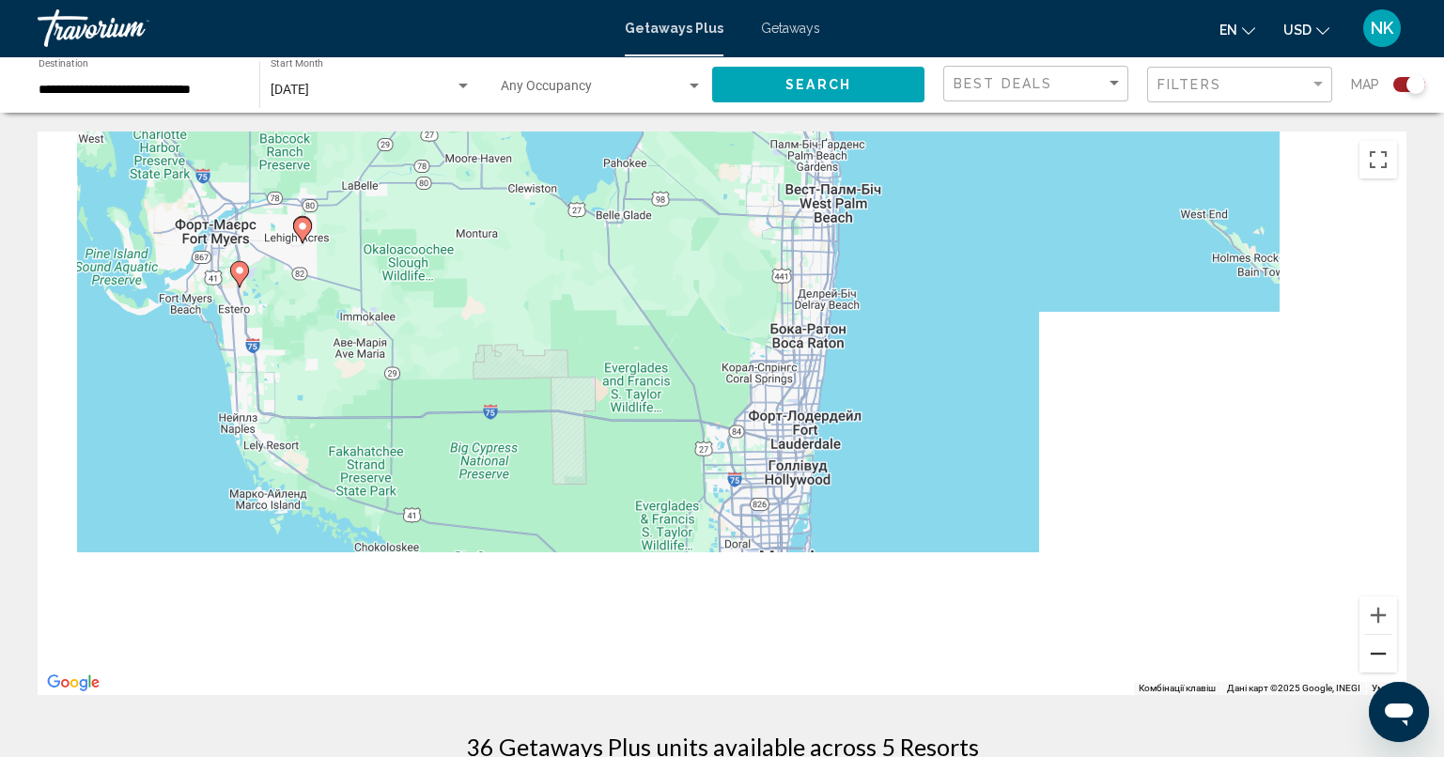
click at [1387, 669] on button "Зменшити" at bounding box center [1378, 654] width 38 height 38
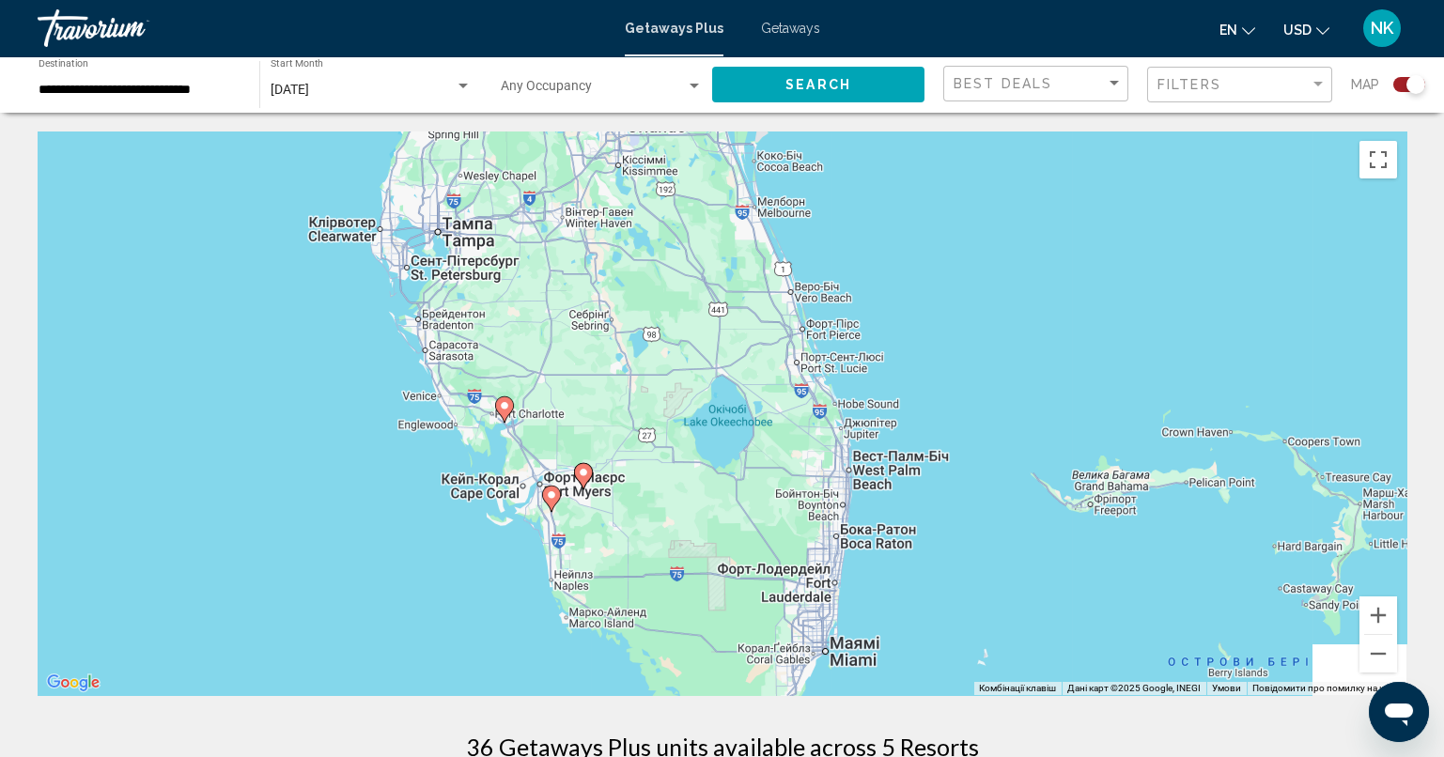
drag, startPoint x: 391, startPoint y: 357, endPoint x: 466, endPoint y: 549, distance: 205.8
click at [466, 549] on div "Увімкніть режим перетягування за допомогою клавіатури, натиснувши Alt + Enter. …" at bounding box center [722, 413] width 1368 height 564
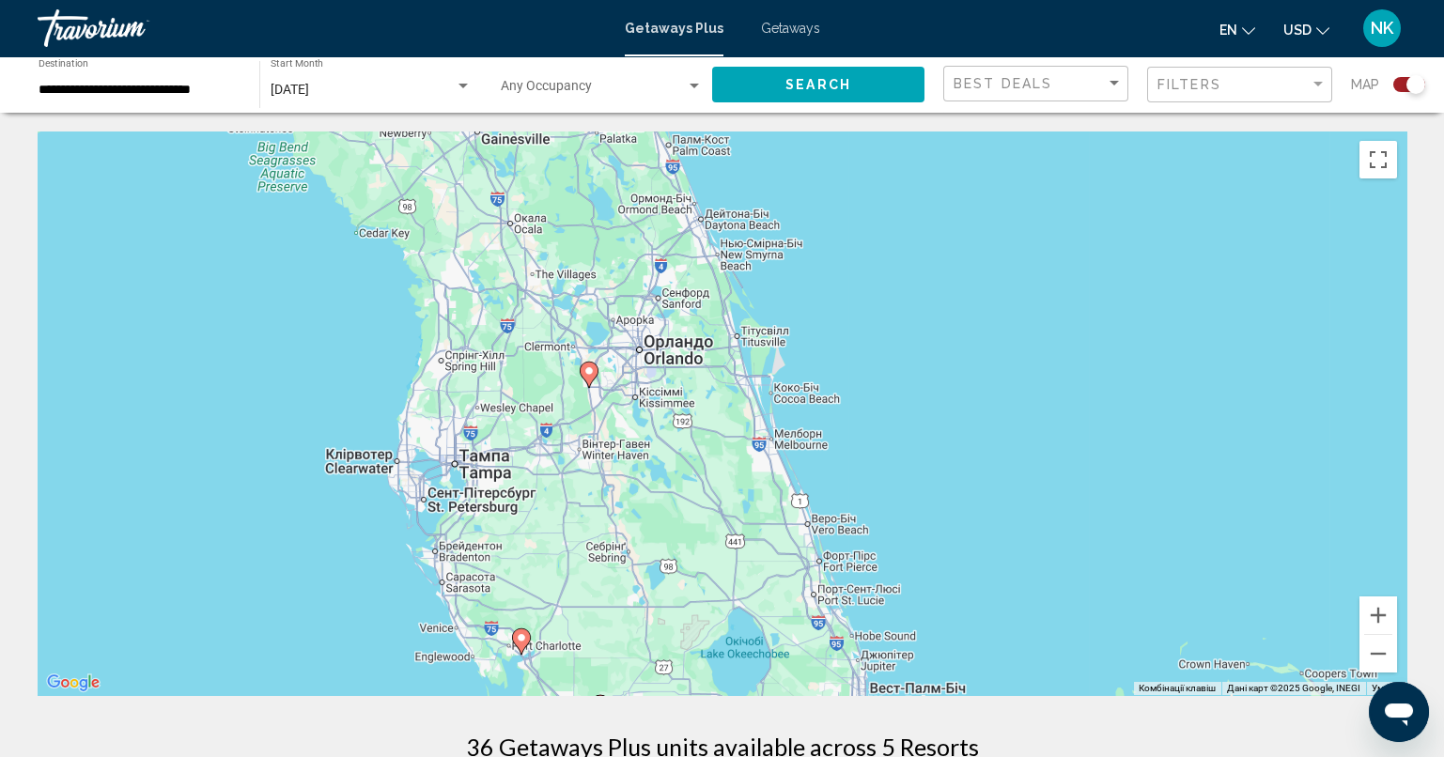
drag, startPoint x: 615, startPoint y: 332, endPoint x: 629, endPoint y: 550, distance: 218.4
click at [629, 550] on div "Увімкніть режим перетягування за допомогою клавіатури, натиснувши Alt + Enter. …" at bounding box center [722, 413] width 1368 height 564
drag, startPoint x: 983, startPoint y: 457, endPoint x: 1147, endPoint y: 422, distance: 167.3
click at [1147, 422] on div "Увімкніть режим перетягування за допомогою клавіатури, натиснувши Alt + Enter. …" at bounding box center [722, 413] width 1368 height 564
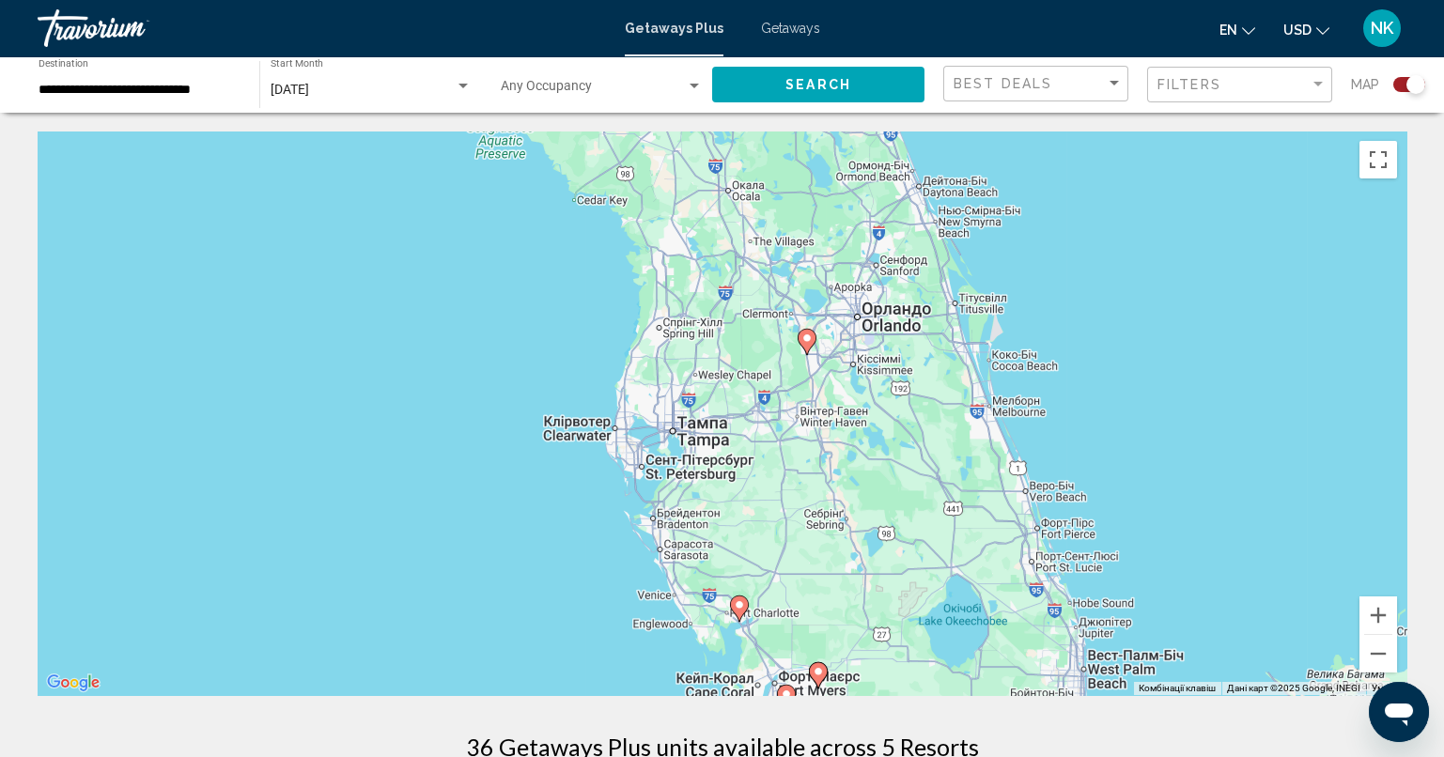
click at [1147, 422] on div "Увімкніть режим перетягування за допомогою клавіатури, натиснувши Alt + Enter. …" at bounding box center [722, 413] width 1368 height 564
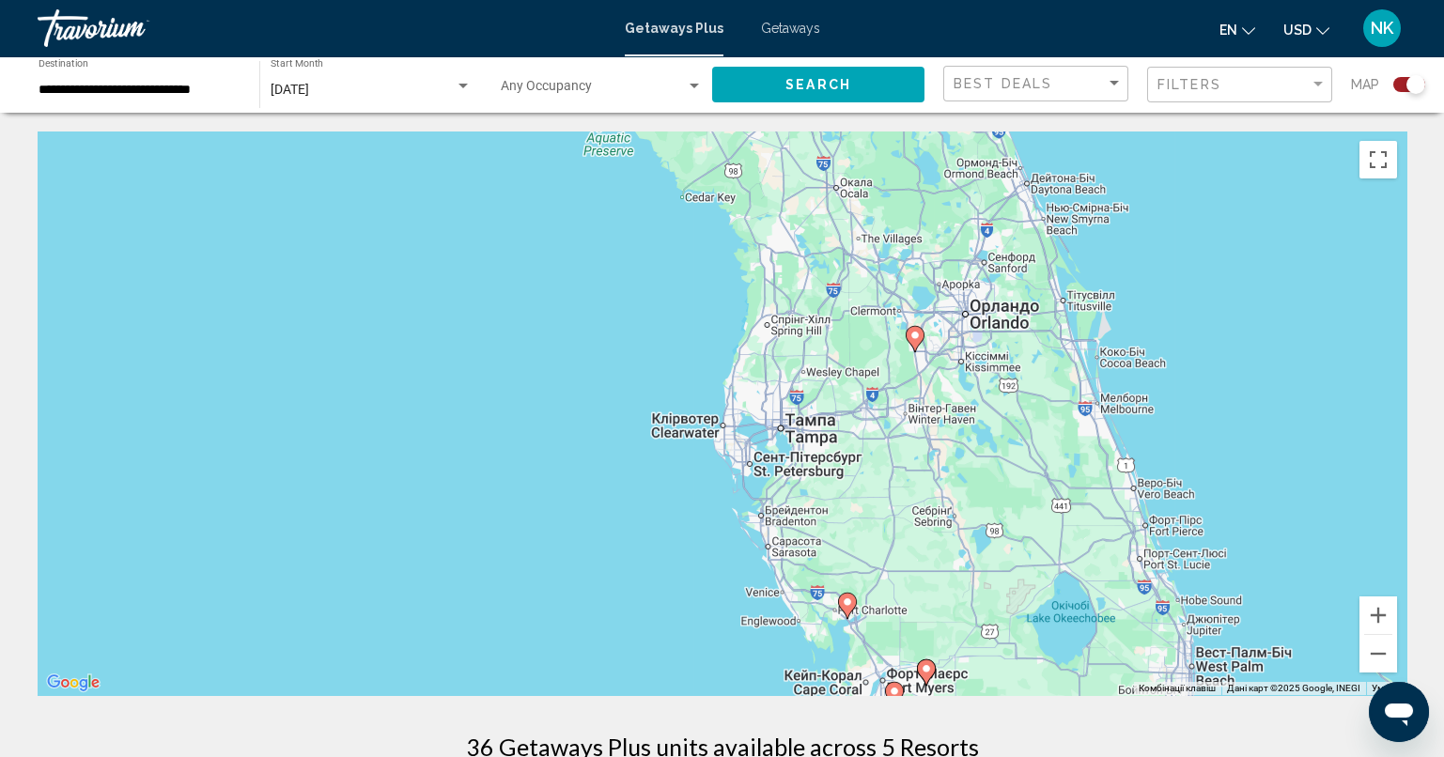
drag, startPoint x: 627, startPoint y: 553, endPoint x: 243, endPoint y: 363, distance: 428.9
click at [255, 363] on div "Увімкніть режим перетягування за допомогою клавіатури, натиснувши Alt + Enter. …" at bounding box center [722, 413] width 1368 height 564
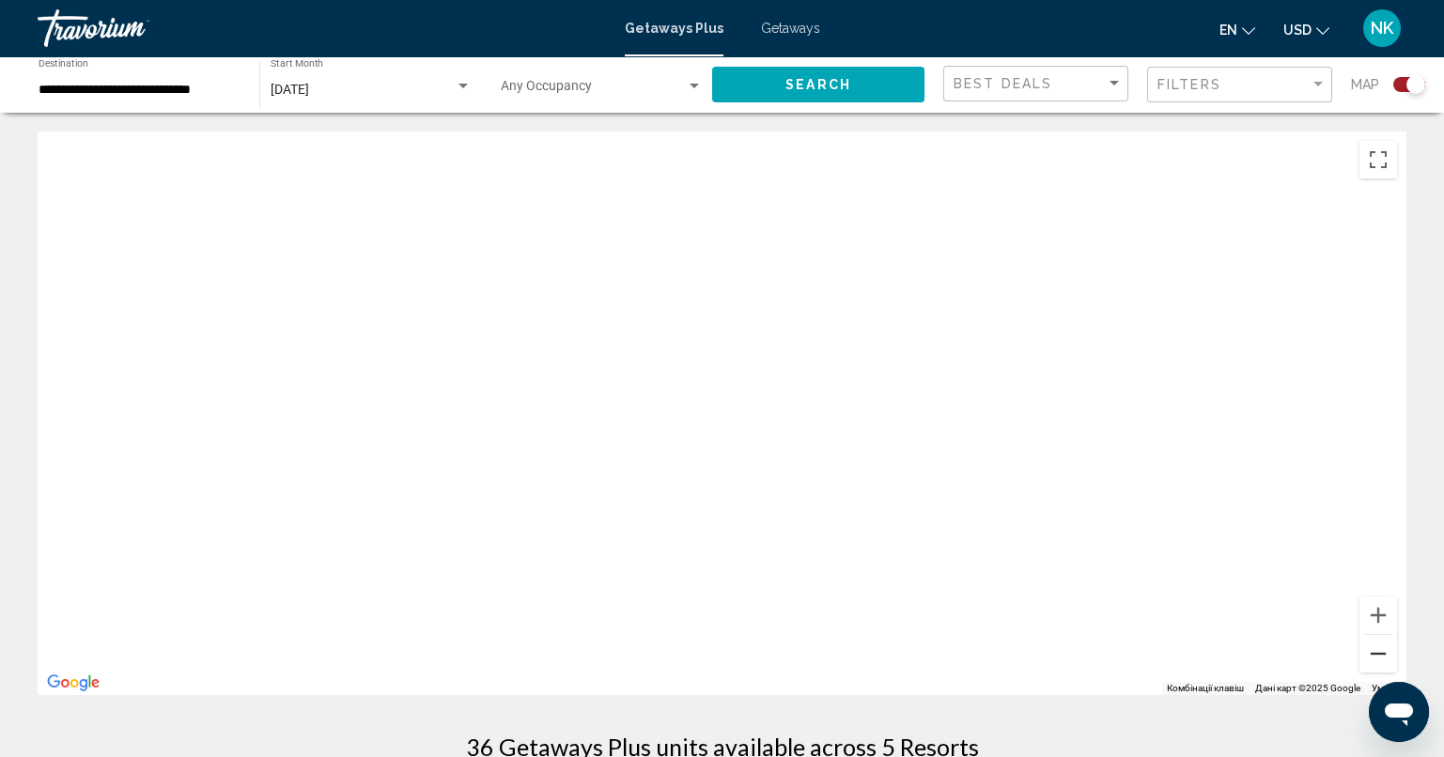
click at [1392, 660] on button "Зменшити" at bounding box center [1378, 654] width 38 height 38
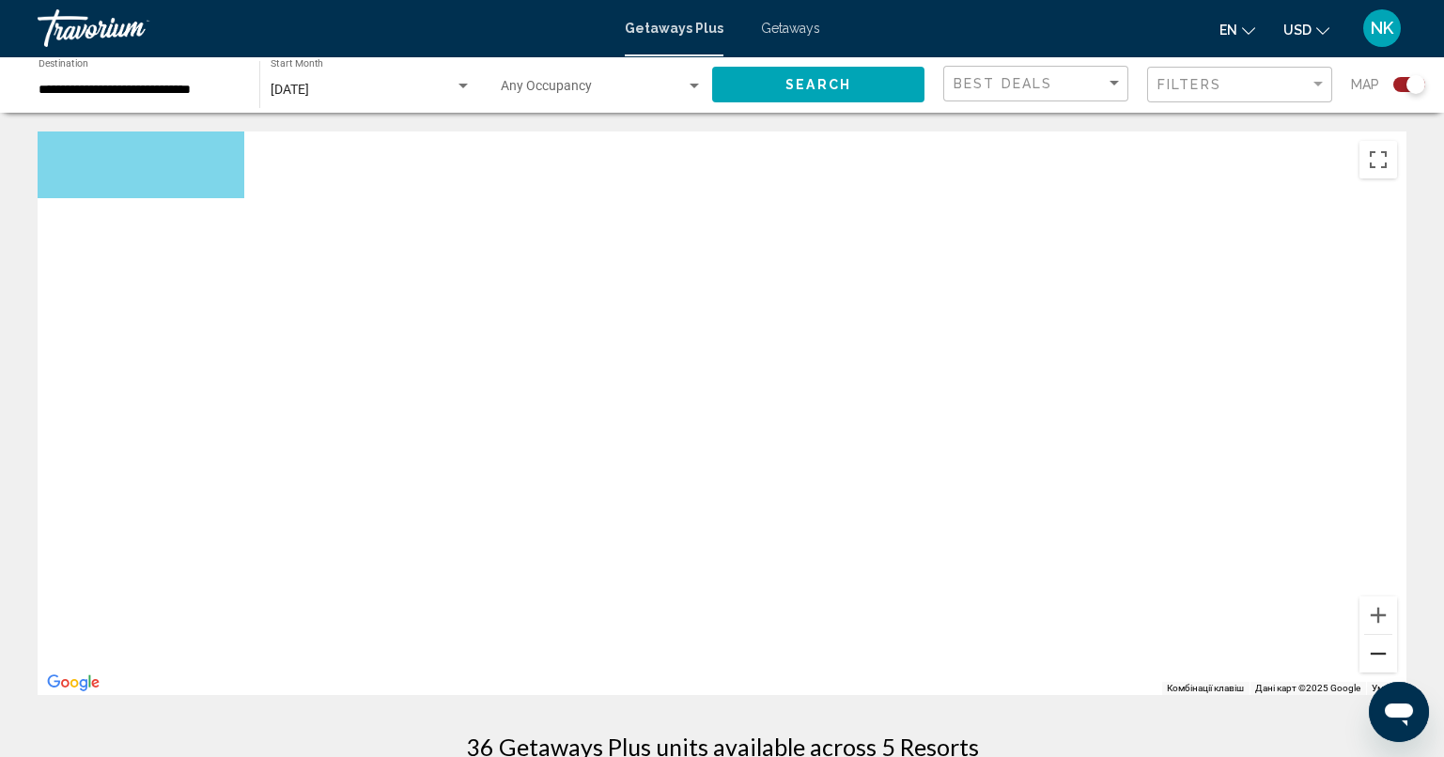
click at [1392, 660] on button "Зменшити" at bounding box center [1378, 654] width 38 height 38
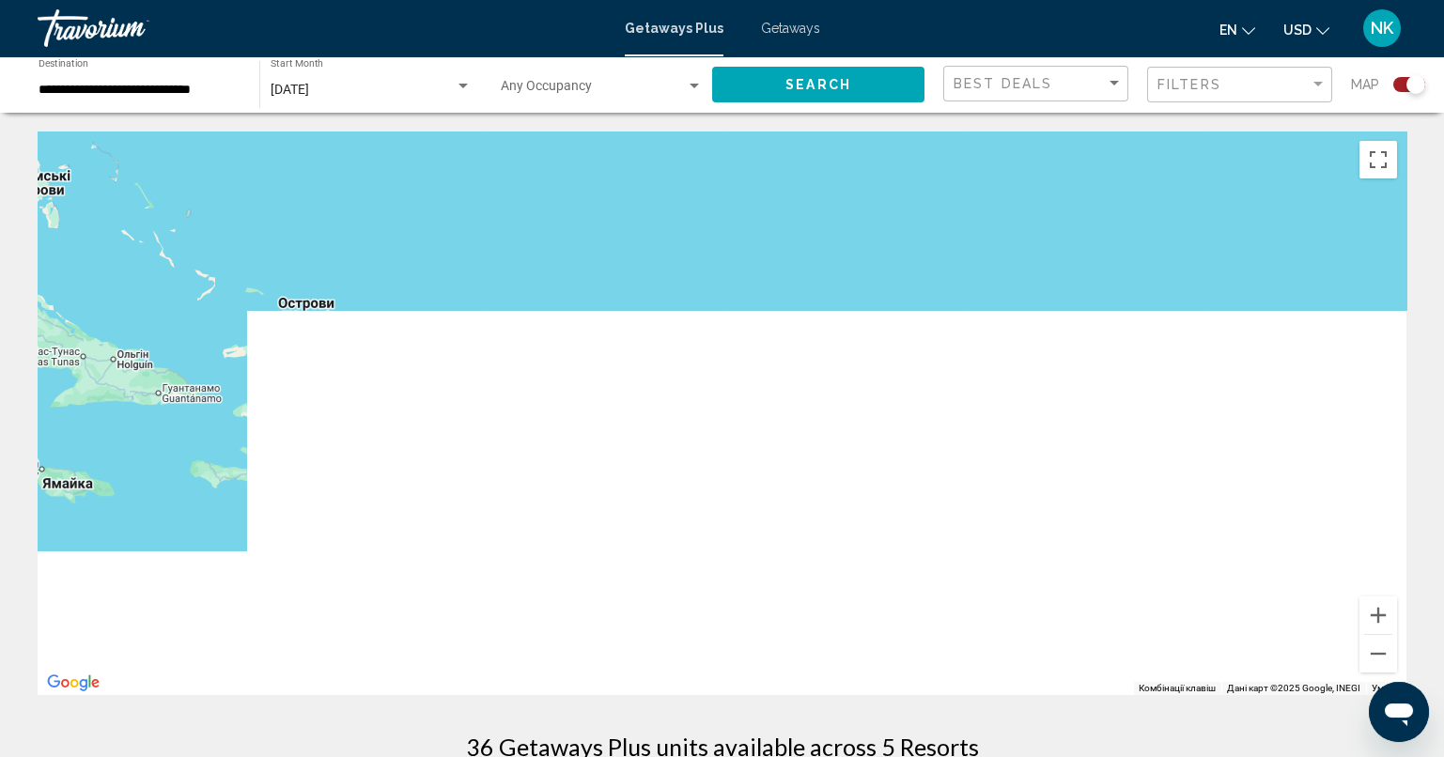
drag, startPoint x: 642, startPoint y: 372, endPoint x: 1141, endPoint y: 688, distance: 590.2
click at [1139, 688] on div "Увімкніть режим перетягування за допомогою клавіатури, натиснувши Alt + Enter. …" at bounding box center [722, 413] width 1368 height 564
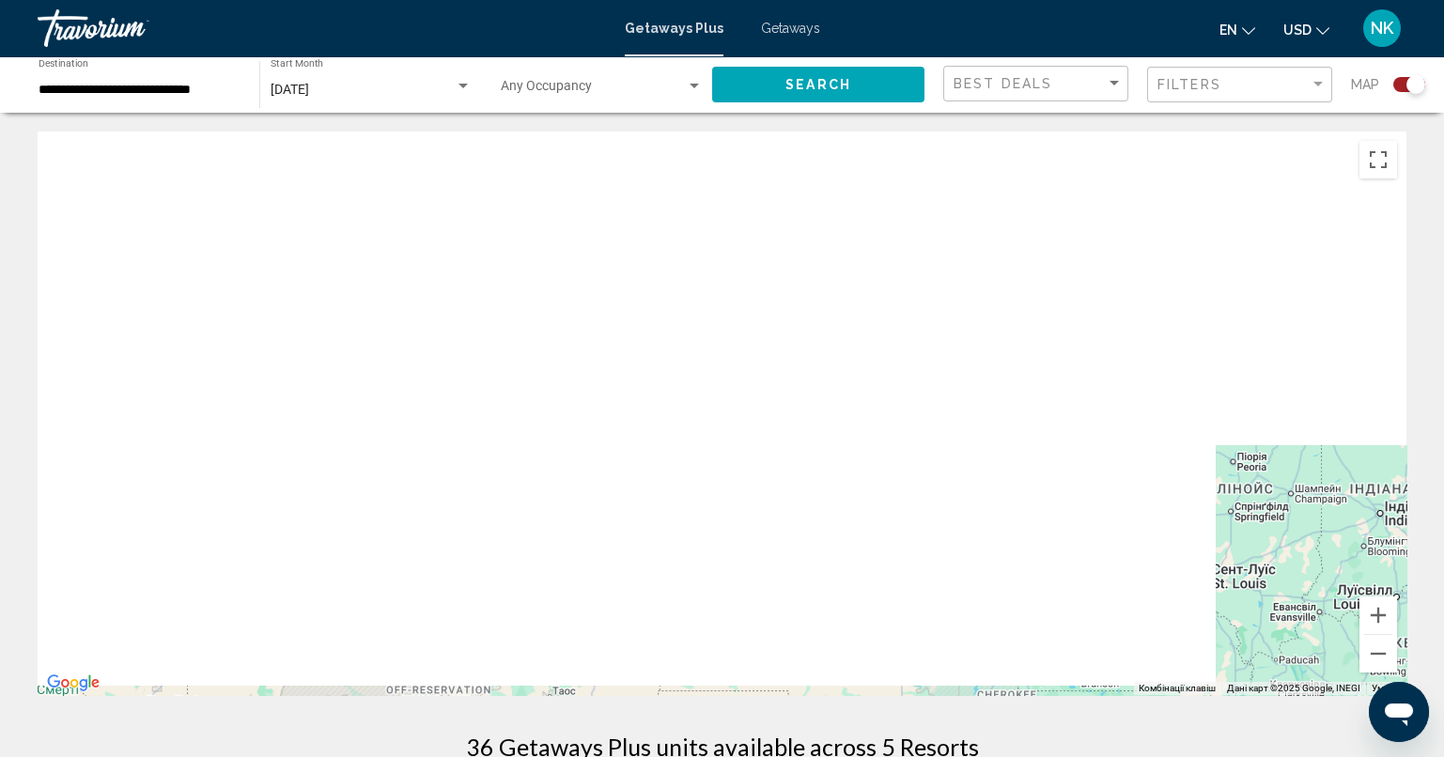
drag, startPoint x: 876, startPoint y: 574, endPoint x: 690, endPoint y: 358, distance: 285.0
click at [690, 358] on div "Main content" at bounding box center [722, 413] width 1368 height 564
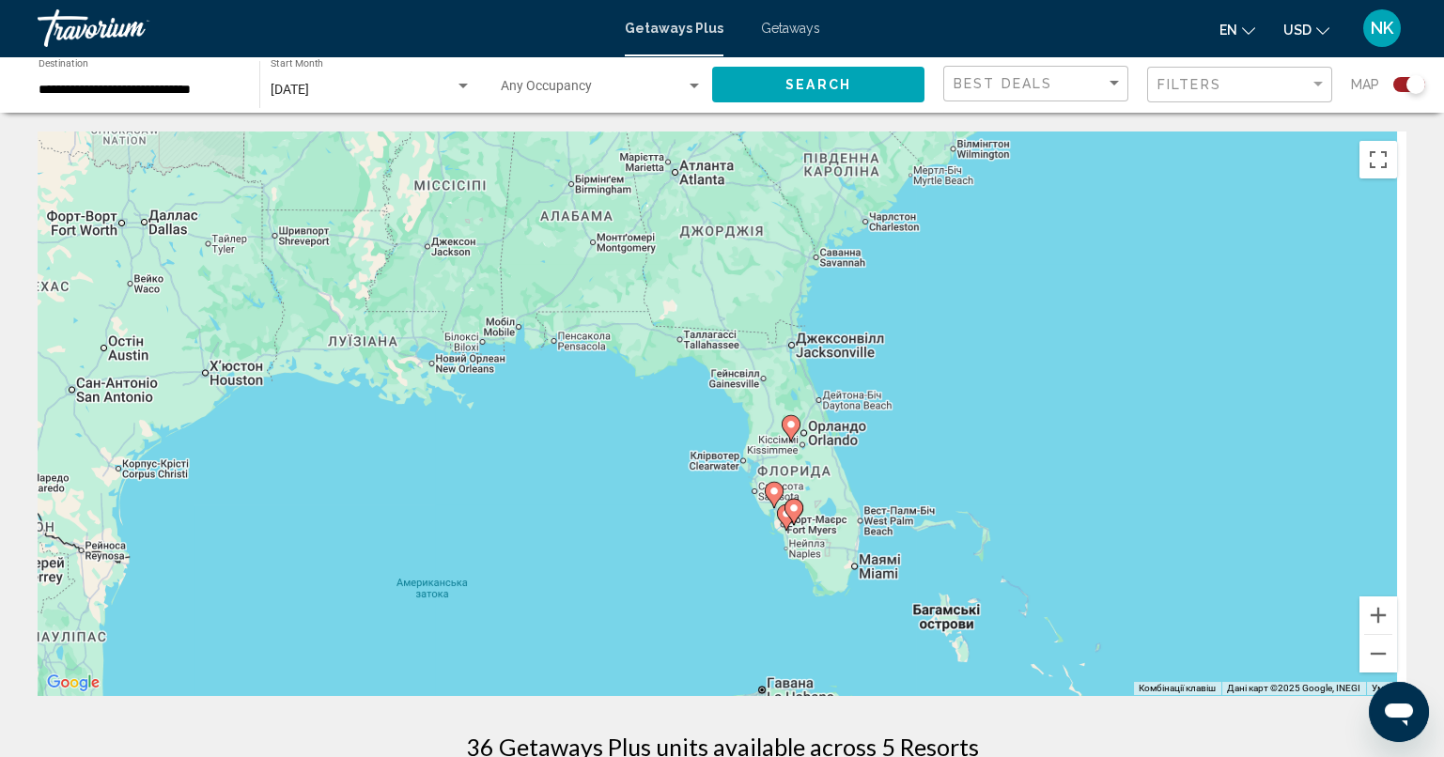
drag, startPoint x: 891, startPoint y: 467, endPoint x: 579, endPoint y: 387, distance: 322.8
click at [579, 387] on div "Увімкніть режим перетягування за допомогою клавіатури, натиснувши Alt + Enter. …" at bounding box center [722, 413] width 1368 height 564
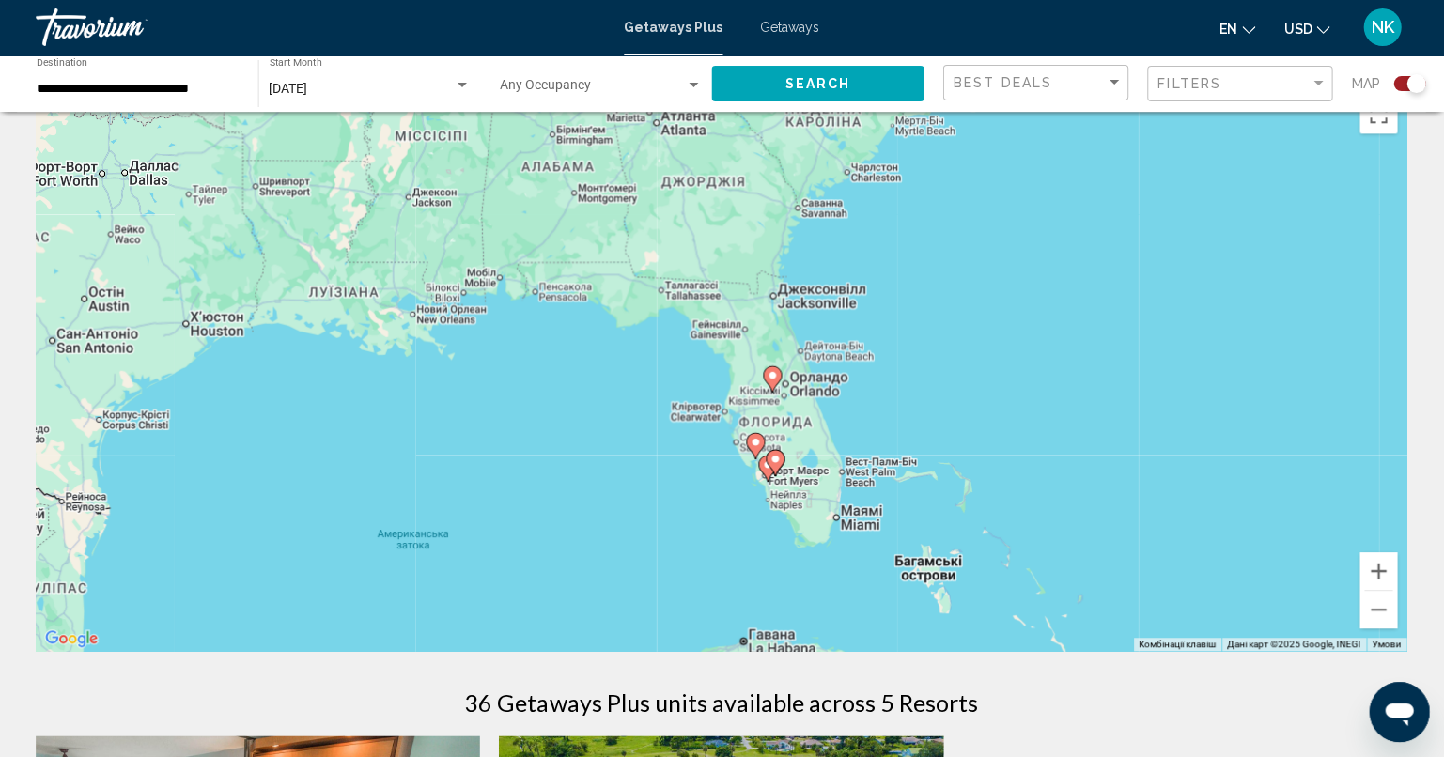
scroll to position [44, 0]
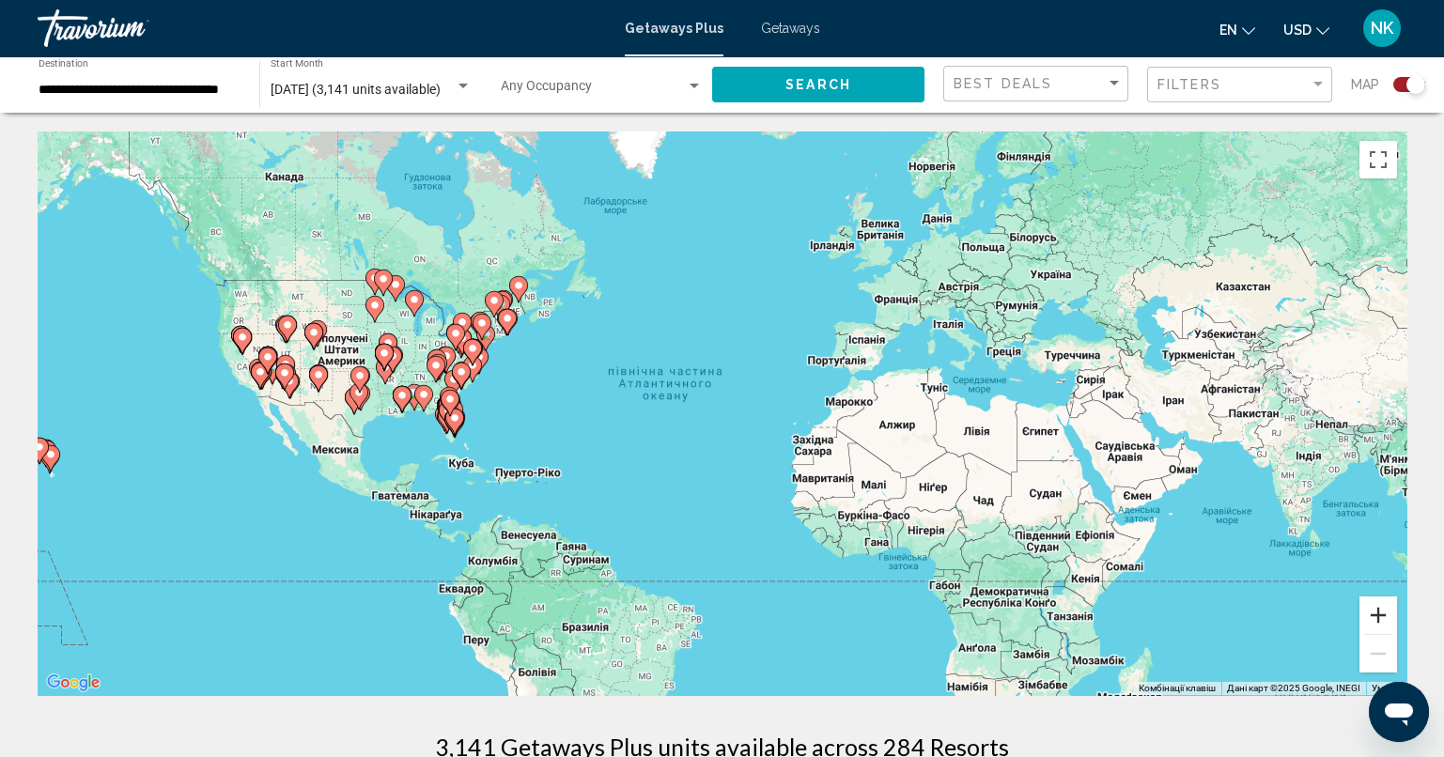
click at [1383, 610] on button "Збільшити" at bounding box center [1378, 615] width 38 height 38
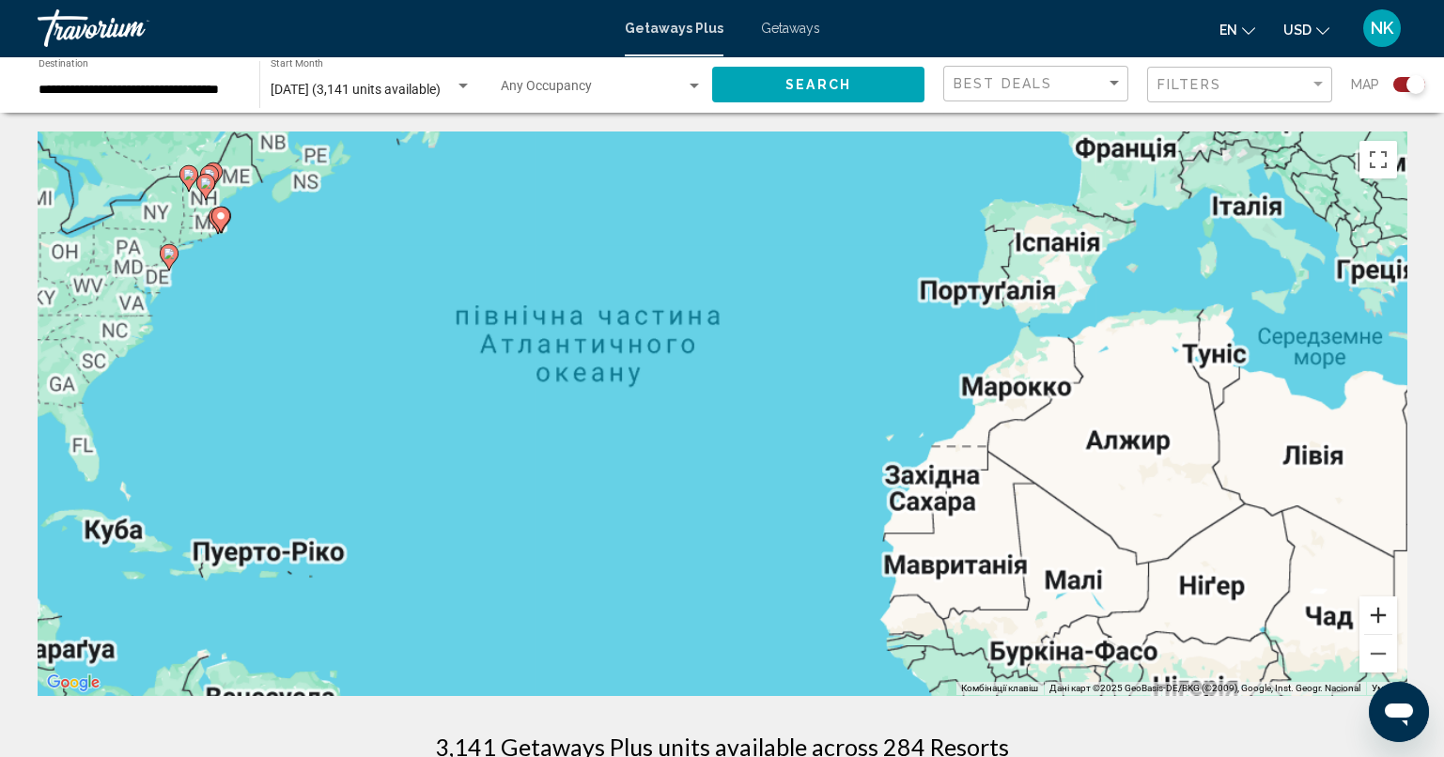
click at [1383, 610] on button "Збільшити" at bounding box center [1378, 615] width 38 height 38
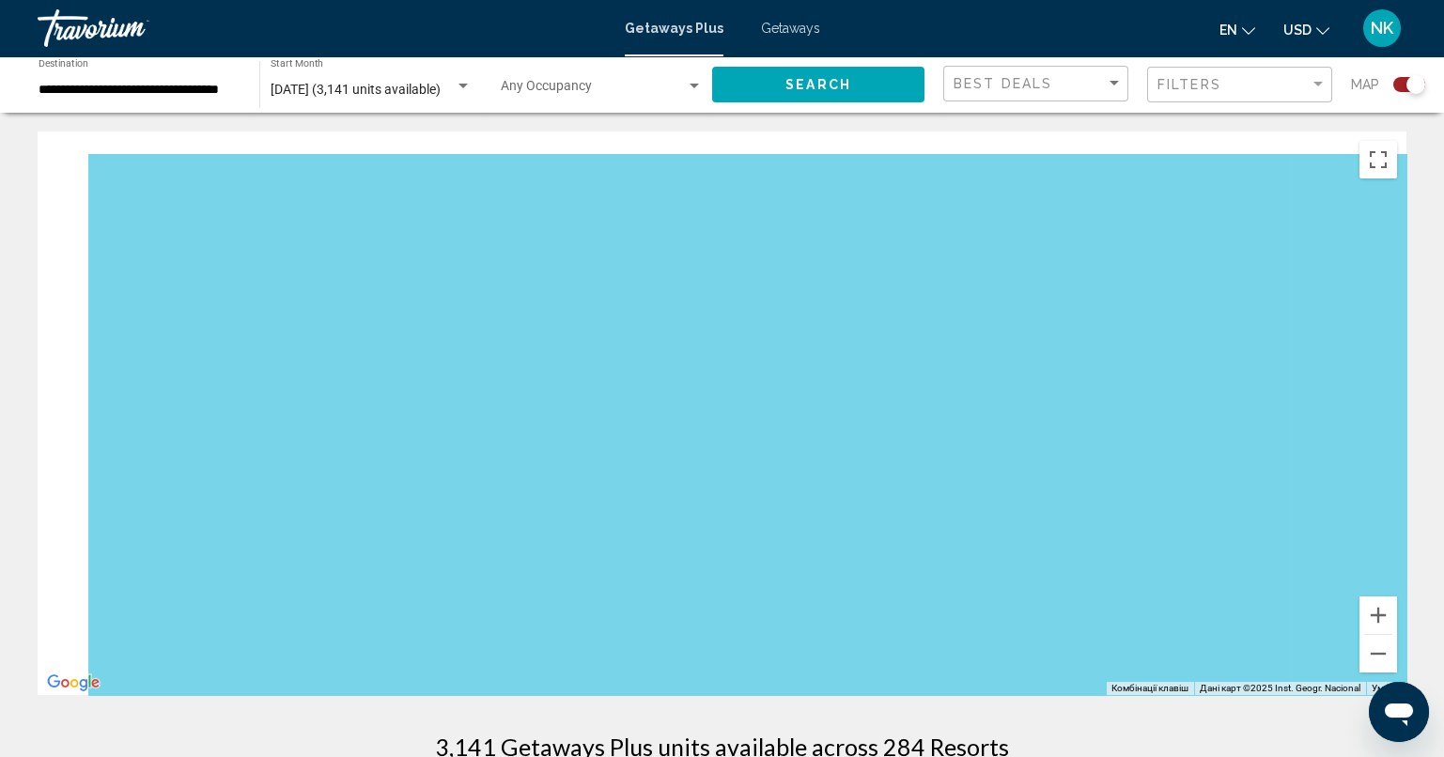
drag, startPoint x: 397, startPoint y: 498, endPoint x: 1185, endPoint y: 595, distance: 793.9
click at [1185, 595] on div "Main content" at bounding box center [722, 413] width 1368 height 564
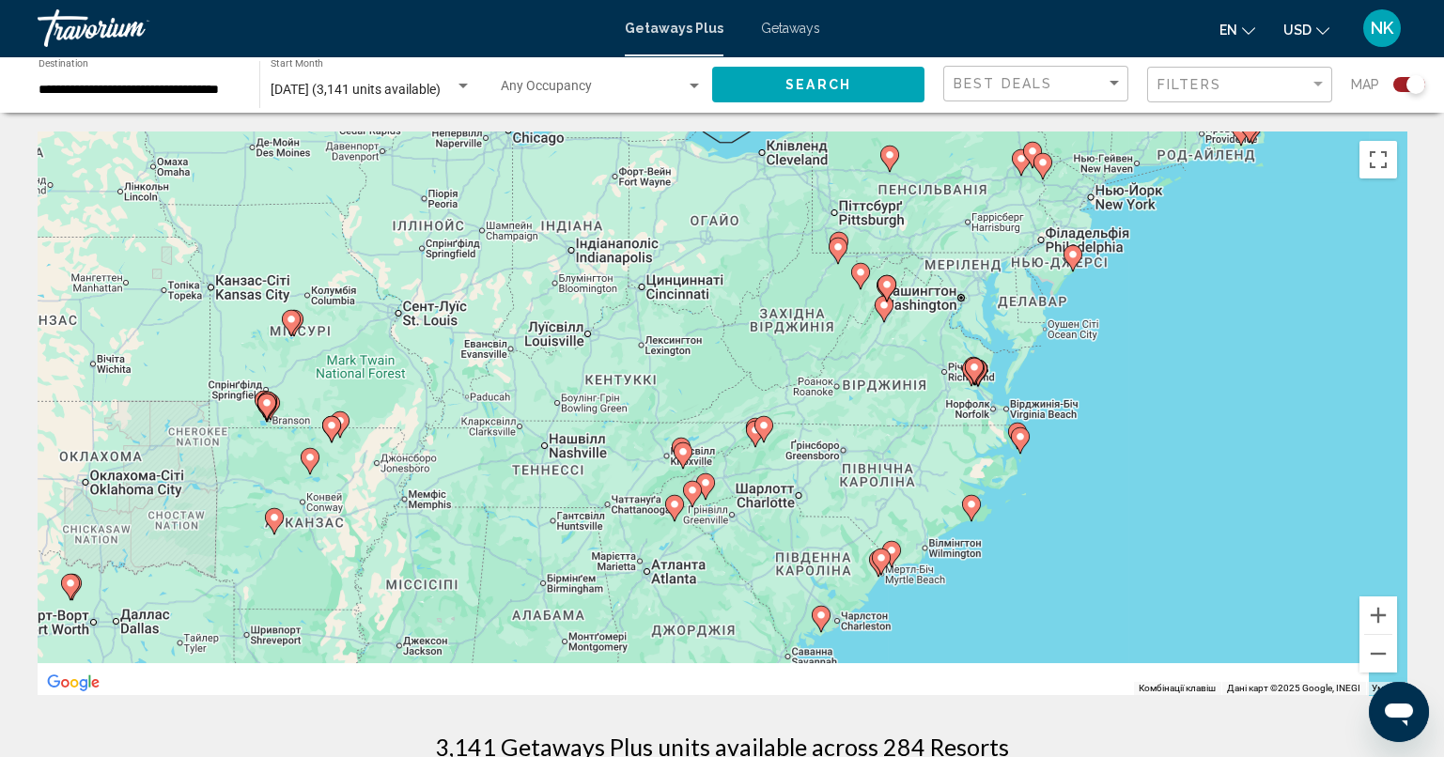
drag, startPoint x: 1059, startPoint y: 561, endPoint x: 1074, endPoint y: 157, distance: 404.1
click at [1074, 157] on div "Увімкніть режим перетягування за допомогою клавіатури, натиснувши Alt + Enter. …" at bounding box center [722, 413] width 1368 height 564
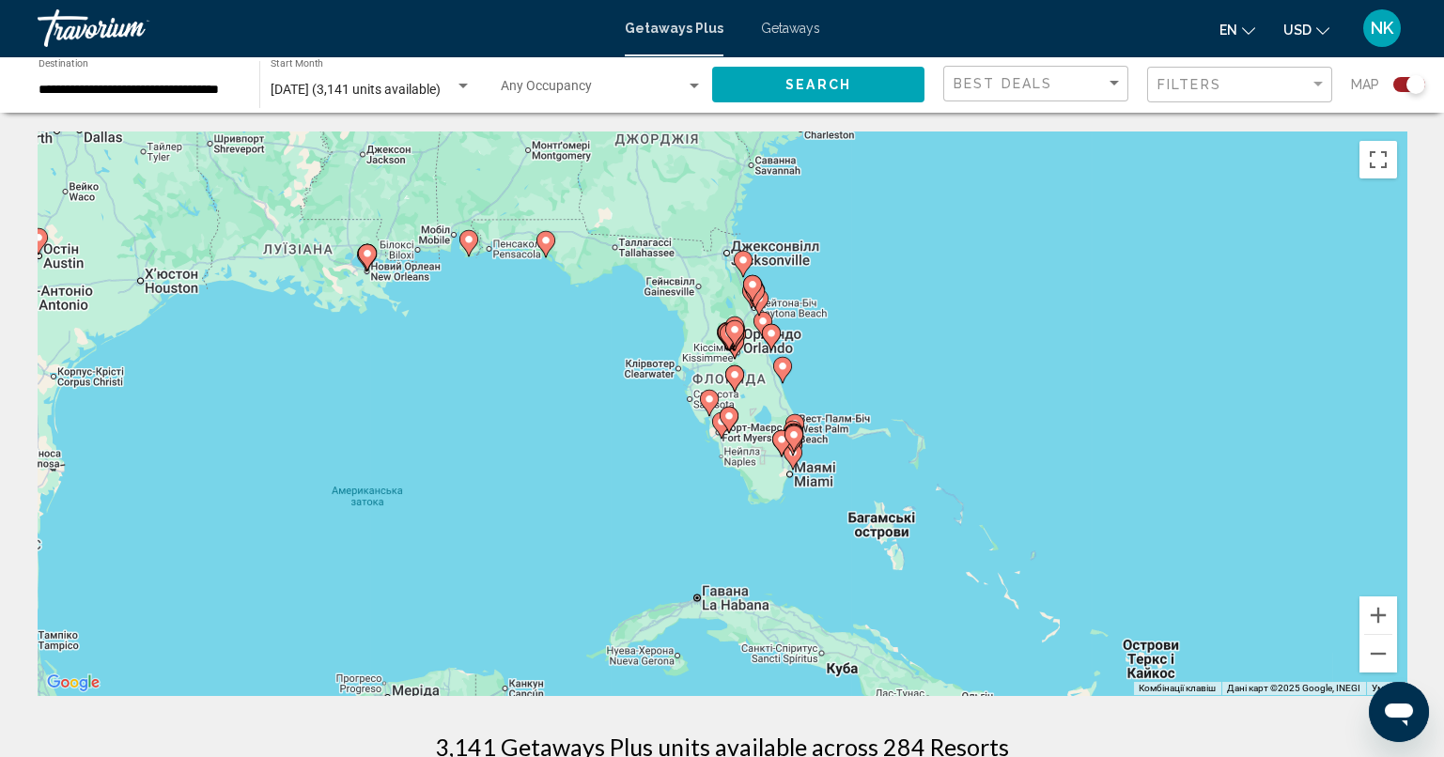
drag, startPoint x: 1008, startPoint y: 301, endPoint x: 937, endPoint y: 540, distance: 249.6
click at [937, 540] on div "Увімкніть режим перетягування за допомогою клавіатури, натиснувши Alt + Enter. …" at bounding box center [722, 413] width 1368 height 564
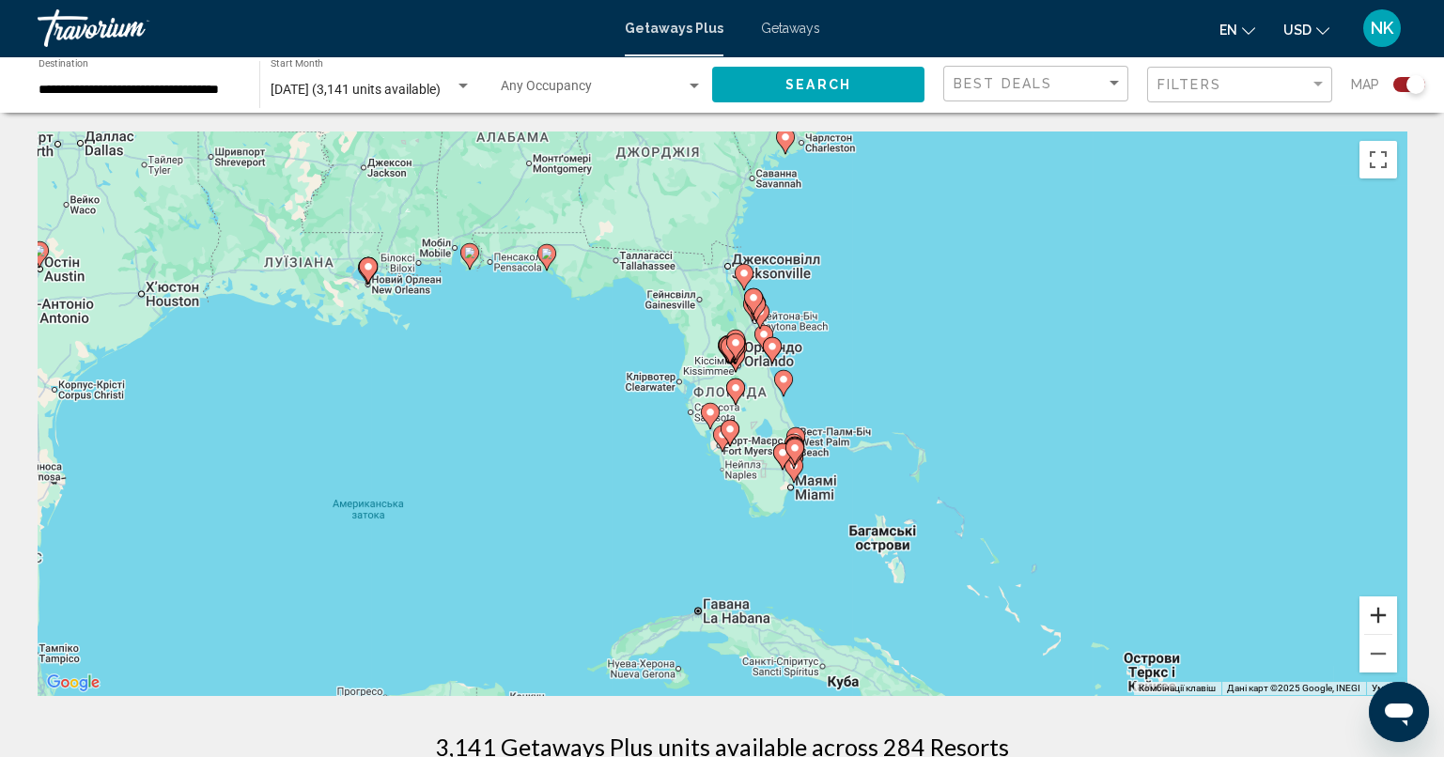
click at [1383, 611] on button "Збільшити" at bounding box center [1378, 615] width 38 height 38
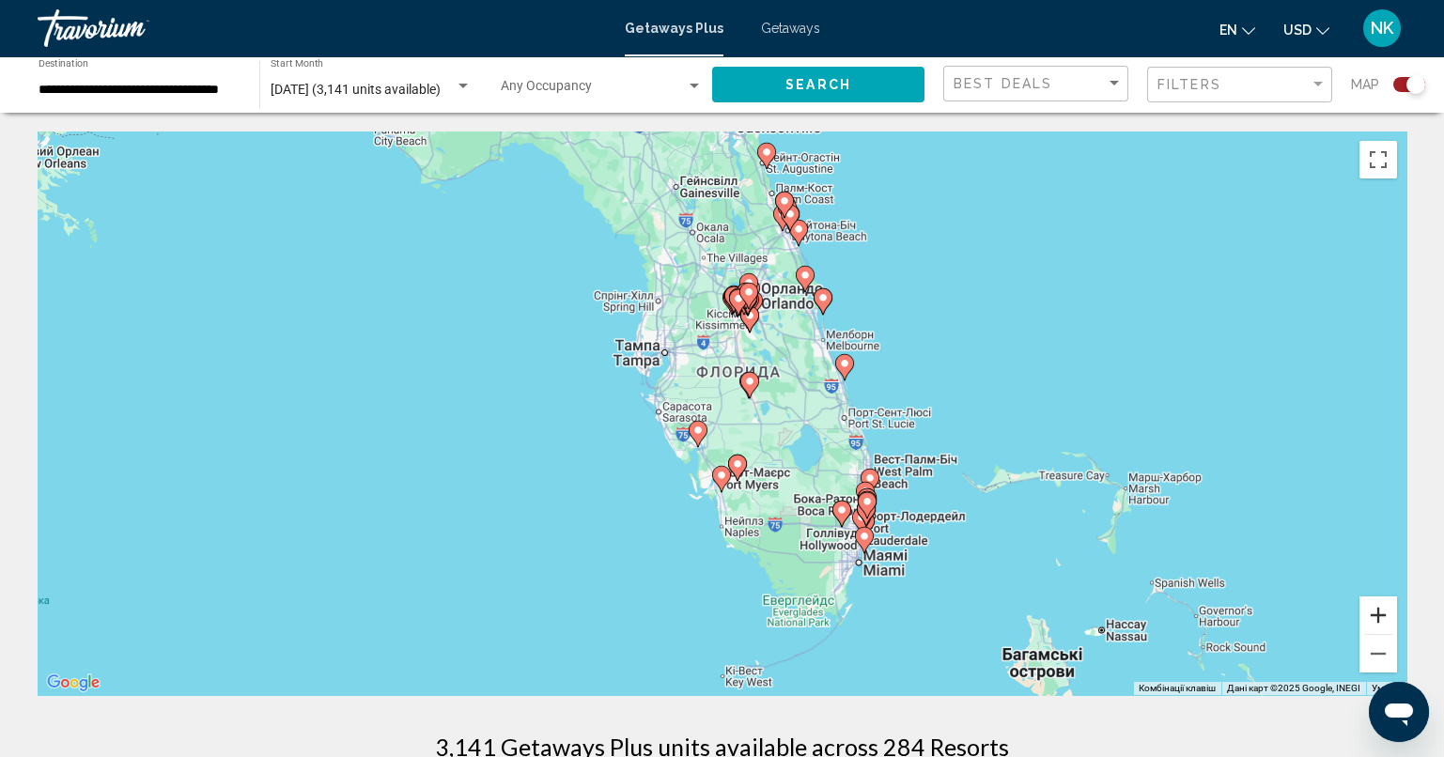
click at [1383, 611] on button "Збільшити" at bounding box center [1378, 615] width 38 height 38
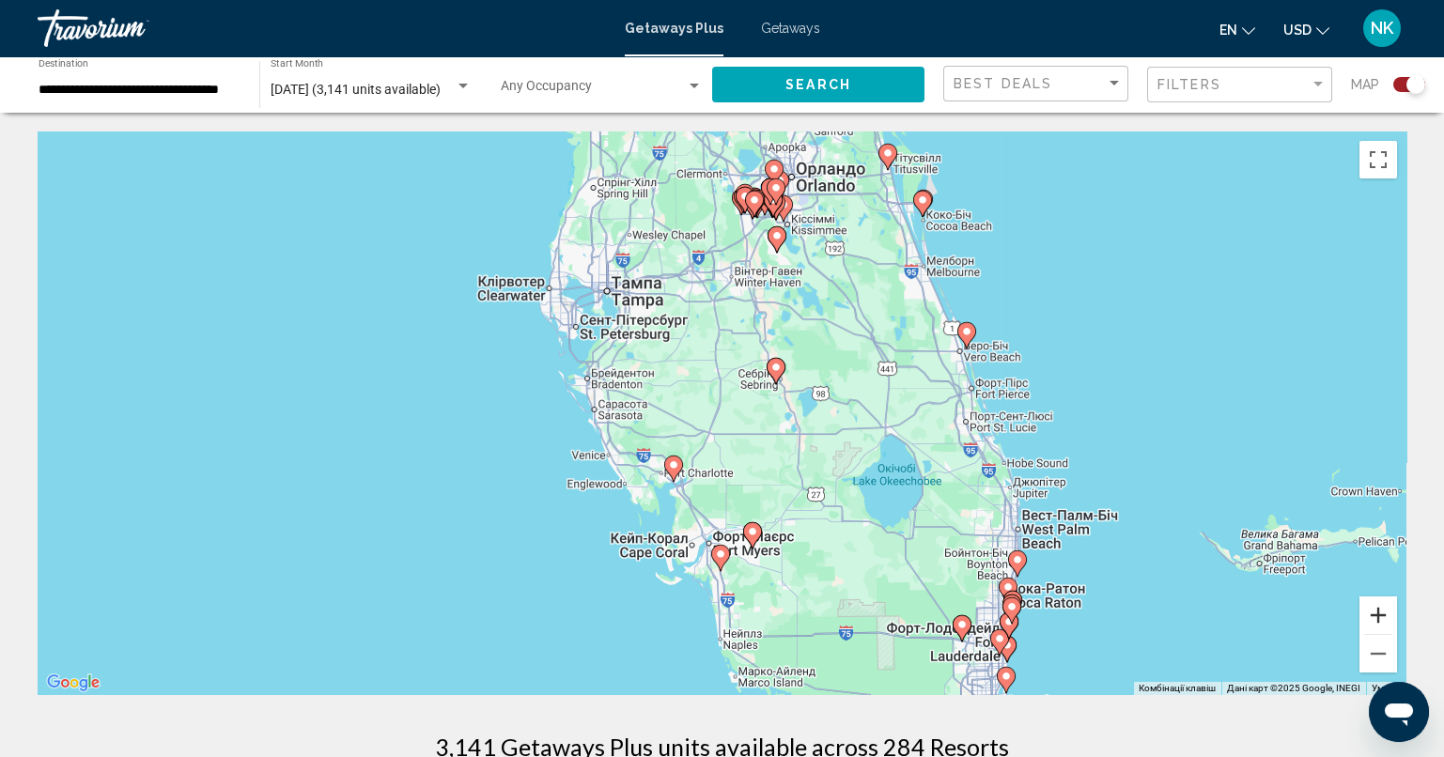
click at [1383, 611] on button "Збільшити" at bounding box center [1378, 615] width 38 height 38
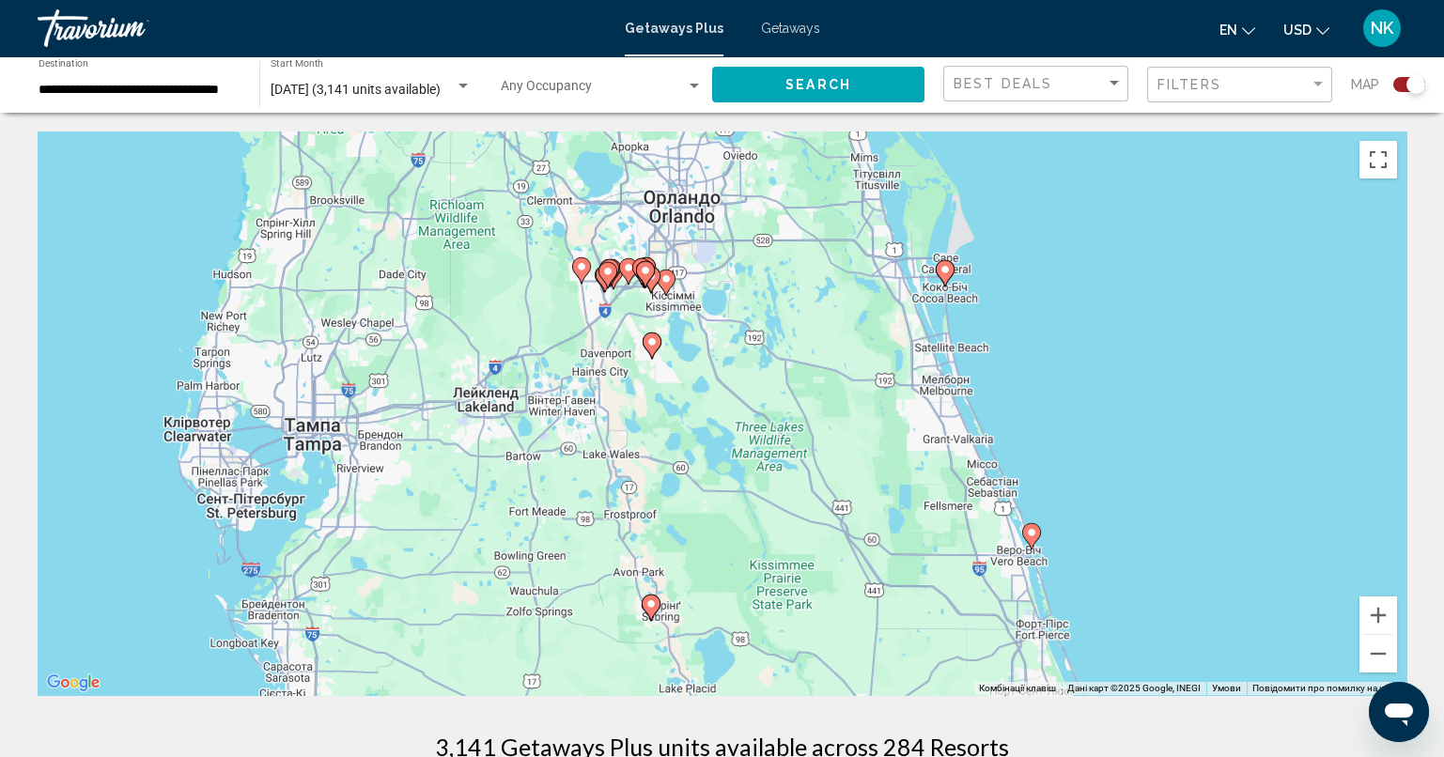
drag, startPoint x: 1222, startPoint y: 260, endPoint x: 1034, endPoint y: 528, distance: 327.0
click at [1034, 528] on div "Увімкніть режим перетягування за допомогою клавіатури, натиснувши Alt + Enter. …" at bounding box center [722, 413] width 1368 height 564
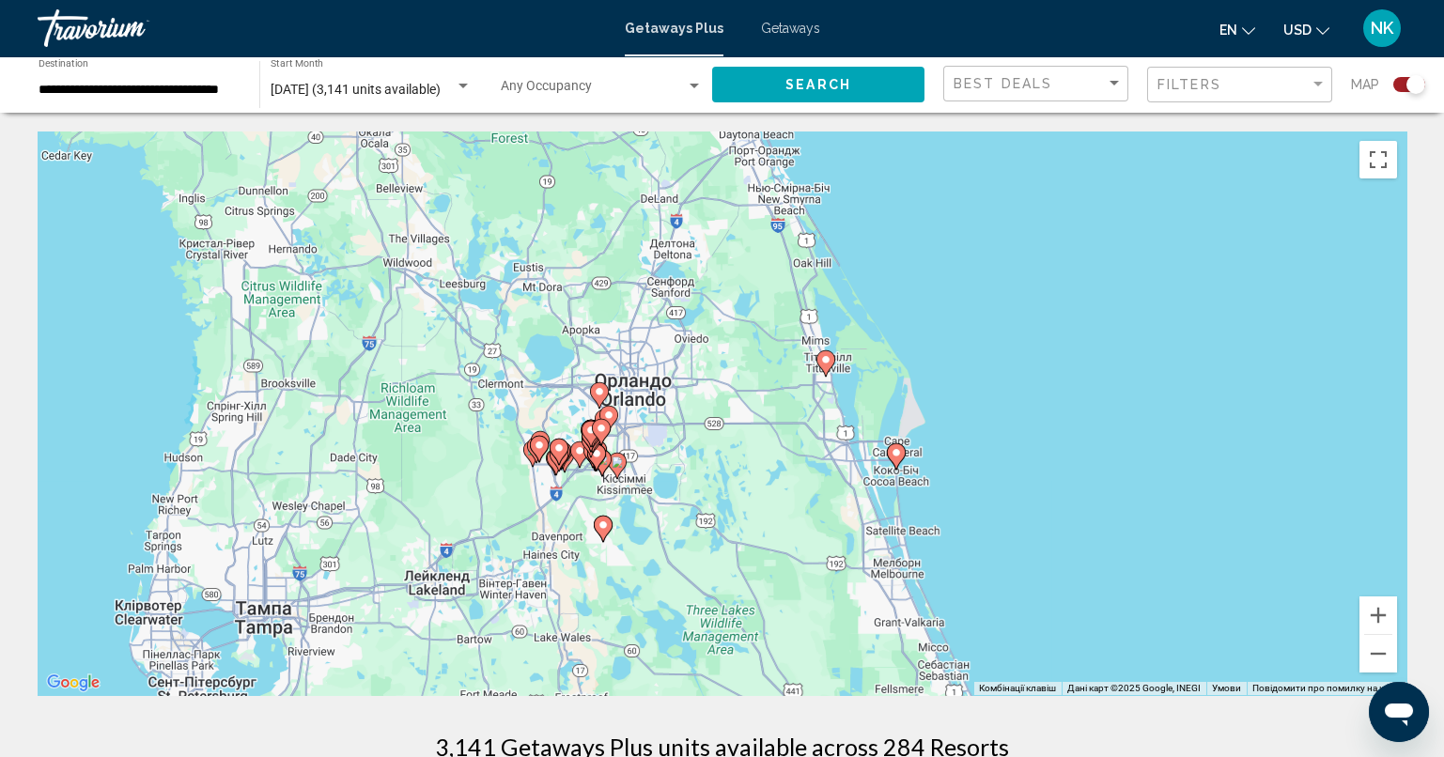
drag, startPoint x: 991, startPoint y: 217, endPoint x: 921, endPoint y: 558, distance: 348.0
click at [921, 558] on div "Увімкніть режим перетягування за допомогою клавіатури, натиснувши Alt + Enter. …" at bounding box center [722, 413] width 1368 height 564
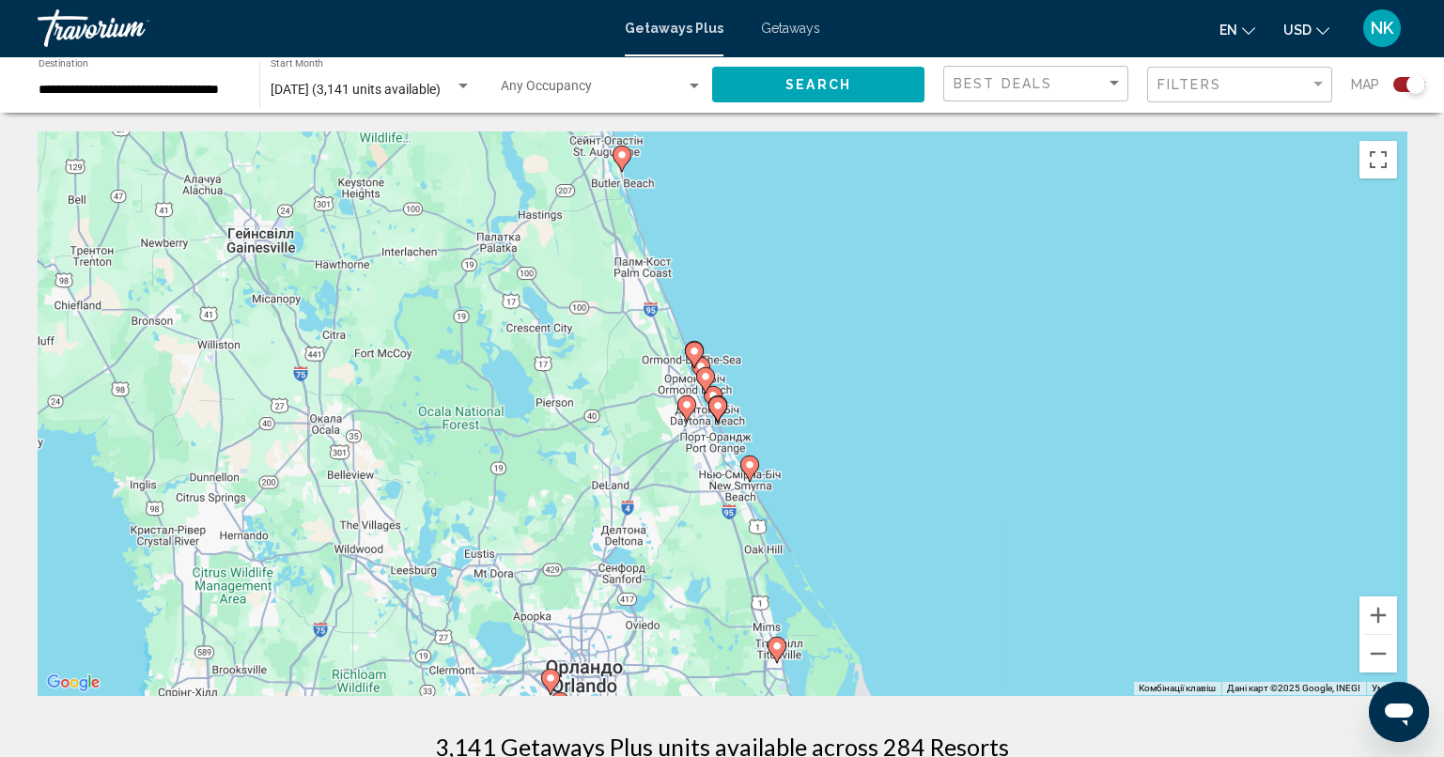
drag, startPoint x: 833, startPoint y: 278, endPoint x: 813, endPoint y: 411, distance: 134.8
click at [813, 411] on div "Увімкніть режим перетягування за допомогою клавіатури, натиснувши Alt + Enter. …" at bounding box center [722, 413] width 1368 height 564
click at [693, 348] on image "Main content" at bounding box center [693, 348] width 11 height 11
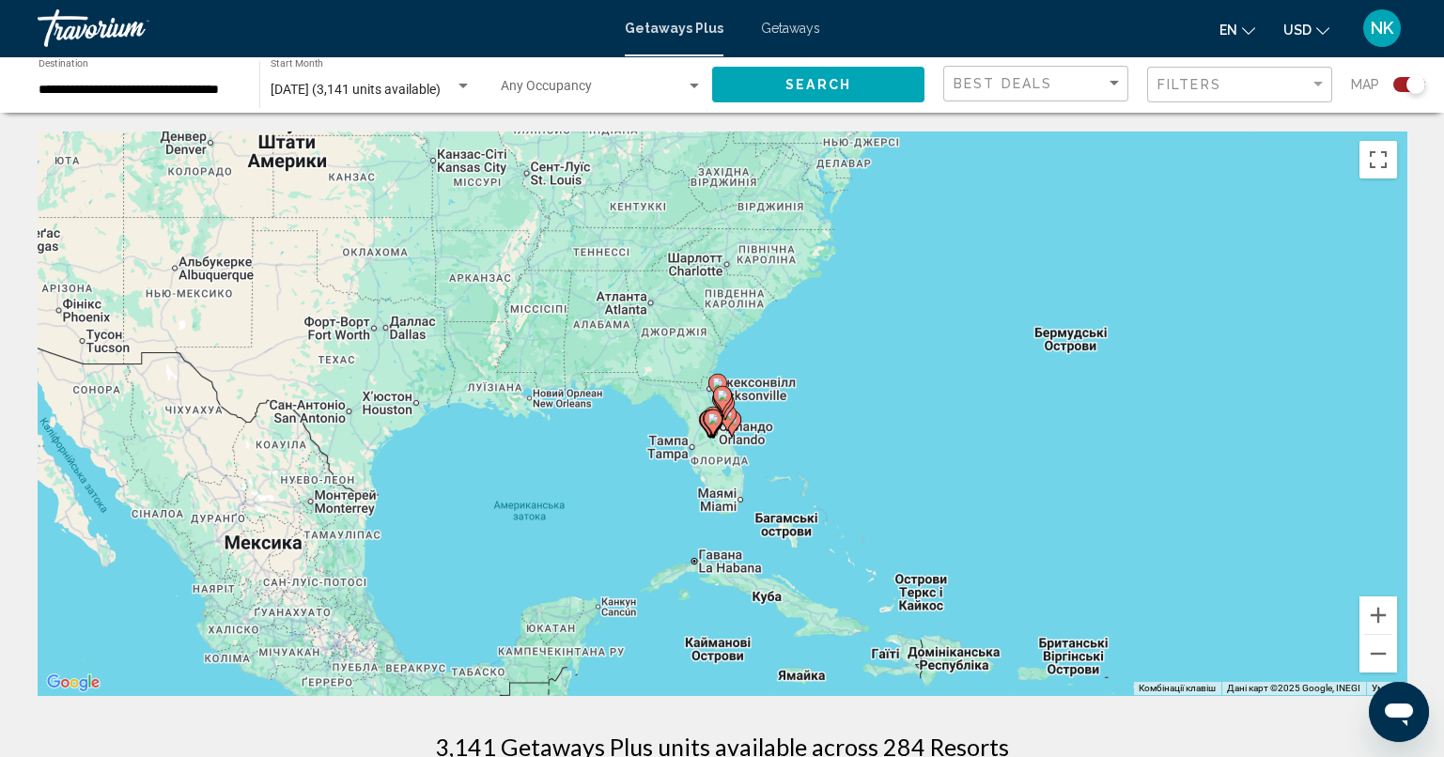
click at [718, 392] on image "Main content" at bounding box center [722, 395] width 11 height 11
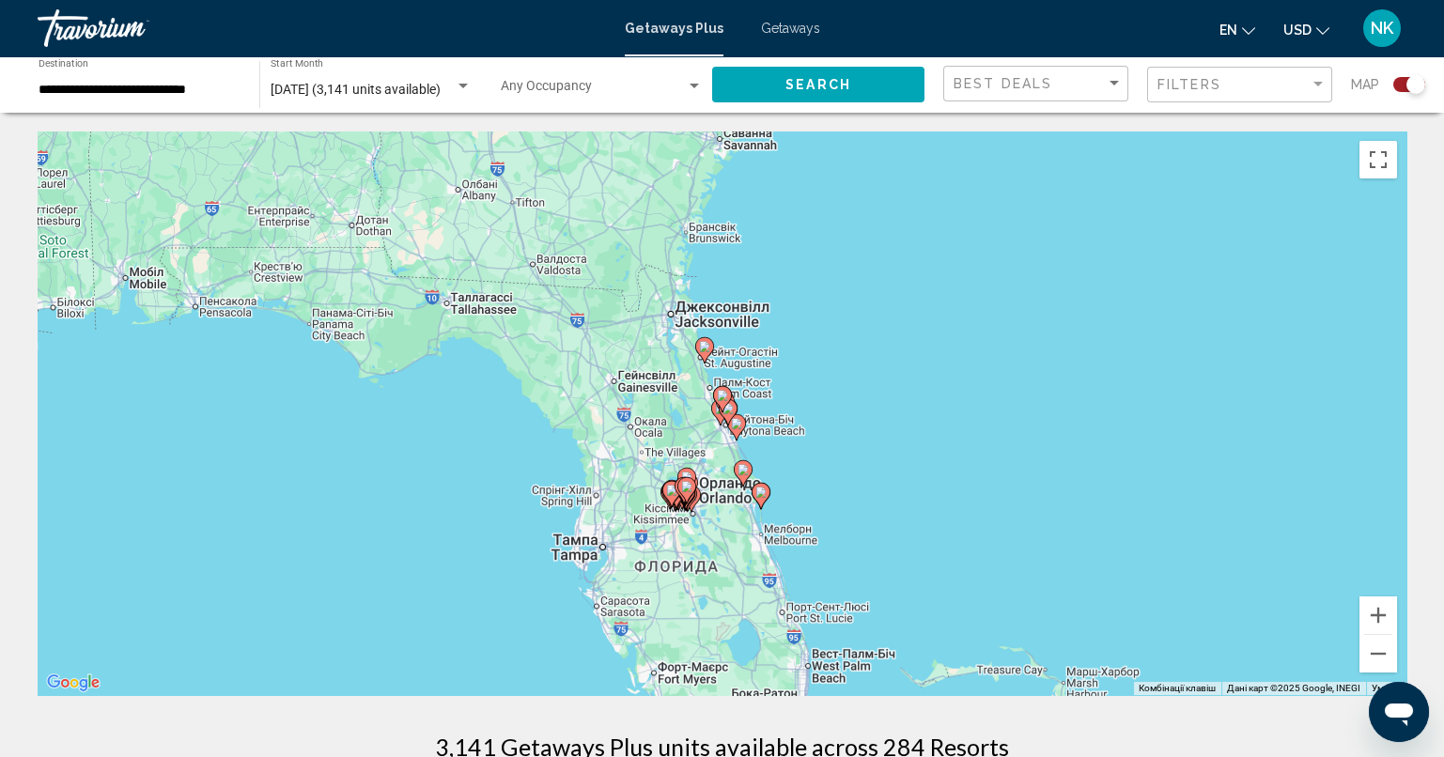
click at [718, 392] on image "Main content" at bounding box center [722, 395] width 11 height 11
type input "**********"
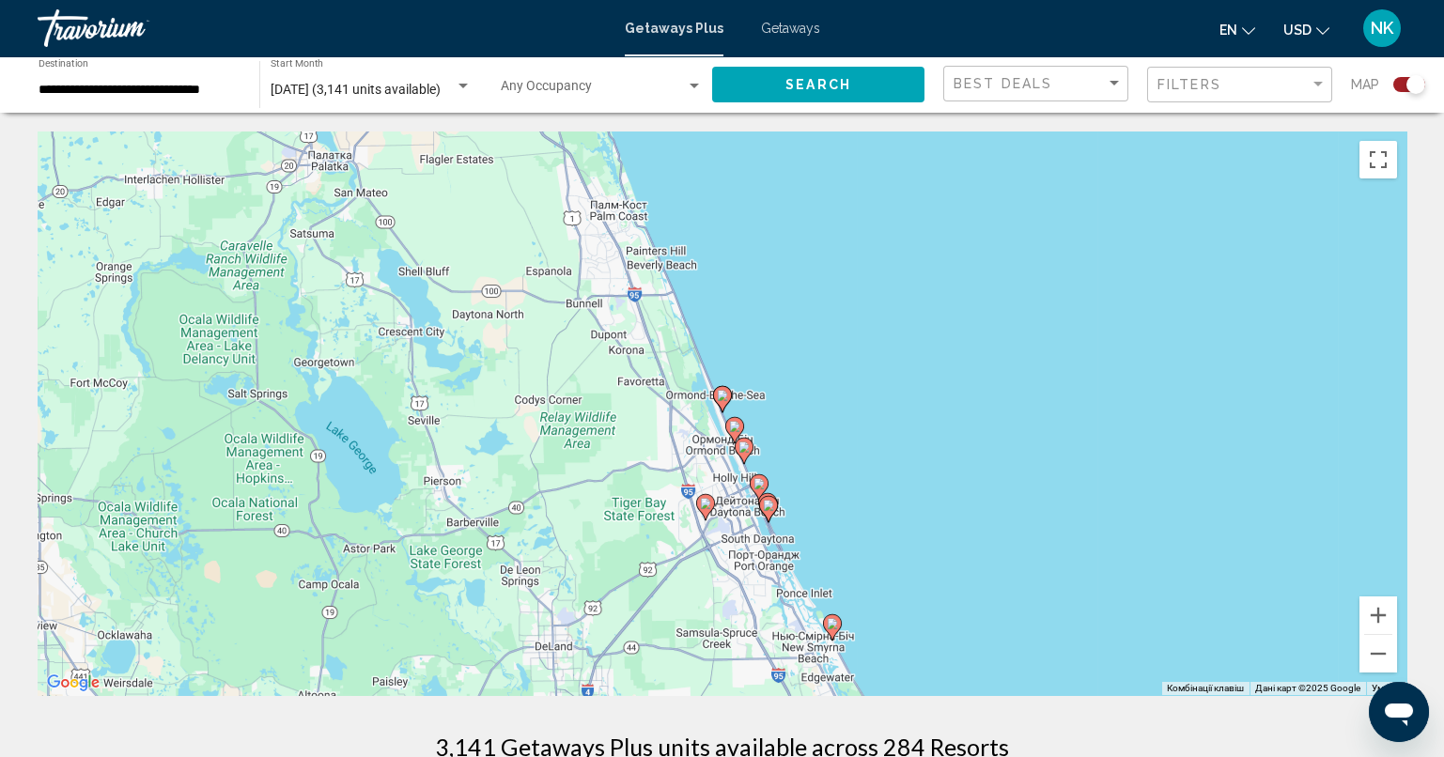
click at [737, 434] on icon "Main content" at bounding box center [733, 430] width 17 height 24
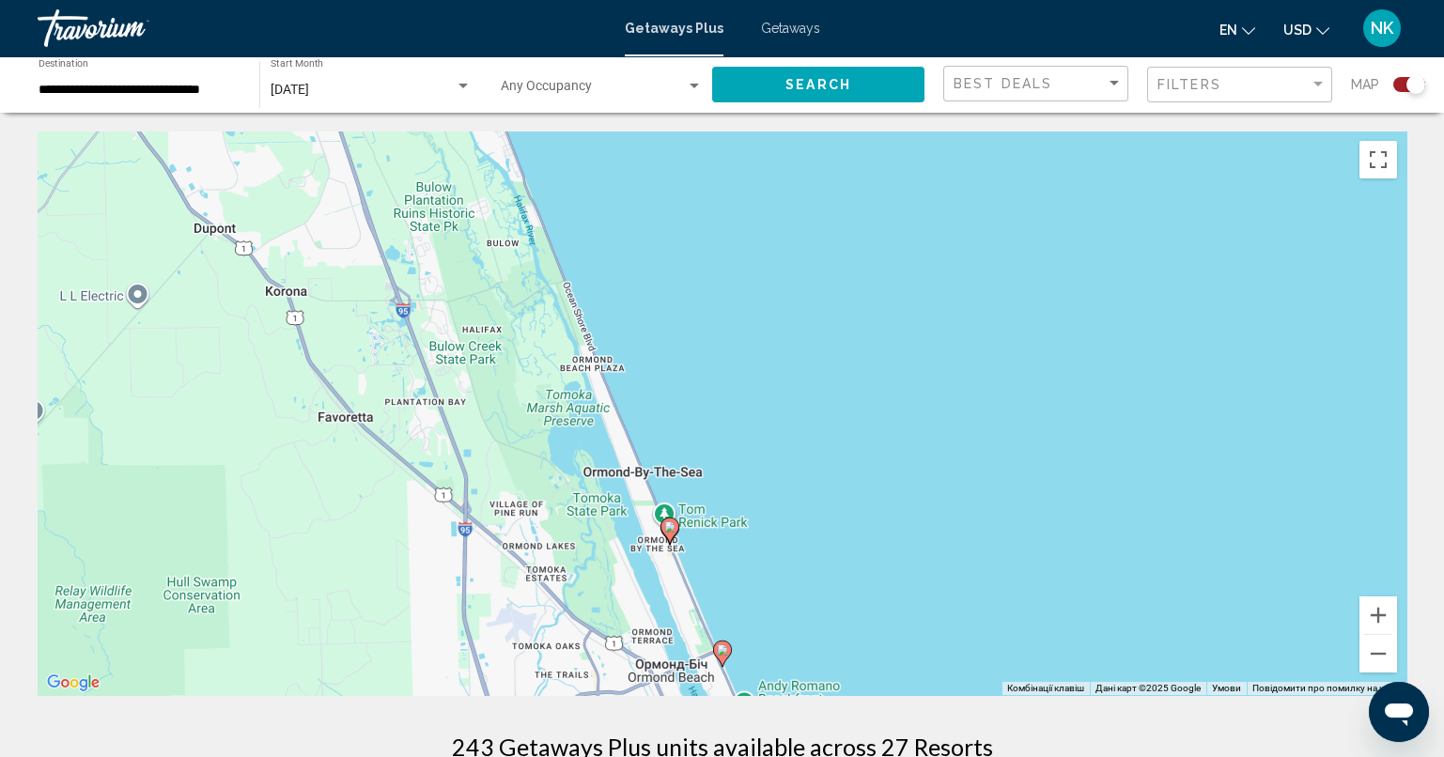
click at [671, 529] on image "Main content" at bounding box center [669, 526] width 11 height 11
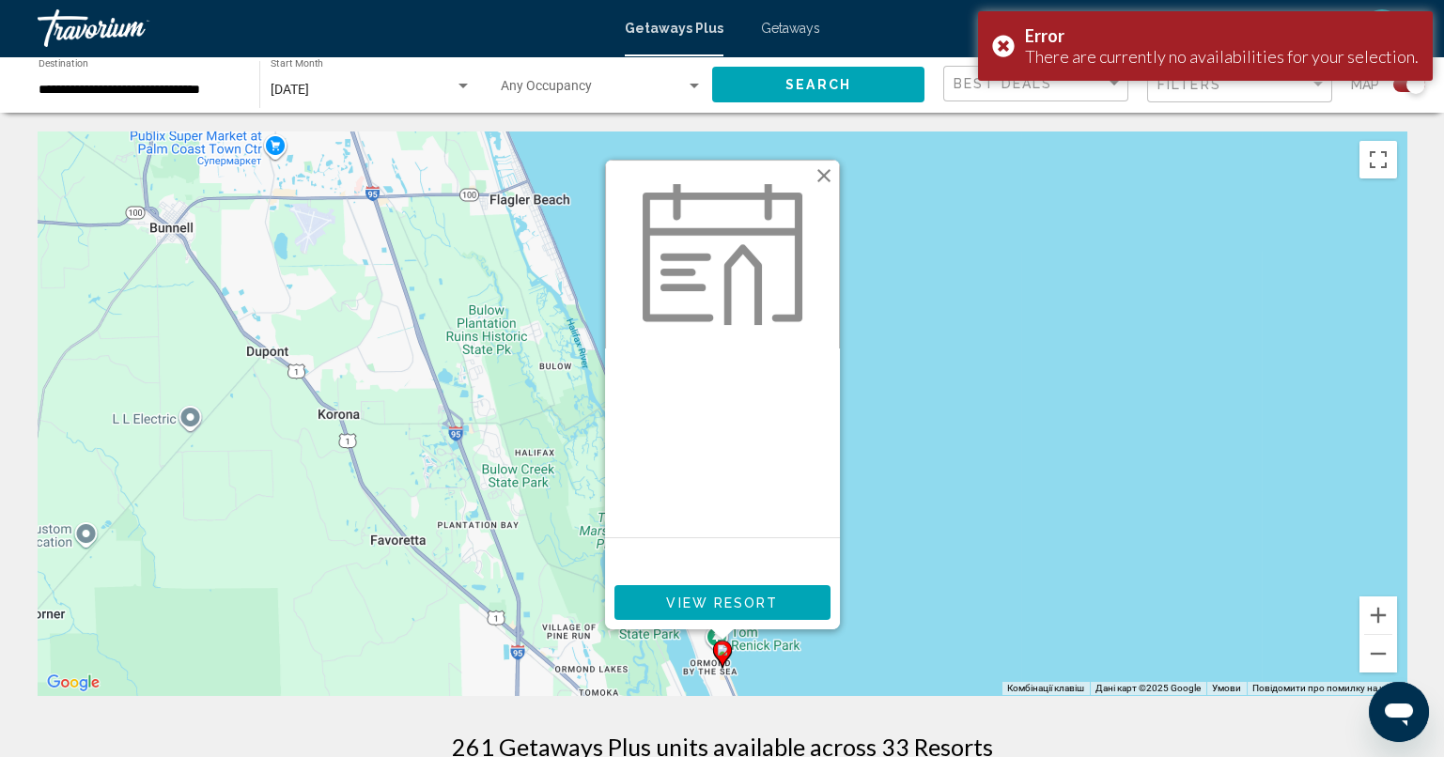
click at [826, 167] on button "Закрити" at bounding box center [824, 176] width 28 height 28
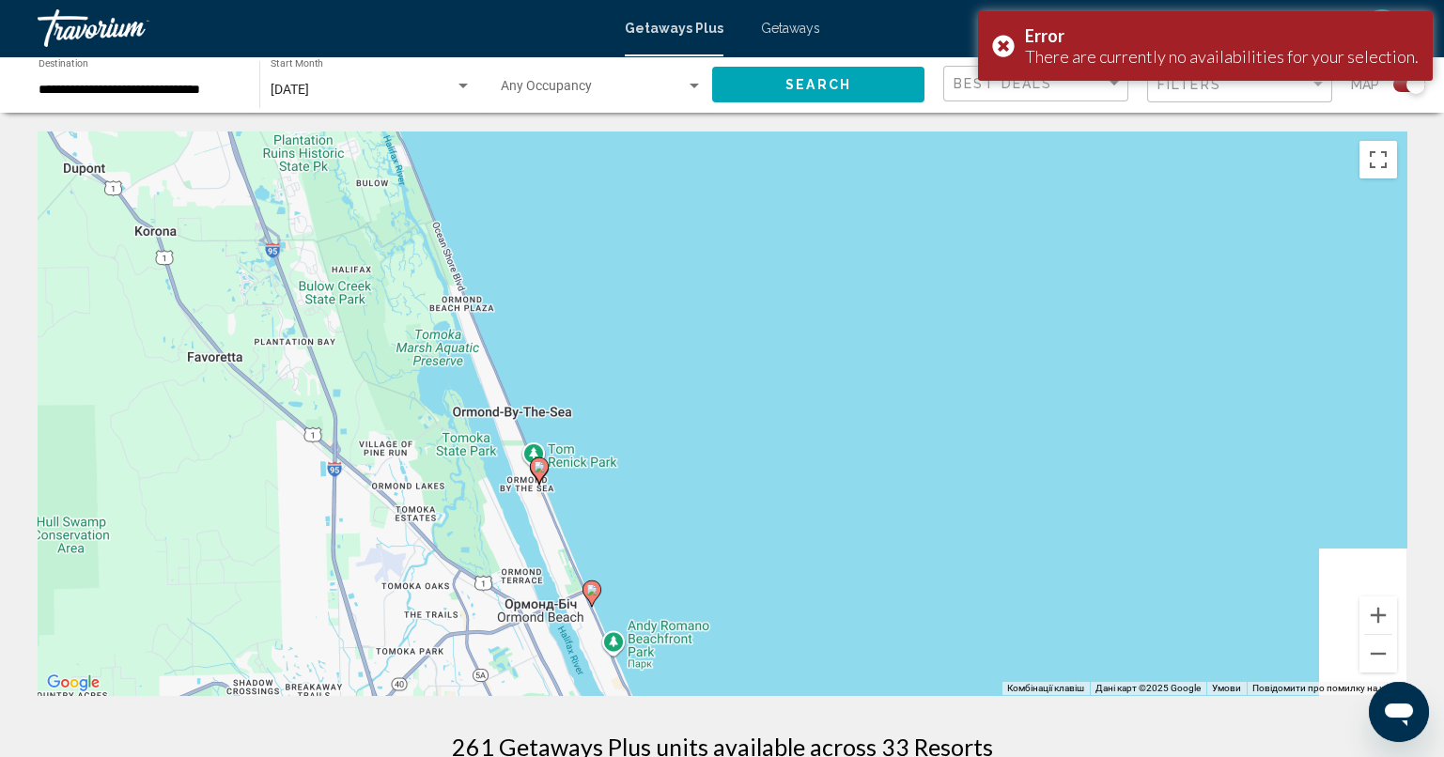
drag, startPoint x: 864, startPoint y: 332, endPoint x: 615, endPoint y: 92, distance: 345.4
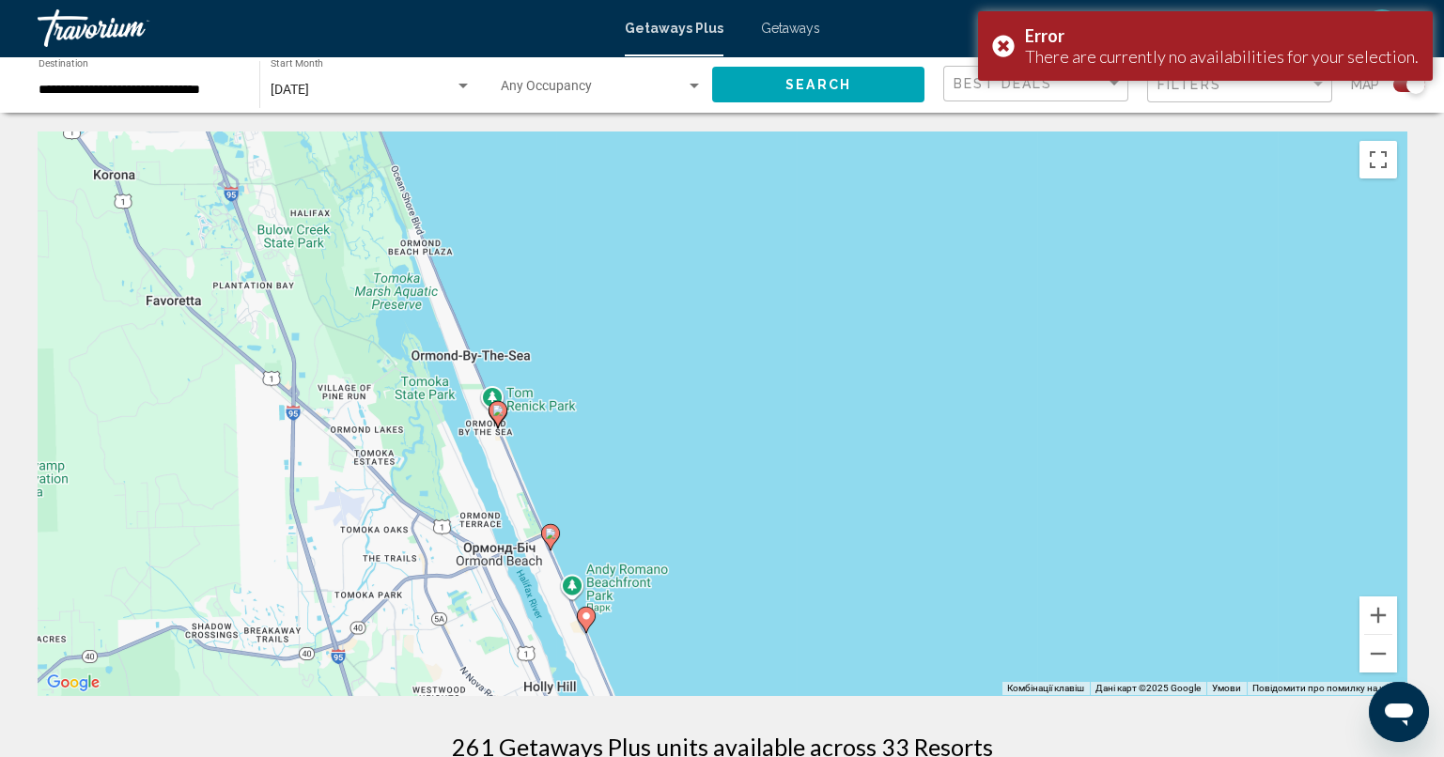
click at [549, 530] on image "Main content" at bounding box center [550, 533] width 11 height 11
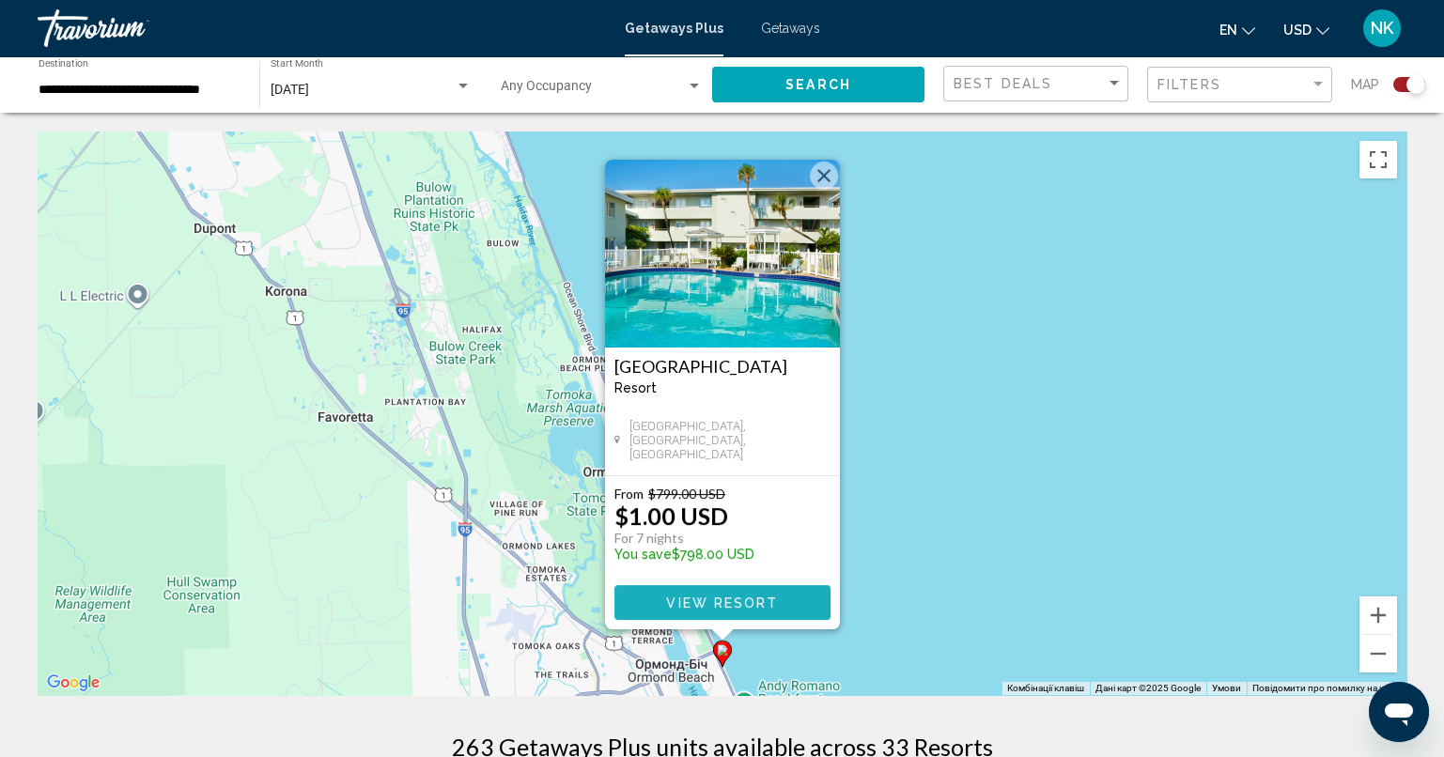
click at [732, 607] on span "View Resort" at bounding box center [722, 602] width 112 height 15
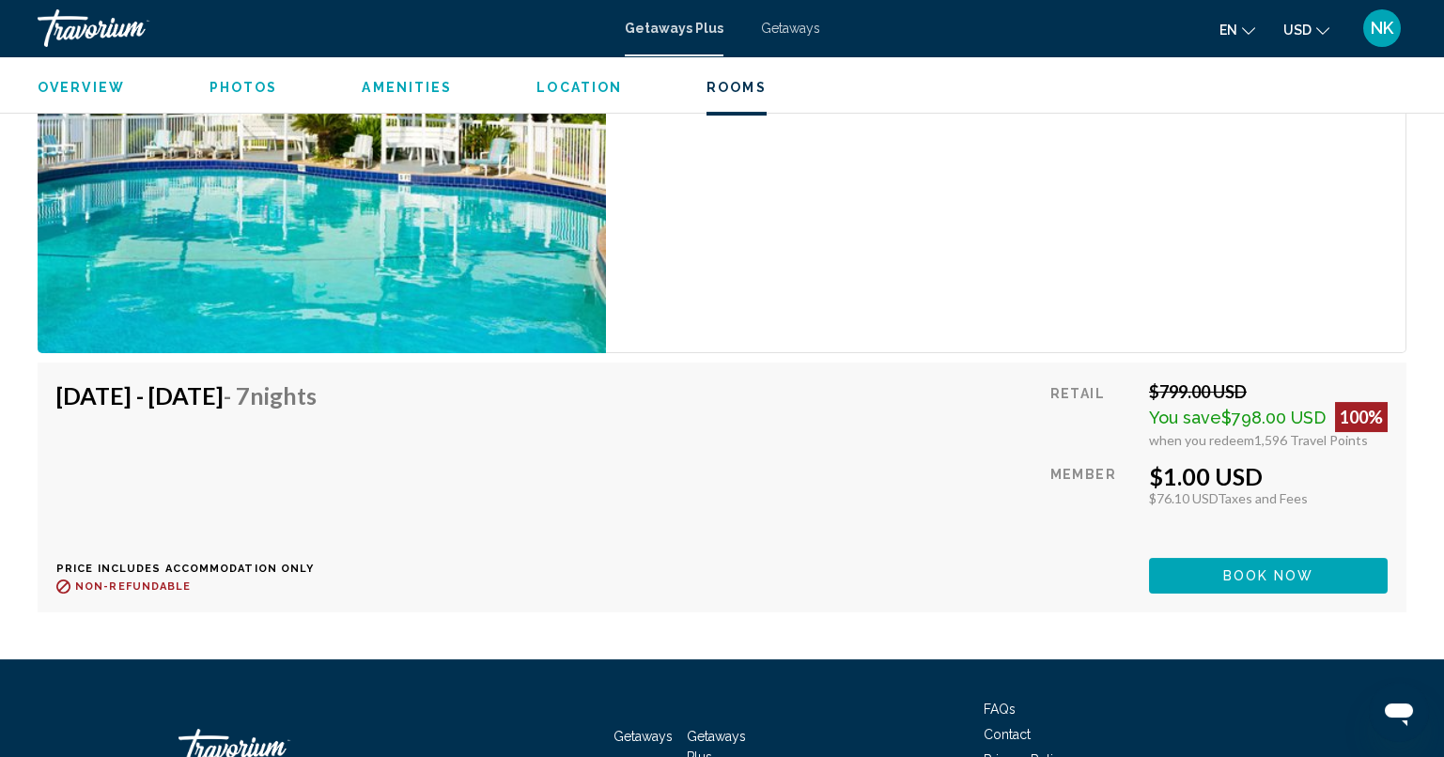
scroll to position [3300, 0]
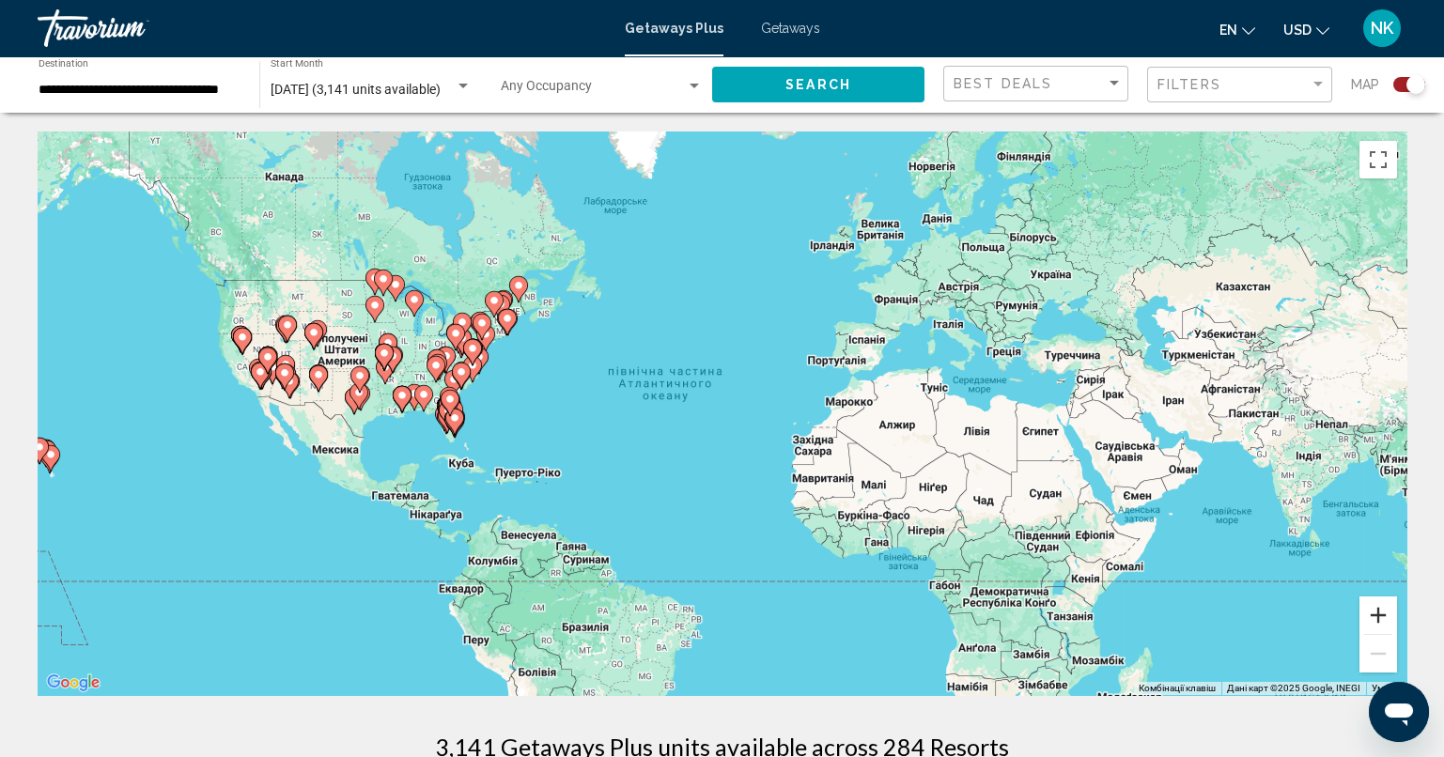
click at [1380, 603] on button "Збільшити" at bounding box center [1378, 615] width 38 height 38
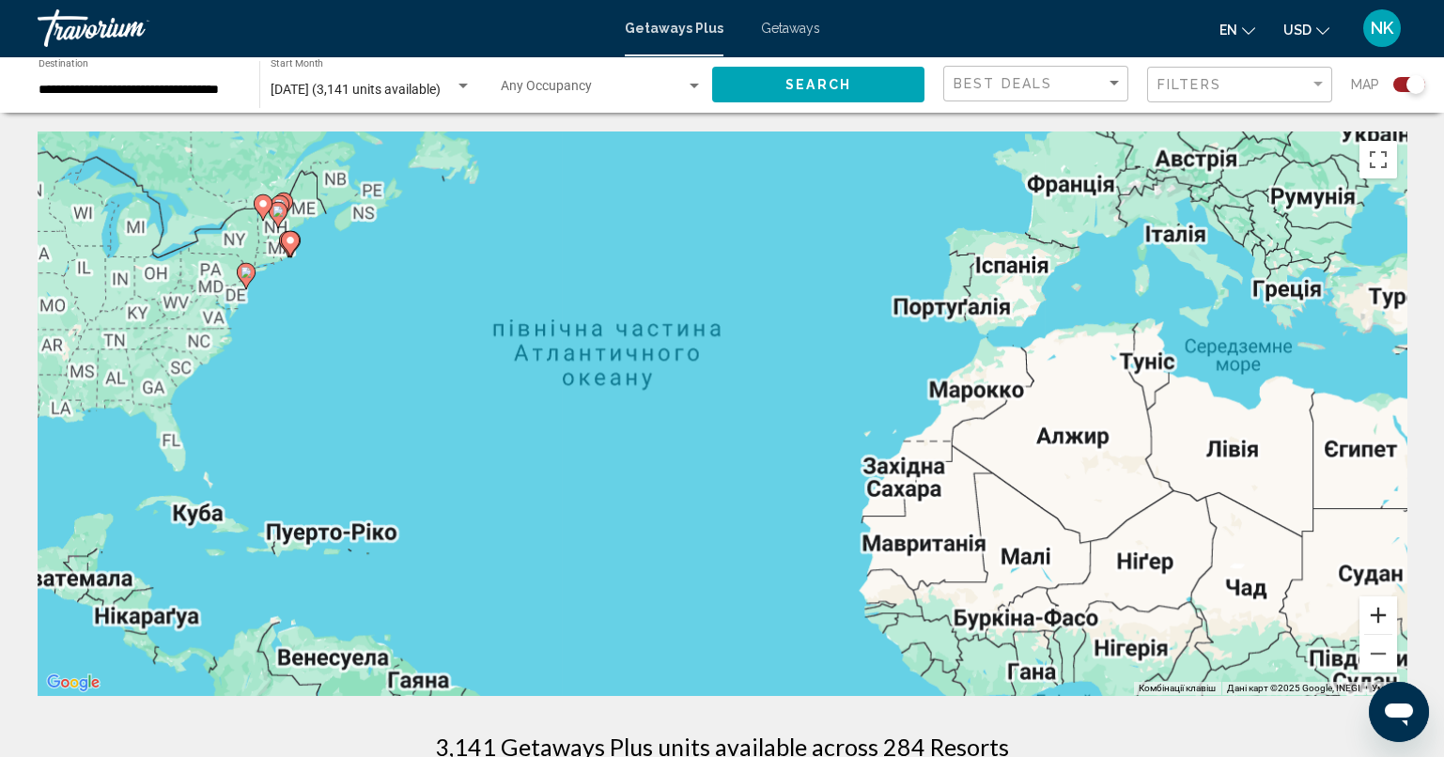
click at [1380, 603] on button "Збільшити" at bounding box center [1378, 615] width 38 height 38
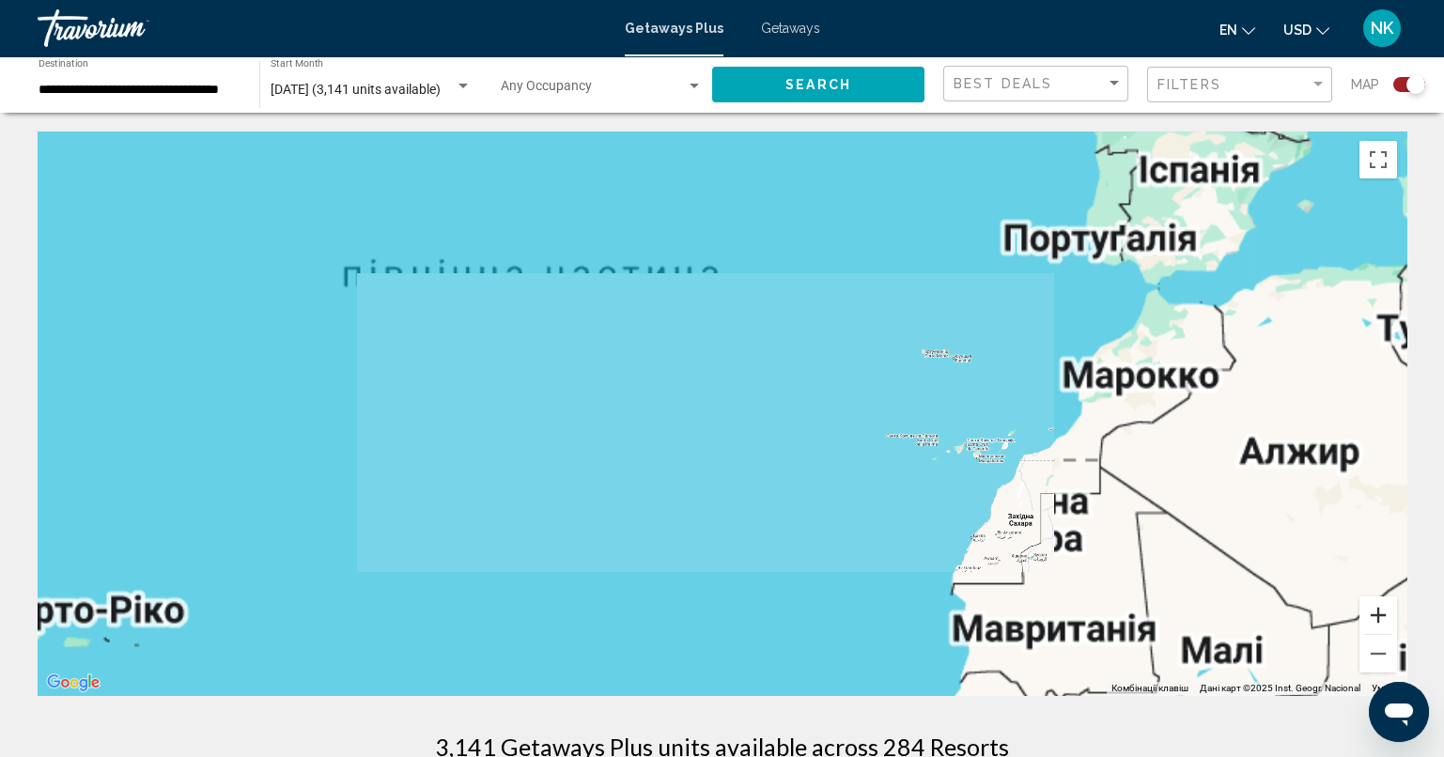
click at [1380, 603] on button "Збільшити" at bounding box center [1378, 615] width 38 height 38
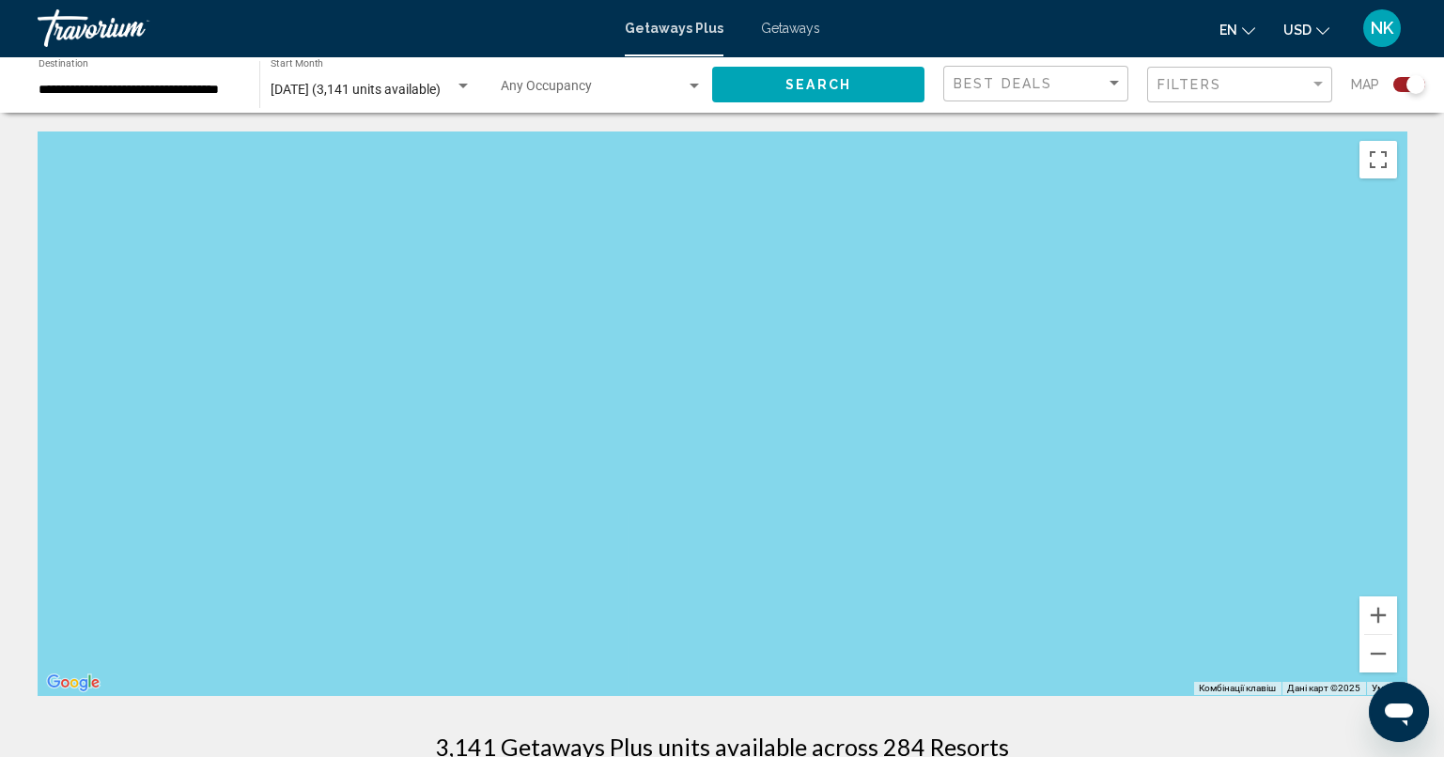
drag, startPoint x: 433, startPoint y: 453, endPoint x: 1071, endPoint y: 491, distance: 638.9
click at [1071, 491] on div "Main content" at bounding box center [722, 413] width 1368 height 564
drag, startPoint x: 704, startPoint y: 434, endPoint x: 1456, endPoint y: 431, distance: 751.4
click at [1444, 431] on html "**********" at bounding box center [722, 378] width 1444 height 757
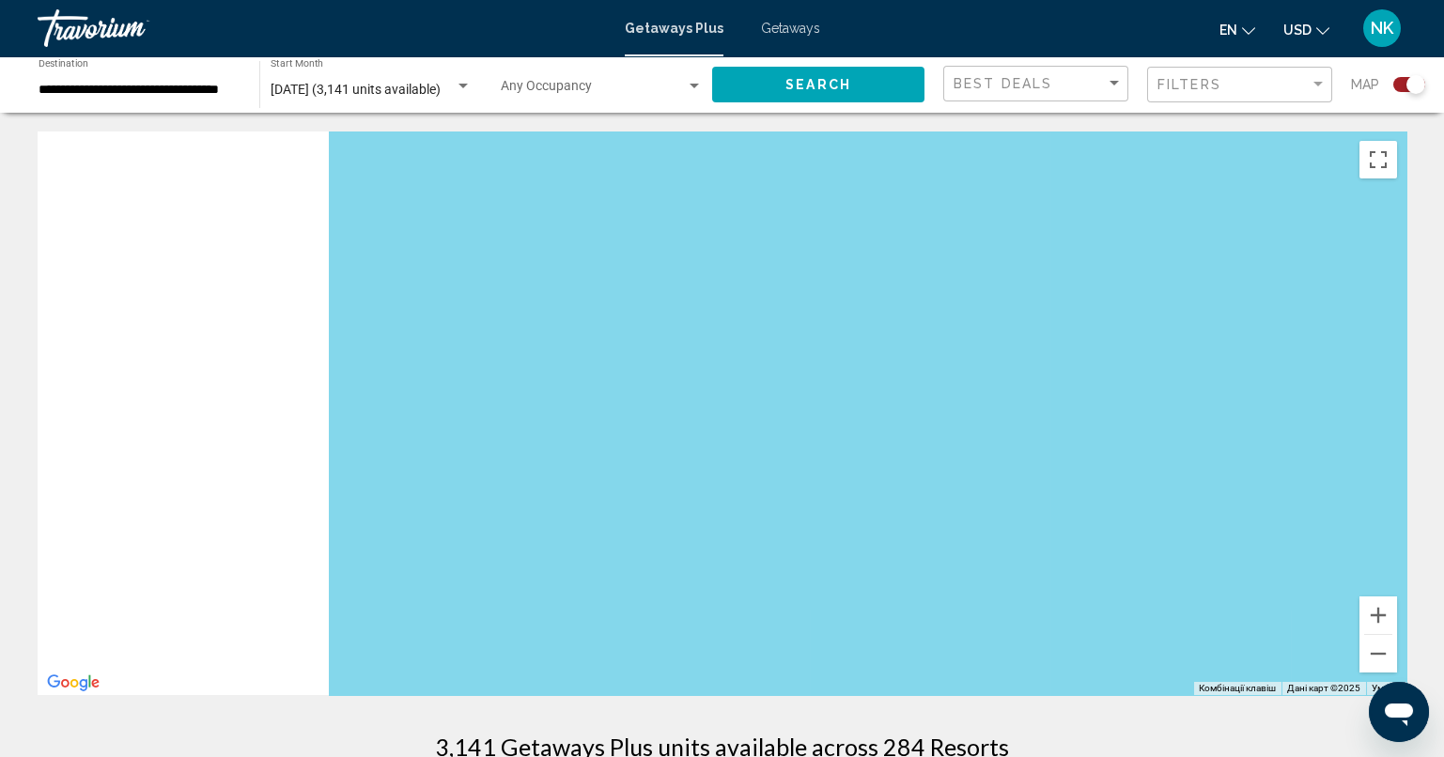
drag, startPoint x: 859, startPoint y: 361, endPoint x: 1456, endPoint y: 365, distance: 596.4
click at [1444, 365] on html "**********" at bounding box center [722, 378] width 1444 height 757
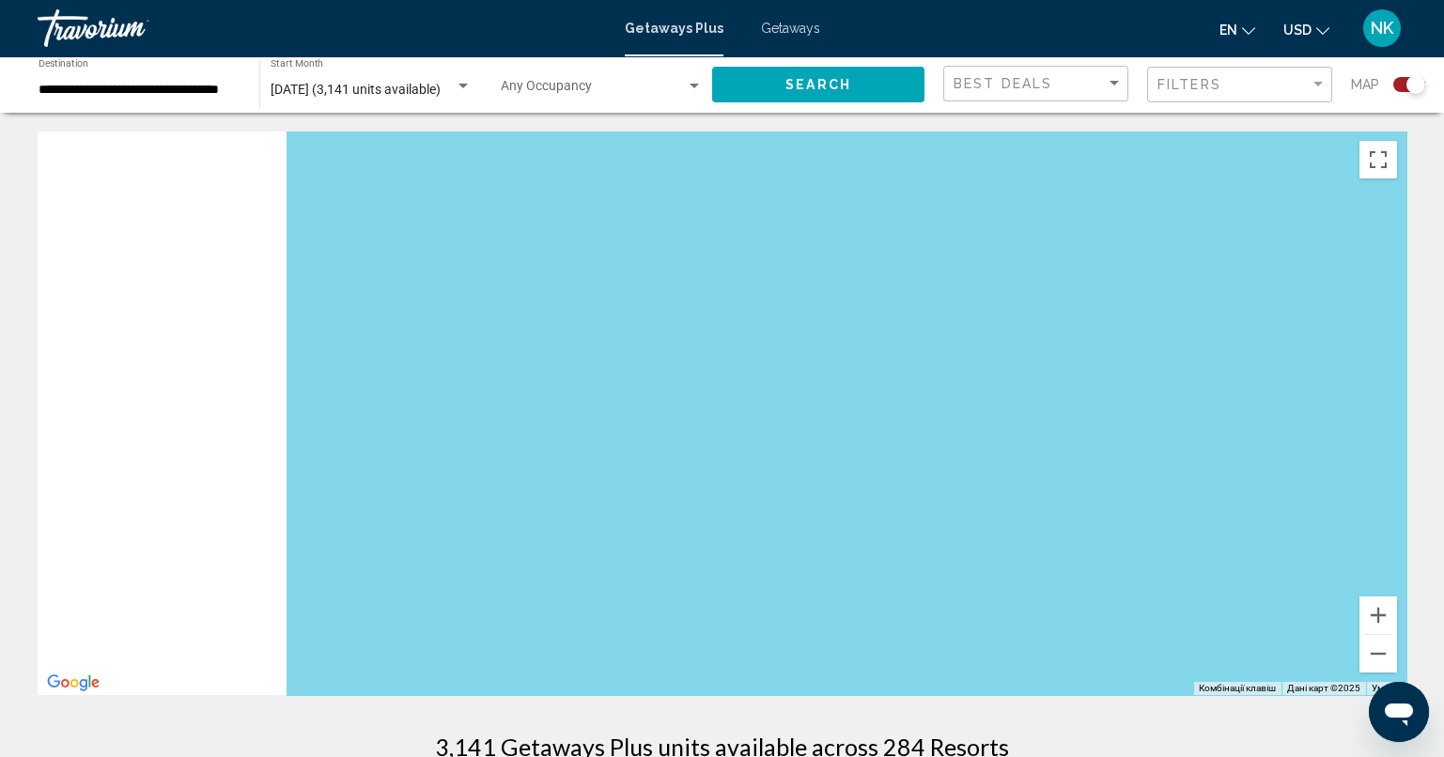
drag, startPoint x: 599, startPoint y: 324, endPoint x: 1163, endPoint y: 363, distance: 564.8
click at [1163, 363] on div "Main content" at bounding box center [722, 413] width 1368 height 564
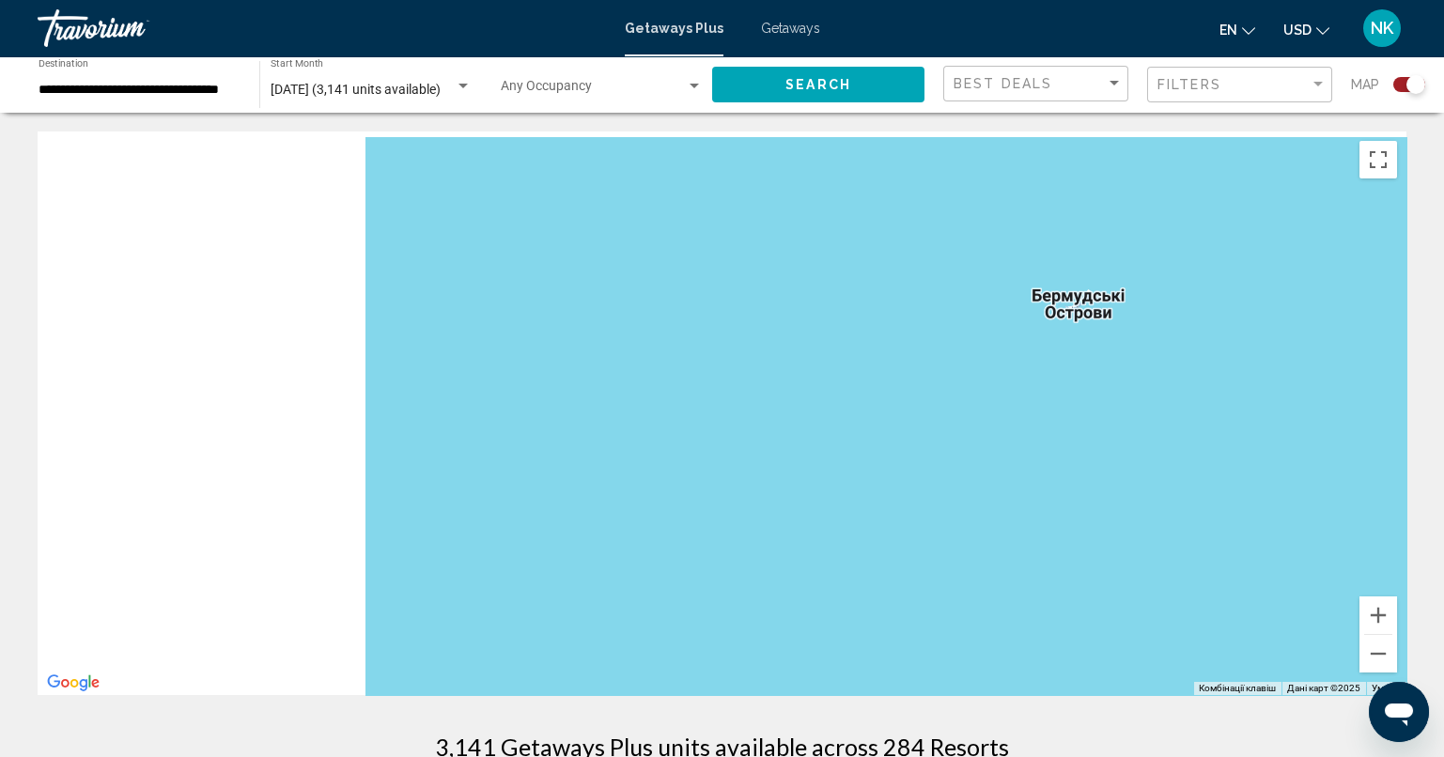
drag, startPoint x: 890, startPoint y: 402, endPoint x: 1456, endPoint y: 515, distance: 576.5
click at [1444, 515] on html "**********" at bounding box center [722, 378] width 1444 height 757
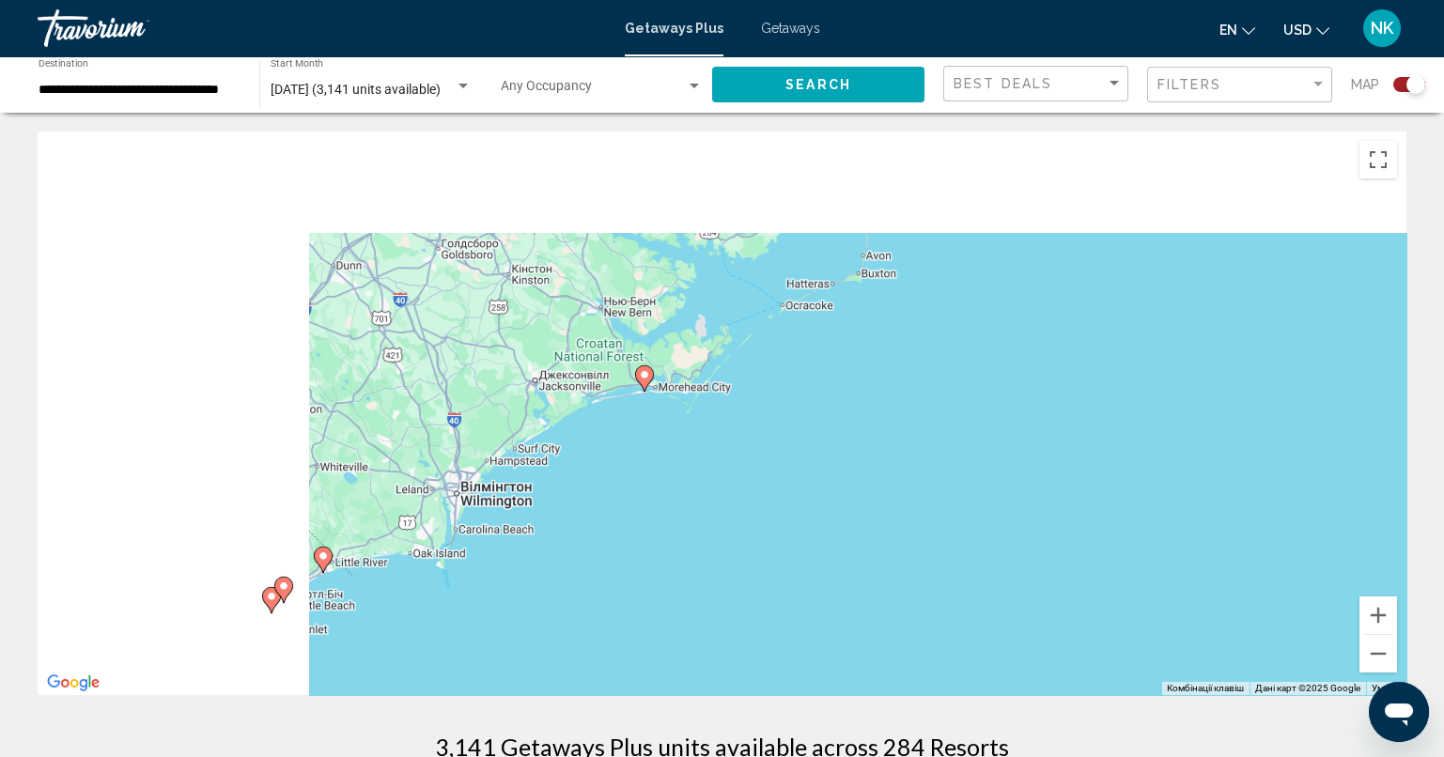
drag, startPoint x: 615, startPoint y: 353, endPoint x: 941, endPoint y: 588, distance: 401.7
click at [941, 588] on div "Увімкніть режим перетягування за допомогою клавіатури, натиснувши Alt + Enter. …" at bounding box center [722, 413] width 1368 height 564
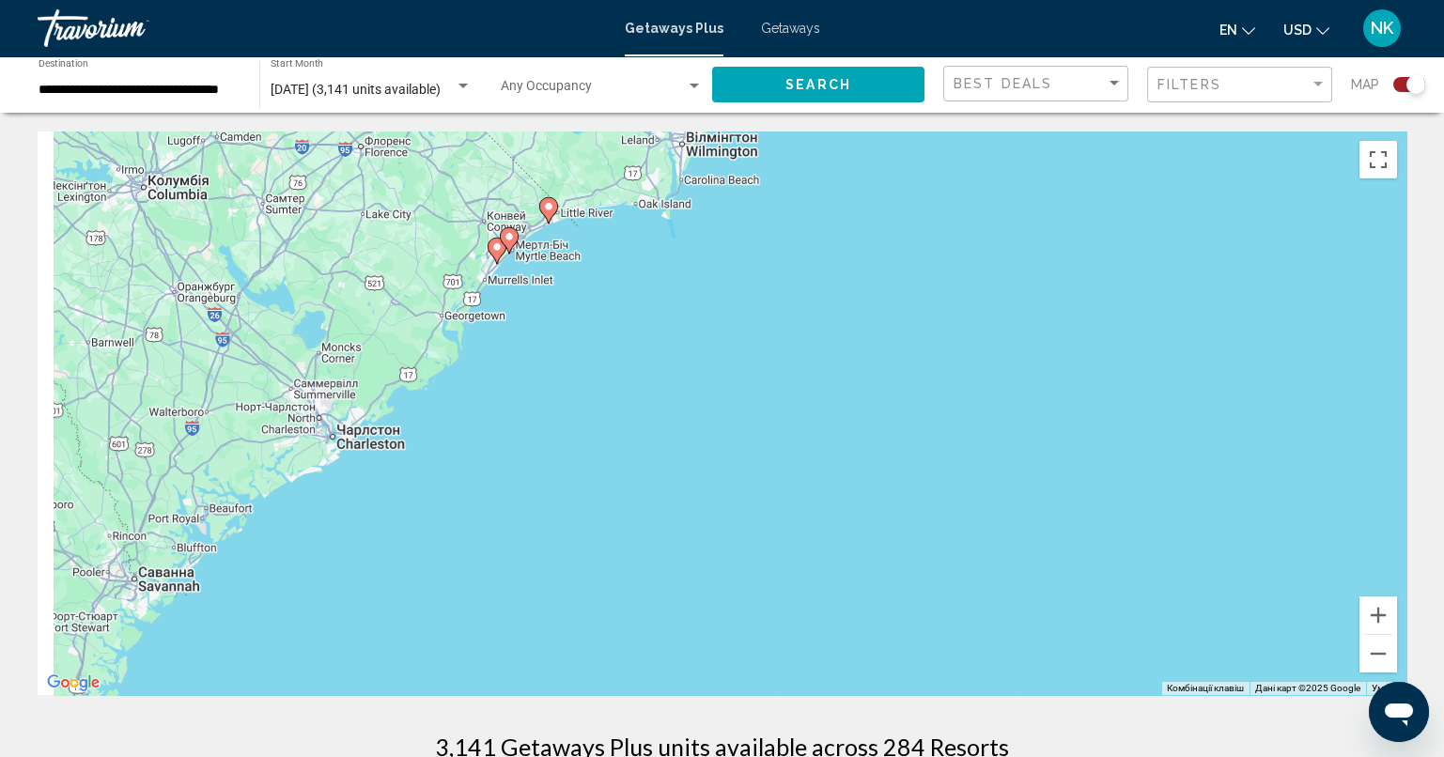
drag, startPoint x: 685, startPoint y: 532, endPoint x: 1182, endPoint y: 162, distance: 619.5
click at [1182, 162] on div "Увімкніть режим перетягування за допомогою клавіатури, натиснувши Alt + Enter. …" at bounding box center [722, 413] width 1368 height 564
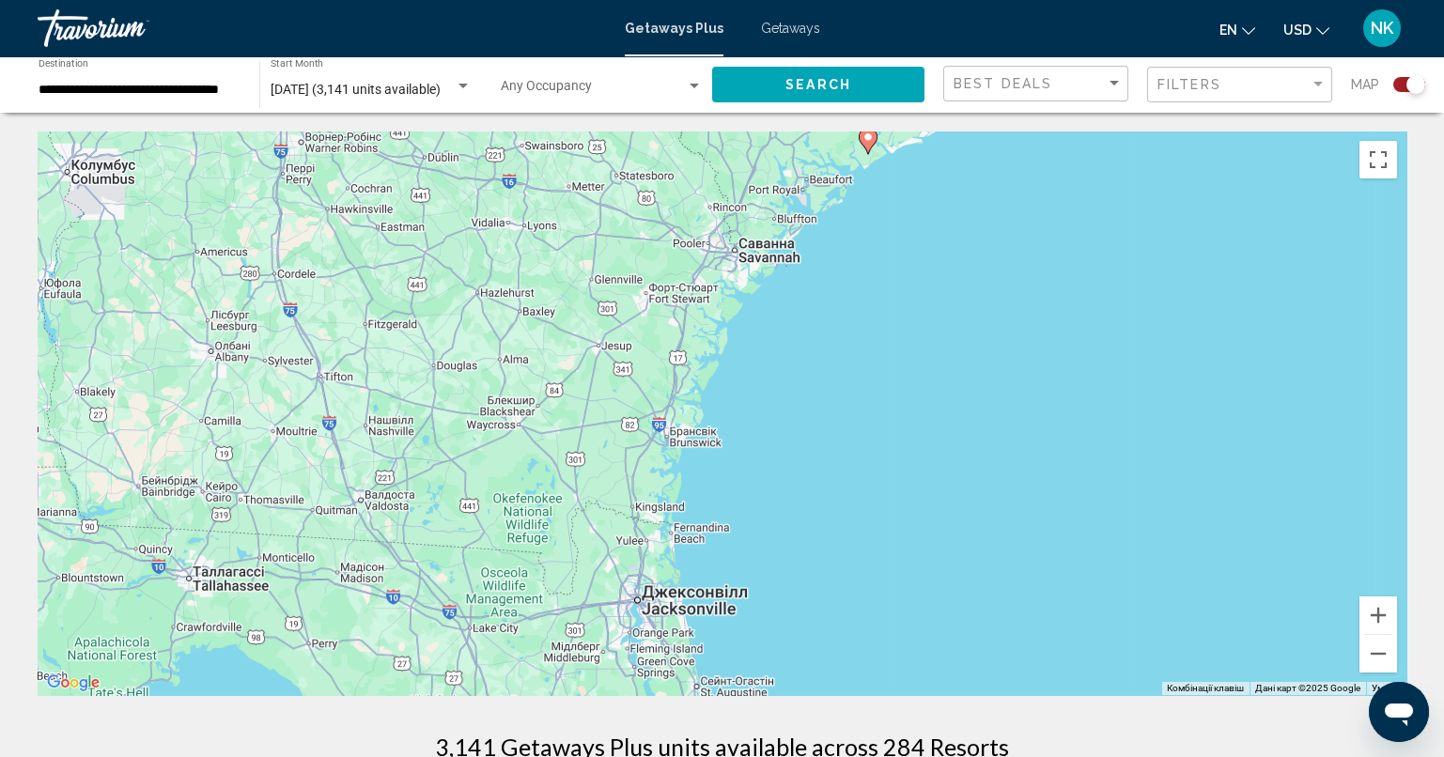
drag, startPoint x: 867, startPoint y: 488, endPoint x: 1137, endPoint y: 4, distance: 555.0
click at [1137, 4] on div "**********" at bounding box center [722, 378] width 1444 height 757
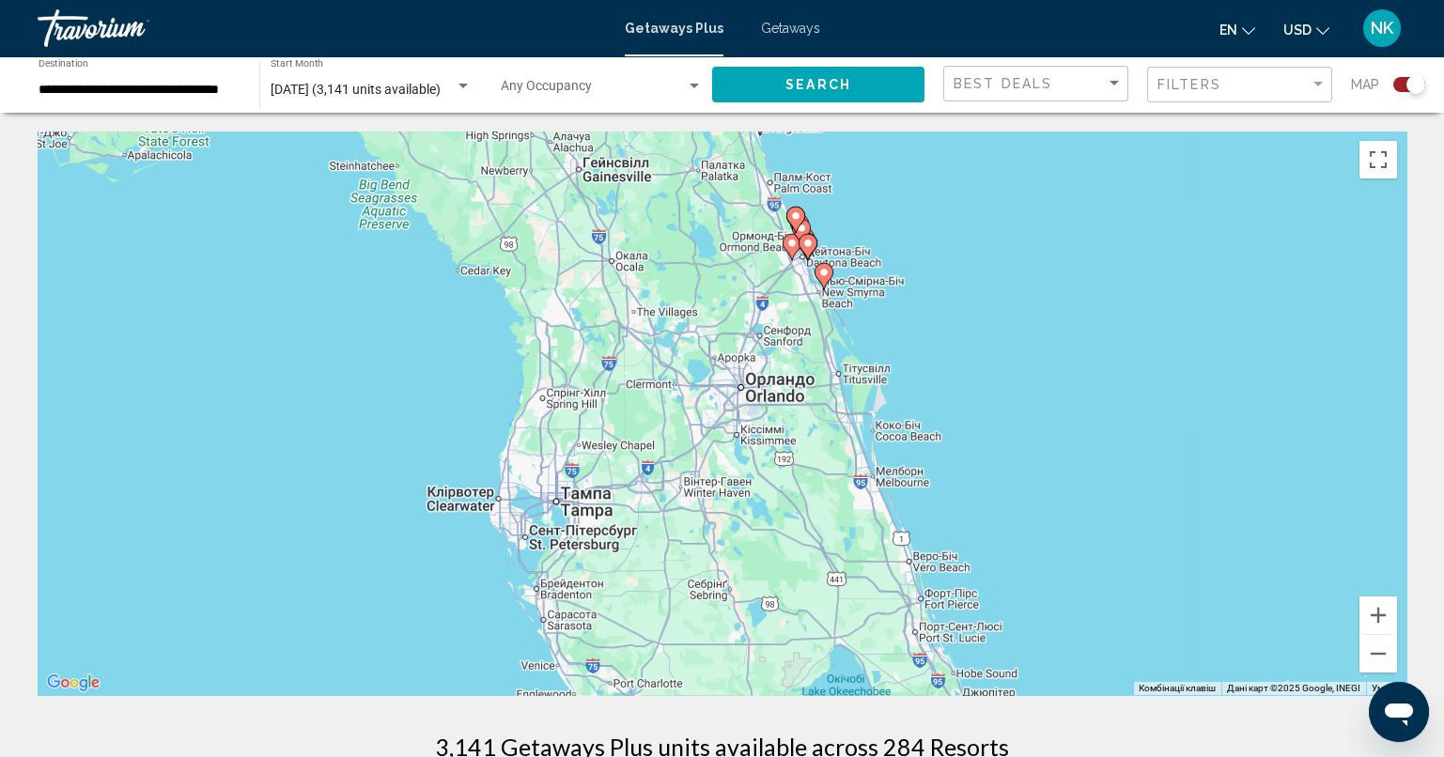
drag, startPoint x: 954, startPoint y: 427, endPoint x: 923, endPoint y: -56, distance: 484.7
click at [923, 0] on html "**********" at bounding box center [722, 378] width 1444 height 757
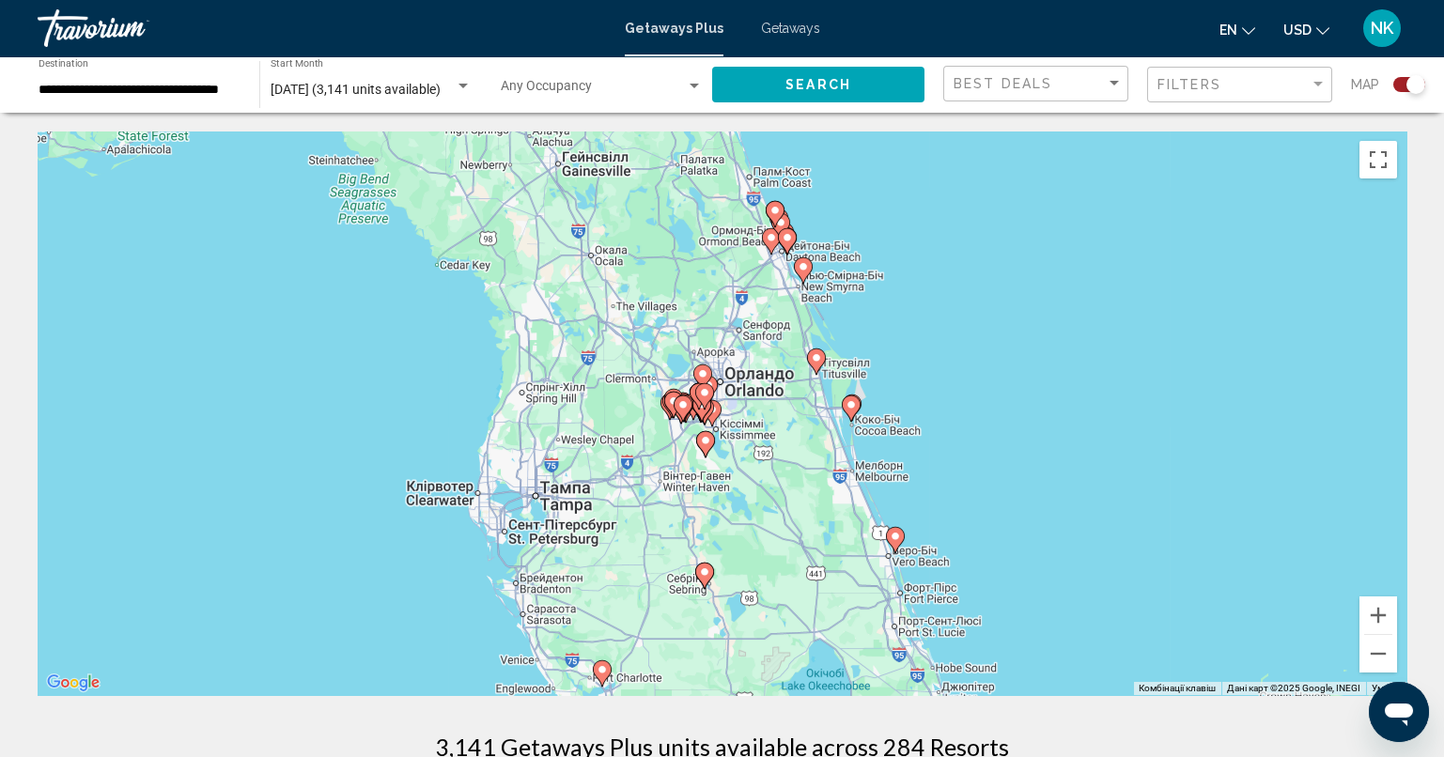
click at [789, 239] on image "Main content" at bounding box center [786, 237] width 11 height 11
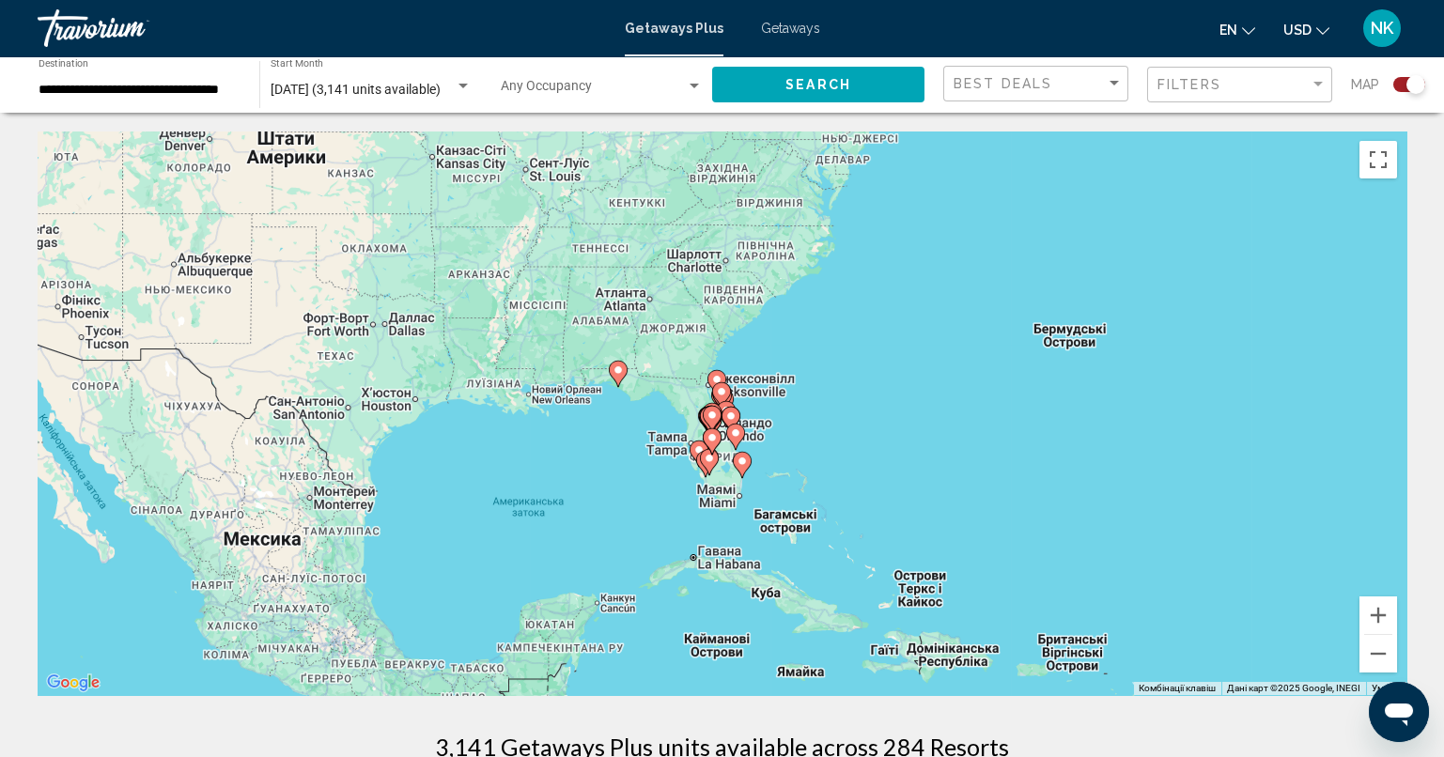
click at [726, 403] on icon "Main content" at bounding box center [725, 414] width 17 height 24
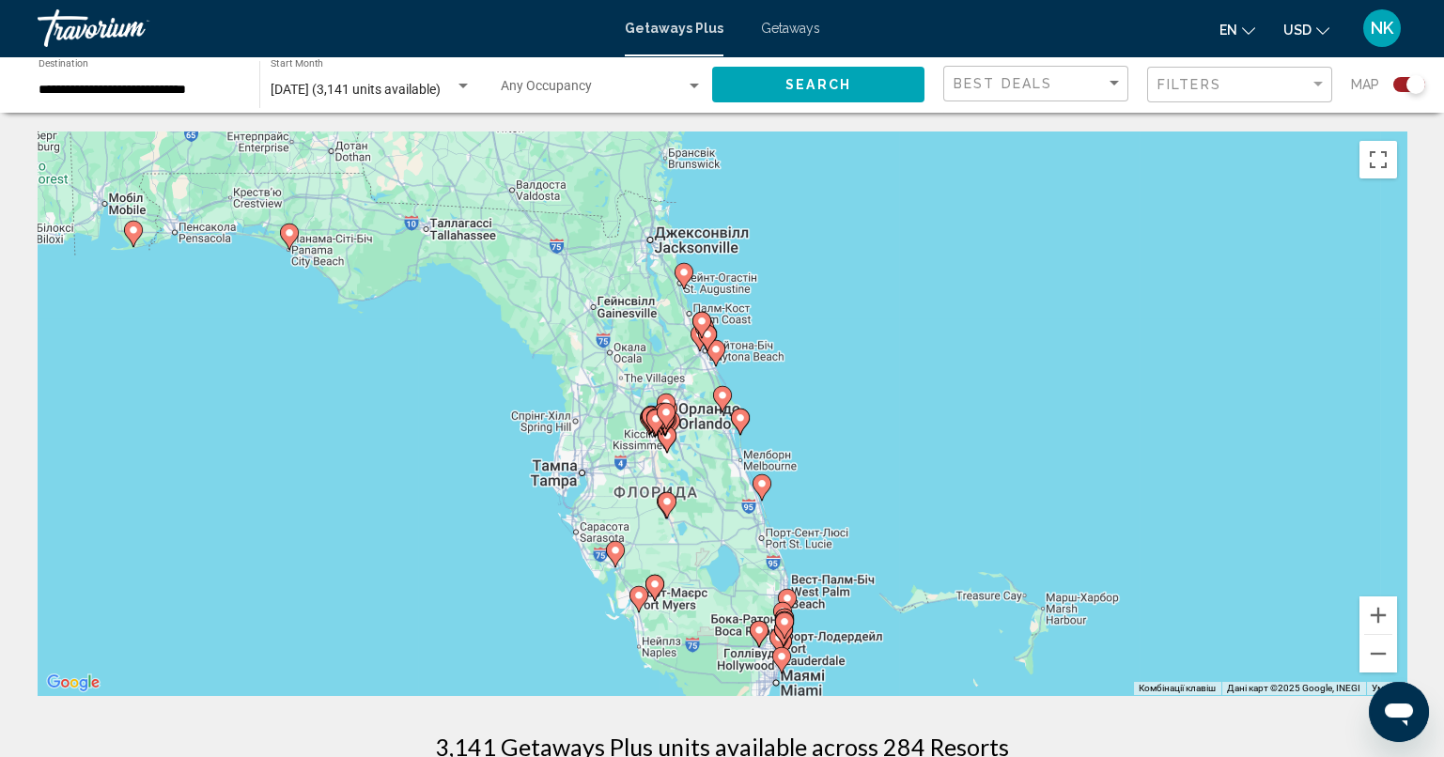
click at [704, 327] on icon "Main content" at bounding box center [700, 325] width 17 height 24
type input "**********"
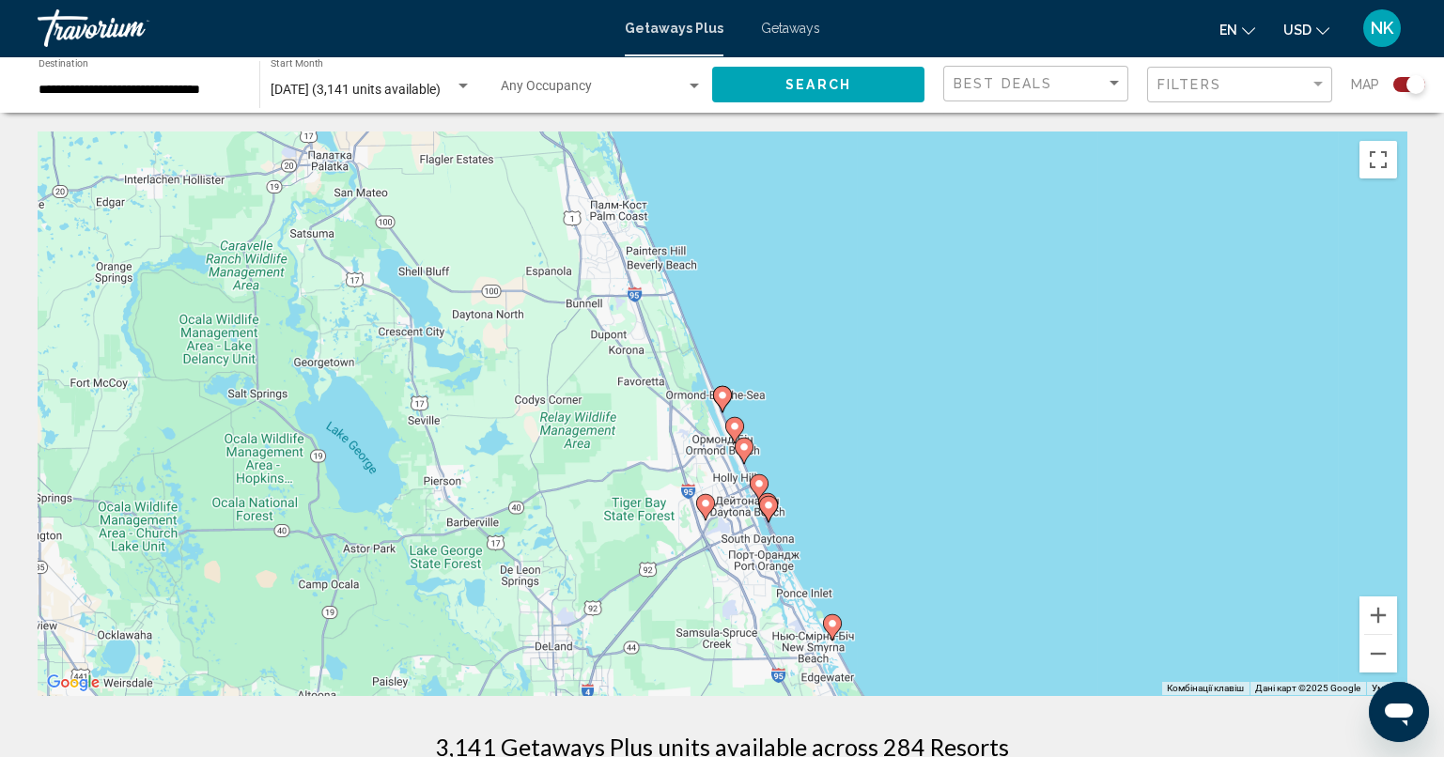
click at [747, 440] on icon "Main content" at bounding box center [742, 451] width 17 height 24
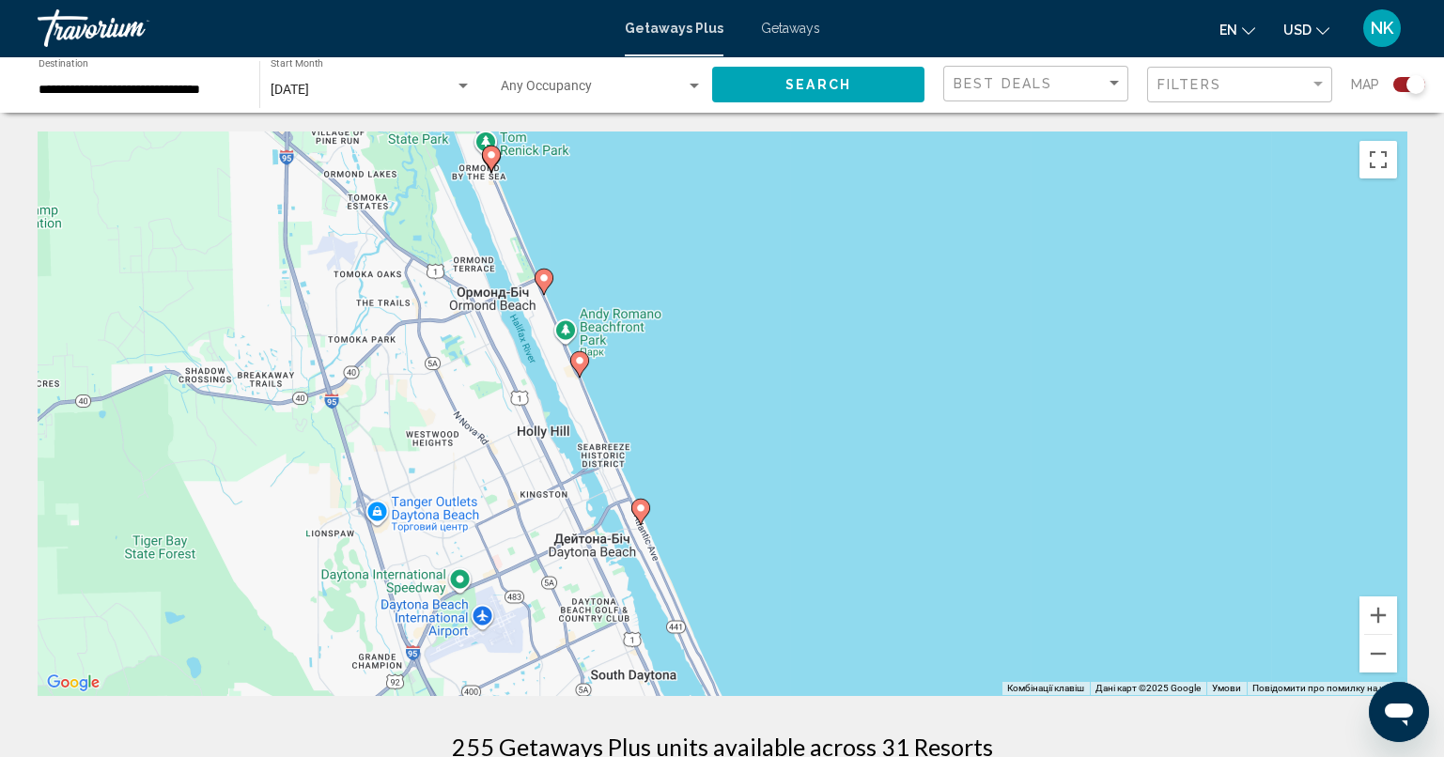
drag, startPoint x: 868, startPoint y: 520, endPoint x: 710, endPoint y: 218, distance: 341.1
click at [710, 218] on div "Увімкніть режим перетягування за допомогою клавіатури, натиснувши Alt + Enter. …" at bounding box center [722, 413] width 1368 height 564
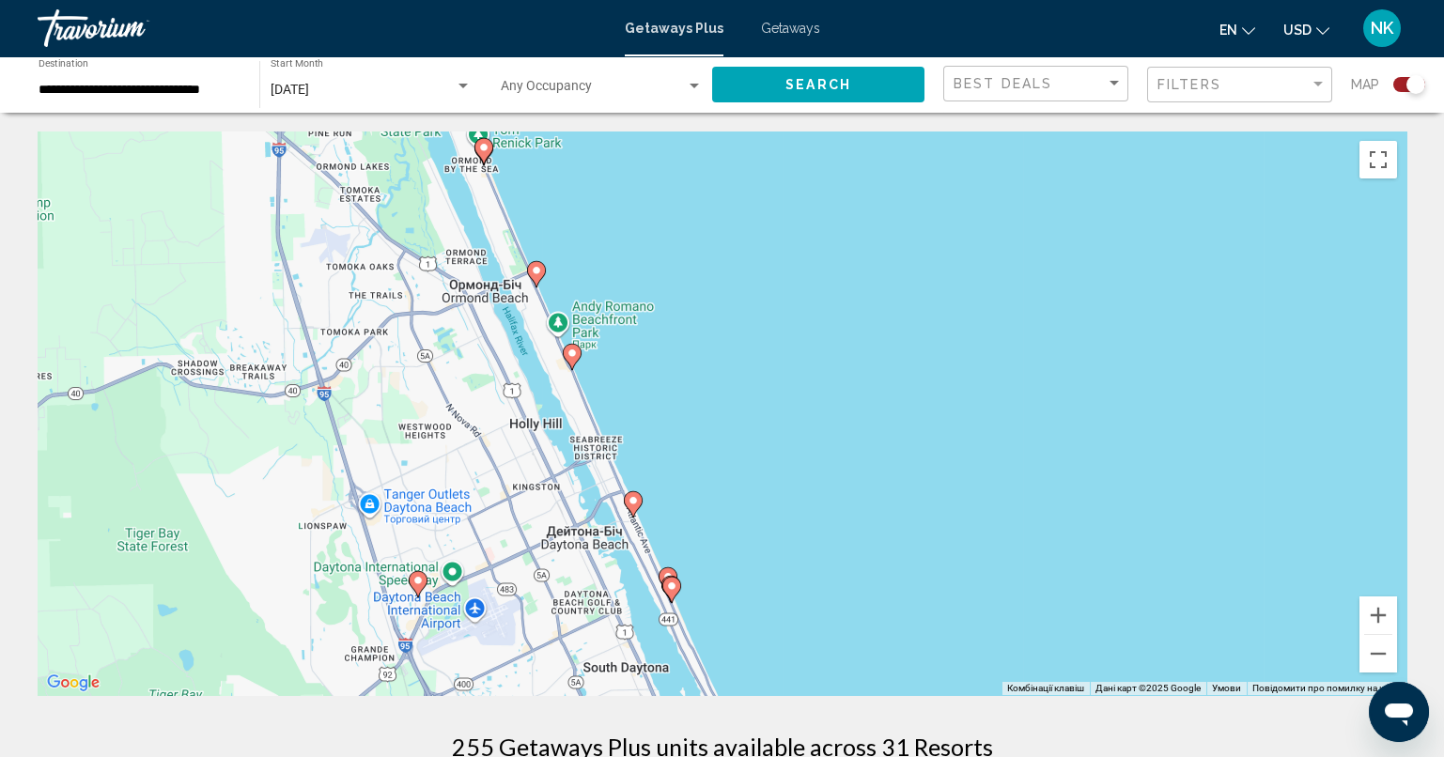
click at [568, 353] on image "Main content" at bounding box center [571, 353] width 11 height 11
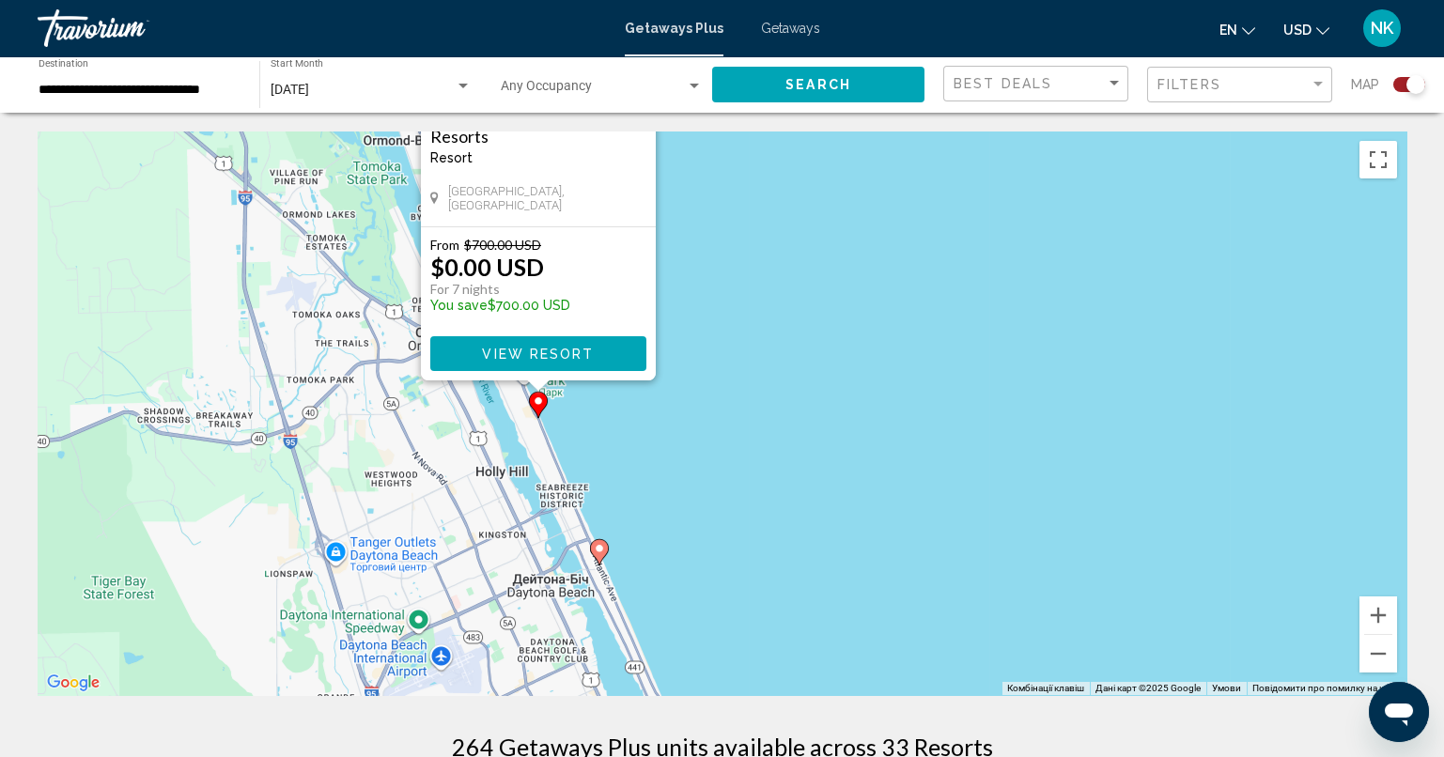
drag, startPoint x: 734, startPoint y: 450, endPoint x: 693, endPoint y: 175, distance: 278.1
click at [693, 175] on div "Увімкніть режим перетягування за допомогою клавіатури, натиснувши Alt + Enter. …" at bounding box center [722, 413] width 1368 height 564
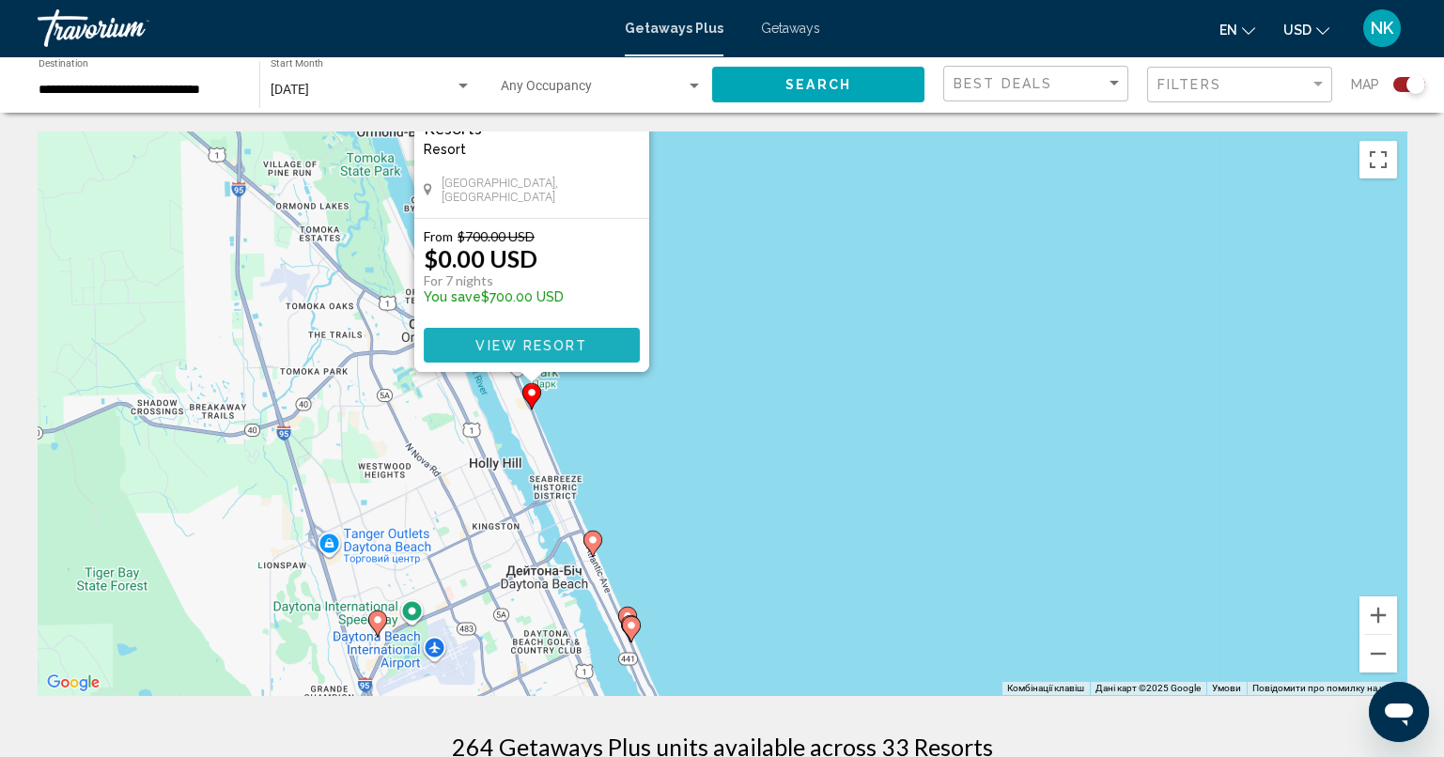
click at [562, 343] on span "View Resort" at bounding box center [531, 345] width 112 height 15
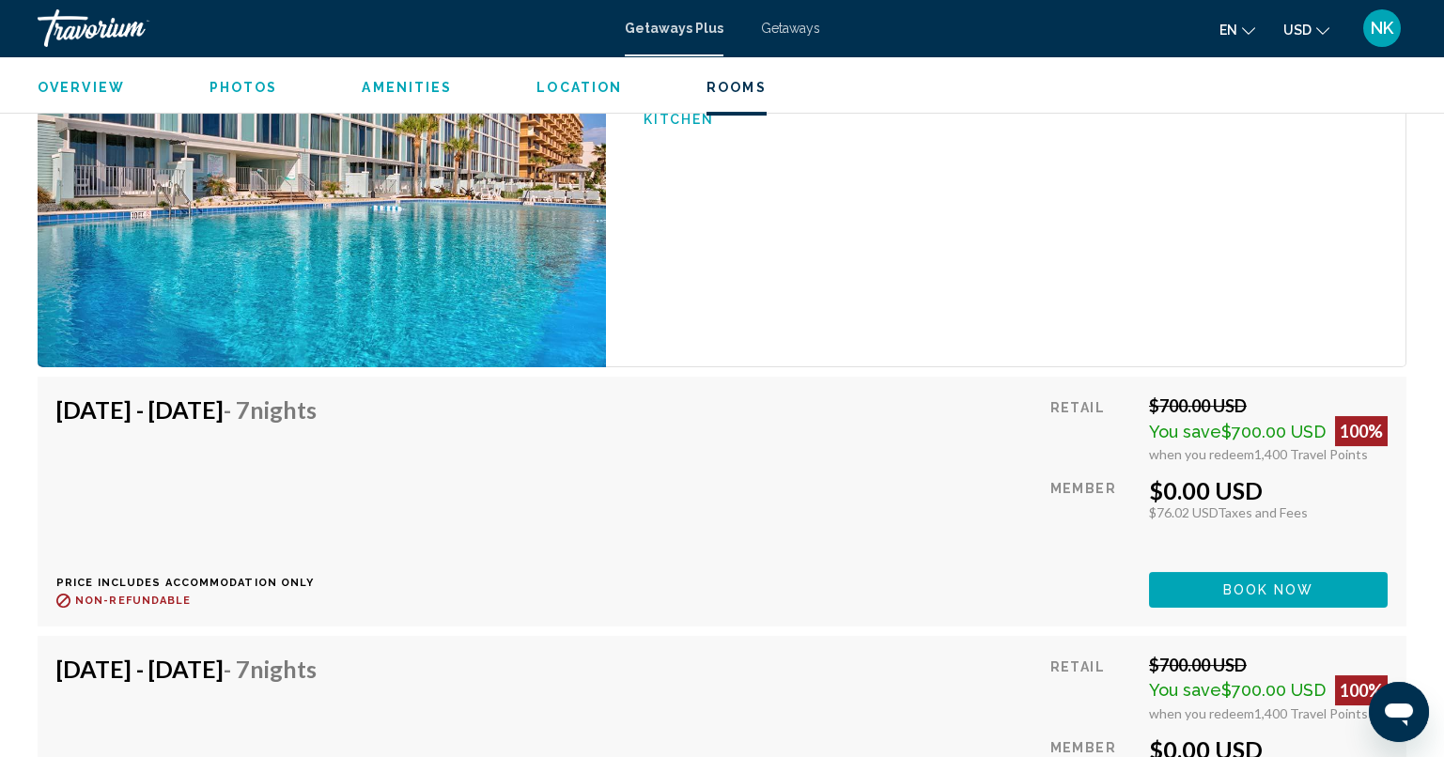
scroll to position [3042, 0]
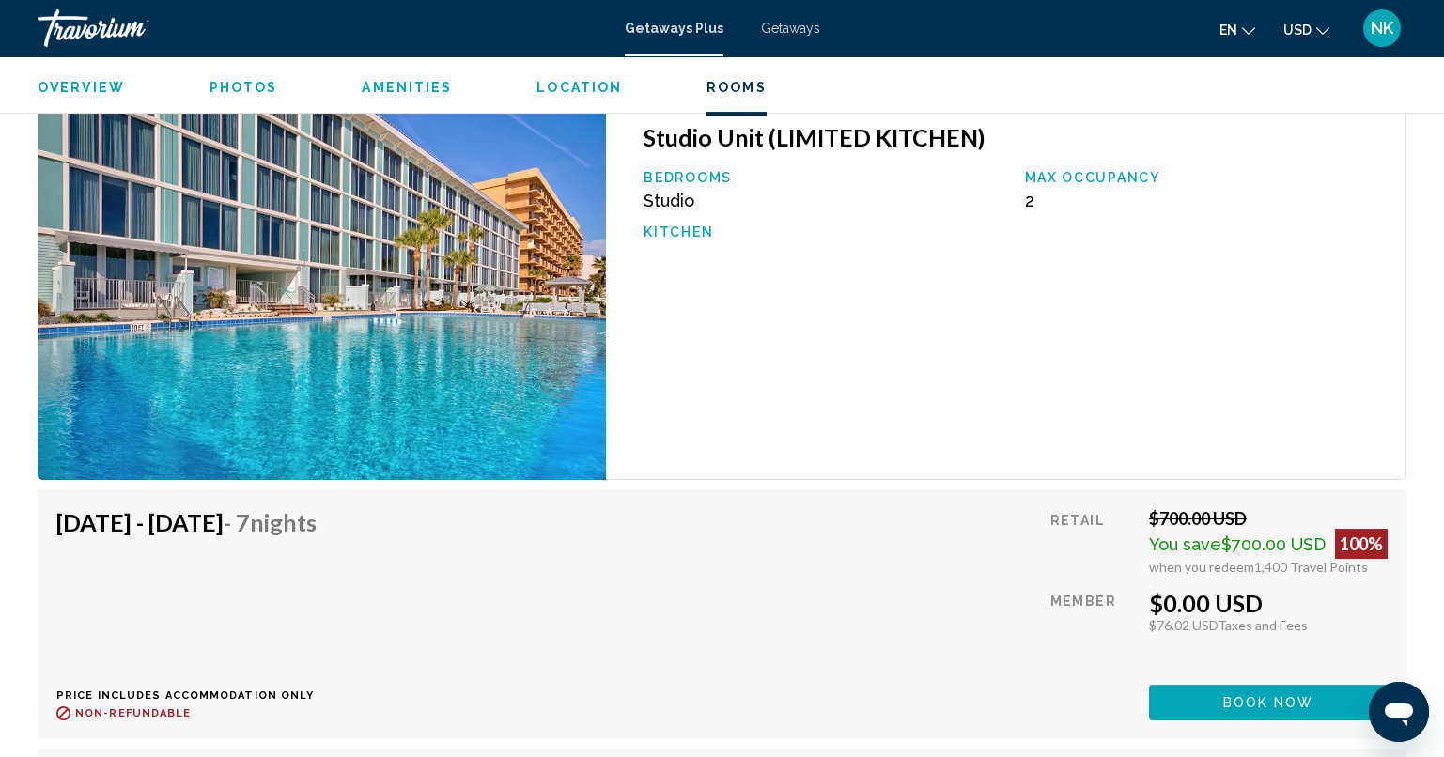
click at [340, 265] on img "Main content" at bounding box center [322, 291] width 568 height 377
click at [245, 77] on ul "Overview Photos Amenities Location Rooms Search" at bounding box center [722, 85] width 1368 height 21
click at [242, 80] on span "Photos" at bounding box center [243, 87] width 69 height 15
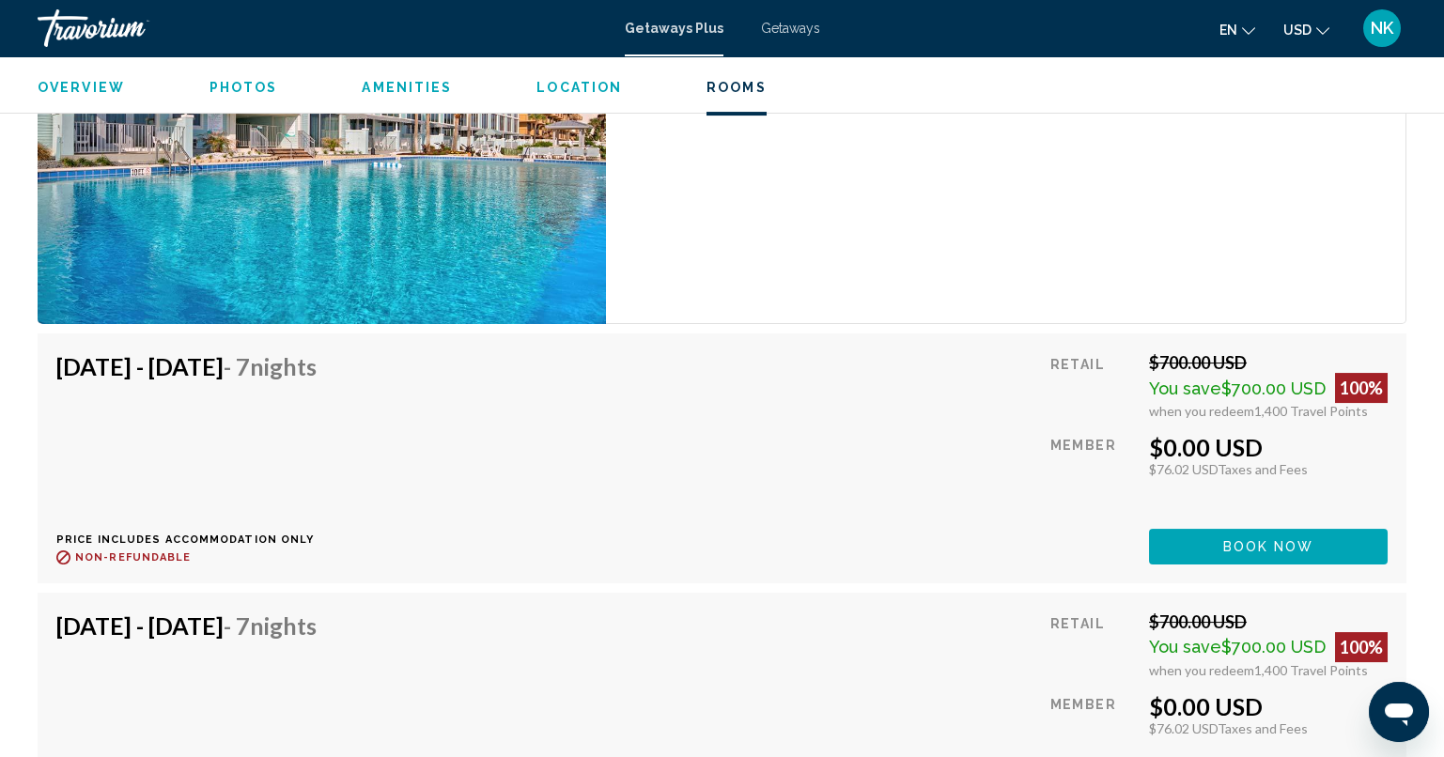
scroll to position [3204, 0]
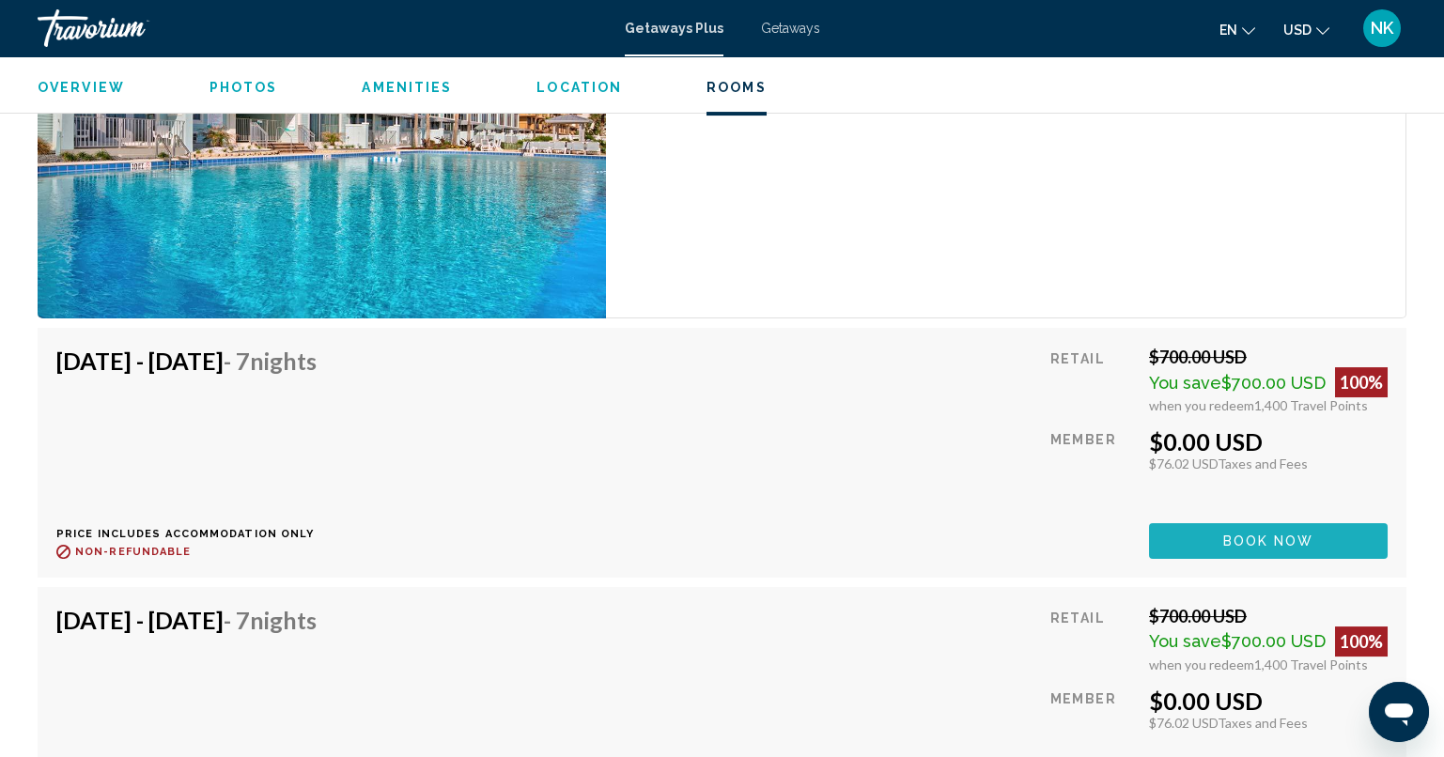
click at [1230, 536] on span "Book now" at bounding box center [1268, 541] width 91 height 15
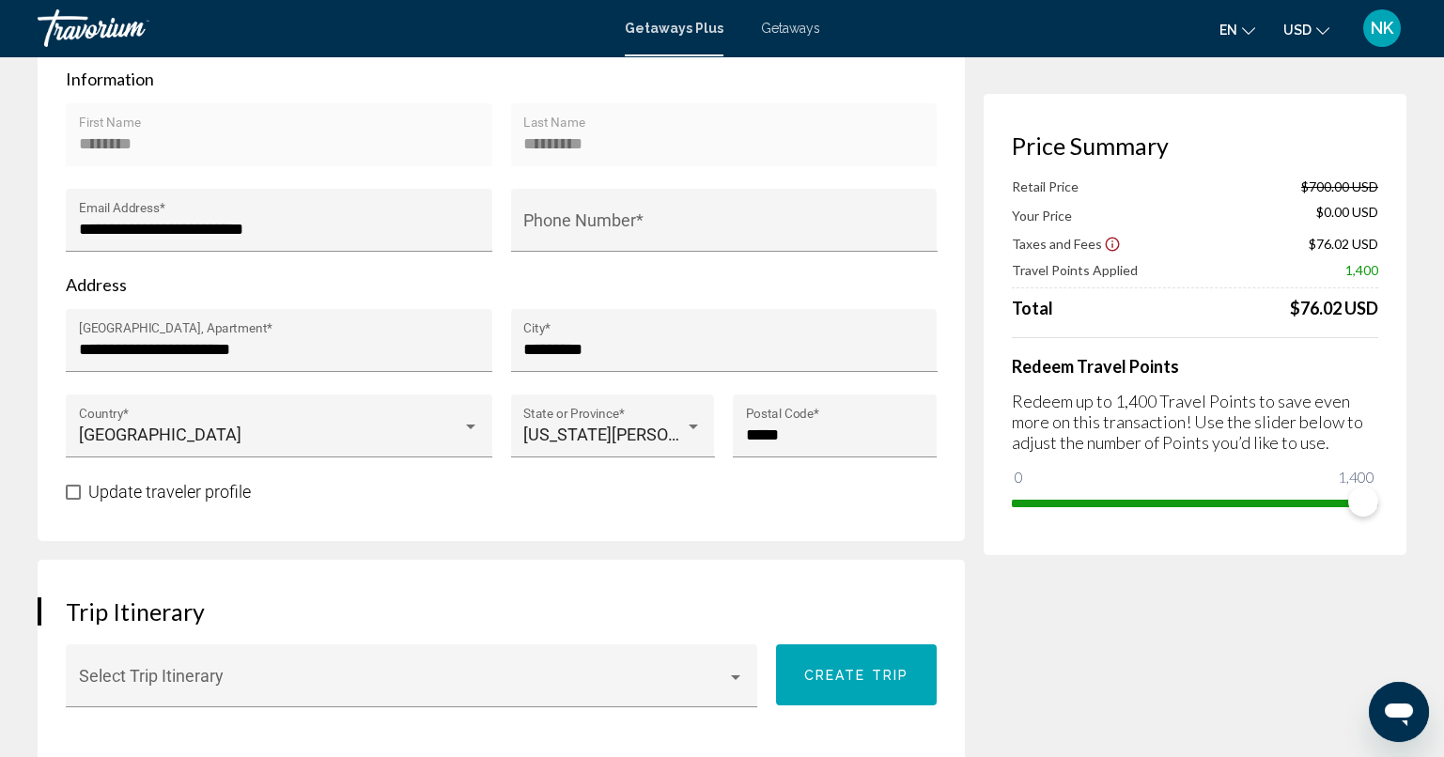
scroll to position [563, 0]
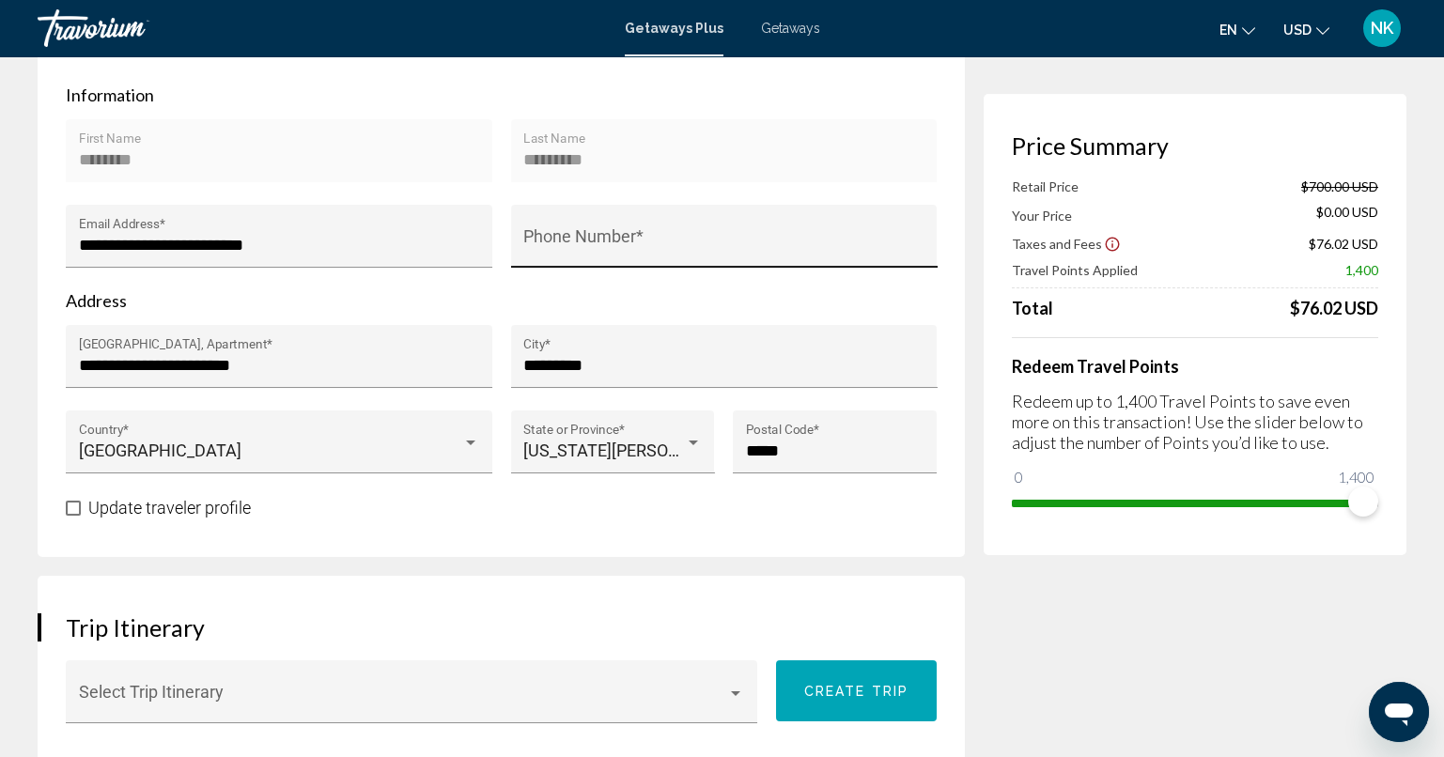
click at [657, 254] on div "Phone Number *" at bounding box center [723, 242] width 401 height 50
type input "**********"
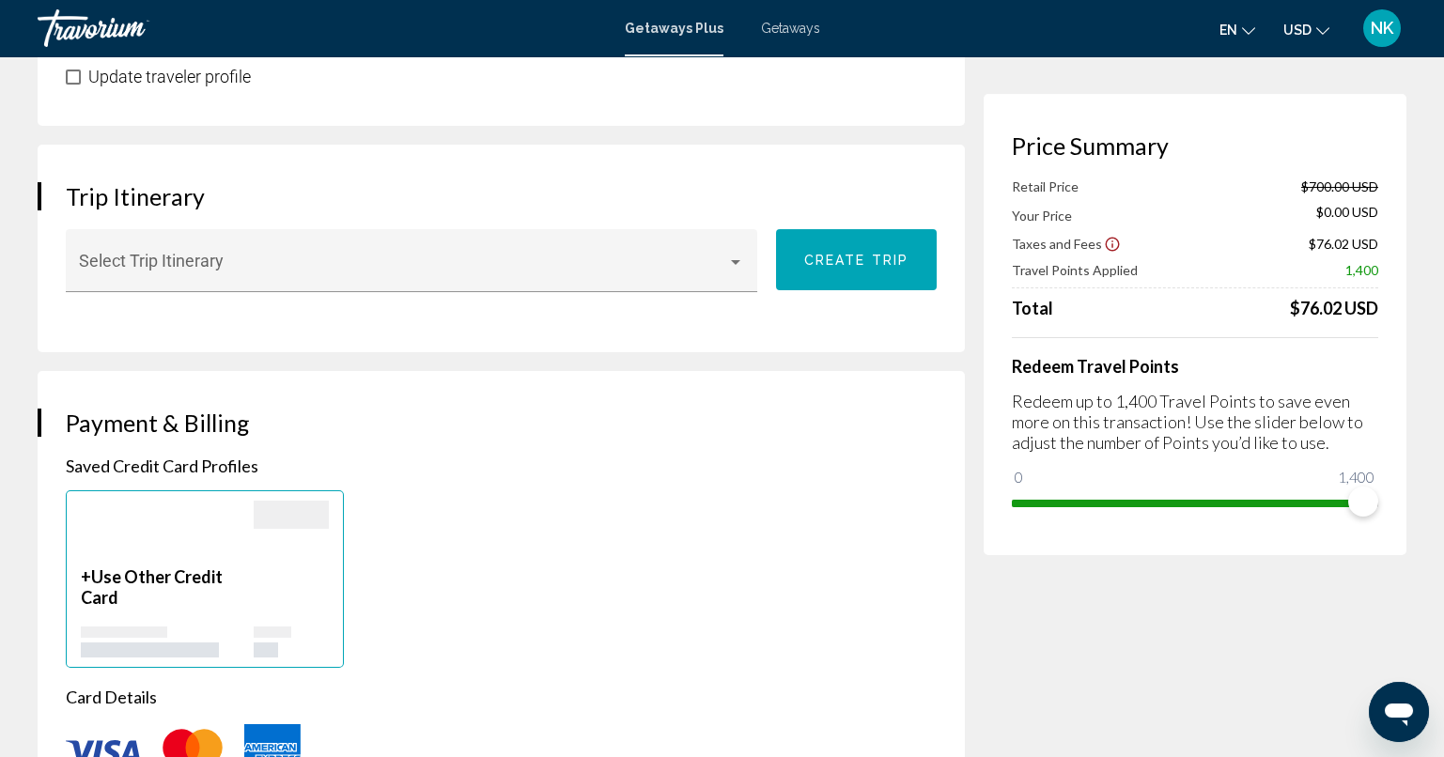
scroll to position [1012, 0]
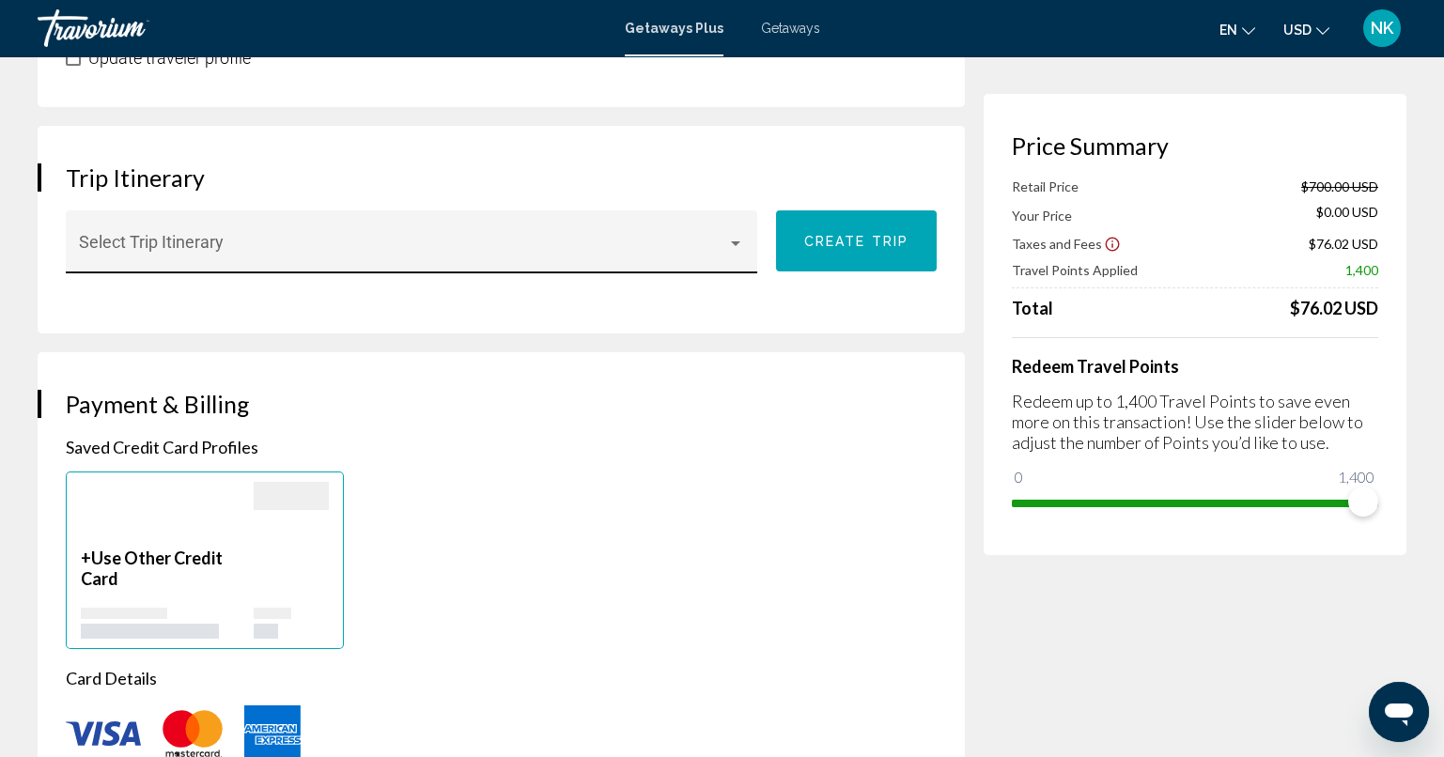
click at [566, 241] on span "Main content" at bounding box center [403, 250] width 649 height 19
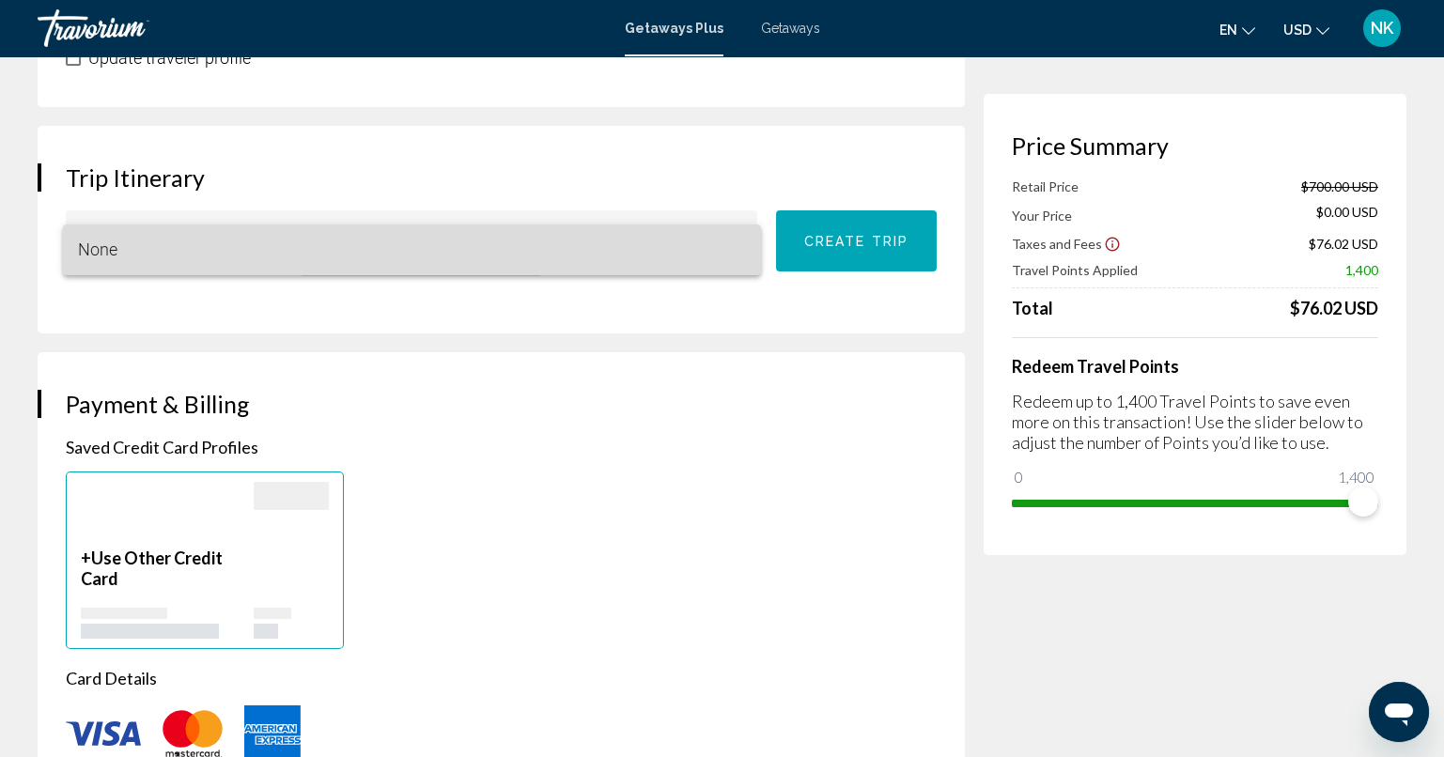
click at [555, 241] on span "None" at bounding box center [412, 249] width 668 height 51
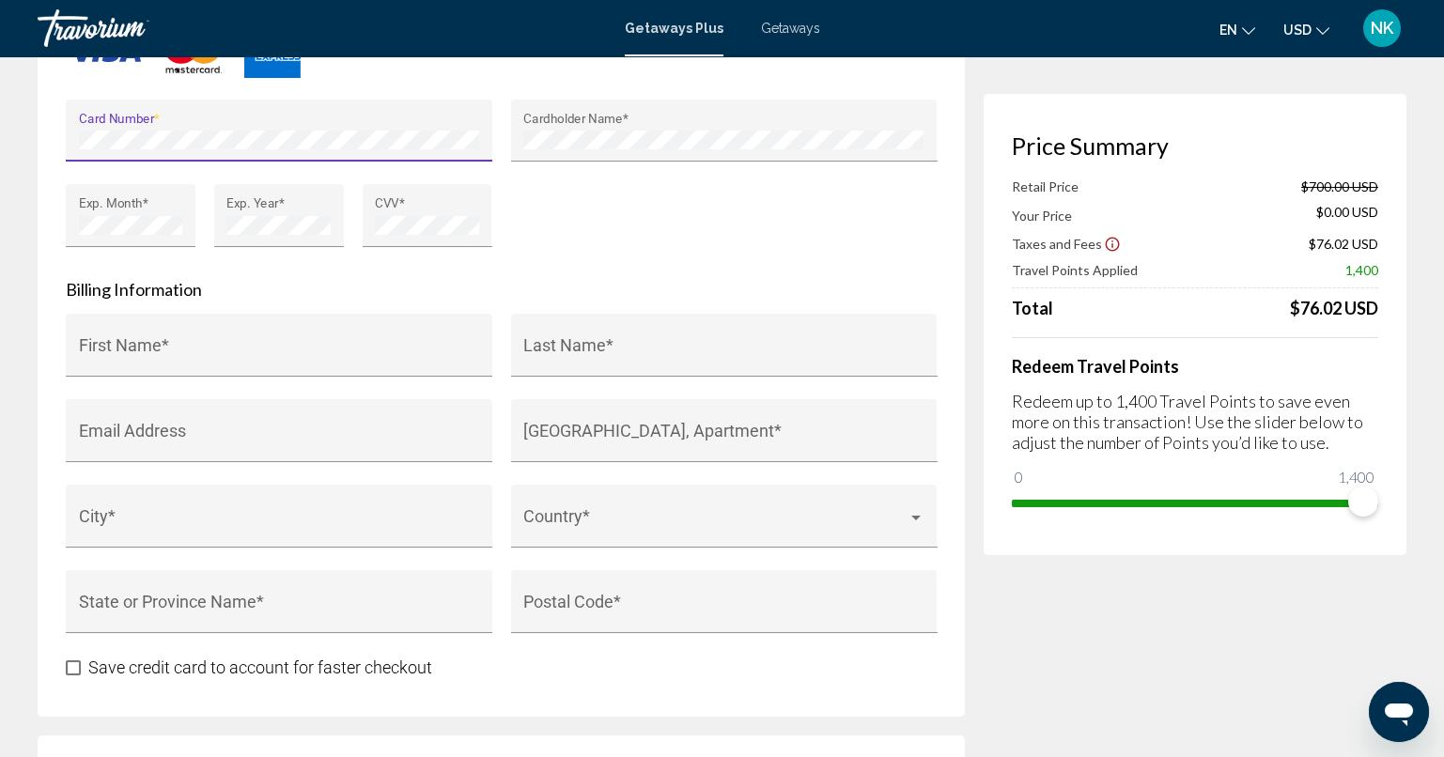
scroll to position [1742, 0]
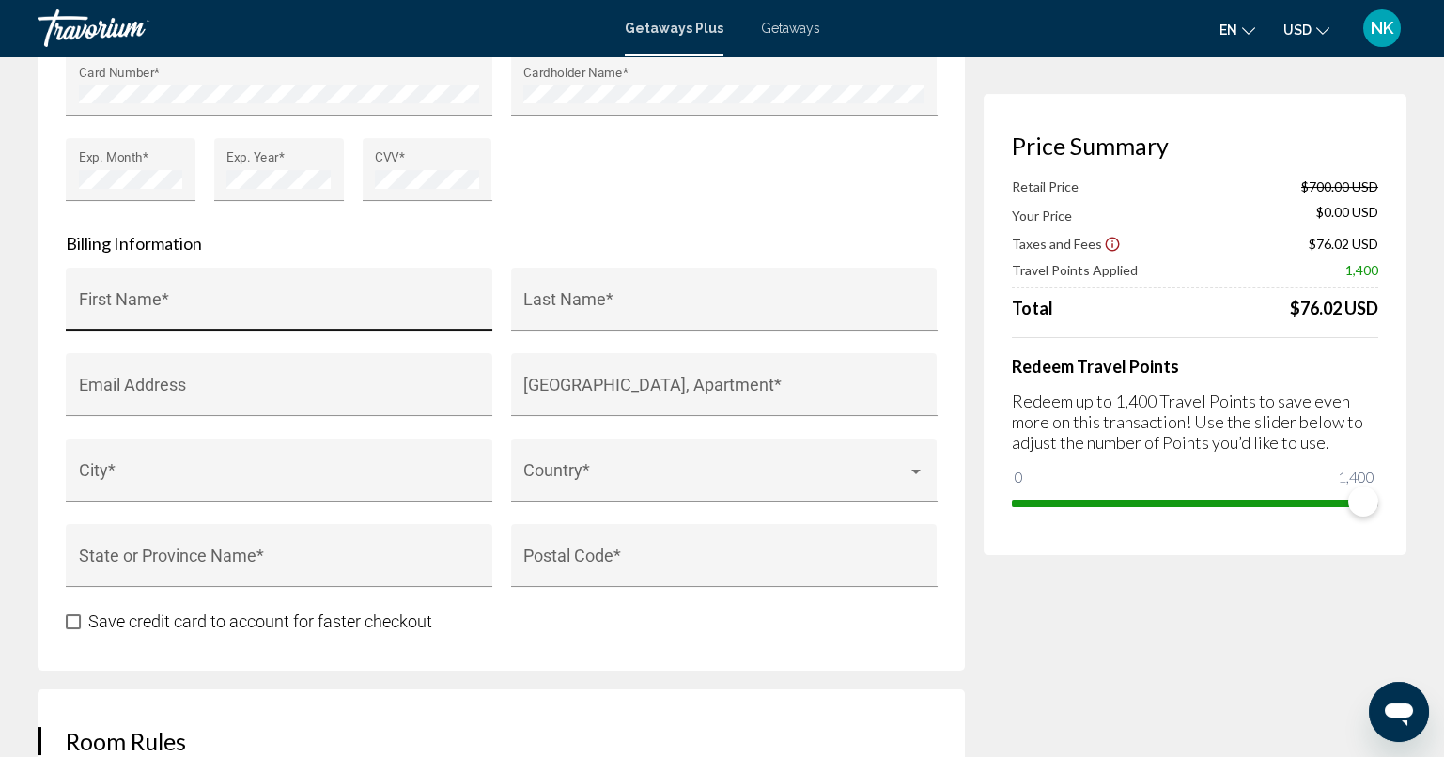
drag, startPoint x: 526, startPoint y: 331, endPoint x: 454, endPoint y: 295, distance: 80.6
click at [454, 295] on div "Company Billing Contact First Name * Last Name * Email Address [GEOGRAPHIC_DATA…" at bounding box center [500, 439] width 889 height 342
click at [454, 295] on div "First Name *" at bounding box center [279, 306] width 401 height 50
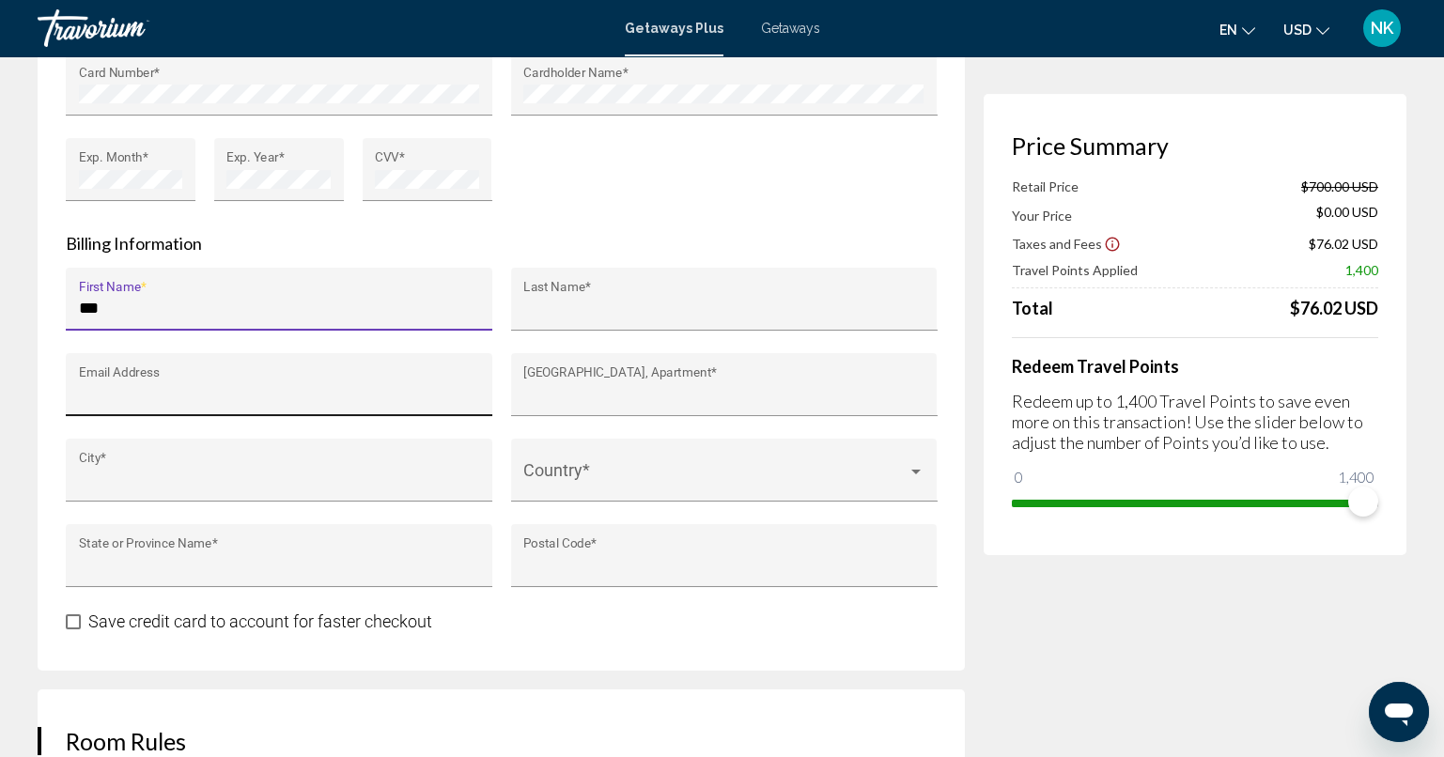
type input "********"
type input "*********"
type input "**********"
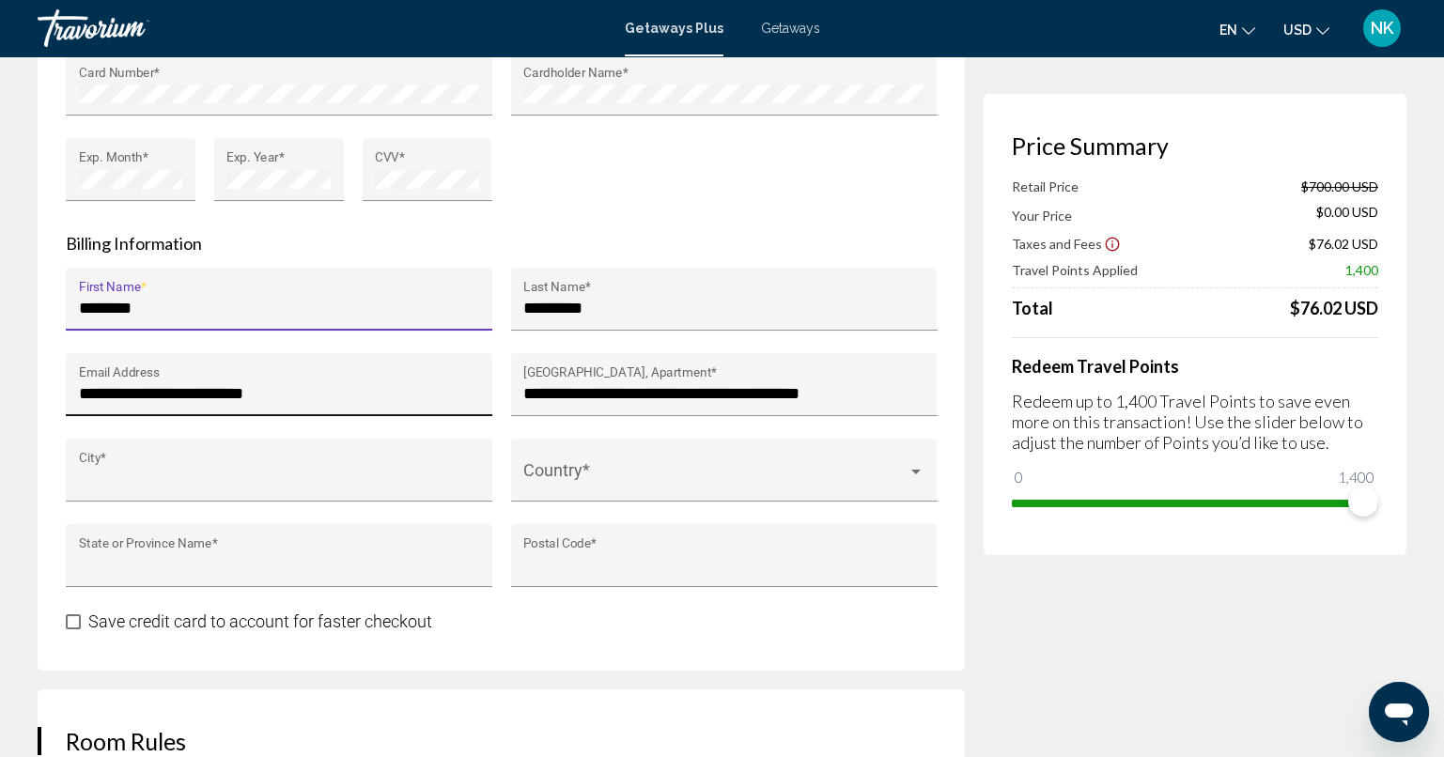
type input "*********"
type input "**"
type input "*****"
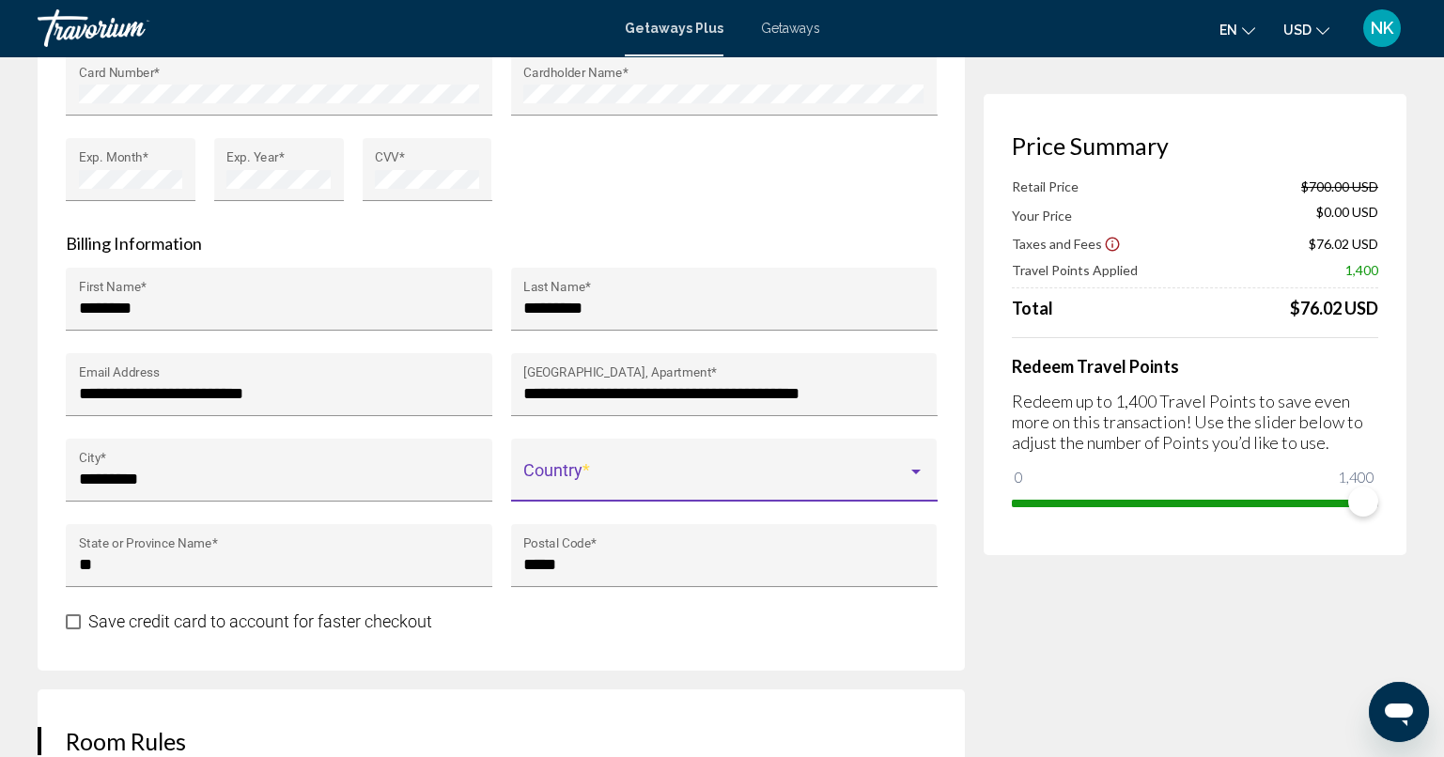
click at [736, 481] on span "Main content" at bounding box center [715, 479] width 384 height 19
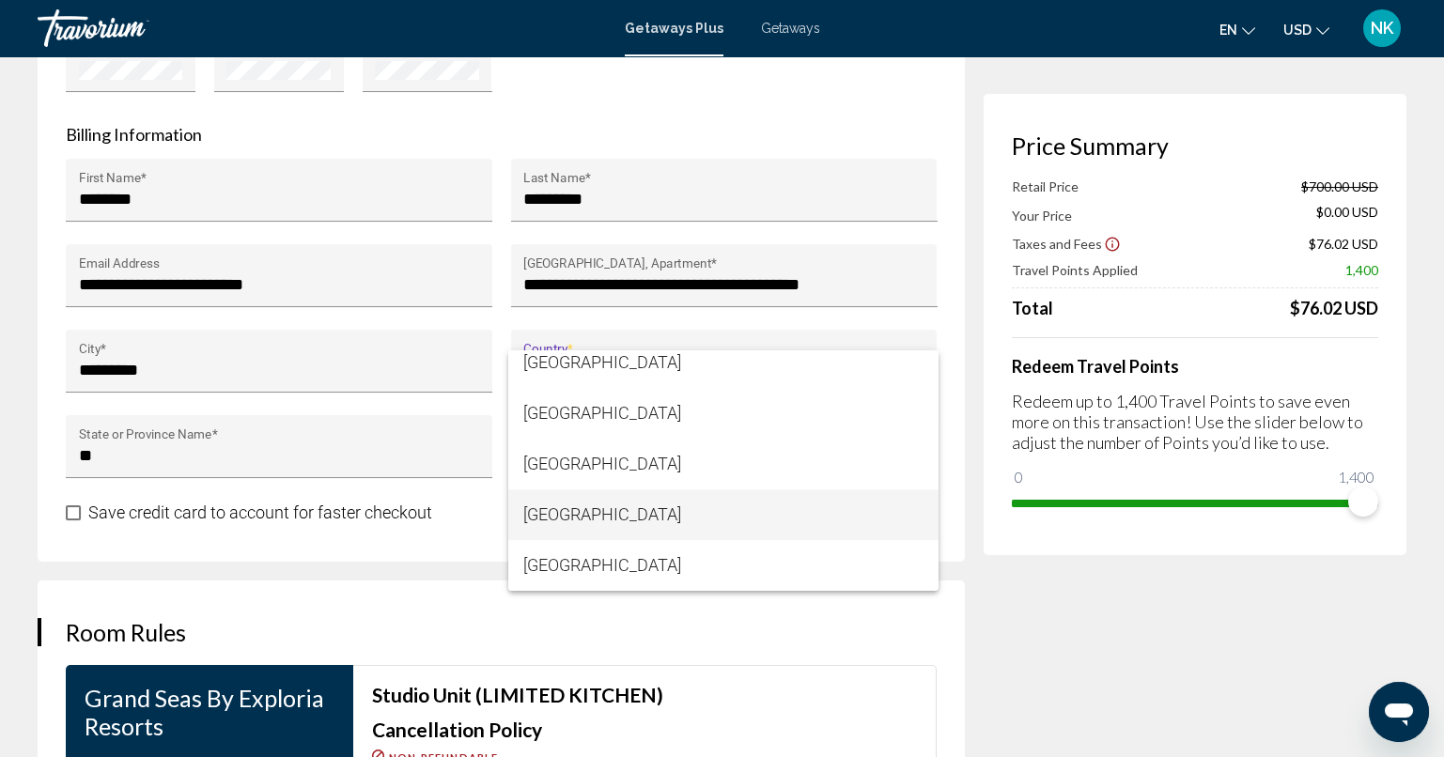
scroll to position [1845, 0]
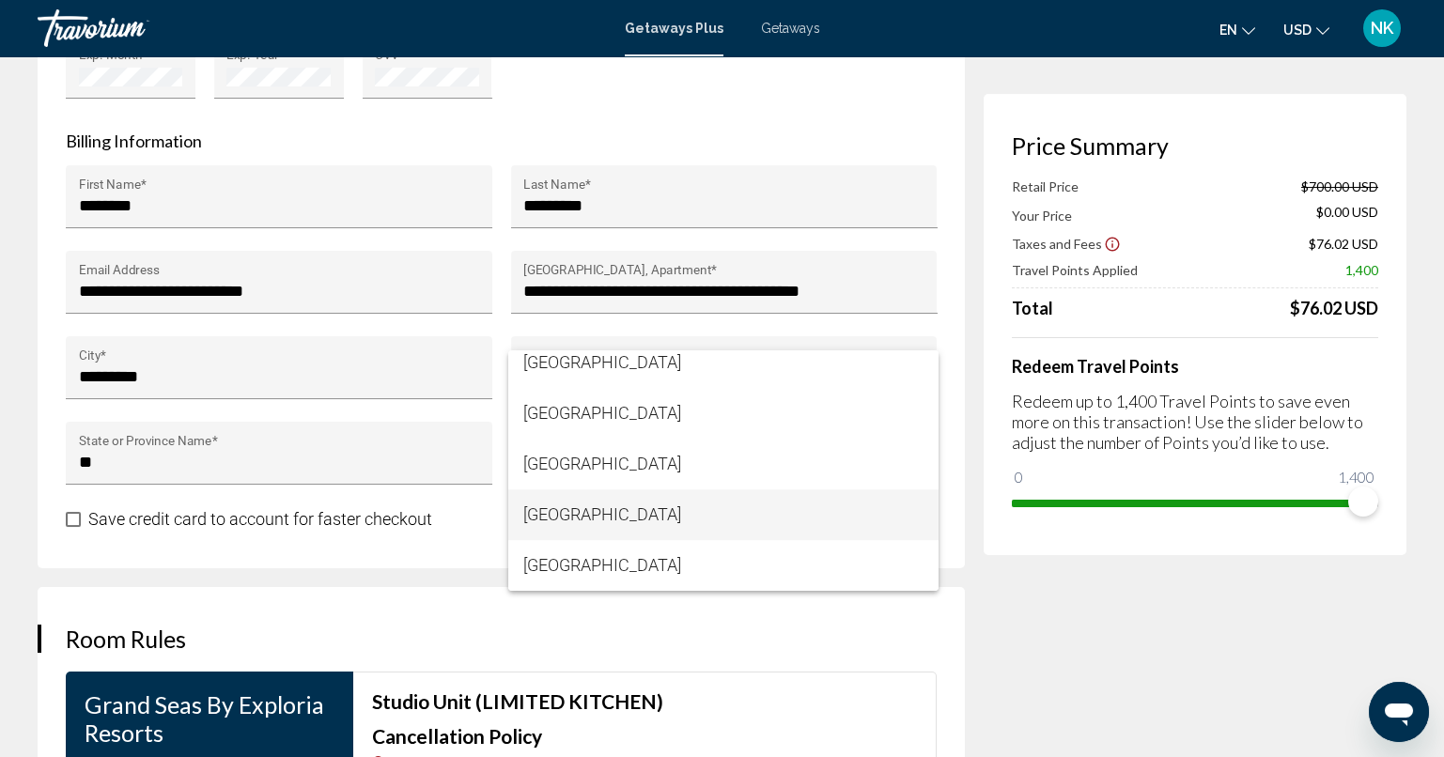
click at [381, 518] on div at bounding box center [722, 378] width 1444 height 757
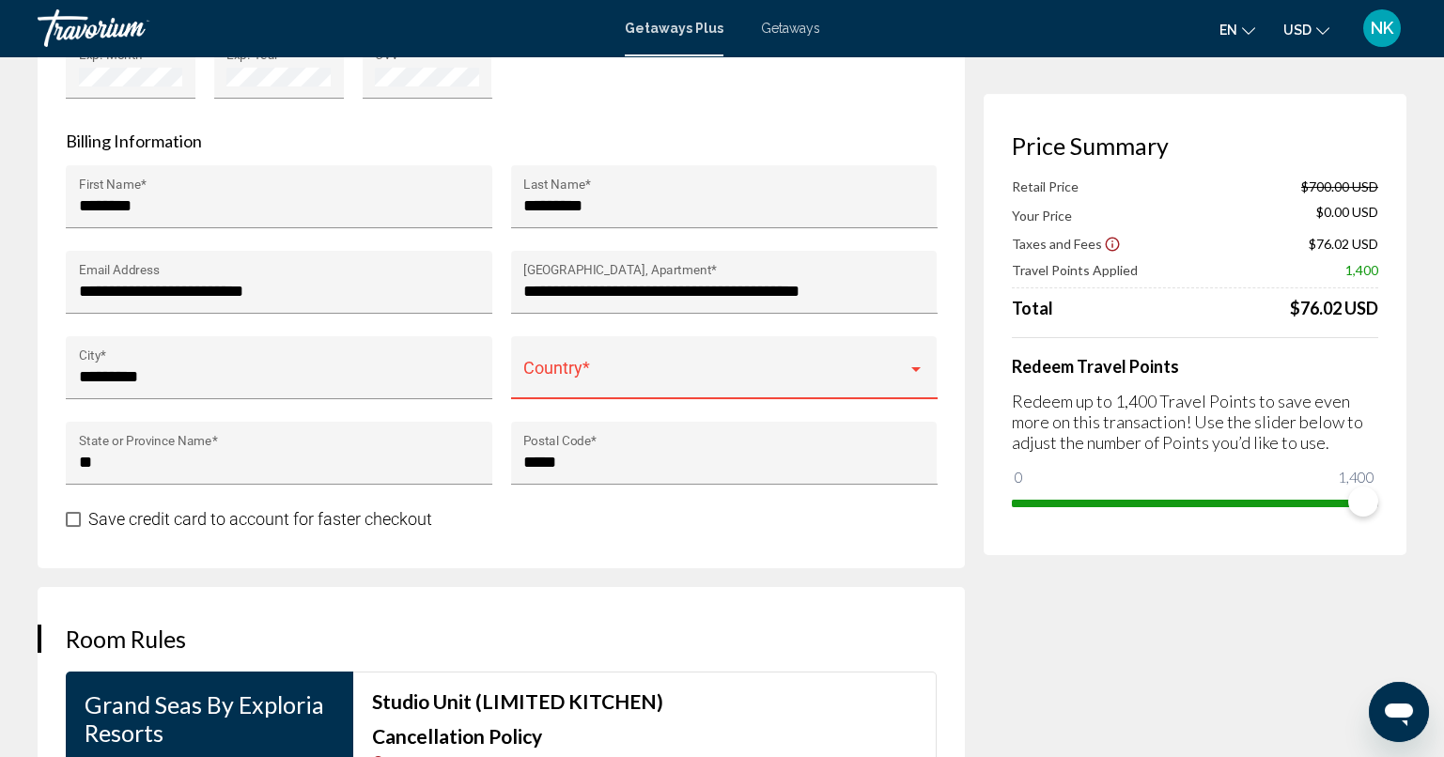
click at [607, 381] on span "Main content" at bounding box center [715, 376] width 384 height 19
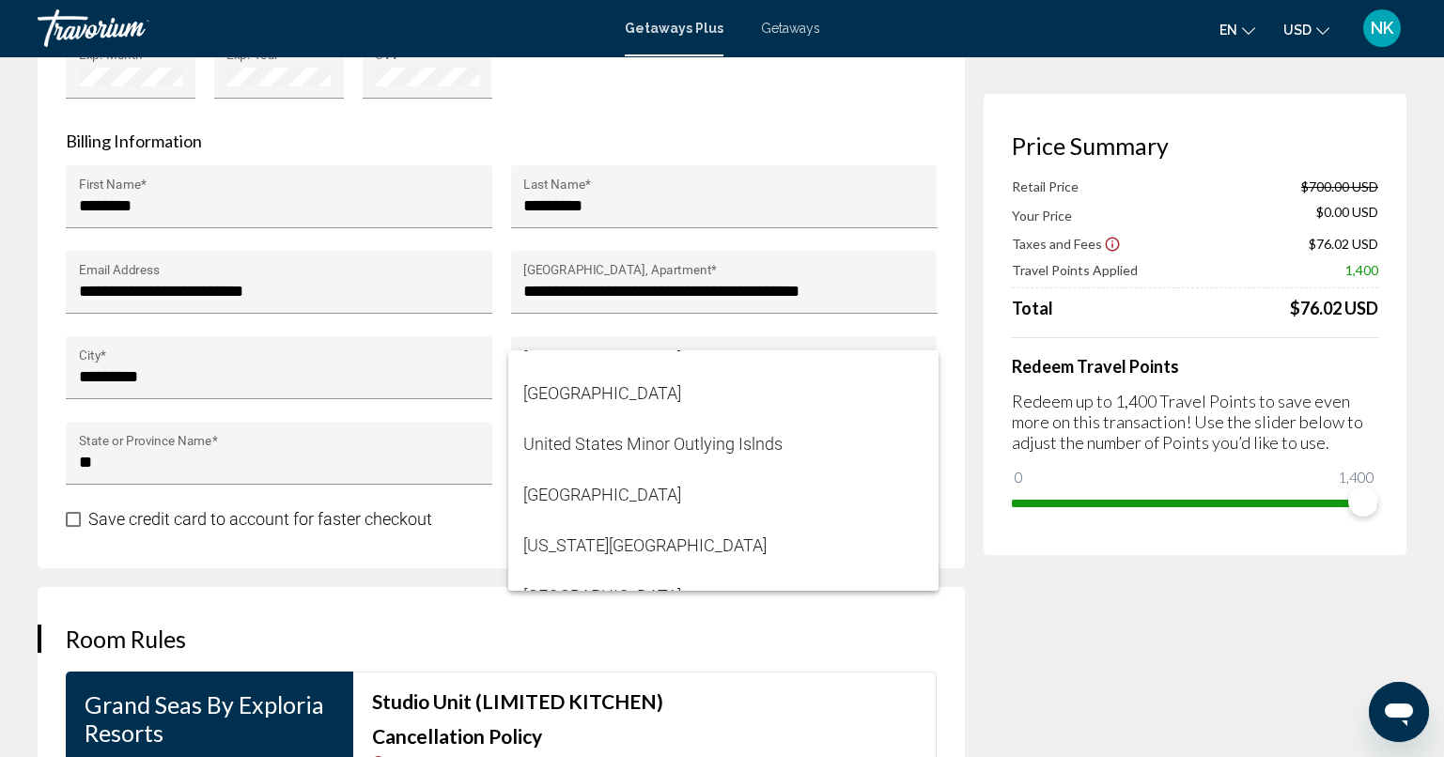
scroll to position [12181, 0]
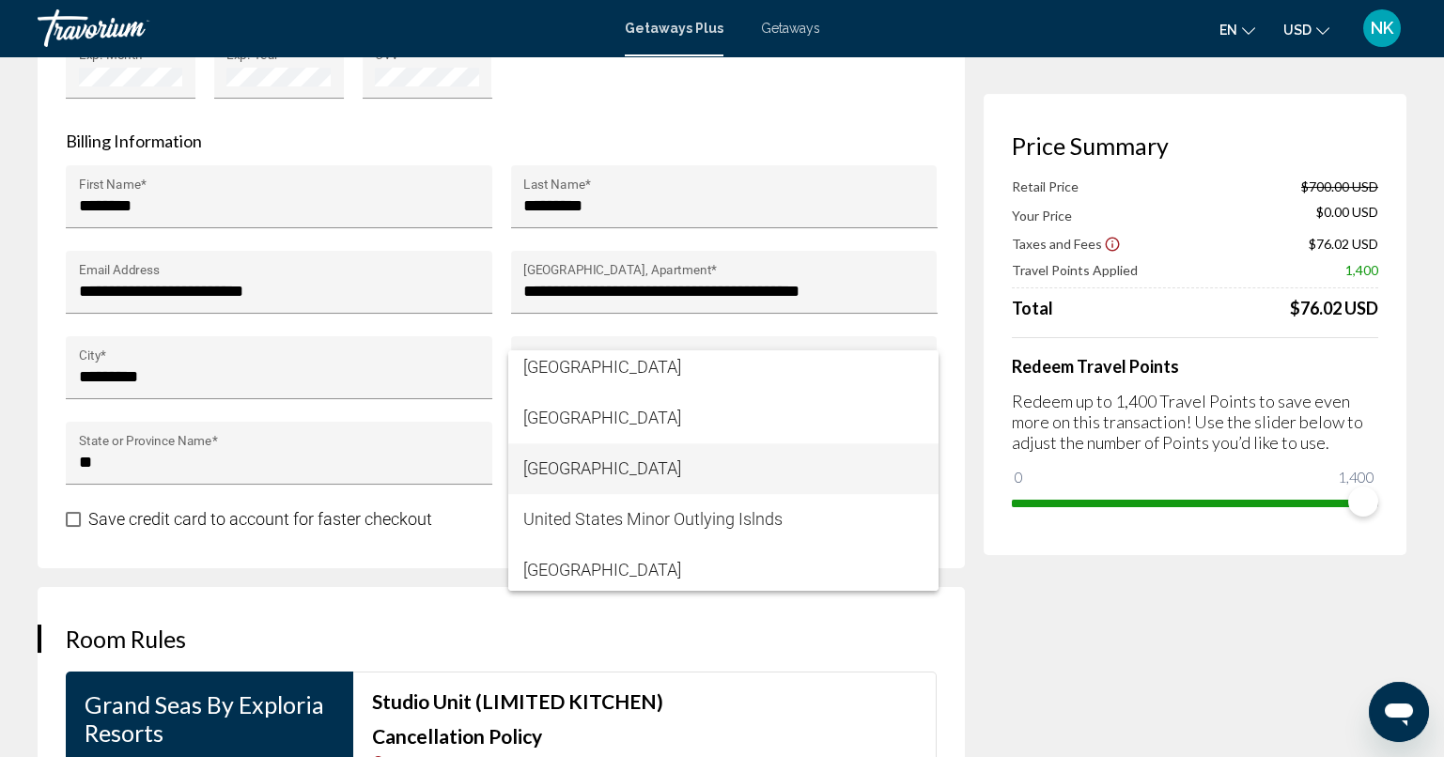
click at [709, 475] on span "[GEOGRAPHIC_DATA]" at bounding box center [723, 468] width 400 height 51
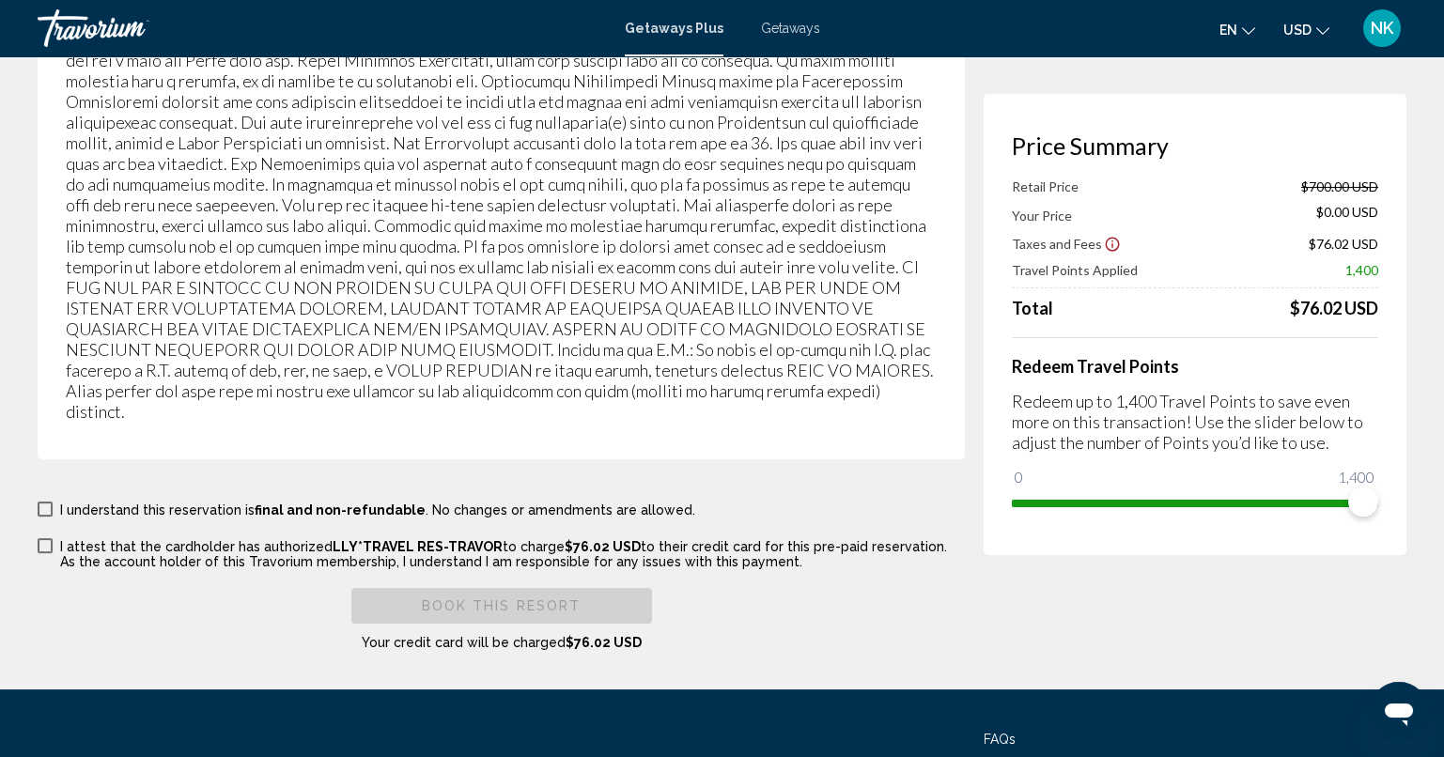
scroll to position [3213, 0]
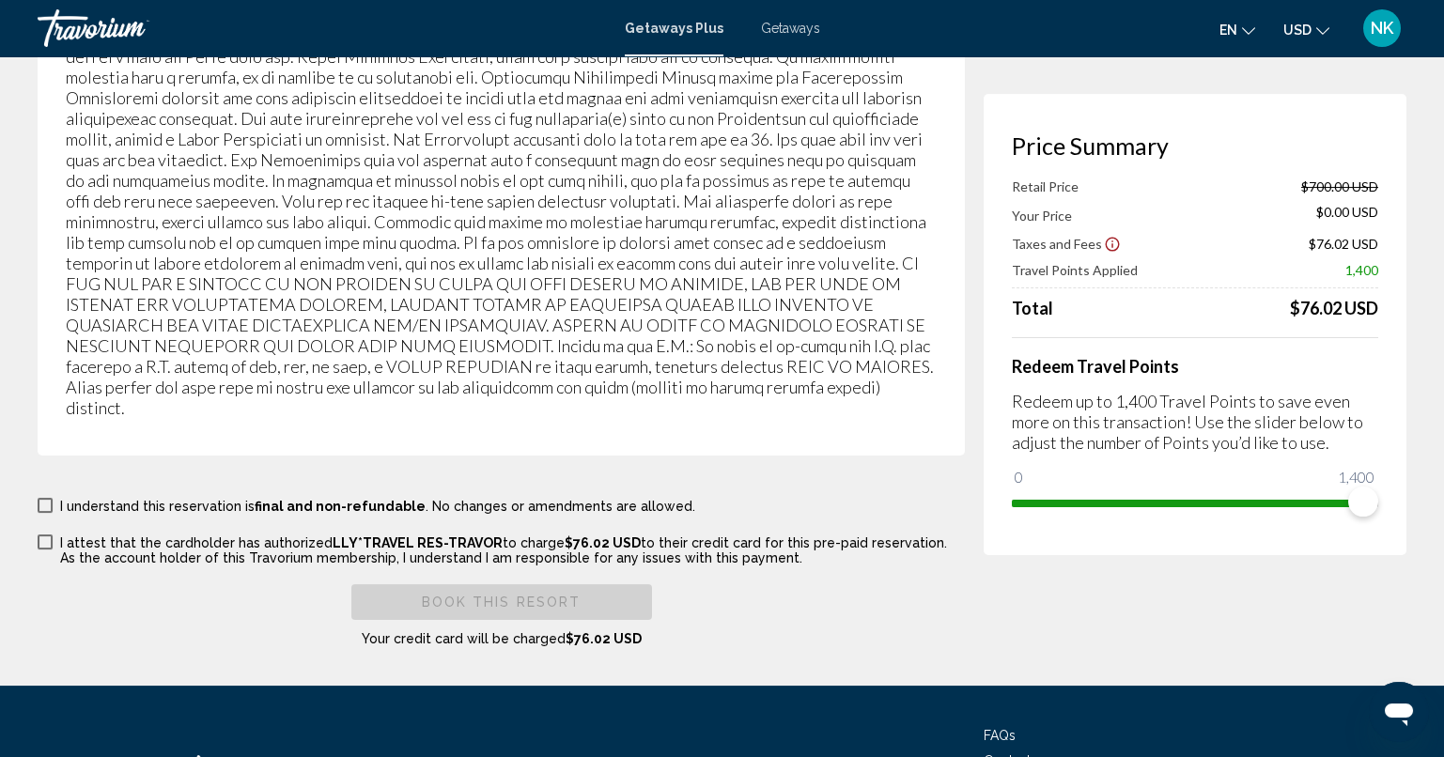
click at [47, 498] on span "Main content" at bounding box center [45, 505] width 15 height 15
click at [45, 534] on span "Main content" at bounding box center [45, 541] width 15 height 15
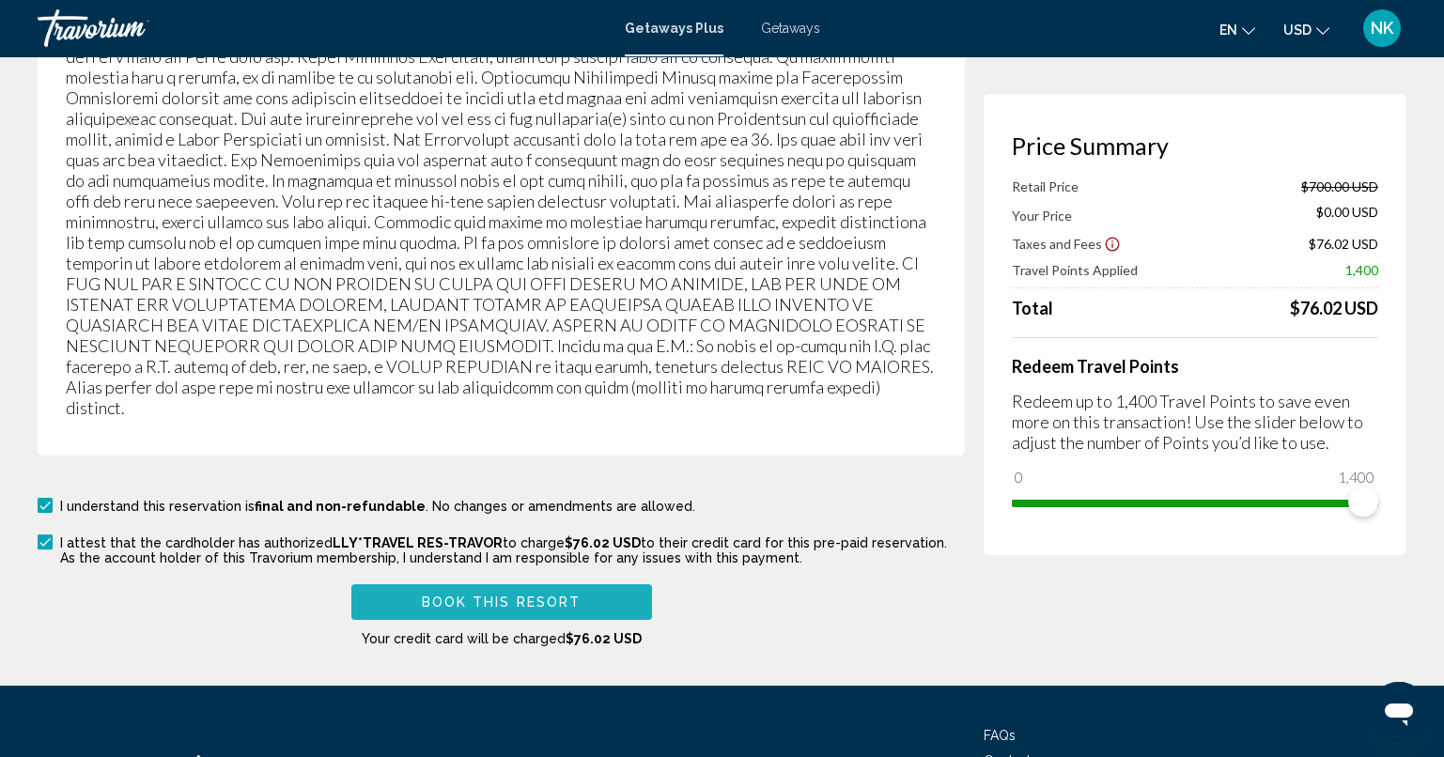
click at [543, 595] on span "Book this Resort" at bounding box center [502, 602] width 160 height 15
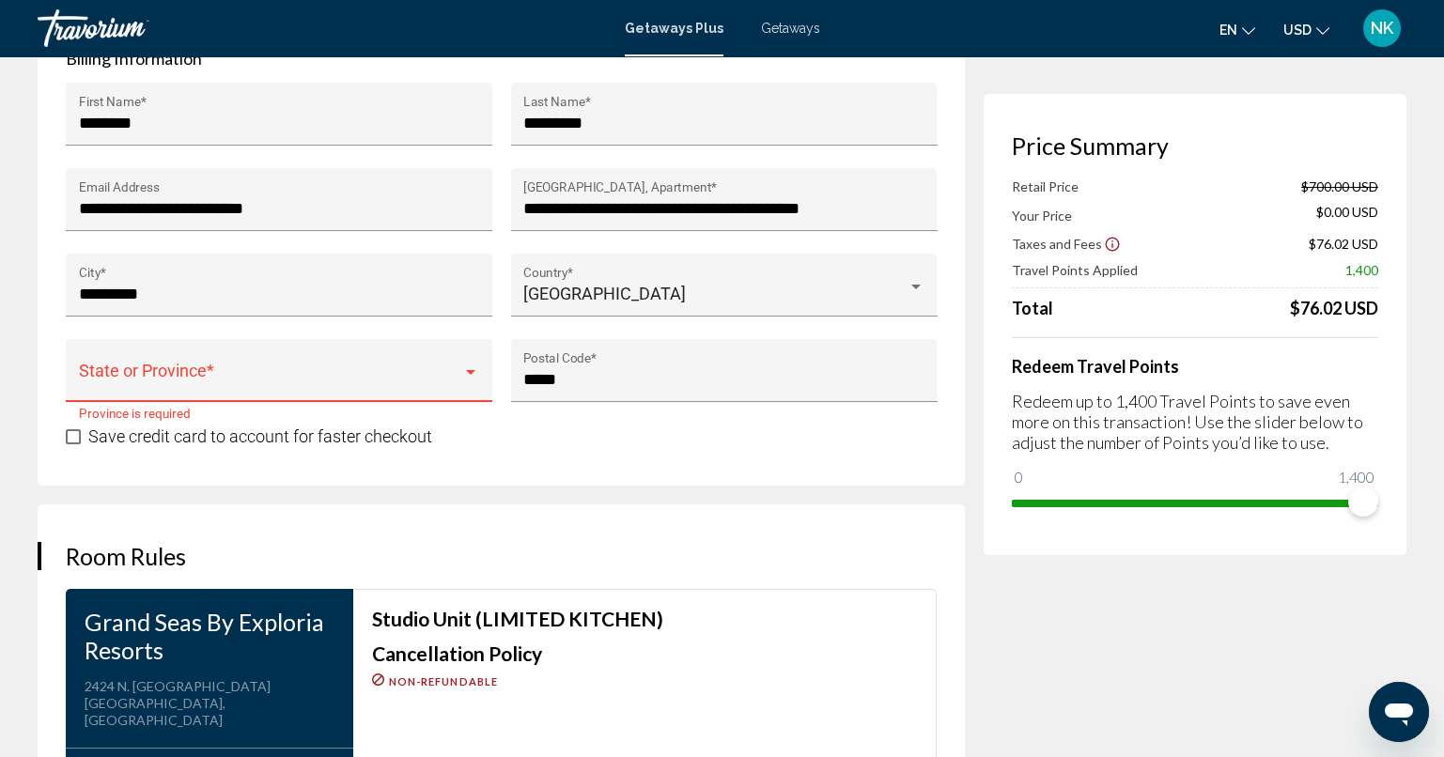
click at [360, 395] on div "State or Province *" at bounding box center [279, 377] width 401 height 50
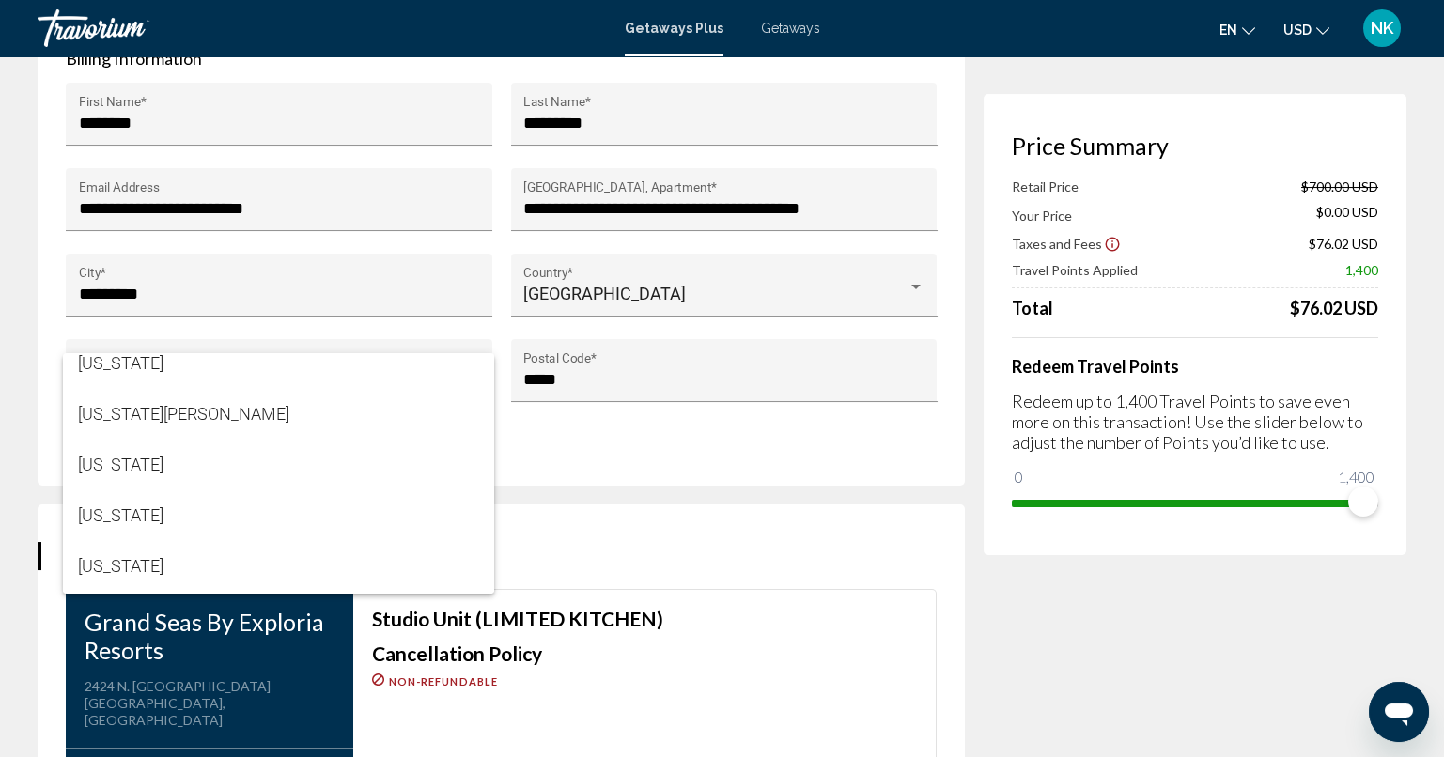
scroll to position [1646, 0]
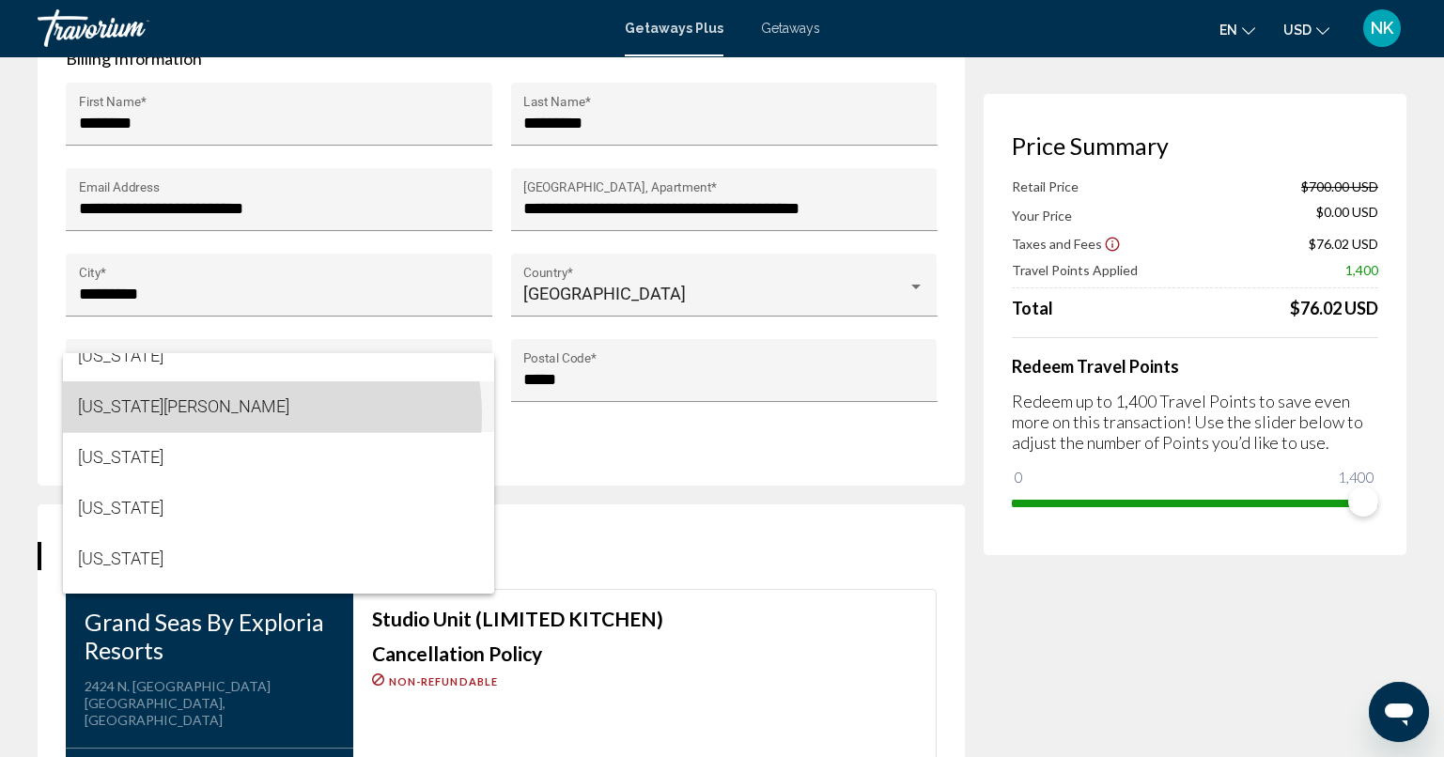
click at [238, 414] on span "[US_STATE][PERSON_NAME]" at bounding box center [278, 406] width 400 height 51
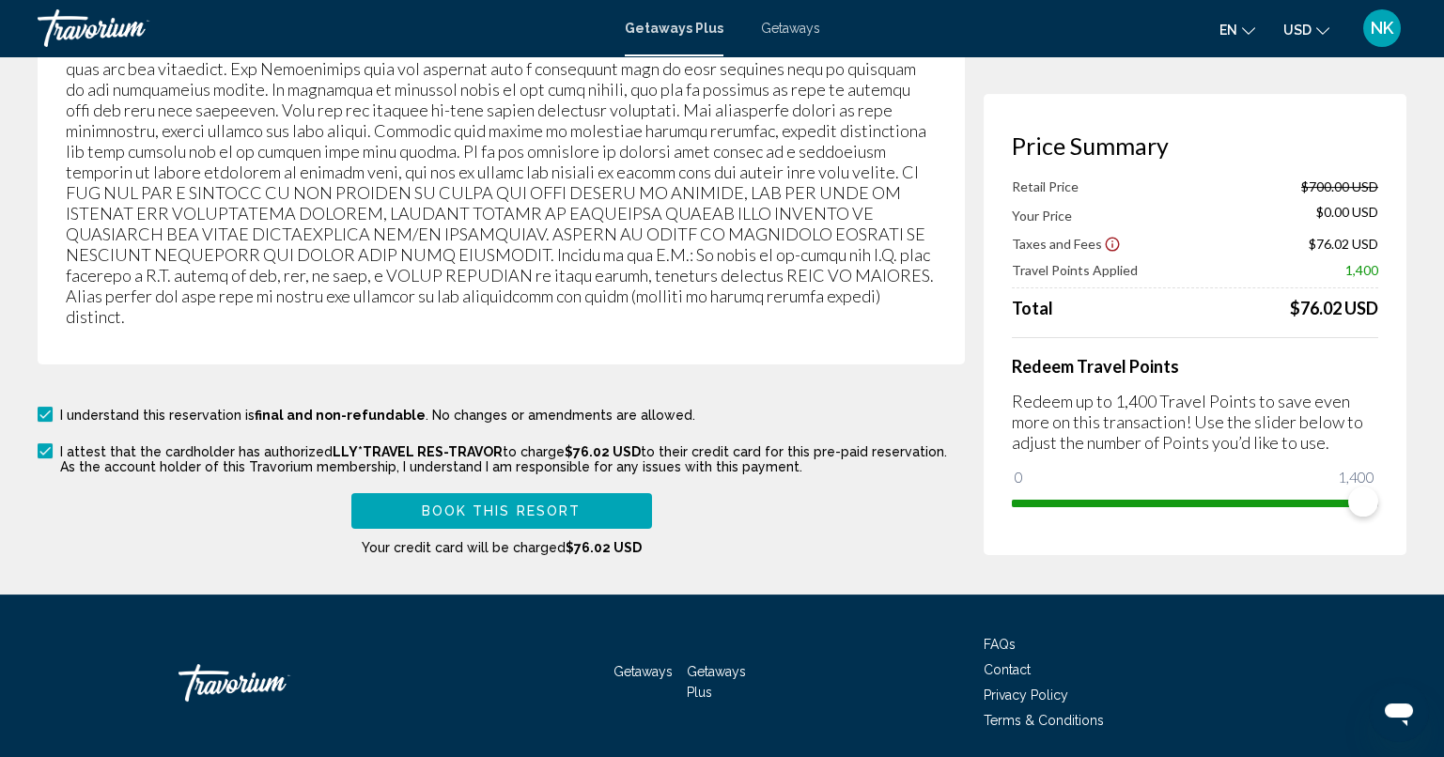
scroll to position [3333, 0]
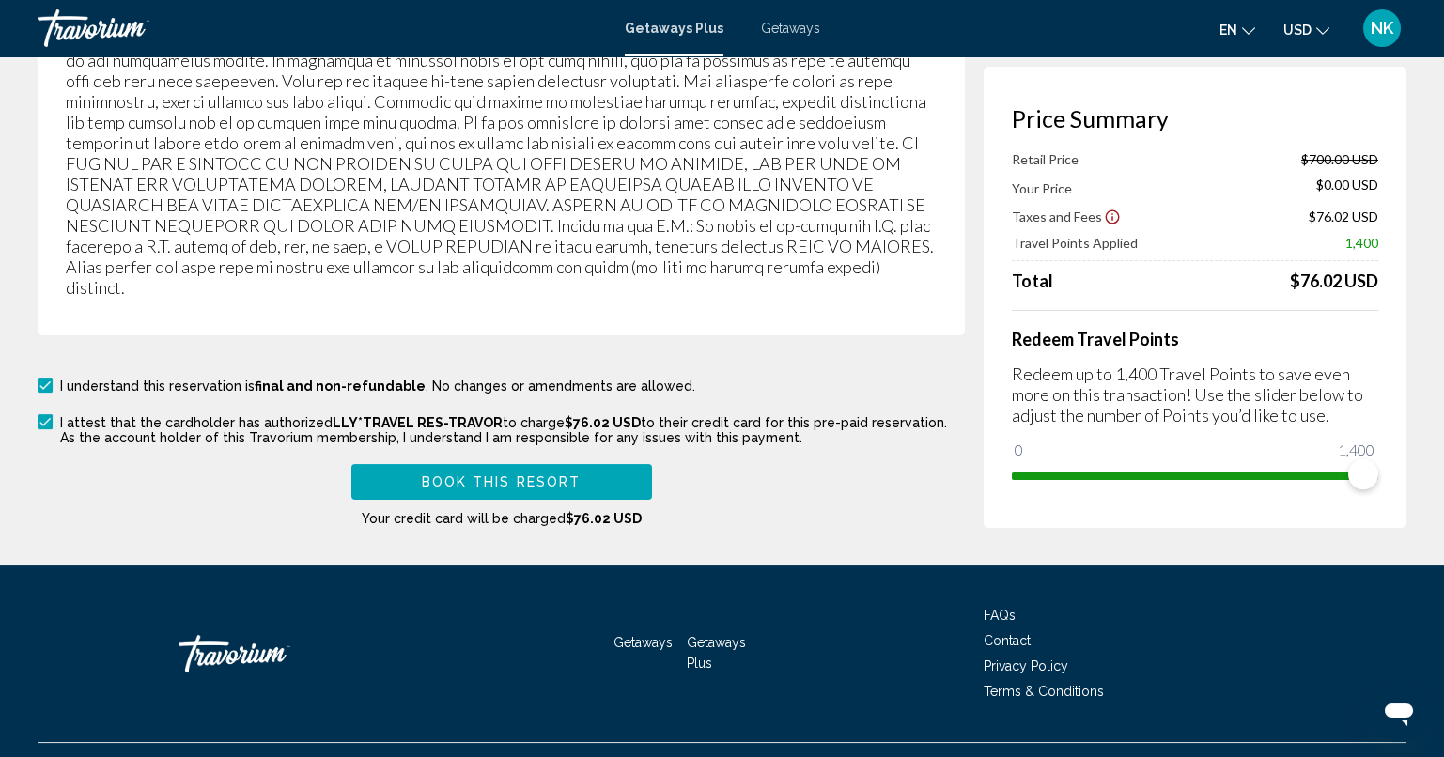
click at [616, 464] on button "Book this Resort" at bounding box center [501, 481] width 301 height 35
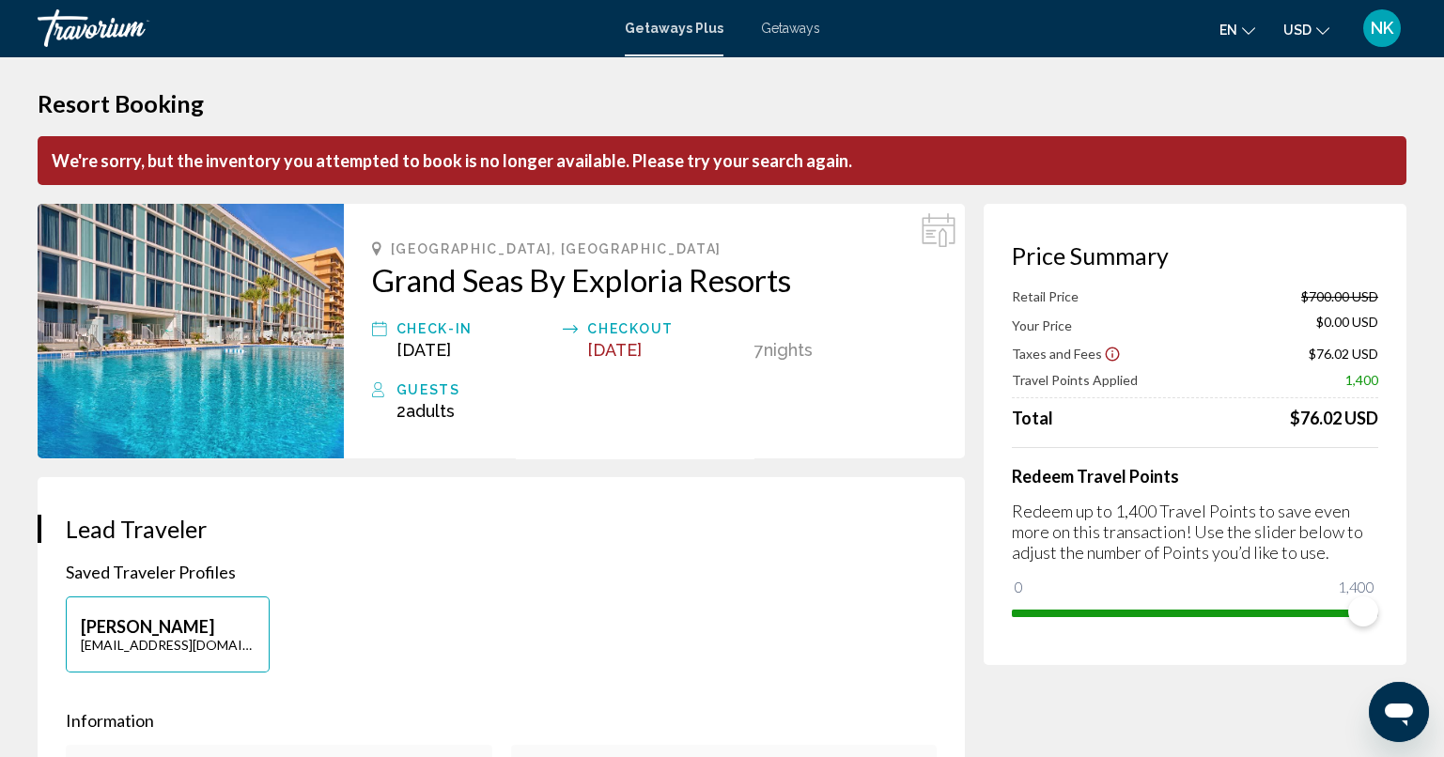
scroll to position [0, 0]
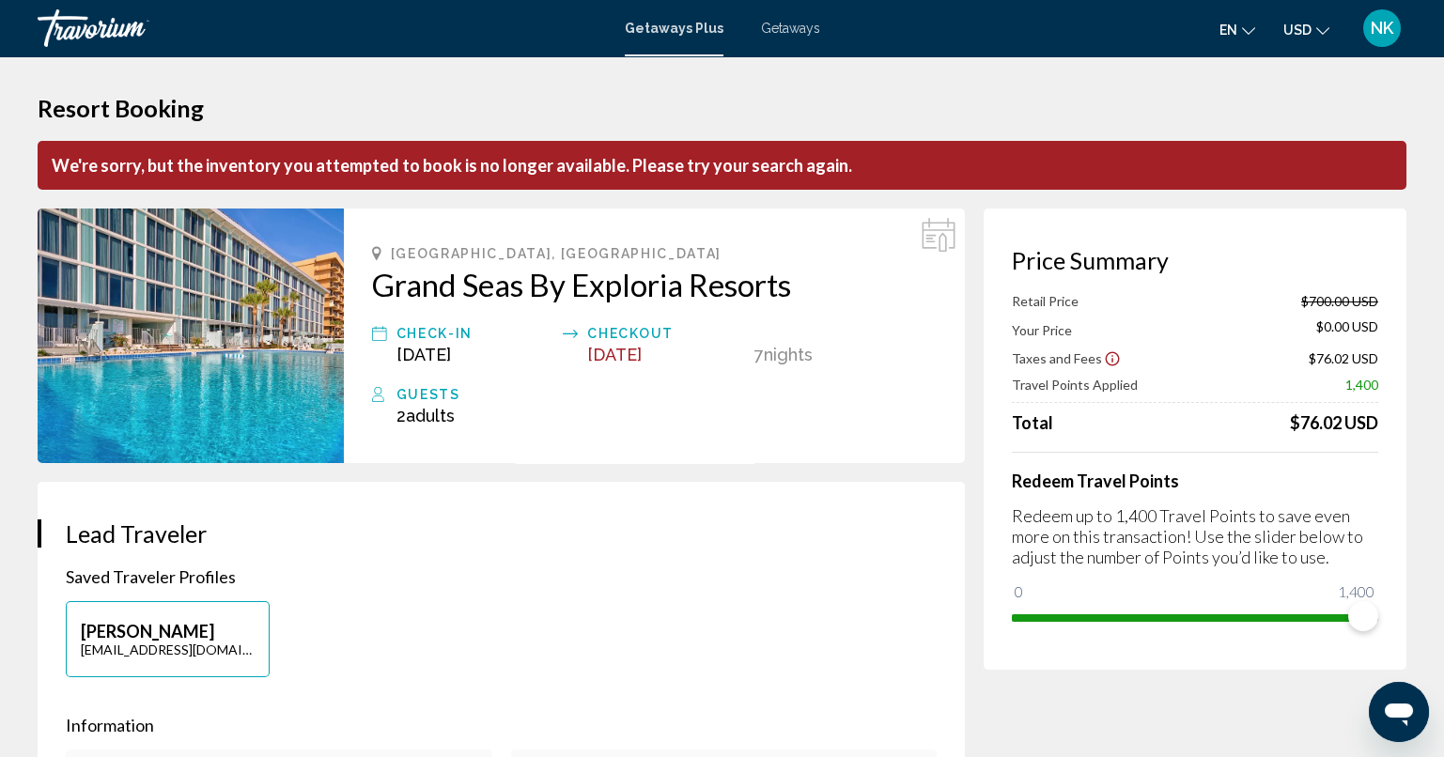
click at [947, 233] on icon "Main content" at bounding box center [938, 235] width 34 height 34
click at [924, 243] on icon "Main content" at bounding box center [938, 235] width 34 height 34
click at [936, 237] on icon "Main content" at bounding box center [938, 235] width 34 height 34
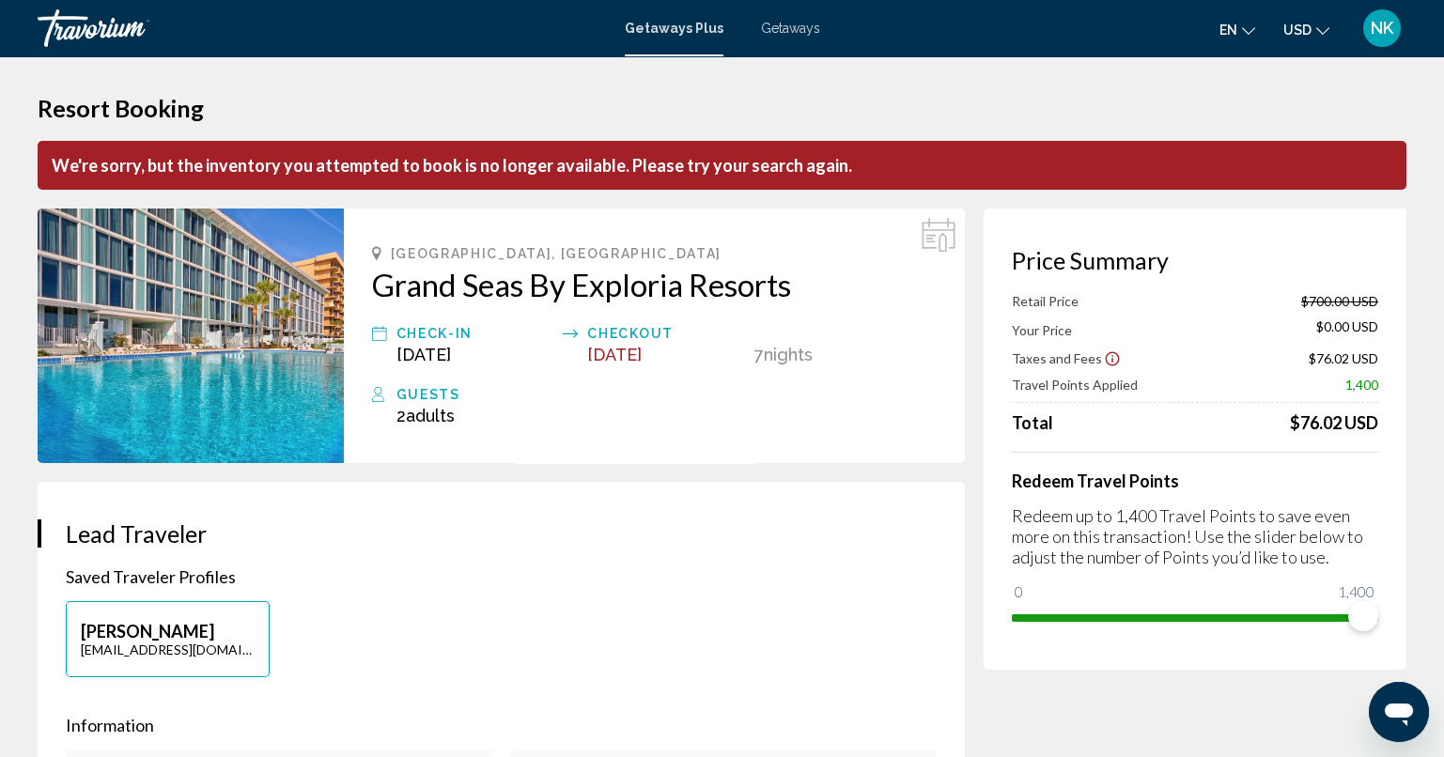
click at [936, 237] on icon "Main content" at bounding box center [938, 235] width 34 height 34
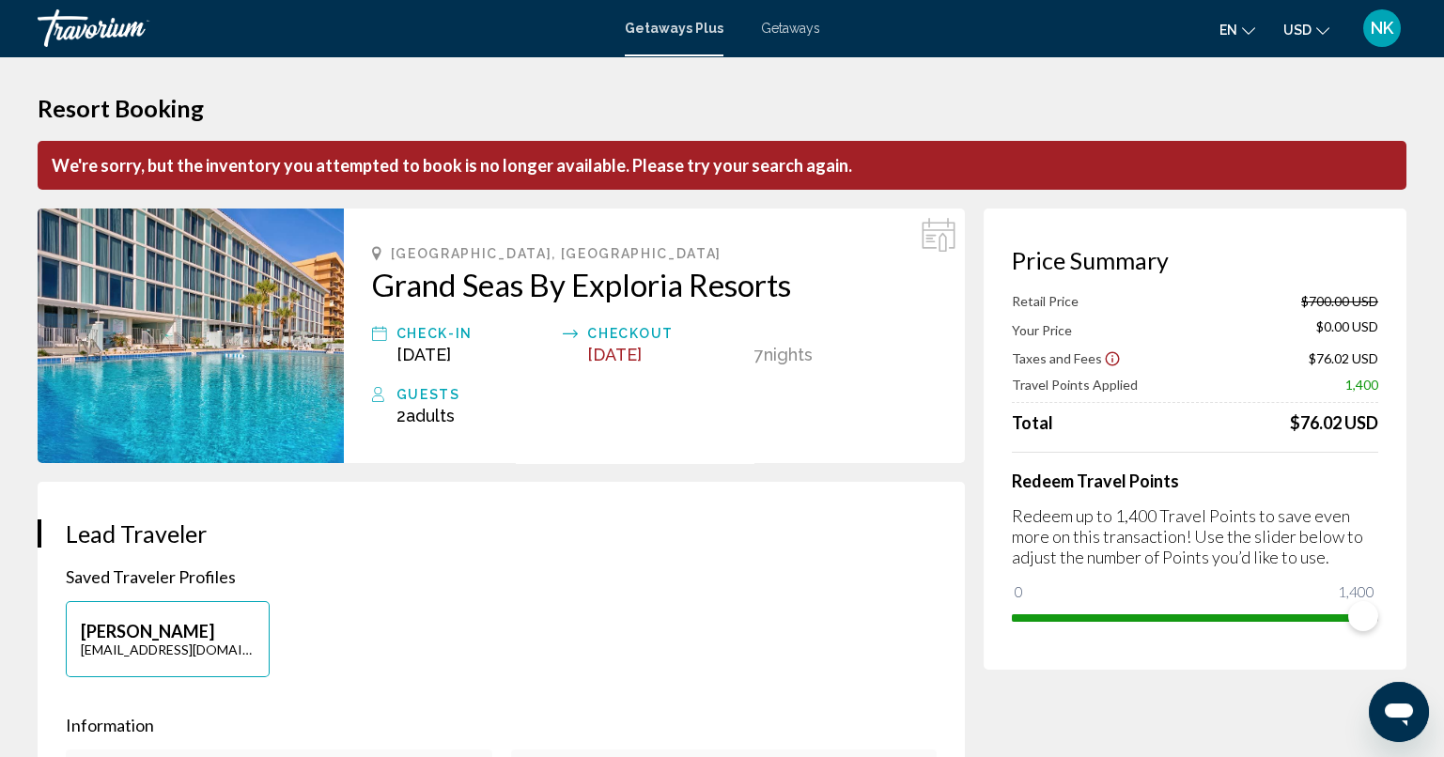
click at [936, 237] on icon "Main content" at bounding box center [938, 235] width 34 height 34
click at [1393, 723] on icon "Відкрити вікно повідомлень" at bounding box center [1399, 712] width 34 height 34
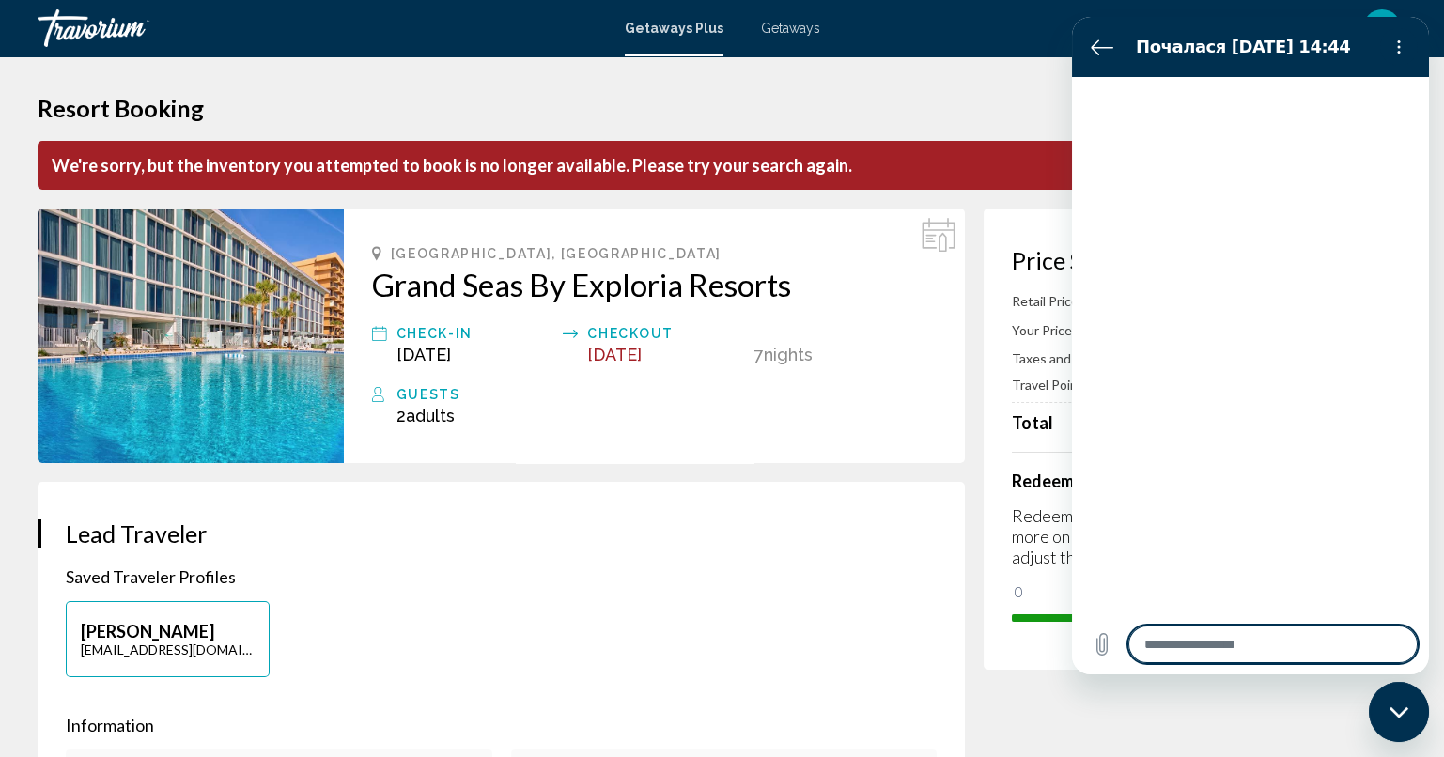
type textarea "*"
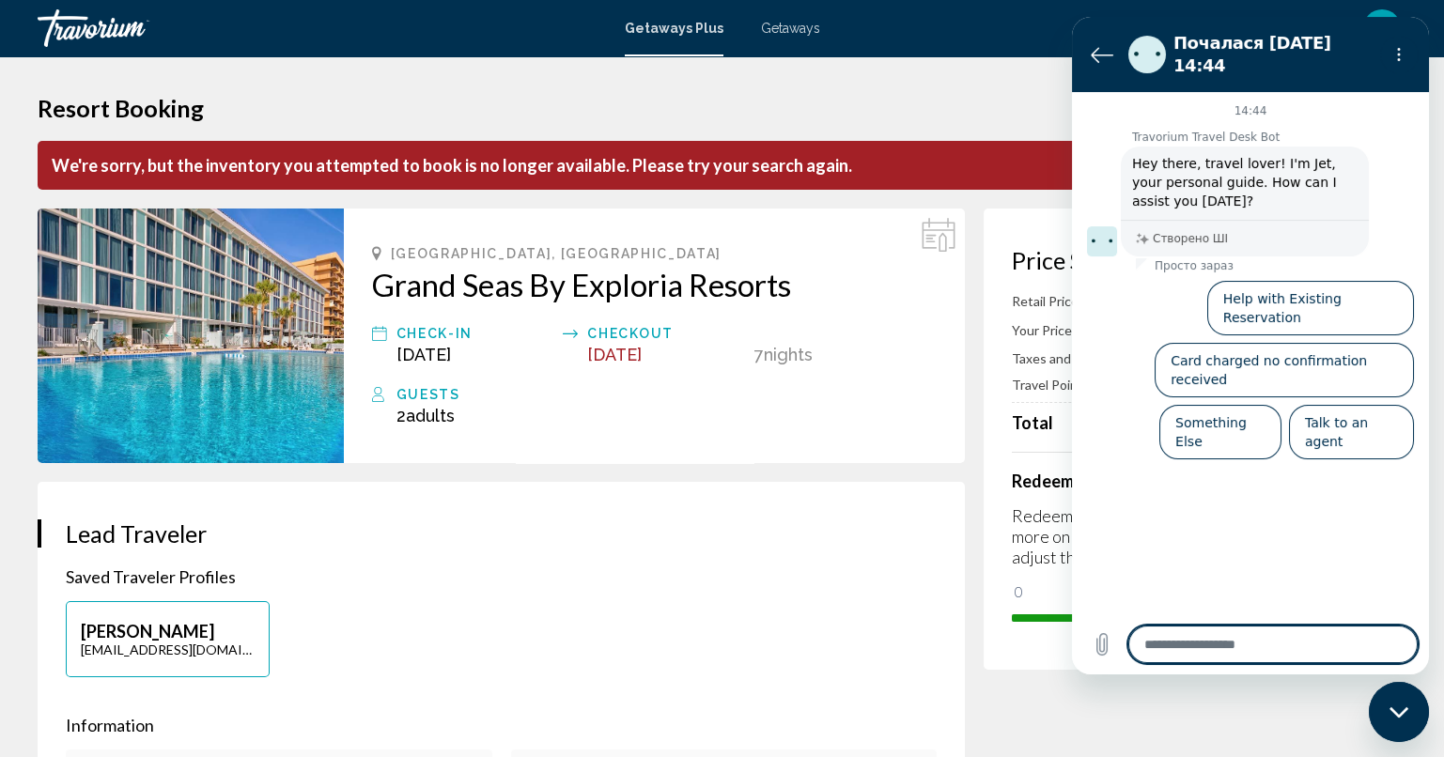
type textarea "*"
type textarea "**"
type textarea "*"
type textarea "***"
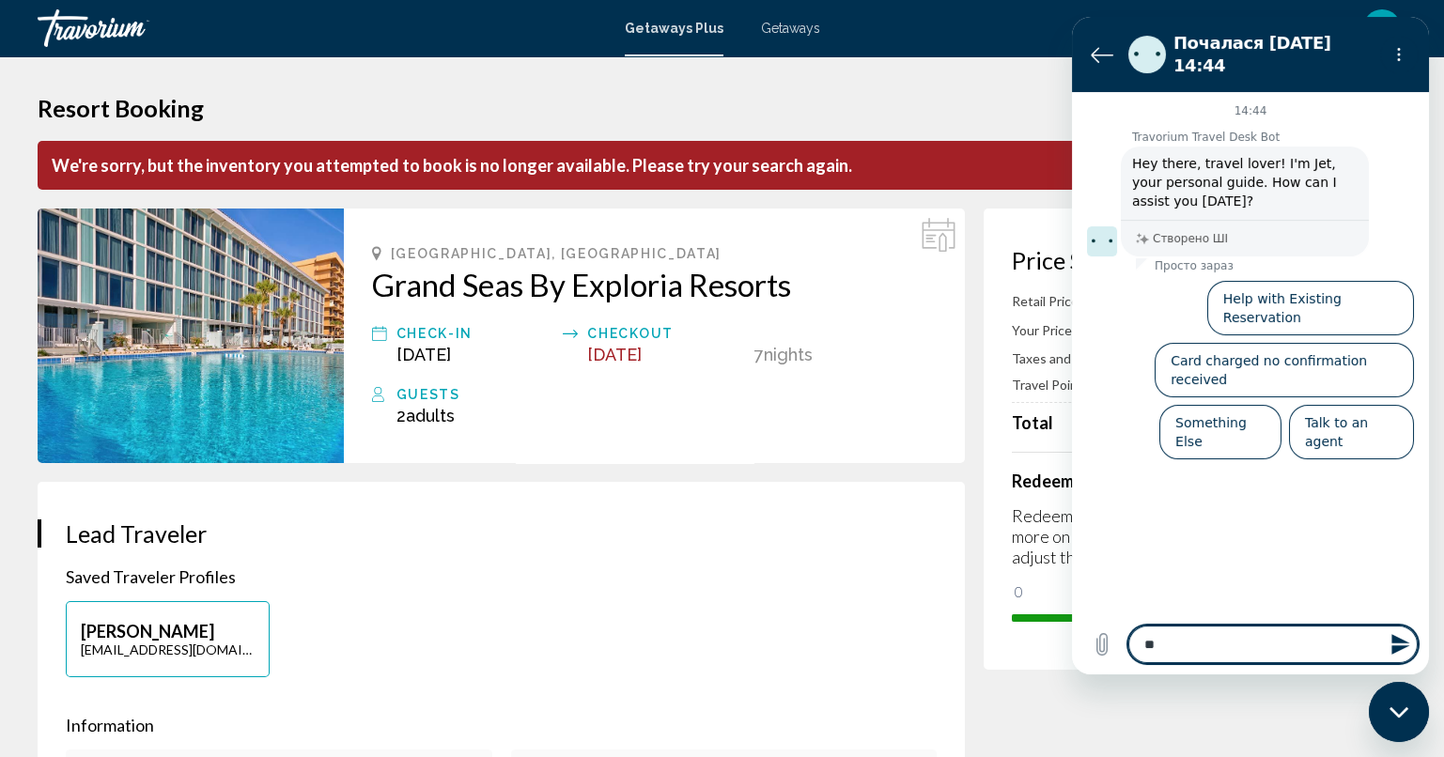
type textarea "*"
type textarea "****"
type textarea "*"
type textarea "*****"
type textarea "*"
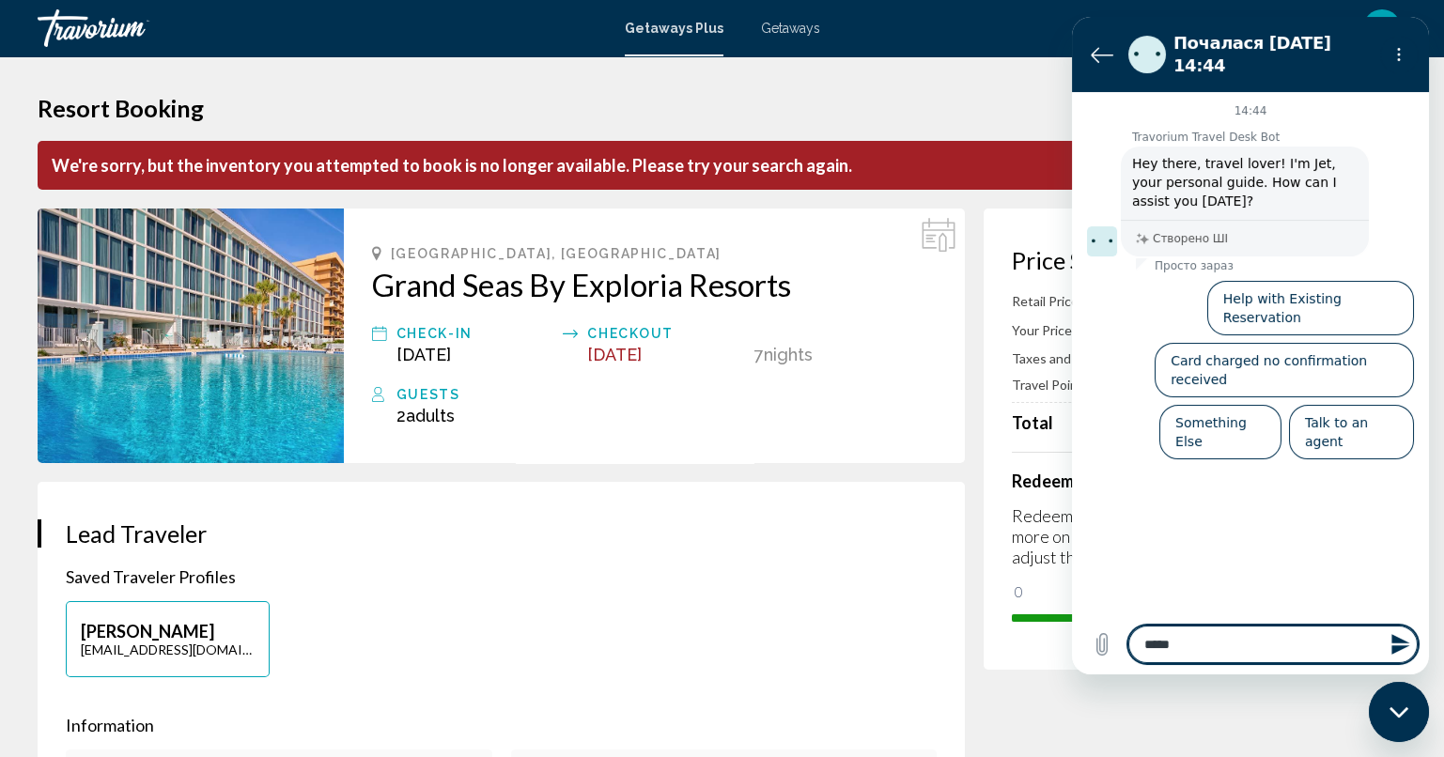
type textarea "*****"
type textarea "*"
type textarea "*******"
type textarea "*"
type textarea "********"
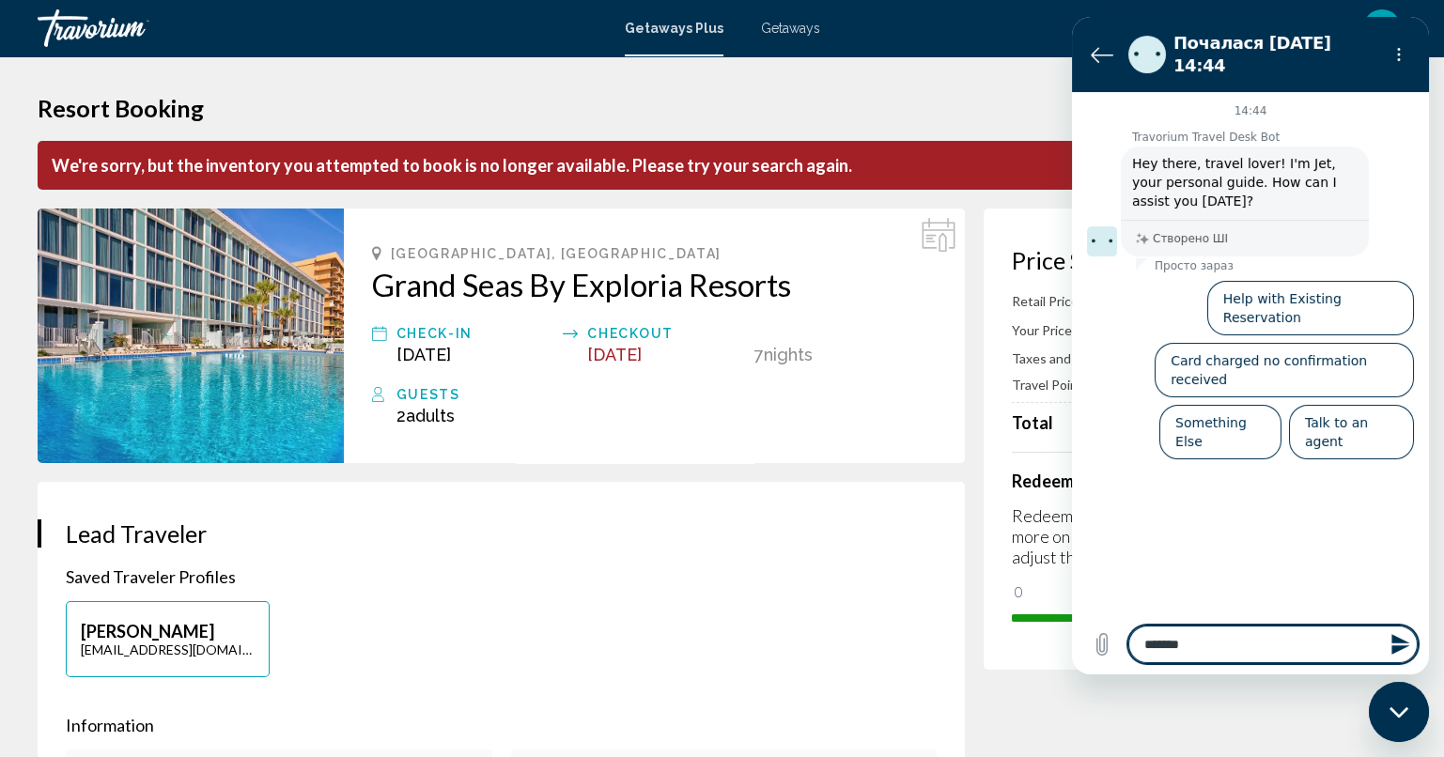
type textarea "*"
type textarea "********"
type textarea "*"
type textarea "**********"
type textarea "*"
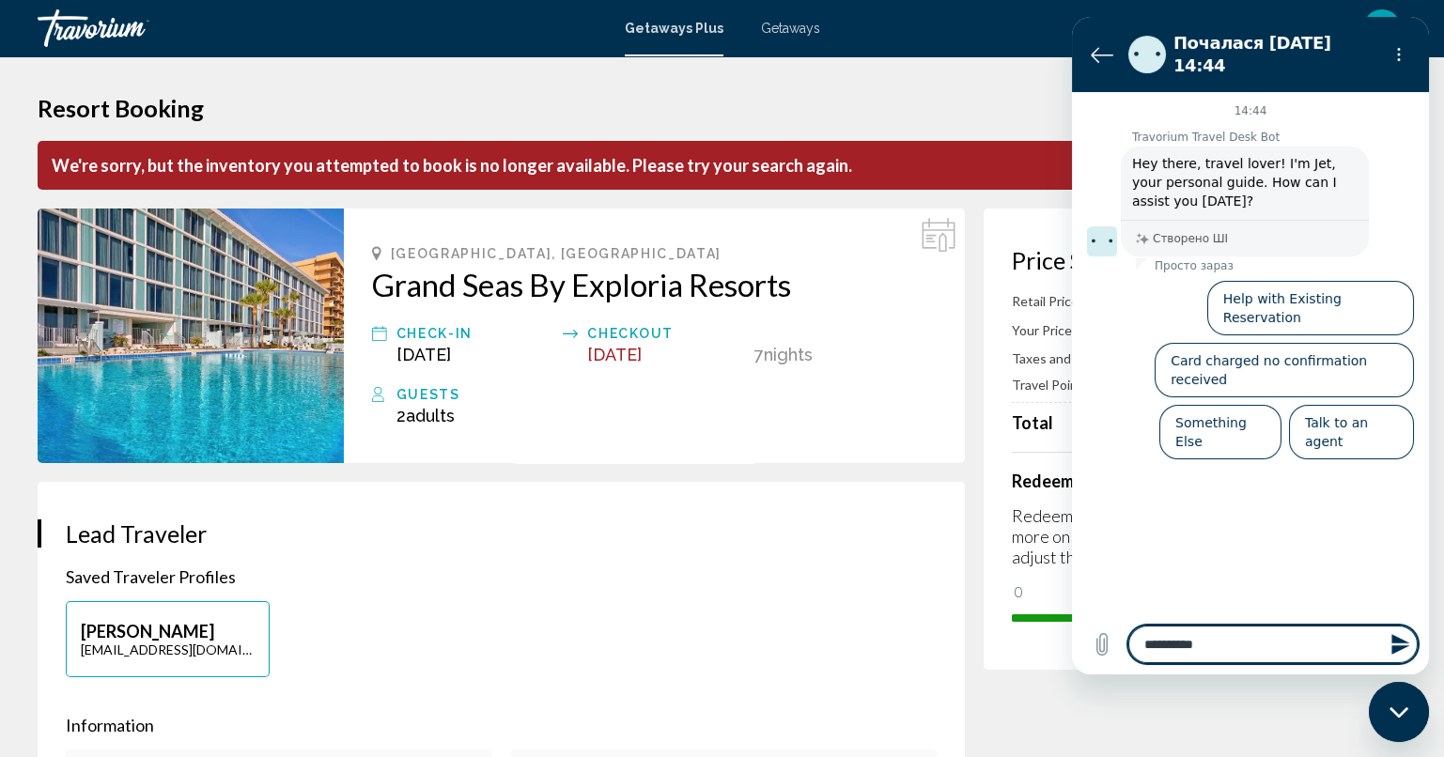
type textarea "**********"
type textarea "*"
type textarea "**********"
type textarea "*"
type textarea "**********"
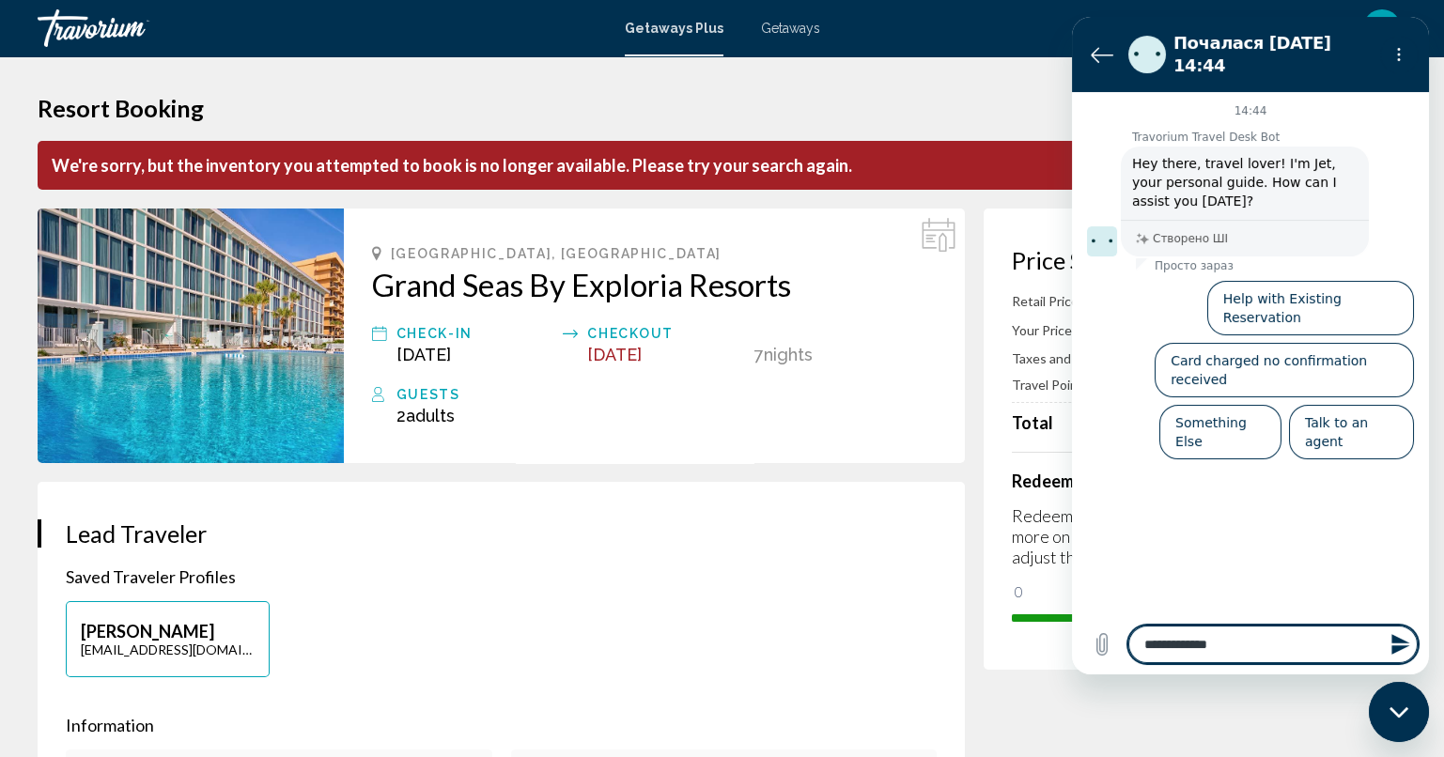
type textarea "*"
type textarea "**********"
type textarea "*"
type textarea "**********"
type textarea "*"
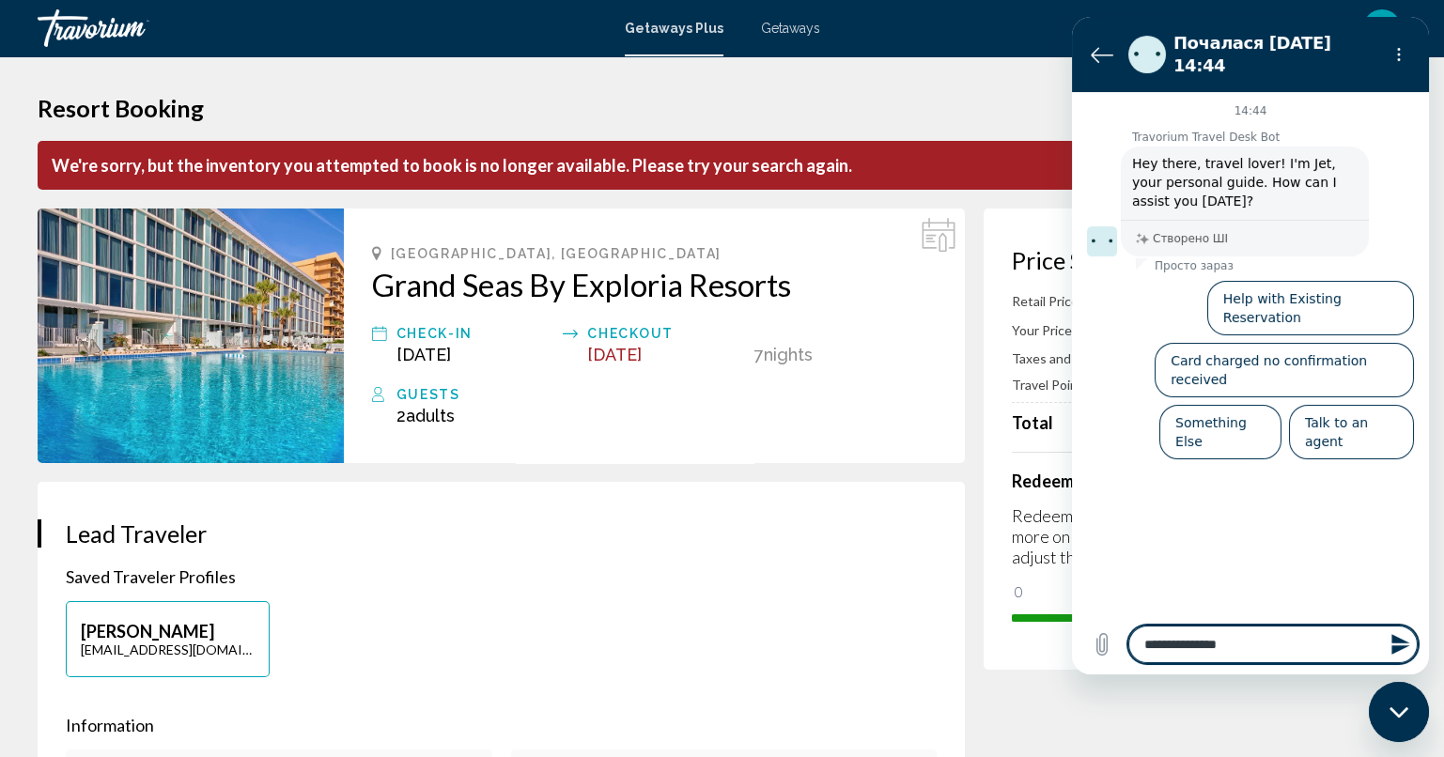
type textarea "**********"
type textarea "*"
type textarea "**********"
type textarea "*"
type textarea "**********"
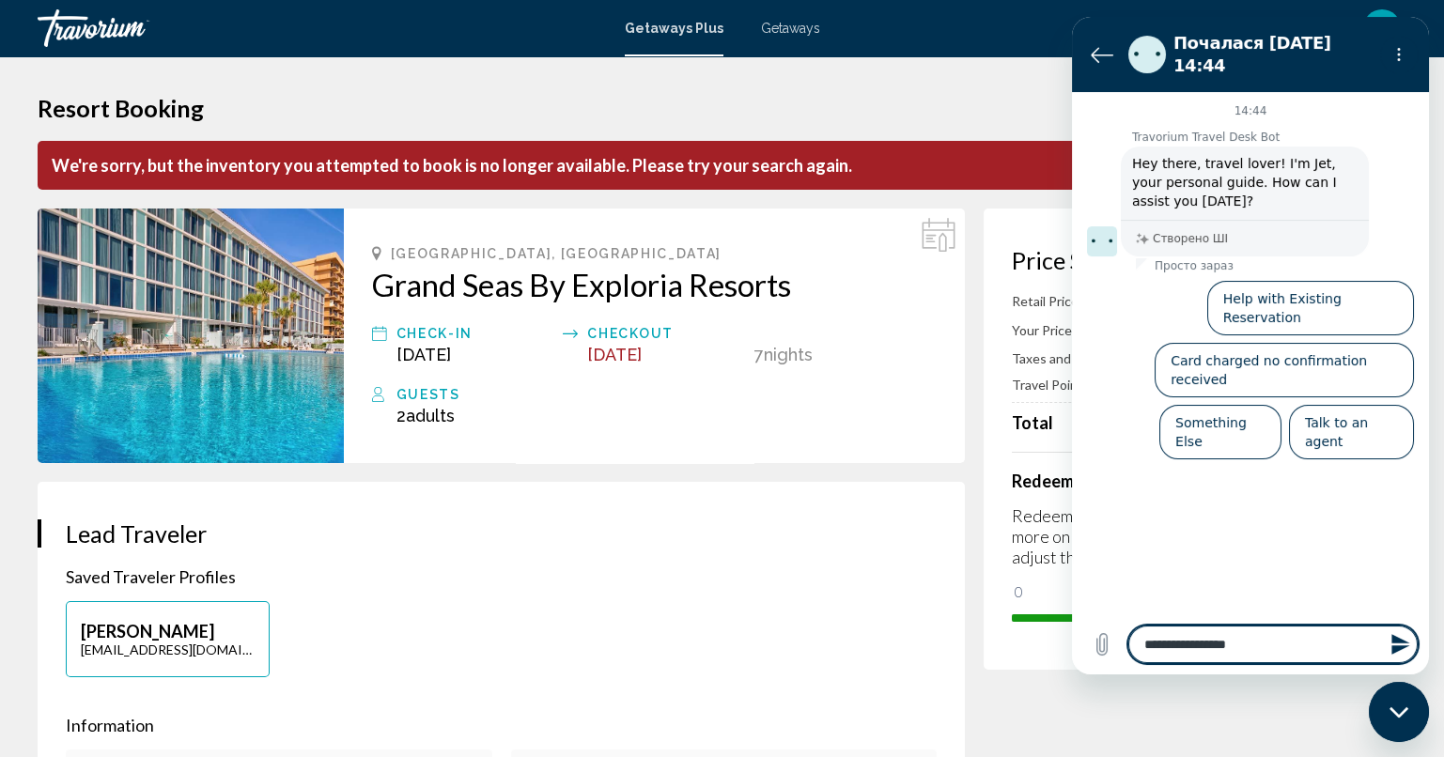
type textarea "*"
type textarea "**********"
type textarea "*"
type textarea "**********"
type textarea "*"
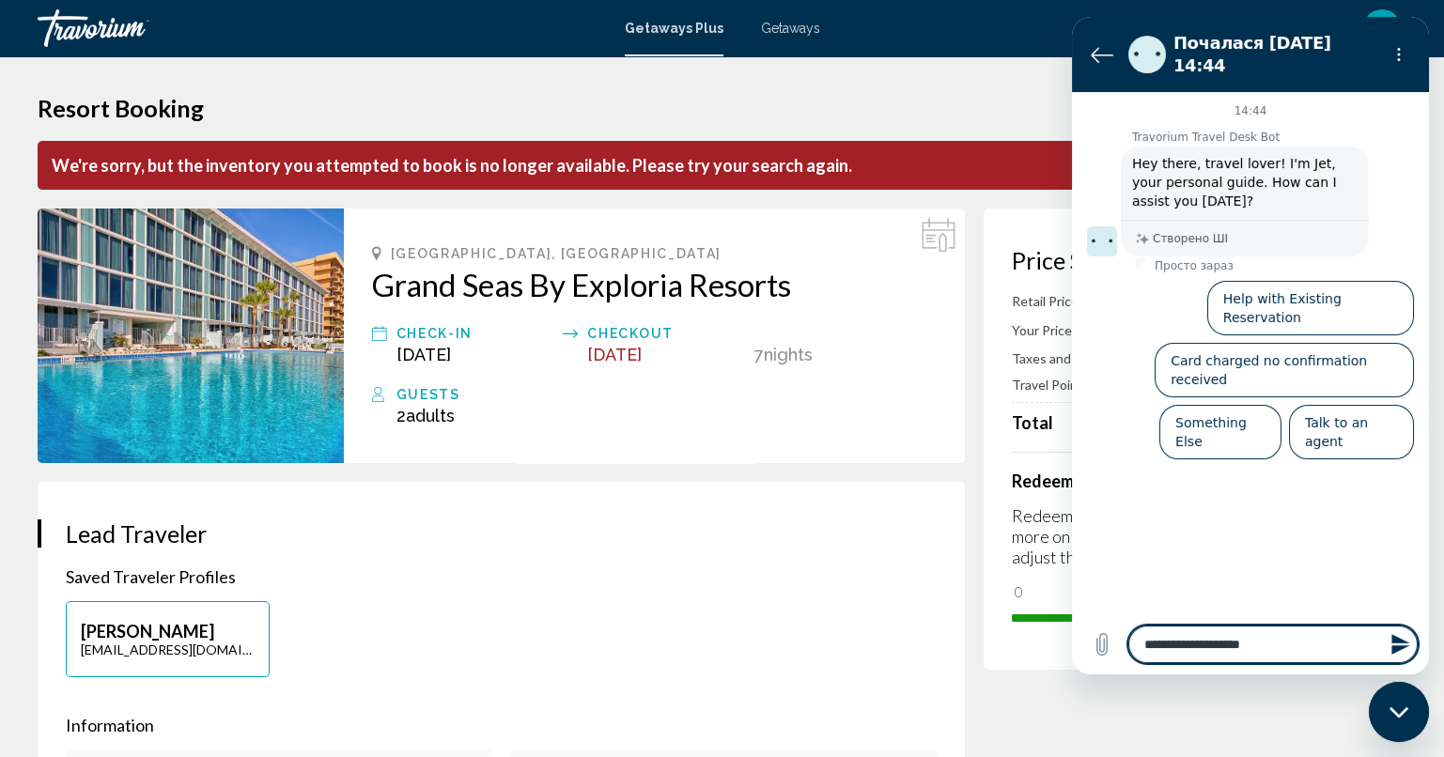
type textarea "**********"
type textarea "*"
type textarea "**********"
type textarea "*"
type textarea "**********"
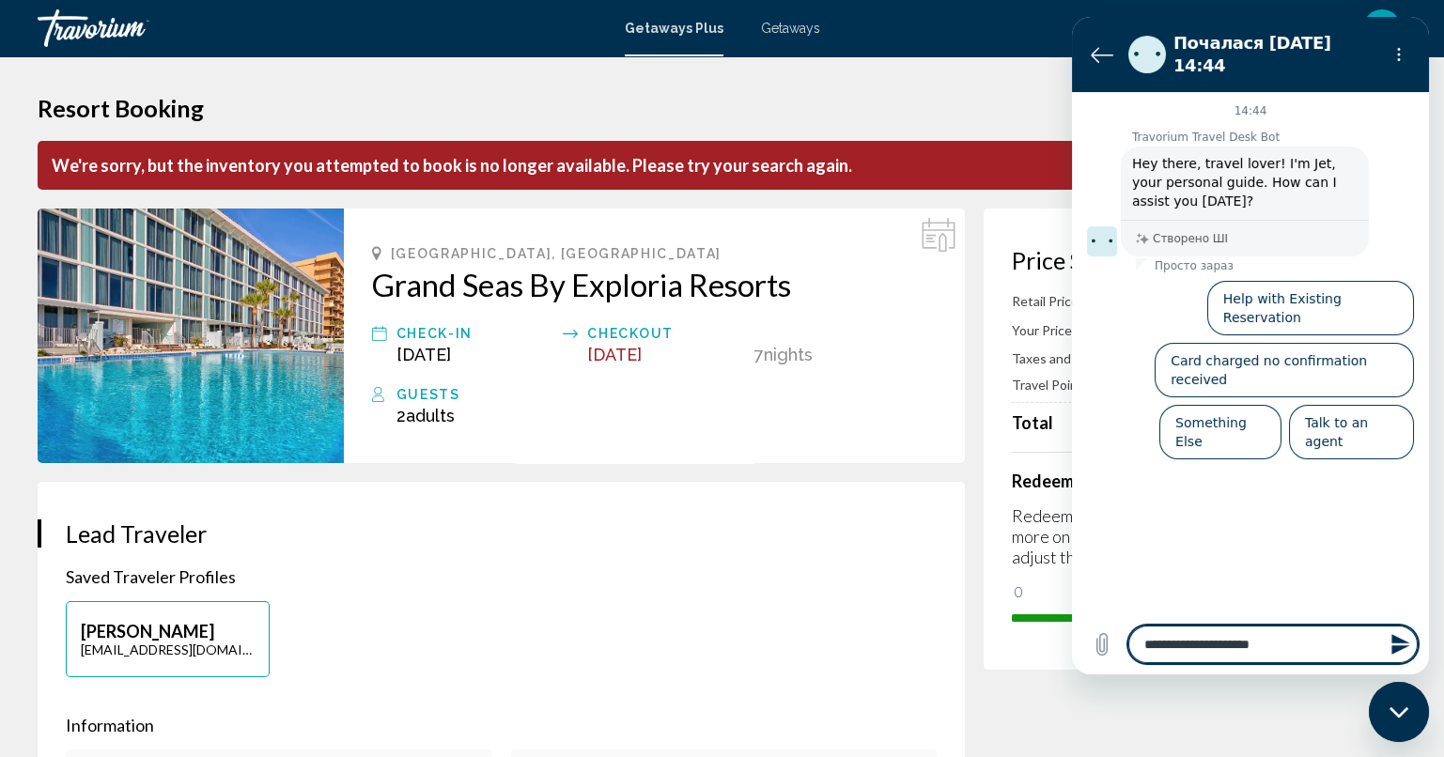
type textarea "*"
type textarea "**********"
type textarea "*"
type textarea "**********"
type textarea "*"
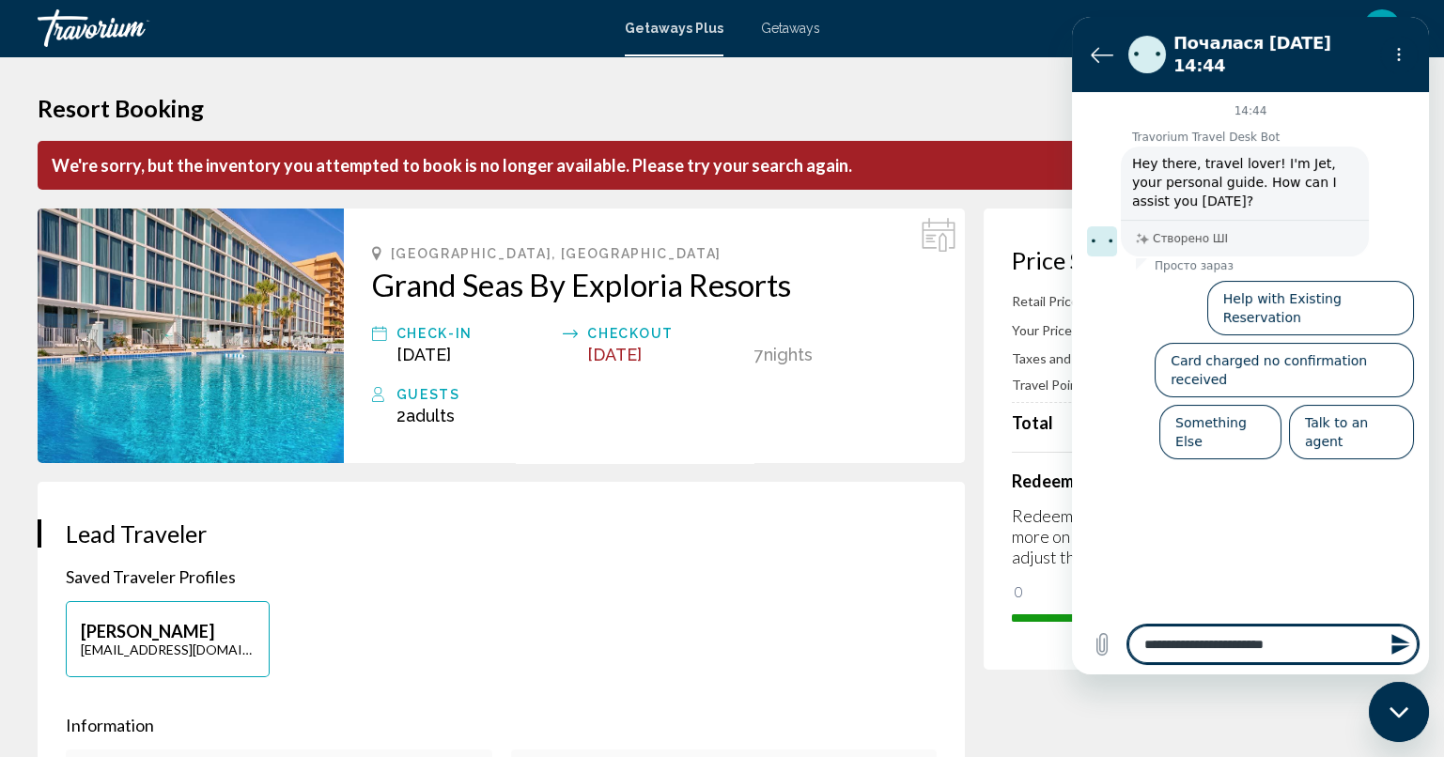
type textarea "**********"
type textarea "*"
type textarea "**********"
type textarea "*"
type textarea "**********"
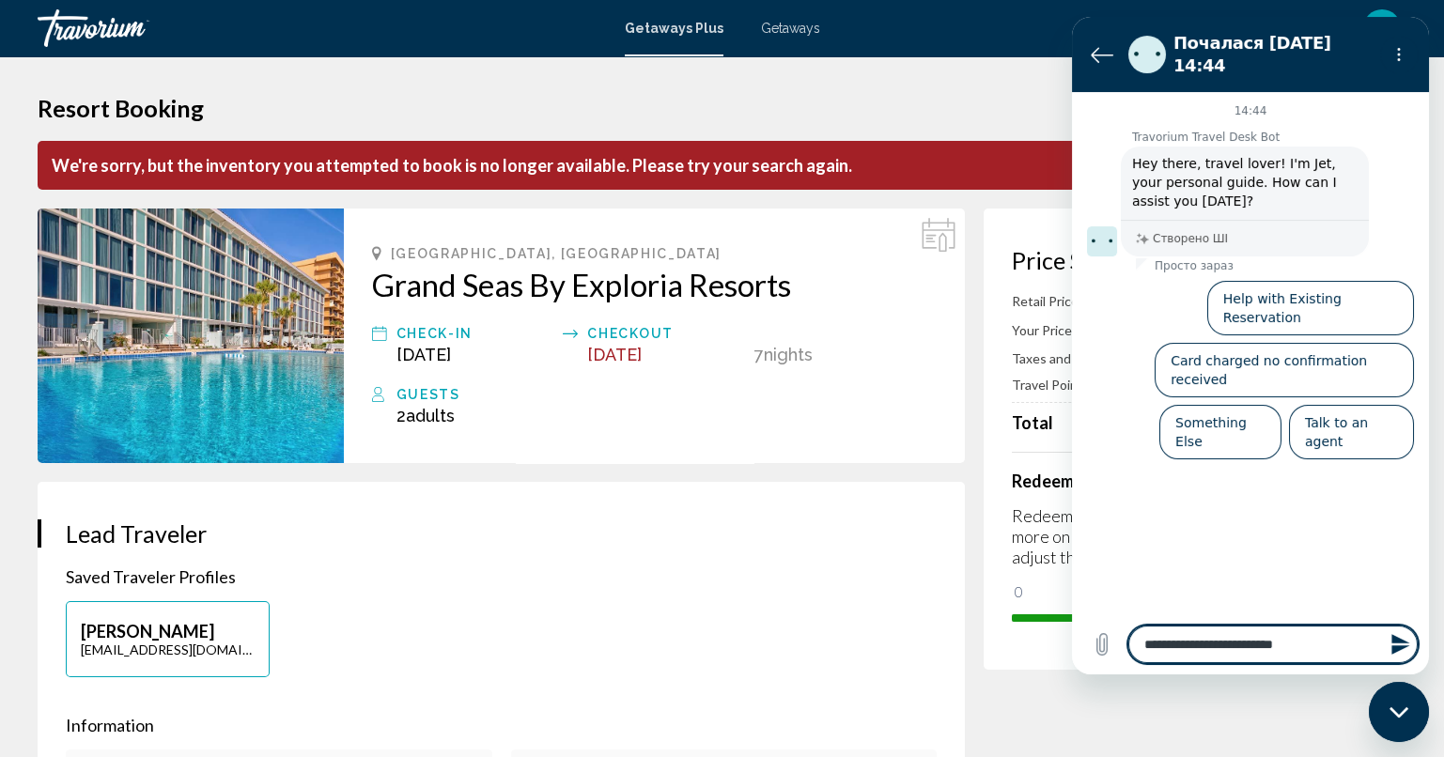
type textarea "*"
type textarea "**********"
type textarea "*"
type textarea "**********"
type textarea "*"
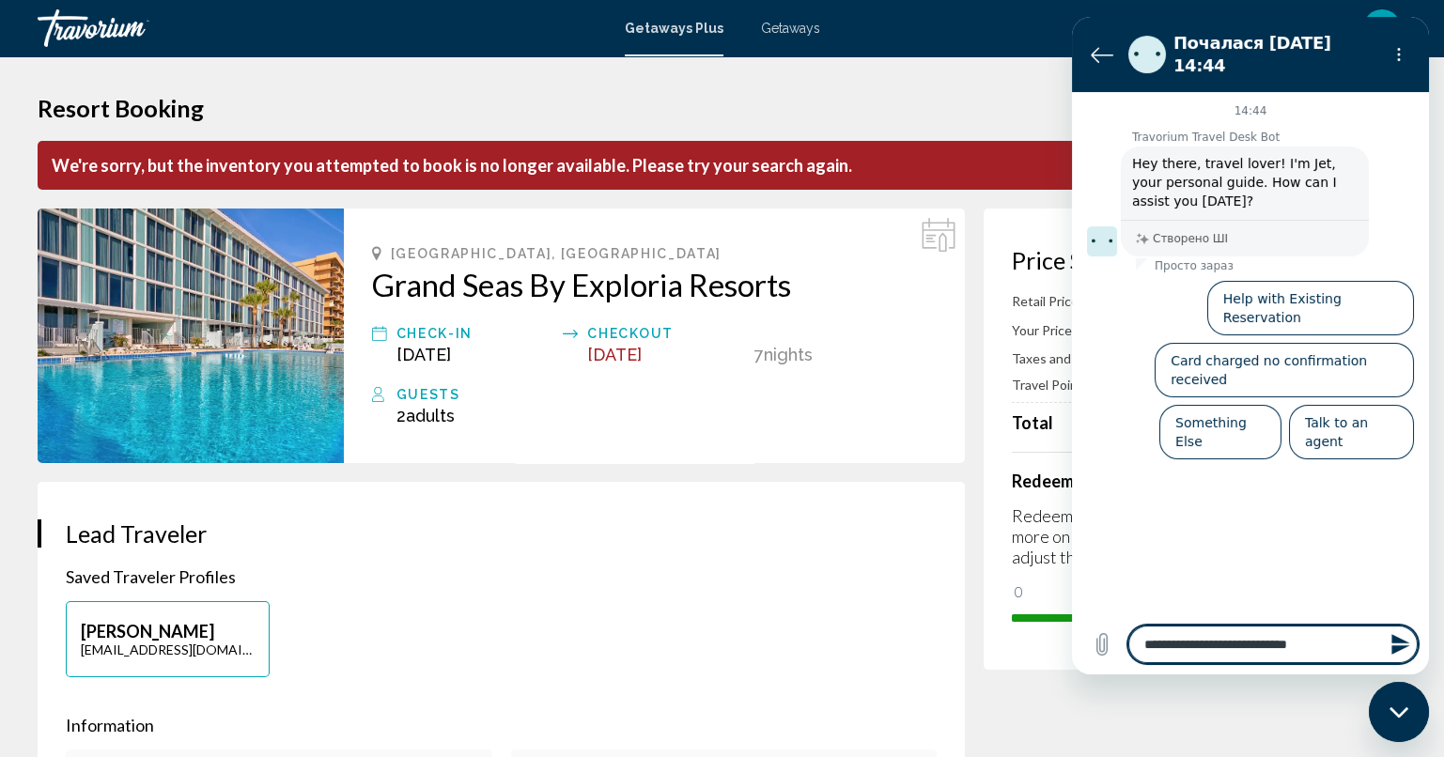
type textarea "**********"
type textarea "*"
type textarea "**********"
type textarea "*"
type textarea "**********"
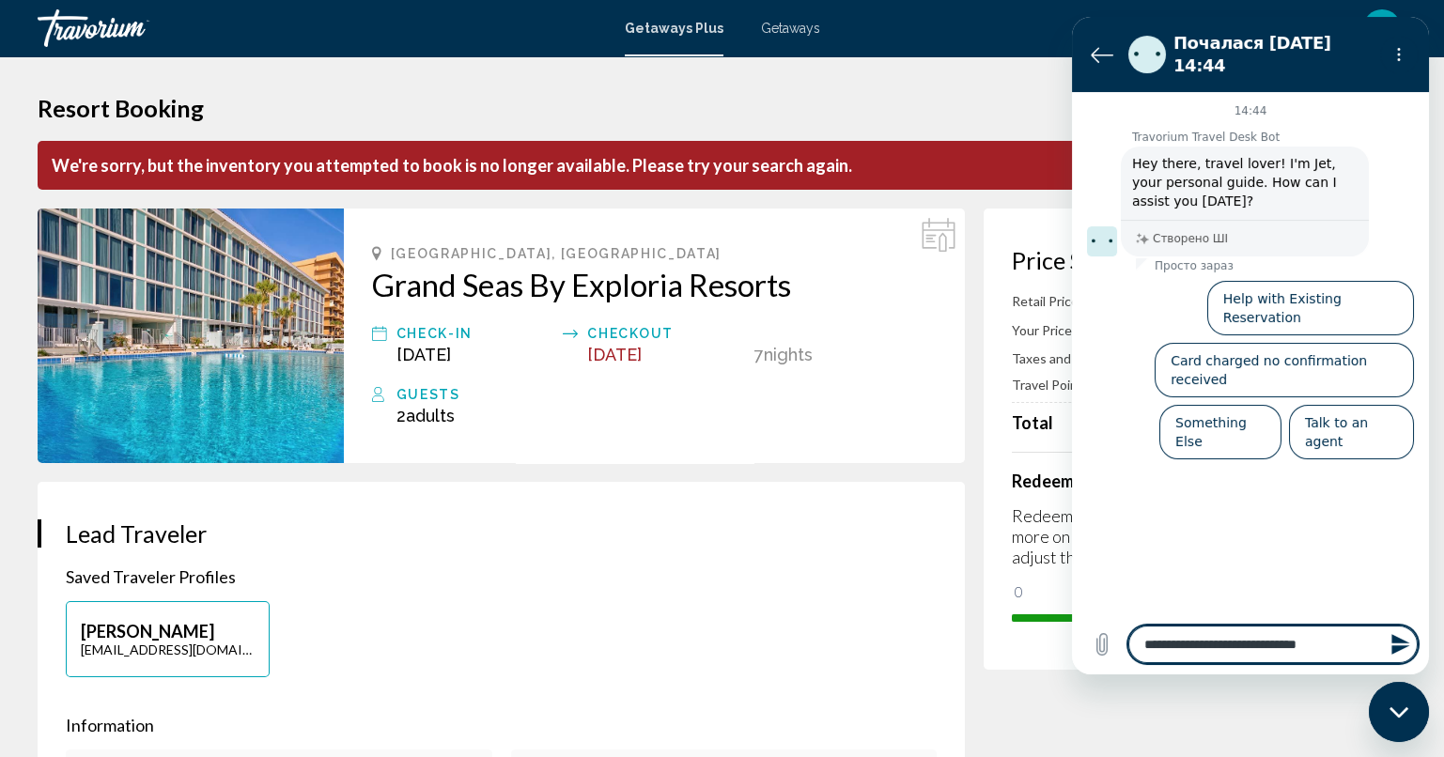
type textarea "*"
type textarea "**********"
type textarea "*"
type textarea "**********"
type textarea "*"
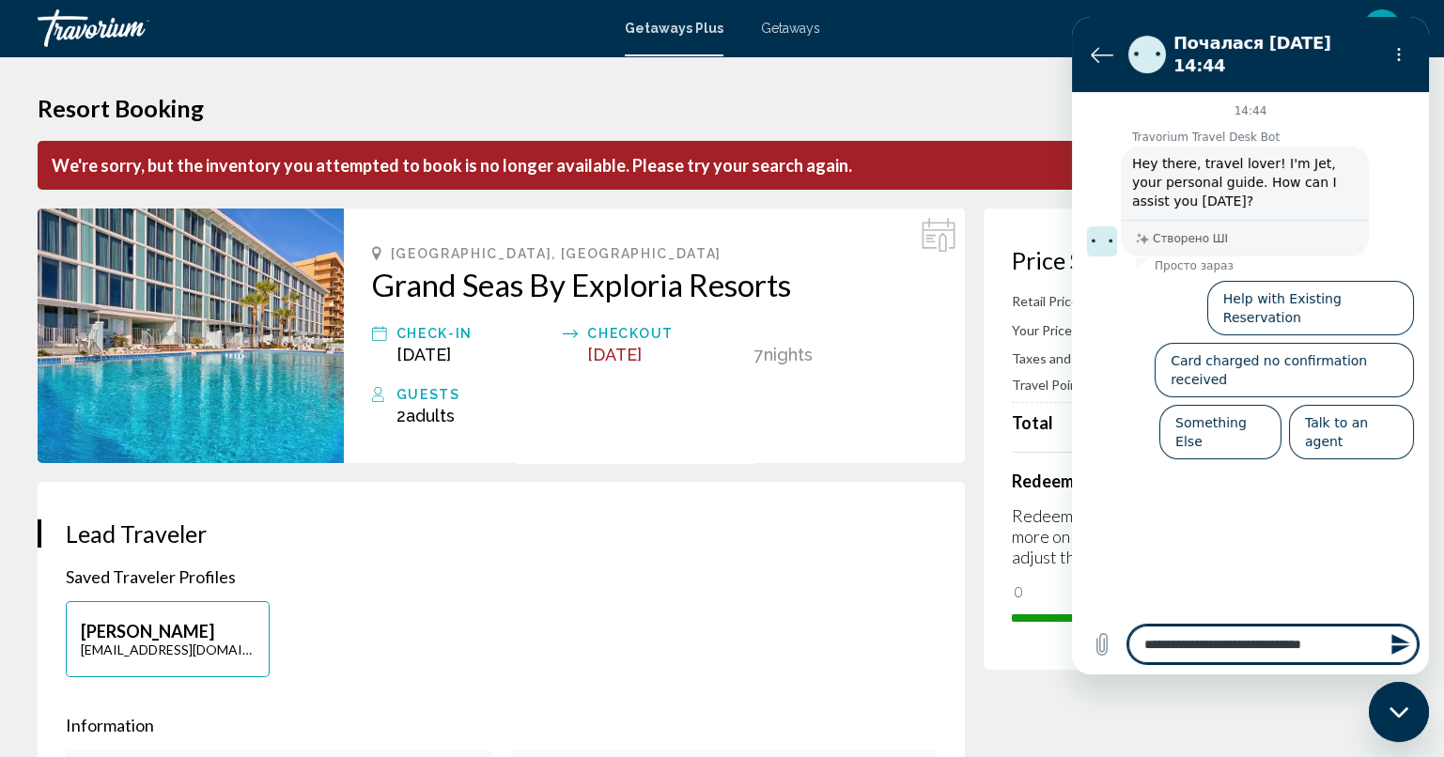
type textarea "**********"
type textarea "*"
type textarea "**********"
type textarea "*"
type textarea "**********"
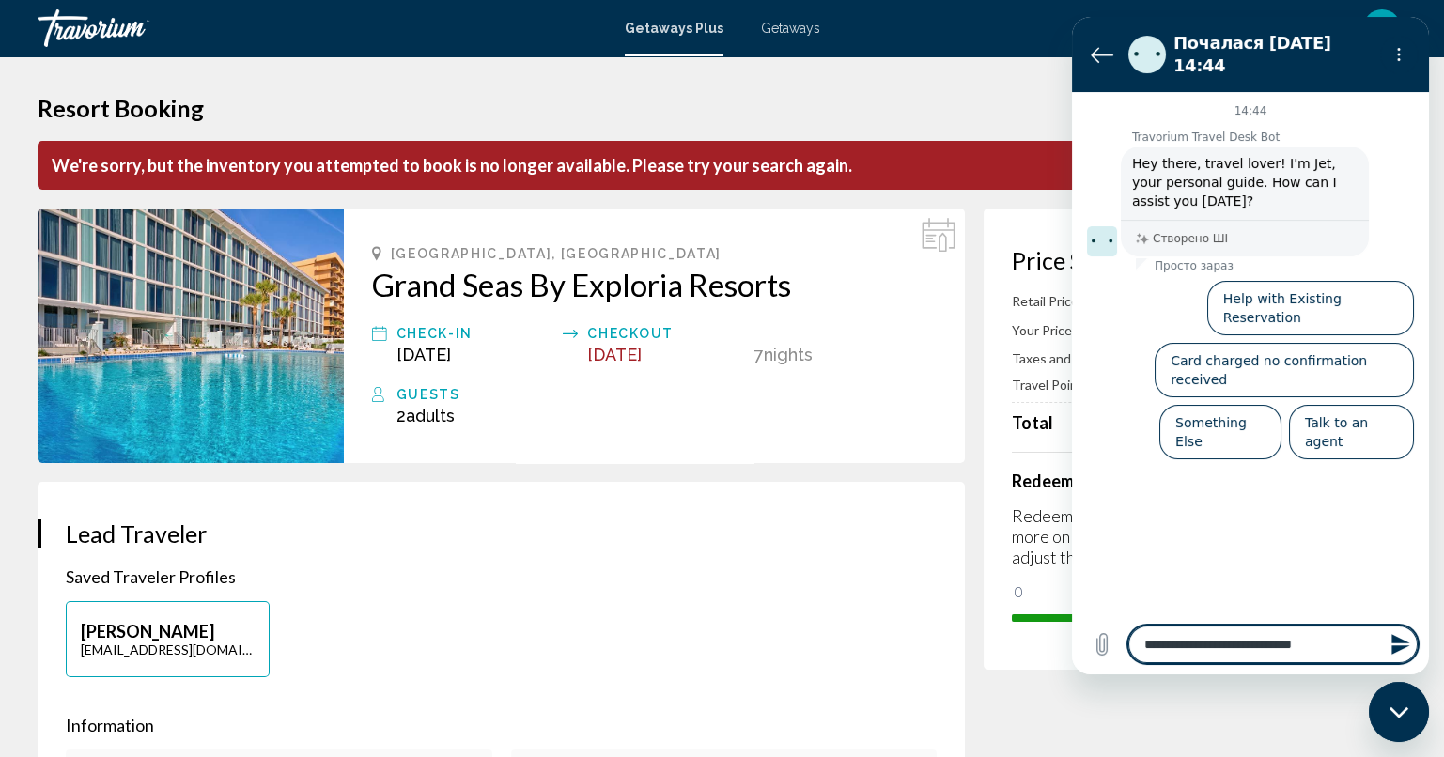
type textarea "*"
type textarea "**********"
type textarea "*"
type textarea "**********"
type textarea "*"
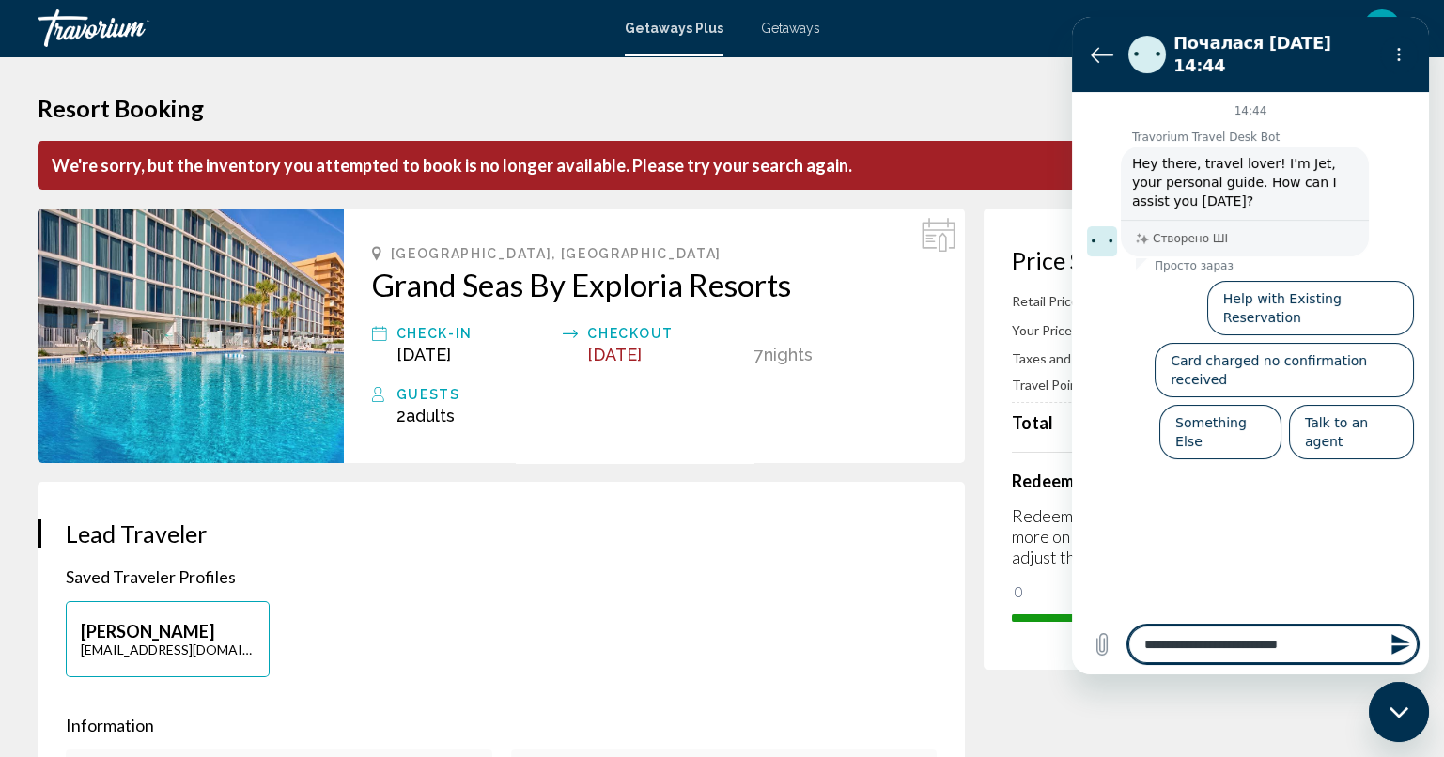
type textarea "**********"
type textarea "*"
type textarea "**********"
type textarea "*"
type textarea "**********"
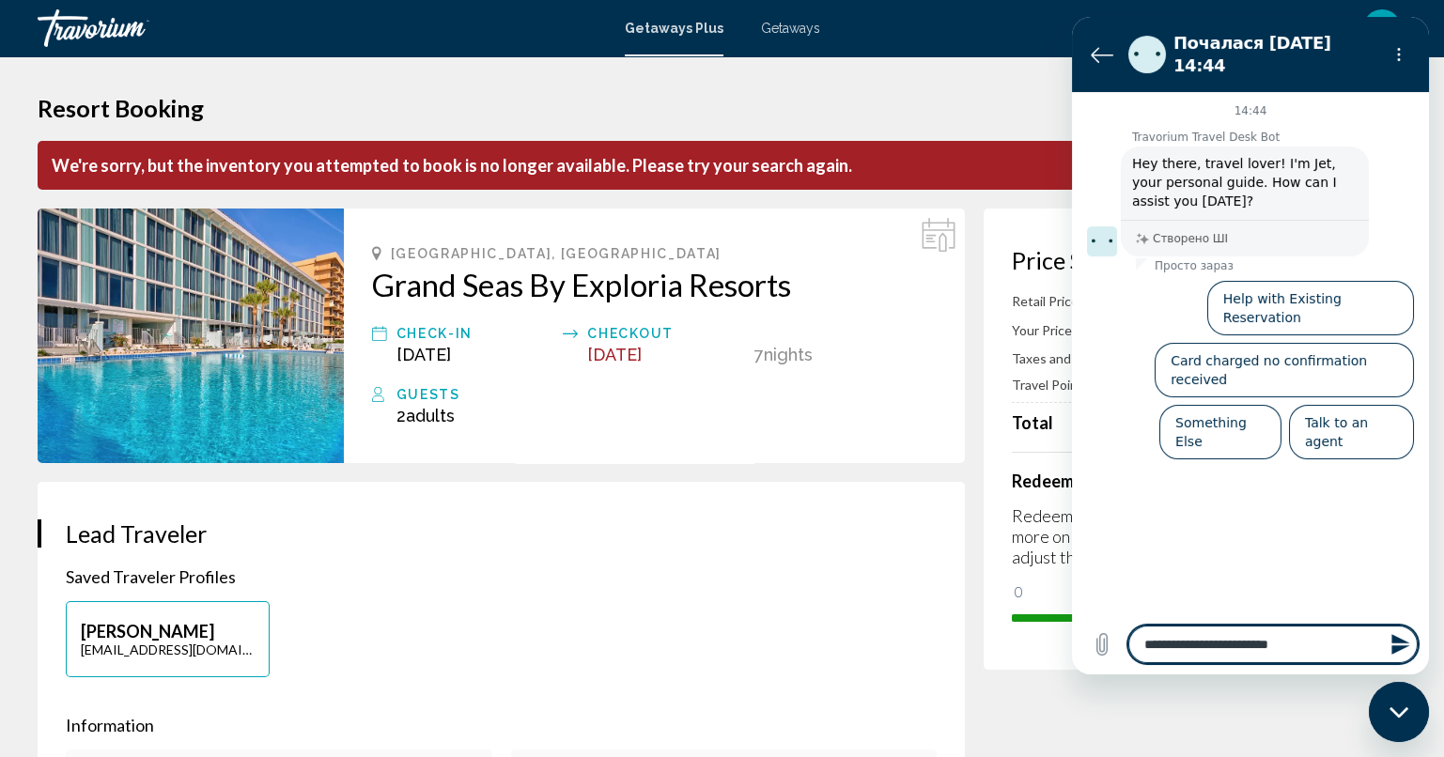
type textarea "*"
type textarea "**********"
type textarea "*"
type textarea "**********"
type textarea "*"
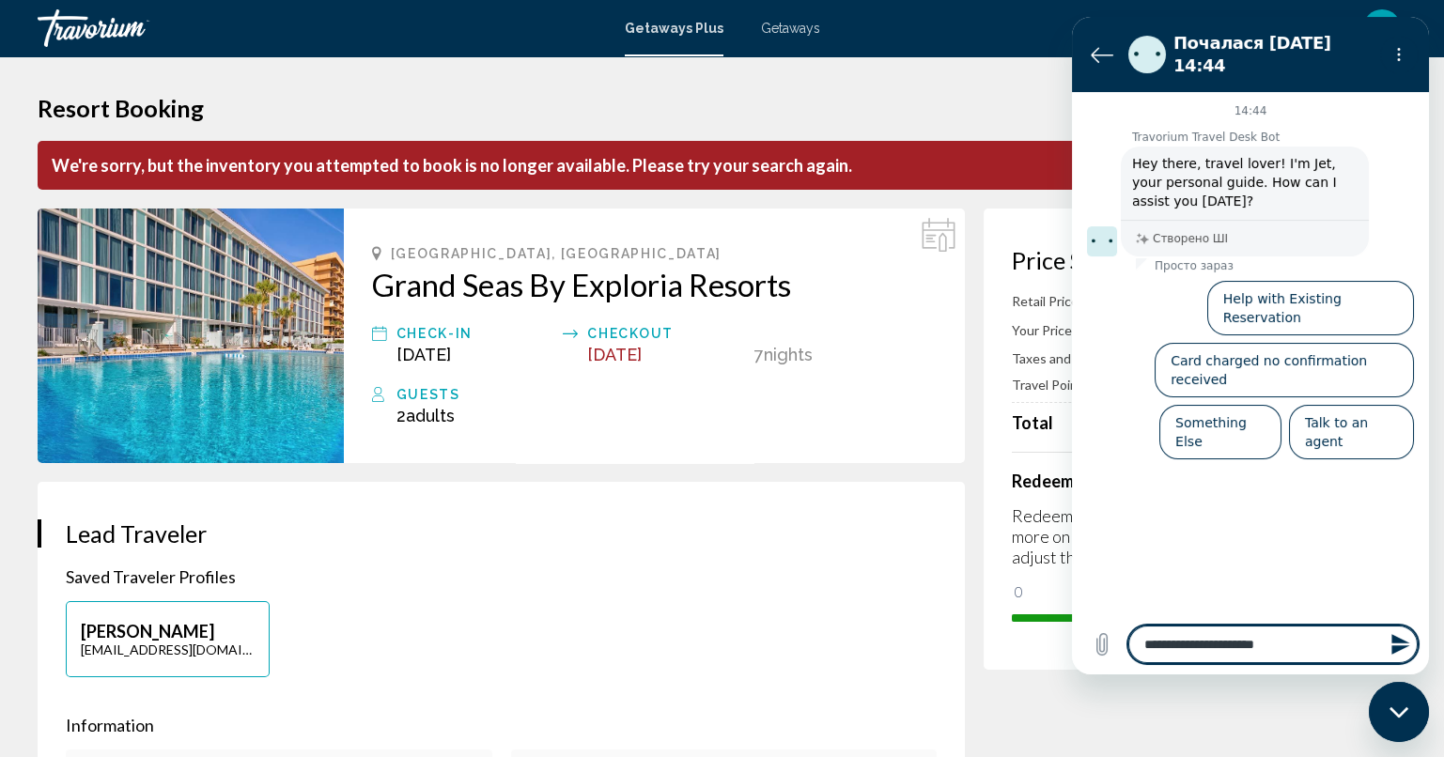
type textarea "**********"
type textarea "*"
type textarea "**********"
type textarea "*"
type textarea "**********"
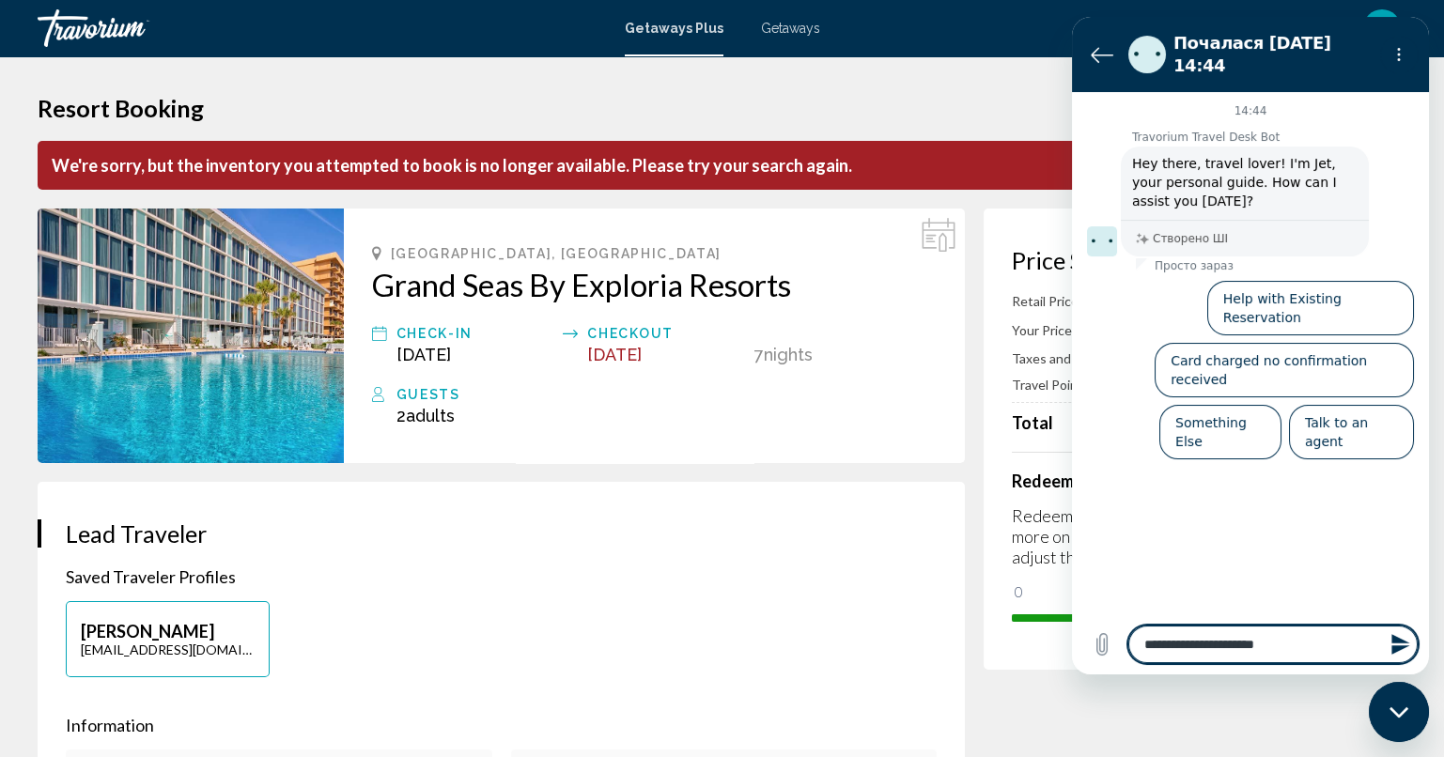
type textarea "*"
type textarea "**********"
type textarea "*"
type textarea "**********"
type textarea "*"
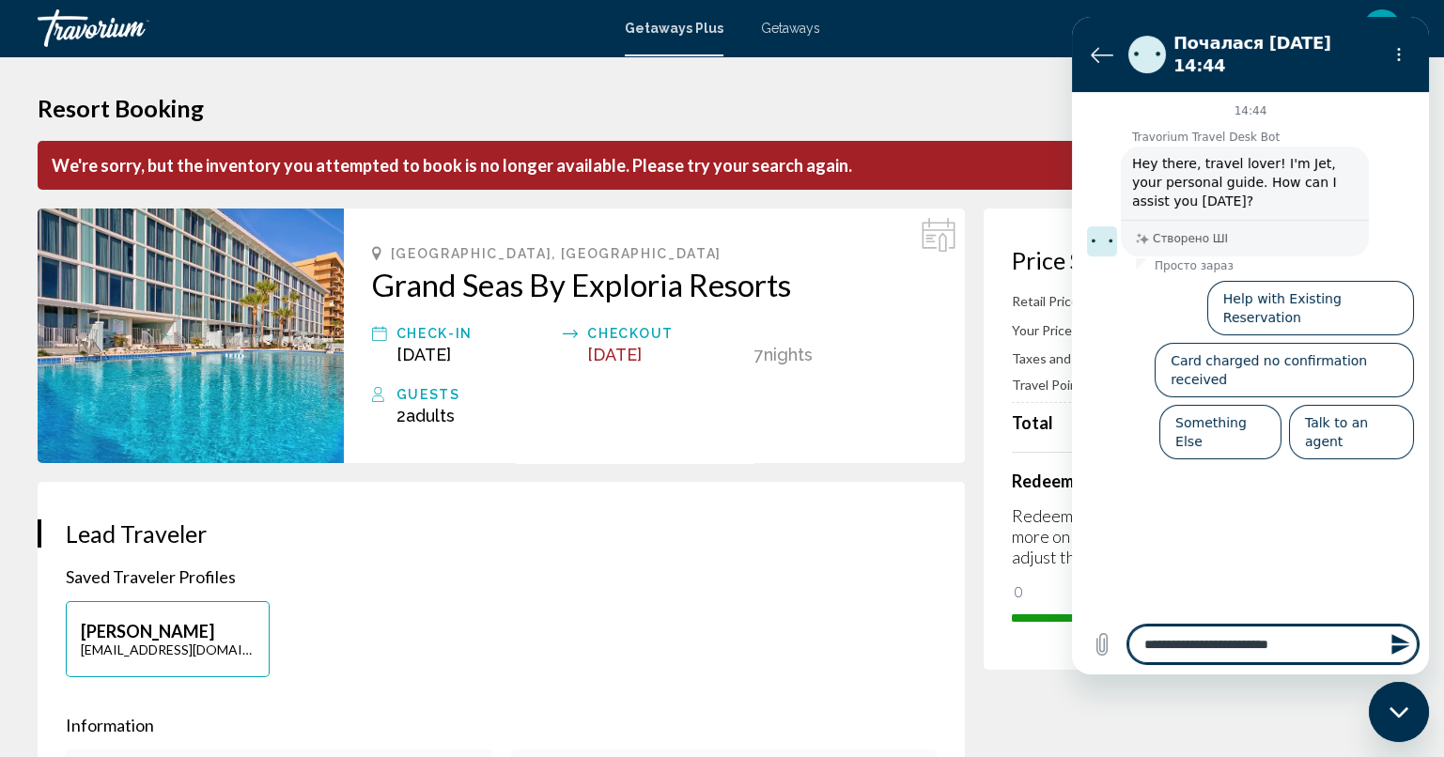
type textarea "**********"
type textarea "*"
type textarea "**********"
type textarea "*"
type textarea "**********"
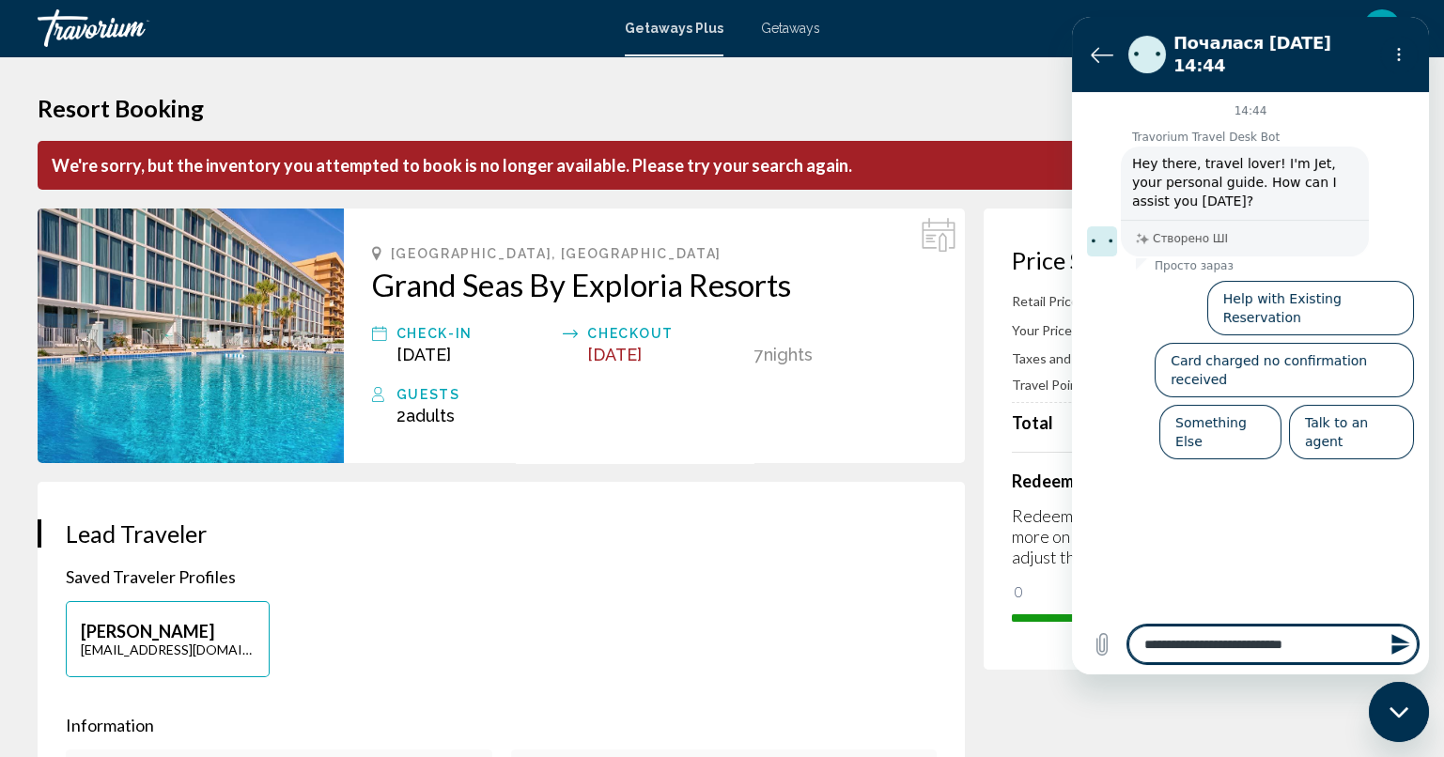
type textarea "*"
type textarea "**********"
type textarea "*"
type textarea "**********"
type textarea "*"
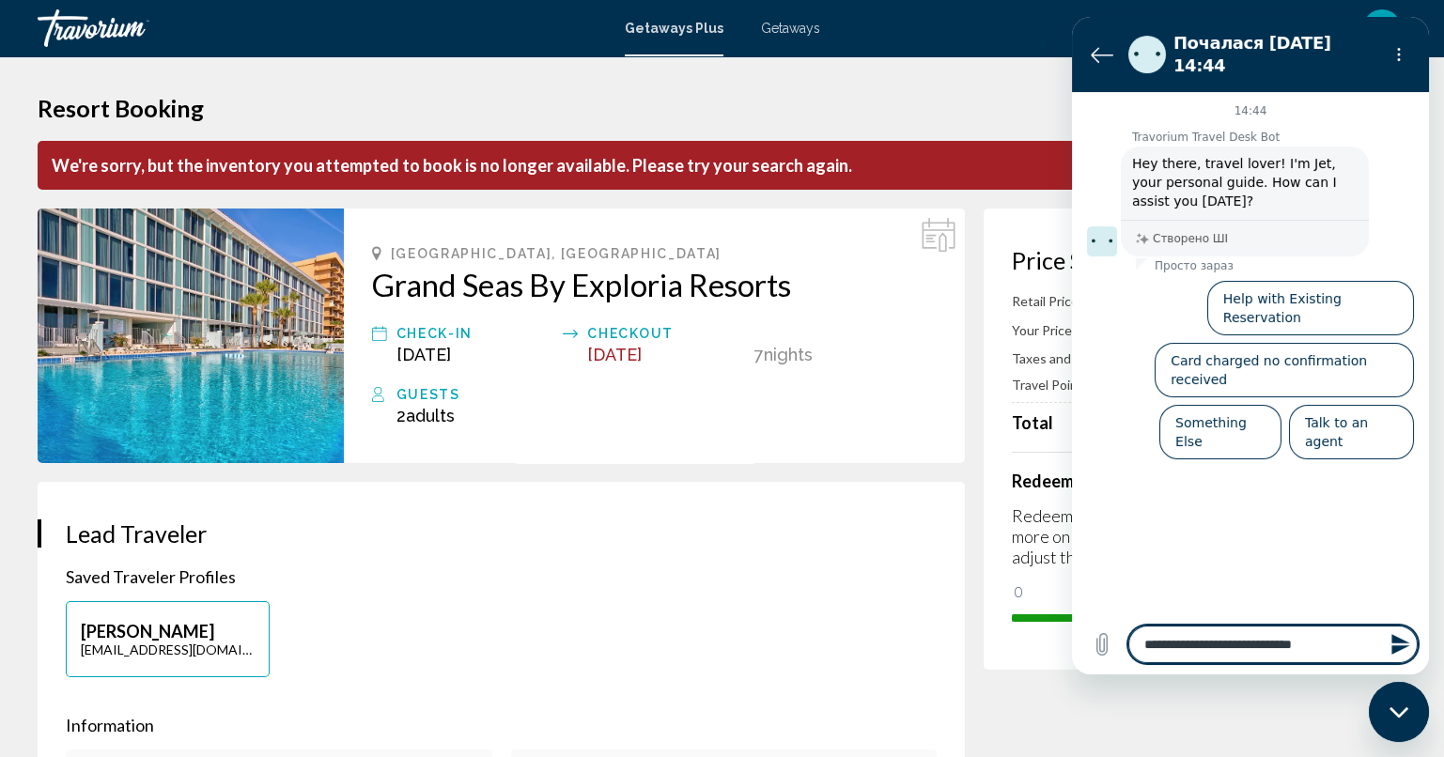
type textarea "**********"
type textarea "*"
type textarea "**********"
type textarea "*"
type textarea "**********"
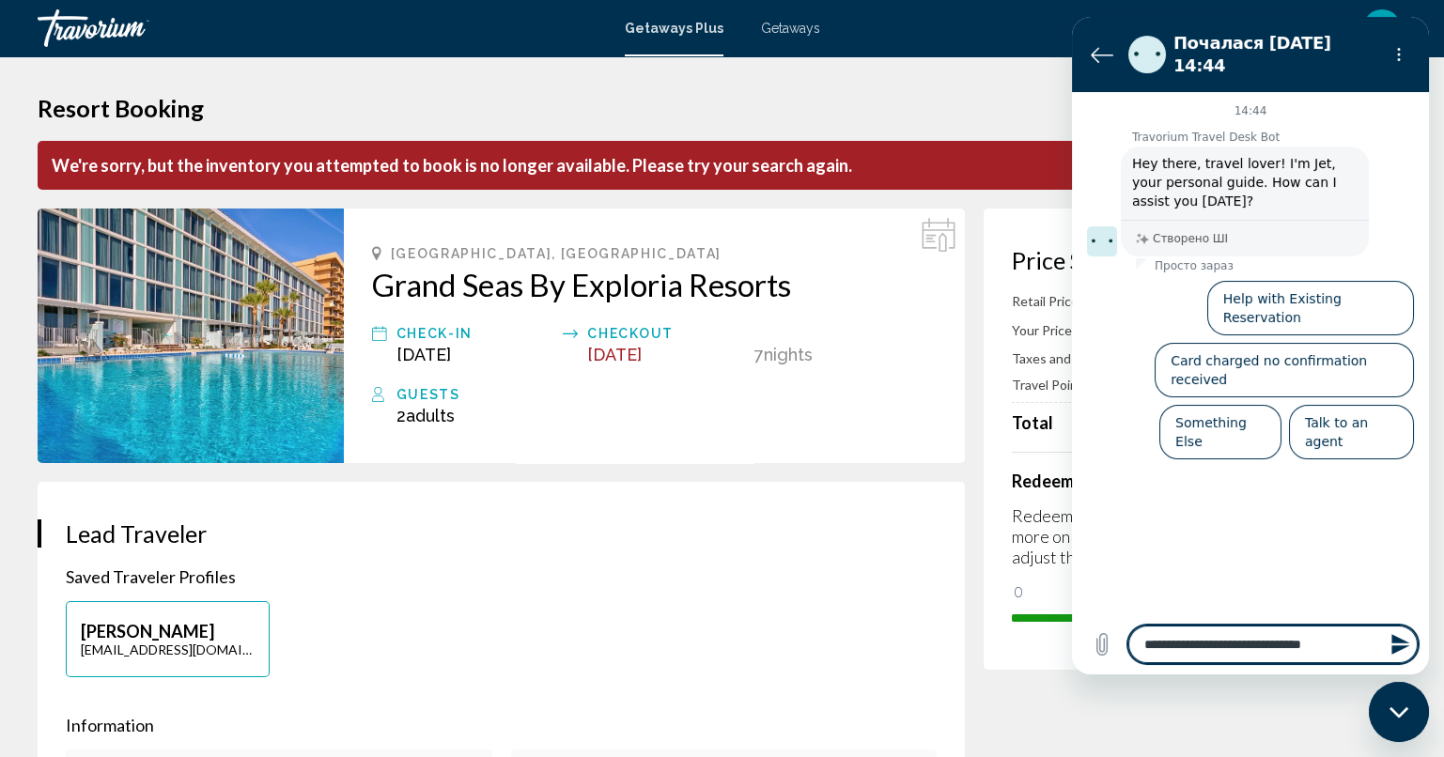
type textarea "*"
type textarea "**********"
type textarea "*"
type textarea "**********"
type textarea "*"
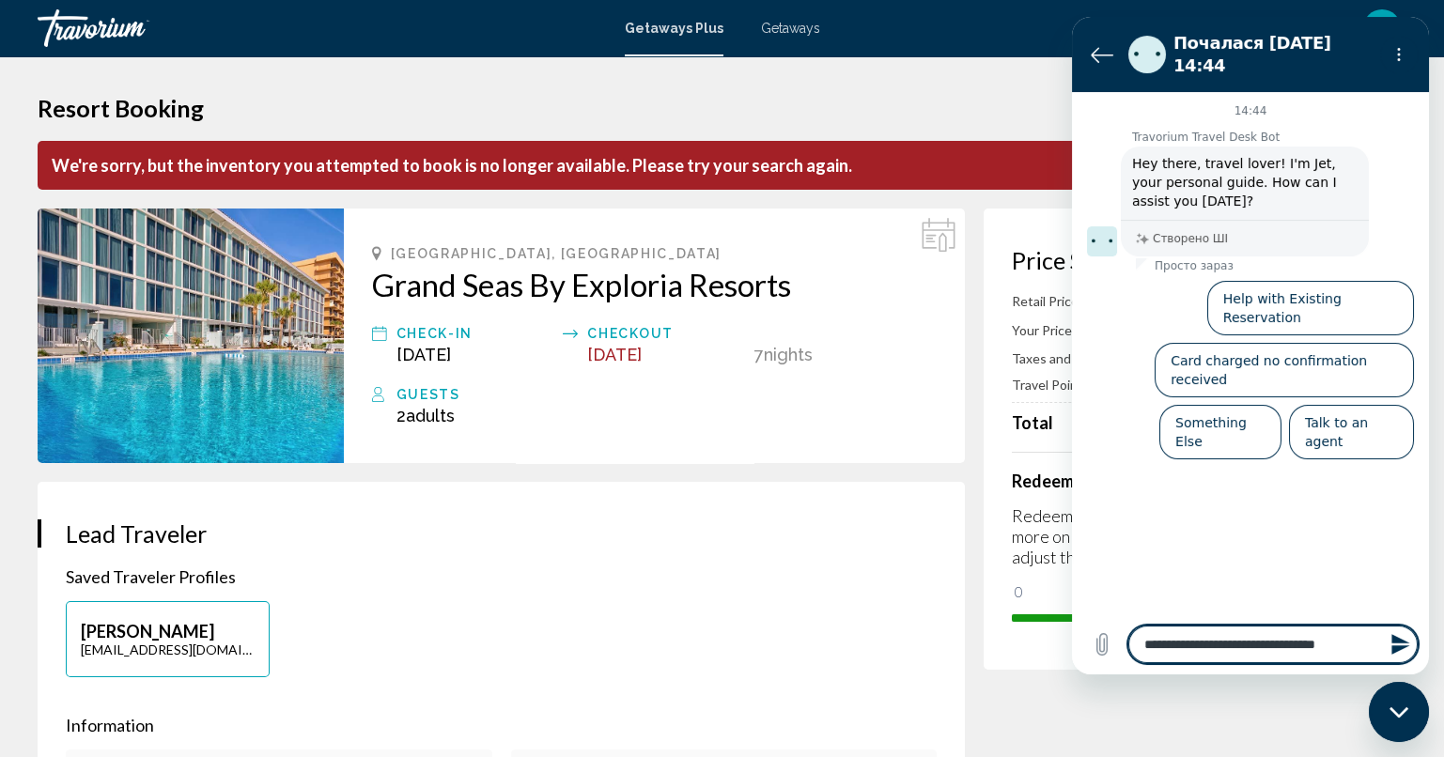
type textarea "**********"
type textarea "*"
type textarea "**********"
type textarea "*"
type textarea "**********"
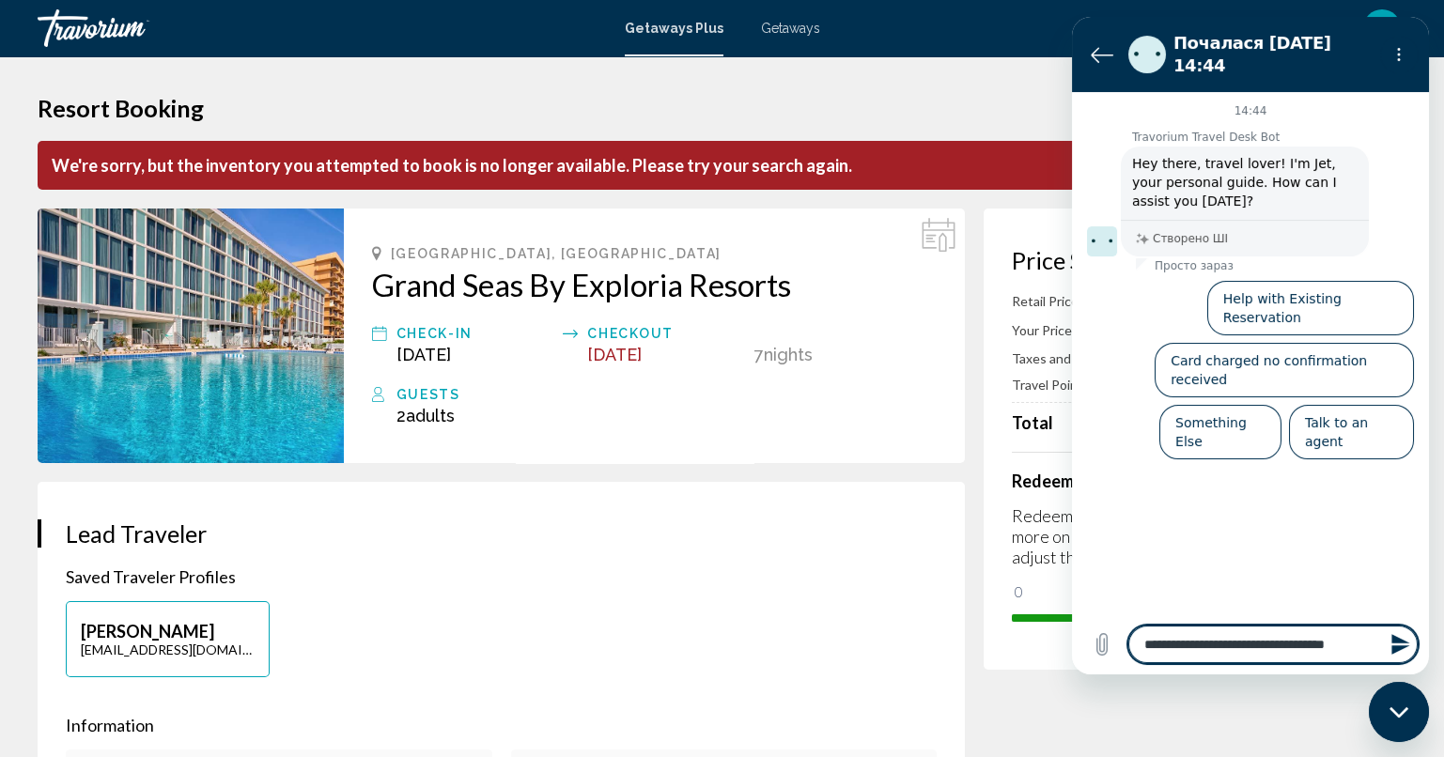
type textarea "*"
type textarea "**********"
type textarea "*"
type textarea "**********"
type textarea "*"
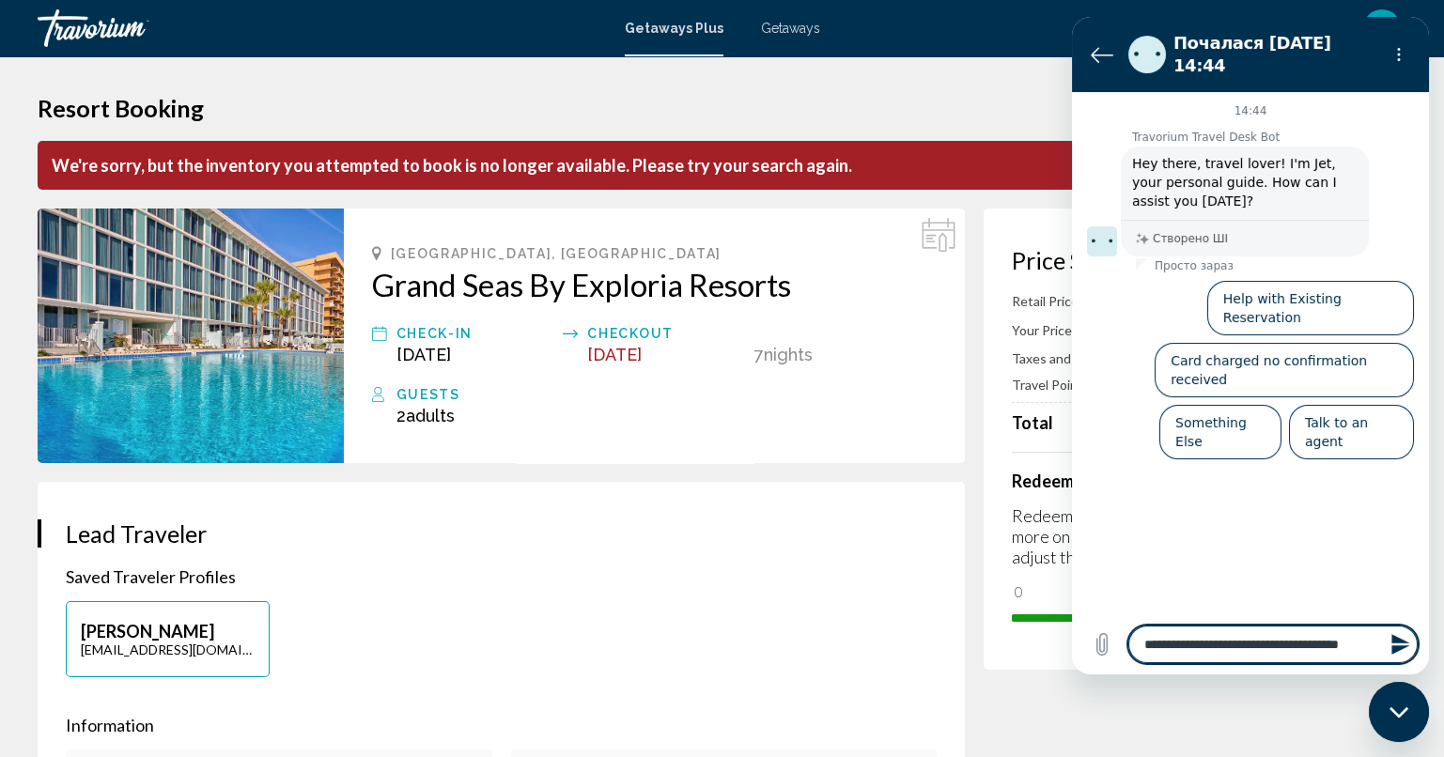
type textarea "**********"
type textarea "*"
type textarea "**********"
type textarea "*"
type textarea "**********"
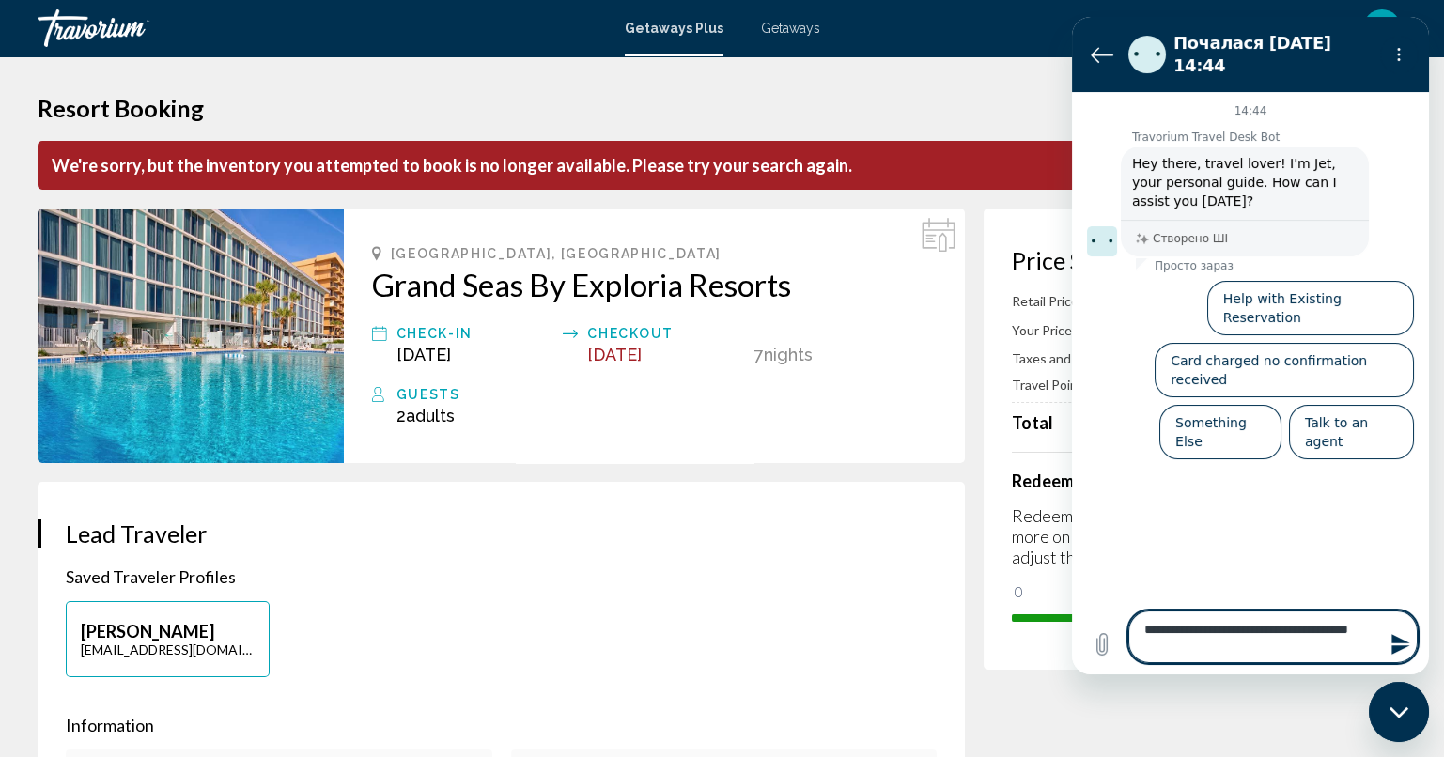
type textarea "*"
type textarea "**********"
type textarea "*"
type textarea "**********"
type textarea "*"
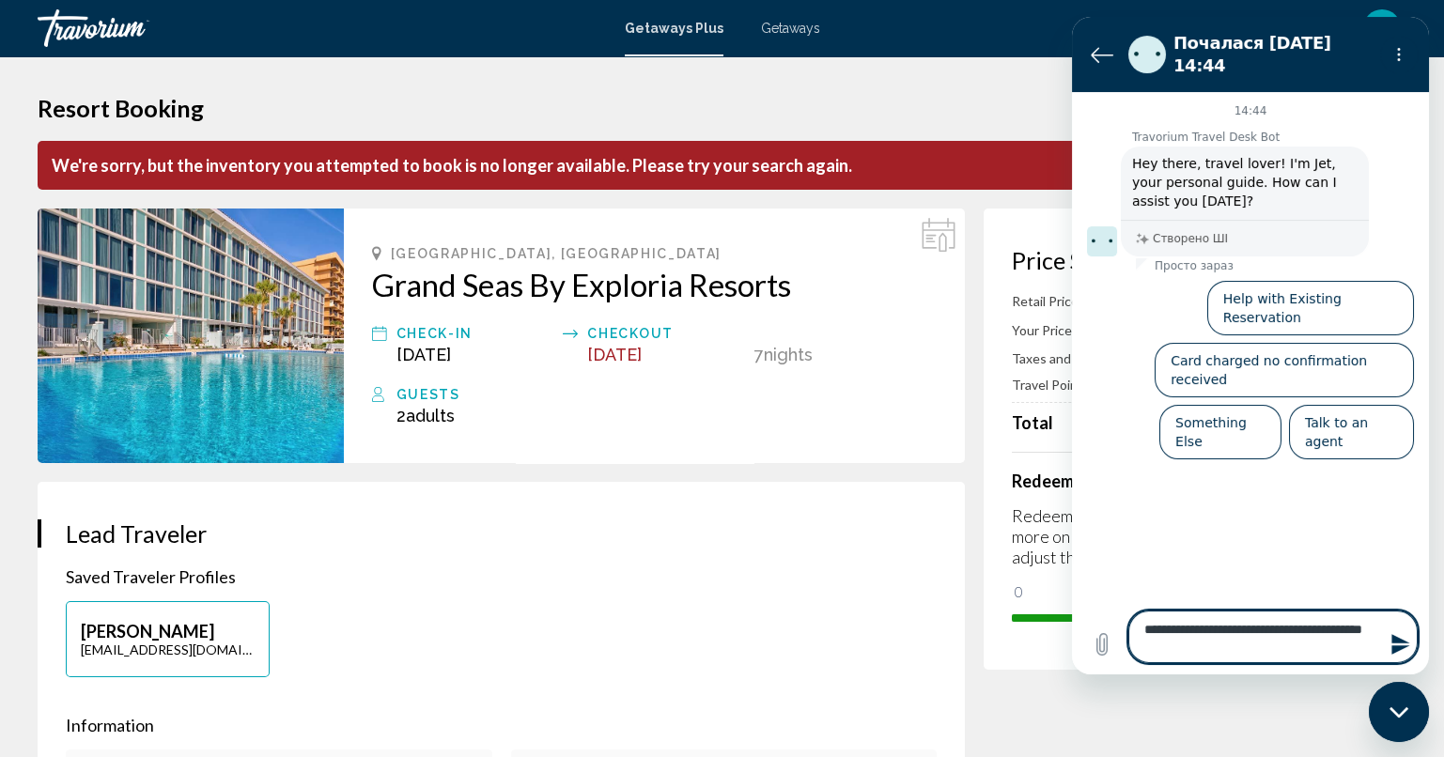
type textarea "**********"
type textarea "*"
type textarea "**********"
type textarea "*"
type textarea "**********"
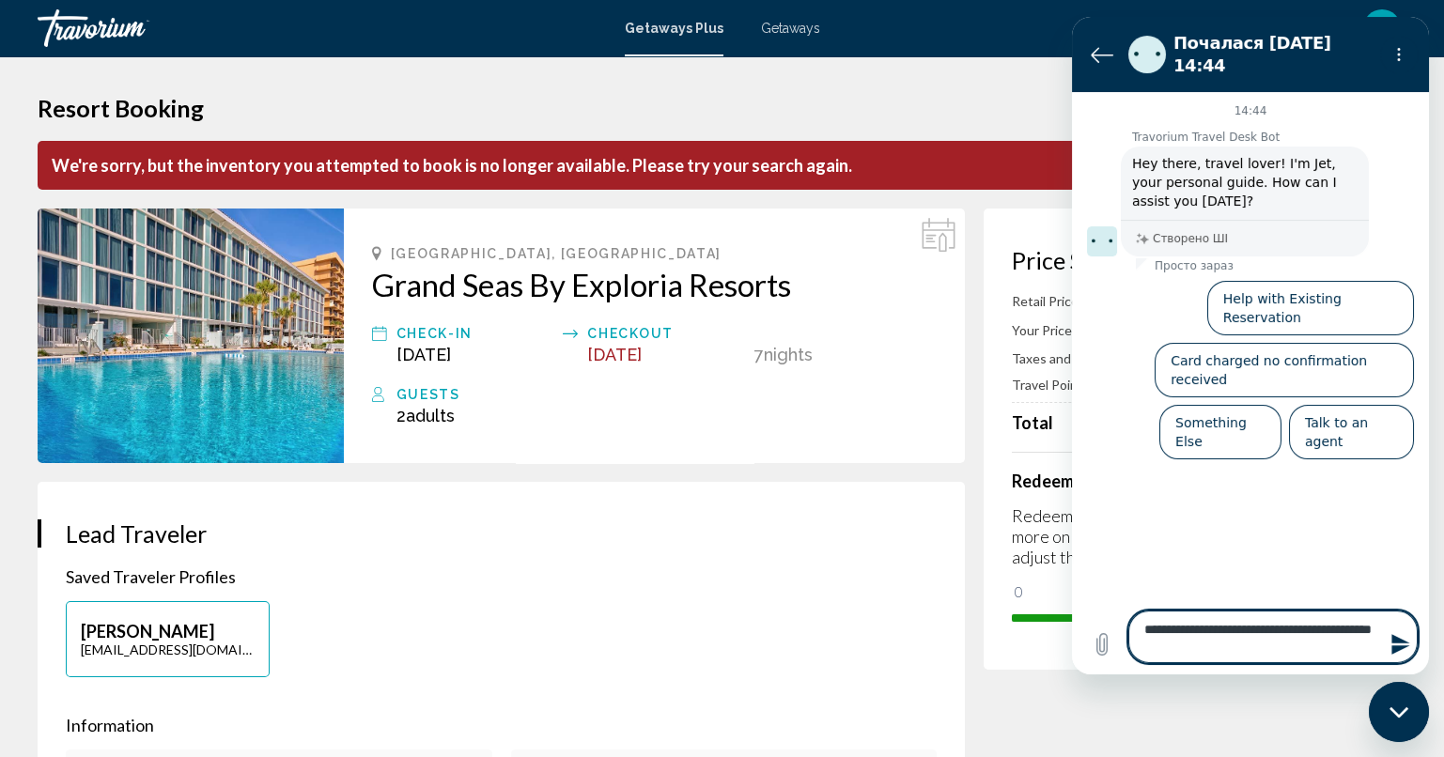
type textarea "*"
type textarea "**********"
type textarea "*"
type textarea "**********"
type textarea "*"
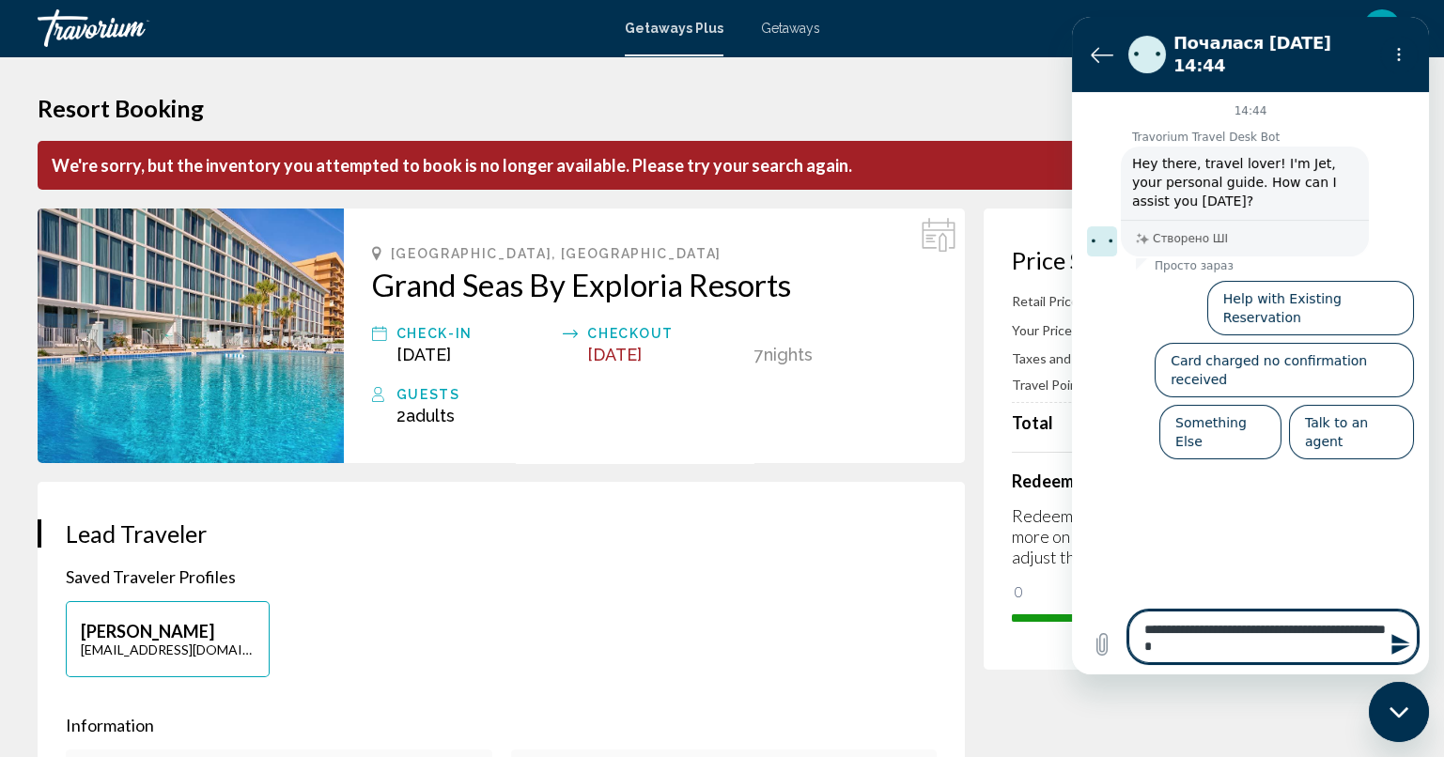
type textarea "**********"
type textarea "*"
type textarea "**********"
type textarea "*"
type textarea "**********"
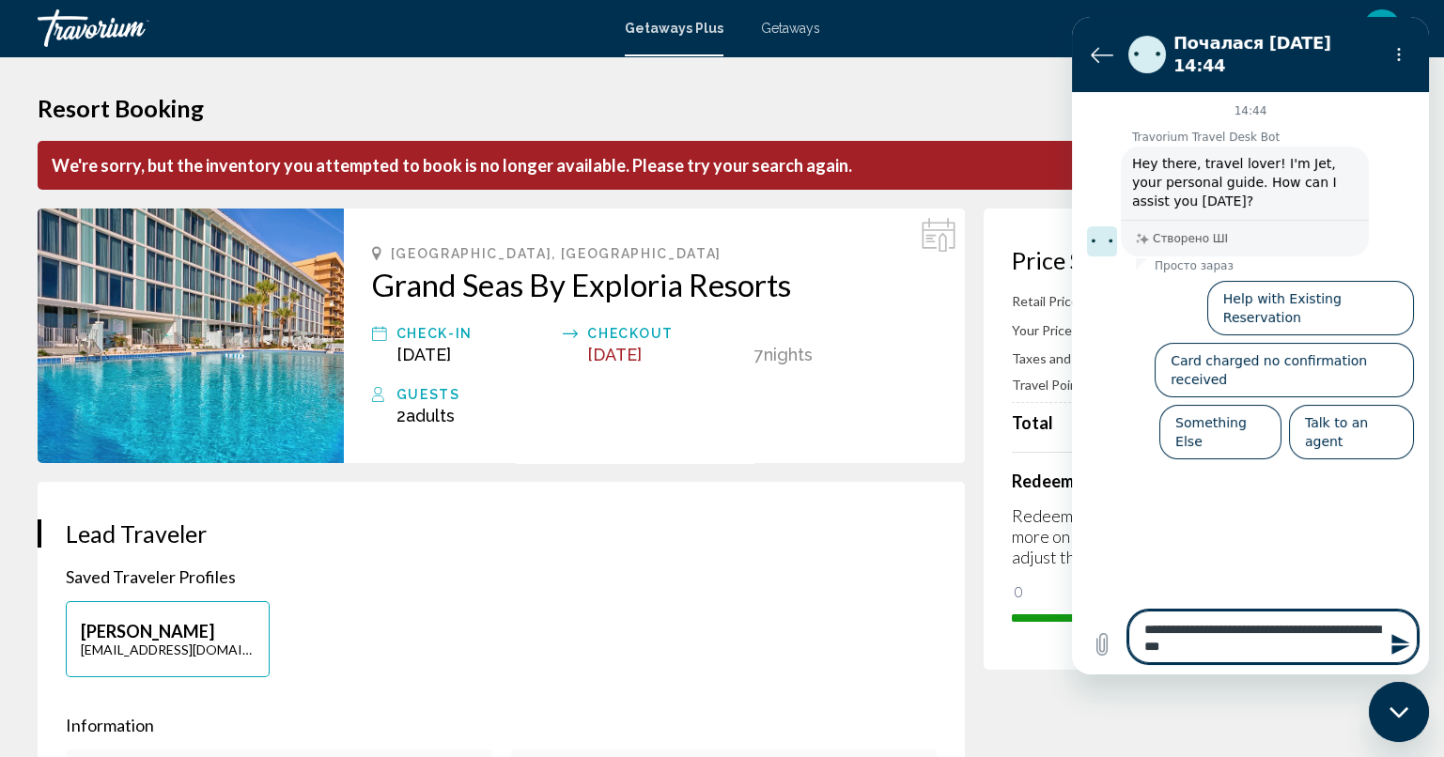
type textarea "*"
type textarea "**********"
type textarea "*"
type textarea "**********"
type textarea "*"
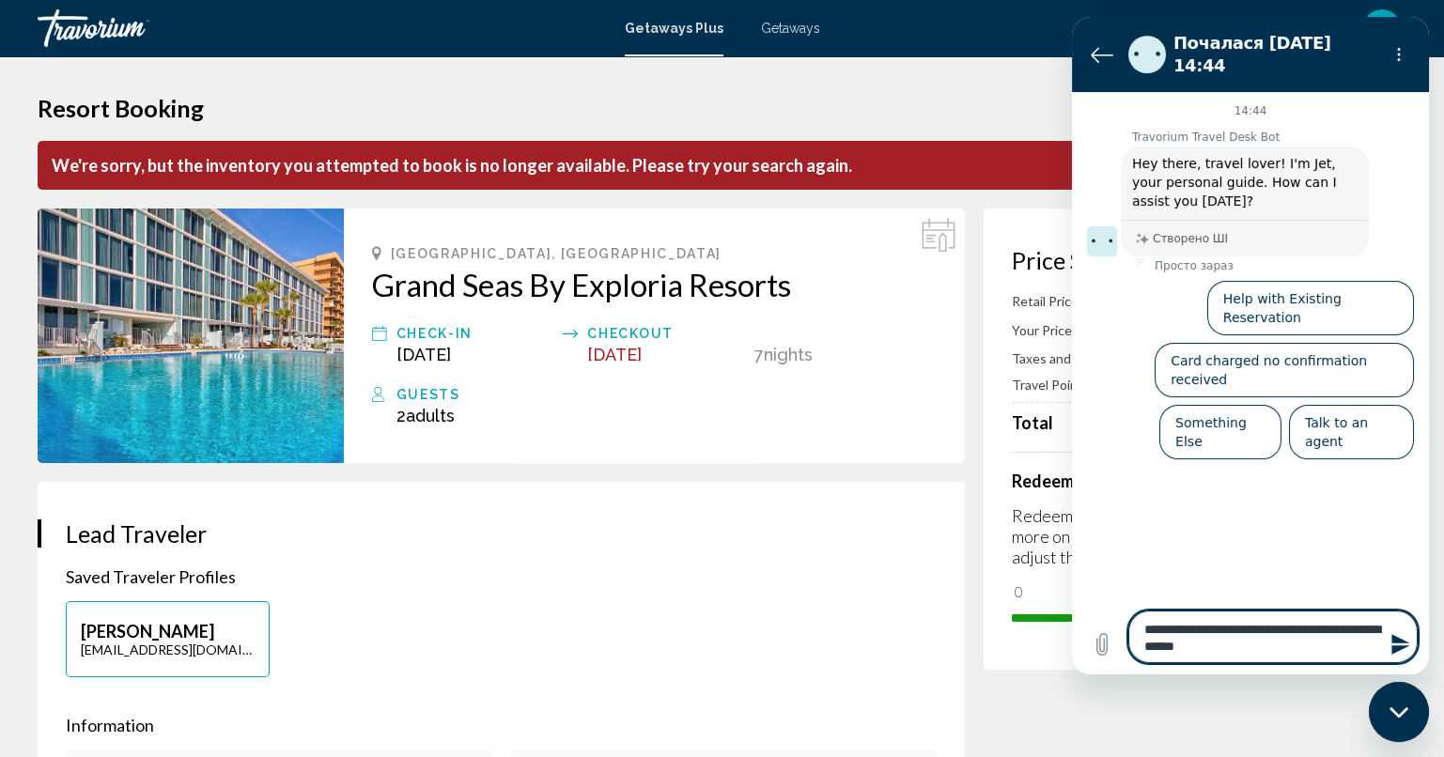
type textarea "**********"
type textarea "*"
type textarea "**********"
type textarea "*"
type textarea "**********"
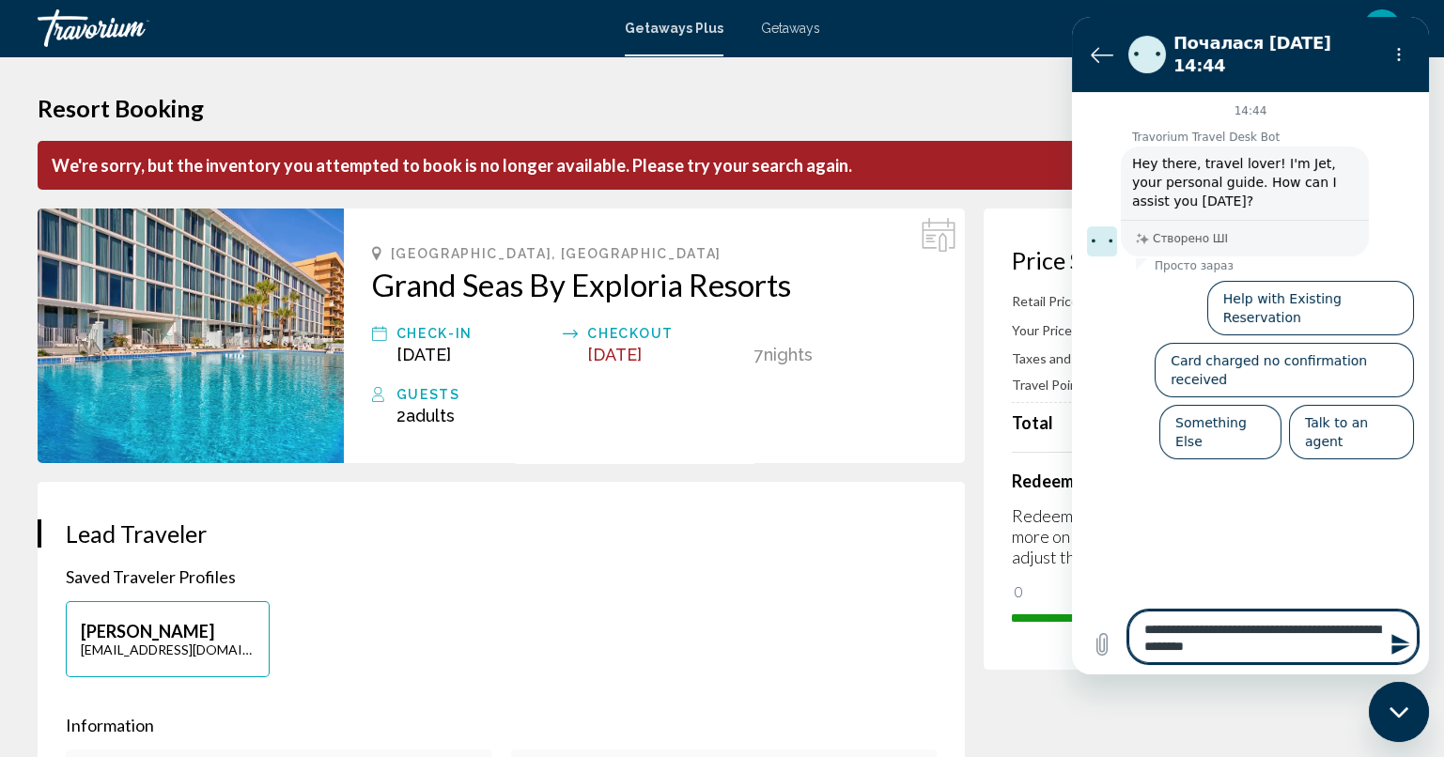
type textarea "*"
type textarea "**********"
type textarea "*"
type textarea "**********"
type textarea "*"
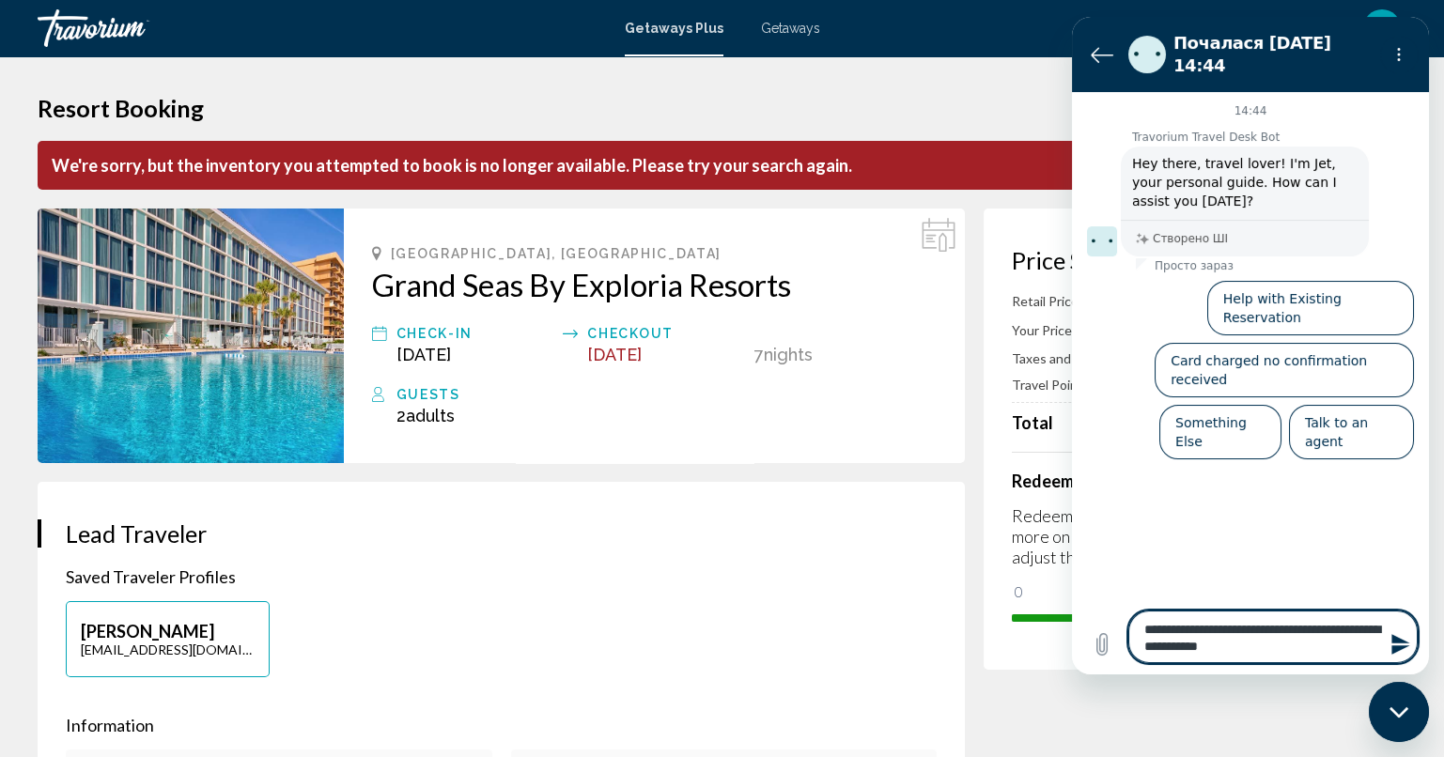
type textarea "**********"
type textarea "*"
type textarea "**********"
type textarea "*"
type textarea "**********"
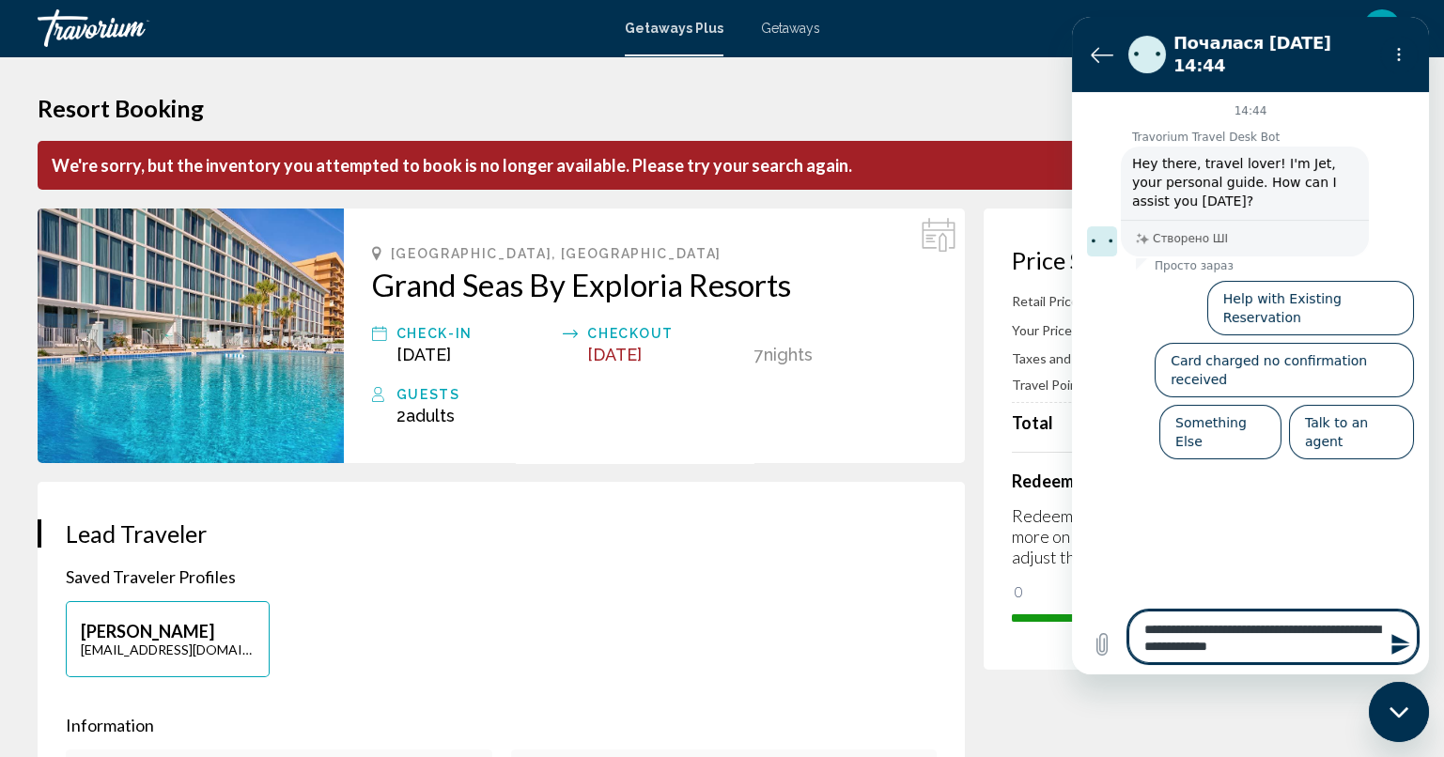
type textarea "*"
type textarea "**********"
type textarea "*"
type textarea "**********"
type textarea "*"
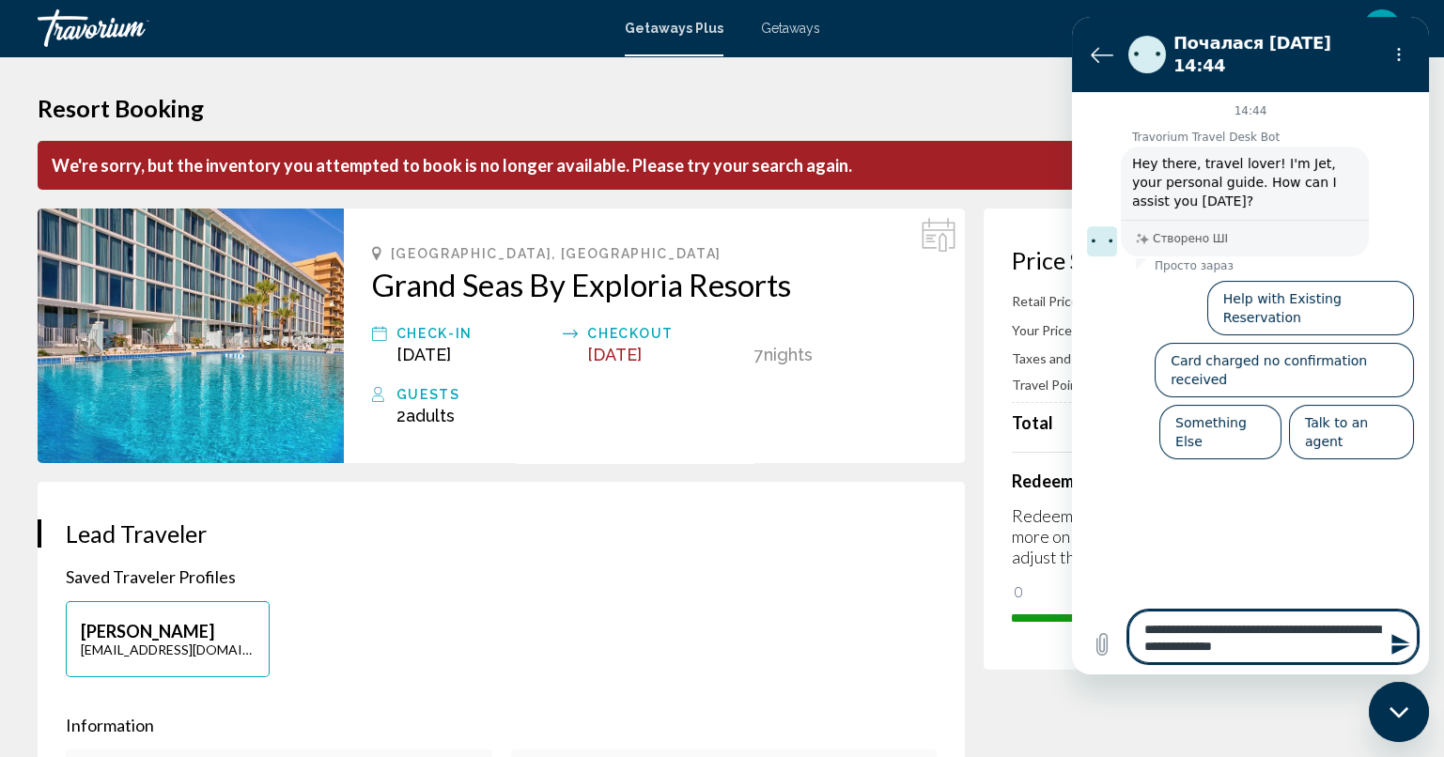
type textarea "**********"
type textarea "*"
type textarea "**********"
type textarea "*"
type textarea "**********"
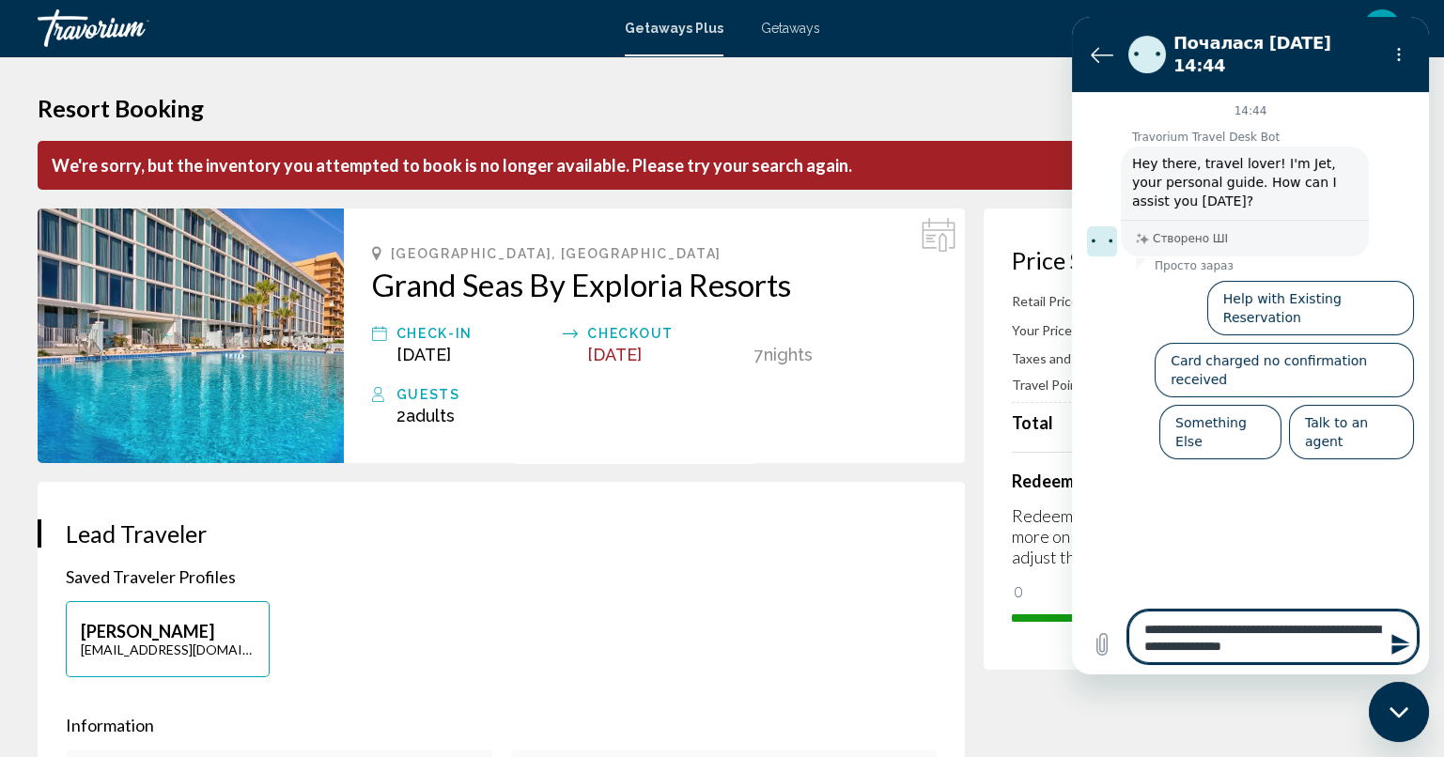
type textarea "*"
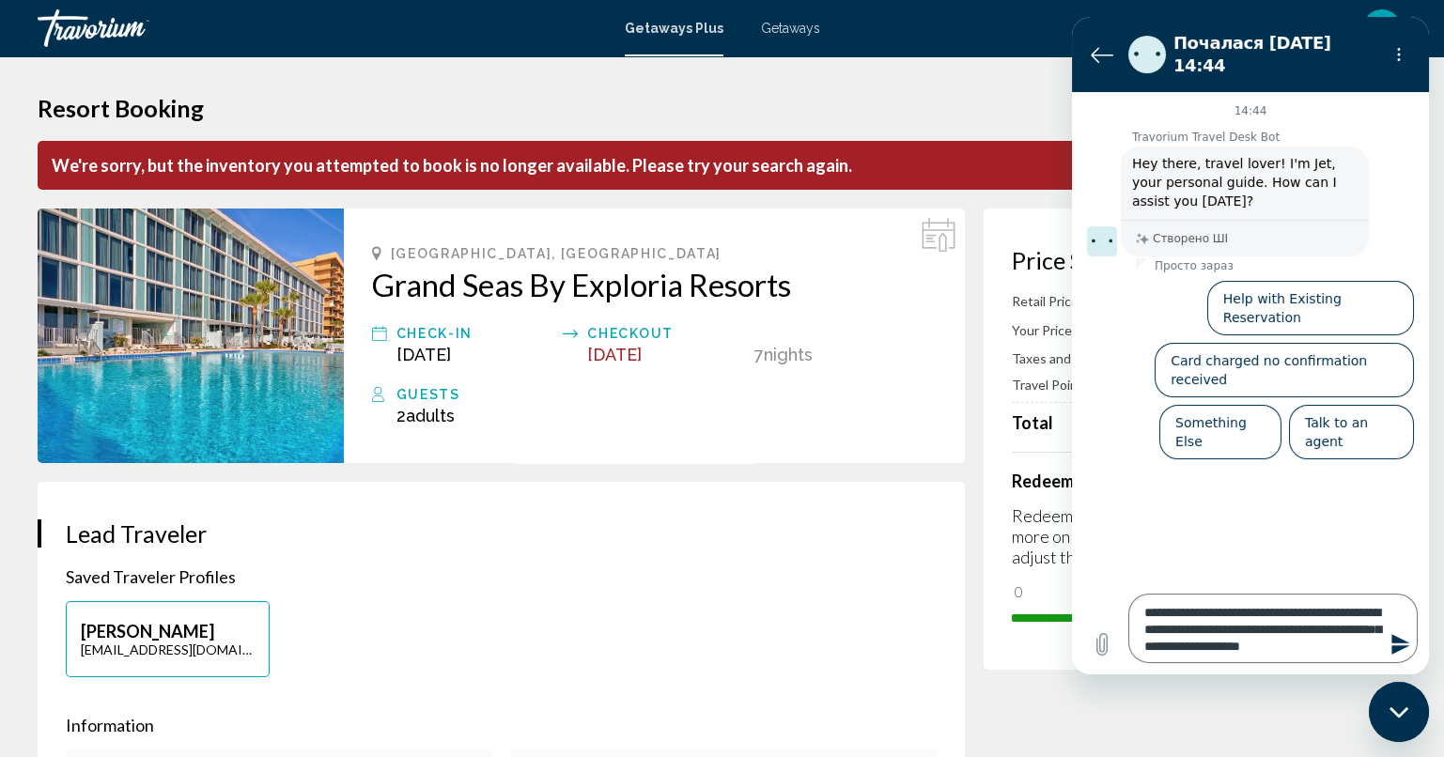
click at [1406, 647] on icon "Надіслати повідомлення" at bounding box center [1400, 644] width 23 height 23
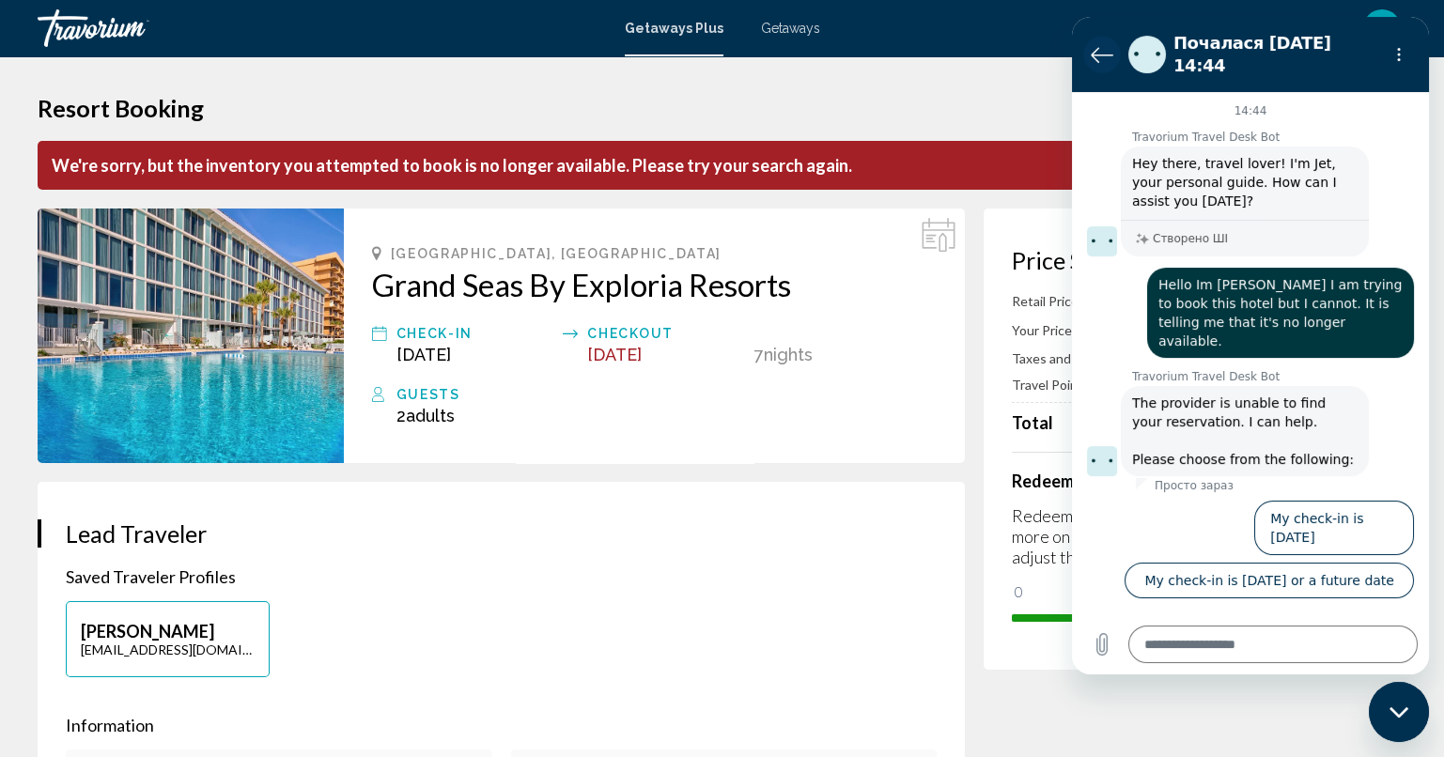
click at [1101, 54] on icon "Повернутися до списку розмов" at bounding box center [1101, 54] width 23 height 23
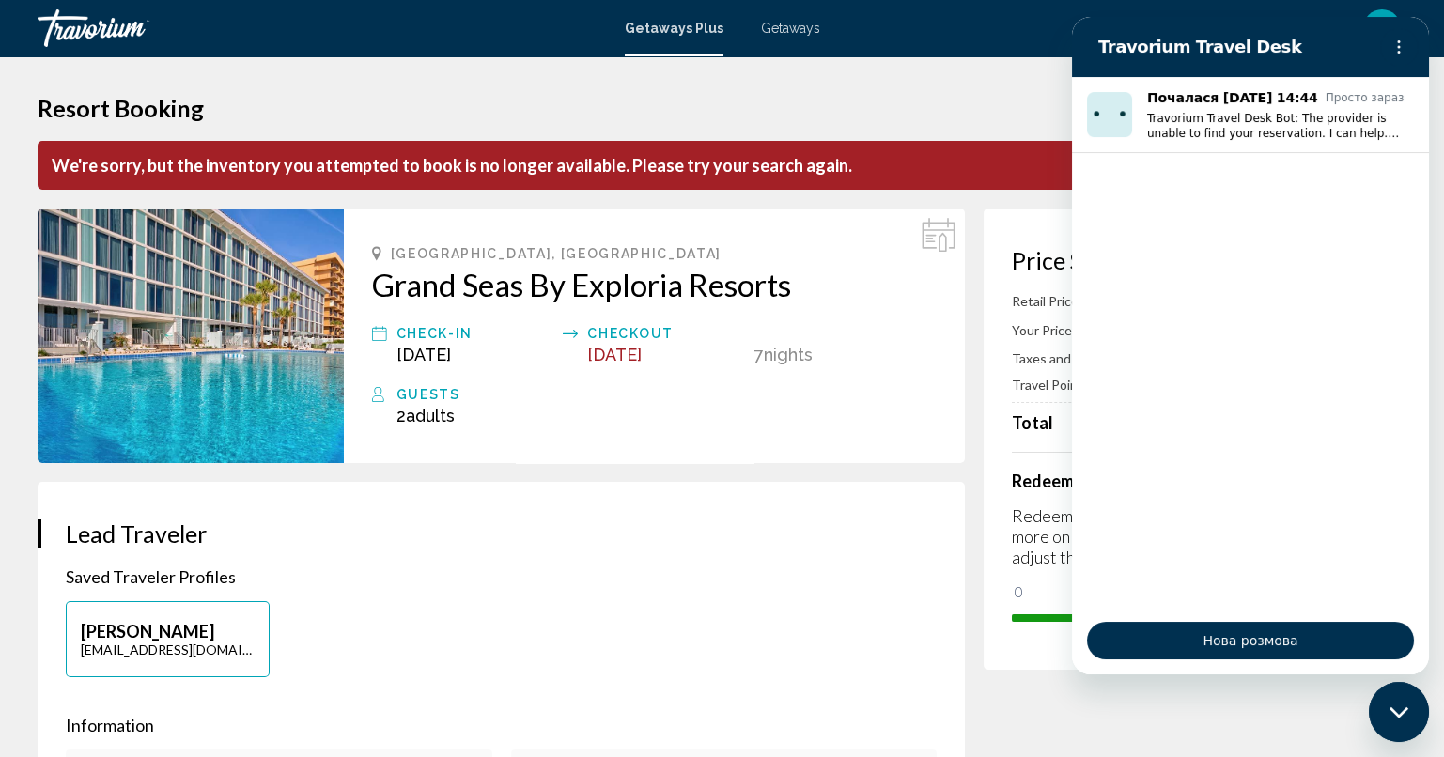
click at [935, 108] on h1 "Resort Booking" at bounding box center [722, 108] width 1368 height 28
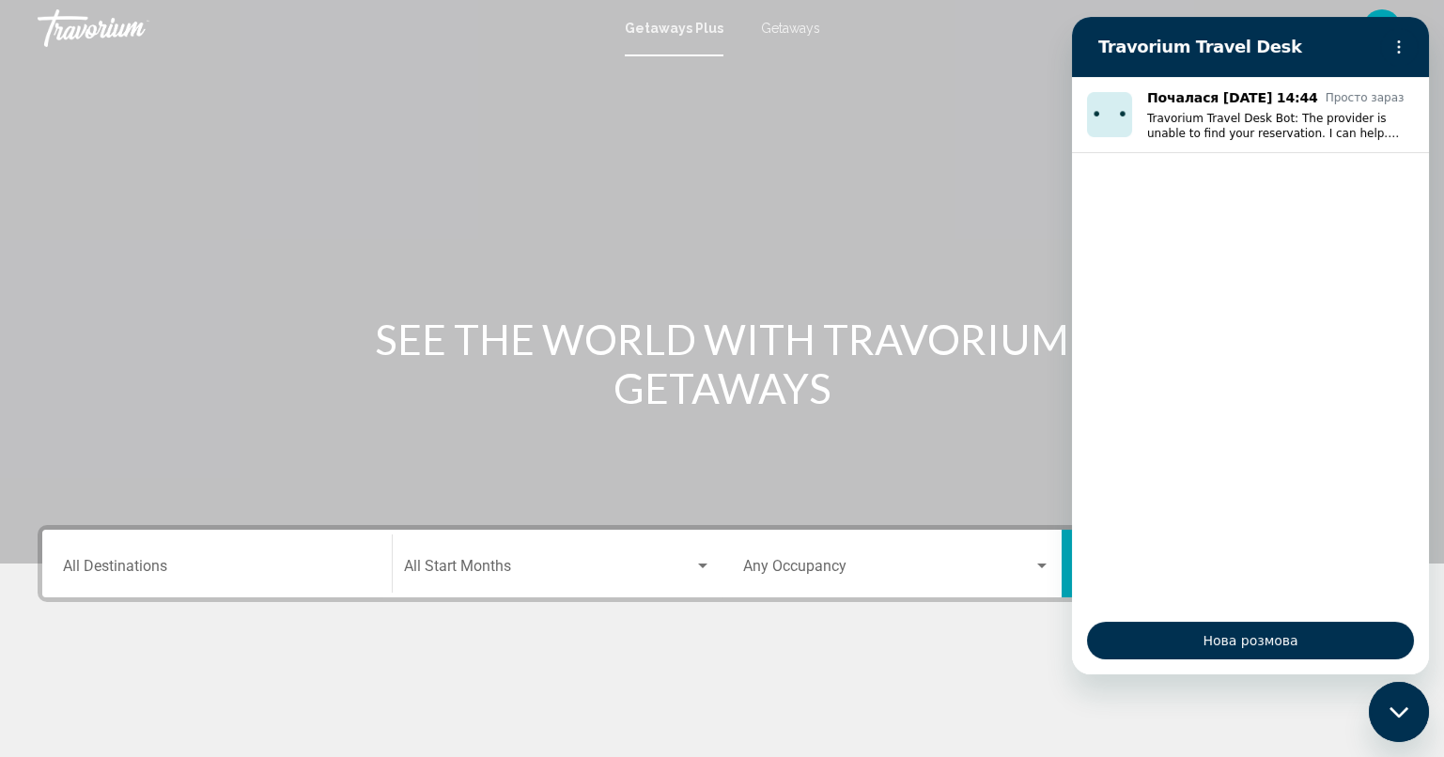
click at [120, 558] on div "Destination All Destinations" at bounding box center [217, 563] width 308 height 59
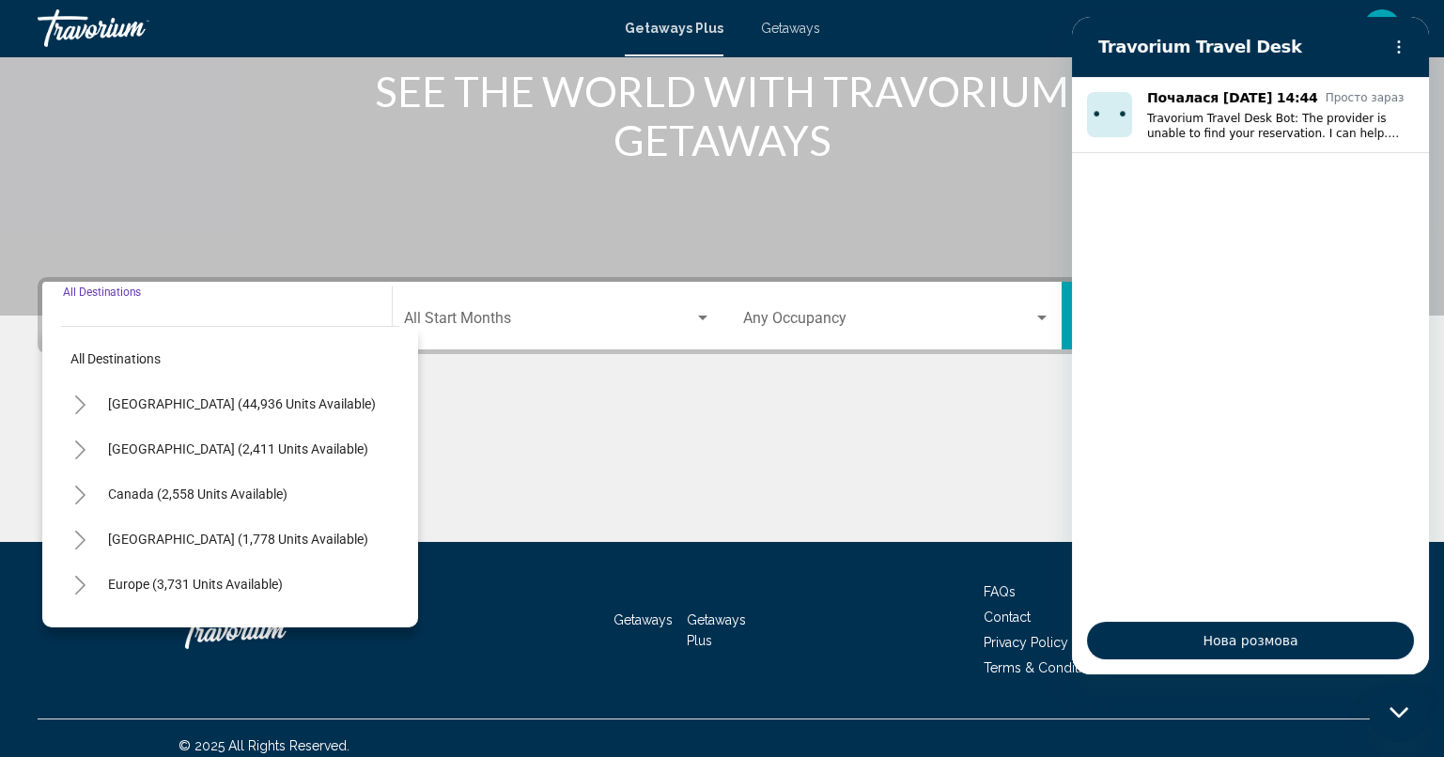
scroll to position [262, 0]
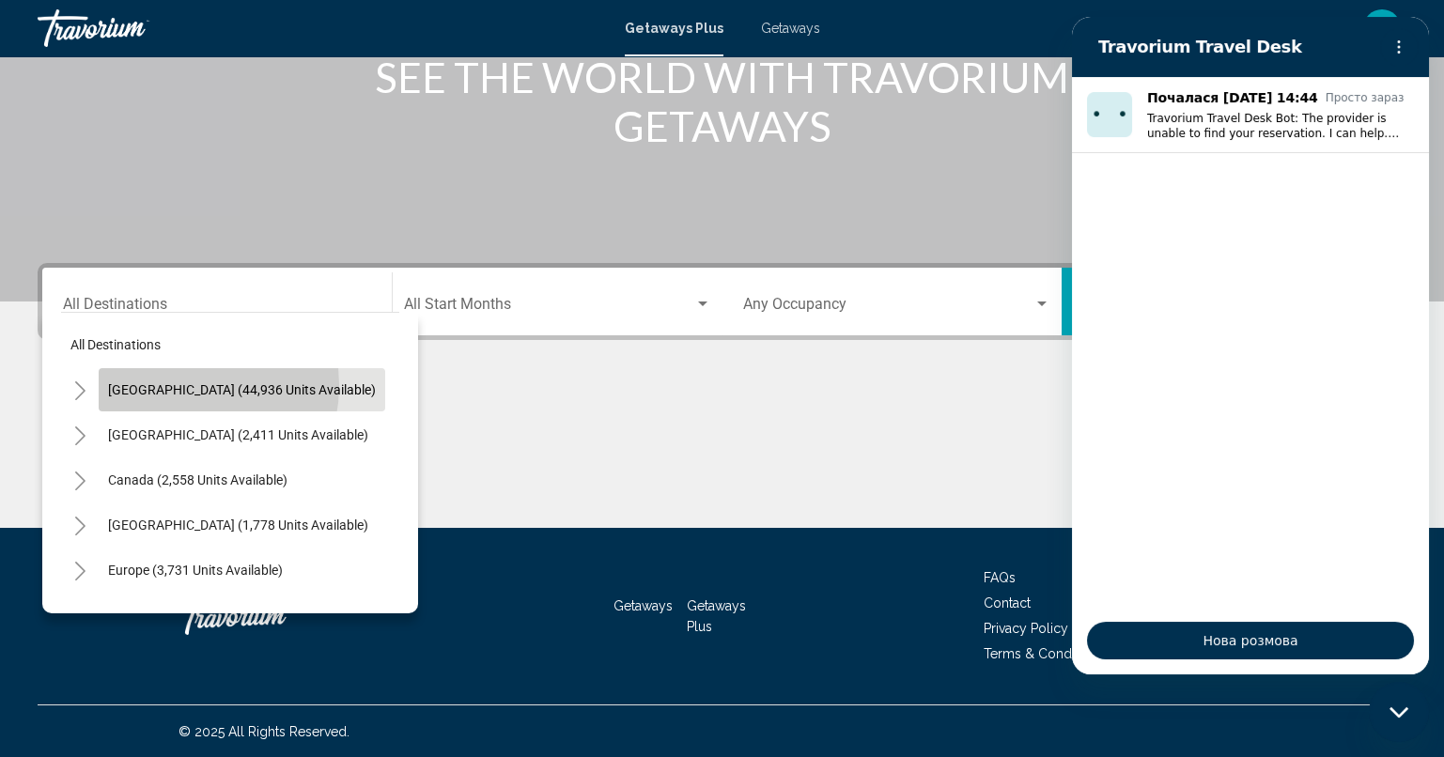
click at [173, 384] on span "[GEOGRAPHIC_DATA] (44,936 units available)" at bounding box center [242, 389] width 268 height 15
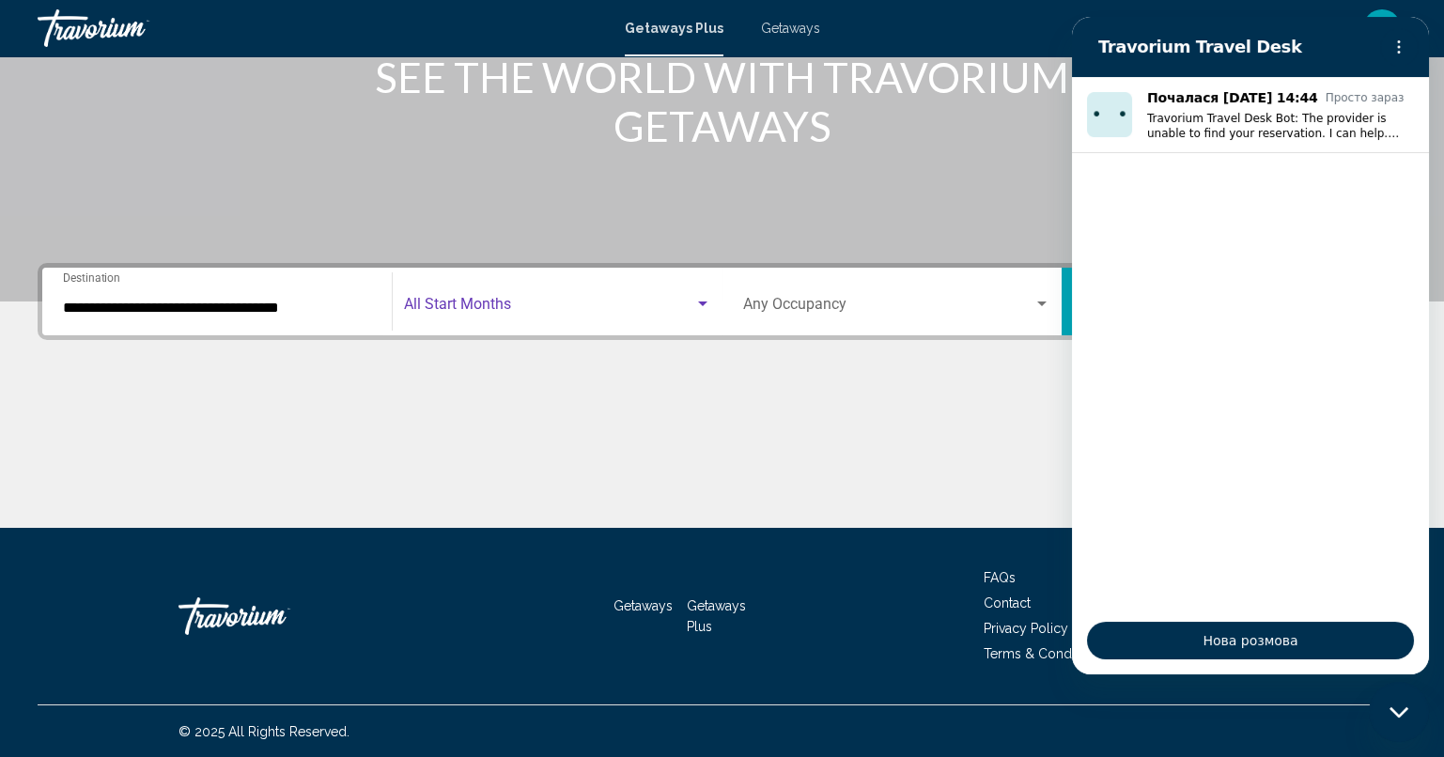
click at [417, 303] on span "Search widget" at bounding box center [549, 308] width 290 height 17
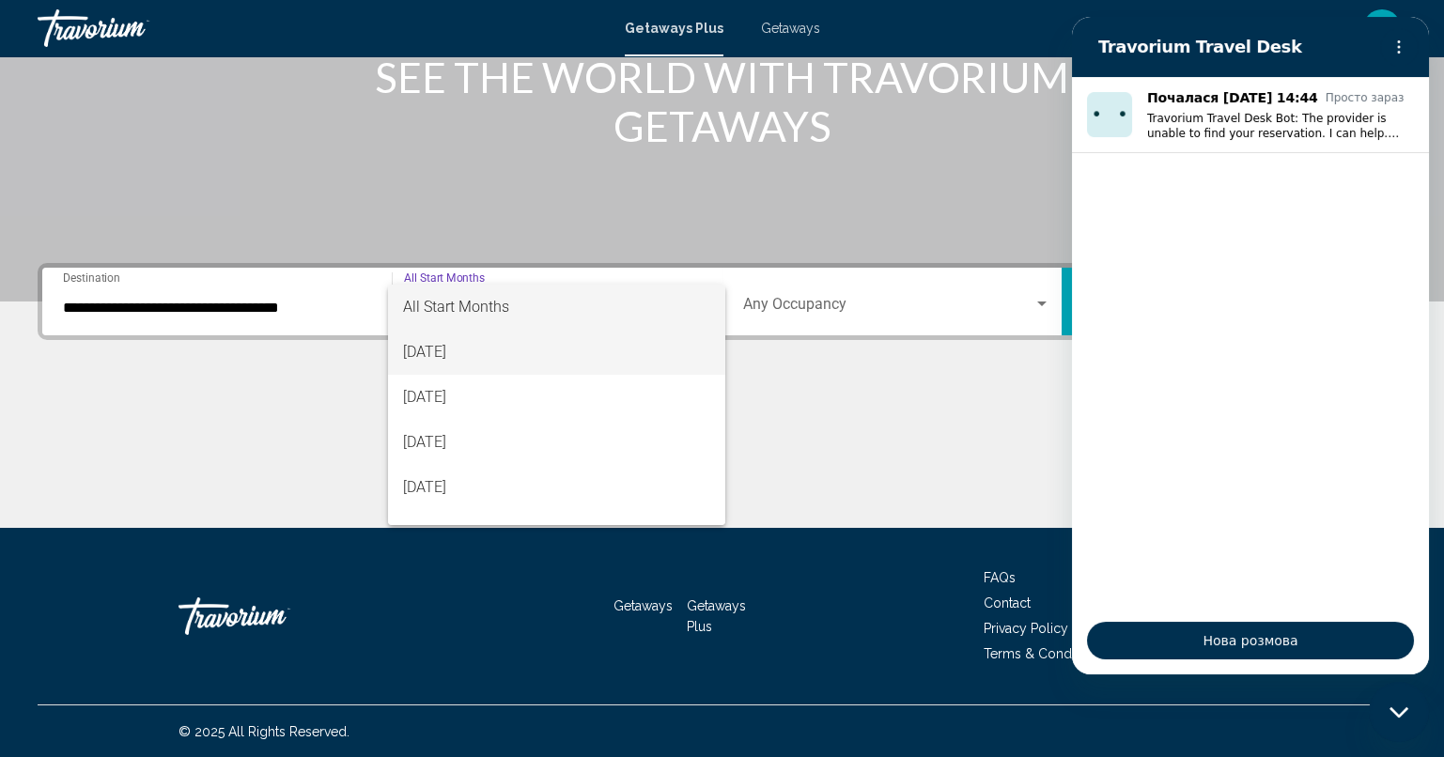
click at [473, 347] on span "[DATE]" at bounding box center [556, 352] width 307 height 45
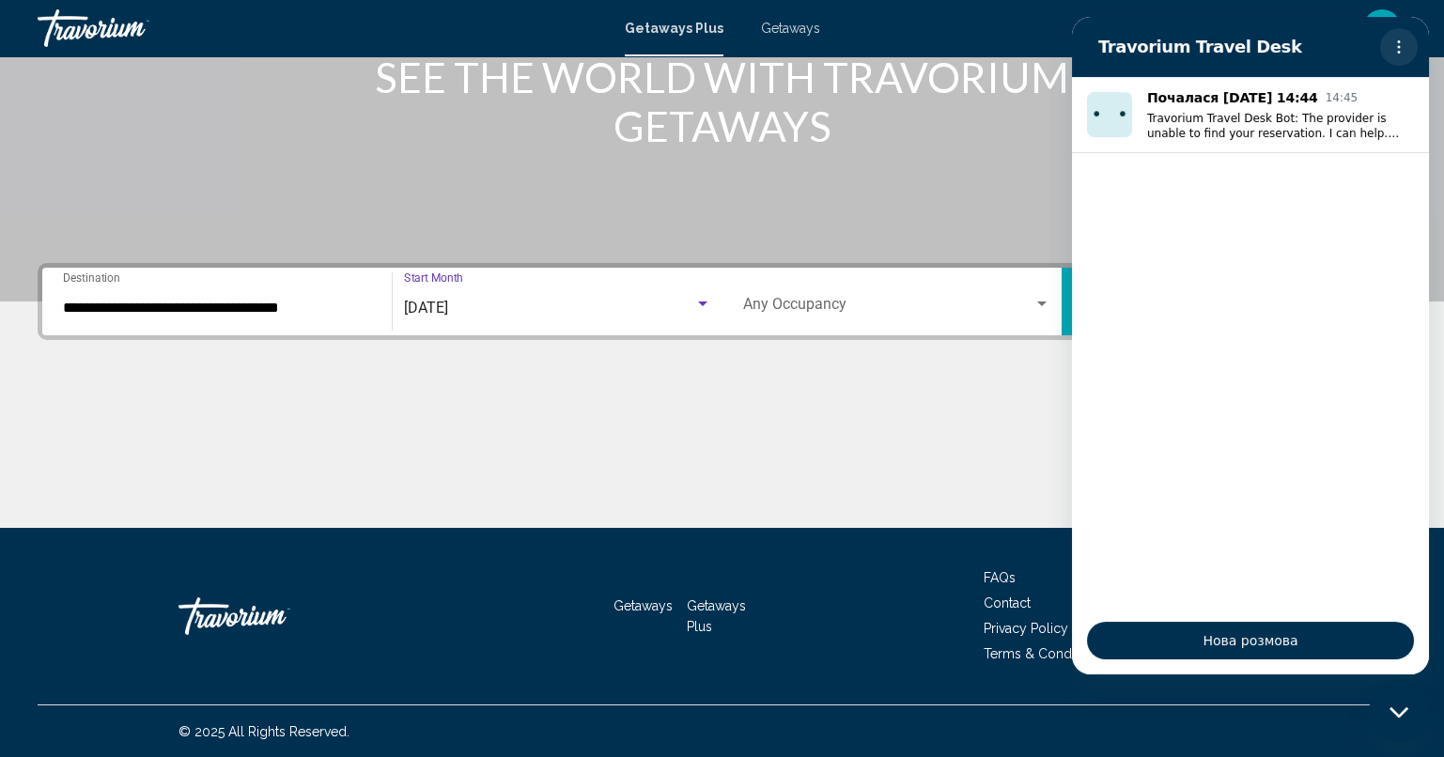
click at [1404, 39] on icon "Меню опцій" at bounding box center [1398, 46] width 15 height 15
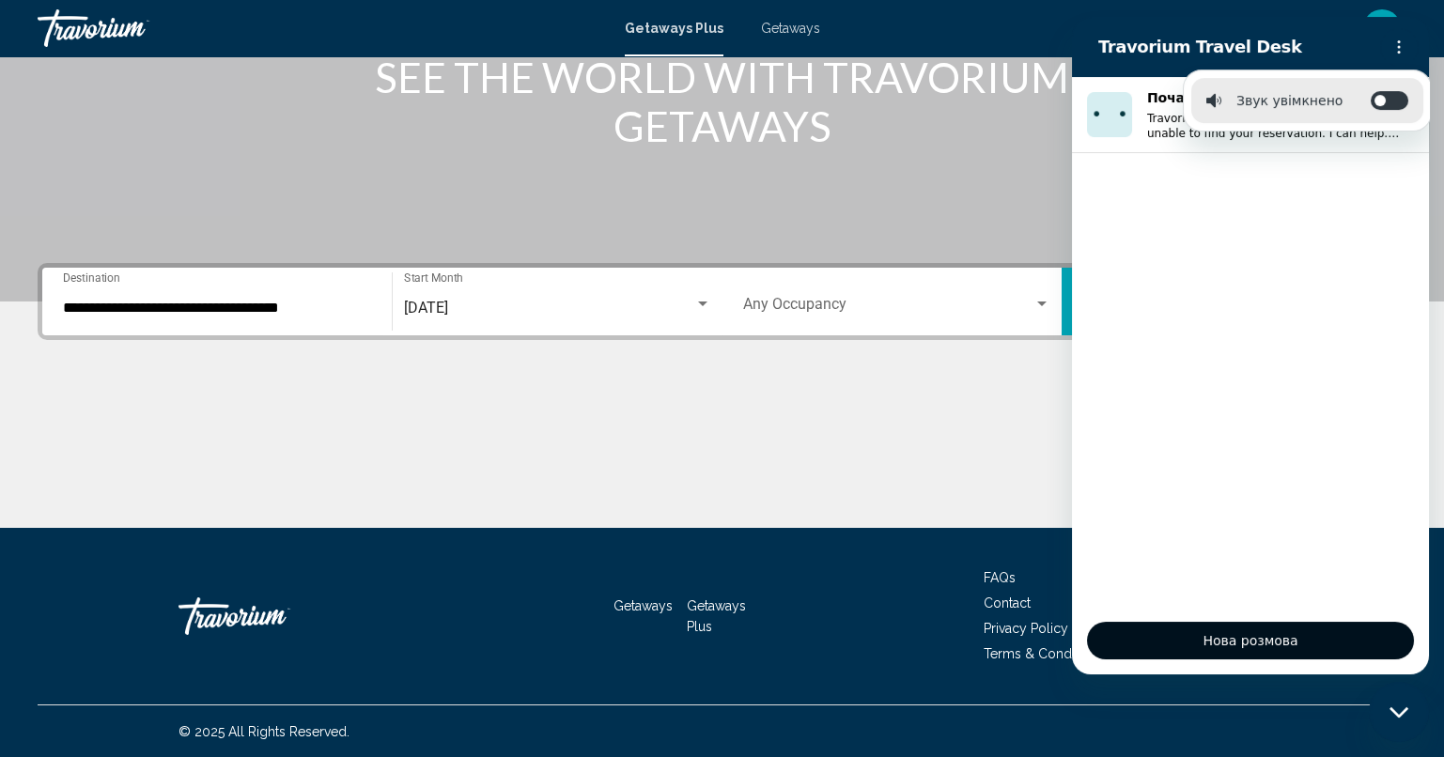
click at [1224, 637] on span "Нова розмова" at bounding box center [1250, 640] width 295 height 23
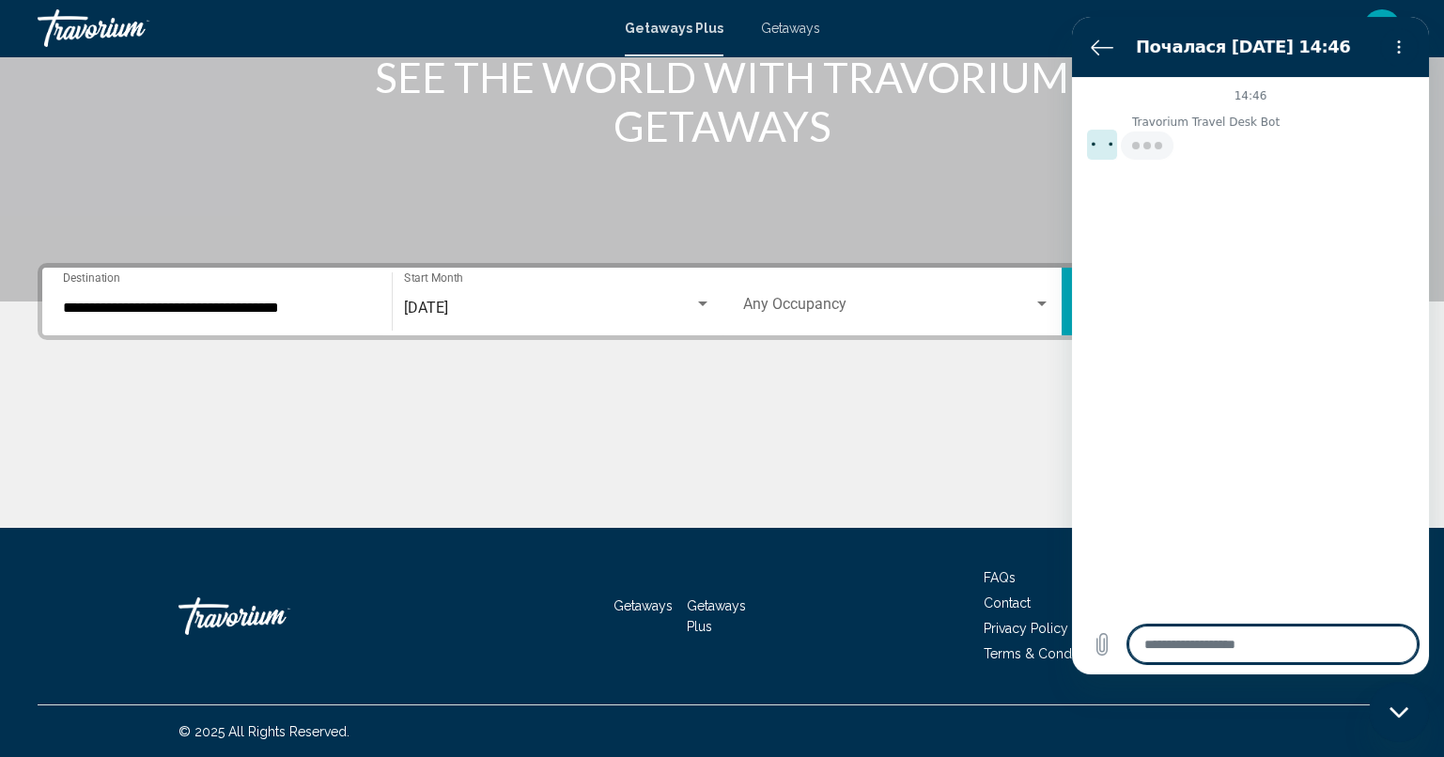
click at [1035, 497] on div "Main content" at bounding box center [722, 457] width 1368 height 141
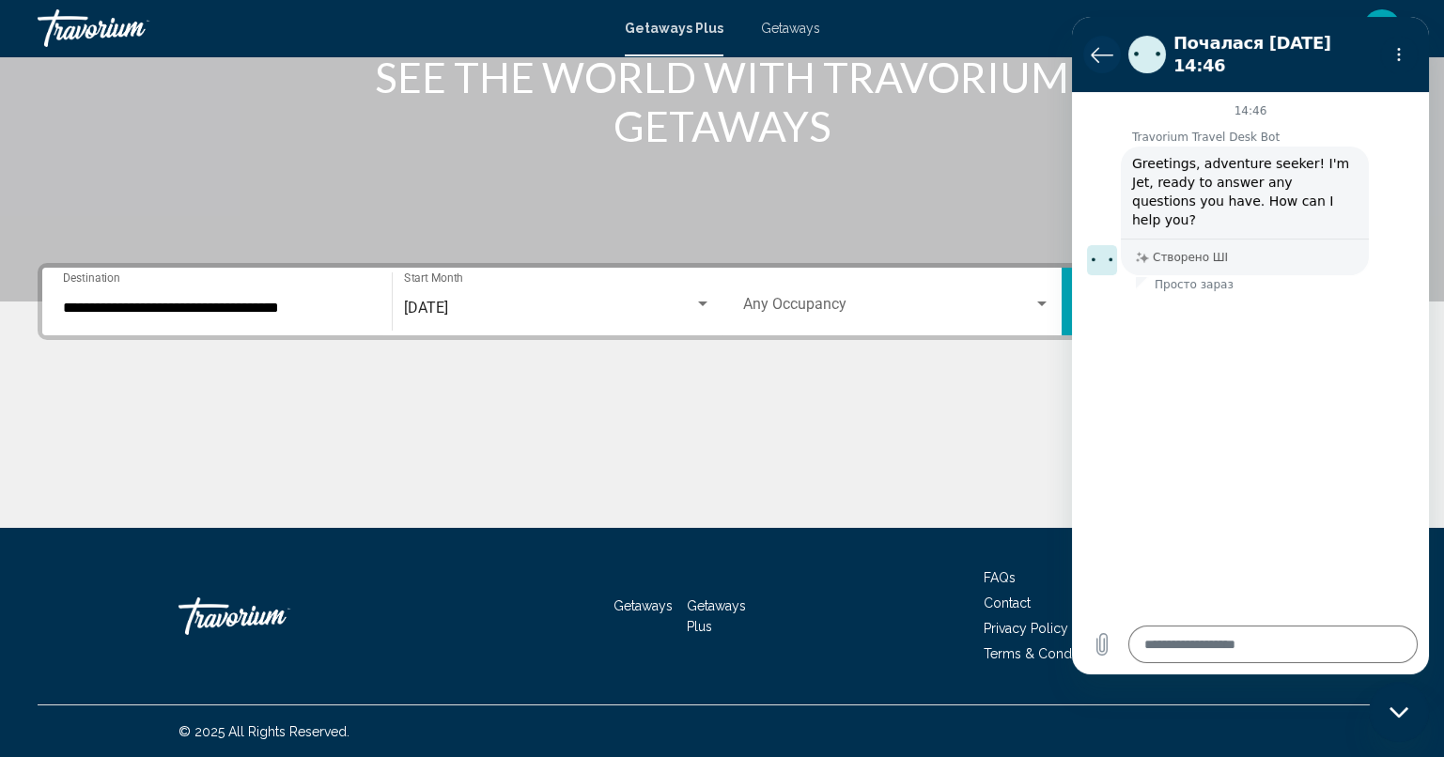
click at [1091, 54] on icon "Повернутися до списку розмов" at bounding box center [1101, 54] width 23 height 23
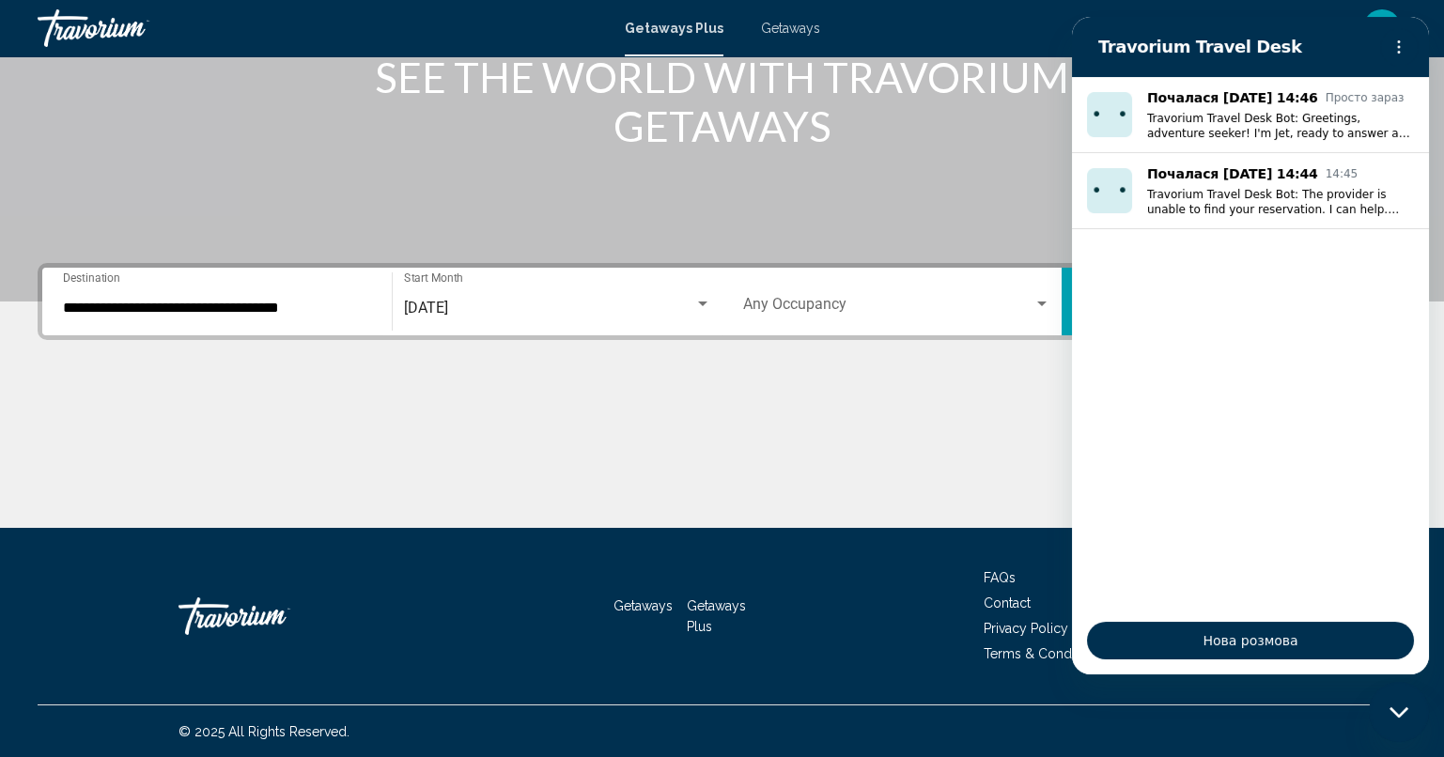
click at [1067, 310] on button "Search" at bounding box center [1231, 302] width 340 height 68
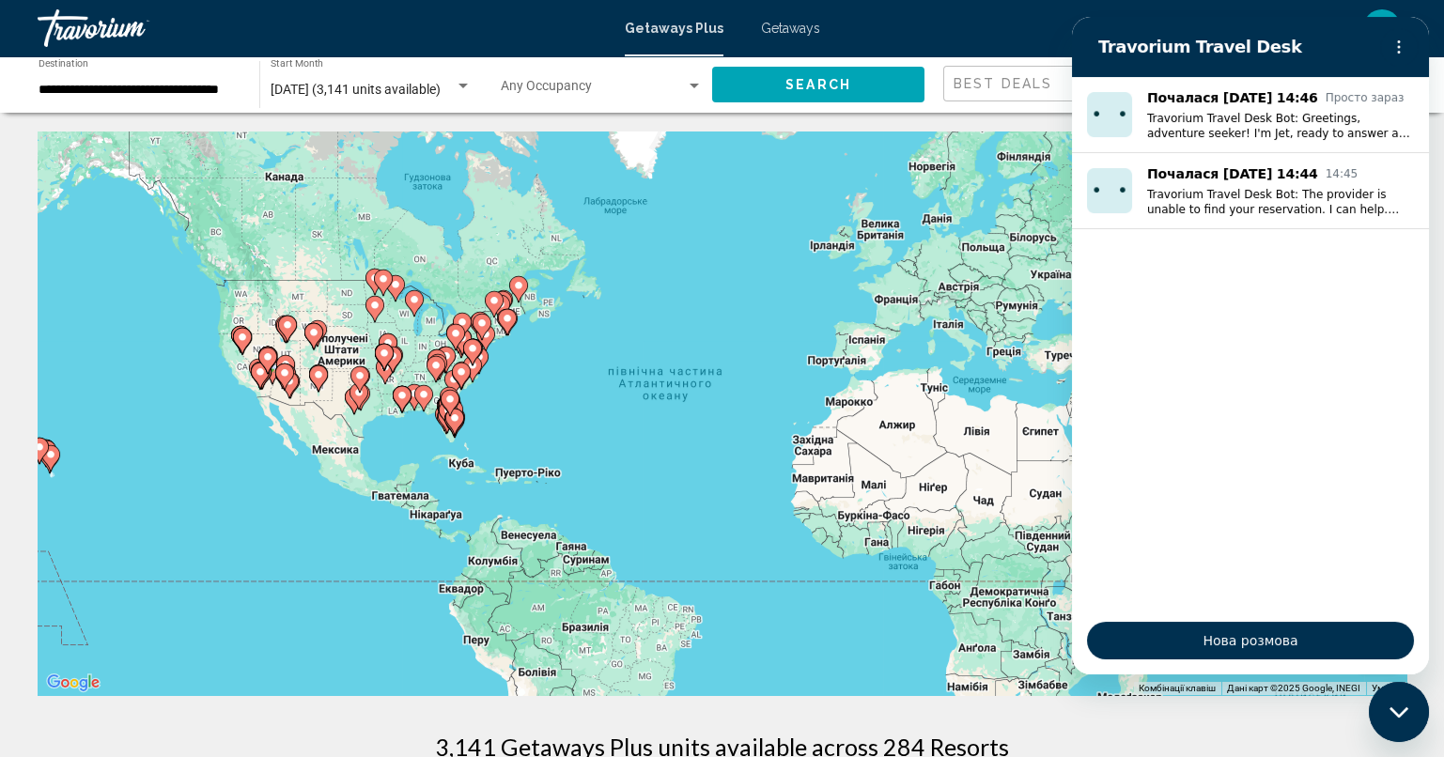
click at [966, 52] on mat-toolbar "Getaways Plus Getaways en English Español Français Italiano Português русский U…" at bounding box center [722, 28] width 1444 height 56
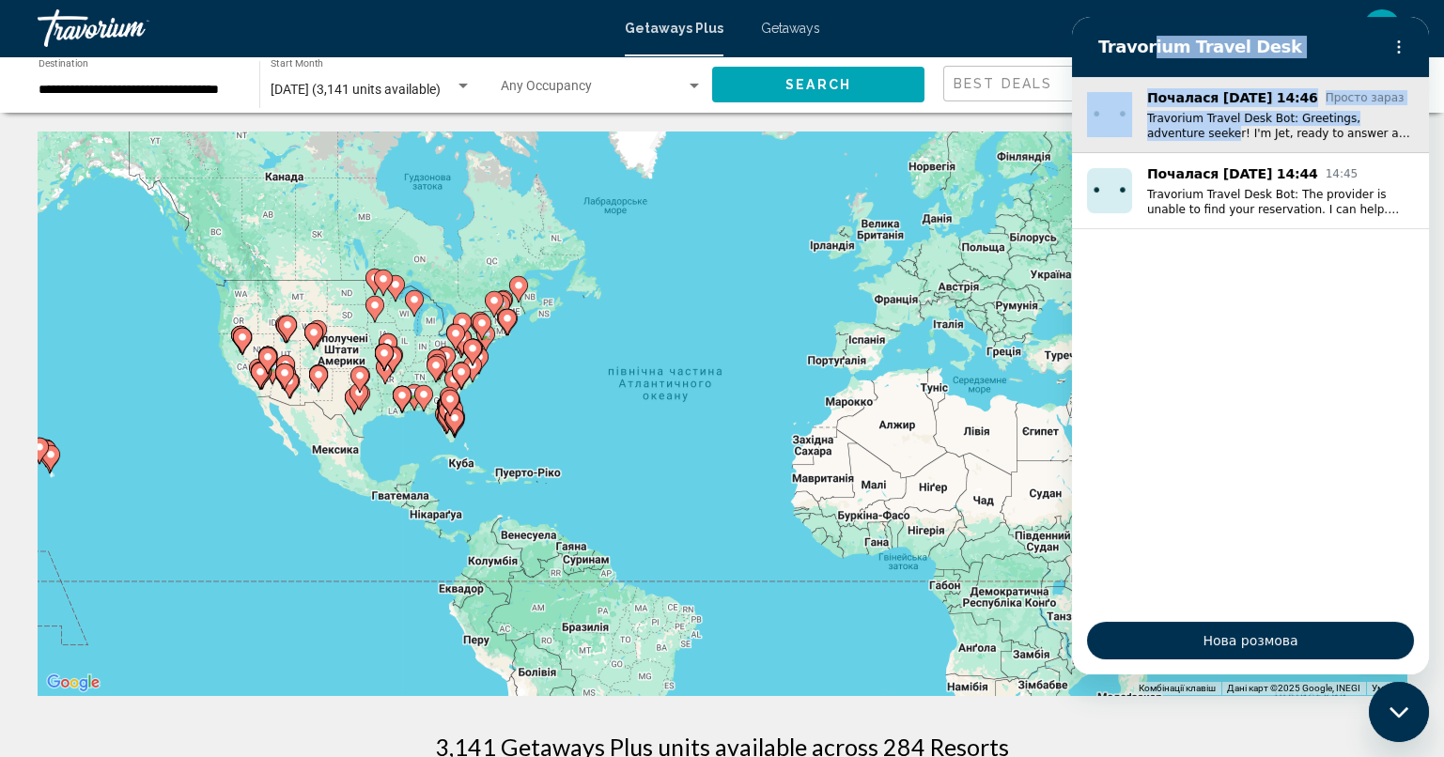
drag, startPoint x: 1141, startPoint y: 43, endPoint x: 1171, endPoint y: 139, distance: 100.4
click at [1171, 139] on div "Travorium Travel Desk Почалася [DATE] 14:46 Просто зараз Travorium Travel Desk …" at bounding box center [1250, 345] width 357 height 657
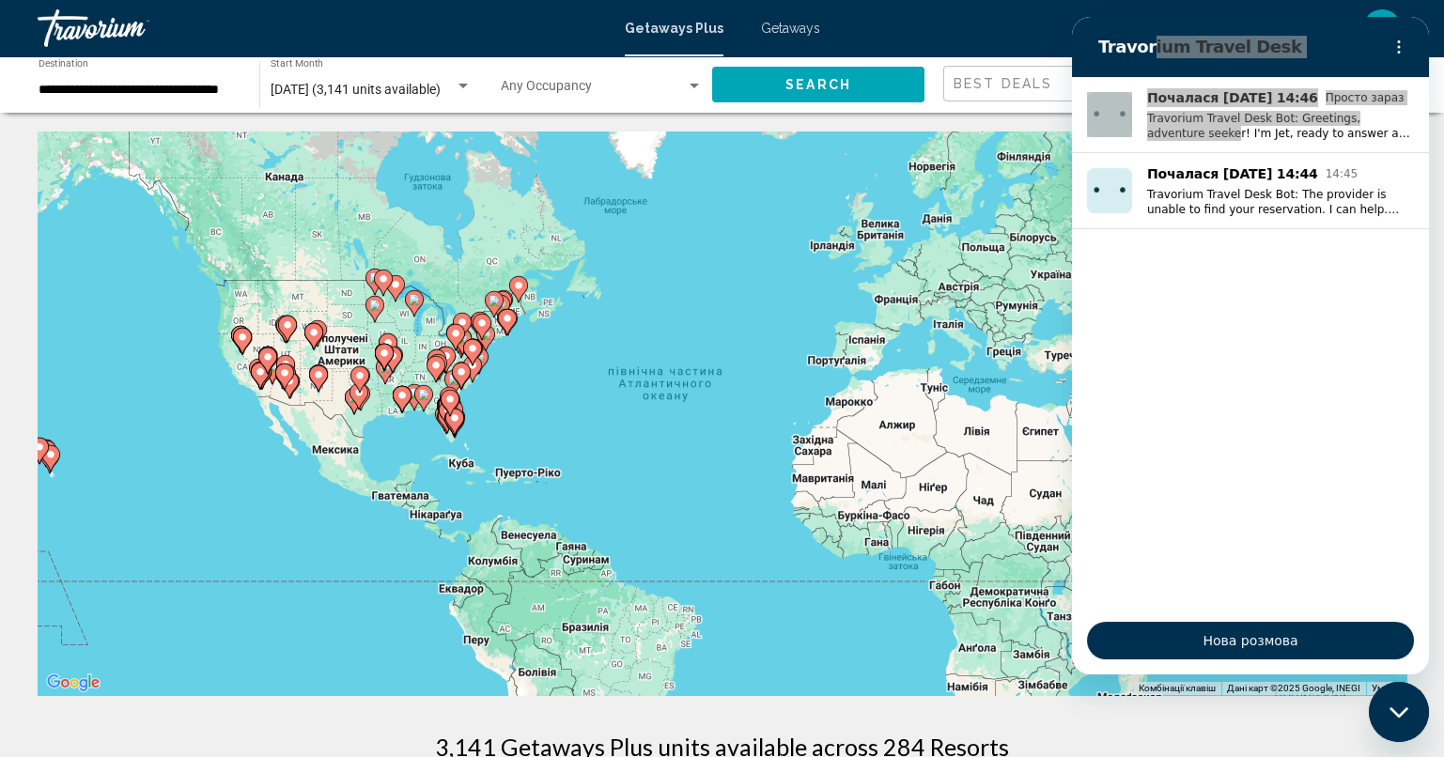
click at [987, 6] on mat-toolbar "Getaways Plus Getaways en English Español Français Italiano Português русский U…" at bounding box center [722, 28] width 1444 height 56
click at [967, 42] on div "en English Español Français Italiano Português русский USD USD ($) MXN (Mex$) C…" at bounding box center [1123, 27] width 568 height 39
click at [967, 41] on div "en English Español Français Italiano Português русский USD USD ($) MXN (Mex$) C…" at bounding box center [1123, 27] width 568 height 39
click at [725, 287] on div "Увімкніть режим перетягування за допомогою клавіатури, натиснувши Alt + Enter. …" at bounding box center [722, 413] width 1368 height 564
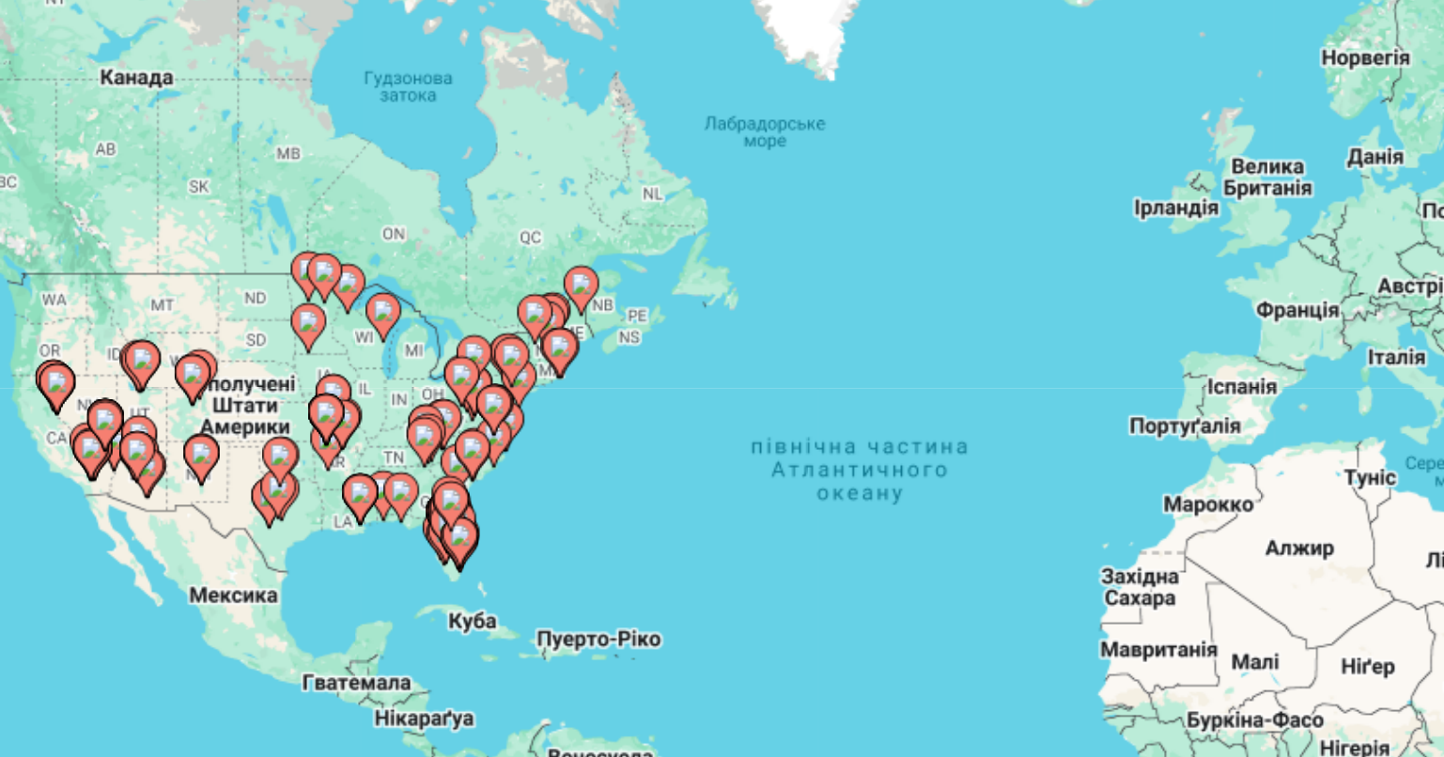
click at [453, 417] on image "Main content" at bounding box center [454, 417] width 11 height 11
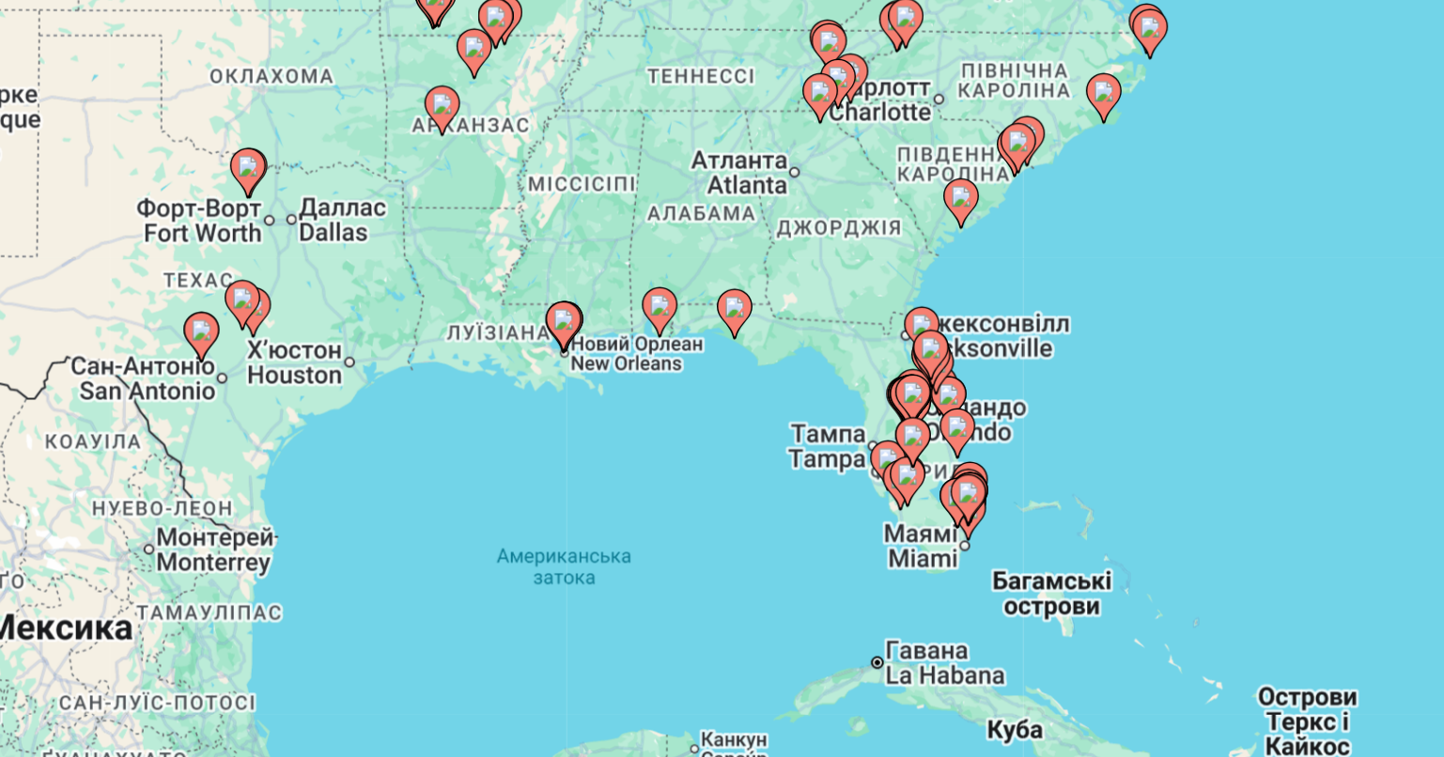
click at [724, 390] on image "Main content" at bounding box center [722, 395] width 11 height 11
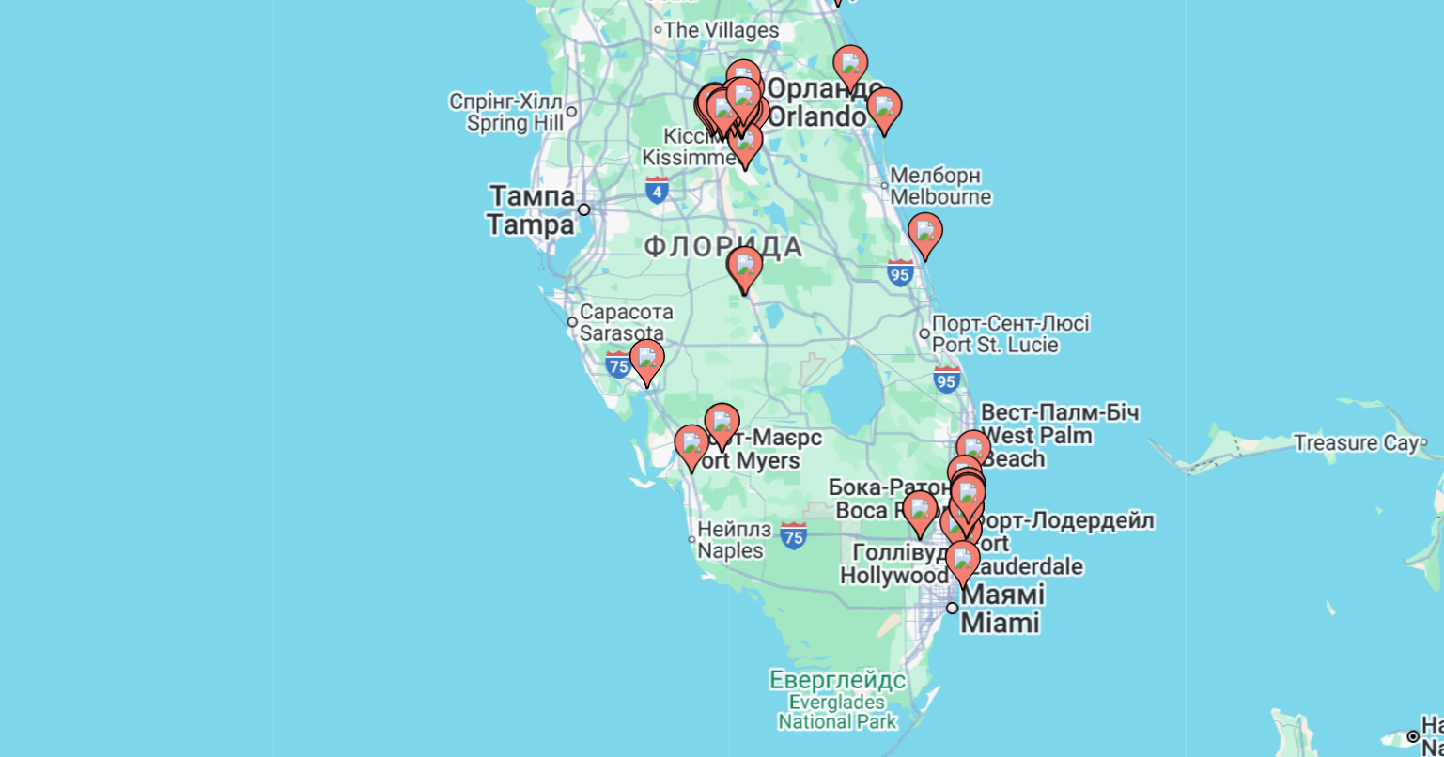
click at [681, 189] on image "Main content" at bounding box center [677, 191] width 11 height 11
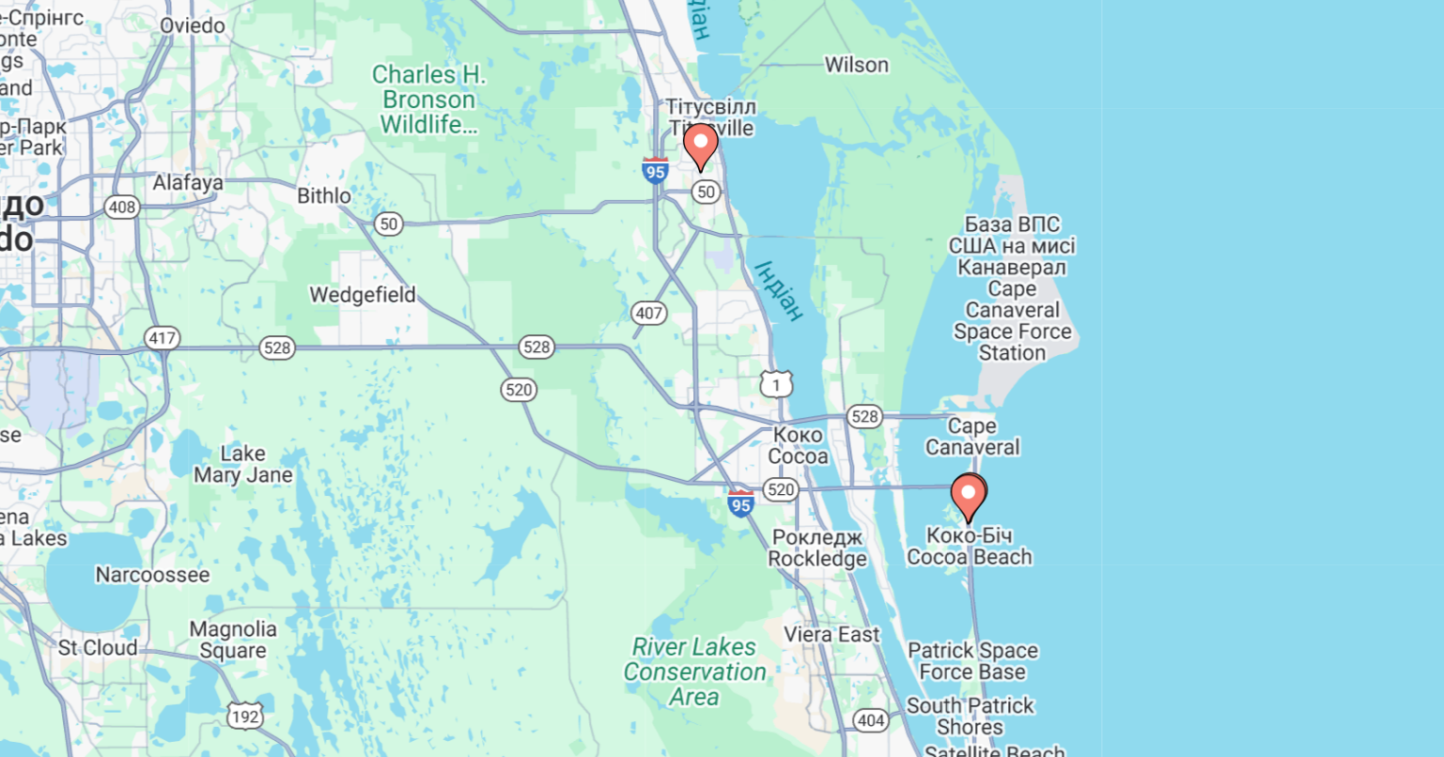
click at [581, 213] on image "Main content" at bounding box center [581, 210] width 11 height 11
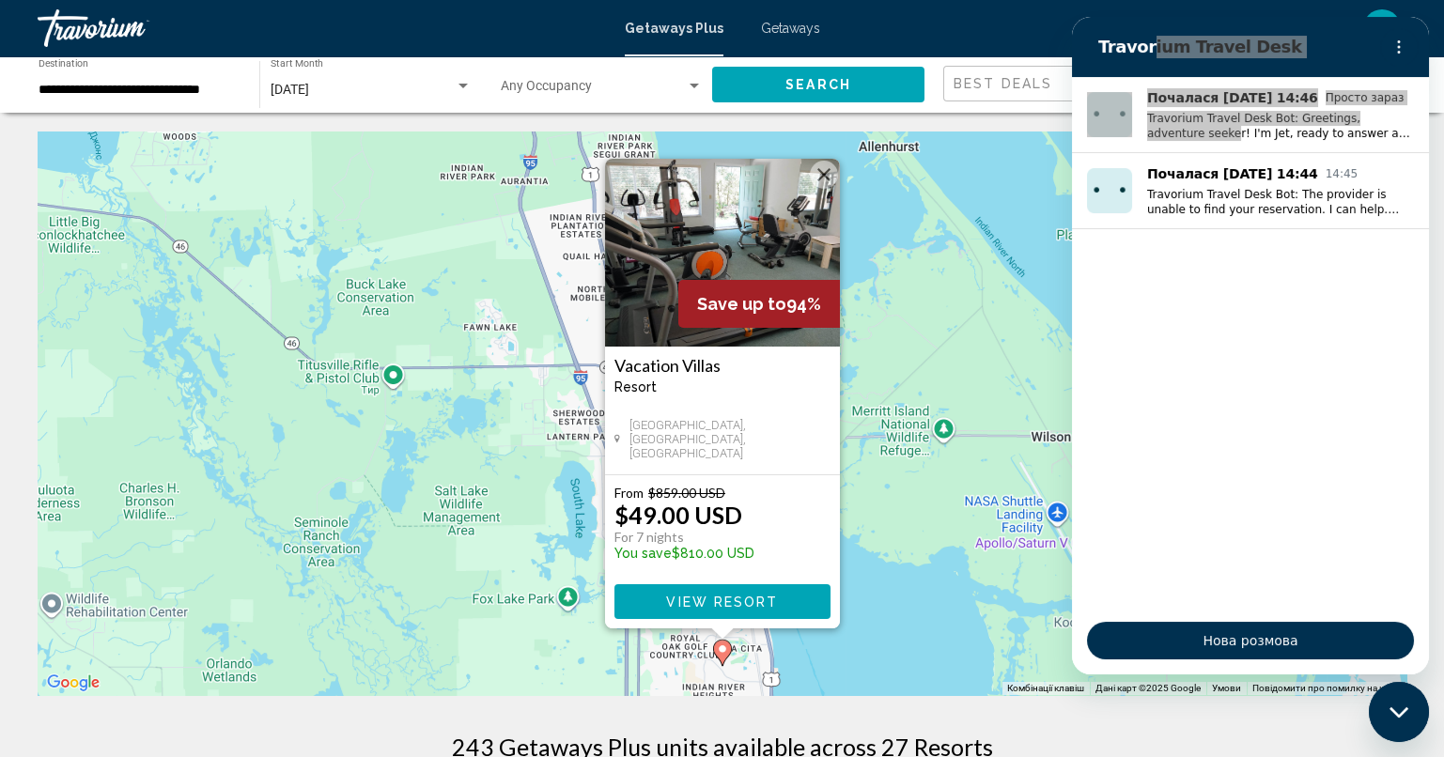
click at [820, 180] on button "Закрити" at bounding box center [824, 175] width 28 height 28
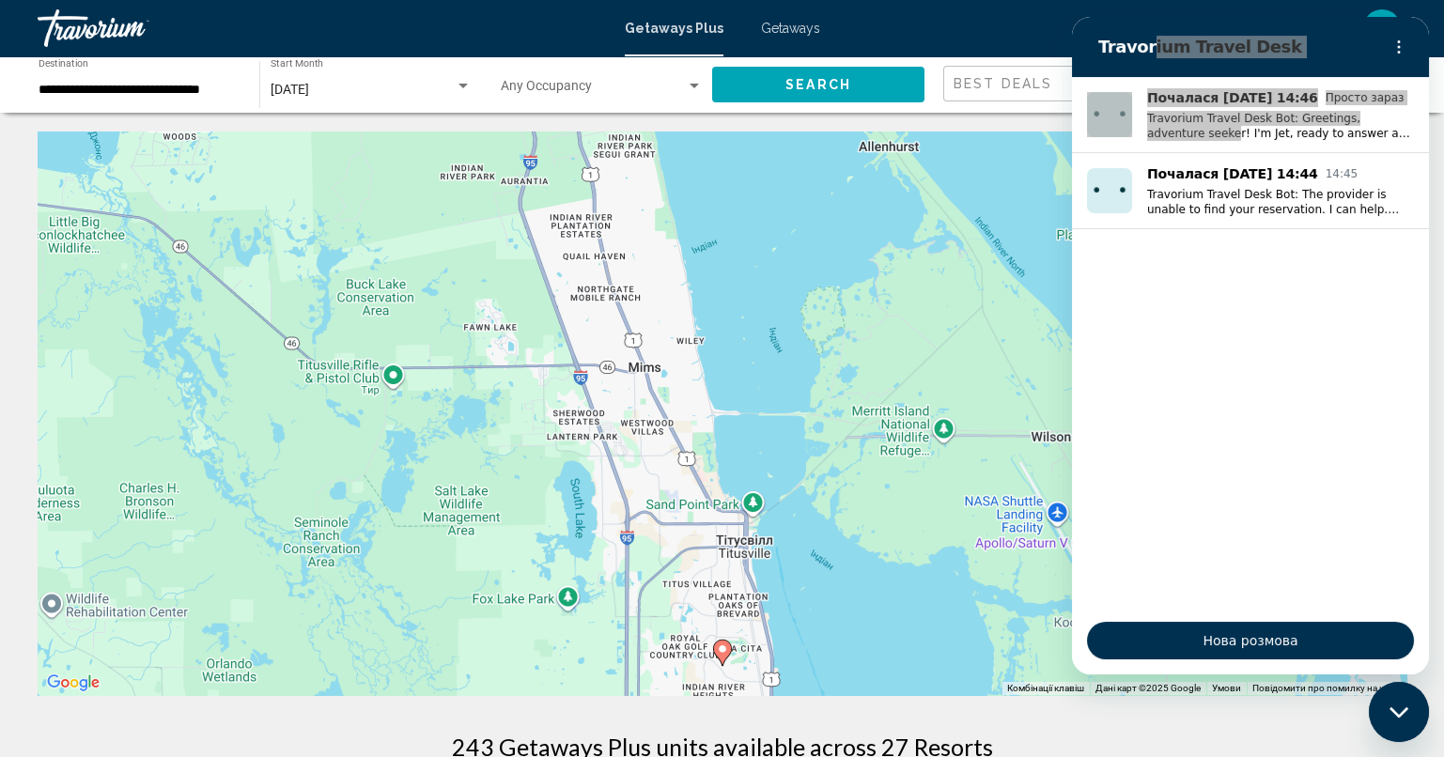
click at [738, 497] on div "Для навігації використовуйте клавіші зі стрілками. Увімкніть режим перетягуванн…" at bounding box center [722, 413] width 1368 height 564
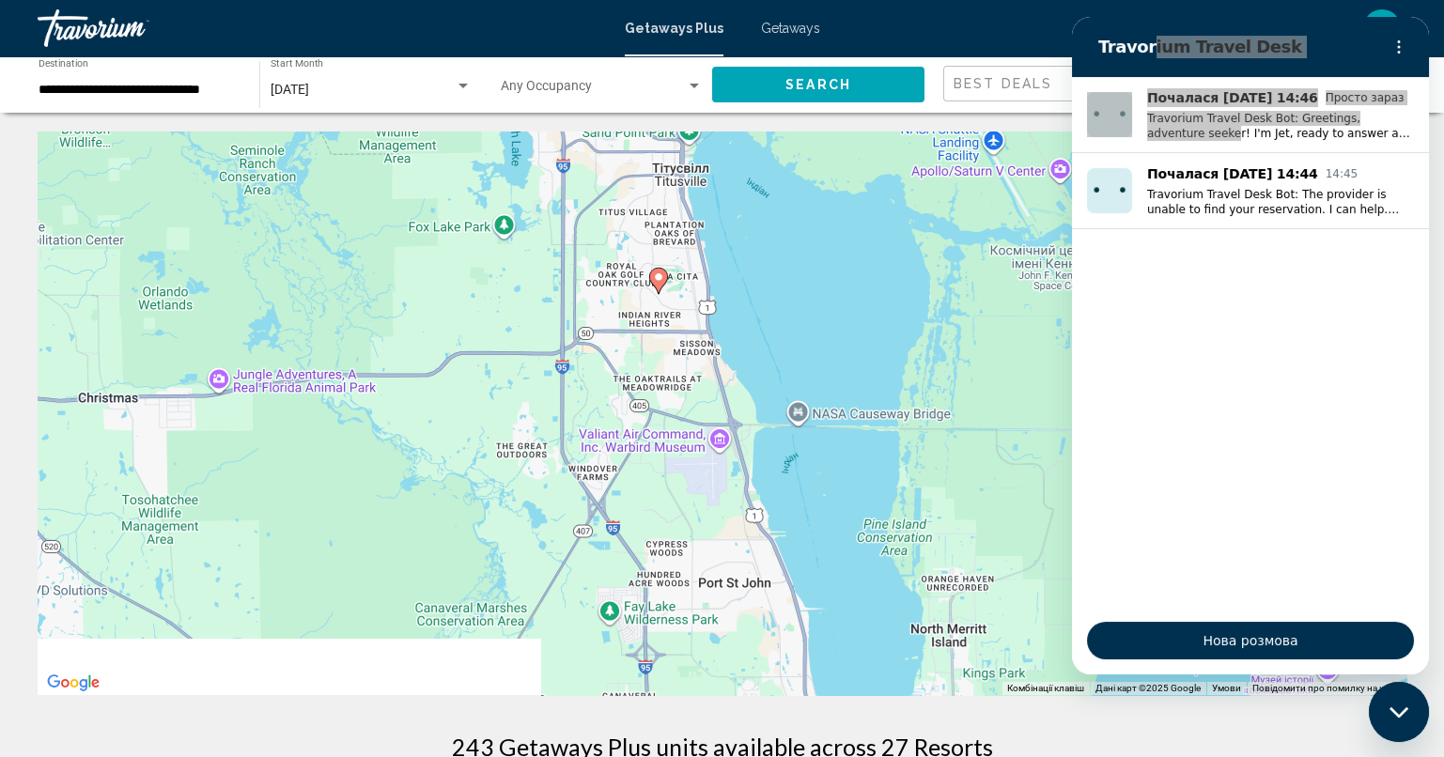
drag, startPoint x: 809, startPoint y: 560, endPoint x: 766, endPoint y: 107, distance: 454.7
click at [761, 131] on div "Для навігації використовуйте клавіші зі стрілками. Увімкніть режим перетягуванн…" at bounding box center [722, 413] width 1368 height 564
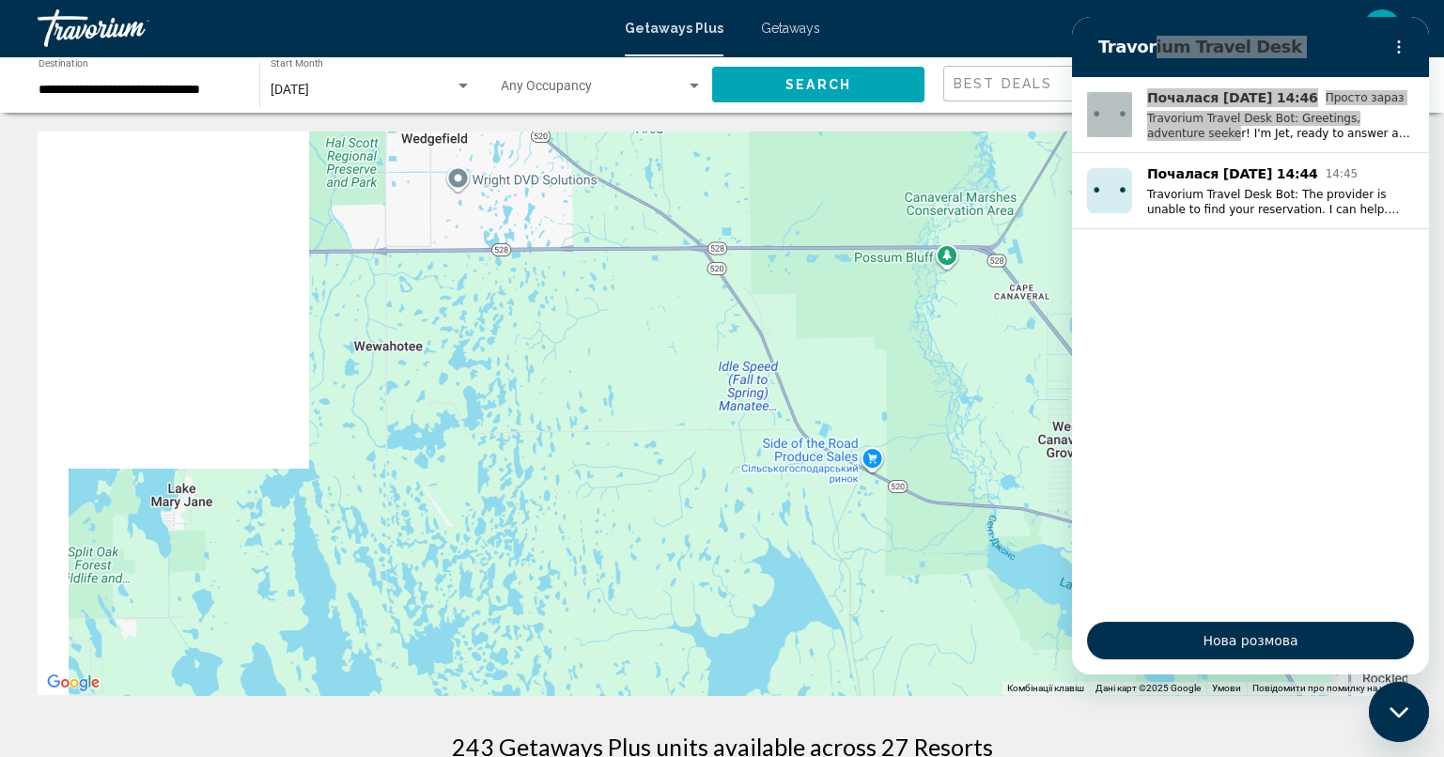
drag, startPoint x: 425, startPoint y: 381, endPoint x: 929, endPoint y: 102, distance: 576.4
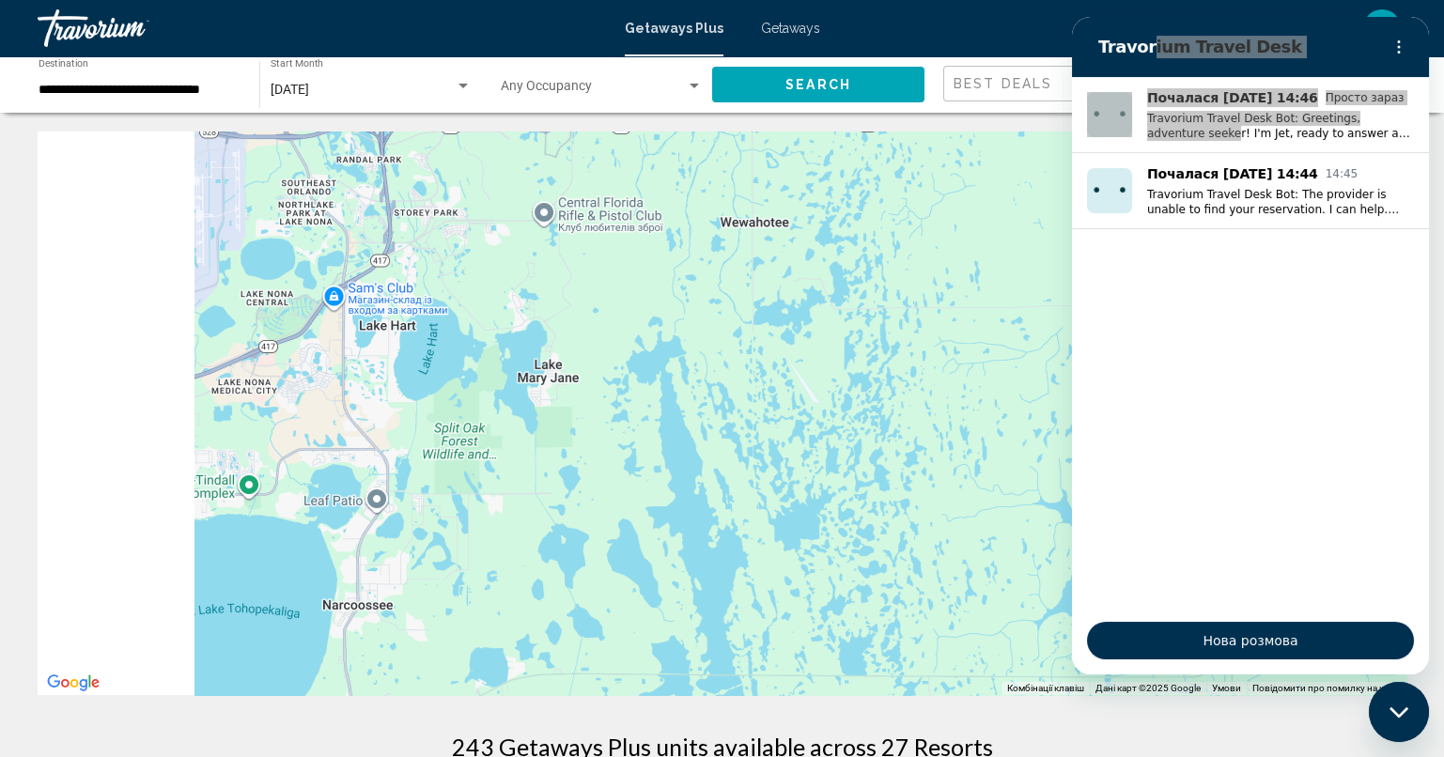
drag, startPoint x: 584, startPoint y: 270, endPoint x: 960, endPoint y: 147, distance: 395.3
click at [960, 147] on div "Для навігації використовуйте клавіші зі стрілками. Увімкніть режим перетягуванн…" at bounding box center [722, 413] width 1368 height 564
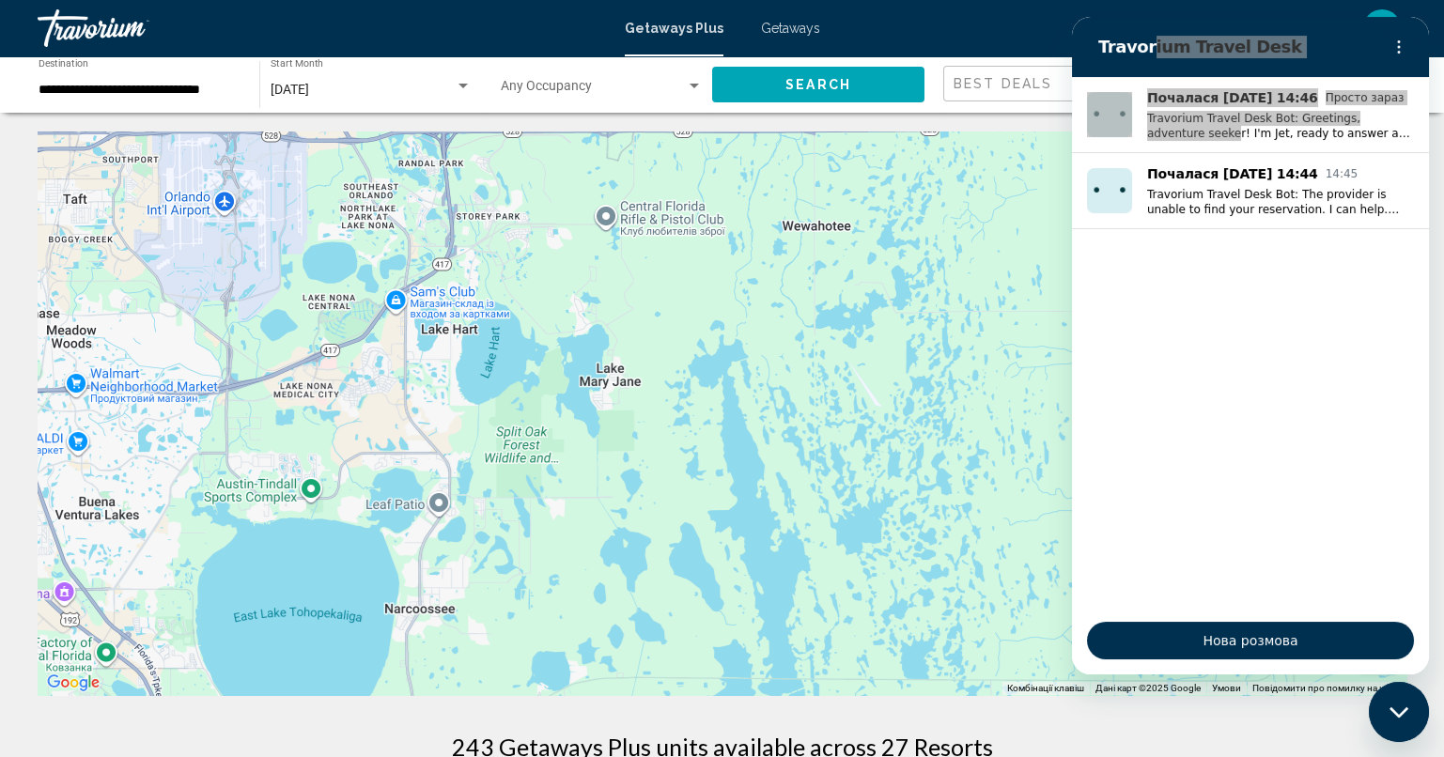
drag, startPoint x: 718, startPoint y: 183, endPoint x: 780, endPoint y: 190, distance: 63.3
click at [780, 190] on div "Для навігації використовуйте клавіші зі стрілками. [GEOGRAPHIC_DATA] [GEOGRAPHI…" at bounding box center [722, 413] width 1368 height 564
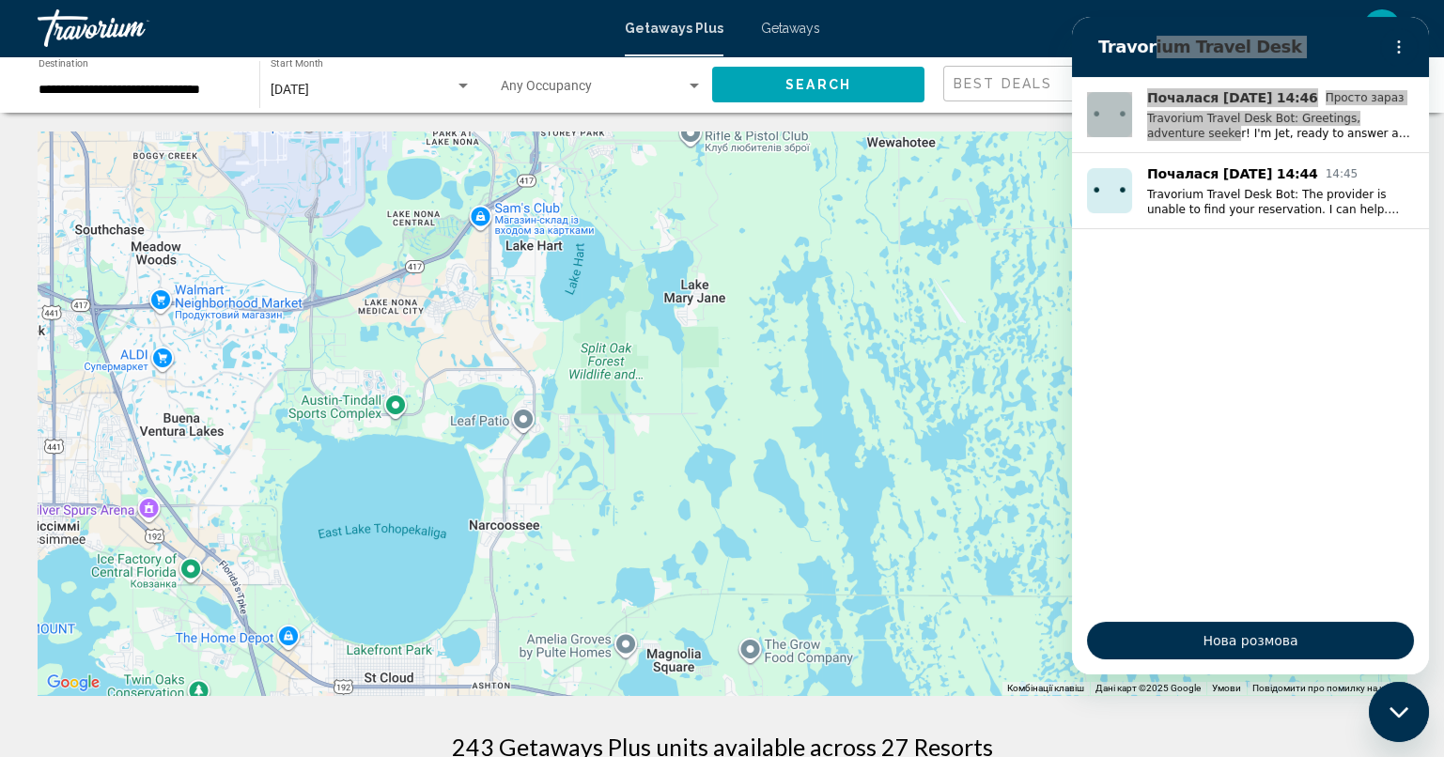
drag, startPoint x: 589, startPoint y: 406, endPoint x: 739, endPoint y: 185, distance: 267.0
click at [739, 185] on div "Для навігації використовуйте клавіші зі стрілками. [GEOGRAPHIC_DATA] [GEOGRAPHI…" at bounding box center [722, 413] width 1368 height 564
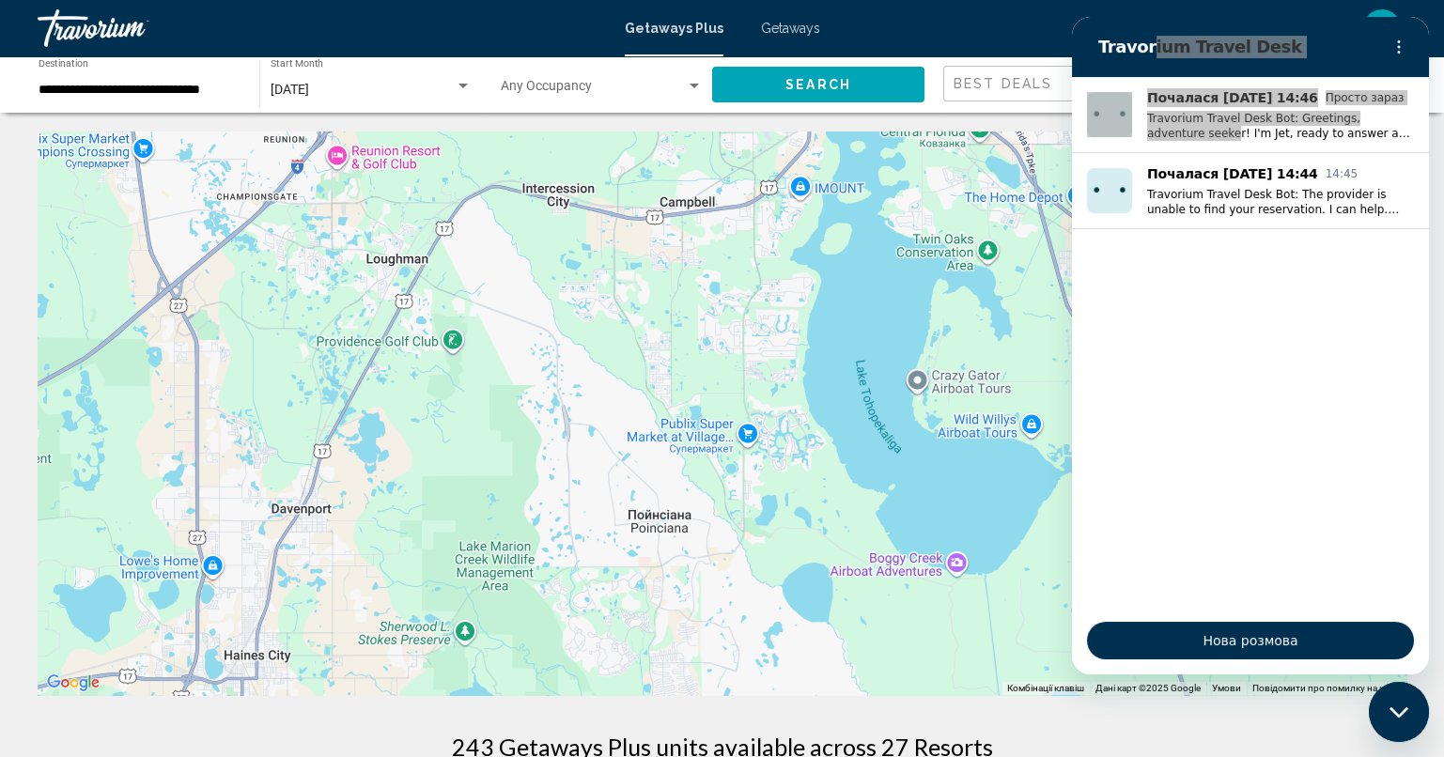
drag, startPoint x: 1513, startPoint y: 379, endPoint x: 1099, endPoint y: 54, distance: 527.0
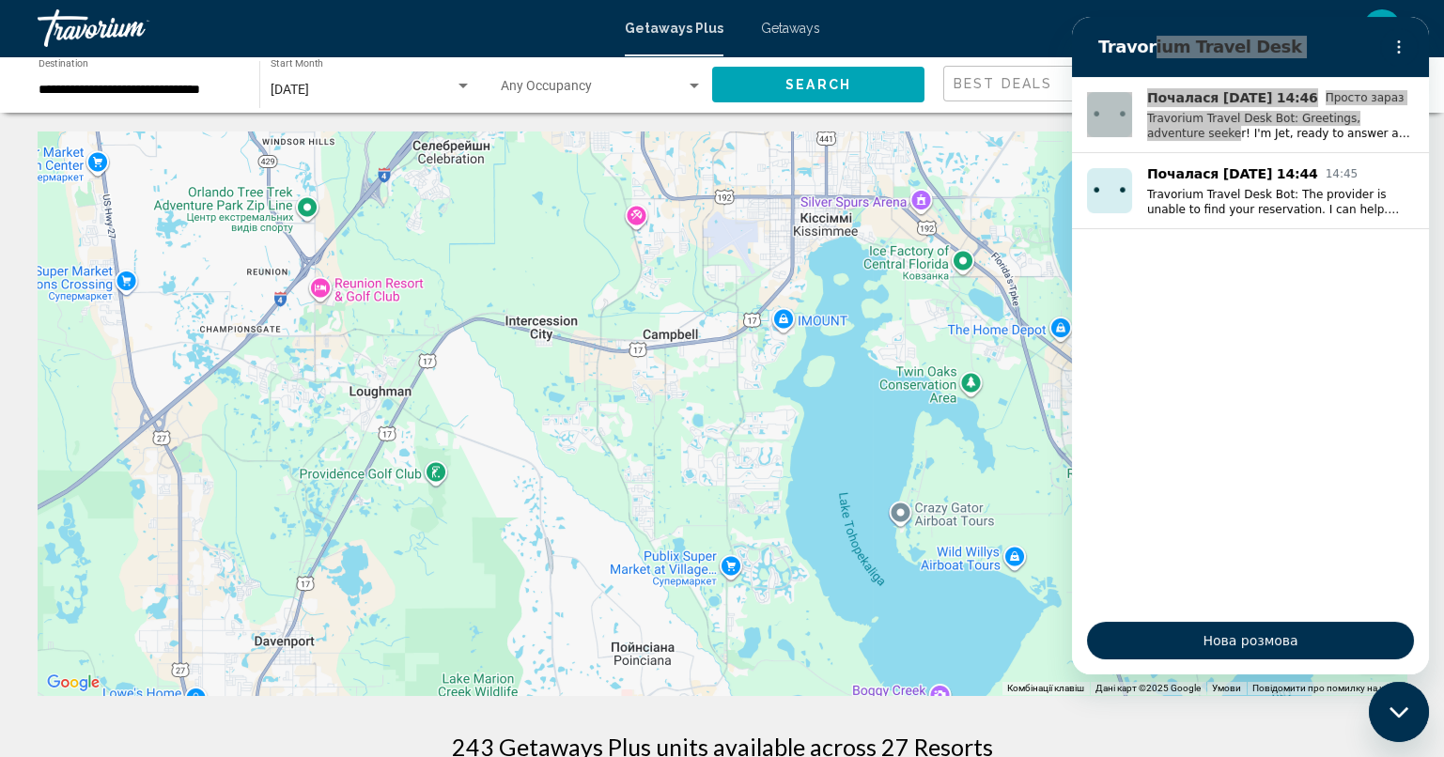
click at [1020, 224] on div "Для навігації використовуйте клавіші зі стрілками. [GEOGRAPHIC_DATA] [GEOGRAPHI…" at bounding box center [722, 413] width 1368 height 564
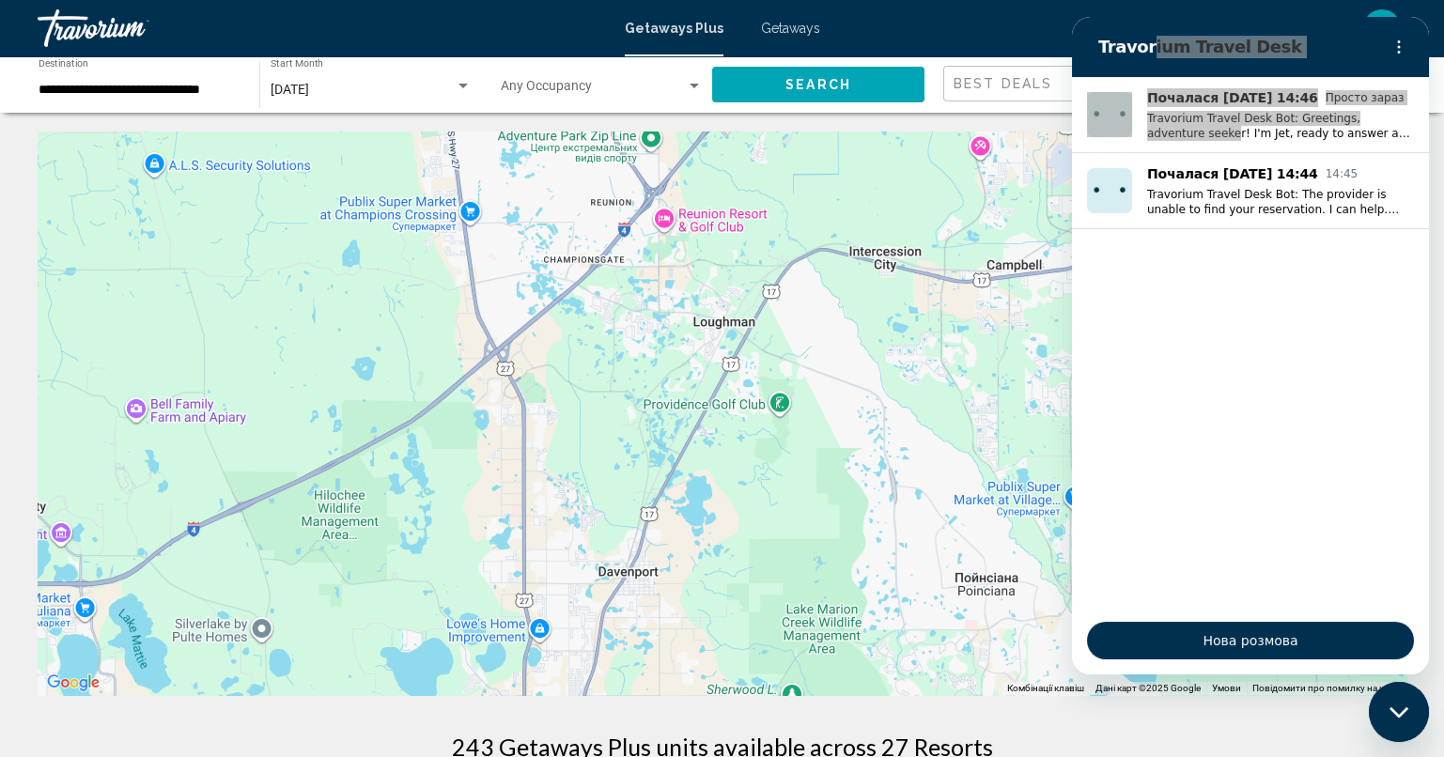
drag, startPoint x: 519, startPoint y: 312, endPoint x: 1012, endPoint y: 134, distance: 524.1
click at [1012, 134] on div "Для навігації використовуйте клавіші зі стрілками. [GEOGRAPHIC_DATA] [GEOGRAPHI…" at bounding box center [722, 413] width 1368 height 564
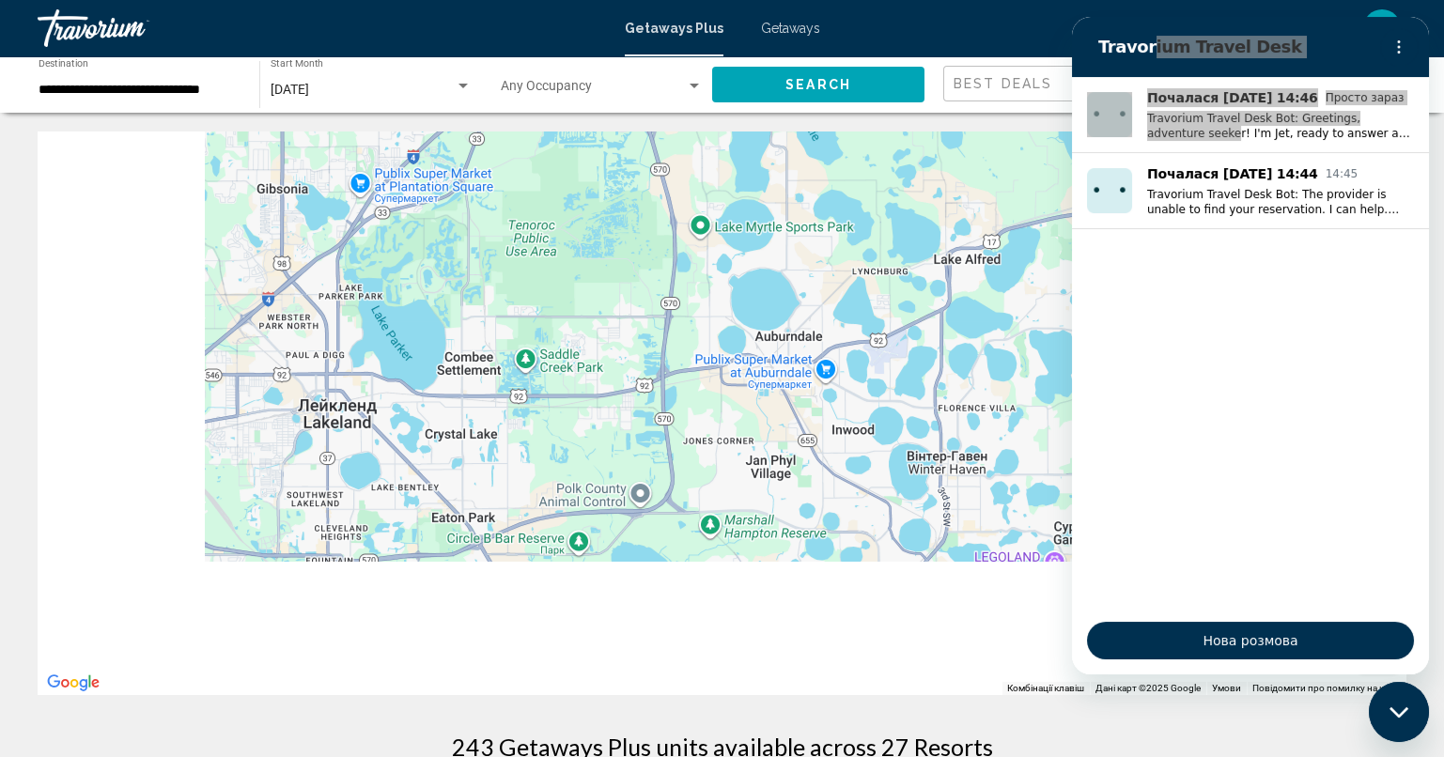
drag, startPoint x: 468, startPoint y: 411, endPoint x: 825, endPoint y: 11, distance: 536.2
click at [825, 11] on div "**********" at bounding box center [722, 378] width 1444 height 757
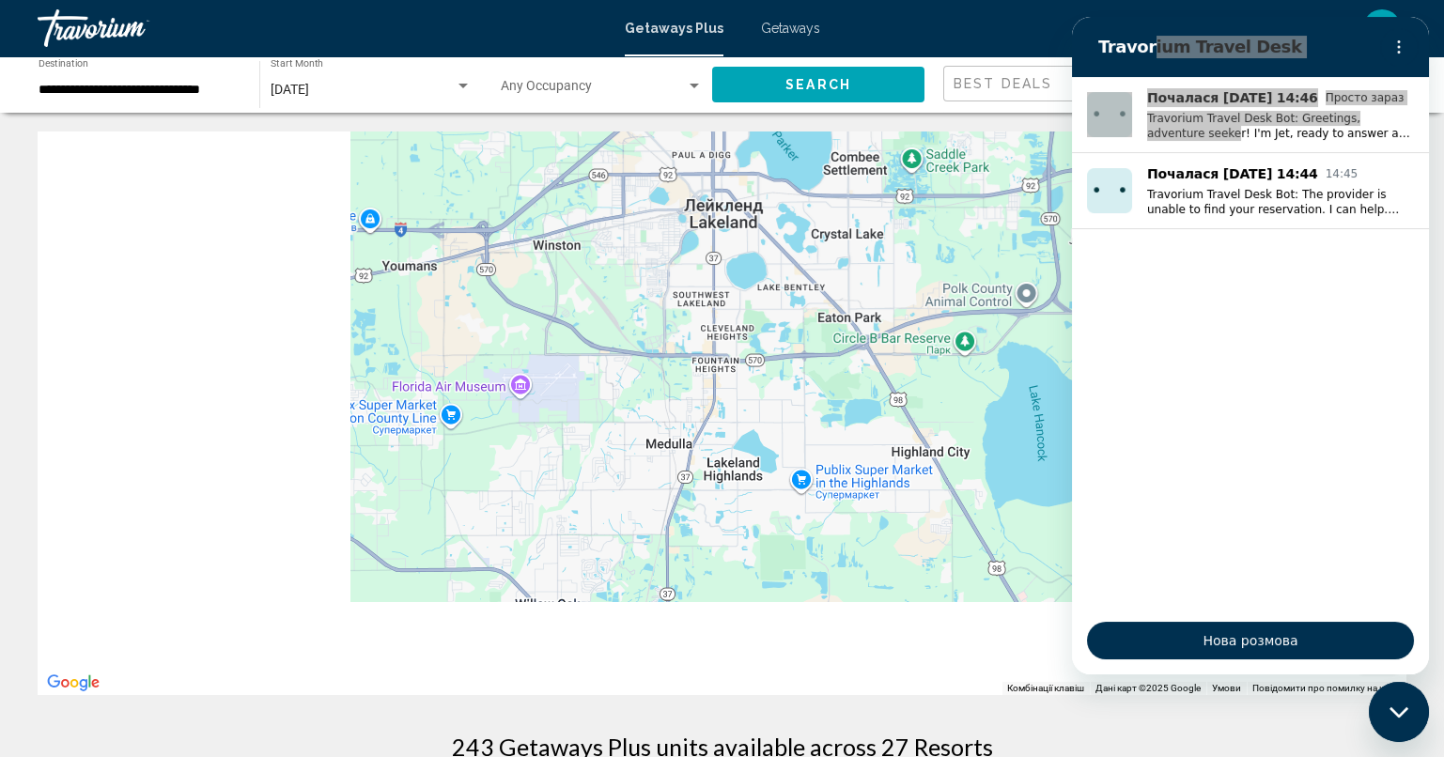
drag, startPoint x: 766, startPoint y: 235, endPoint x: 992, endPoint y: 126, distance: 250.4
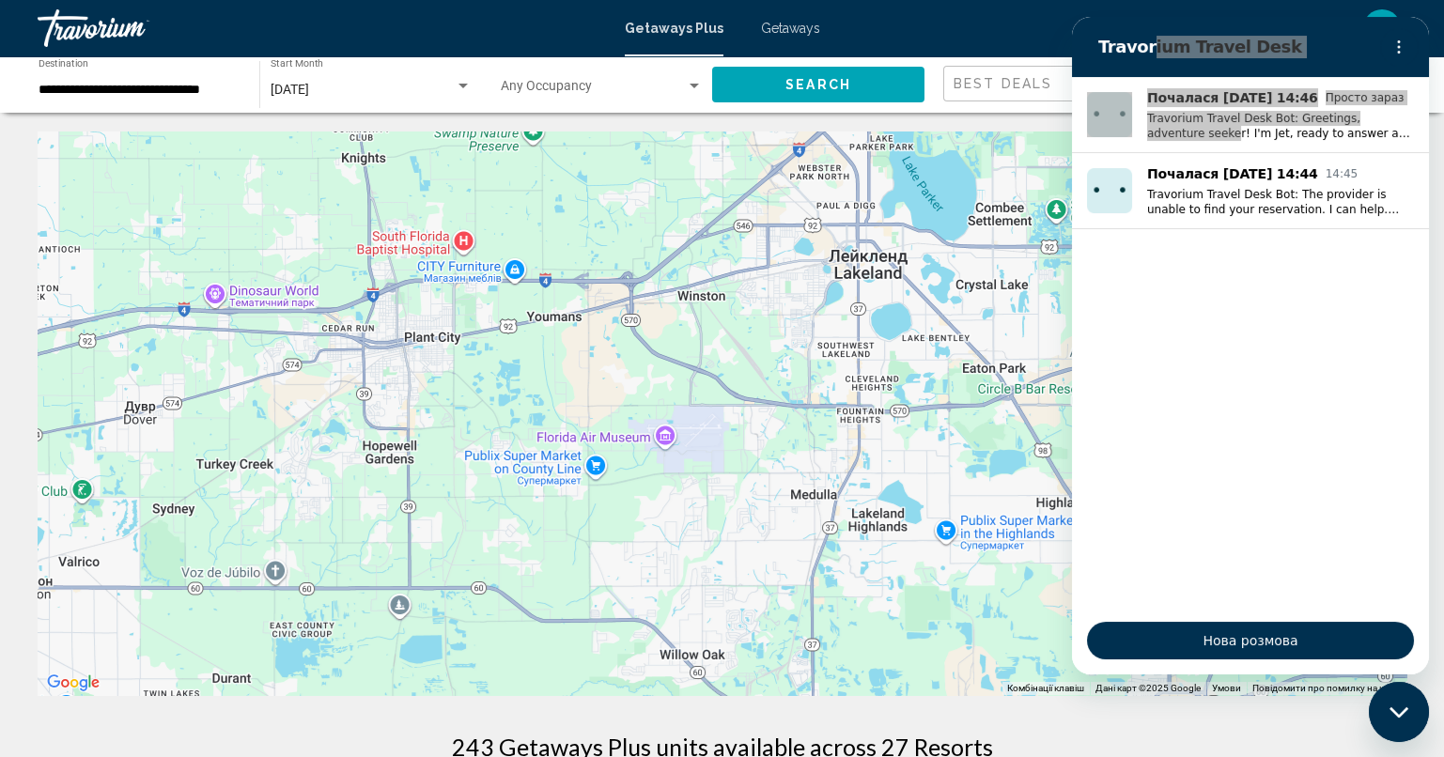
drag, startPoint x: 662, startPoint y: 274, endPoint x: 863, endPoint y: 433, distance: 256.1
click at [863, 433] on div "Для навігації використовуйте клавіші зі стрілками. [GEOGRAPHIC_DATA] [GEOGRAPHI…" at bounding box center [722, 413] width 1368 height 564
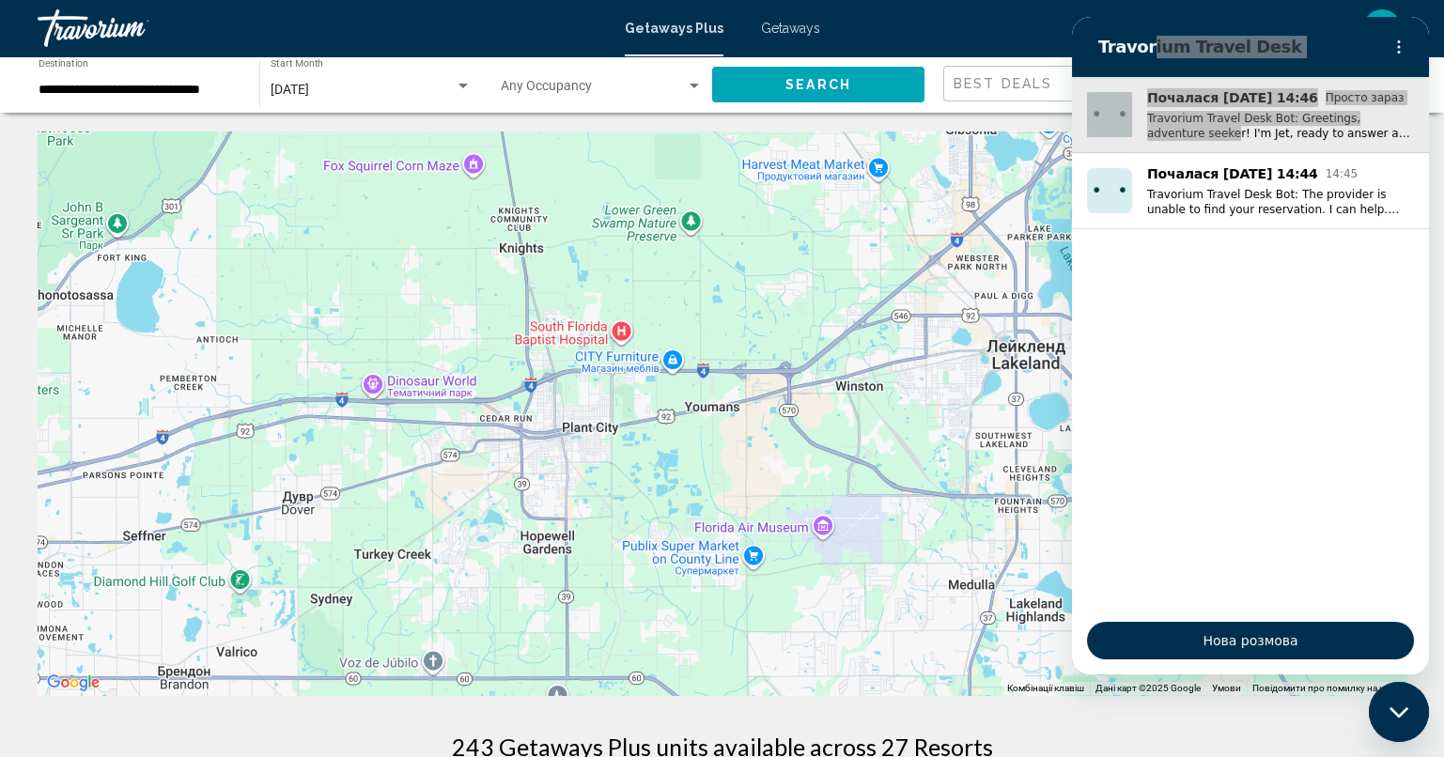
drag, startPoint x: 908, startPoint y: 543, endPoint x: 1169, endPoint y: -66, distance: 662.3
click at [1169, 0] on html "**********" at bounding box center [722, 378] width 1444 height 757
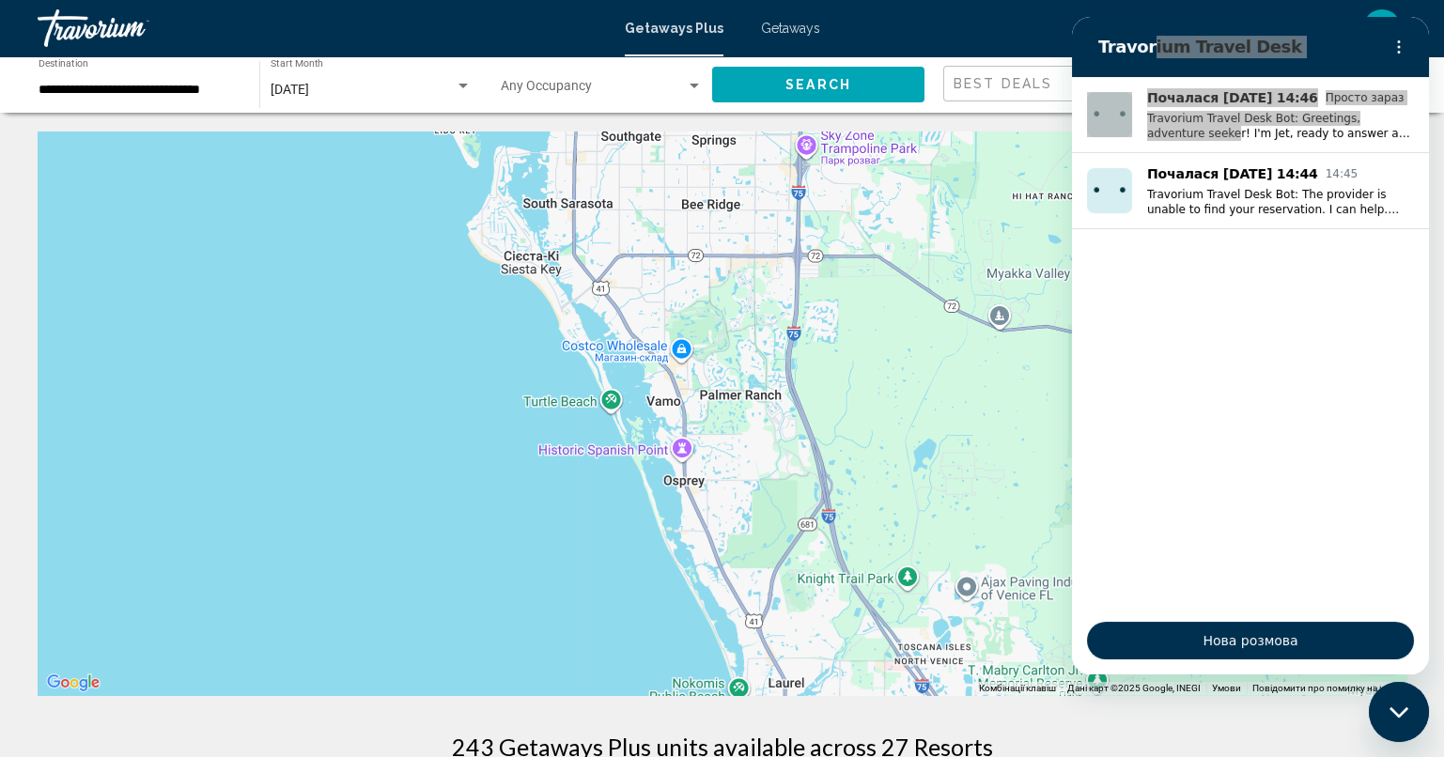
drag, startPoint x: 561, startPoint y: 471, endPoint x: 796, endPoint y: 731, distance: 349.8
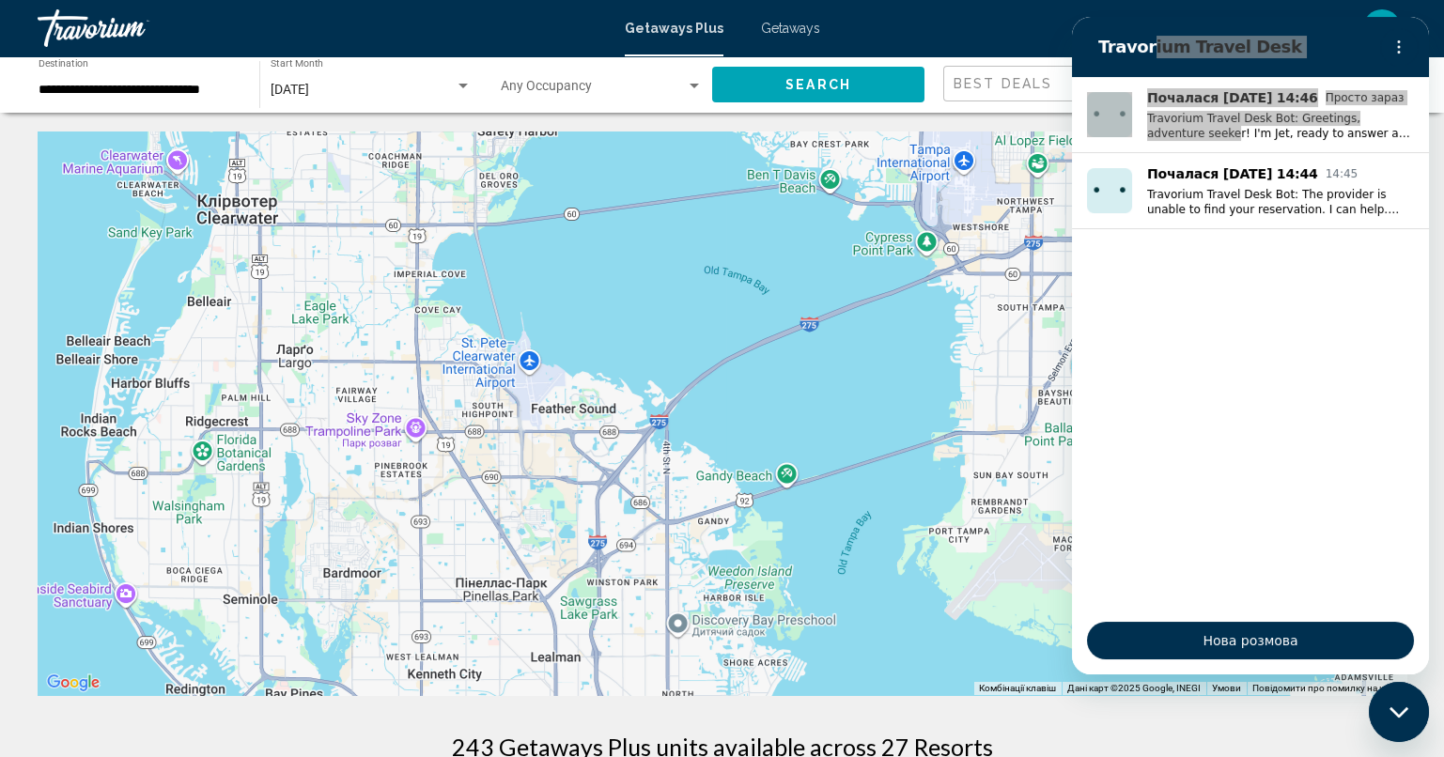
drag, startPoint x: 656, startPoint y: 407, endPoint x: 334, endPoint y: 639, distance: 396.2
click at [334, 639] on div "Для навігації використовуйте клавіші зі стрілками. [GEOGRAPHIC_DATA] [GEOGRAPHI…" at bounding box center [722, 413] width 1368 height 564
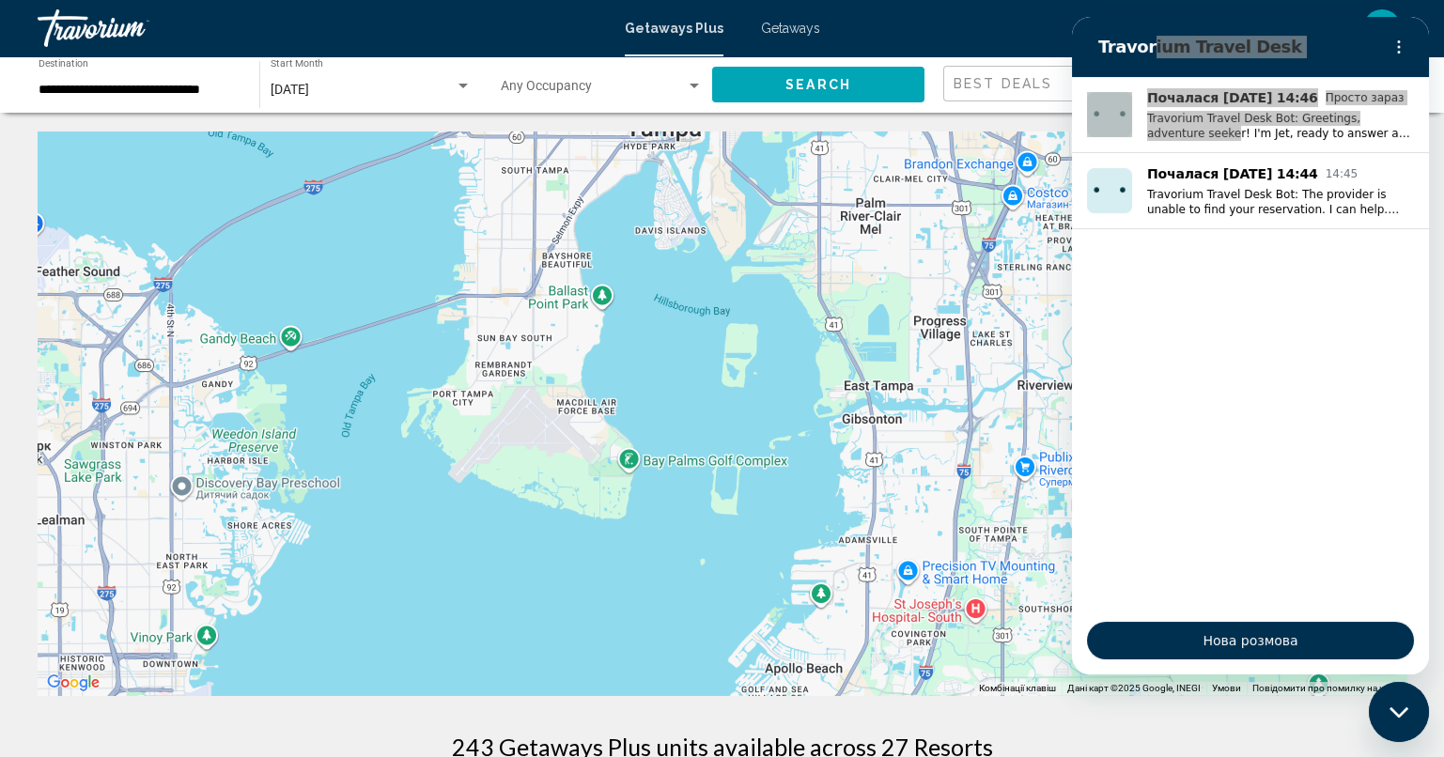
drag, startPoint x: 413, startPoint y: 480, endPoint x: 301, endPoint y: 437, distance: 120.7
click at [301, 437] on div "Для навігації використовуйте клавіші зі стрілками. [GEOGRAPHIC_DATA] [GEOGRAPHI…" at bounding box center [722, 413] width 1368 height 564
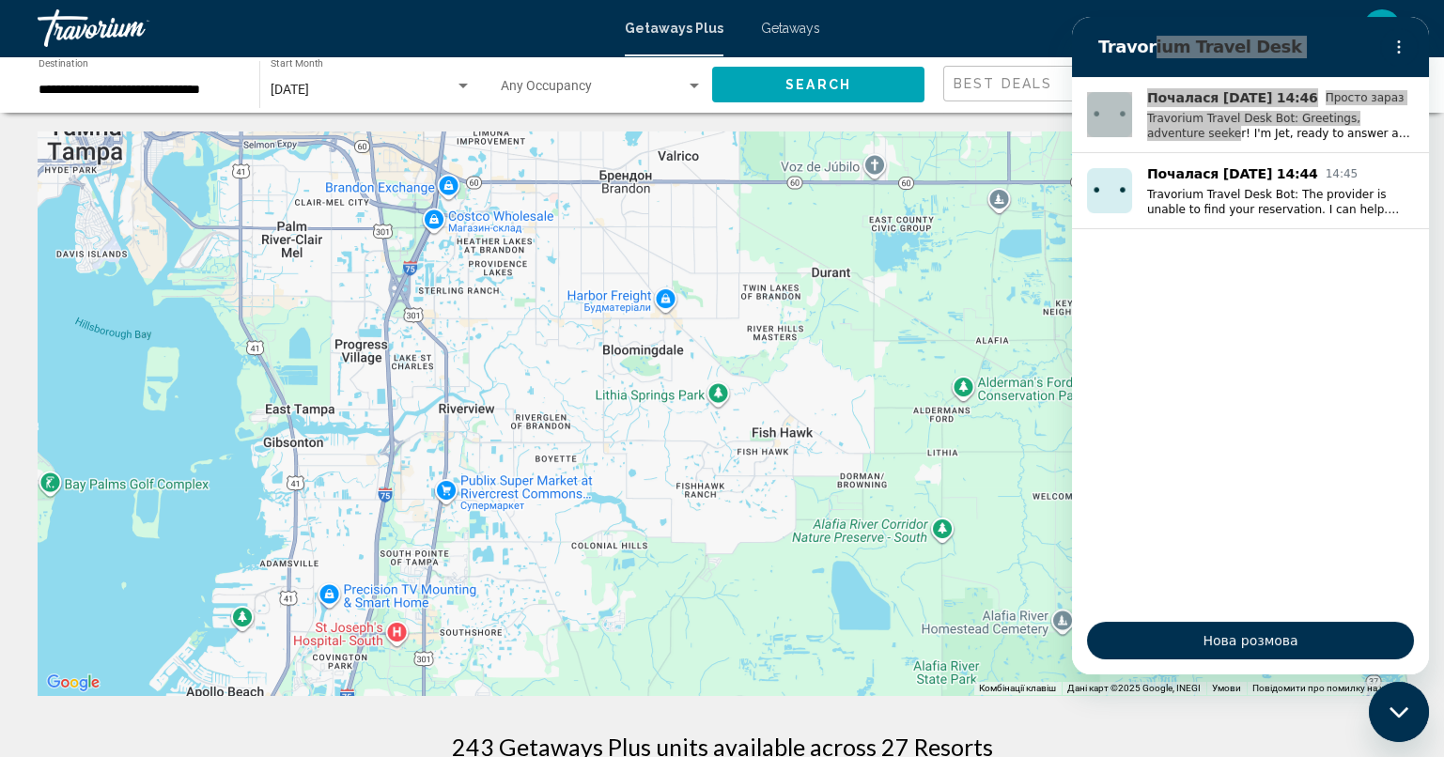
drag, startPoint x: 741, startPoint y: 396, endPoint x: 141, endPoint y: 483, distance: 606.4
click at [141, 483] on div "Для навігації використовуйте клавіші зі стрілками. [GEOGRAPHIC_DATA] [GEOGRAPHI…" at bounding box center [722, 413] width 1368 height 564
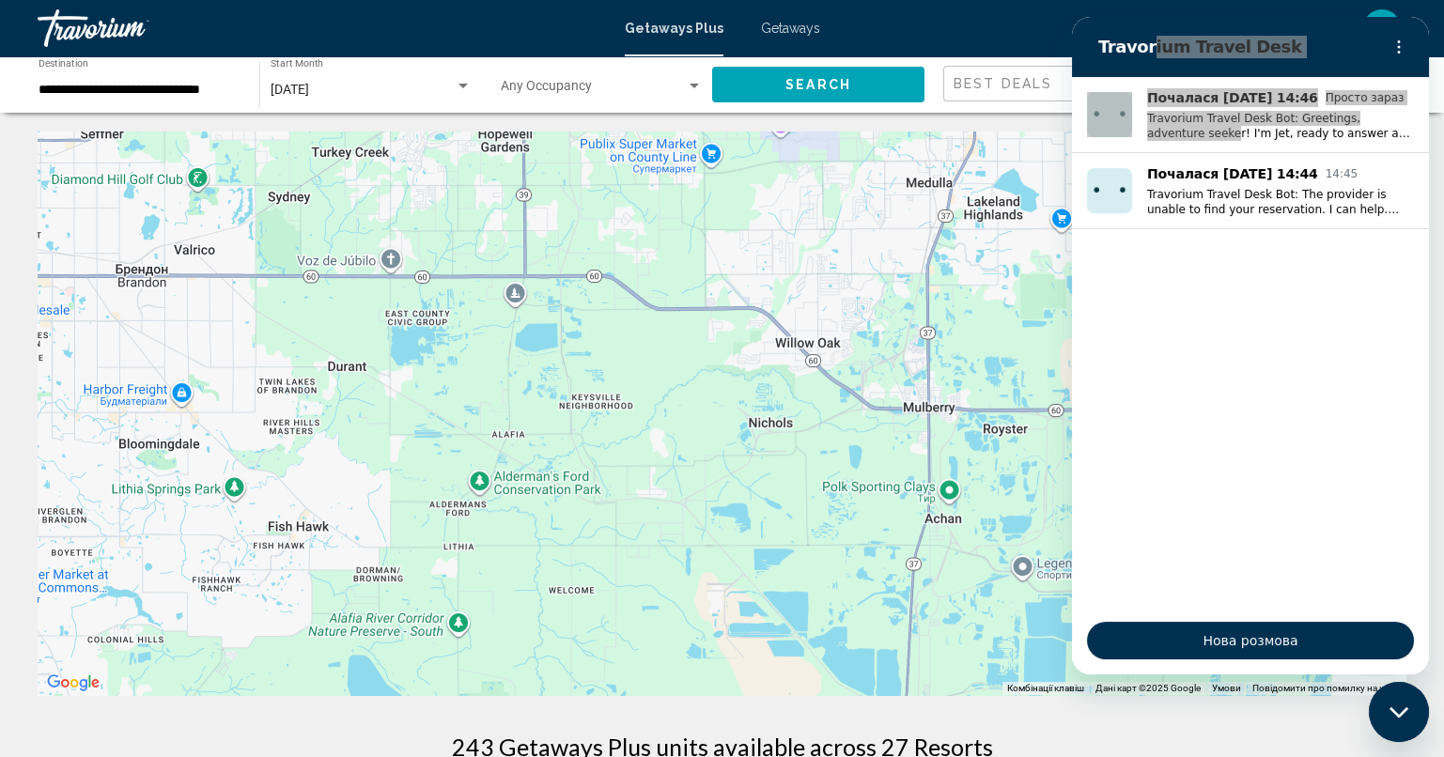
drag, startPoint x: 764, startPoint y: 384, endPoint x: 323, endPoint y: 450, distance: 445.4
click at [323, 450] on div "Для навігації використовуйте клавіші зі стрілками. [GEOGRAPHIC_DATA] [GEOGRAPHI…" at bounding box center [722, 413] width 1368 height 564
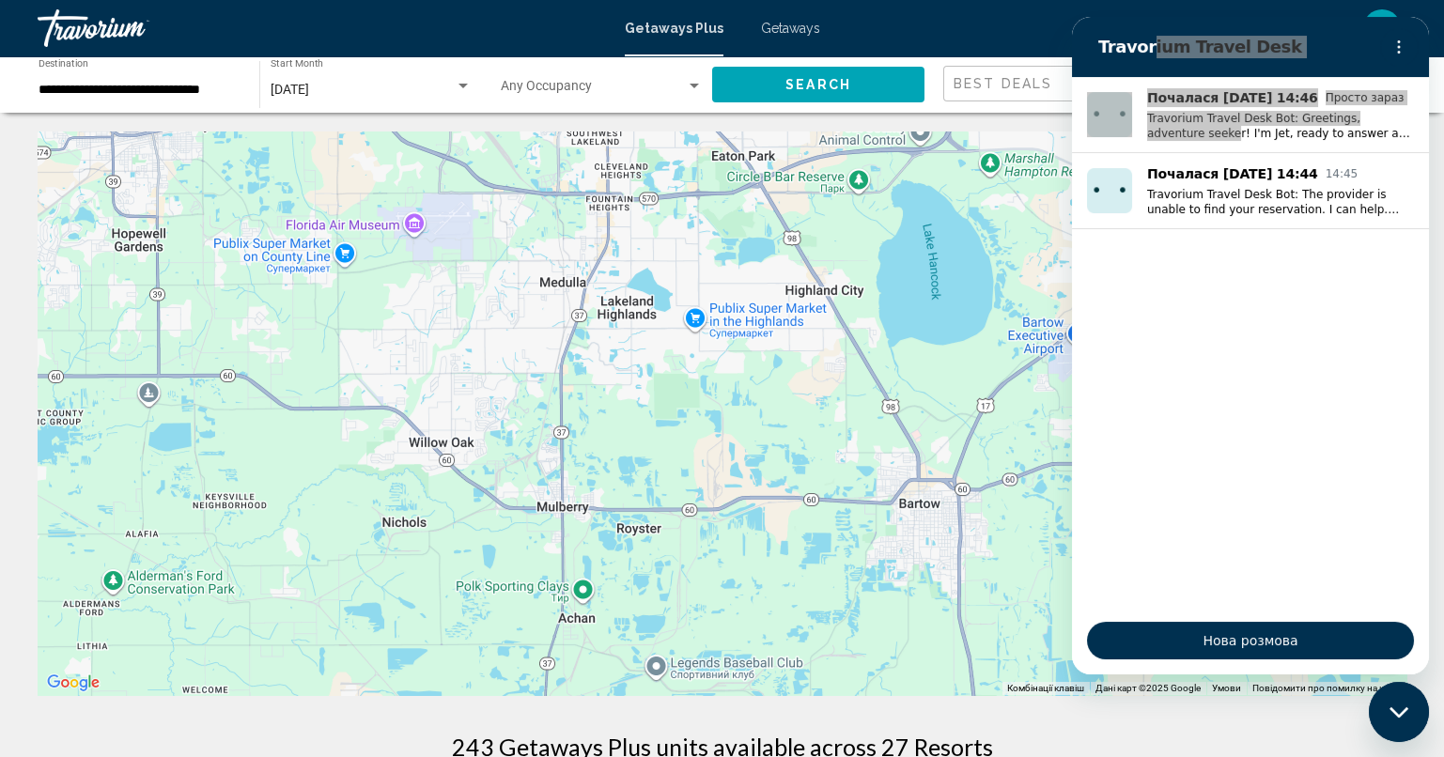
drag, startPoint x: 849, startPoint y: 368, endPoint x: 397, endPoint y: 533, distance: 480.7
click at [397, 533] on div "Для навігації використовуйте клавіші зі стрілками. [GEOGRAPHIC_DATA] [GEOGRAPHI…" at bounding box center [722, 413] width 1368 height 564
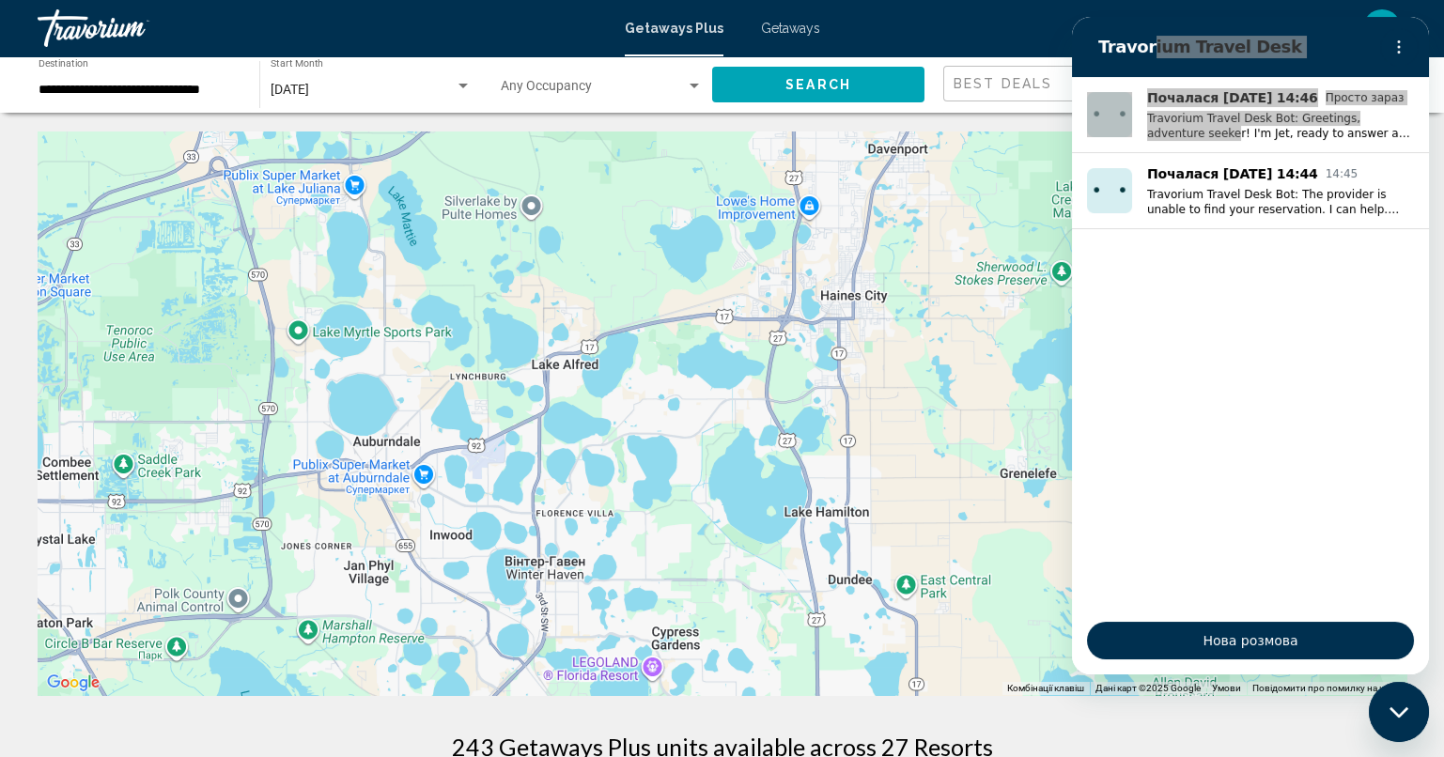
drag, startPoint x: 644, startPoint y: 334, endPoint x: 224, endPoint y: 727, distance: 575.5
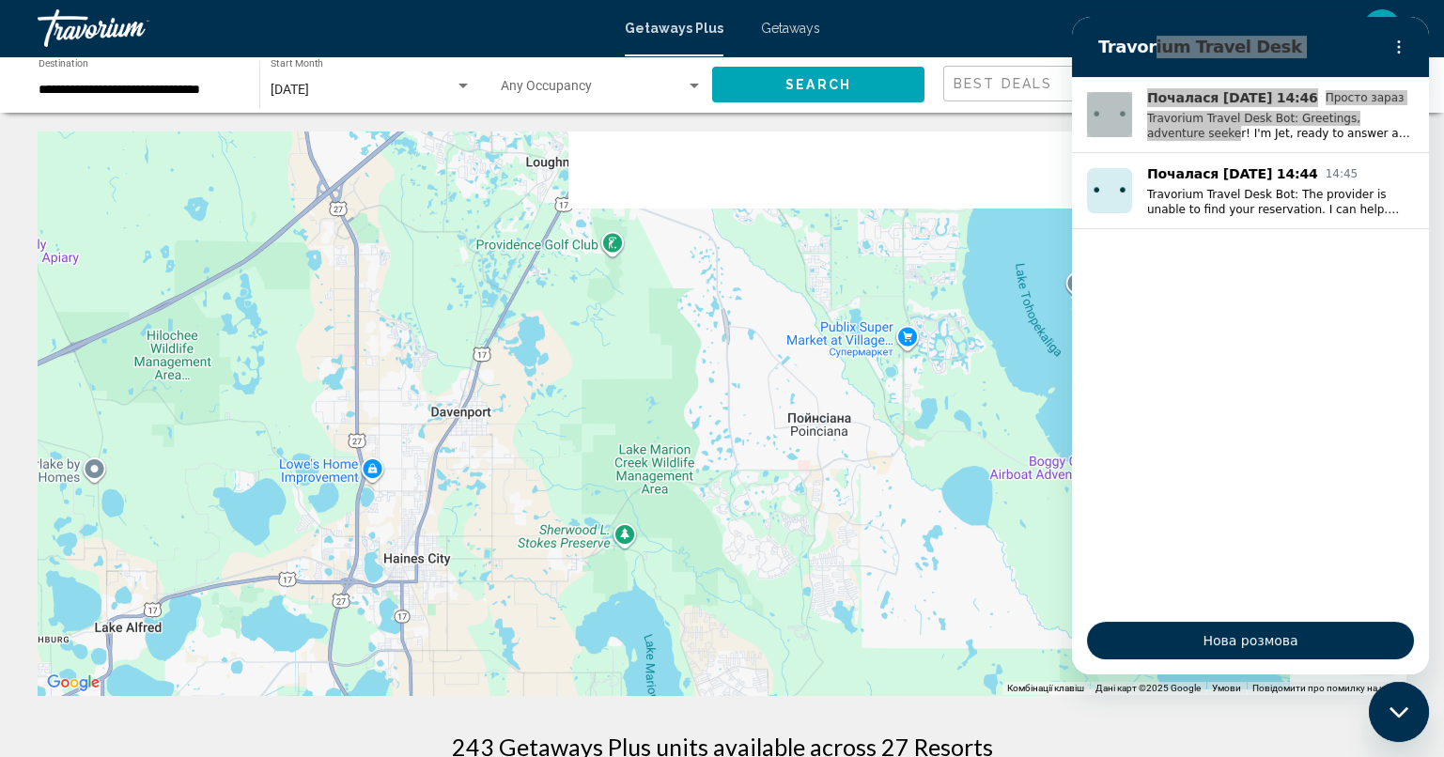
drag, startPoint x: 565, startPoint y: 497, endPoint x: 17, endPoint y: 612, distance: 560.5
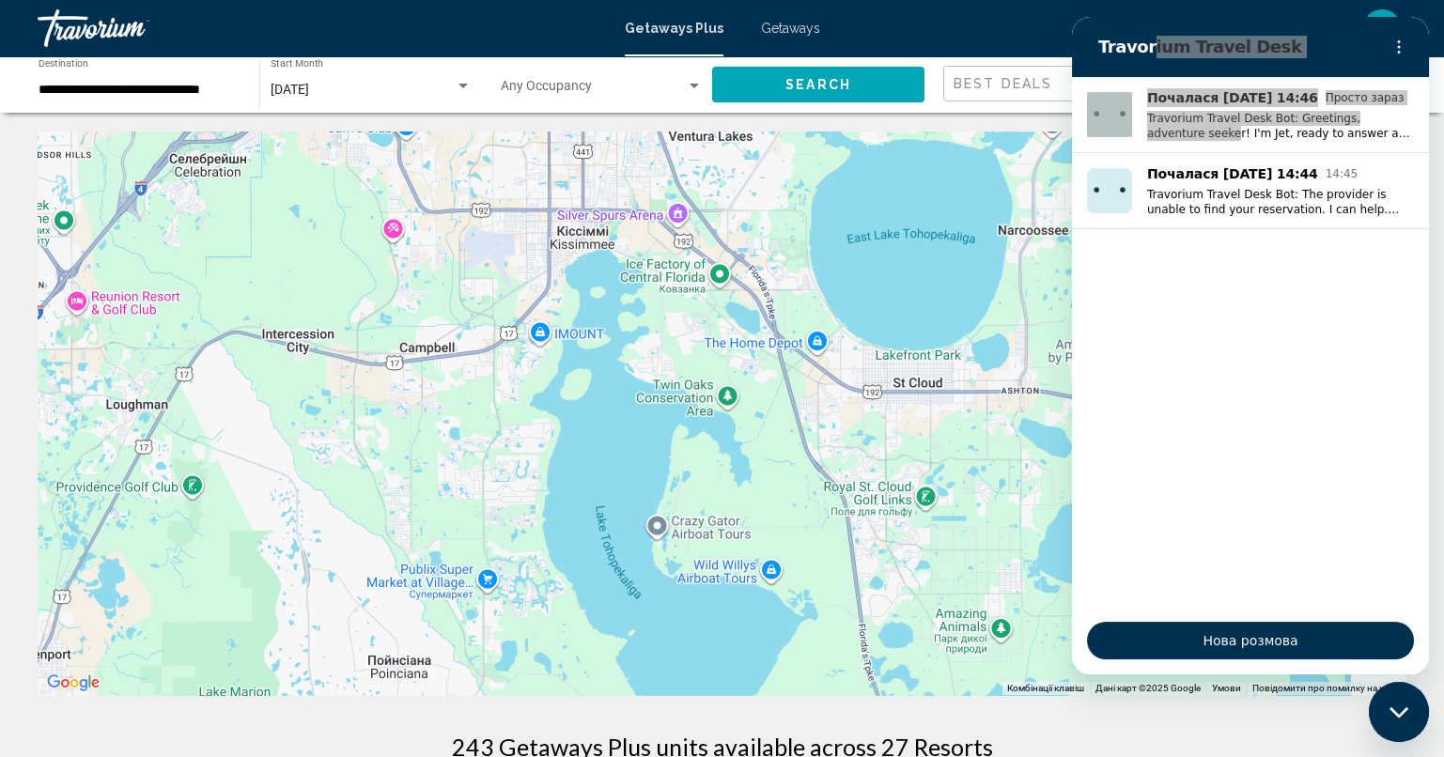
drag, startPoint x: 618, startPoint y: 335, endPoint x: 325, endPoint y: 618, distance: 407.2
click at [325, 618] on div "Для навігації використовуйте клавіші зі стрілками. [GEOGRAPHIC_DATA] [GEOGRAPHI…" at bounding box center [722, 413] width 1368 height 564
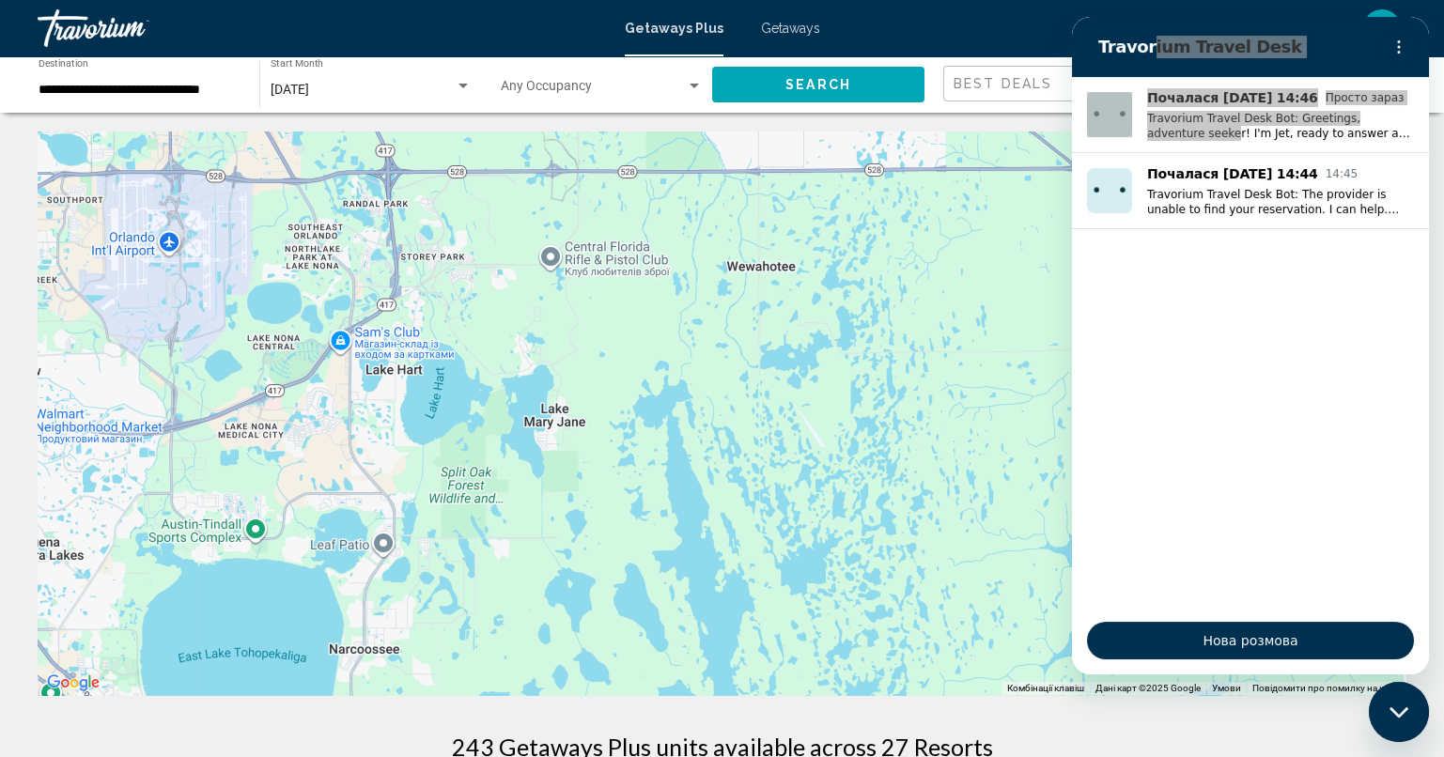
drag, startPoint x: 718, startPoint y: 274, endPoint x: 322, endPoint y: 610, distance: 518.4
click at [322, 610] on div "Для навігації використовуйте клавіші зі стрілками. [GEOGRAPHIC_DATA] [GEOGRAPHI…" at bounding box center [722, 413] width 1368 height 564
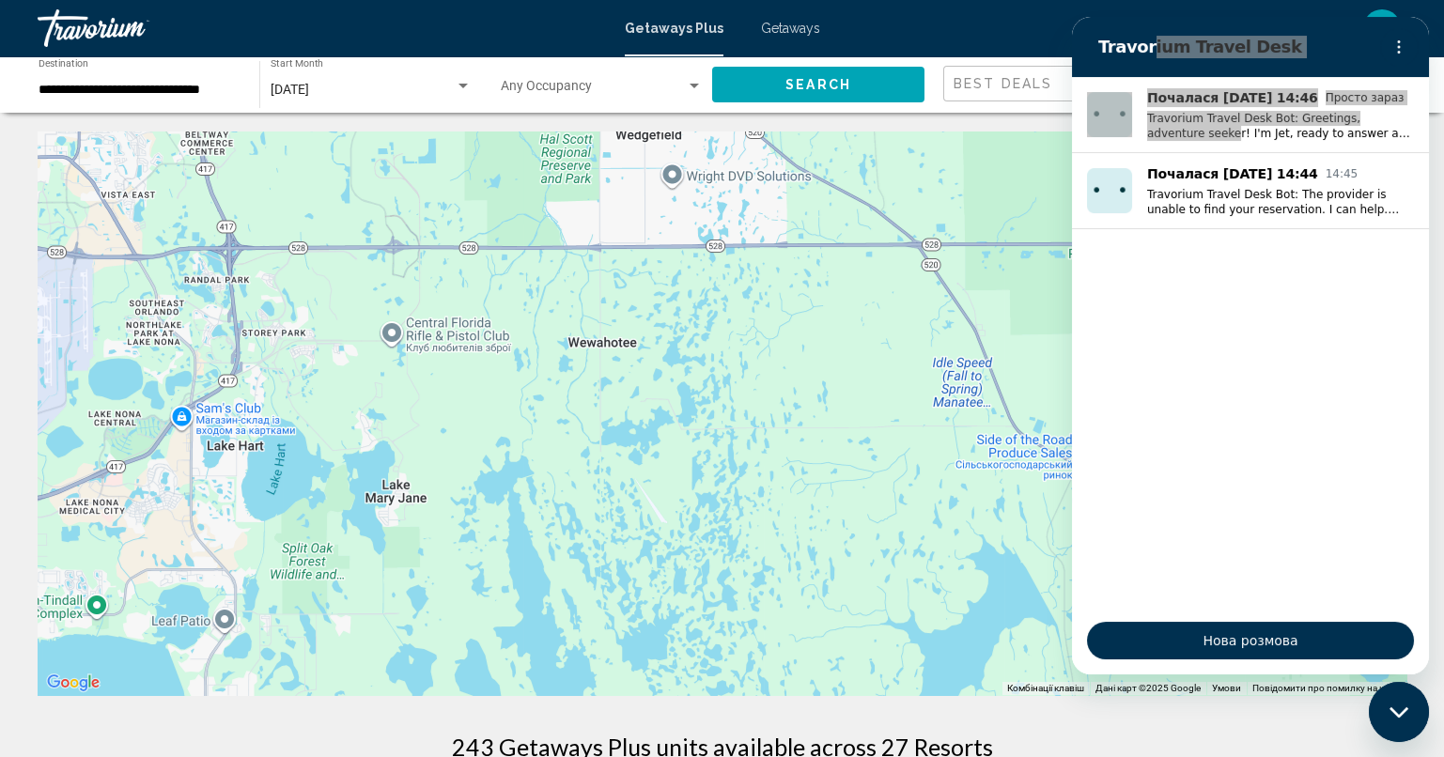
drag, startPoint x: 594, startPoint y: 500, endPoint x: 208, endPoint y: 591, distance: 396.6
click at [208, 591] on div "Для навігації використовуйте клавіші зі стрілками. [GEOGRAPHIC_DATA] [GEOGRAPHI…" at bounding box center [722, 413] width 1368 height 564
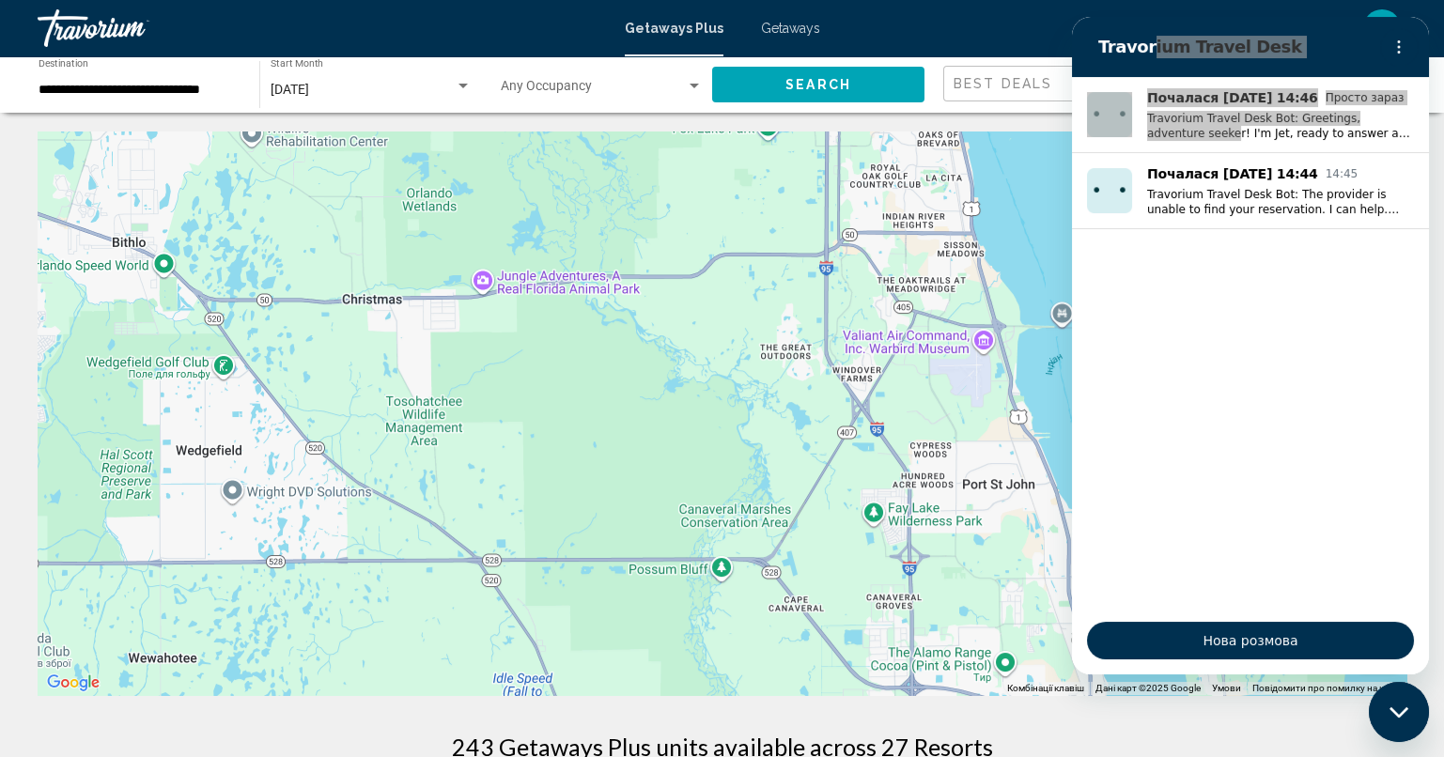
drag, startPoint x: 670, startPoint y: 374, endPoint x: 571, endPoint y: 703, distance: 343.2
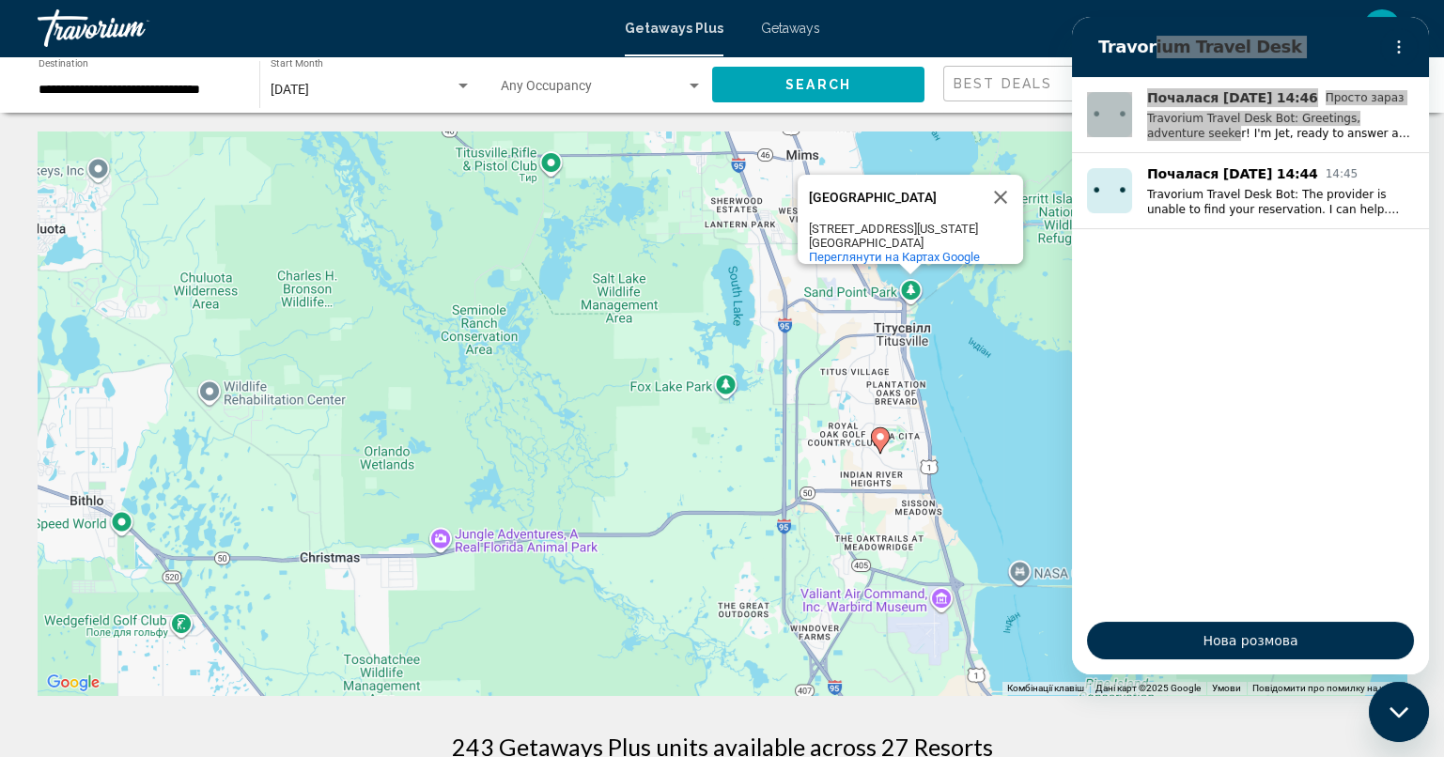
drag, startPoint x: 760, startPoint y: 379, endPoint x: 752, endPoint y: 536, distance: 158.0
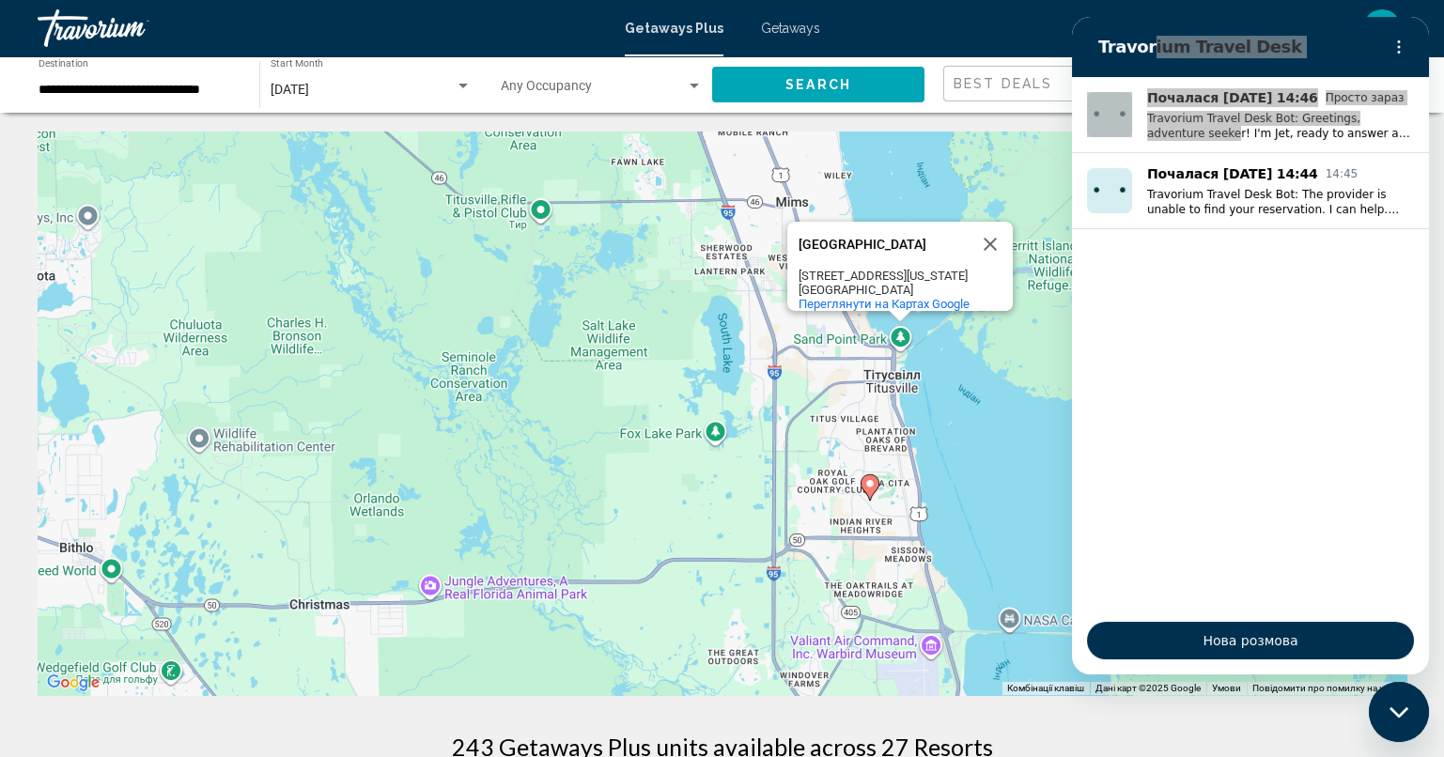
click at [863, 477] on icon "Main content" at bounding box center [868, 487] width 17 height 24
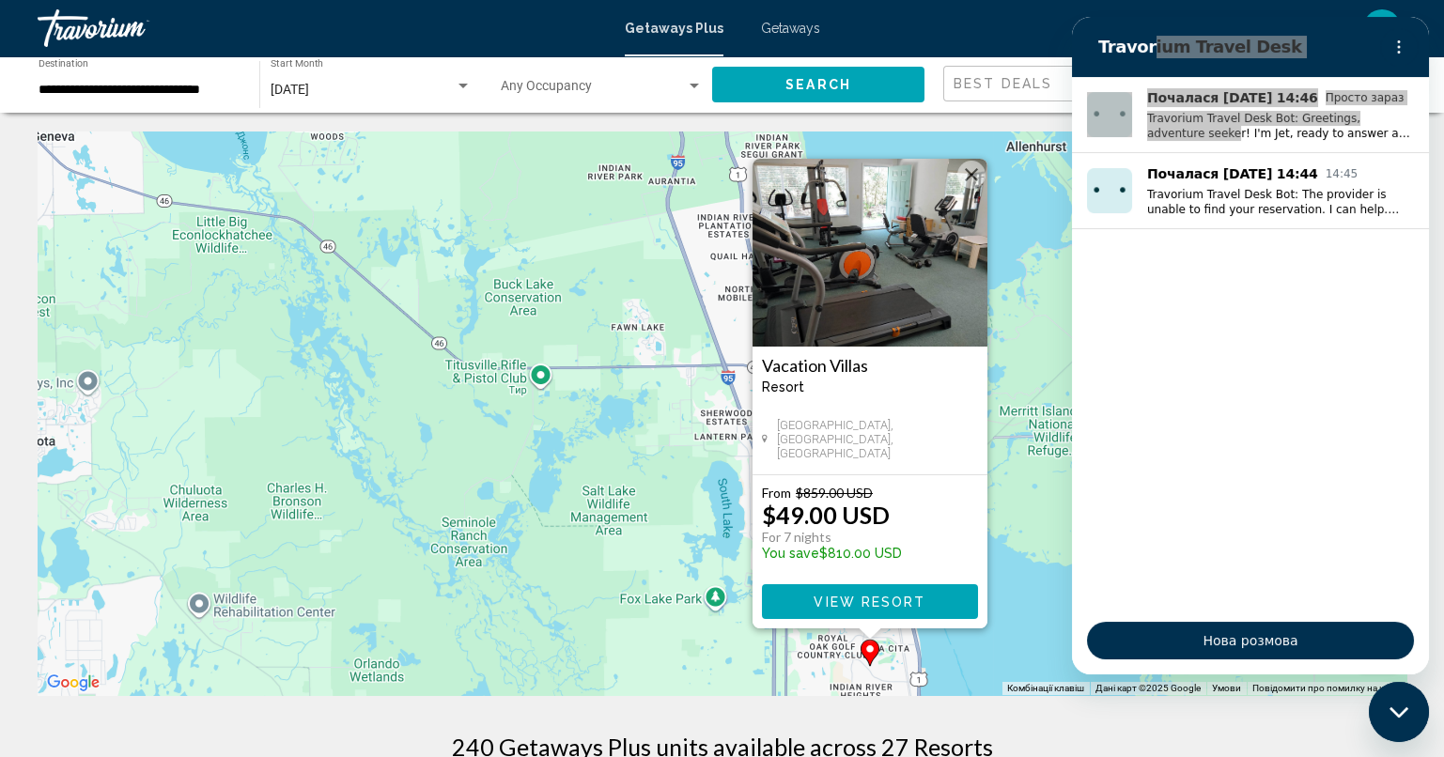
click at [976, 182] on button "Закрити" at bounding box center [971, 175] width 28 height 28
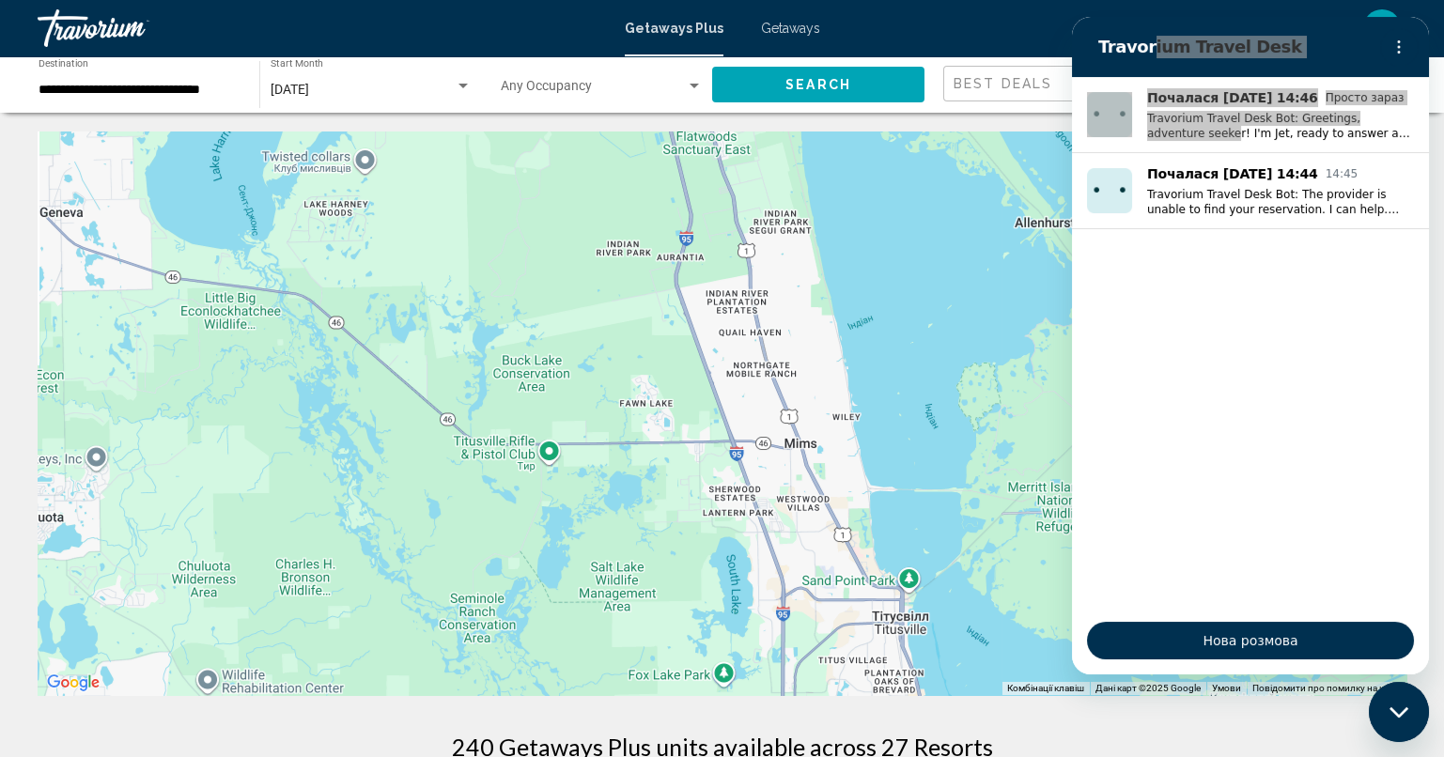
drag, startPoint x: 889, startPoint y: 310, endPoint x: 892, endPoint y: 526, distance: 216.0
click at [892, 526] on div "Для навігації використовуйте клавіші зі стрілками. Увімкніть режим перетягуванн…" at bounding box center [722, 413] width 1368 height 564
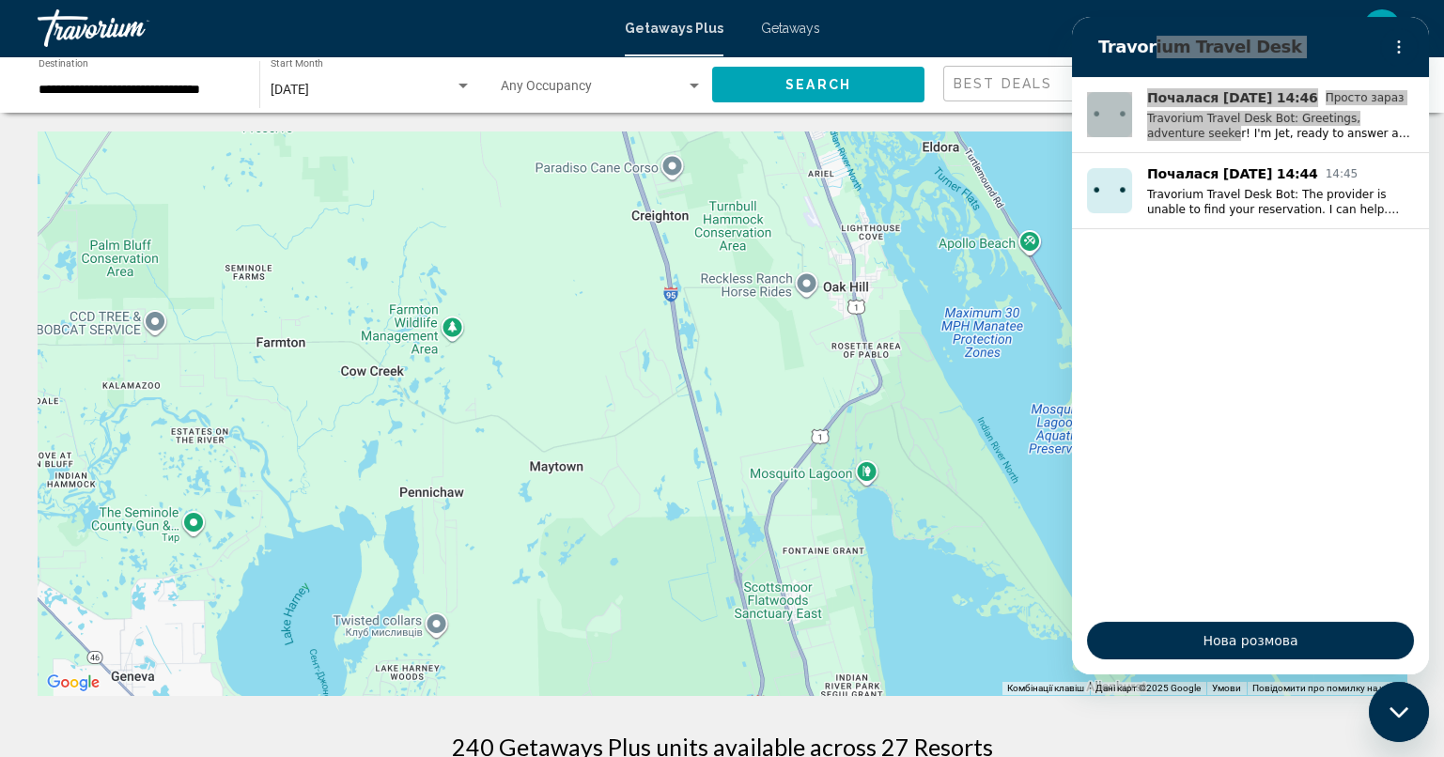
drag, startPoint x: 740, startPoint y: 389, endPoint x: 807, endPoint y: 581, distance: 203.8
click at [807, 581] on div "Main content" at bounding box center [722, 413] width 1368 height 564
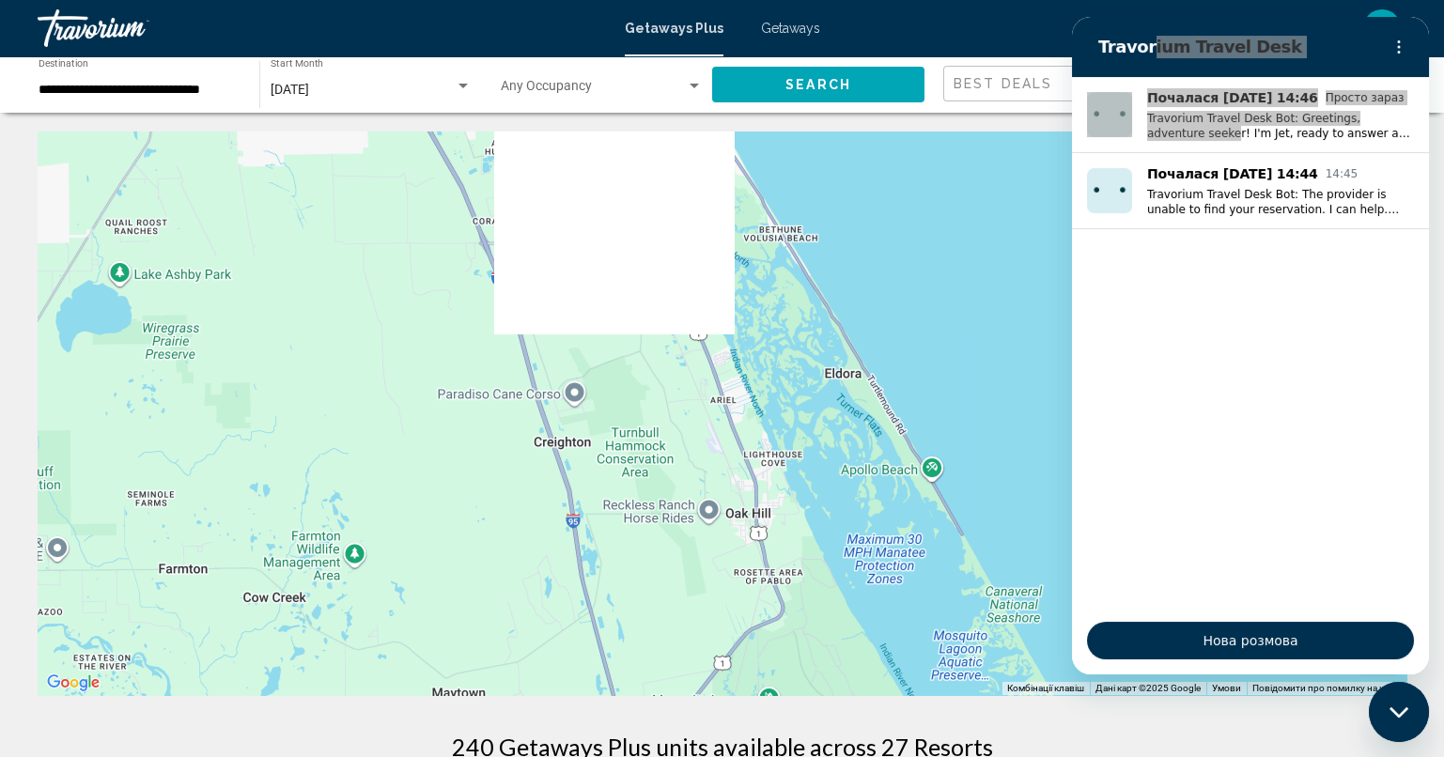
drag, startPoint x: 760, startPoint y: 260, endPoint x: 658, endPoint y: 538, distance: 295.9
click at [658, 538] on div "Main content" at bounding box center [722, 413] width 1368 height 564
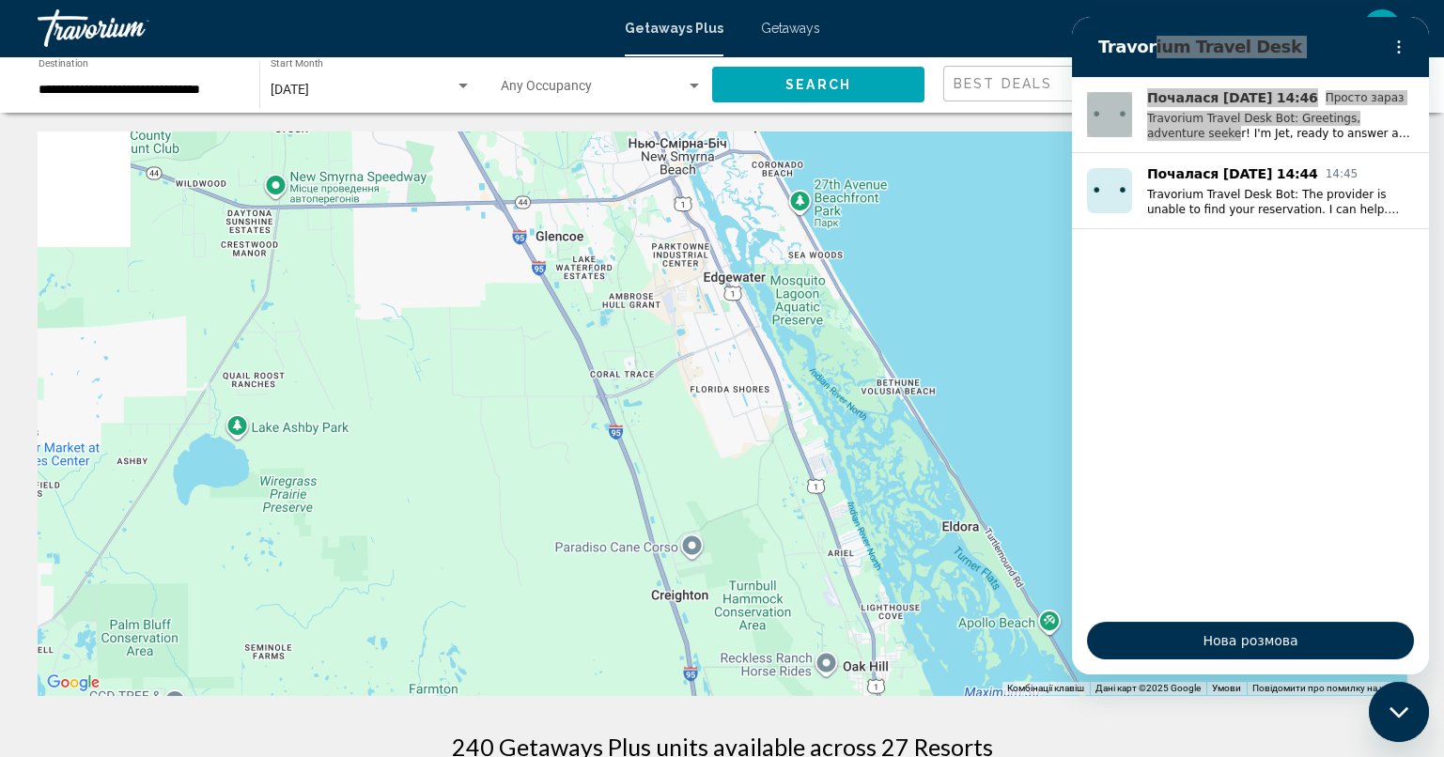
drag, startPoint x: 608, startPoint y: 324, endPoint x: 798, endPoint y: 519, distance: 273.0
click at [798, 519] on div "Увімкніть режим перетягування за допомогою клавіатури, натиснувши Alt + Enter. …" at bounding box center [722, 413] width 1368 height 564
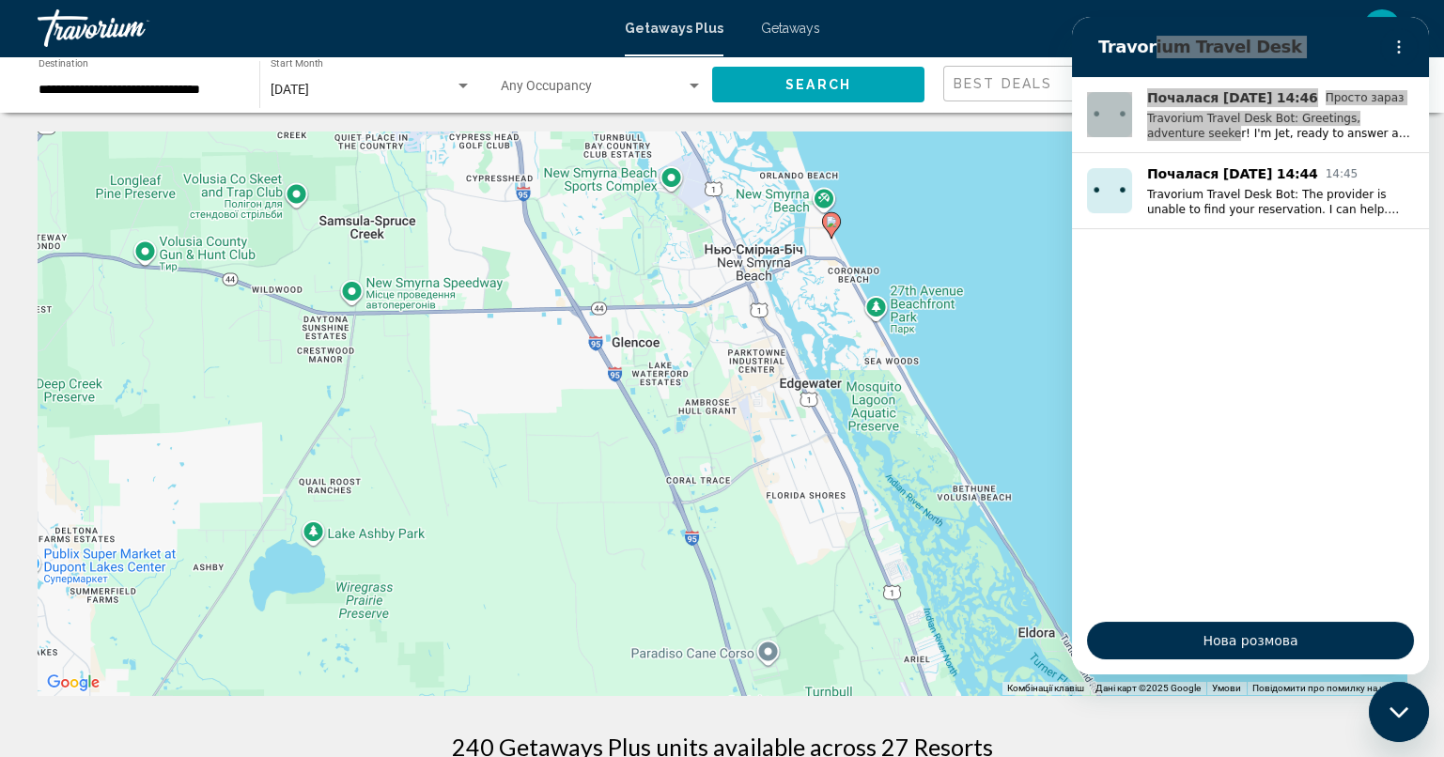
click at [829, 228] on icon "Main content" at bounding box center [830, 225] width 17 height 24
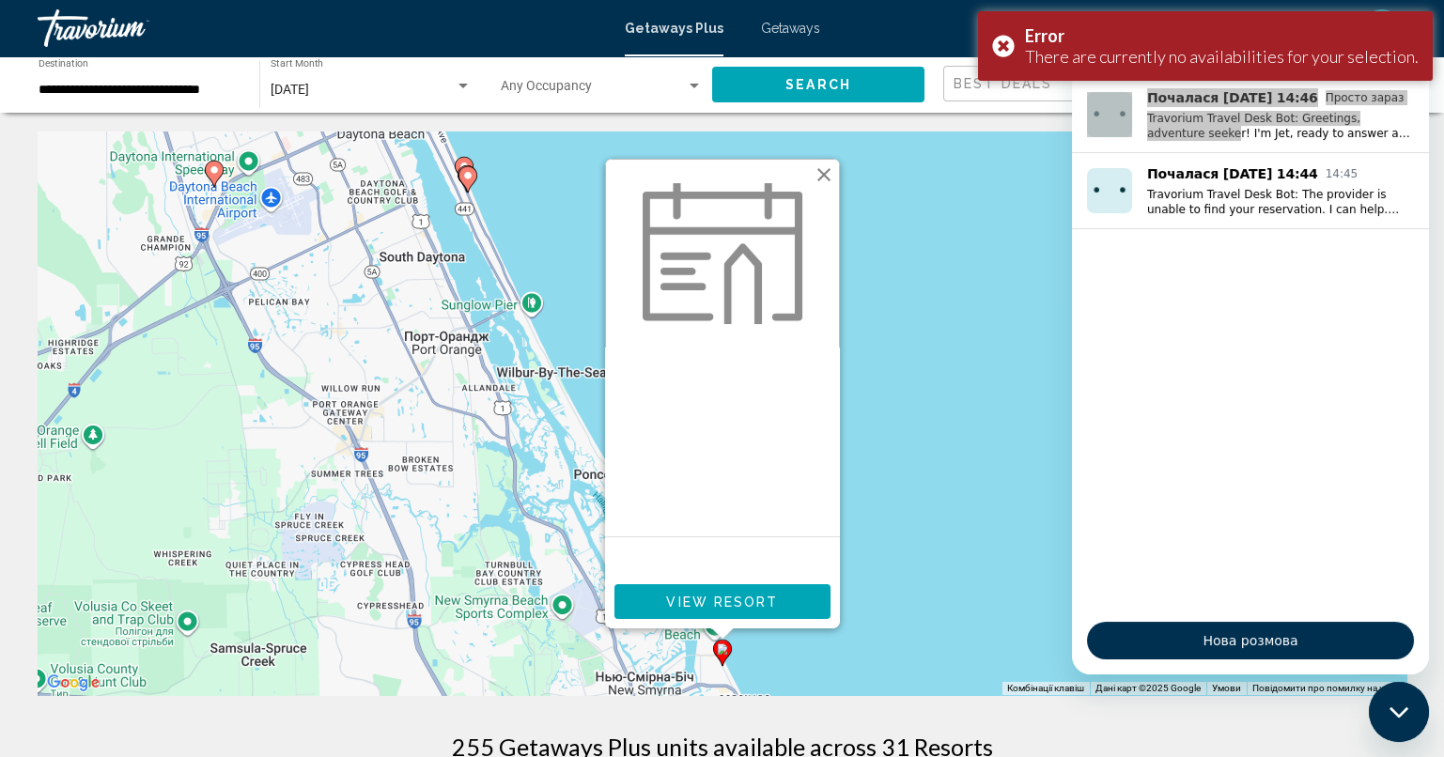
click at [827, 177] on button "Закрити" at bounding box center [824, 175] width 28 height 28
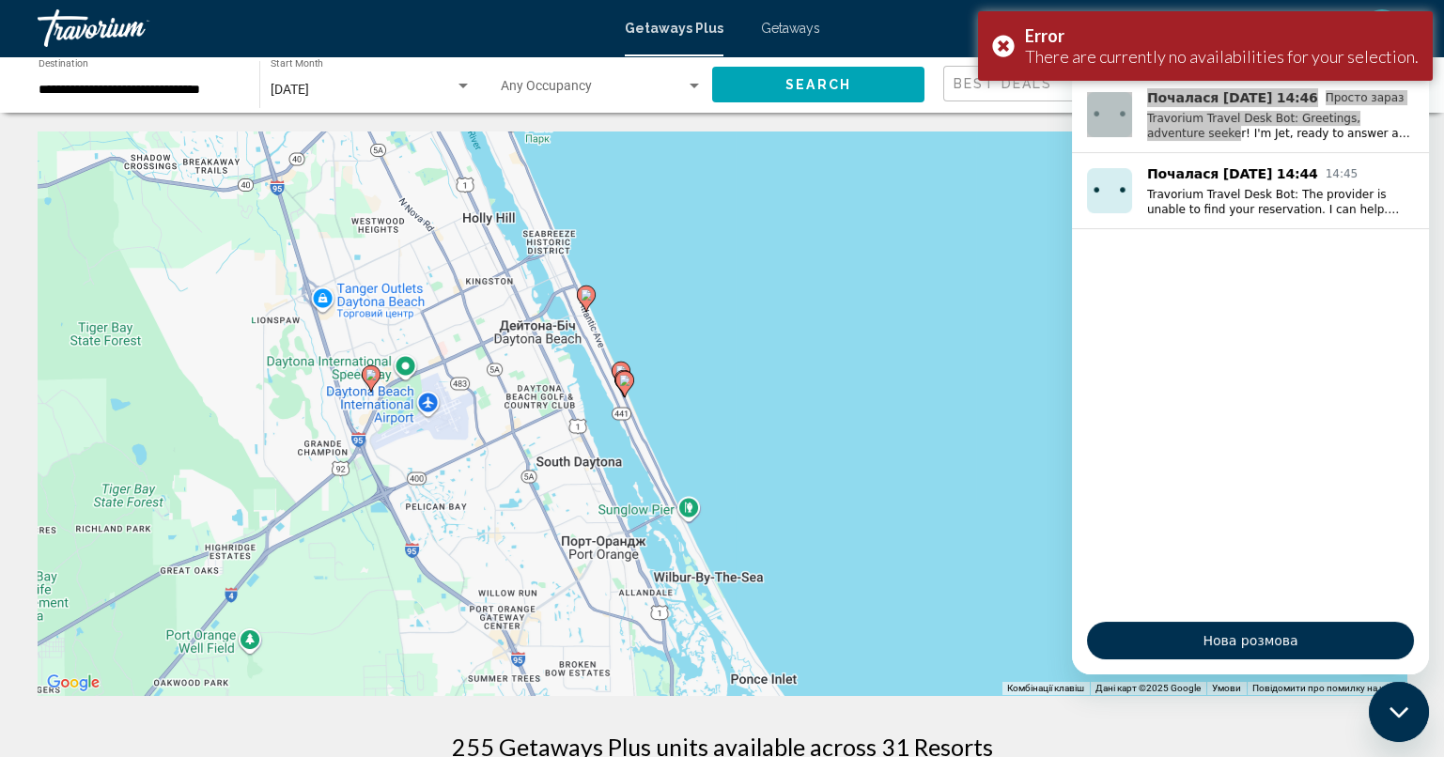
drag, startPoint x: 616, startPoint y: 247, endPoint x: 776, endPoint y: 461, distance: 267.1
click at [776, 461] on div "Увімкніть режим перетягування за допомогою клавіатури, натиснувши Alt + Enter. …" at bounding box center [722, 413] width 1368 height 564
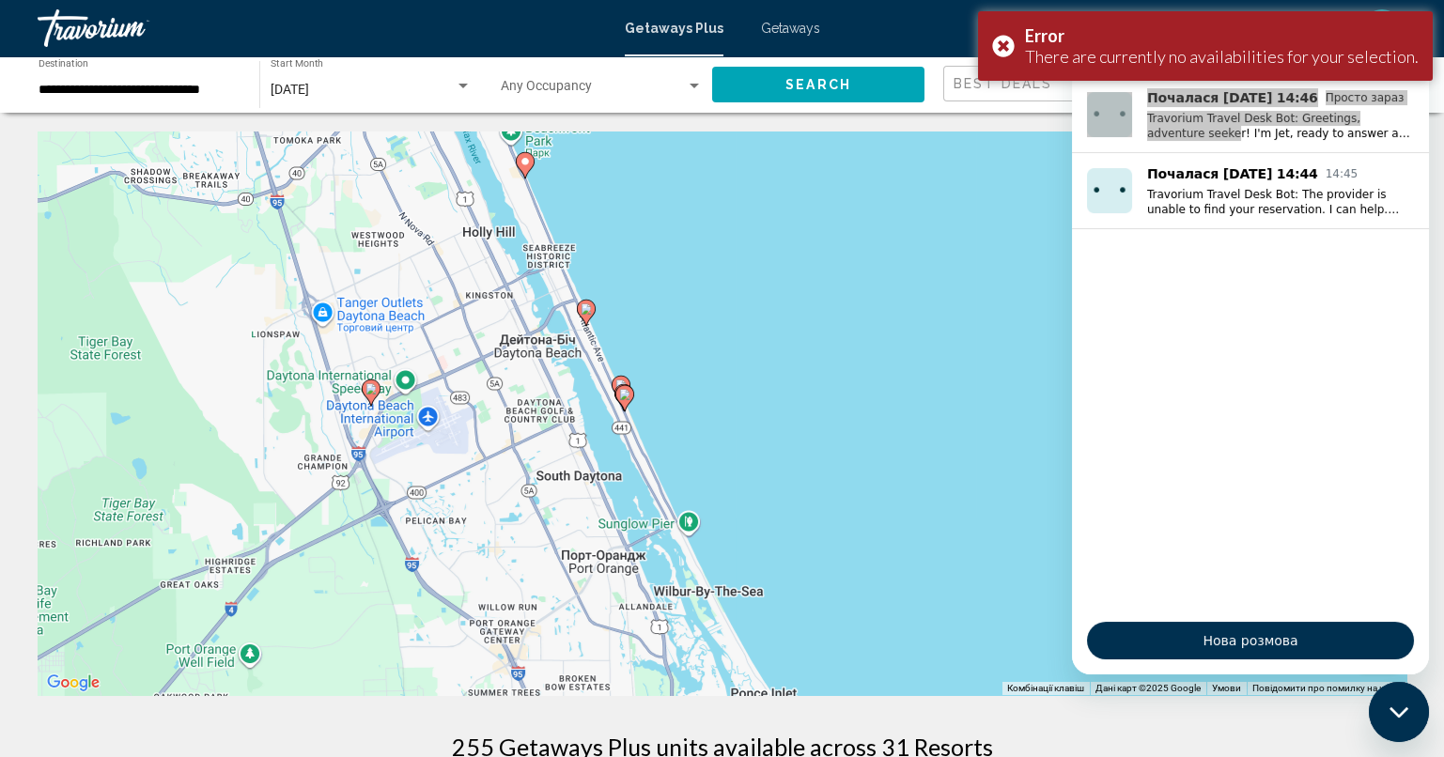
click at [621, 388] on icon "Main content" at bounding box center [623, 398] width 17 height 24
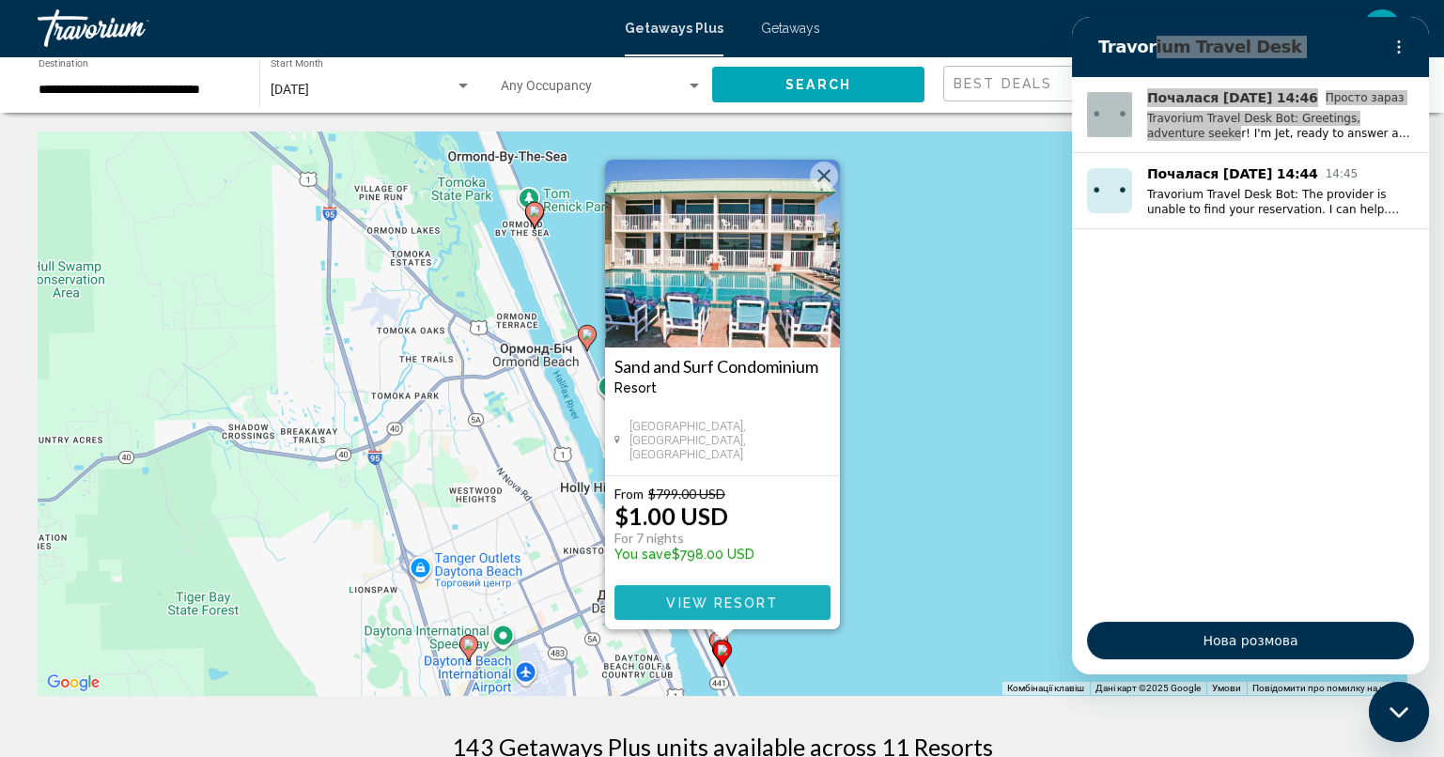
click at [720, 601] on span "View Resort" at bounding box center [722, 602] width 112 height 15
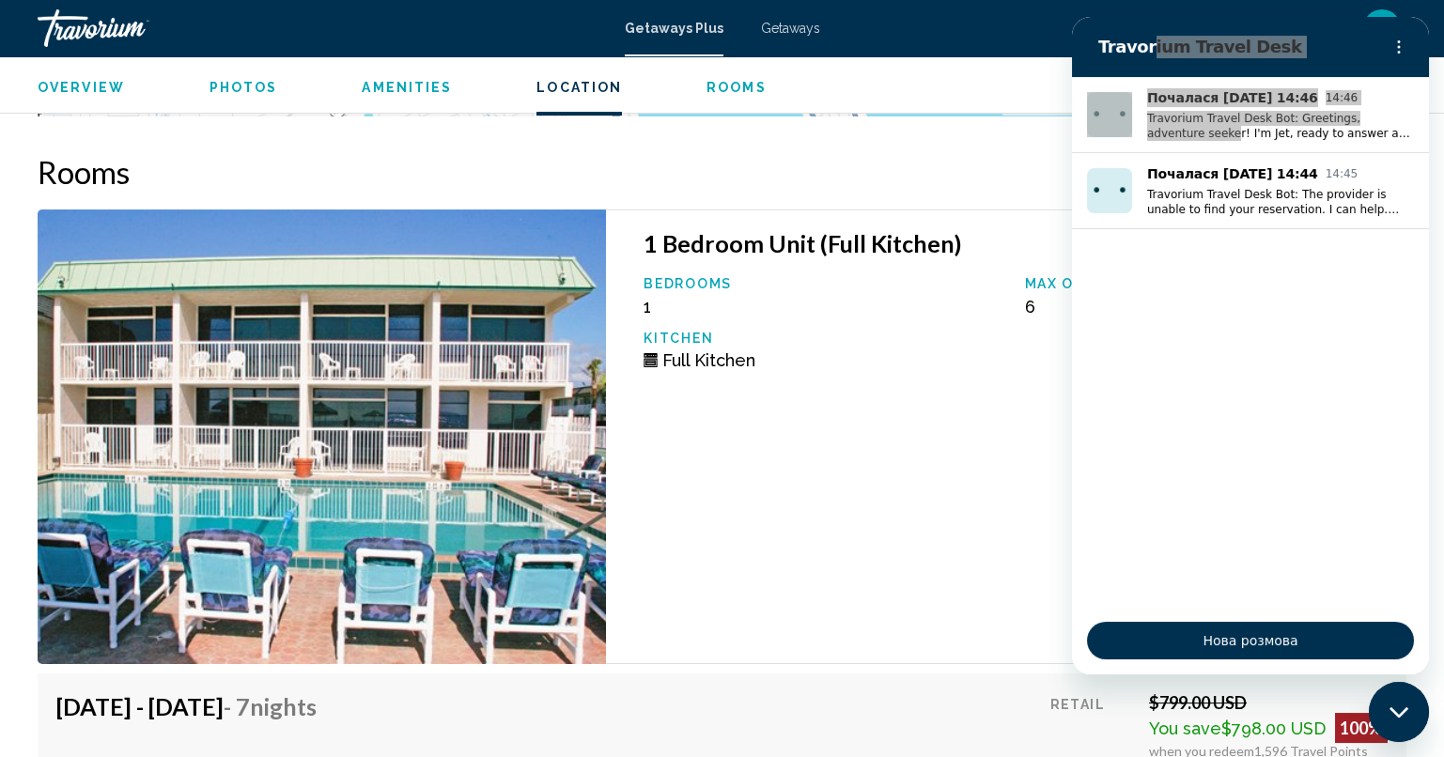
scroll to position [3268, 0]
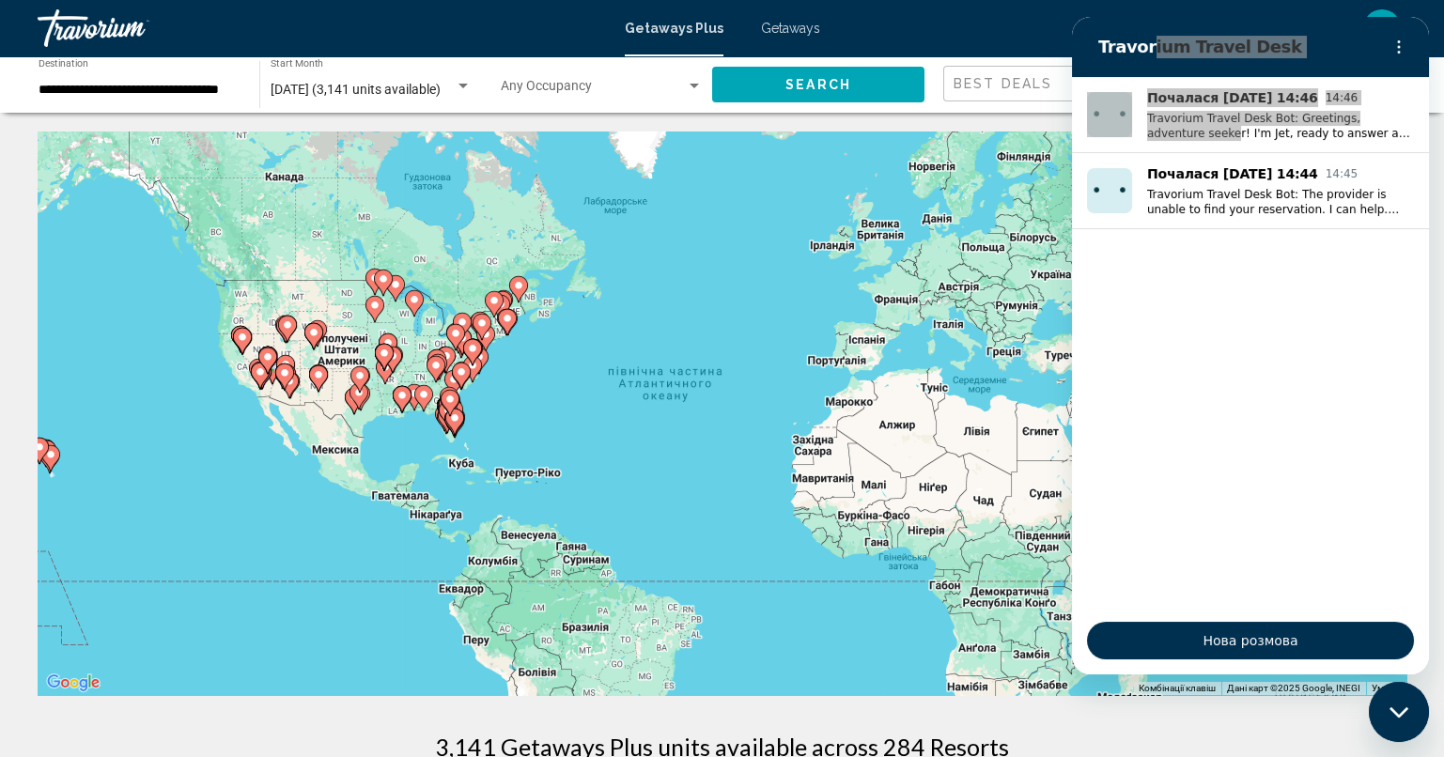
click at [1046, 24] on div "en English Español Français Italiano Português русский USD USD ($) MXN (Mex$) C…" at bounding box center [1123, 27] width 568 height 39
click at [1411, 728] on div "Закрити вікно обміну повідомленнями" at bounding box center [1398, 712] width 56 height 56
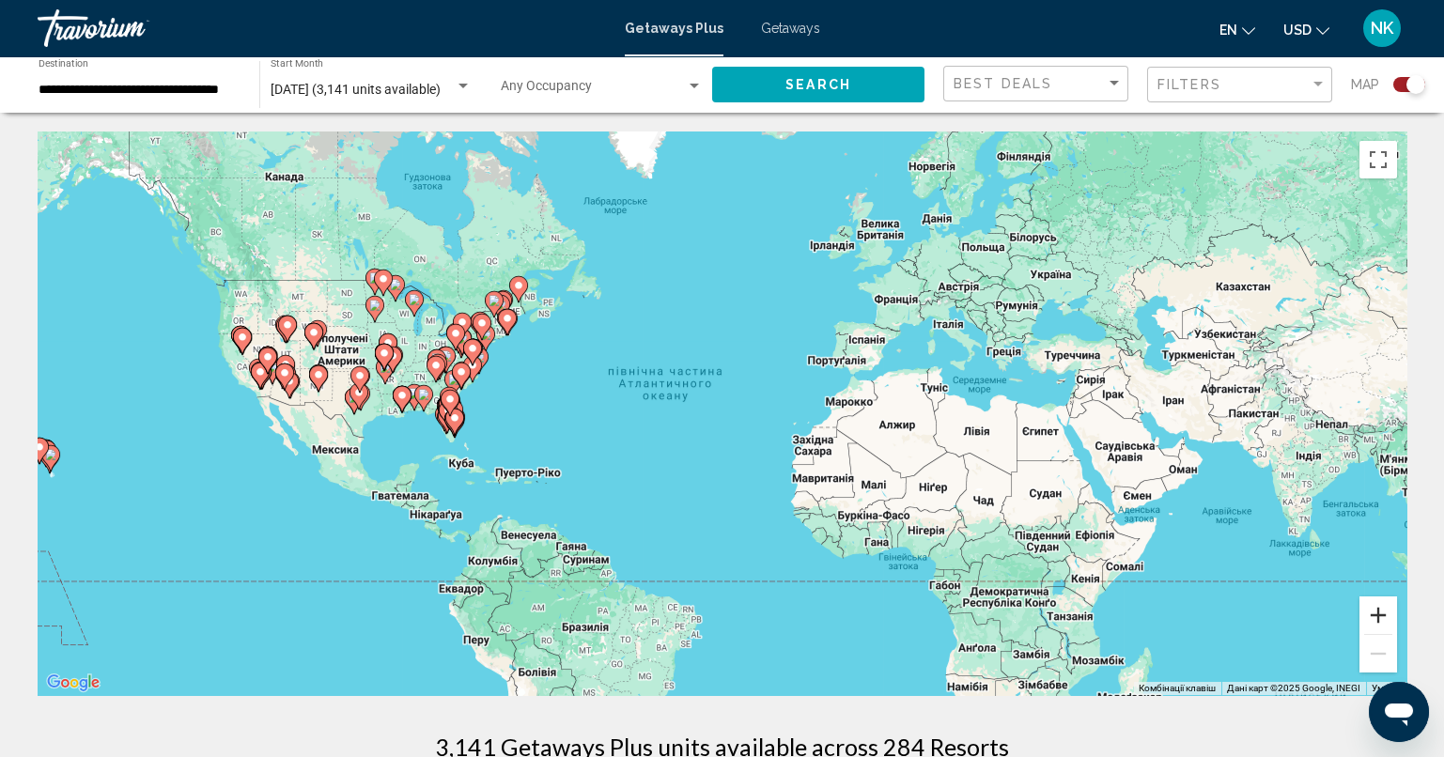
click at [1380, 626] on button "Збільшити" at bounding box center [1378, 615] width 38 height 38
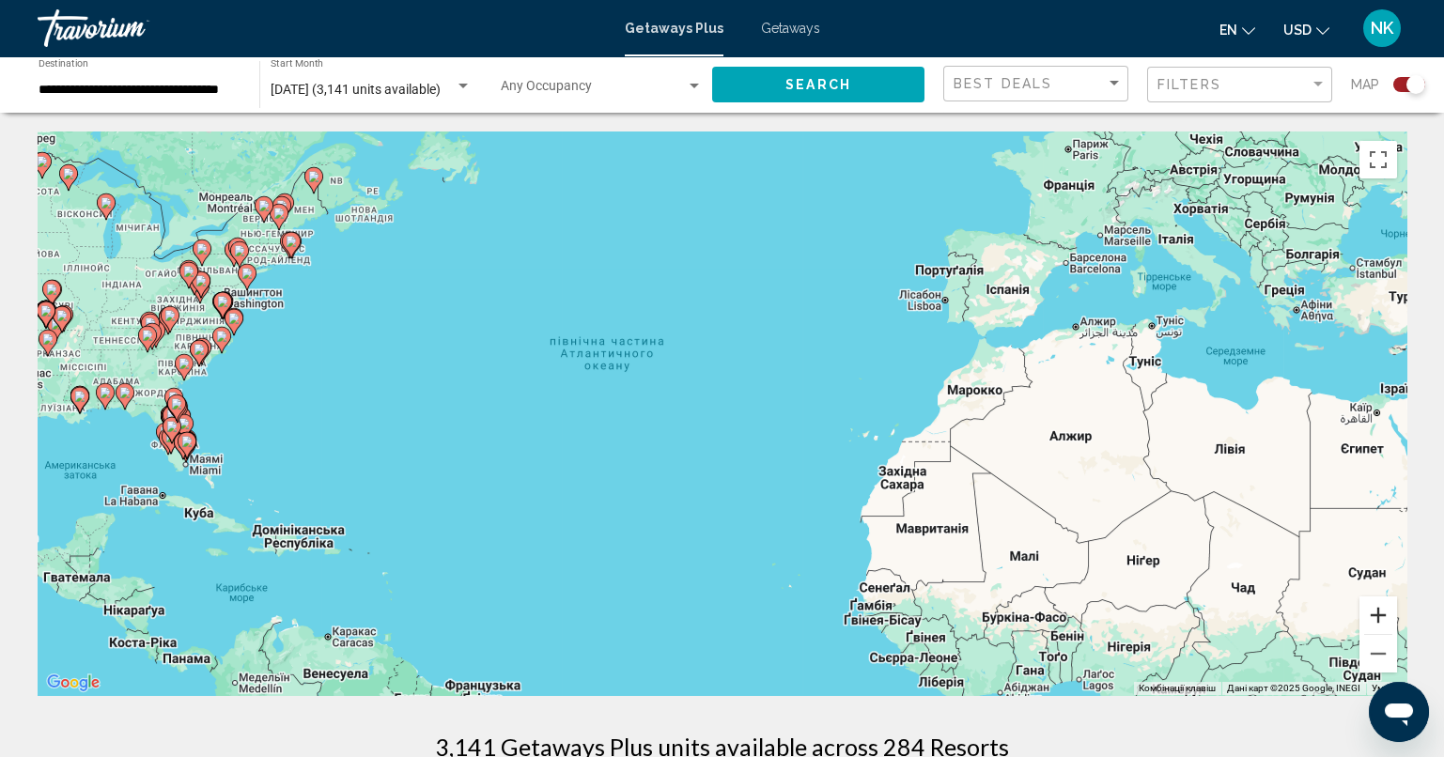
click at [1380, 626] on button "Збільшити" at bounding box center [1378, 615] width 38 height 38
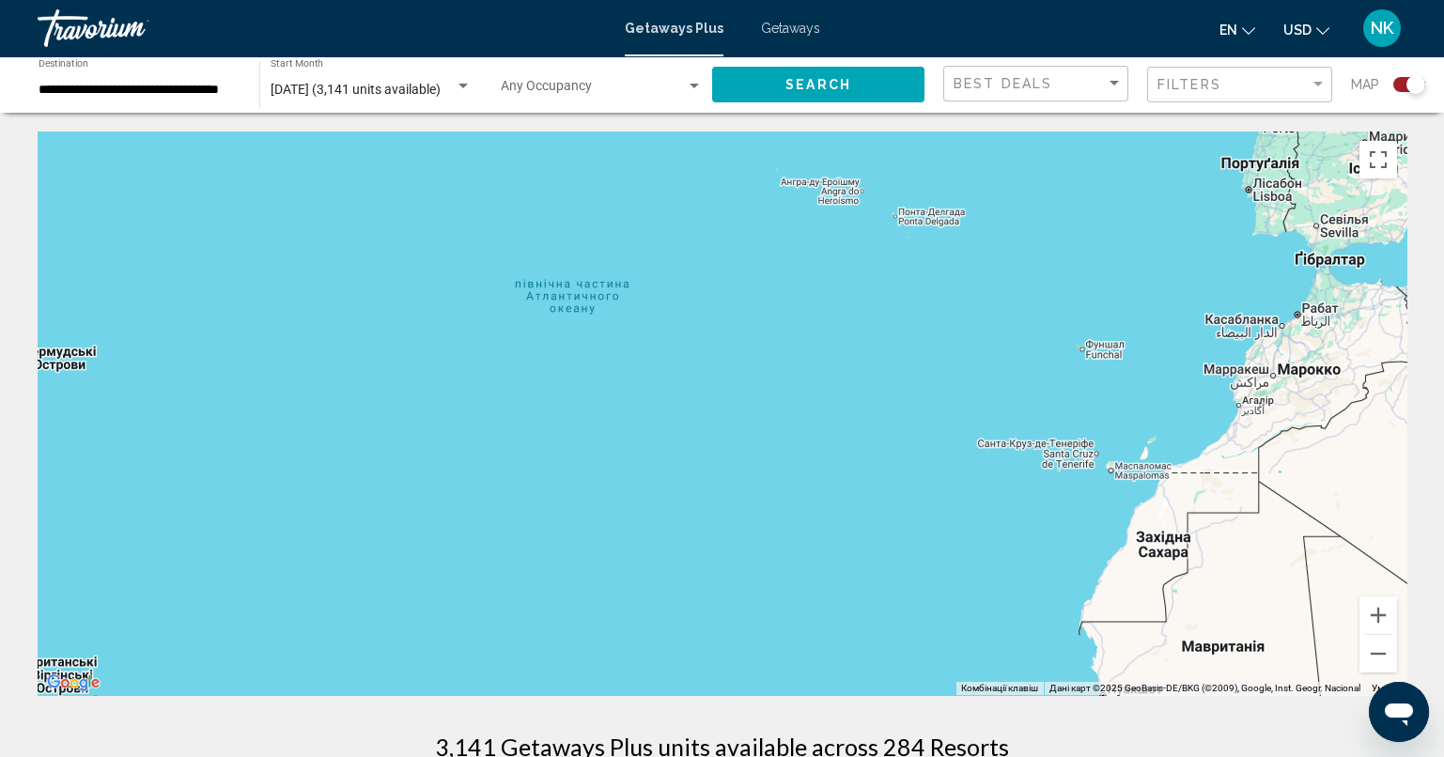
drag, startPoint x: 440, startPoint y: 510, endPoint x: 948, endPoint y: 598, distance: 515.7
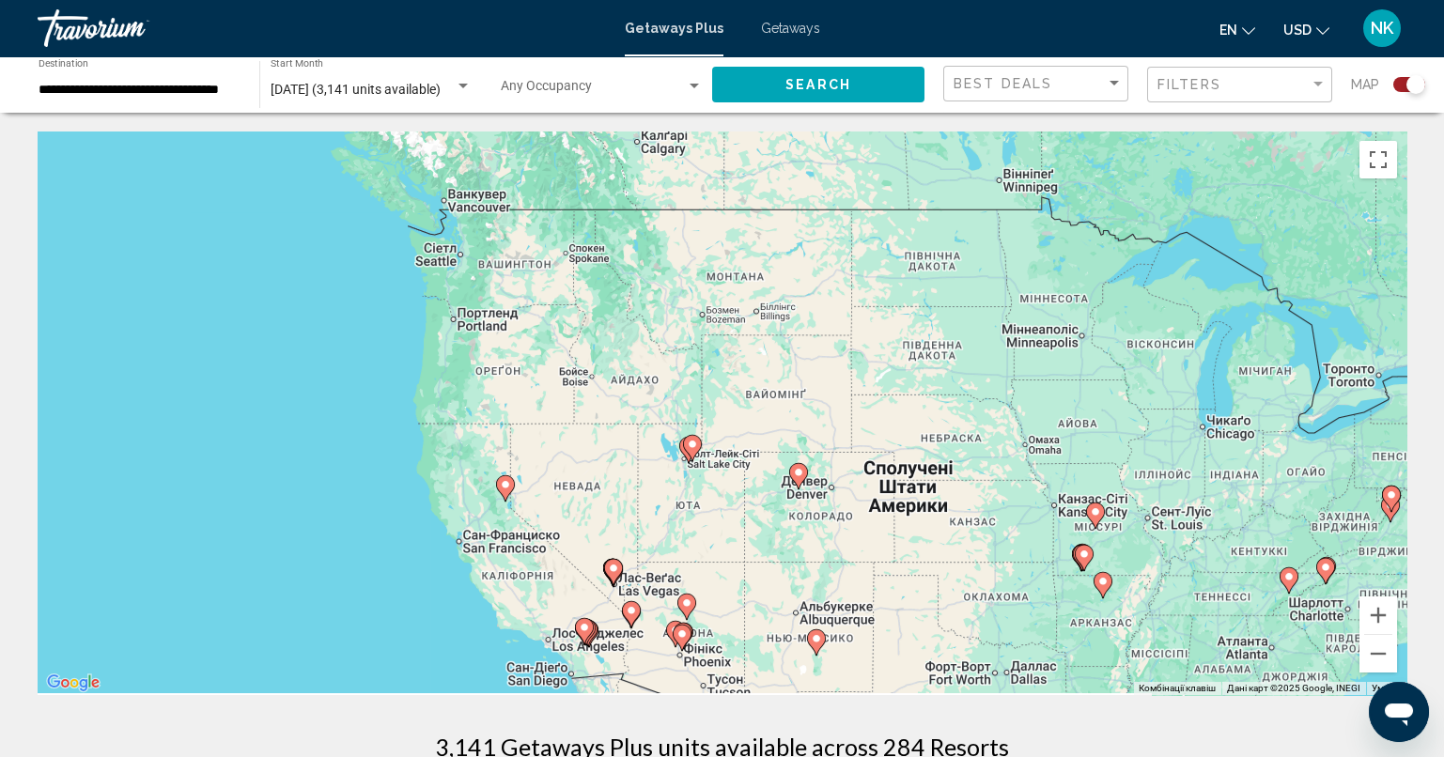
drag, startPoint x: 837, startPoint y: 565, endPoint x: 356, endPoint y: 427, distance: 500.3
click at [356, 427] on div "Увімкніть режим перетягування за допомогою клавіатури, натиснувши Alt + Enter. …" at bounding box center [722, 413] width 1368 height 564
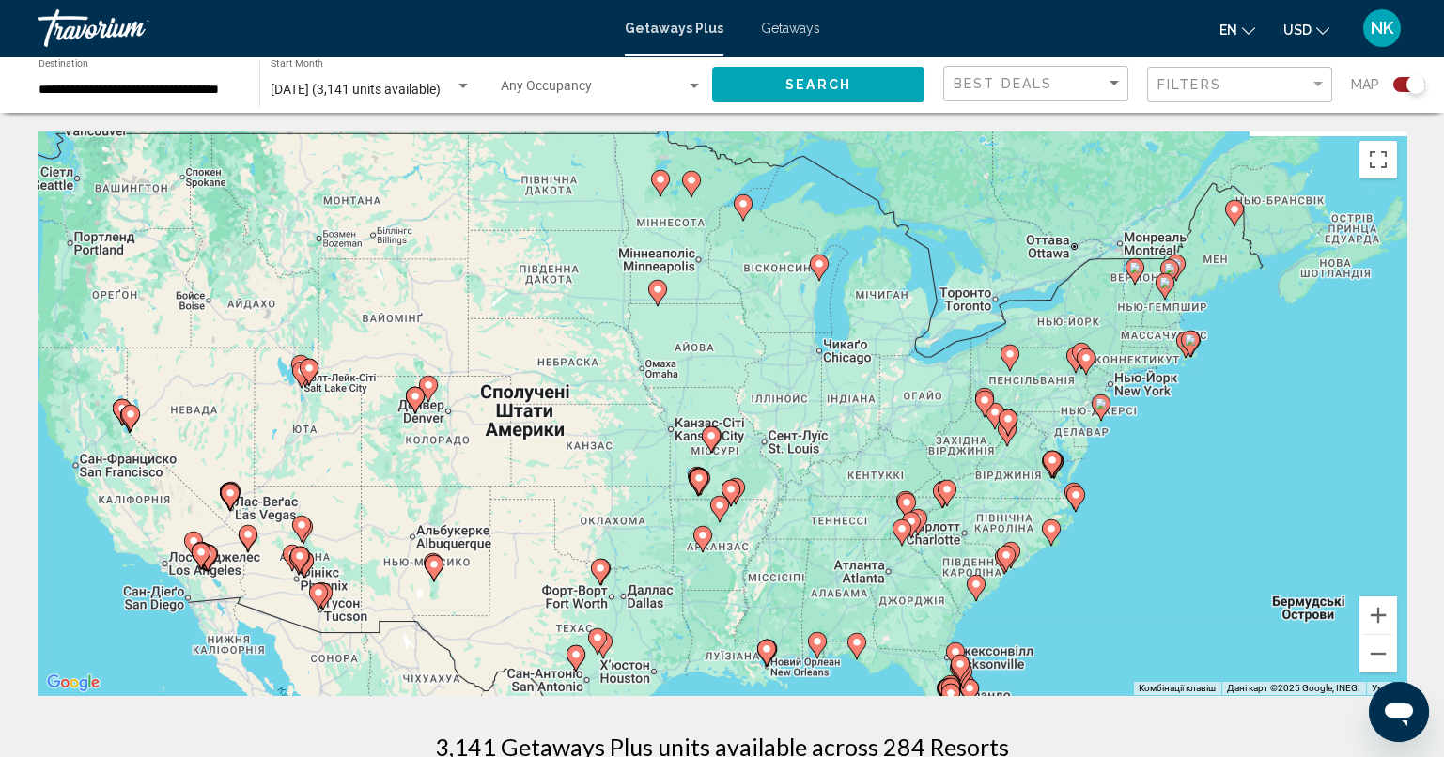
drag, startPoint x: 1026, startPoint y: 418, endPoint x: 484, endPoint y: 332, distance: 548.8
click at [484, 332] on div "Увімкніть режим перетягування за допомогою клавіатури, натиснувши Alt + Enter. …" at bounding box center [722, 413] width 1368 height 564
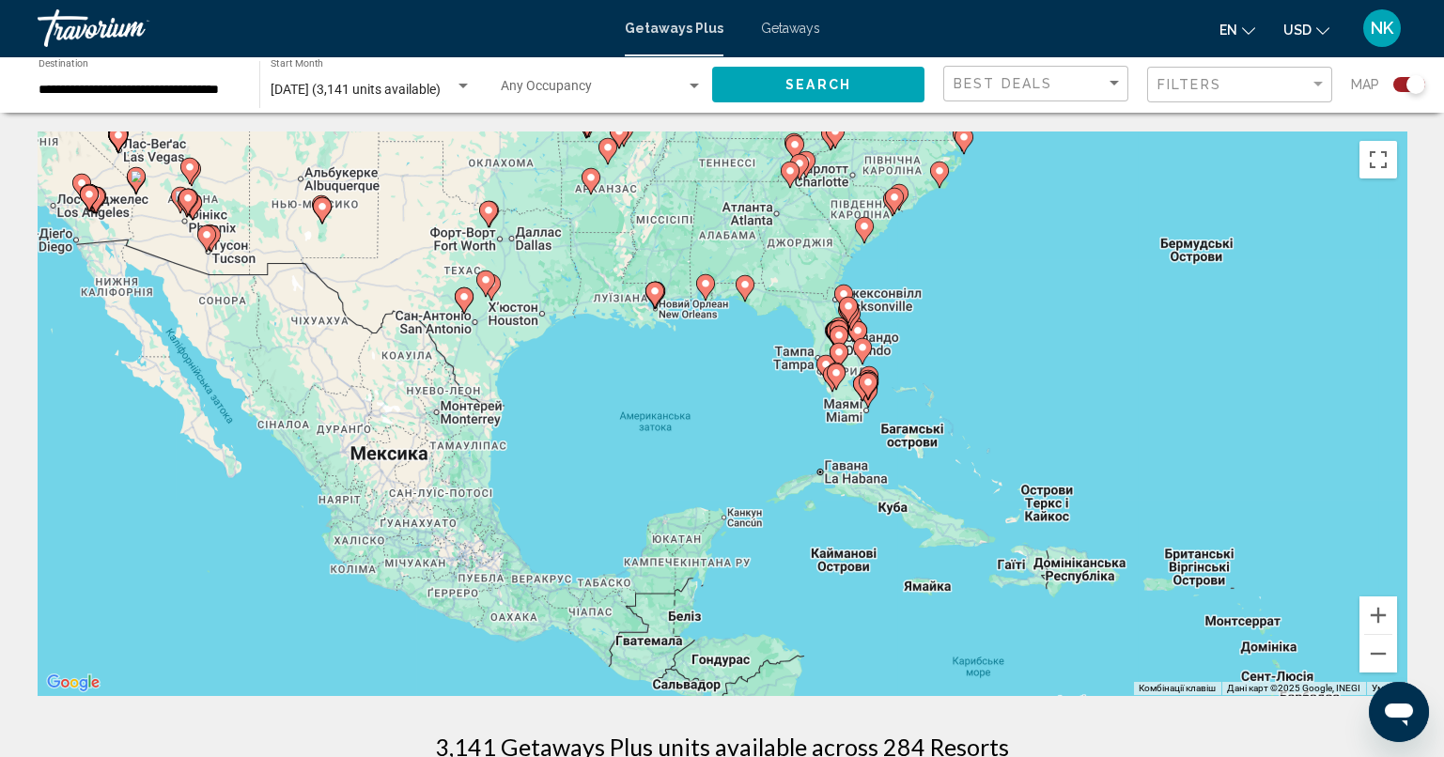
drag, startPoint x: 917, startPoint y: 287, endPoint x: 957, endPoint y: 231, distance: 69.3
click at [957, 231] on div "Увімкніть режим перетягування за допомогою клавіатури, натиснувши Alt + Enter. …" at bounding box center [722, 413] width 1368 height 564
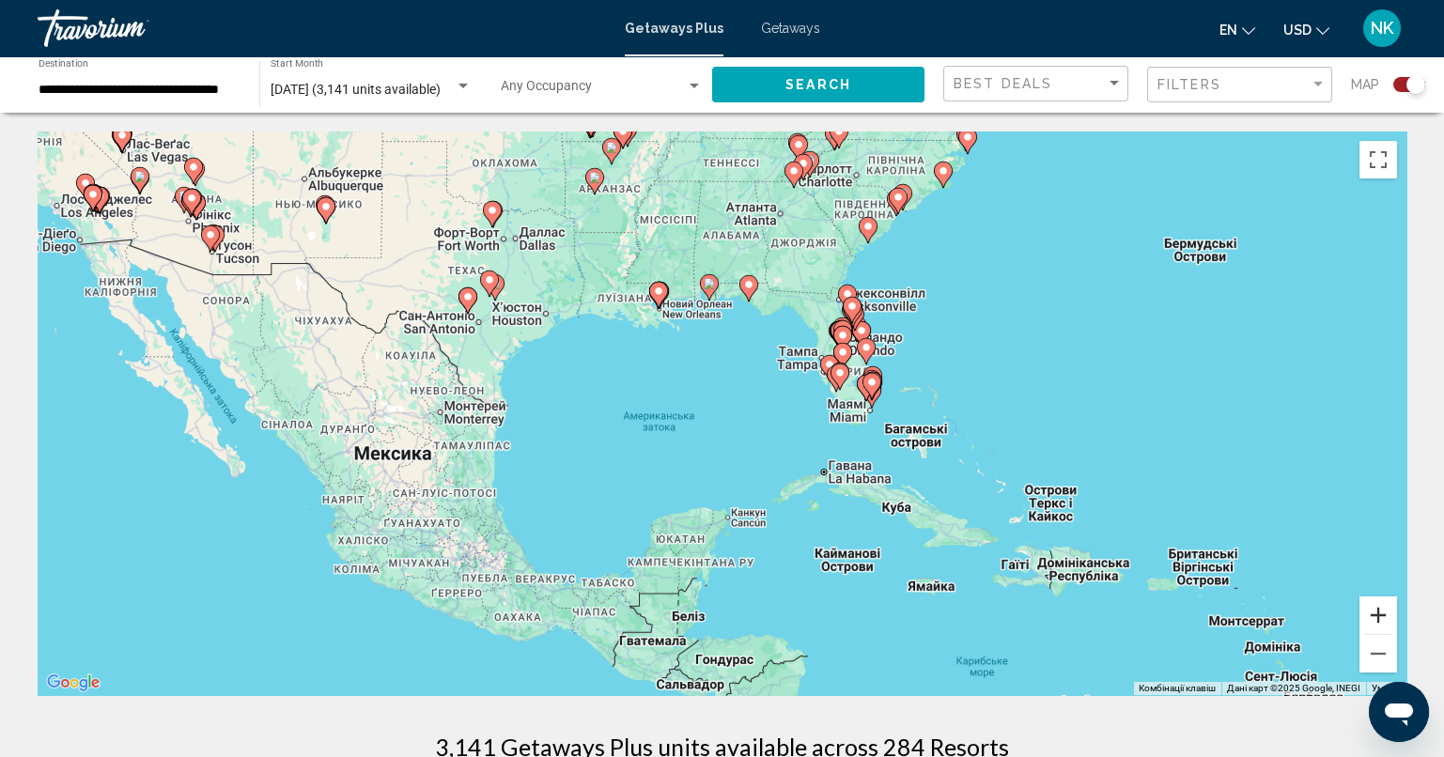
click at [1378, 612] on button "Збільшити" at bounding box center [1378, 615] width 38 height 38
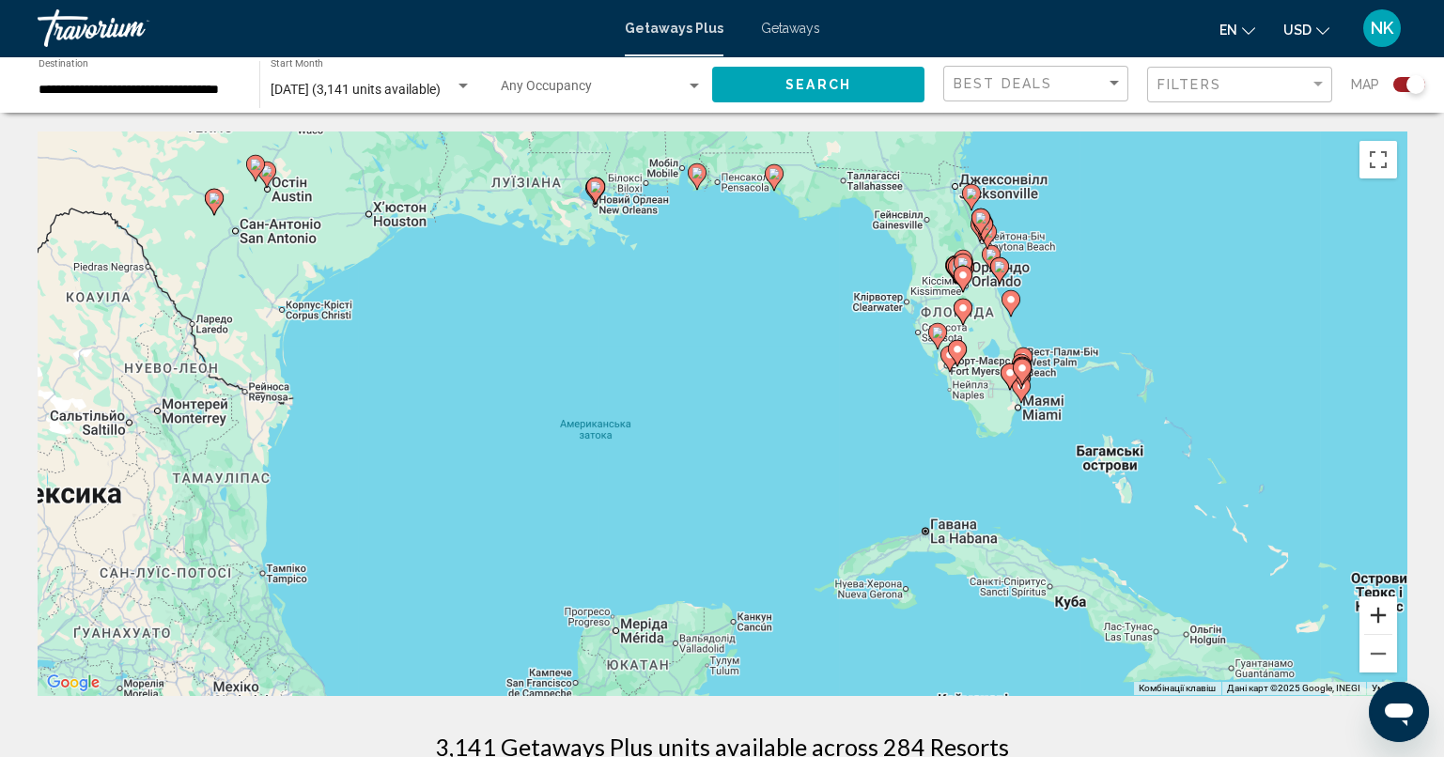
click at [1378, 612] on button "Збільшити" at bounding box center [1378, 615] width 38 height 38
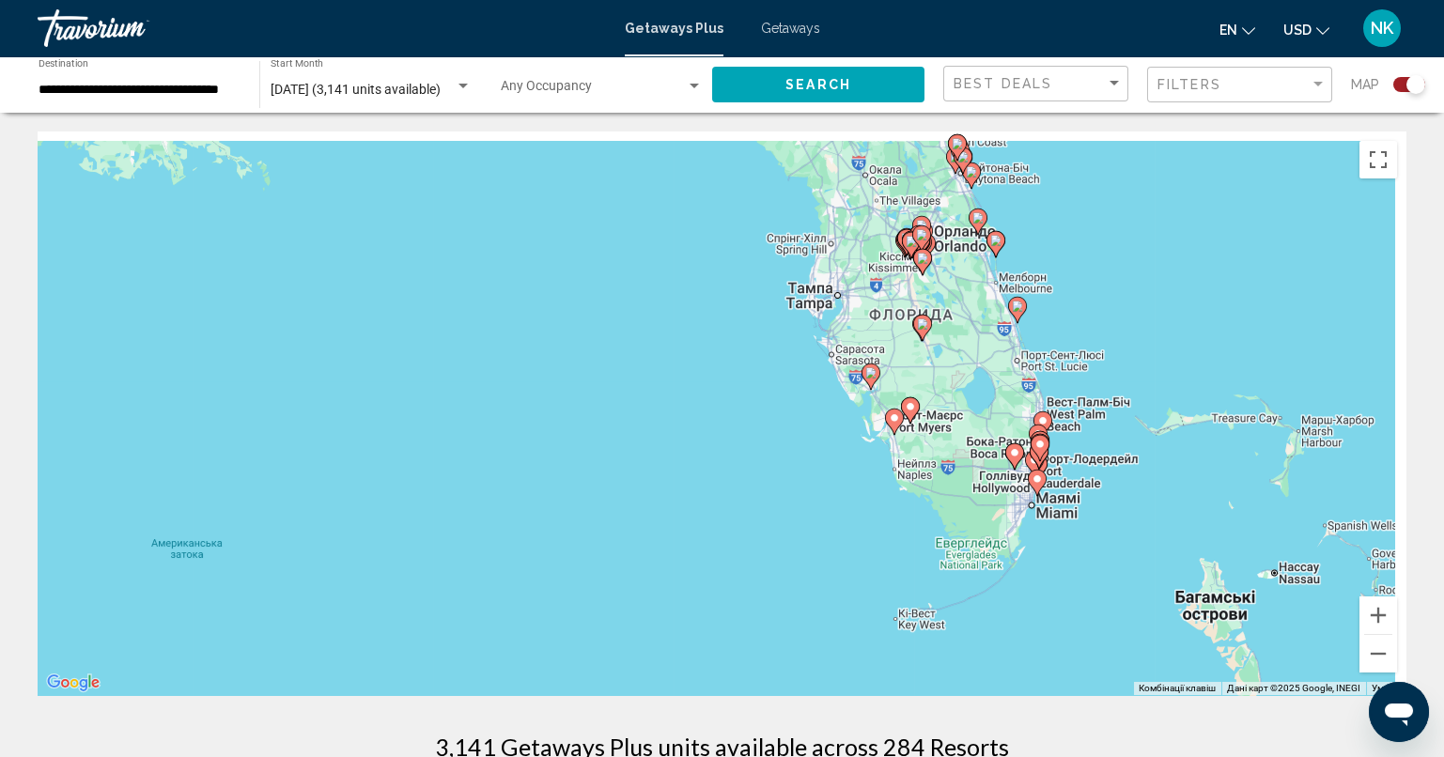
drag, startPoint x: 1130, startPoint y: 499, endPoint x: 774, endPoint y: 636, distance: 381.5
click at [774, 636] on div "Увімкніть режим перетягування за допомогою клавіатури, натиснувши Alt + Enter. …" at bounding box center [722, 413] width 1368 height 564
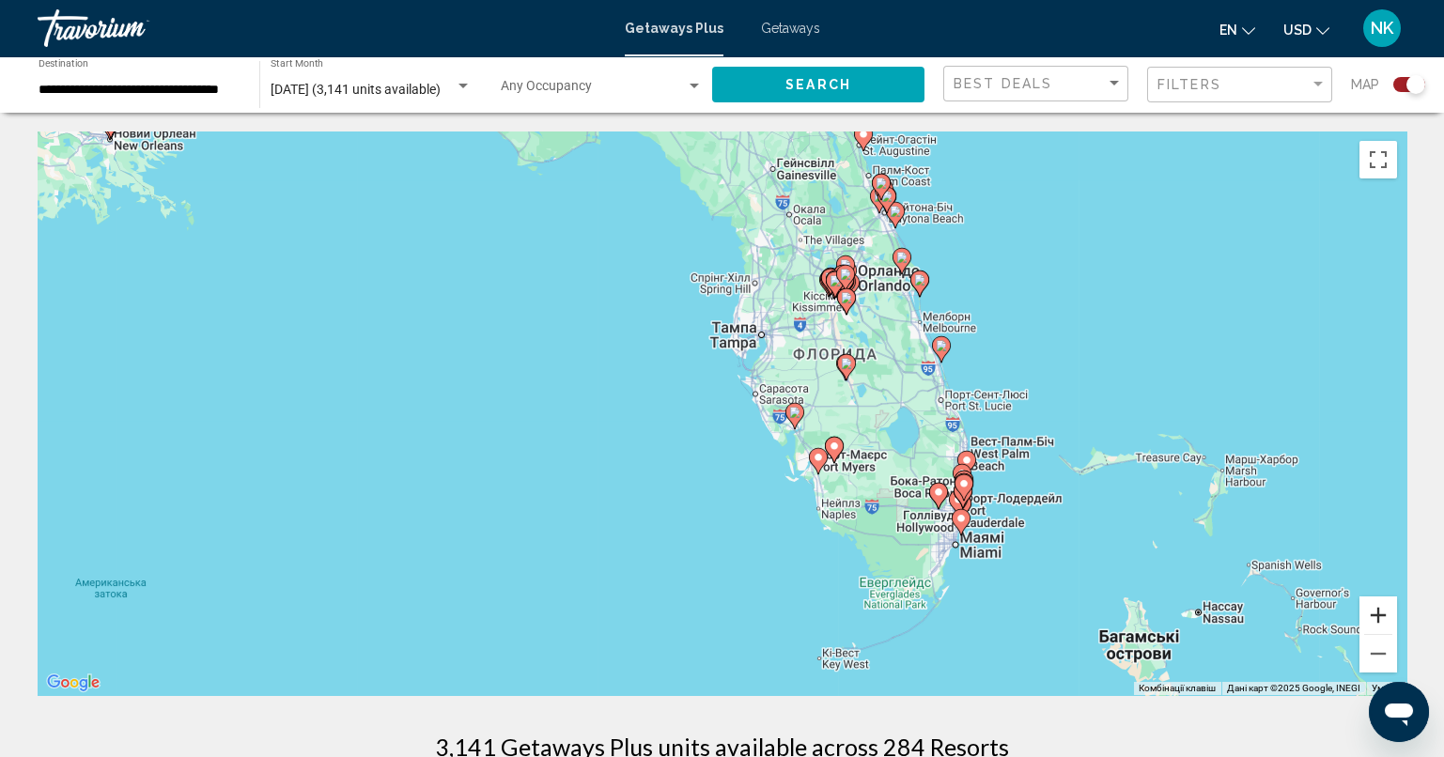
click at [1378, 610] on button "Збільшити" at bounding box center [1378, 615] width 38 height 38
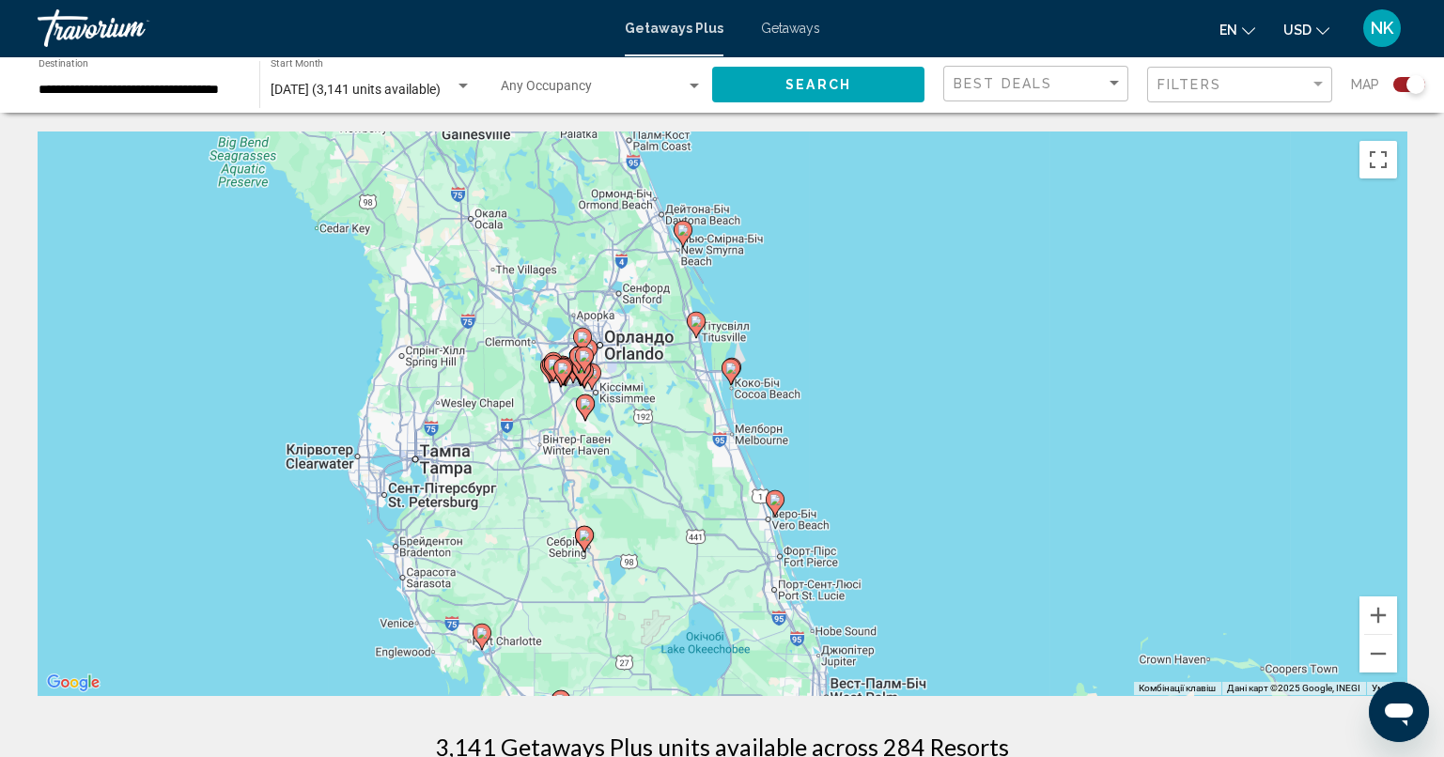
drag, startPoint x: 1053, startPoint y: 279, endPoint x: 649, endPoint y: 494, distance: 457.6
click at [649, 494] on div "Увімкніть режим перетягування за допомогою клавіатури, натиснувши Alt + Enter. …" at bounding box center [722, 413] width 1368 height 564
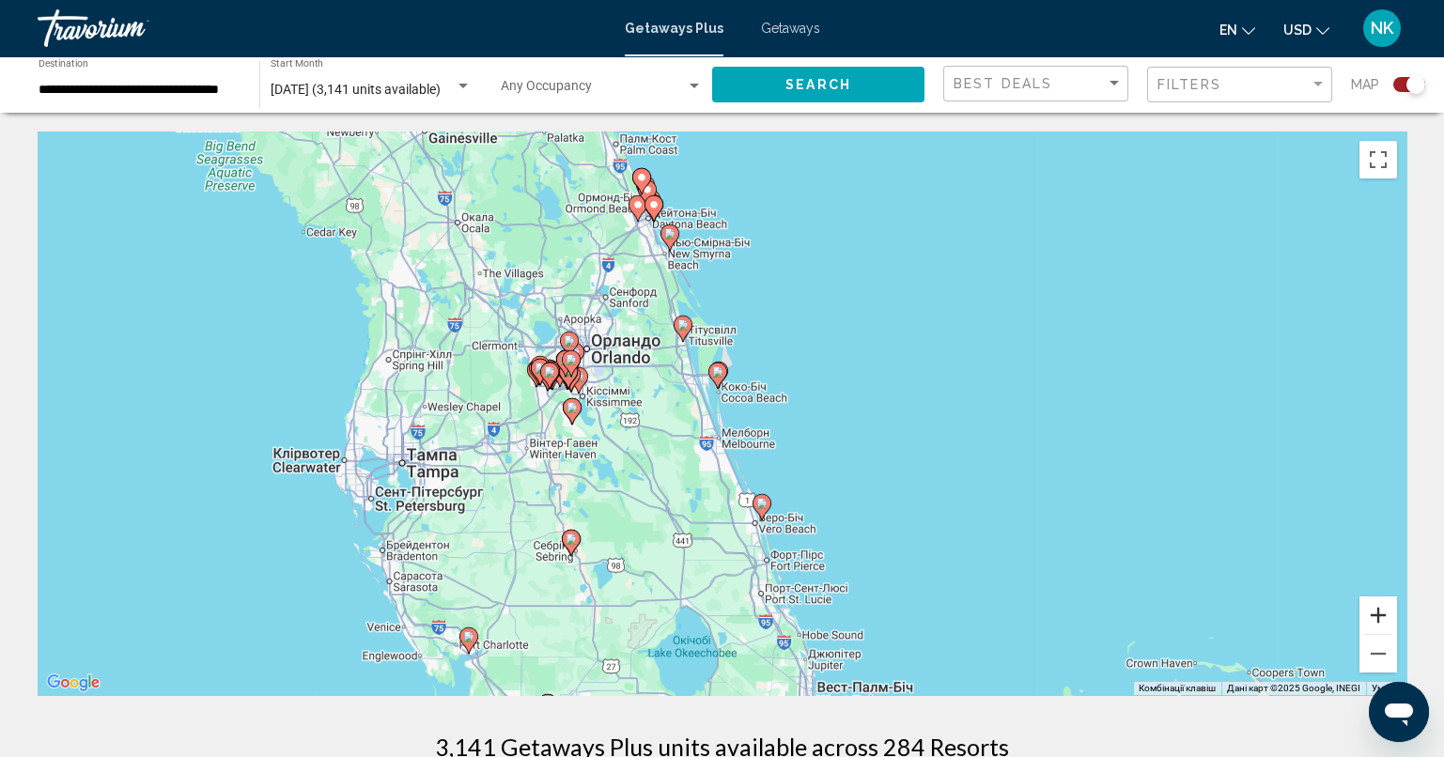
click at [1381, 615] on button "Збільшити" at bounding box center [1378, 615] width 38 height 38
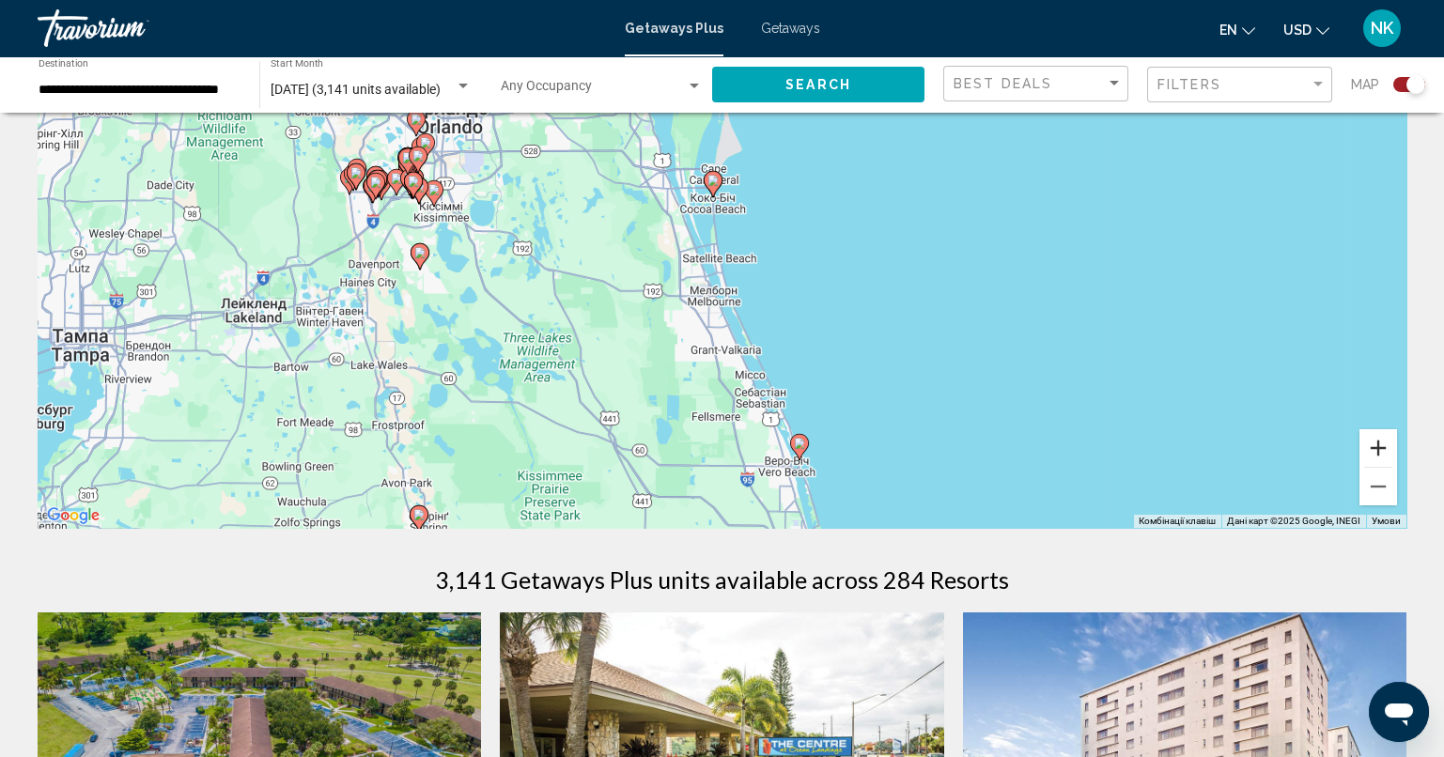
scroll to position [187, 0]
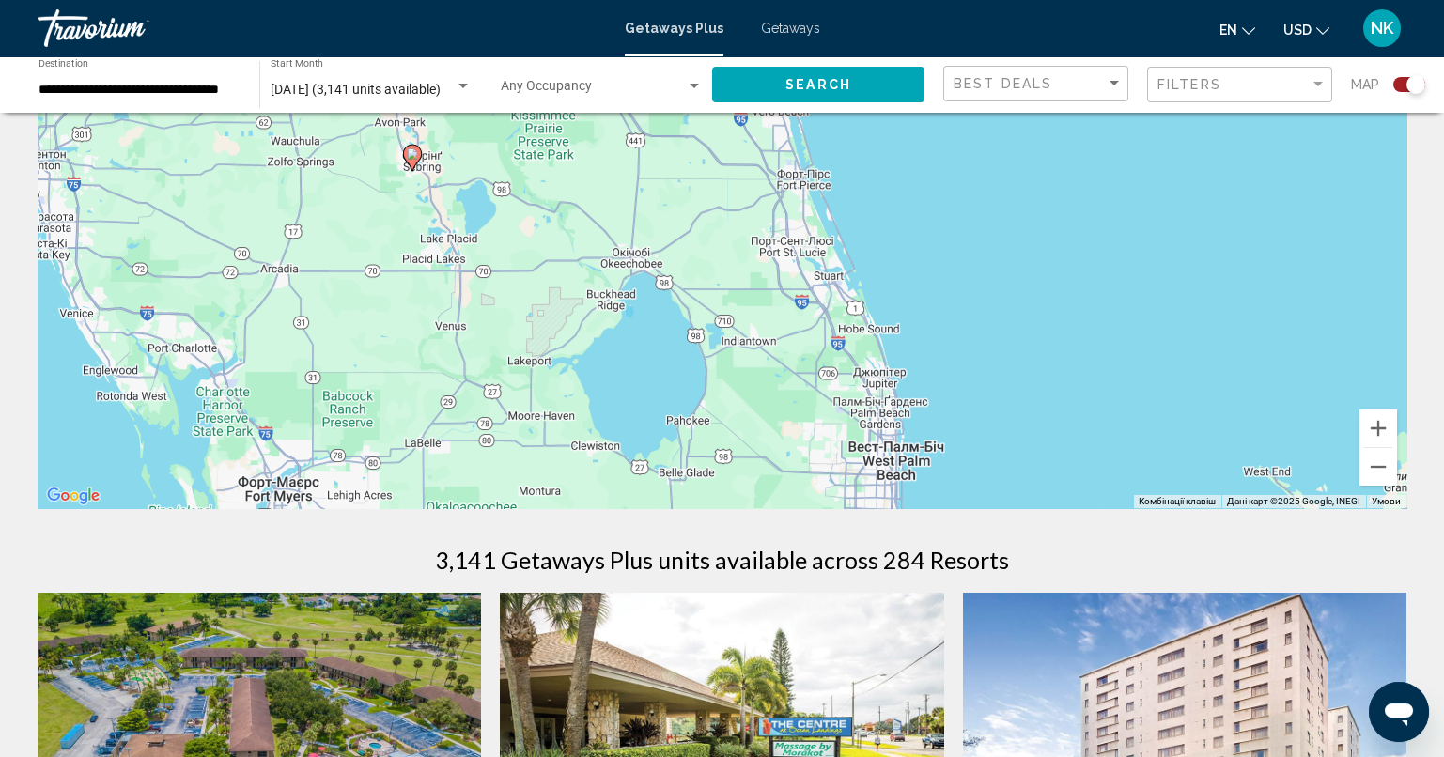
drag, startPoint x: 519, startPoint y: 406, endPoint x: 534, endPoint y: 8, distance: 397.6
click at [534, 8] on div "**********" at bounding box center [722, 191] width 1444 height 757
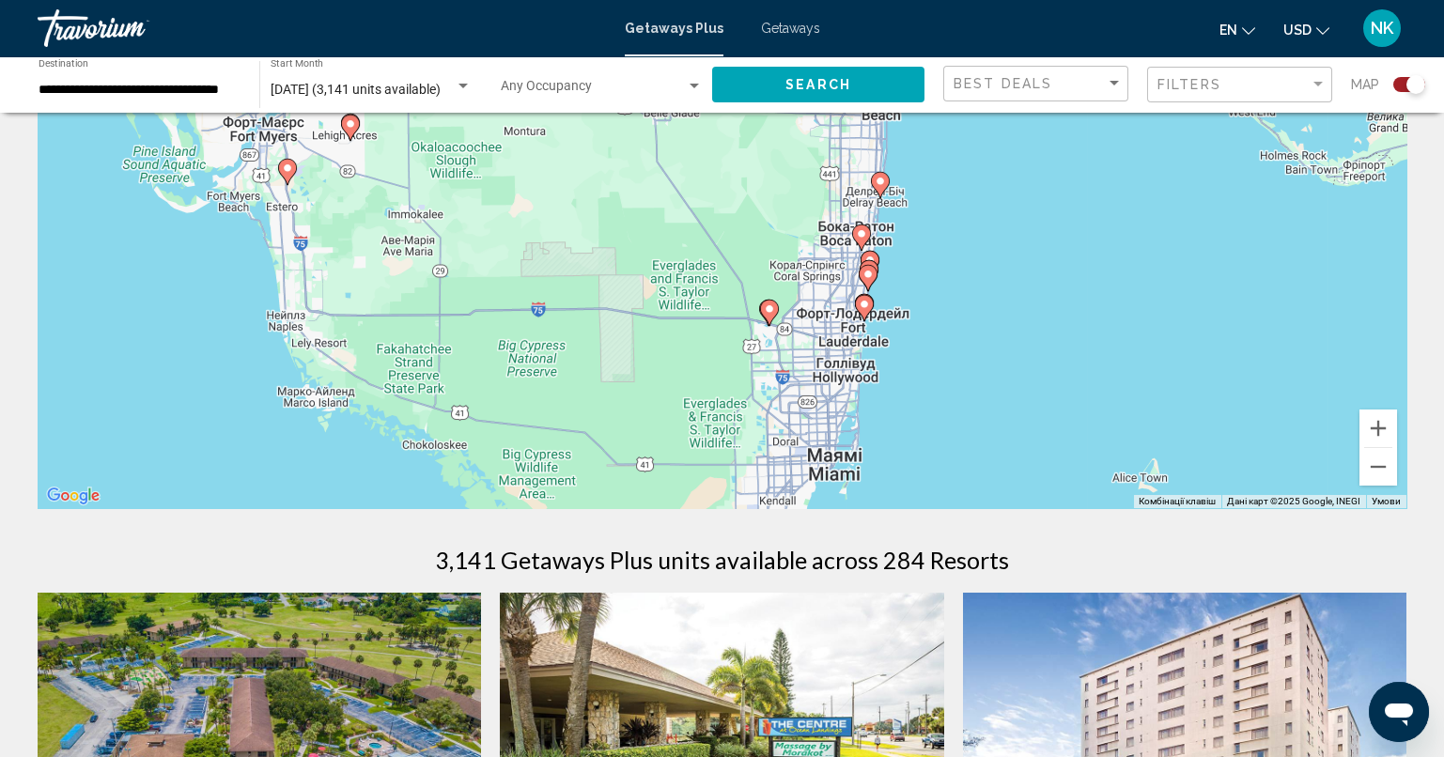
drag, startPoint x: 690, startPoint y: 395, endPoint x: 661, endPoint y: 85, distance: 312.2
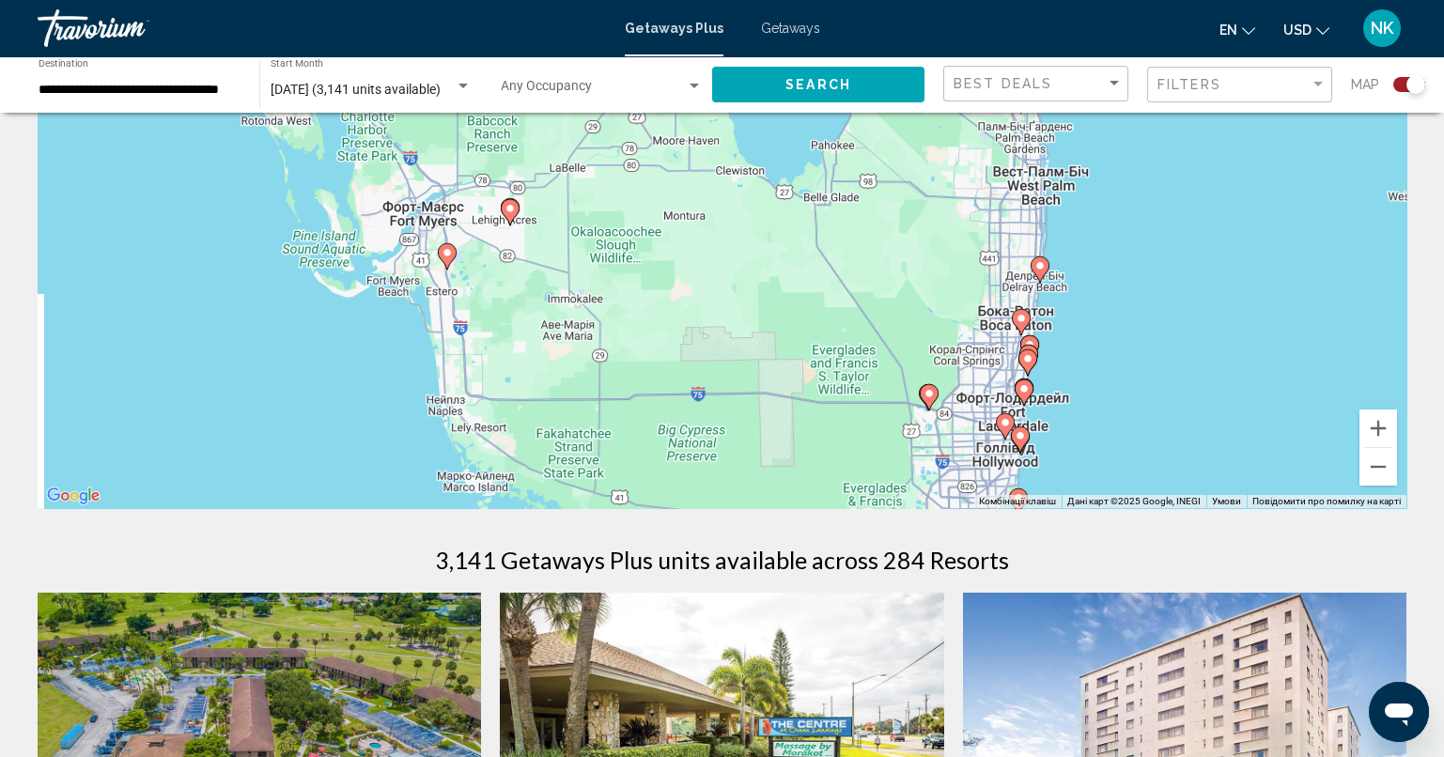
drag, startPoint x: 773, startPoint y: 413, endPoint x: 922, endPoint y: 520, distance: 183.8
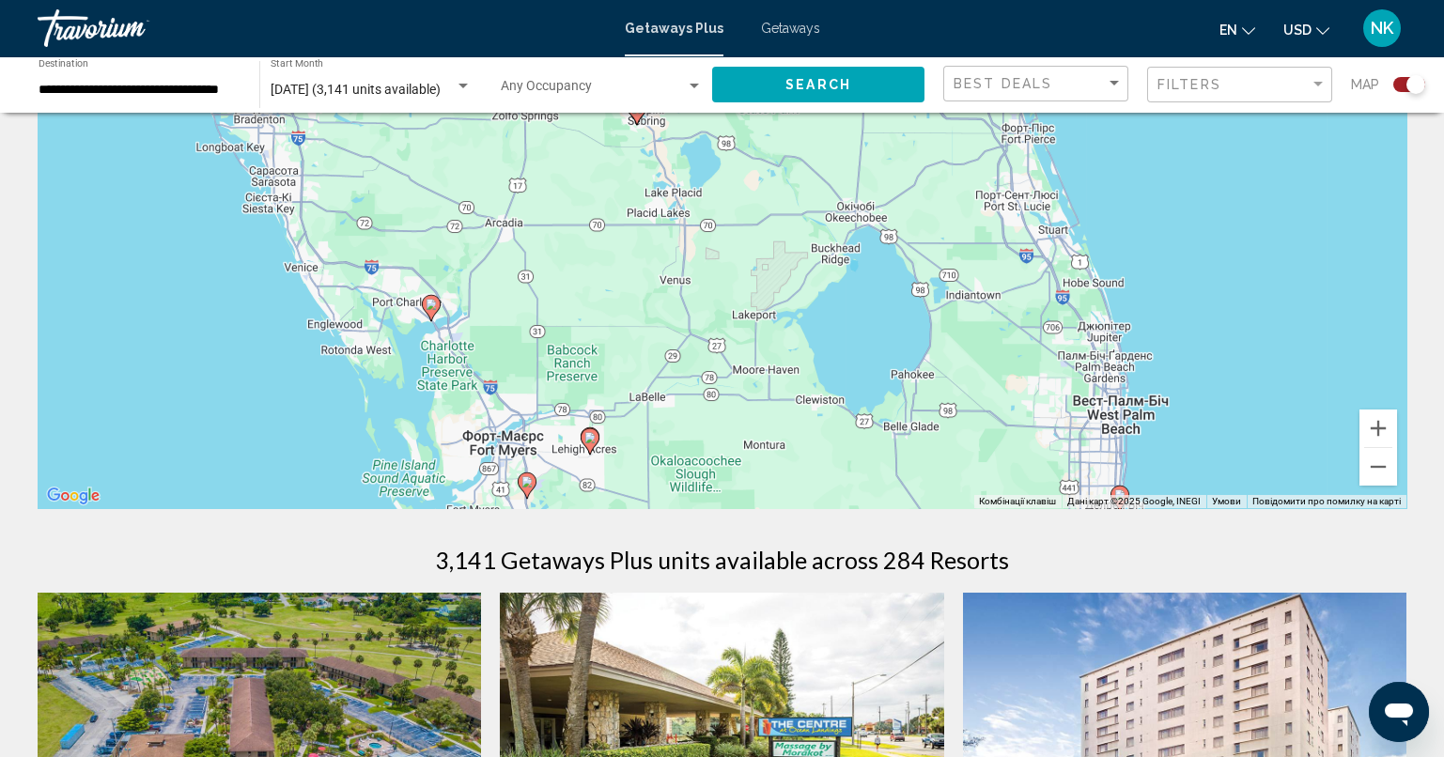
drag, startPoint x: 702, startPoint y: 365, endPoint x: 686, endPoint y: 344, distance: 26.9
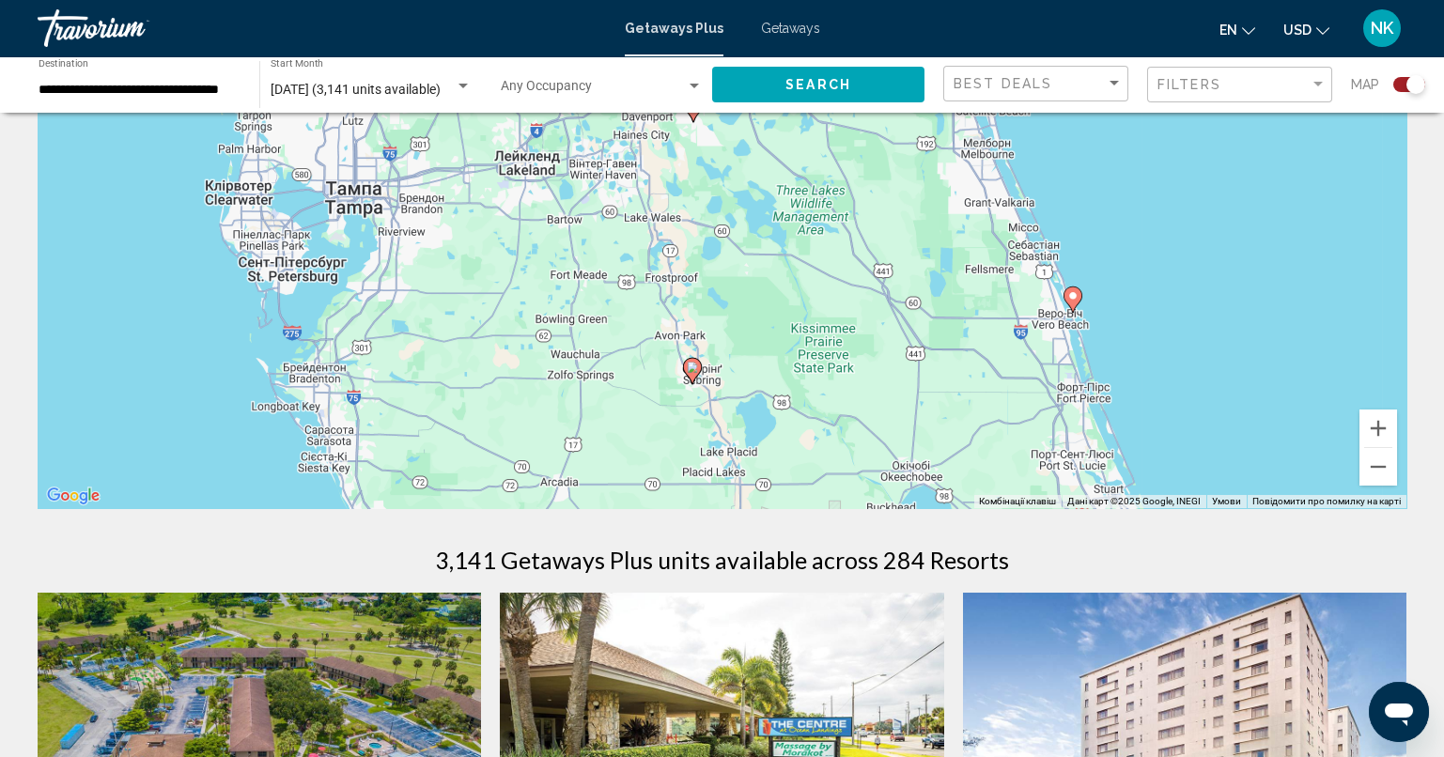
drag, startPoint x: 669, startPoint y: 297, endPoint x: 712, endPoint y: 507, distance: 214.8
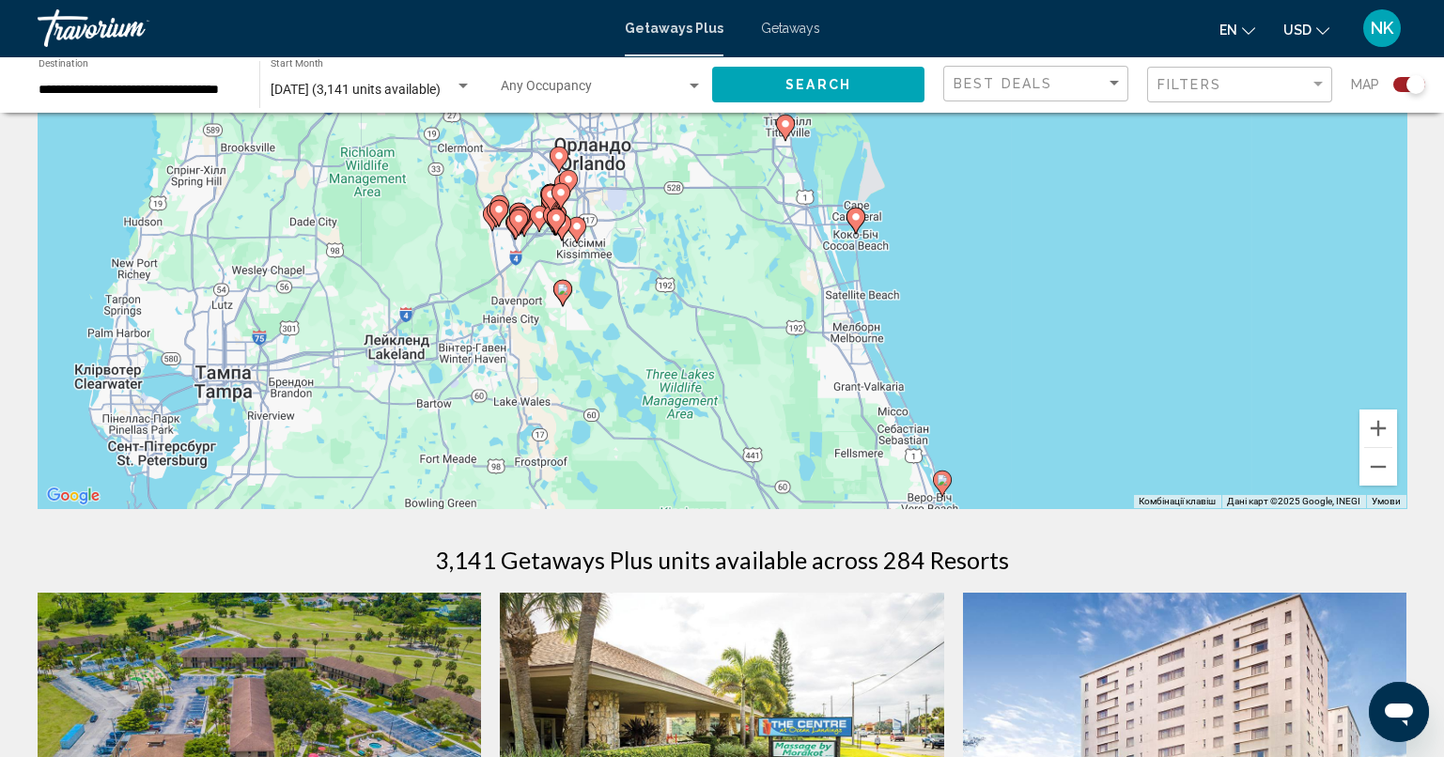
drag, startPoint x: 955, startPoint y: 415, endPoint x: 795, endPoint y: 547, distance: 207.6
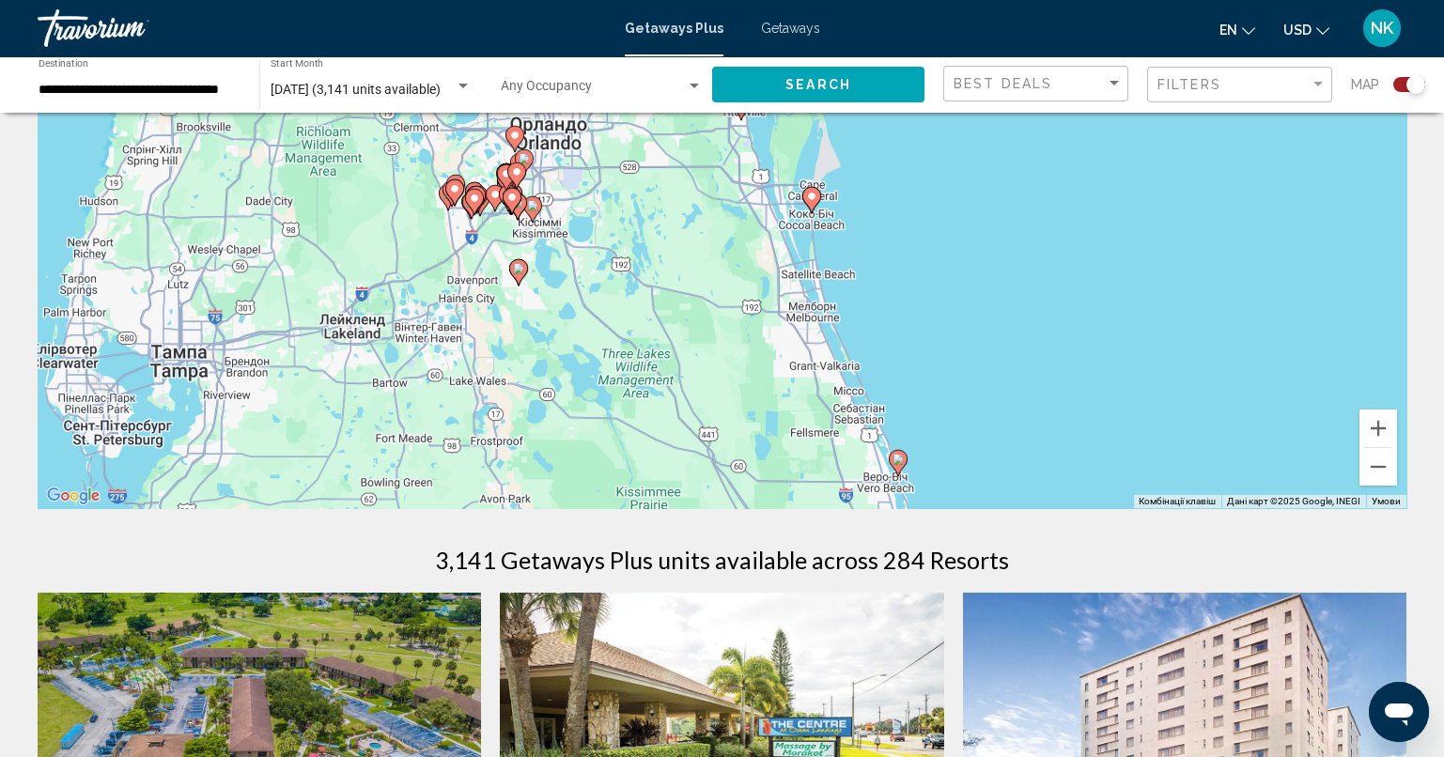
drag, startPoint x: 701, startPoint y: 237, endPoint x: 655, endPoint y: 263, distance: 53.0
click at [657, 209] on div "Увімкніть режим перетягування за допомогою клавіатури, натиснувши Alt + Enter. …" at bounding box center [722, 227] width 1368 height 564
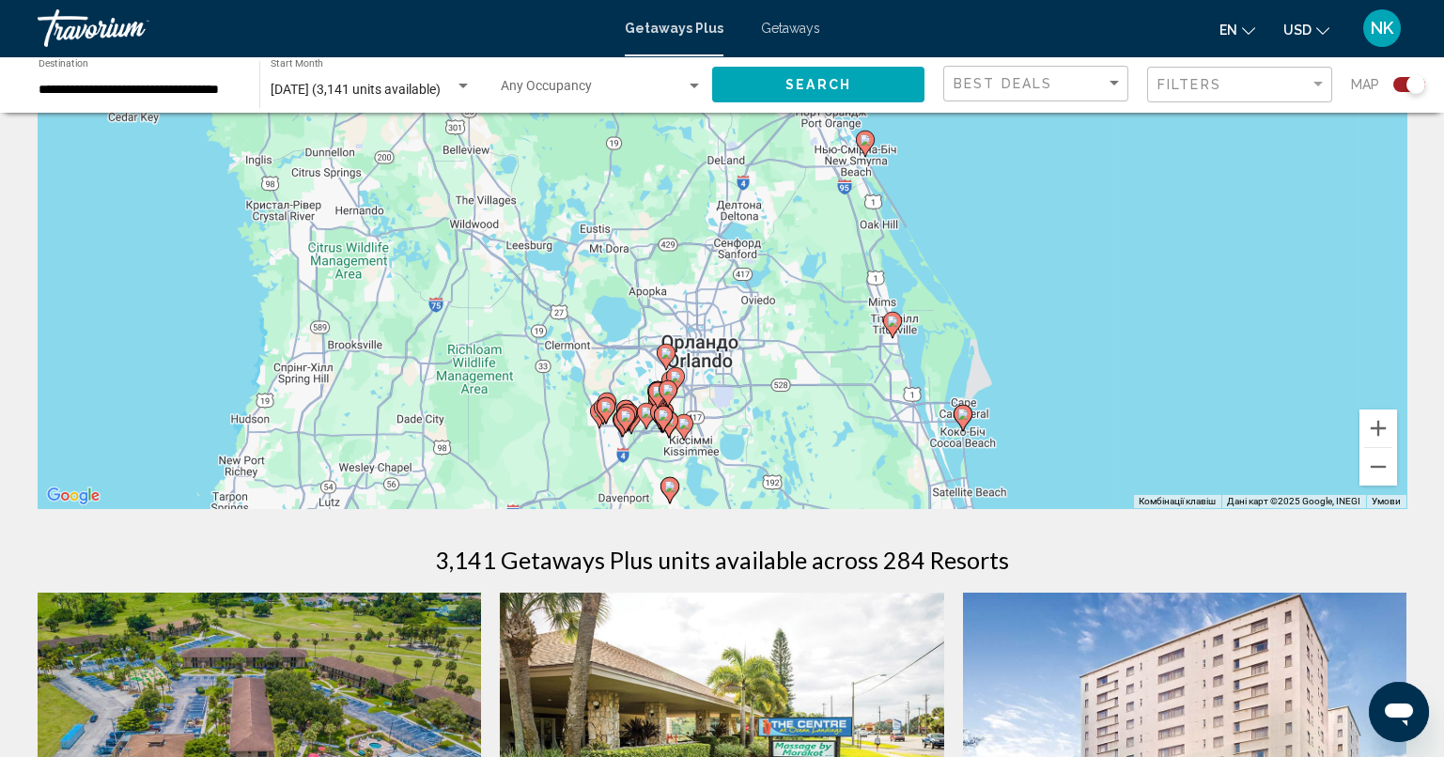
drag, startPoint x: 655, startPoint y: 341, endPoint x: 817, endPoint y: 572, distance: 282.5
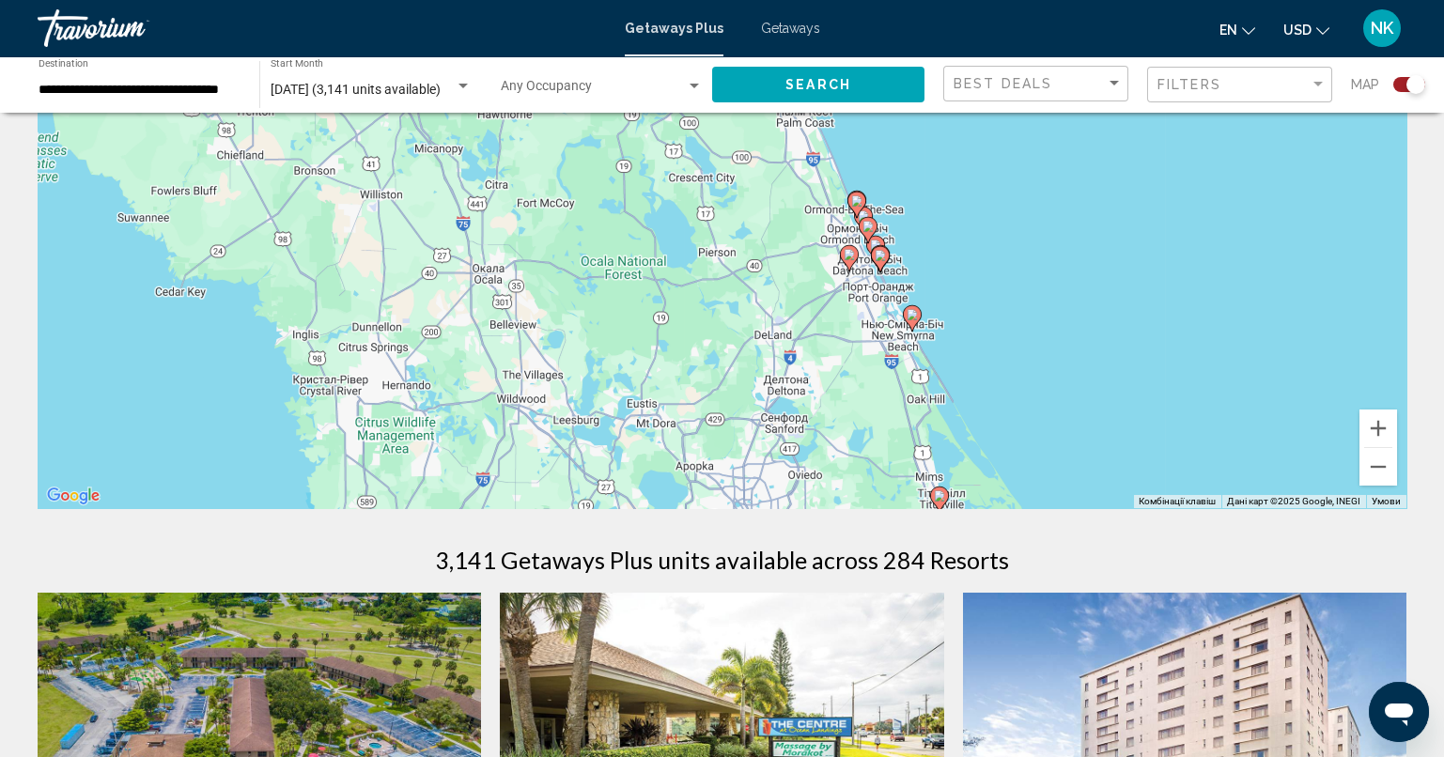
drag, startPoint x: 617, startPoint y: 395, endPoint x: 674, endPoint y: 390, distance: 57.6
click at [650, 493] on div "Увімкніть режим перетягування за допомогою клавіатури, натиснувши Alt + Enter. …" at bounding box center [722, 227] width 1368 height 564
